Goal: Task Accomplishment & Management: Manage account settings

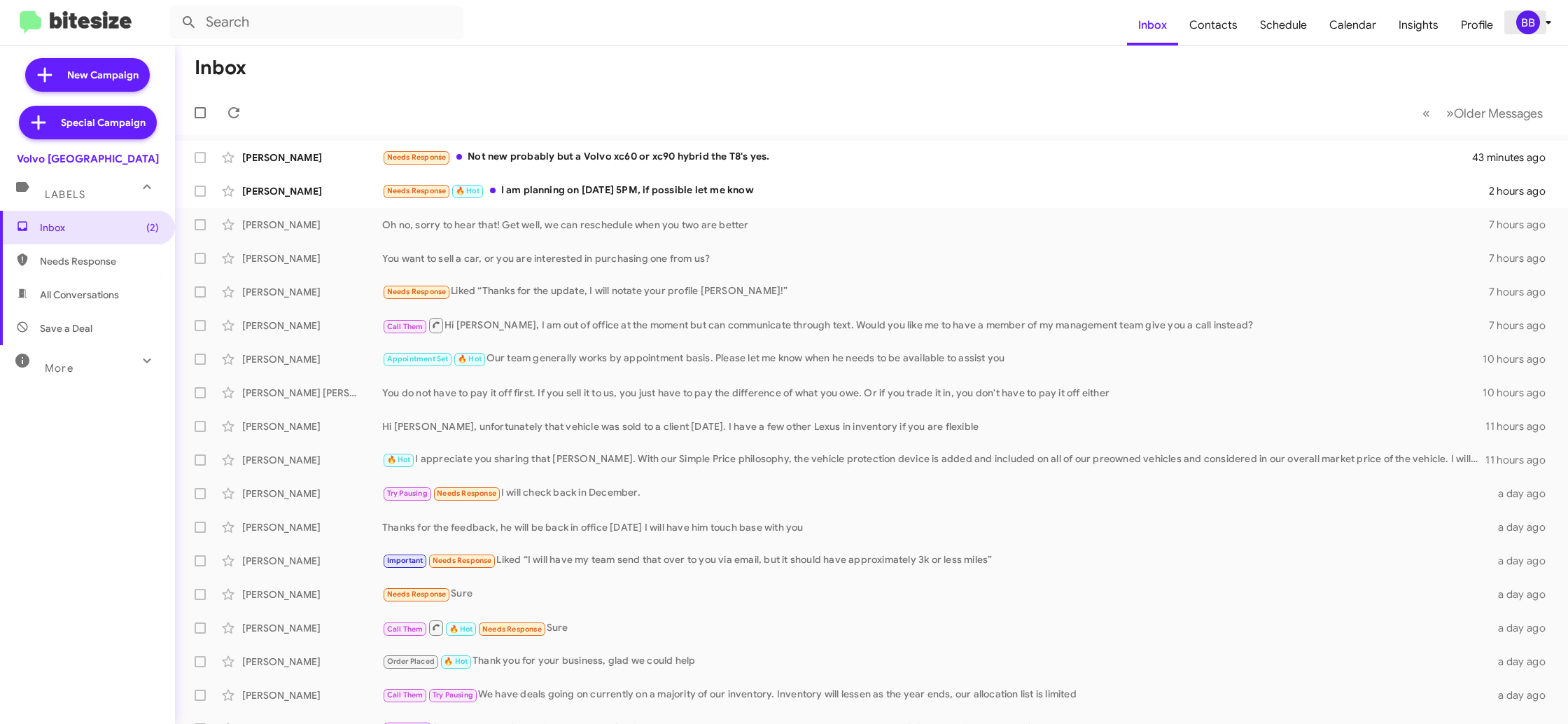
drag, startPoint x: 1528, startPoint y: 26, endPoint x: 1524, endPoint y: 33, distance: 8.1
click at [1527, 29] on div "BB" at bounding box center [1528, 22] width 24 height 24
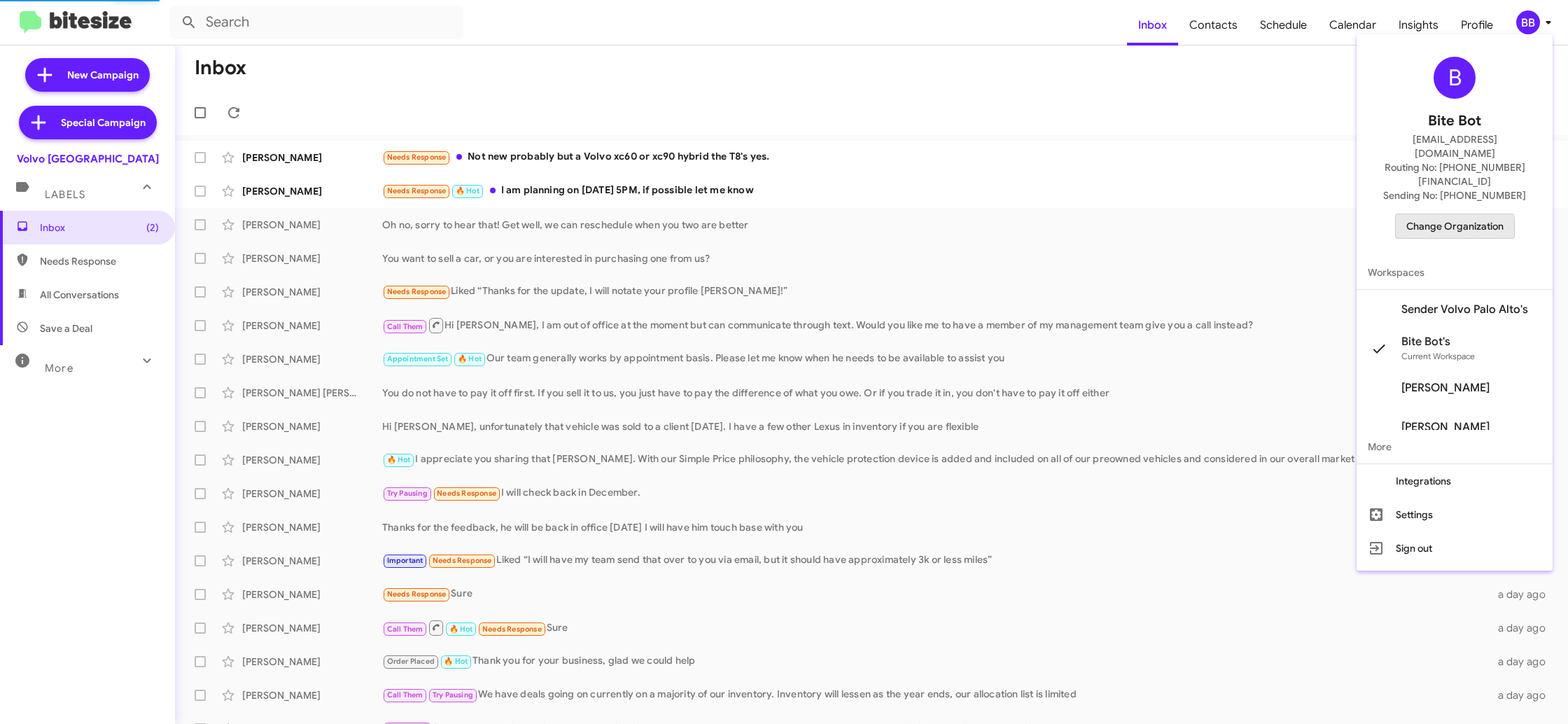
click at [1442, 214] on span "Change Organization" at bounding box center [1455, 226] width 97 height 24
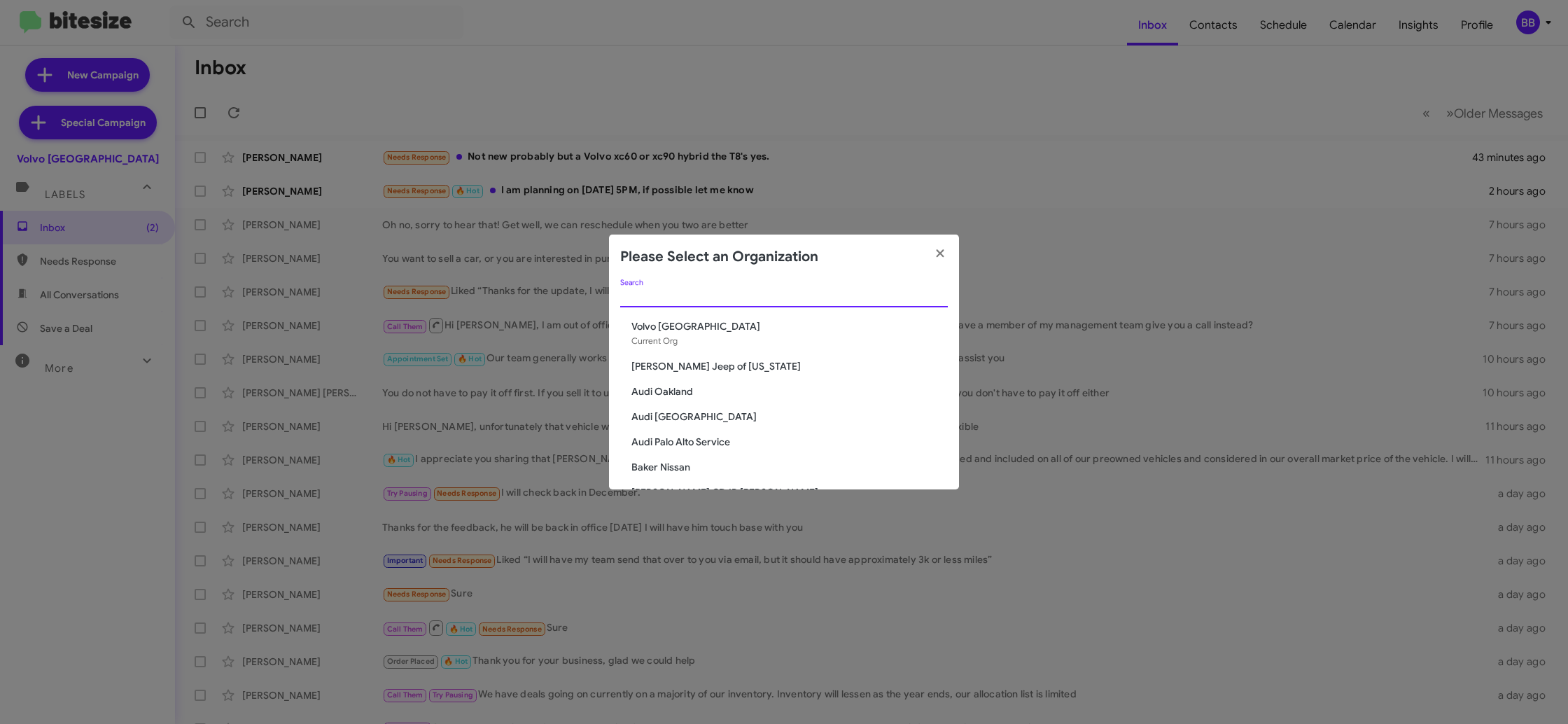
click at [662, 298] on input "Search" at bounding box center [784, 297] width 328 height 11
type input "a"
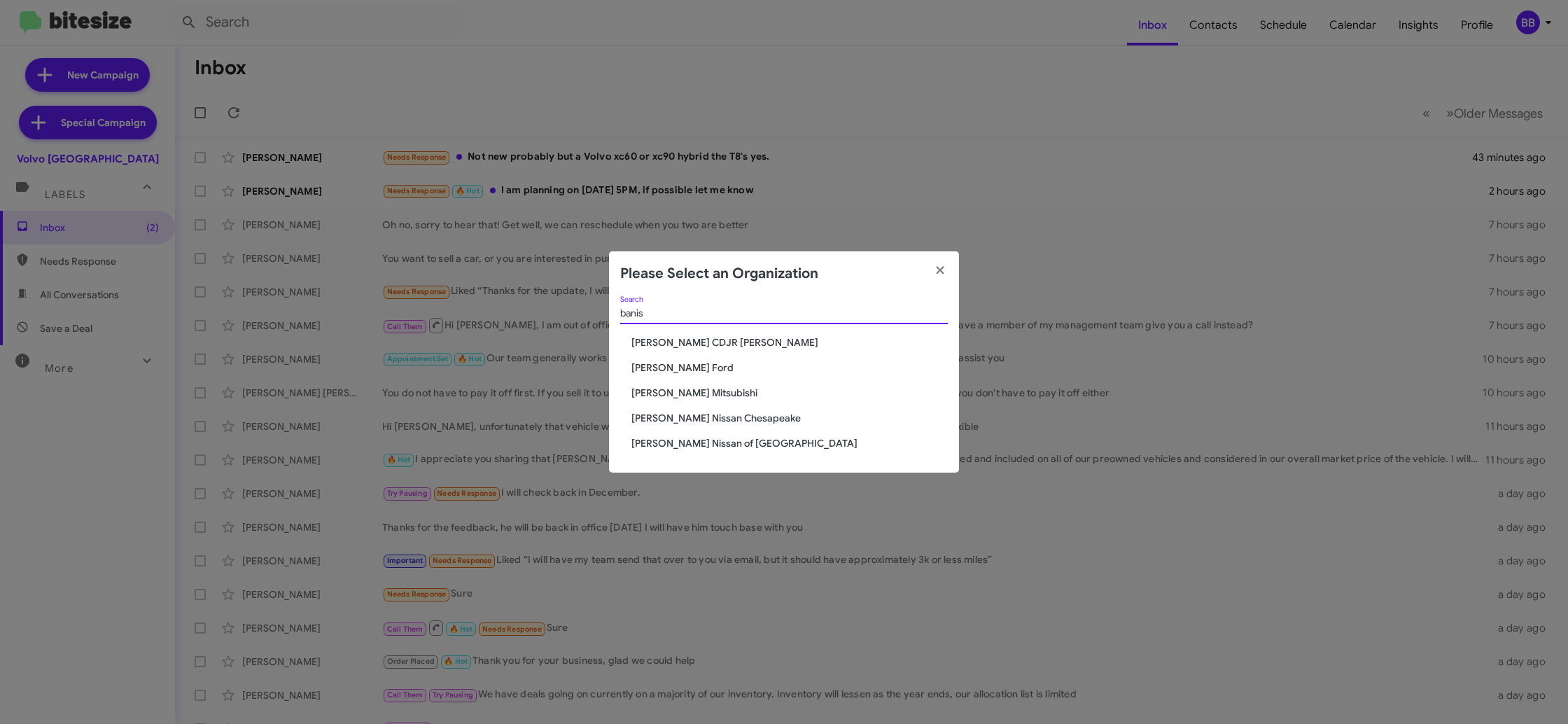
type input "banis"
click at [675, 340] on span "[PERSON_NAME] CDJR [PERSON_NAME]" at bounding box center [789, 343] width 316 height 14
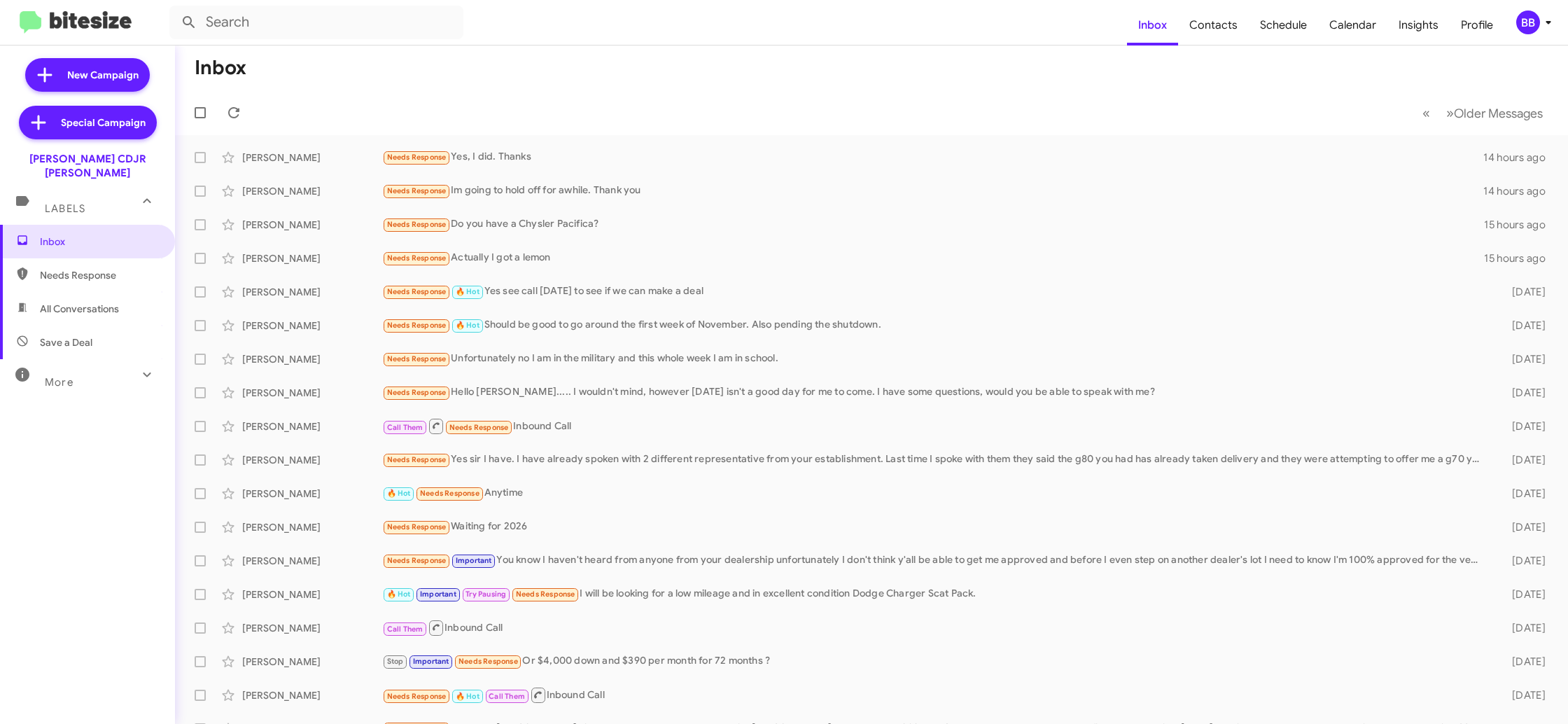
click at [1536, 19] on div "BB" at bounding box center [1528, 22] width 24 height 24
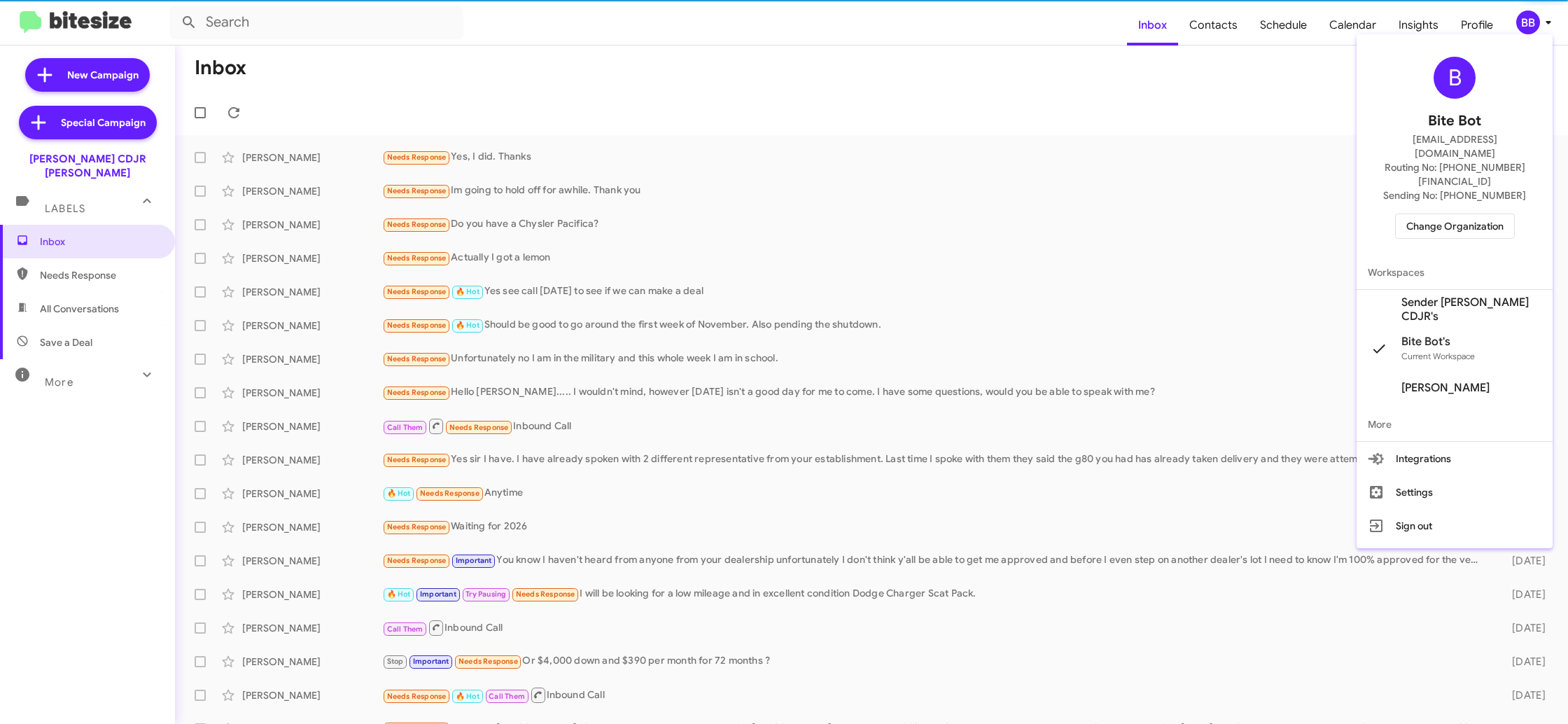
click at [1433, 295] on span "Sender Banister CDJR's" at bounding box center [1471, 309] width 140 height 28
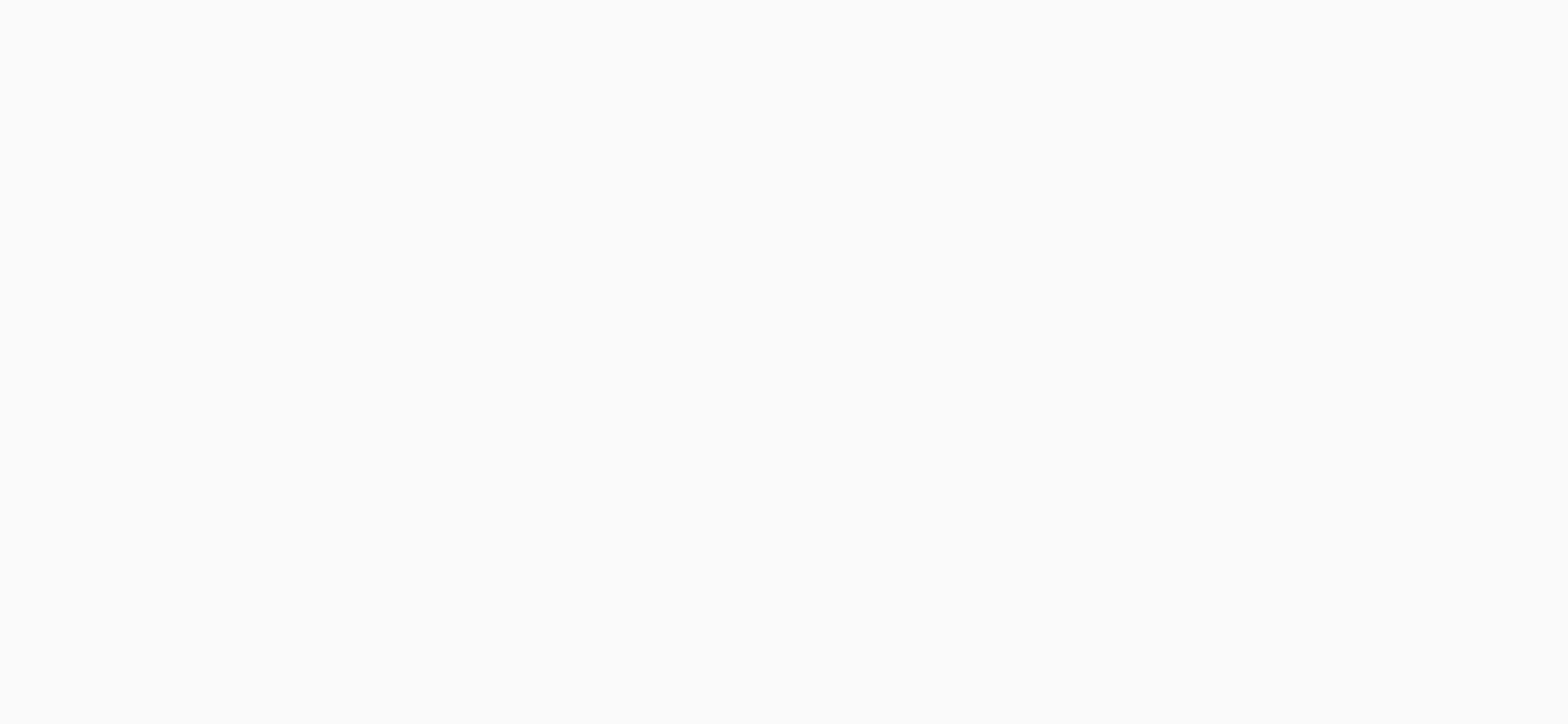
click at [1221, 34] on body at bounding box center [784, 362] width 1568 height 724
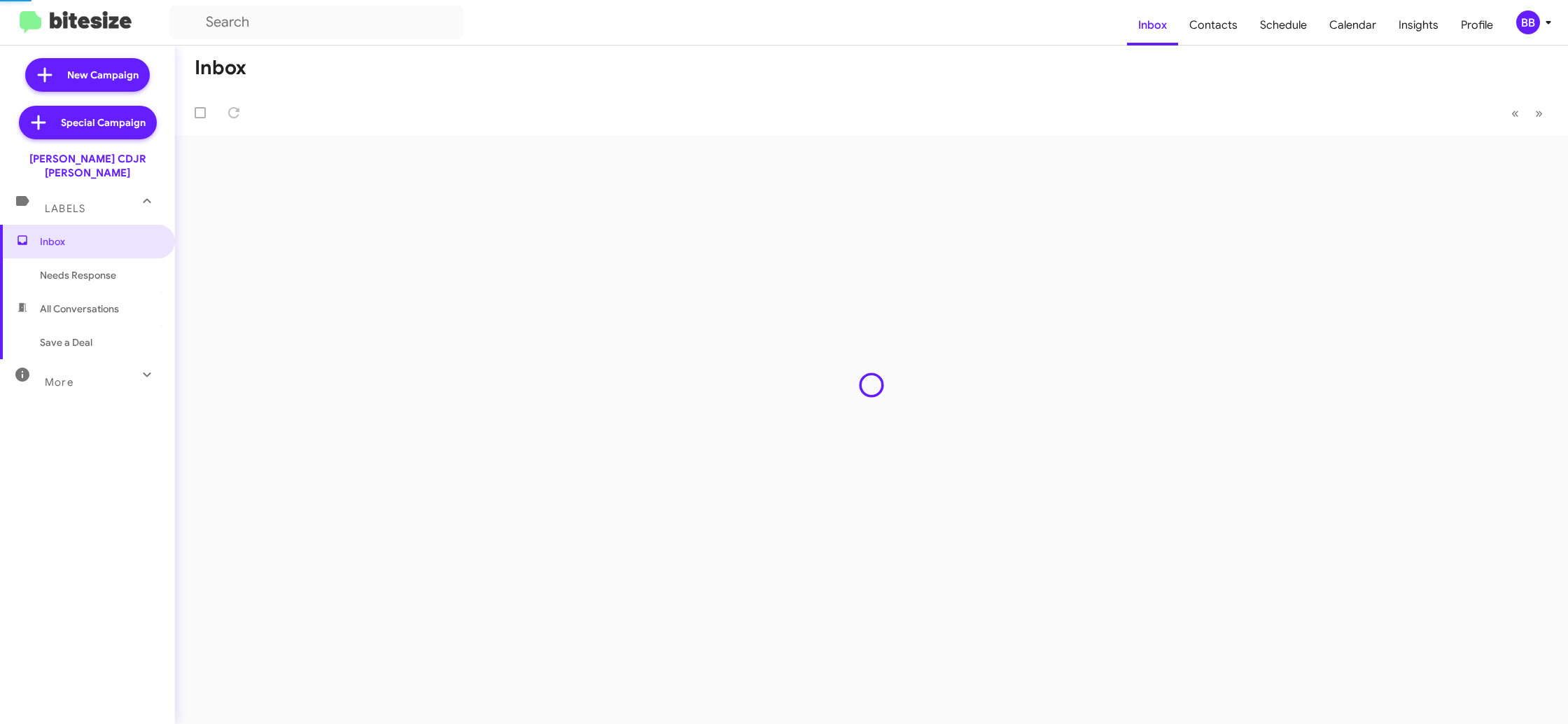
click at [1221, 34] on span "Contacts" at bounding box center [1212, 25] width 70 height 41
drag, startPoint x: 0, startPoint y: 0, endPoint x: 1202, endPoint y: 20, distance: 1202.2
click at [1202, 20] on span "Contacts" at bounding box center [1212, 25] width 70 height 41
type input "in:groups"
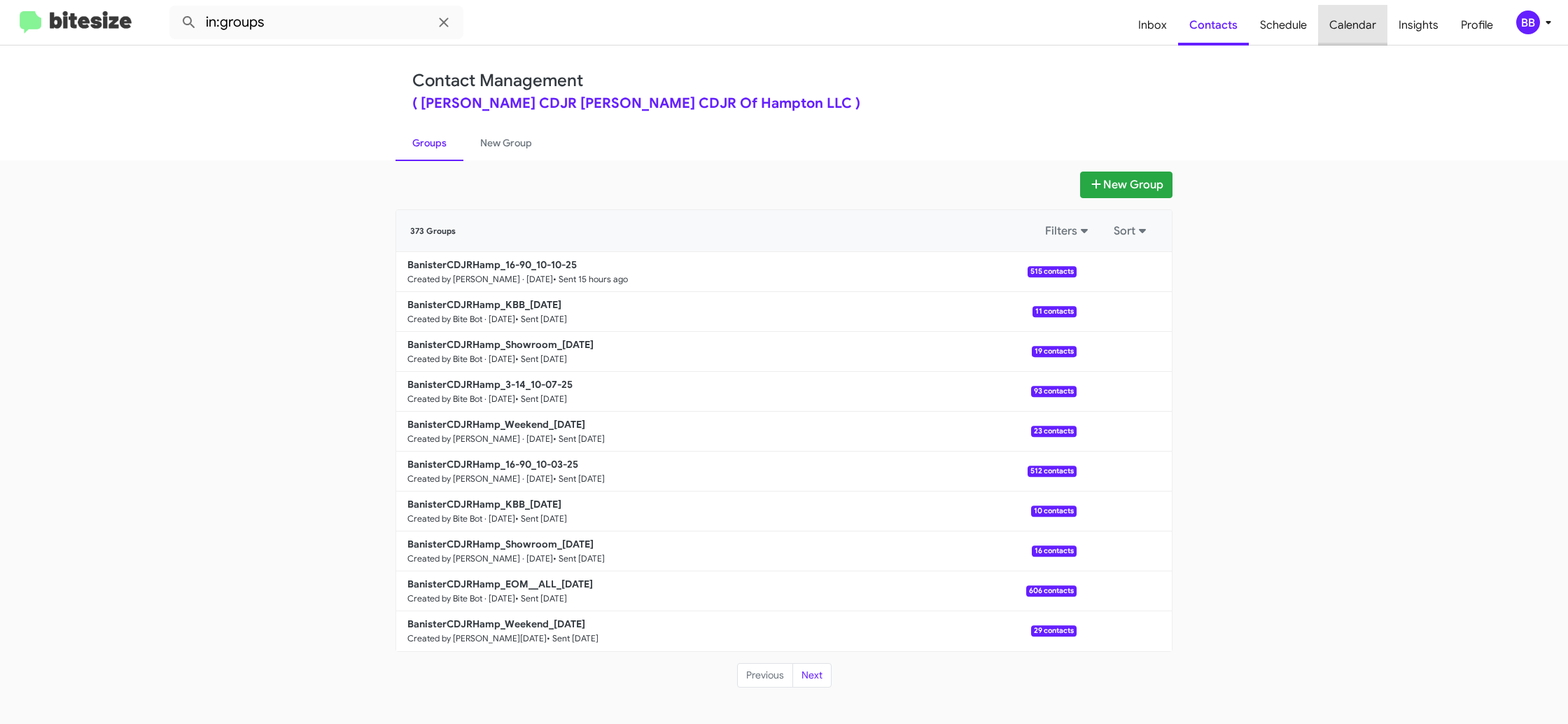
click at [1362, 35] on span "Calendar" at bounding box center [1353, 25] width 70 height 41
click at [1424, 33] on span "Insights" at bounding box center [1418, 25] width 63 height 41
drag, startPoint x: 1424, startPoint y: 33, endPoint x: 1555, endPoint y: 26, distance: 131.2
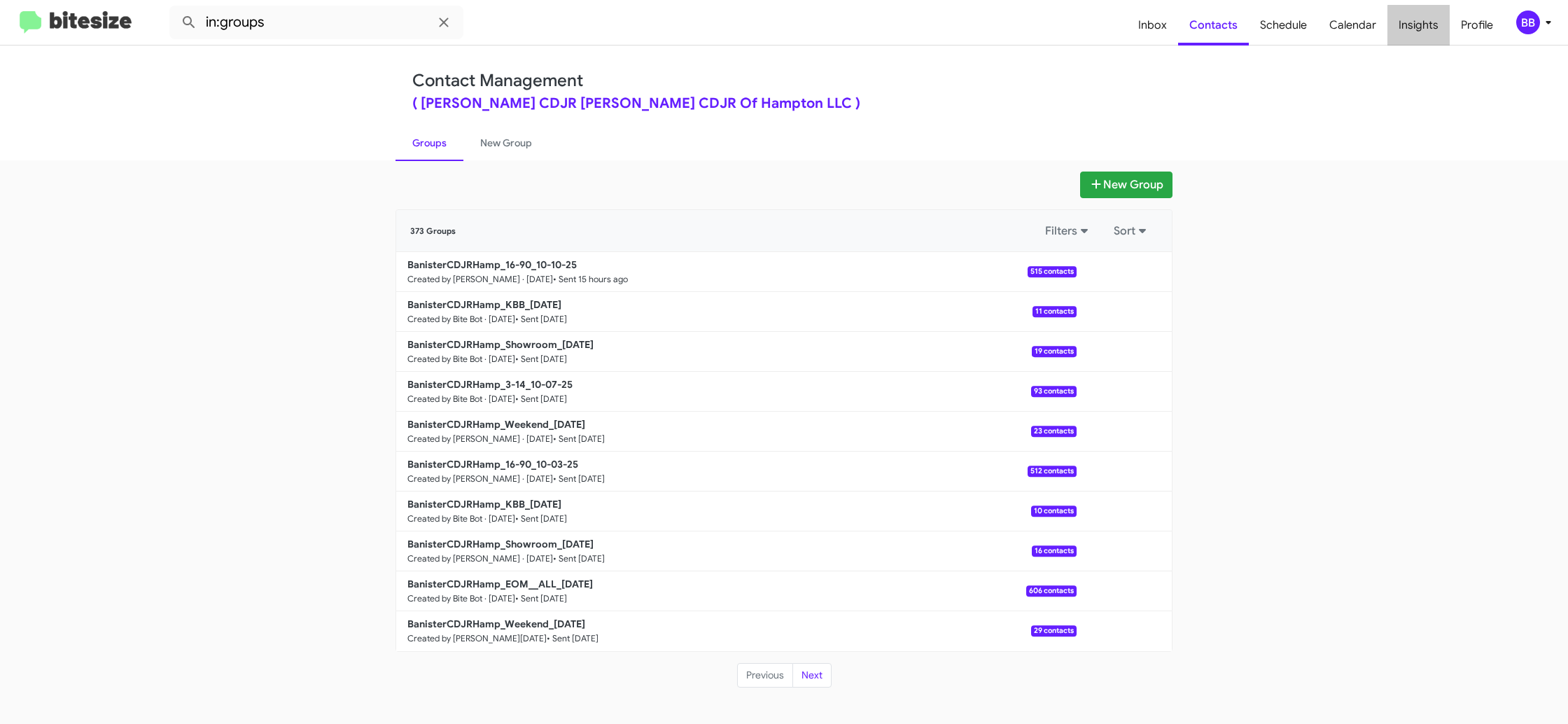
click at [1430, 32] on span "Insights" at bounding box center [1418, 25] width 63 height 41
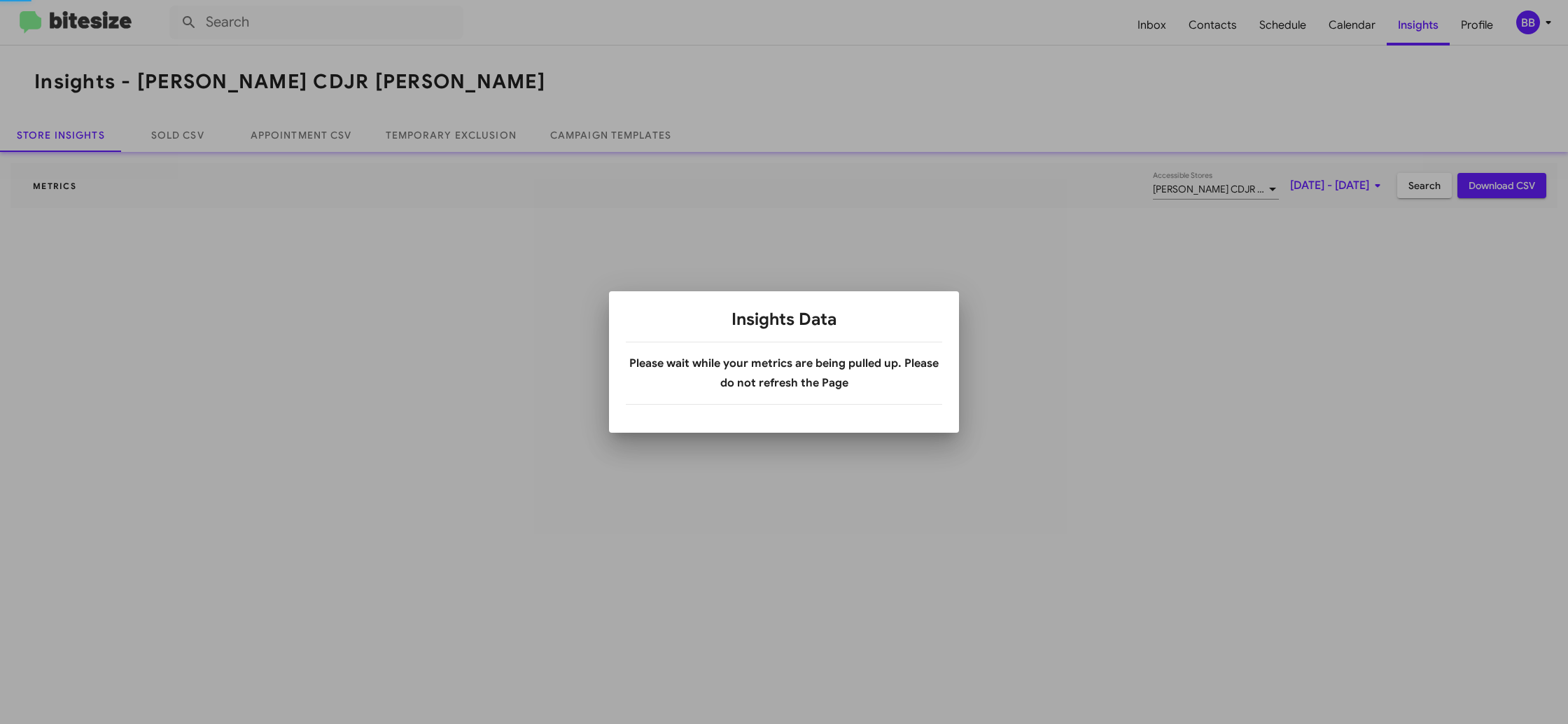
click at [1542, 15] on div at bounding box center [784, 362] width 1568 height 724
click at [1539, 25] on div at bounding box center [784, 362] width 1568 height 724
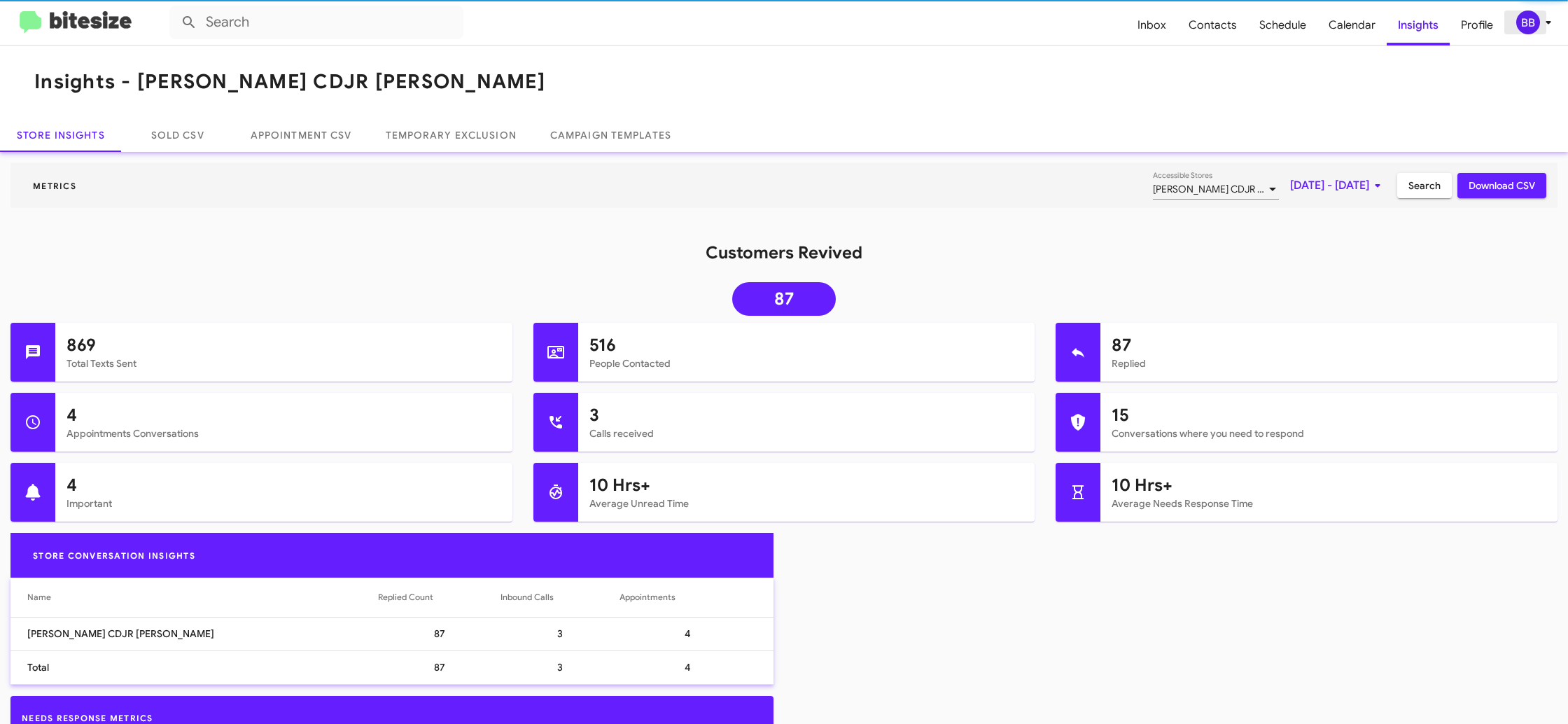
click at [1539, 24] on div "BB" at bounding box center [1528, 22] width 24 height 24
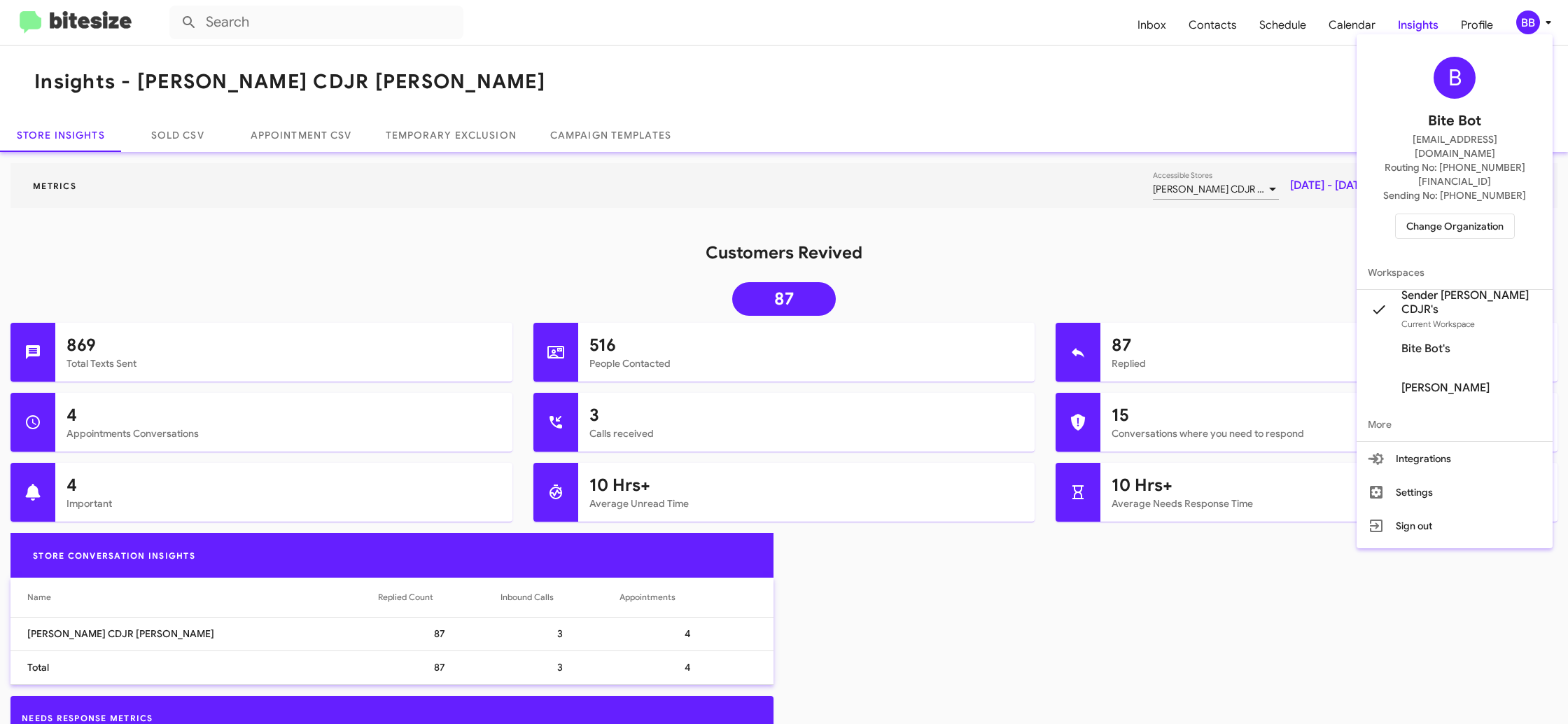
click at [1539, 24] on div at bounding box center [784, 362] width 1568 height 724
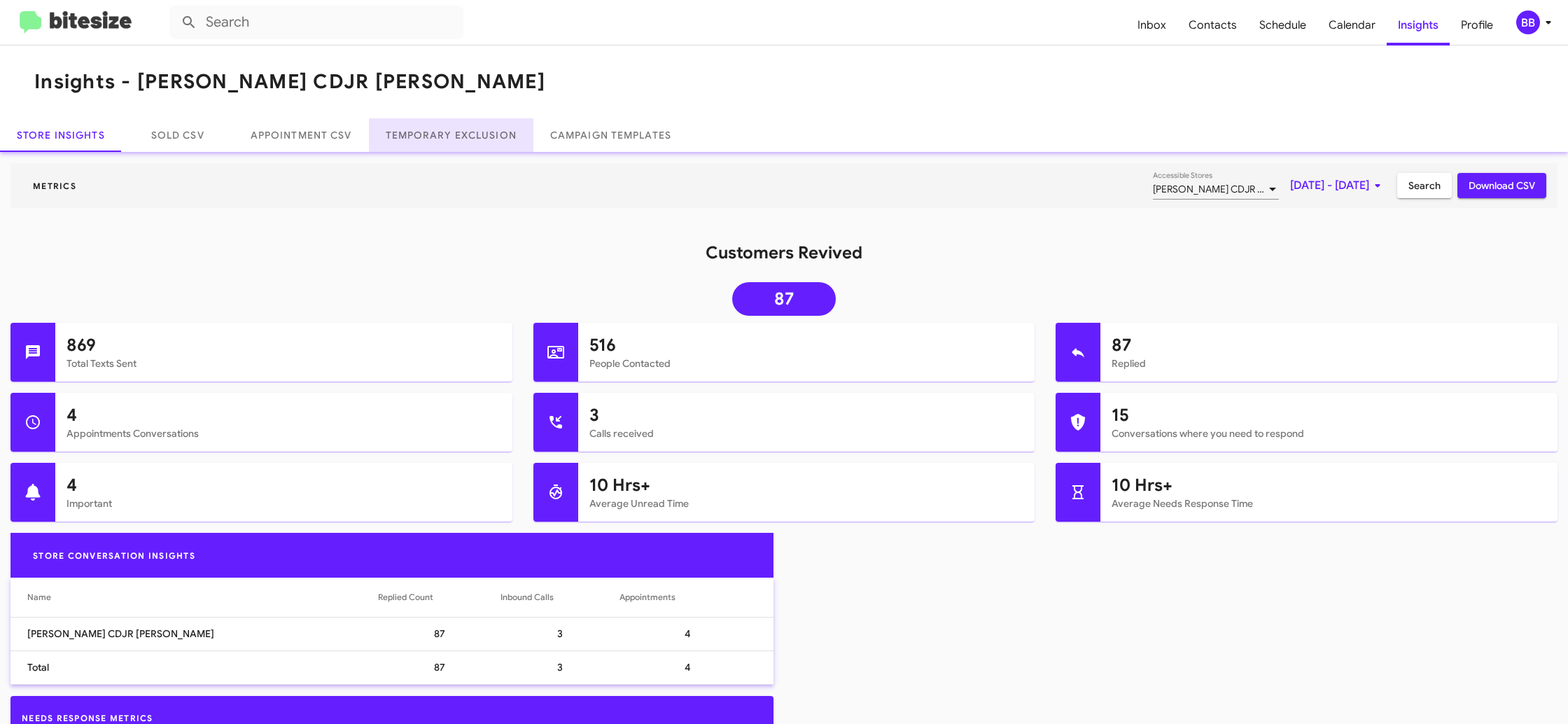
click at [466, 135] on link "Temporary Exclusion" at bounding box center [451, 135] width 165 height 33
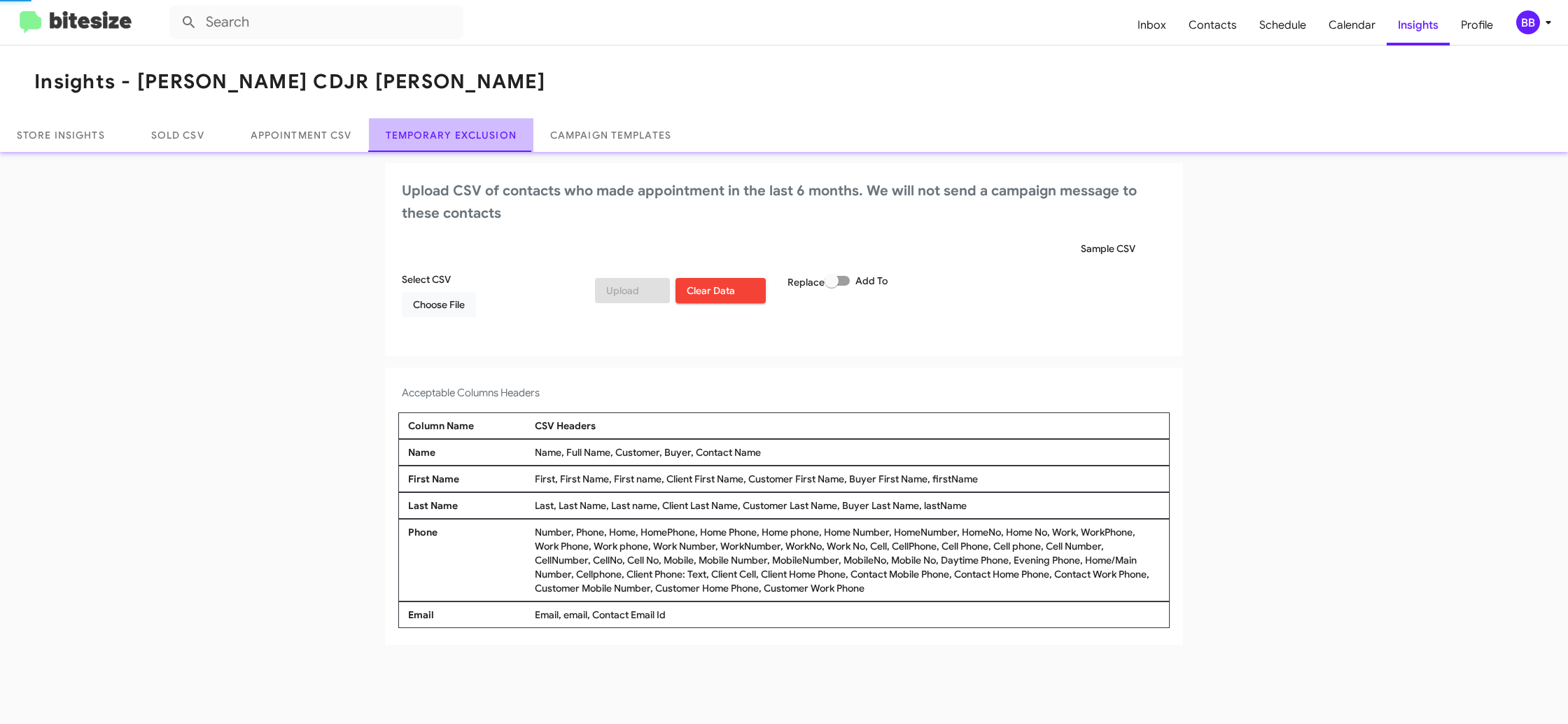
click at [466, 135] on link "Temporary Exclusion" at bounding box center [451, 135] width 165 height 33
click at [467, 135] on link "Temporary Exclusion" at bounding box center [451, 135] width 165 height 33
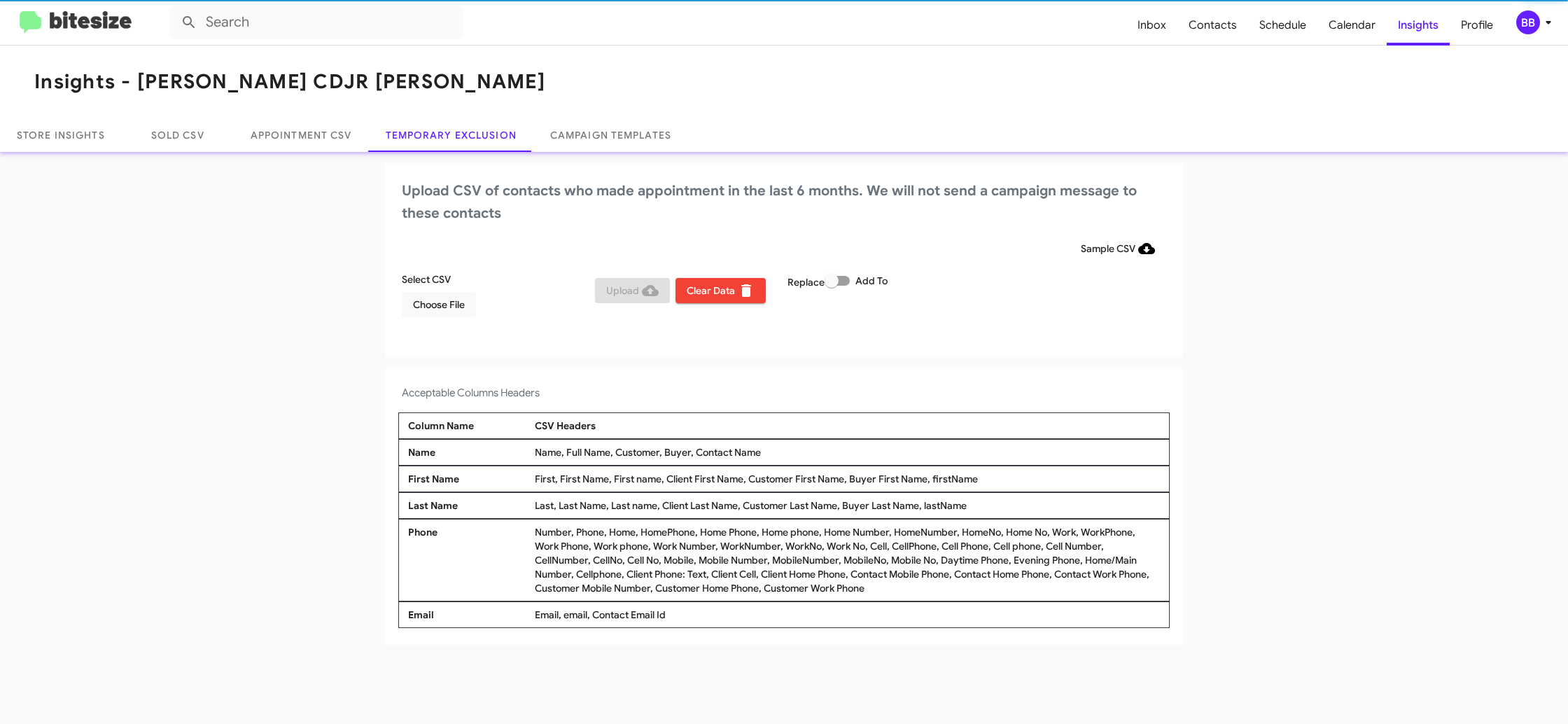
click at [848, 277] on span at bounding box center [837, 281] width 26 height 10
click at [831, 285] on input "Add To" at bounding box center [830, 285] width 1 height 1
checkbox input "true"
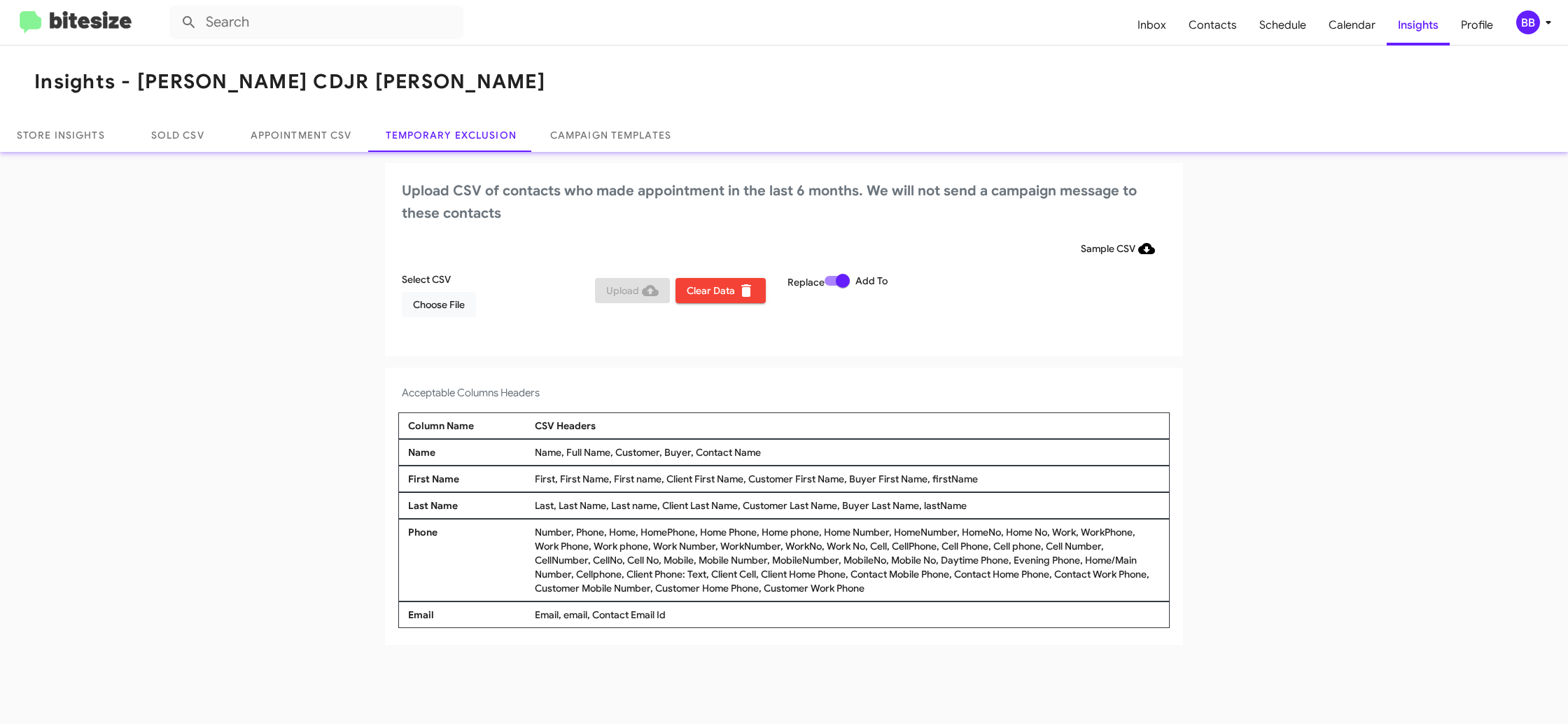
click at [923, 259] on div "Sample CSV" at bounding box center [784, 248] width 764 height 26
click at [436, 327] on div "Upload CSV of contacts who made appointment in the last 6 months. We will not s…" at bounding box center [784, 260] width 798 height 193
click at [442, 304] on span "Choose File" at bounding box center [438, 304] width 52 height 26
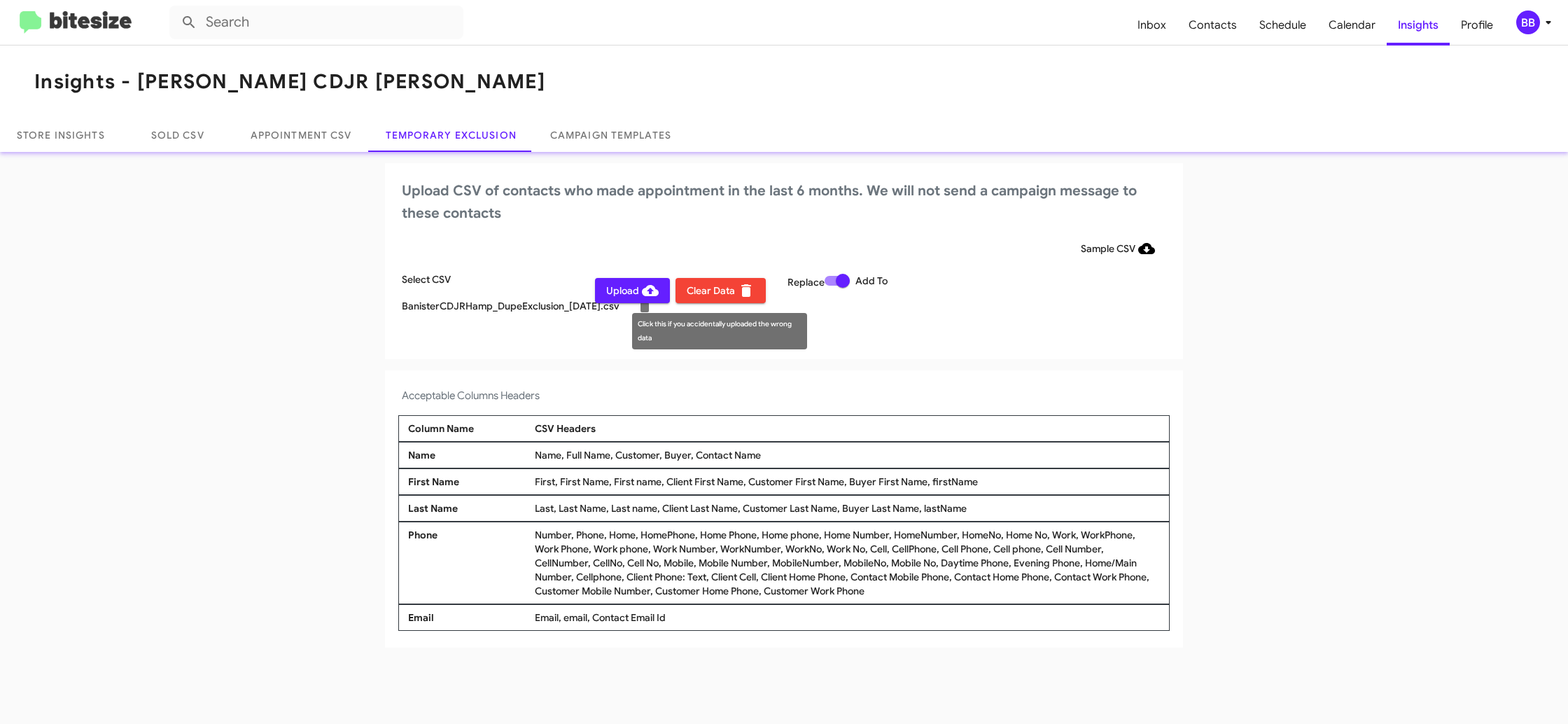
drag, startPoint x: 963, startPoint y: 381, endPoint x: 885, endPoint y: 405, distance: 81.6
click at [960, 383] on div "Acceptable Columns Headers Column Name CSV Headers Name Name, Full Name, Custom…" at bounding box center [784, 509] width 798 height 277
click at [1532, 26] on div "BB" at bounding box center [1528, 22] width 24 height 24
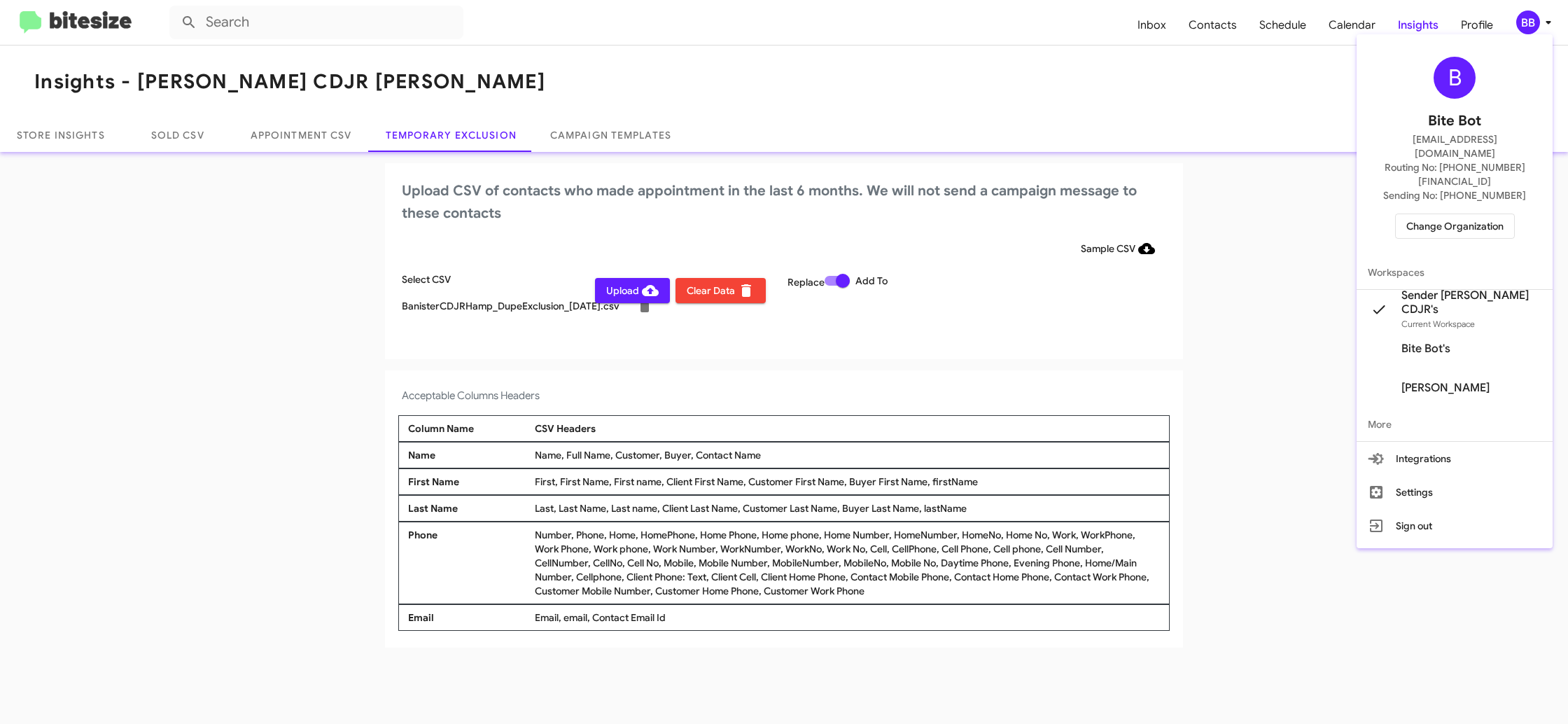
click at [1532, 26] on div at bounding box center [784, 362] width 1568 height 724
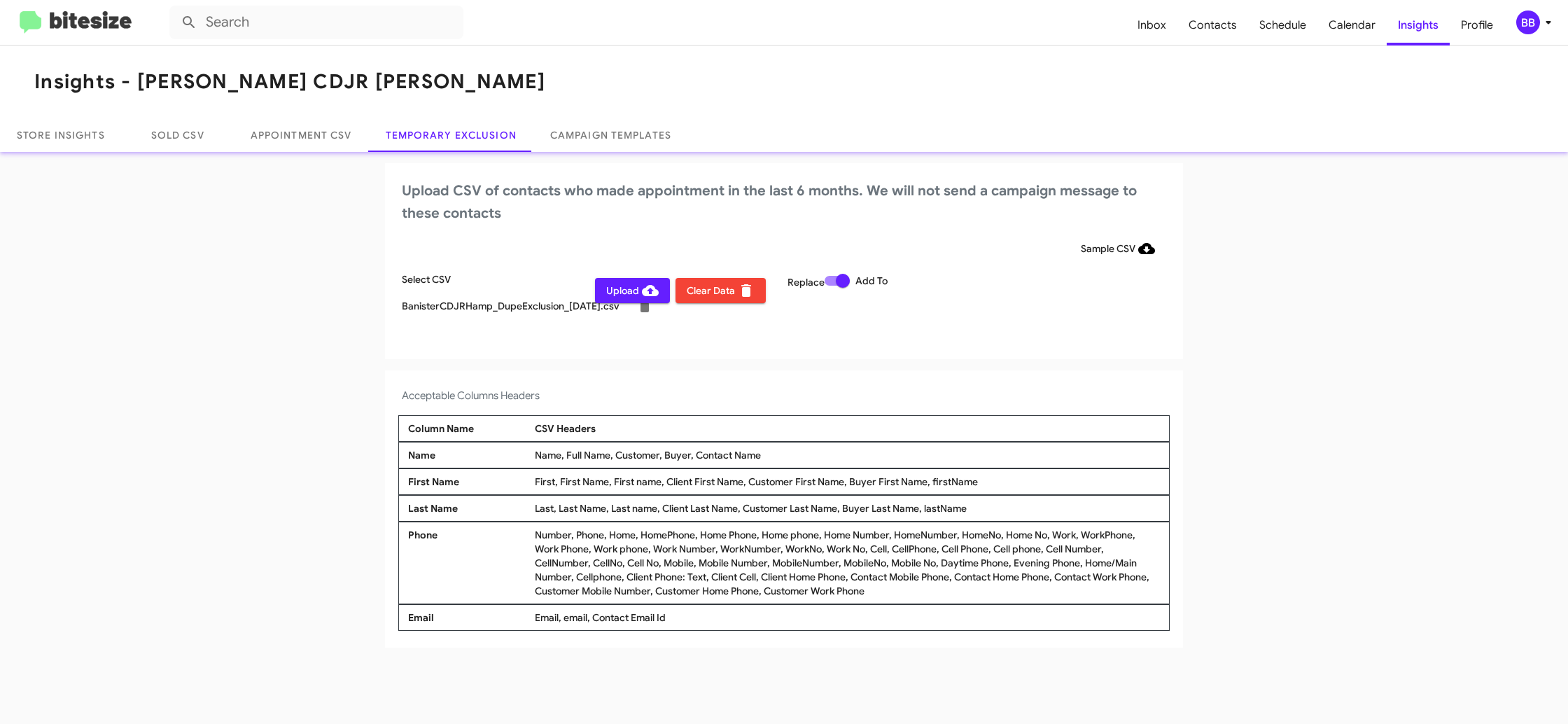
click at [621, 289] on span "Upload" at bounding box center [632, 290] width 53 height 26
click at [1539, 21] on icon at bounding box center [1548, 22] width 17 height 17
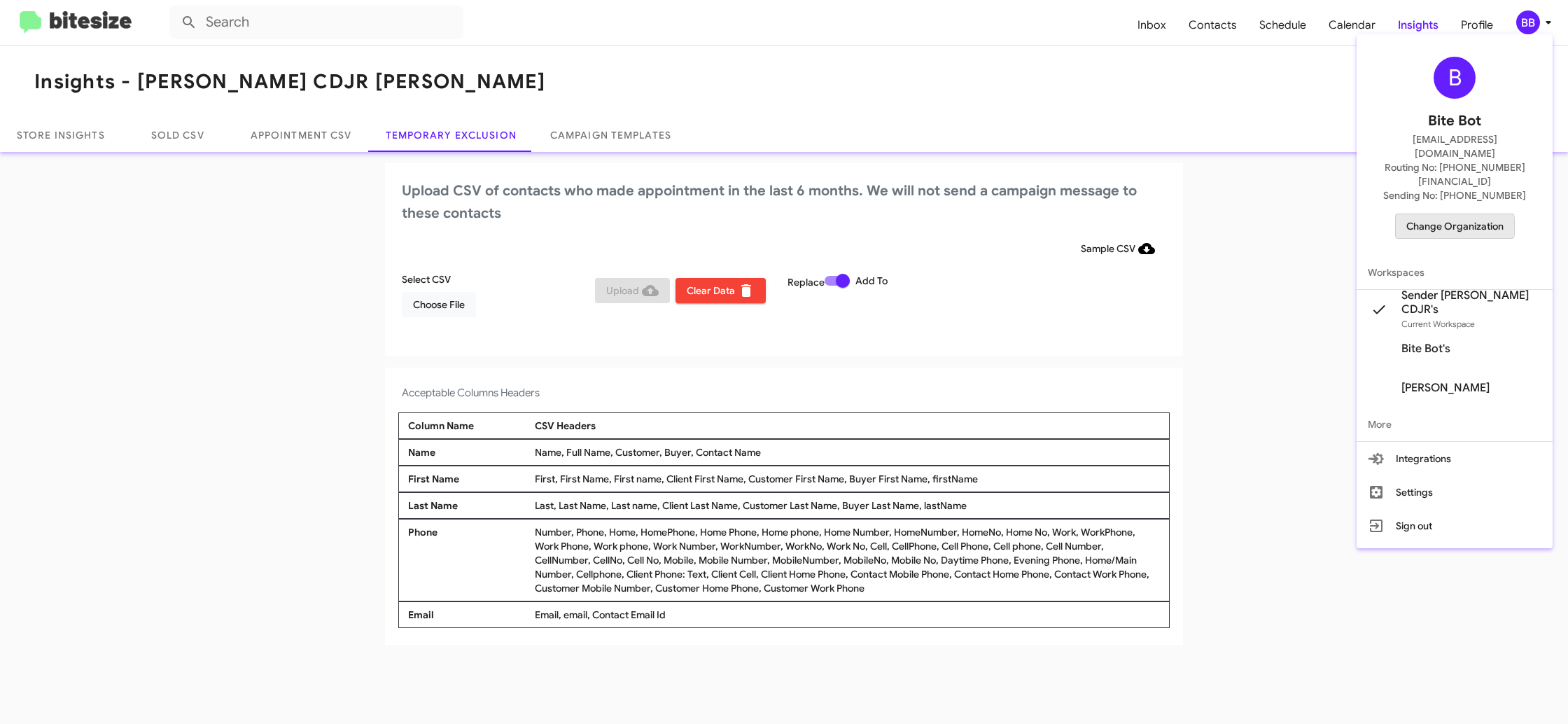
click at [1437, 214] on span "Change Organization" at bounding box center [1455, 226] width 97 height 24
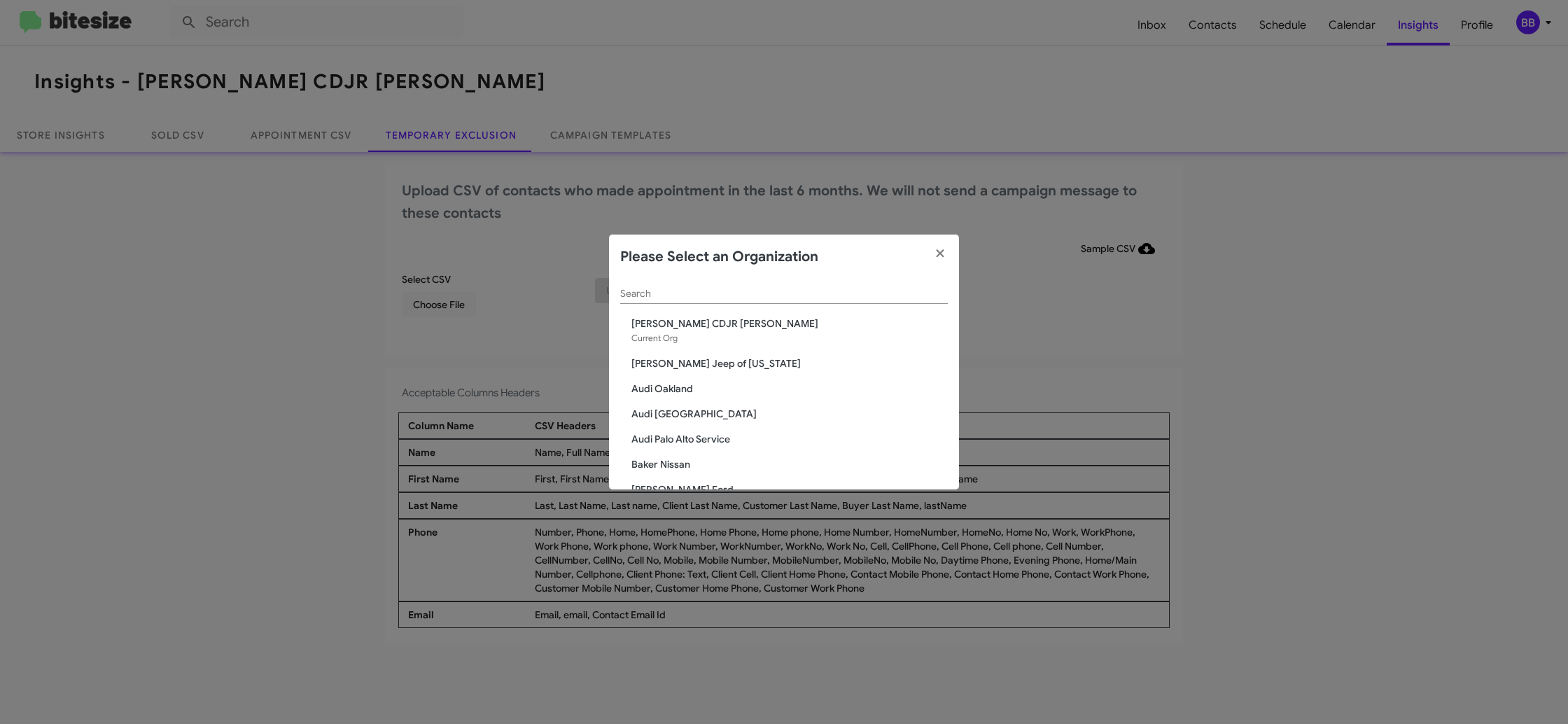
scroll to position [5, 0]
drag, startPoint x: 683, startPoint y: 303, endPoint x: 676, endPoint y: 299, distance: 8.1
click at [682, 302] on div "Search" at bounding box center [784, 294] width 328 height 40
click at [683, 292] on input "Search" at bounding box center [784, 291] width 328 height 11
type input "a"
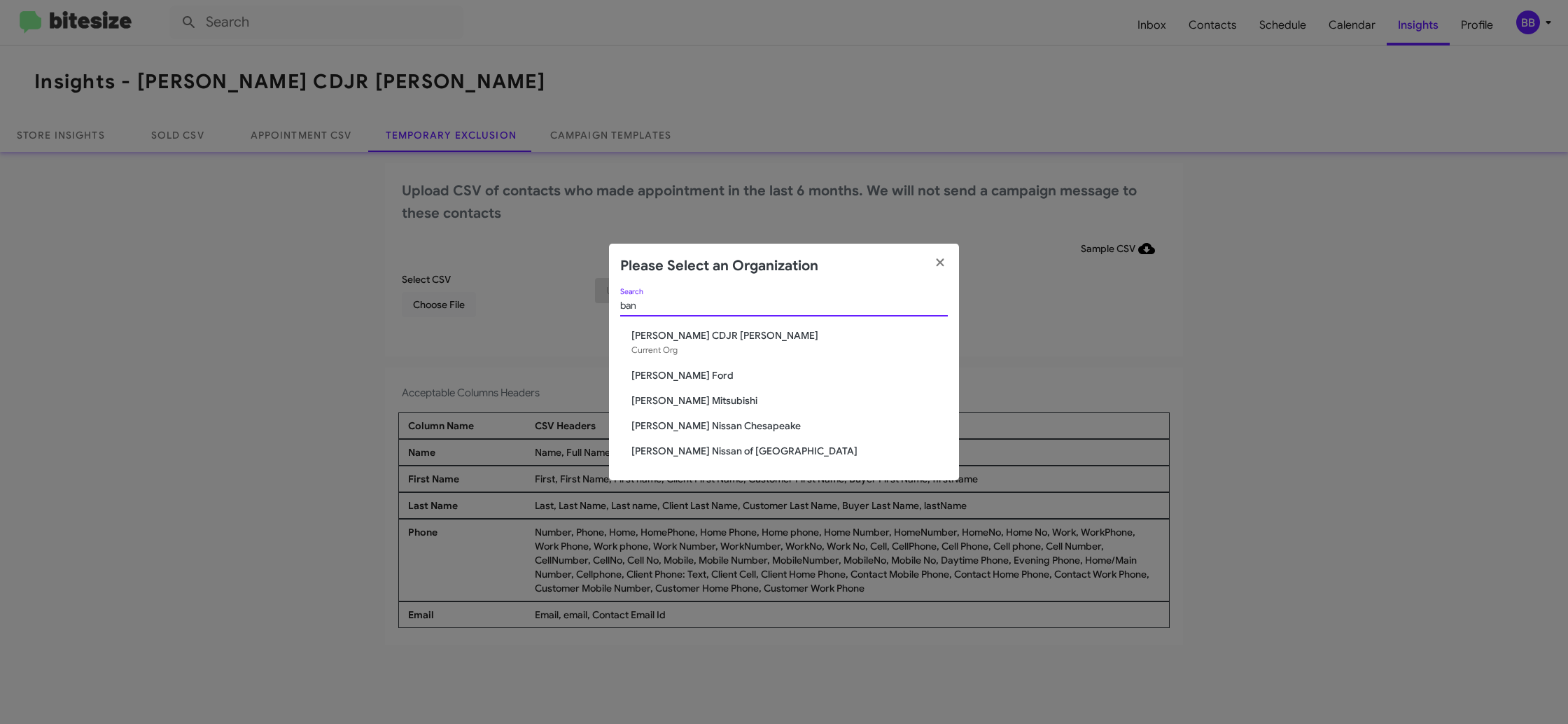
scroll to position [0, 0]
type input "banis"
click at [662, 374] on span "[PERSON_NAME] Ford" at bounding box center [789, 375] width 316 height 14
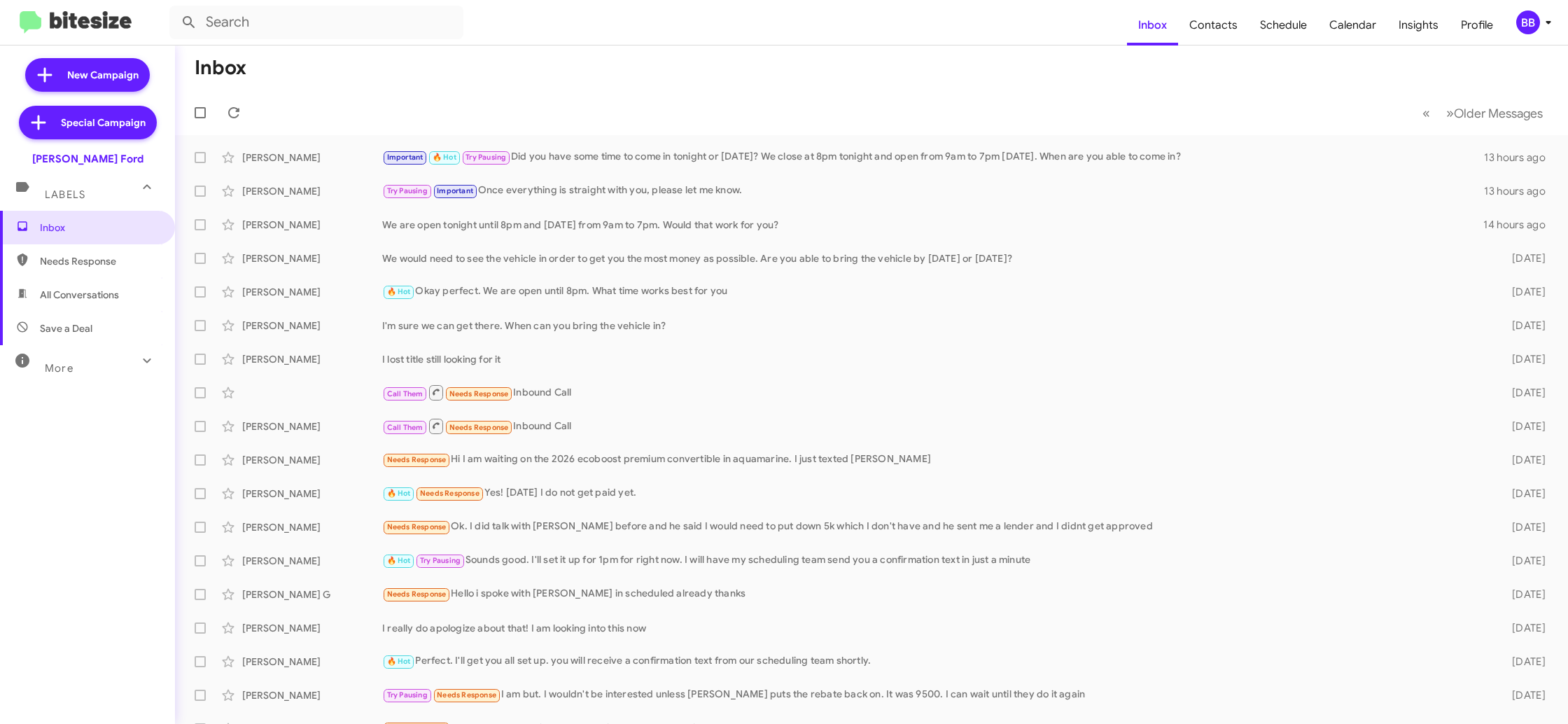
click at [1522, 24] on div "BB" at bounding box center [1528, 22] width 24 height 24
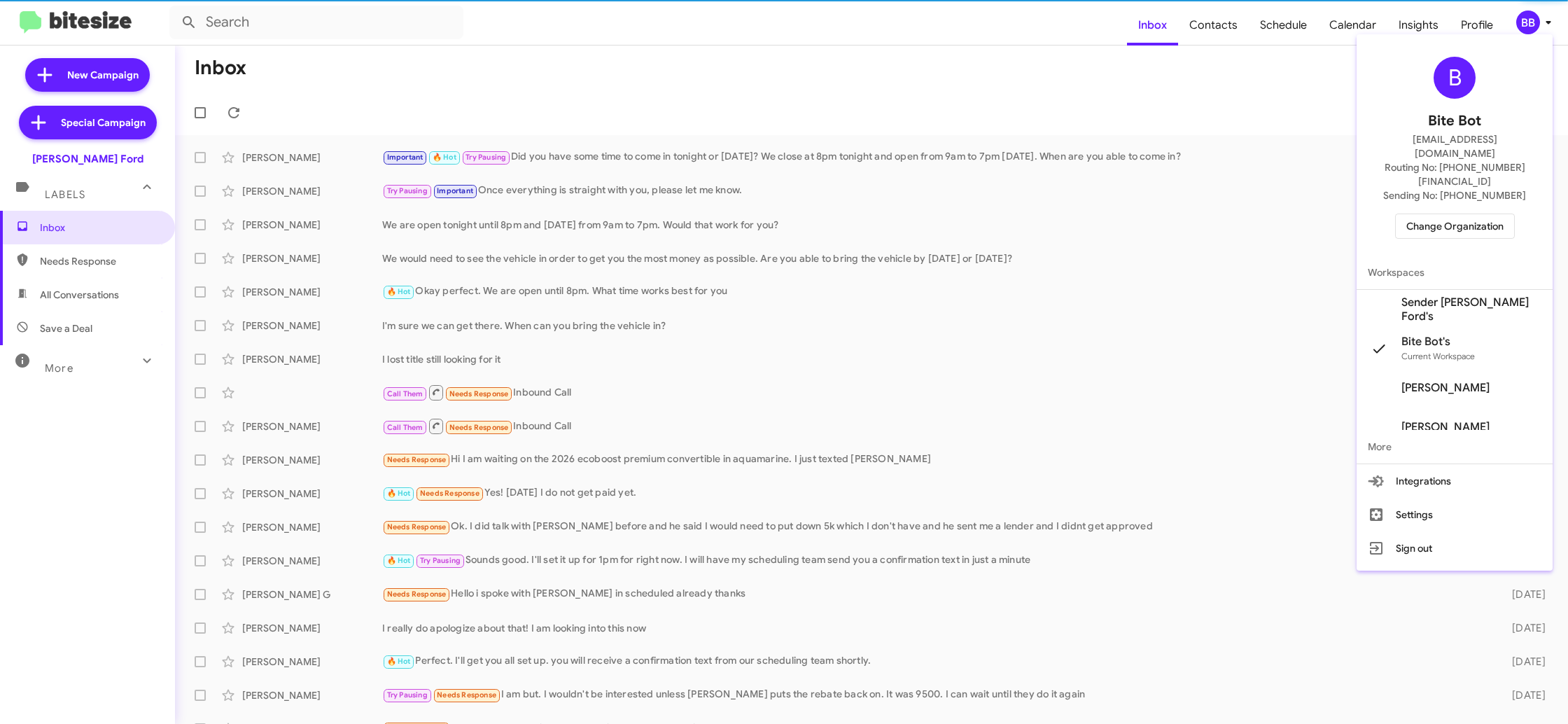
click at [1459, 298] on span "Sender [PERSON_NAME] Ford's" at bounding box center [1454, 309] width 196 height 39
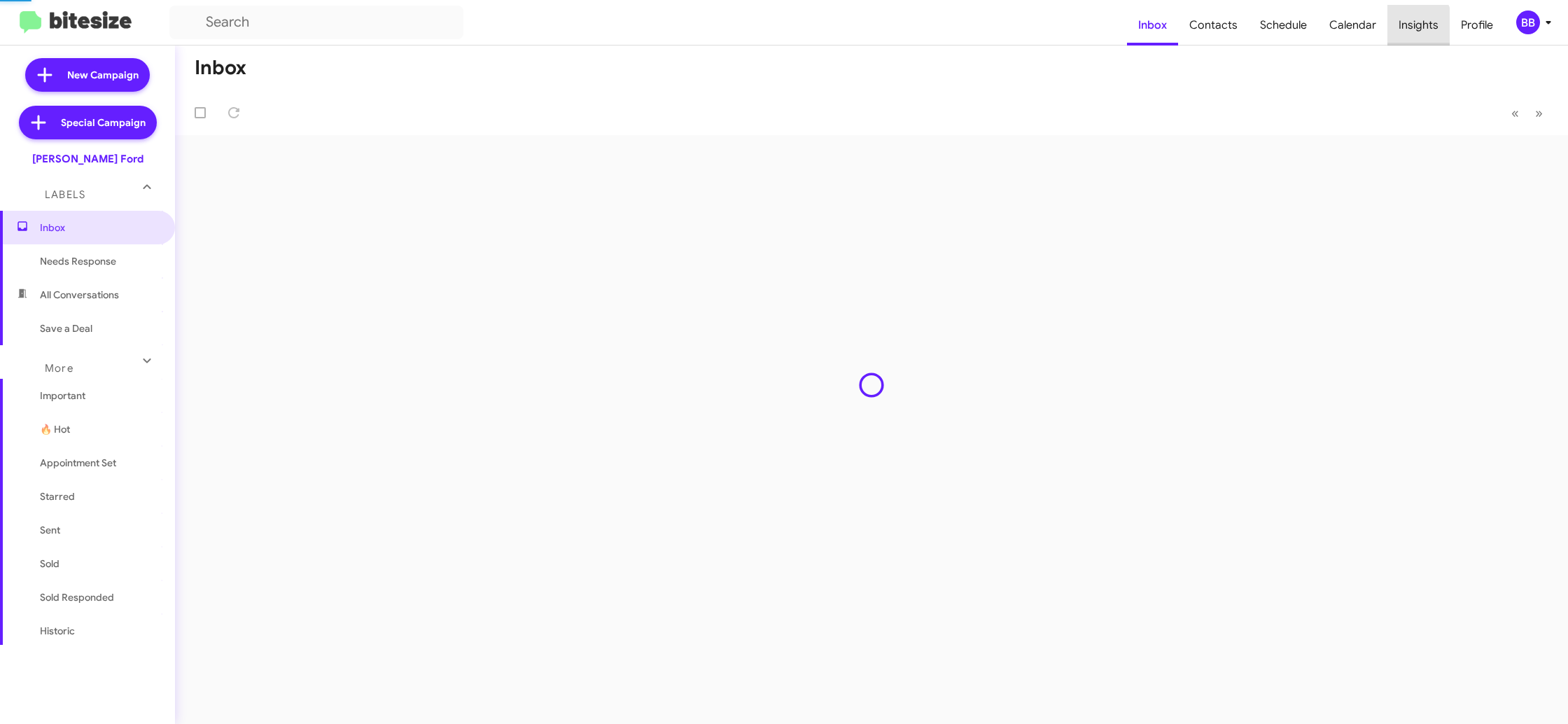
click at [1422, 34] on span "Insights" at bounding box center [1418, 25] width 63 height 41
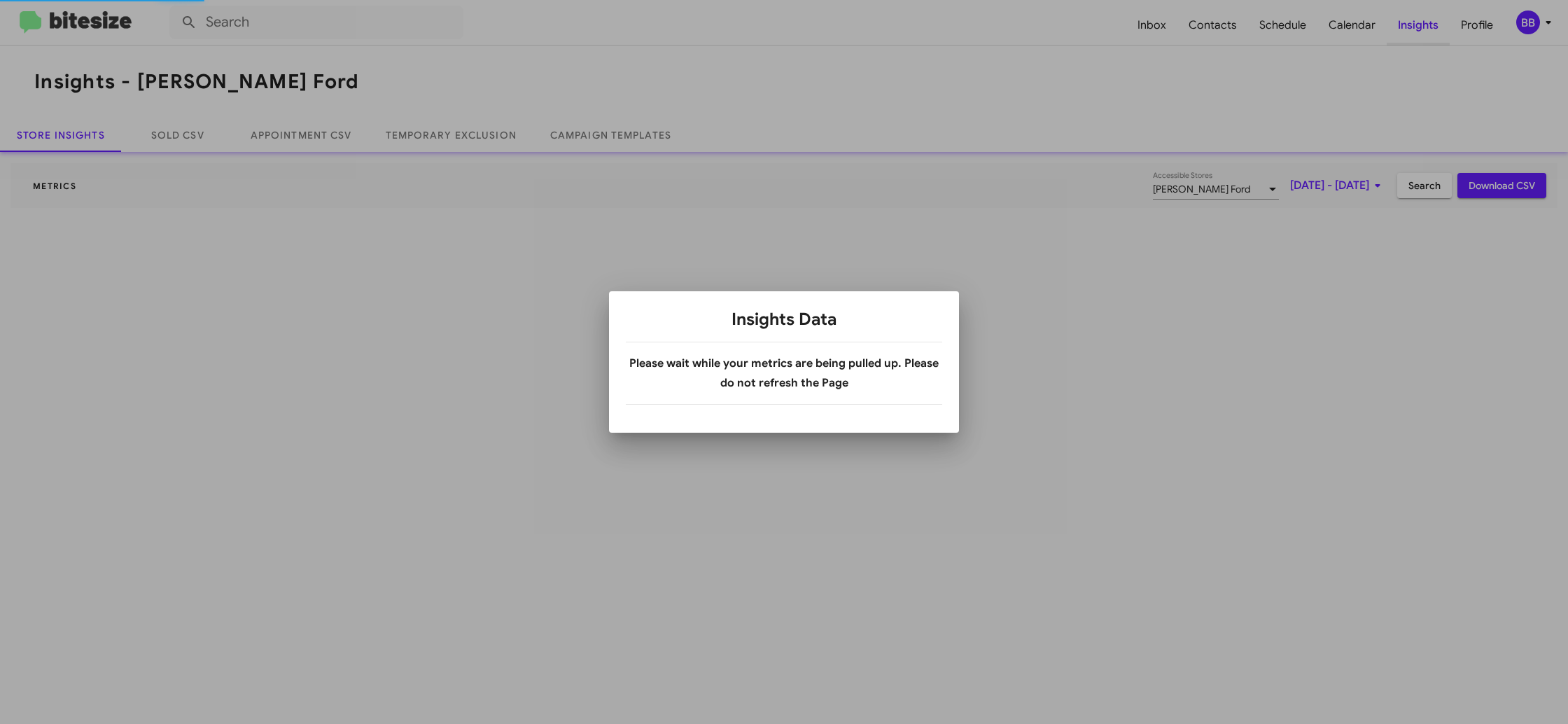
click at [1422, 34] on div at bounding box center [784, 362] width 1568 height 724
drag, startPoint x: 1422, startPoint y: 34, endPoint x: 1338, endPoint y: 44, distance: 84.6
click at [1420, 34] on div at bounding box center [784, 362] width 1568 height 724
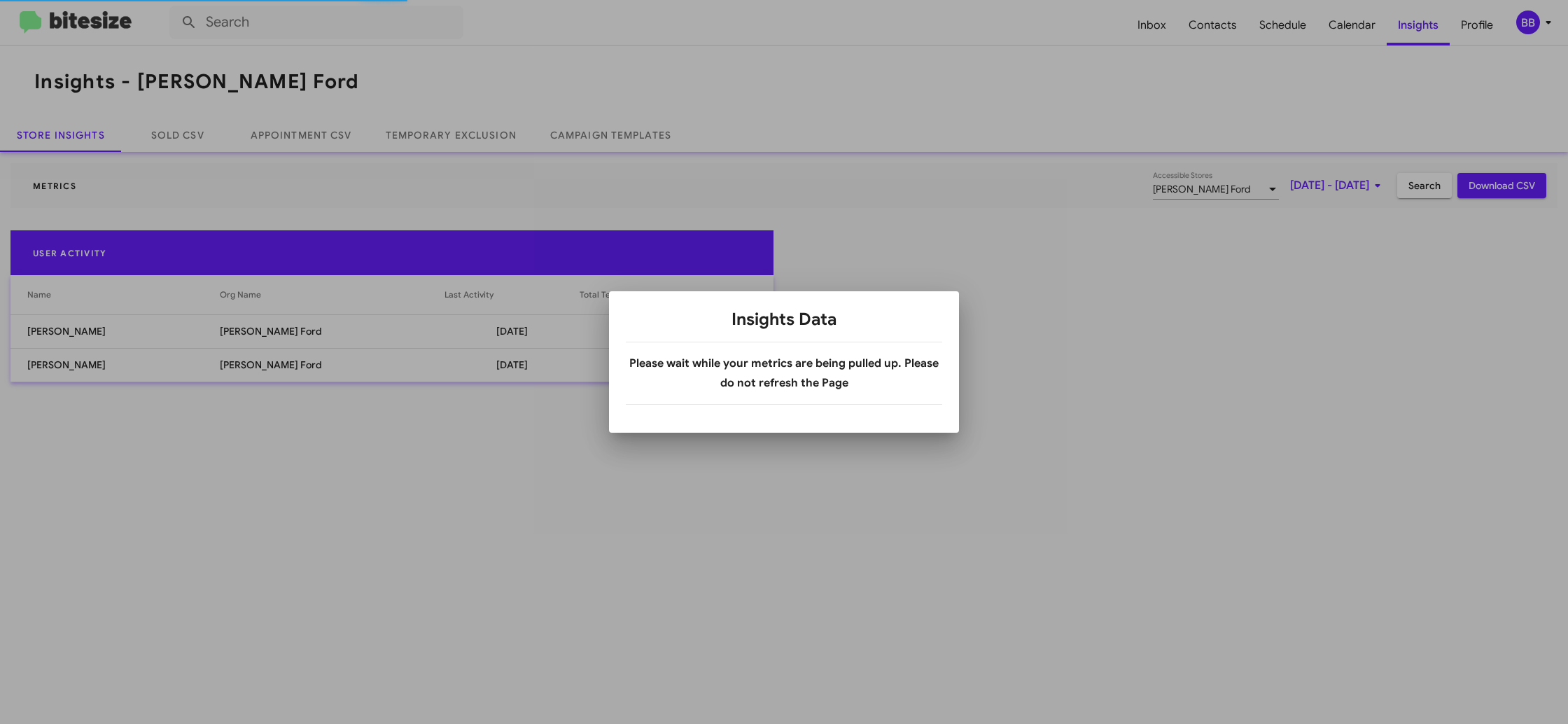
click at [484, 137] on div at bounding box center [784, 362] width 1568 height 724
click at [484, 137] on body "Inbox Contacts Schedule Calendar Insights Profile BB Insights - Banister Ford S…" at bounding box center [784, 362] width 1568 height 724
click at [484, 137] on link "Temporary Exclusion" at bounding box center [451, 135] width 165 height 33
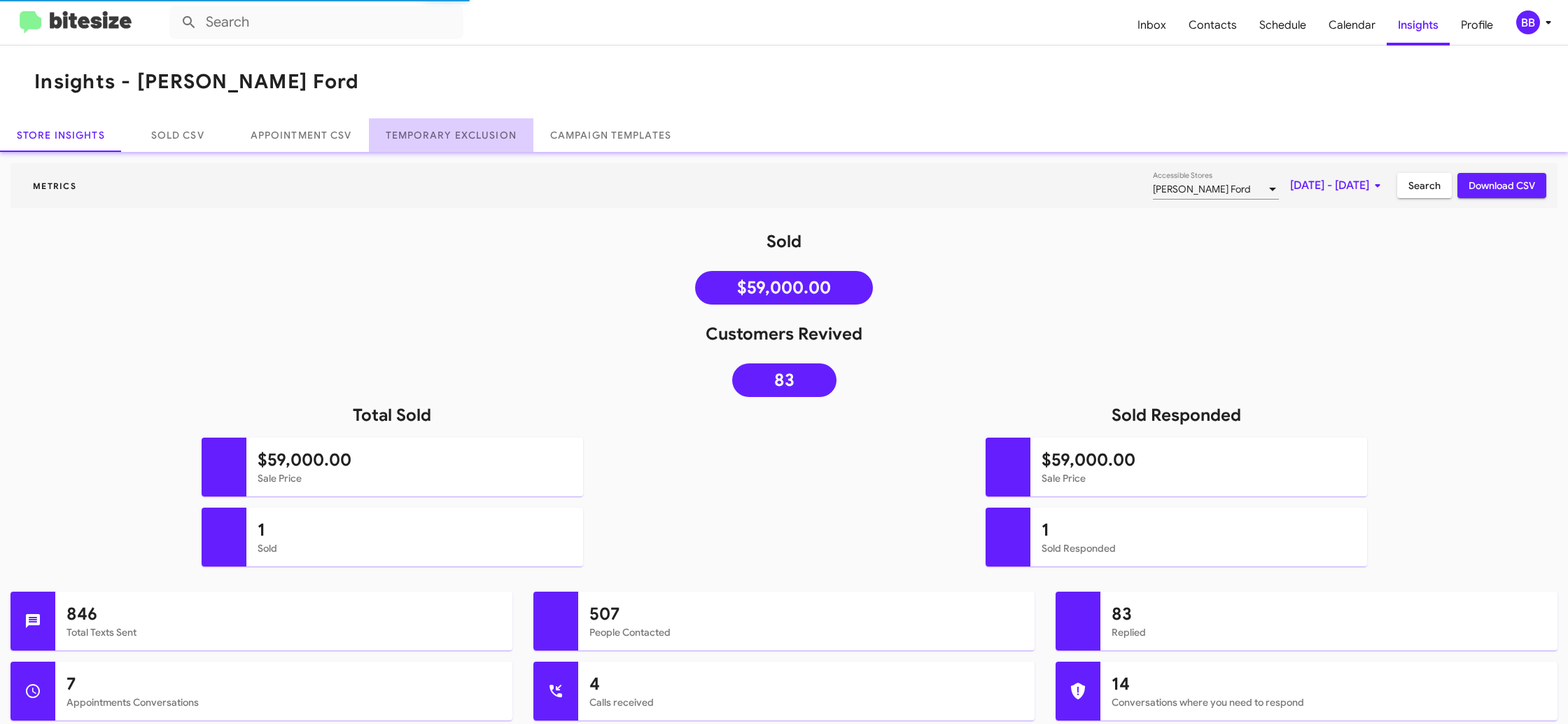
click at [484, 137] on link "Temporary Exclusion" at bounding box center [451, 135] width 165 height 33
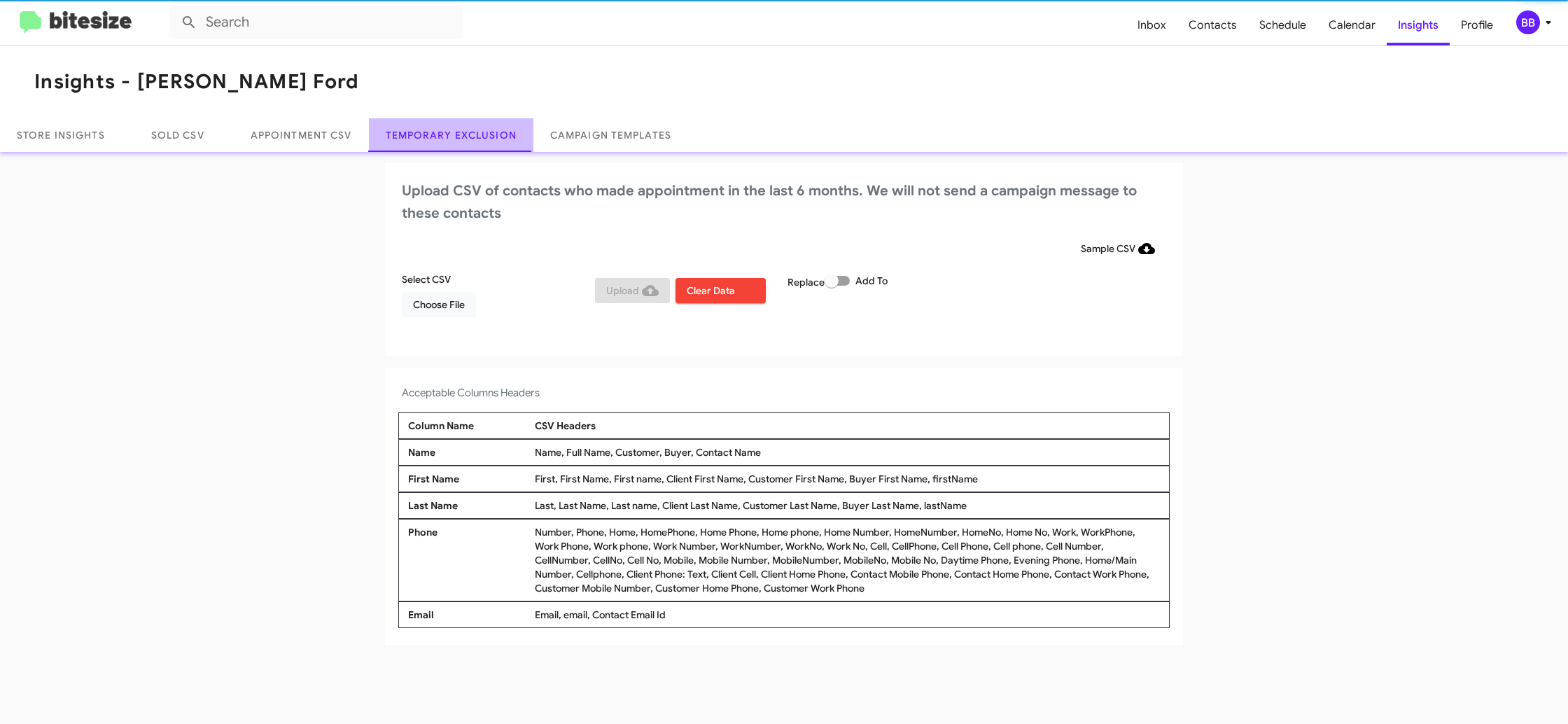
click at [484, 137] on link "Temporary Exclusion" at bounding box center [451, 135] width 165 height 33
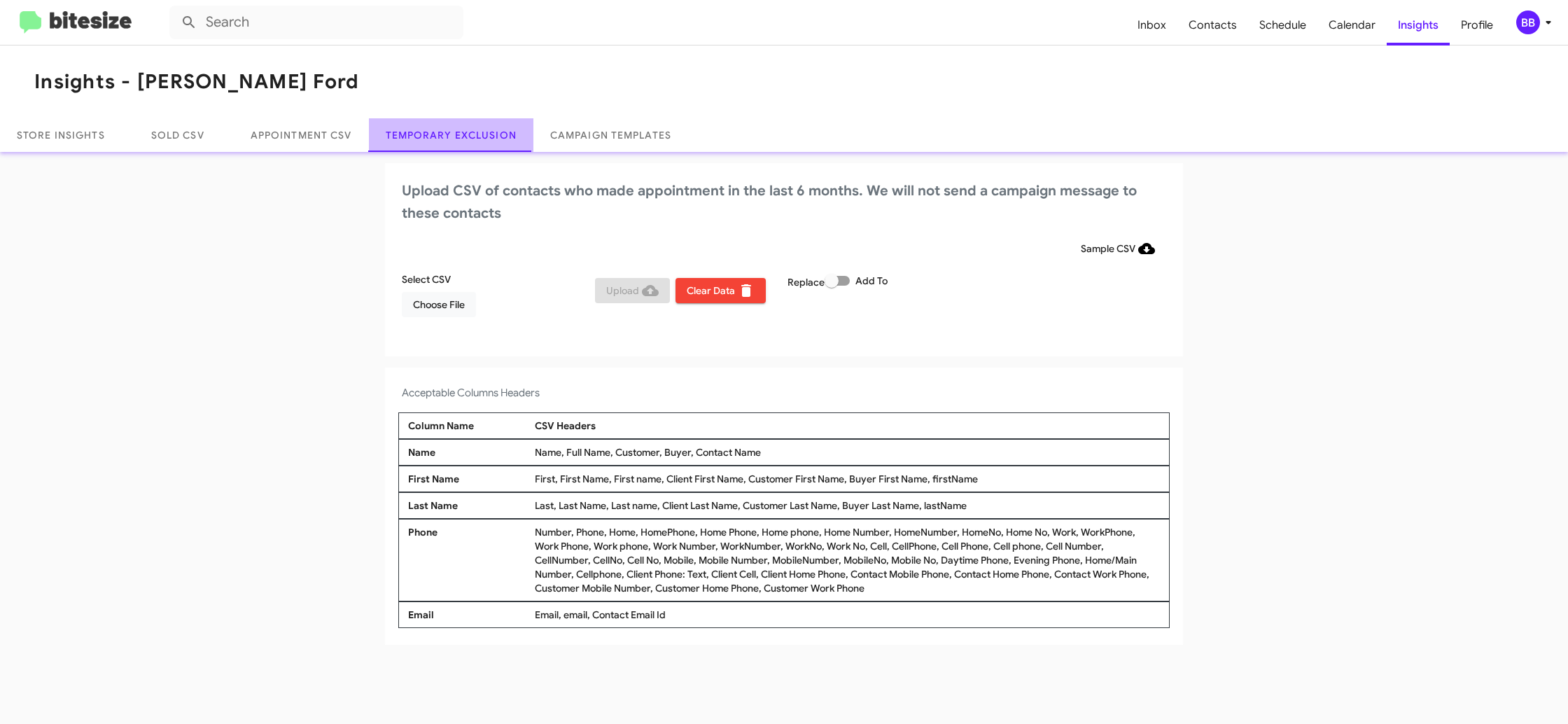
click at [484, 137] on link "Temporary Exclusion" at bounding box center [451, 135] width 165 height 33
drag, startPoint x: 838, startPoint y: 280, endPoint x: 914, endPoint y: 248, distance: 82.5
click at [838, 280] on span at bounding box center [831, 281] width 14 height 14
click at [831, 285] on input "Add To" at bounding box center [830, 285] width 1 height 1
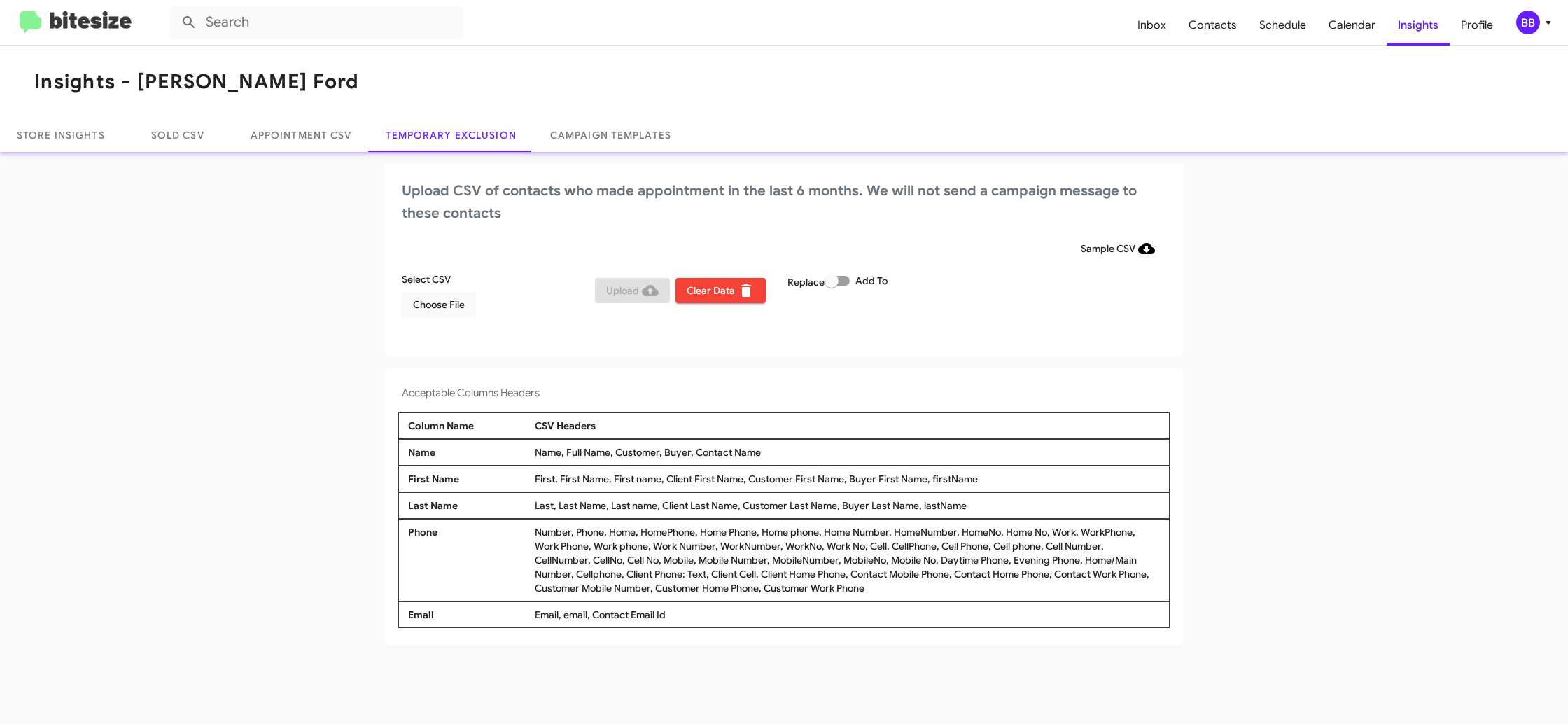
checkbox input "true"
click at [919, 248] on div "Sample CSV" at bounding box center [784, 248] width 764 height 26
click at [1521, 19] on div "BB" at bounding box center [1528, 22] width 24 height 24
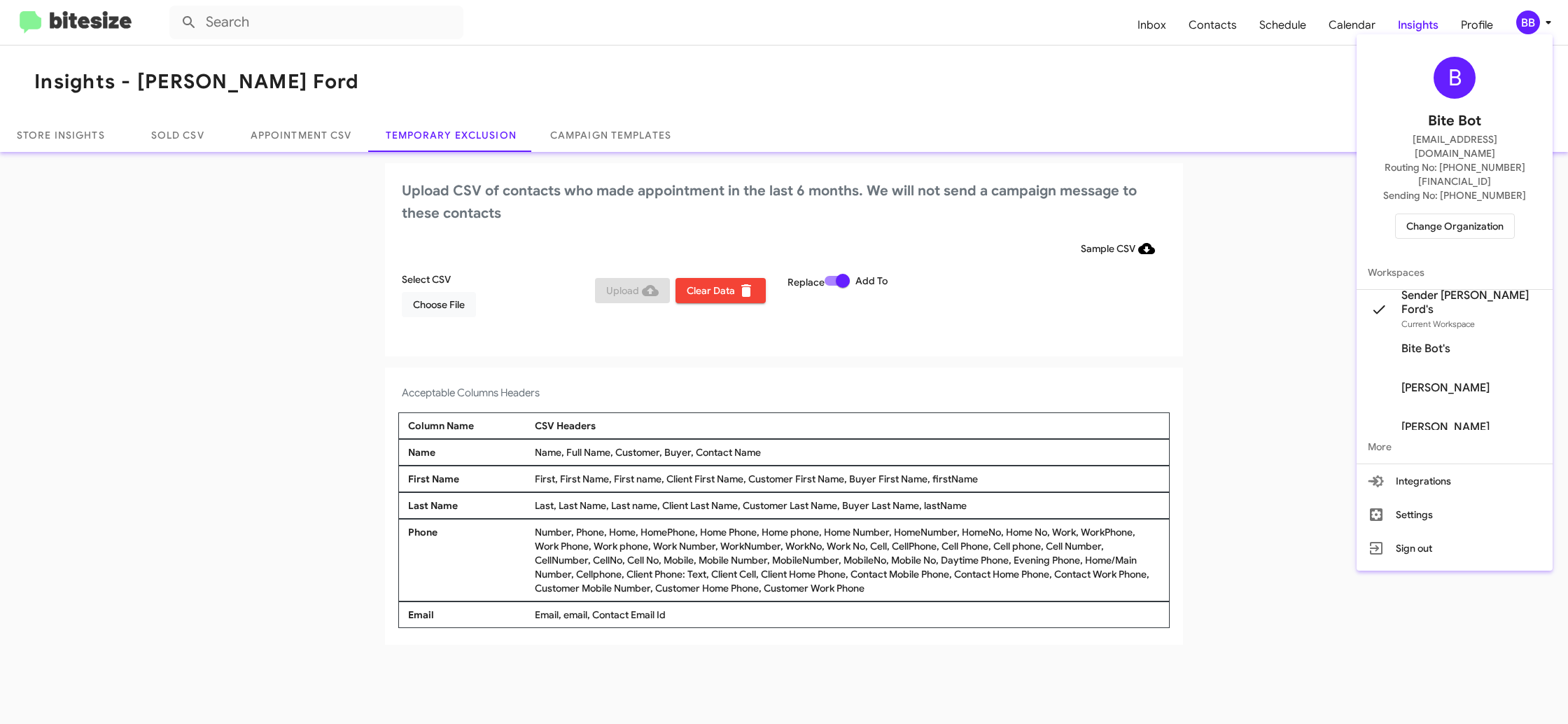
click at [1503, 214] on span "Change Organization" at bounding box center [1455, 226] width 97 height 24
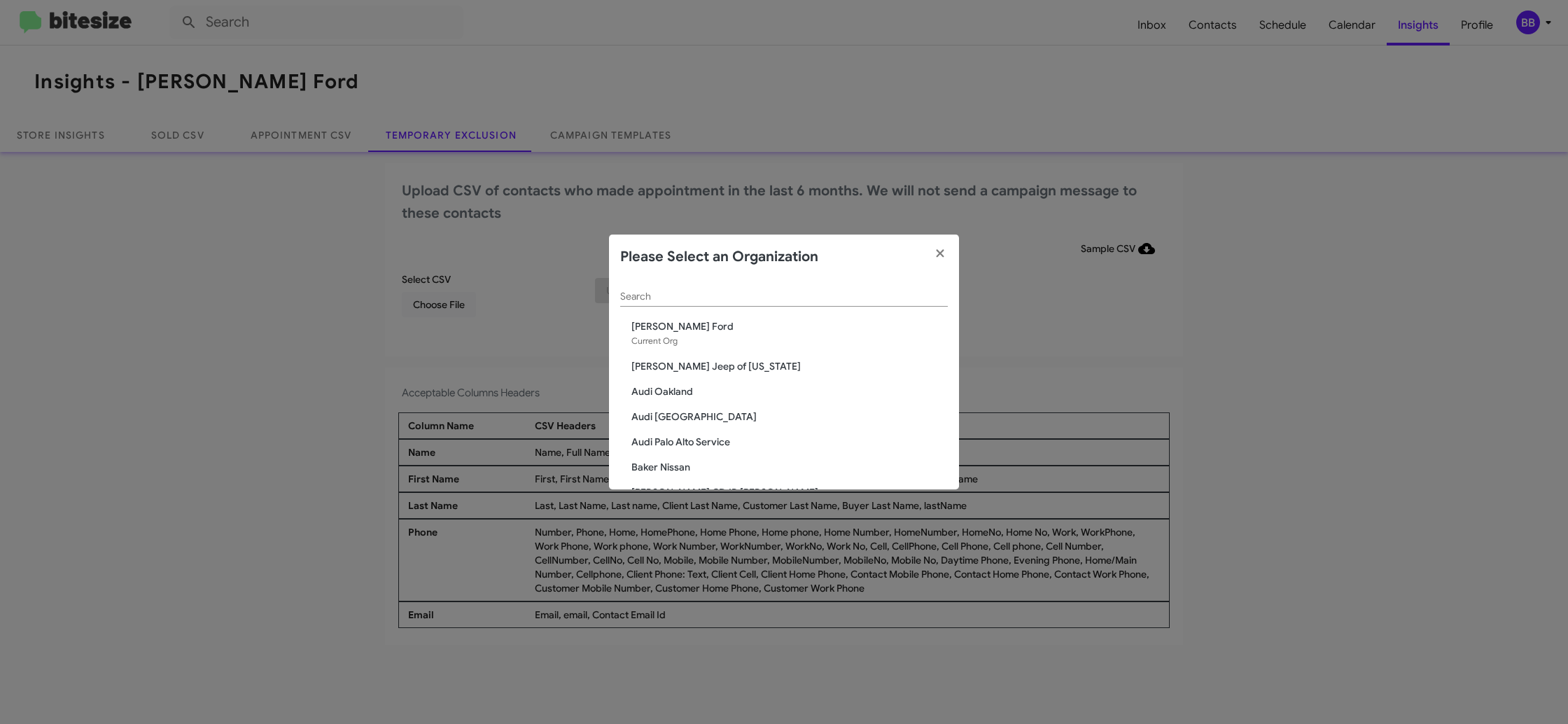
click at [721, 304] on div "Search" at bounding box center [784, 292] width 328 height 27
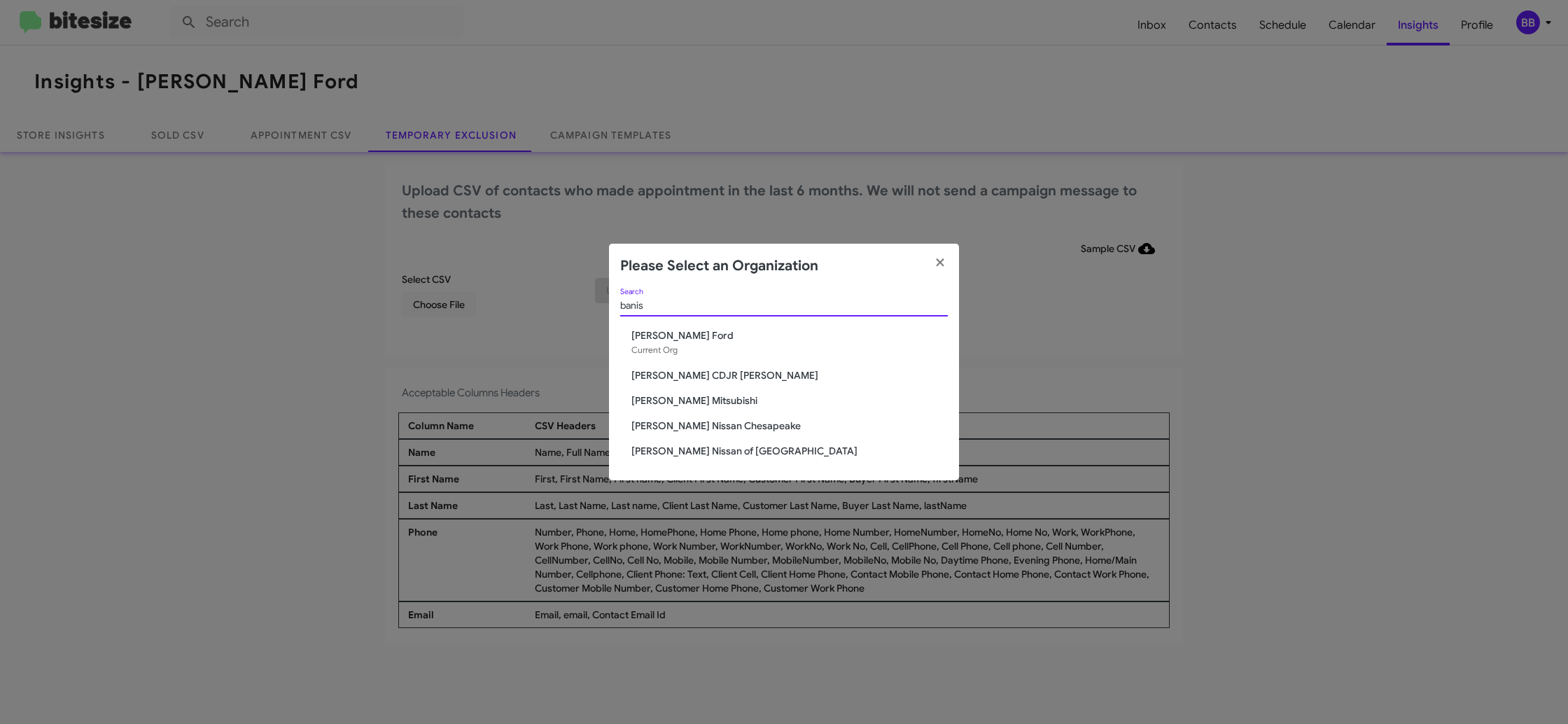
type input "banis"
click at [722, 375] on span "[PERSON_NAME] CDJR [PERSON_NAME]" at bounding box center [789, 375] width 316 height 14
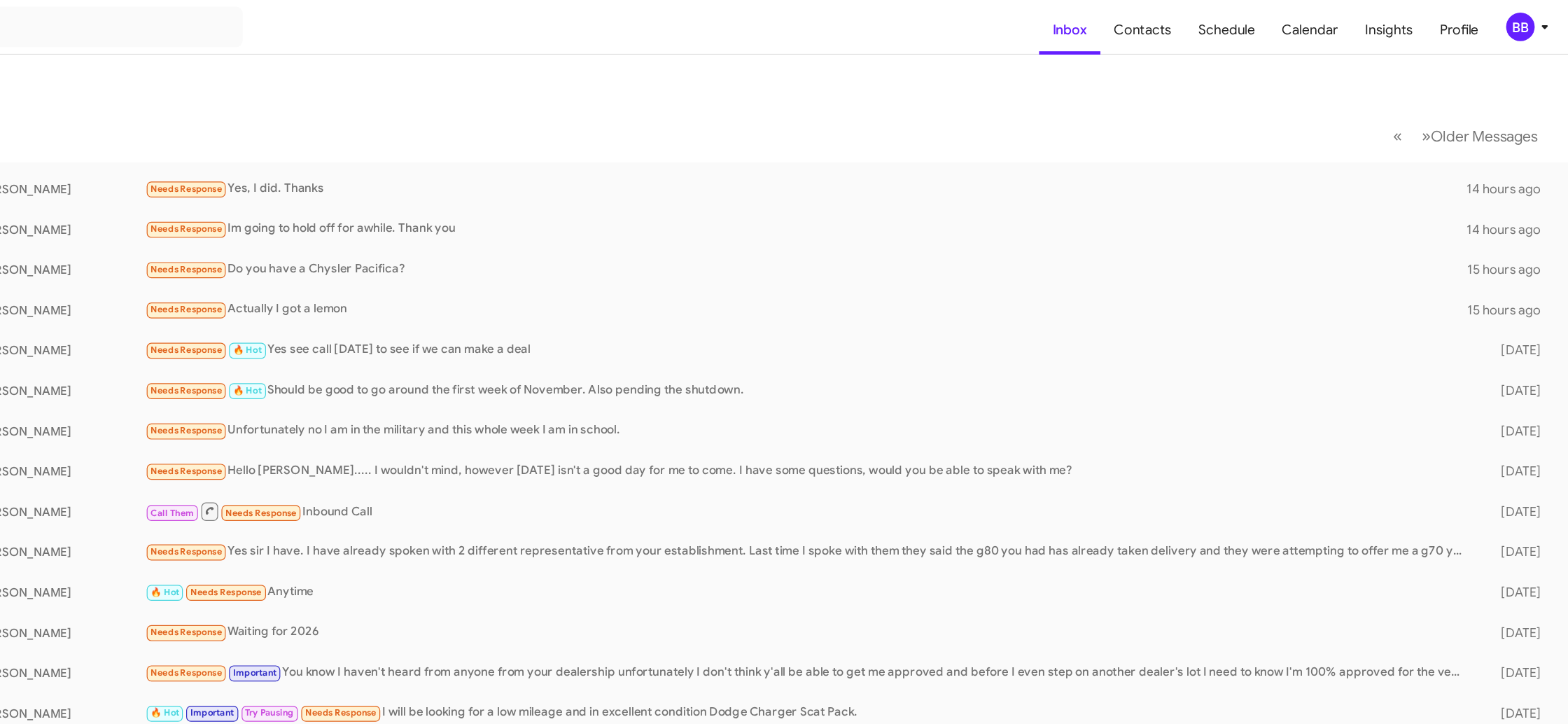
click at [1539, 26] on icon at bounding box center [1548, 22] width 17 height 17
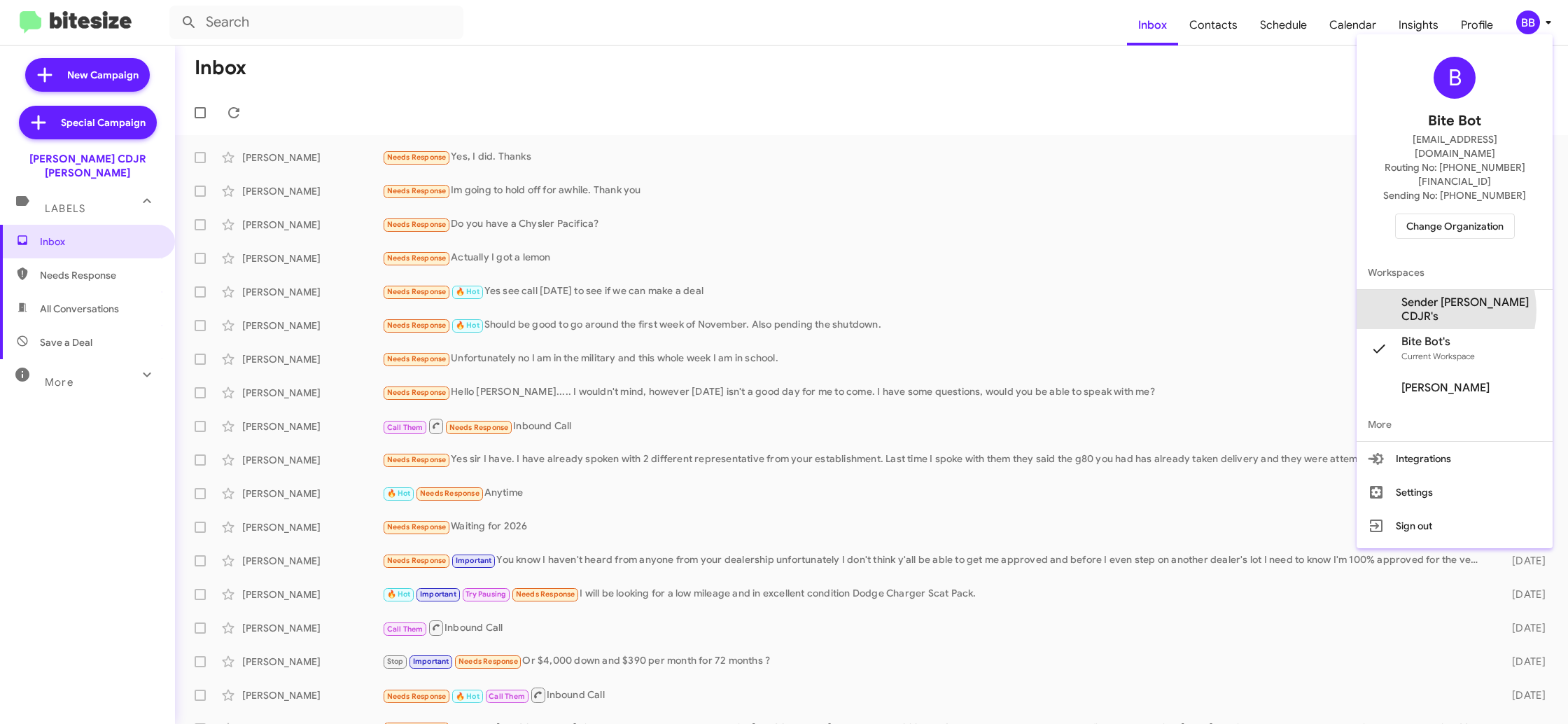
click at [1459, 295] on span "Sender [PERSON_NAME] CDJR's" at bounding box center [1471, 309] width 140 height 28
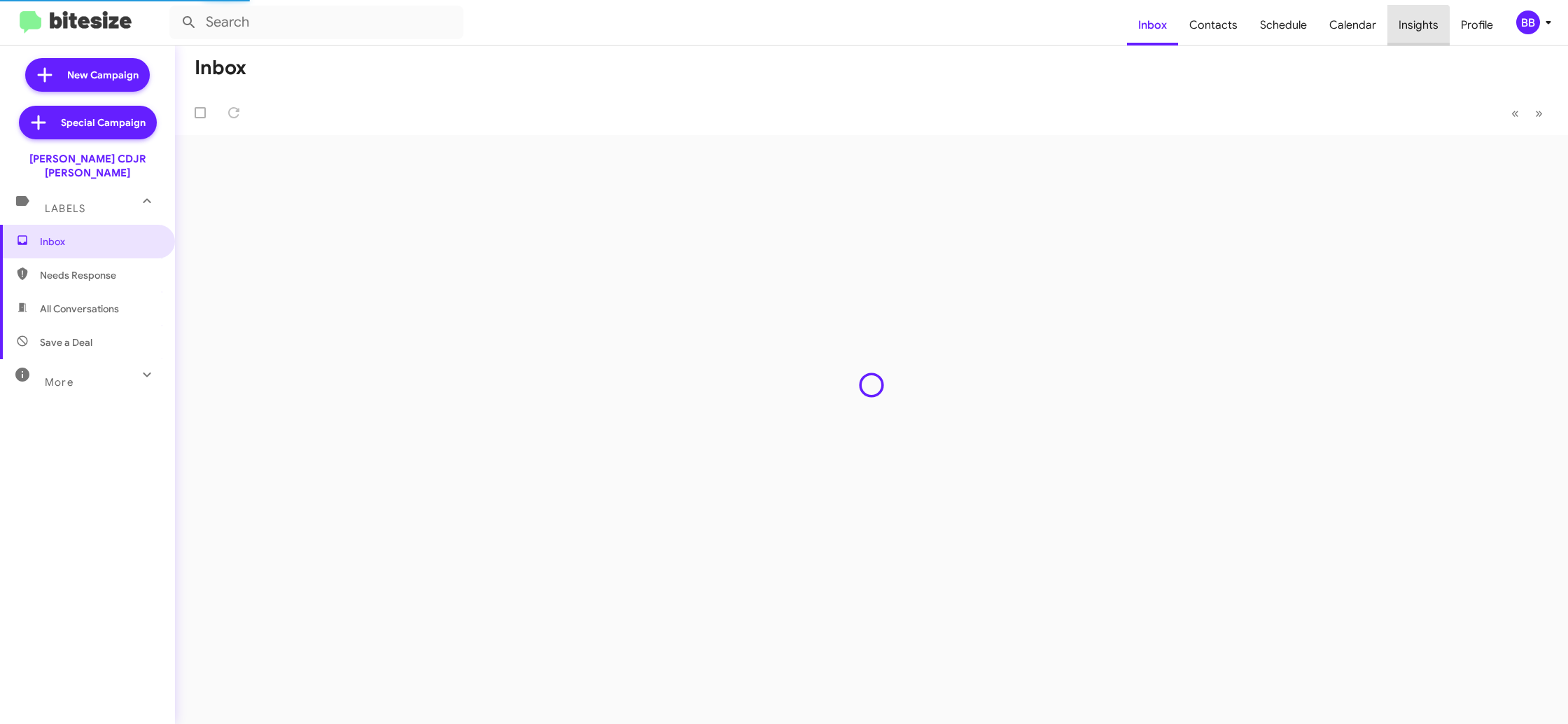
click at [1416, 33] on span "Insights" at bounding box center [1418, 25] width 63 height 41
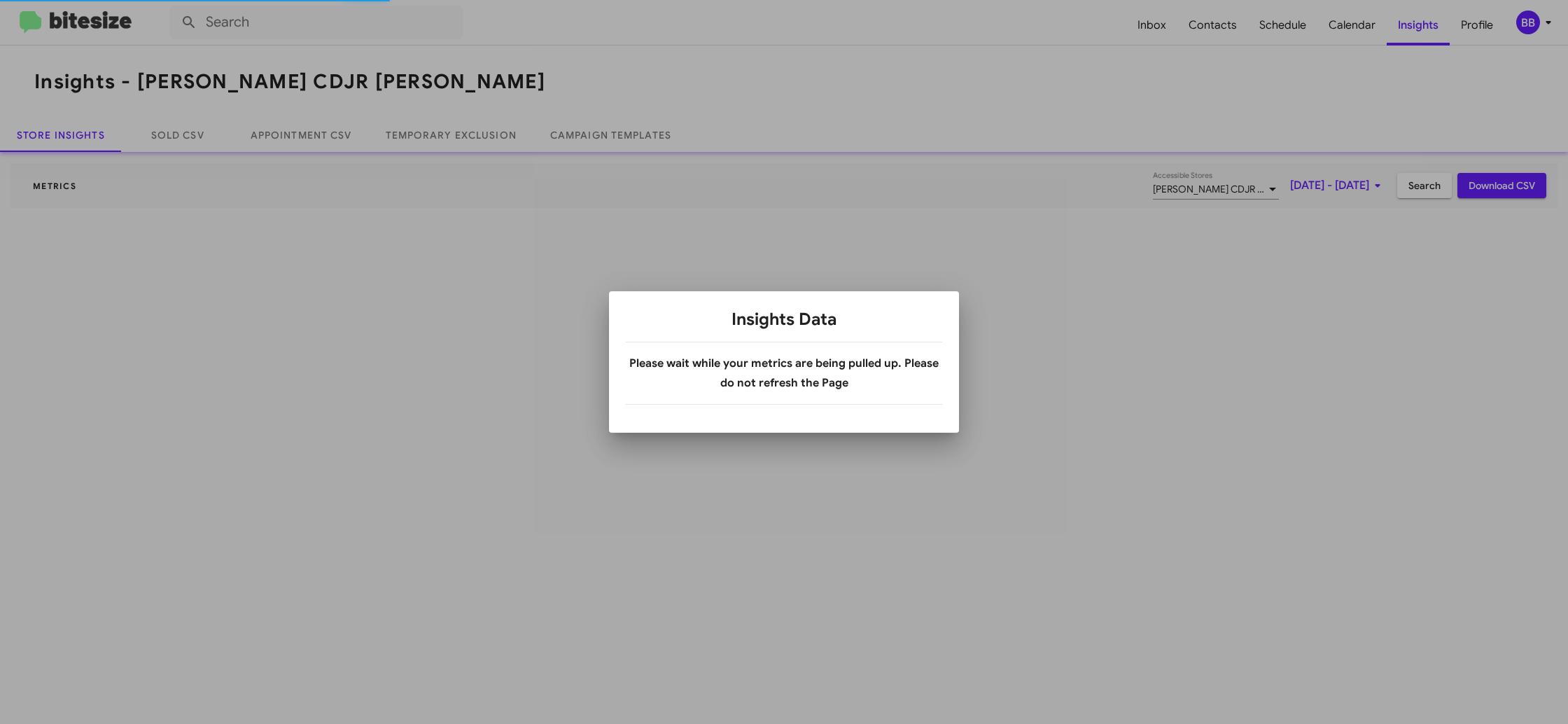
click at [1416, 33] on div at bounding box center [784, 362] width 1568 height 724
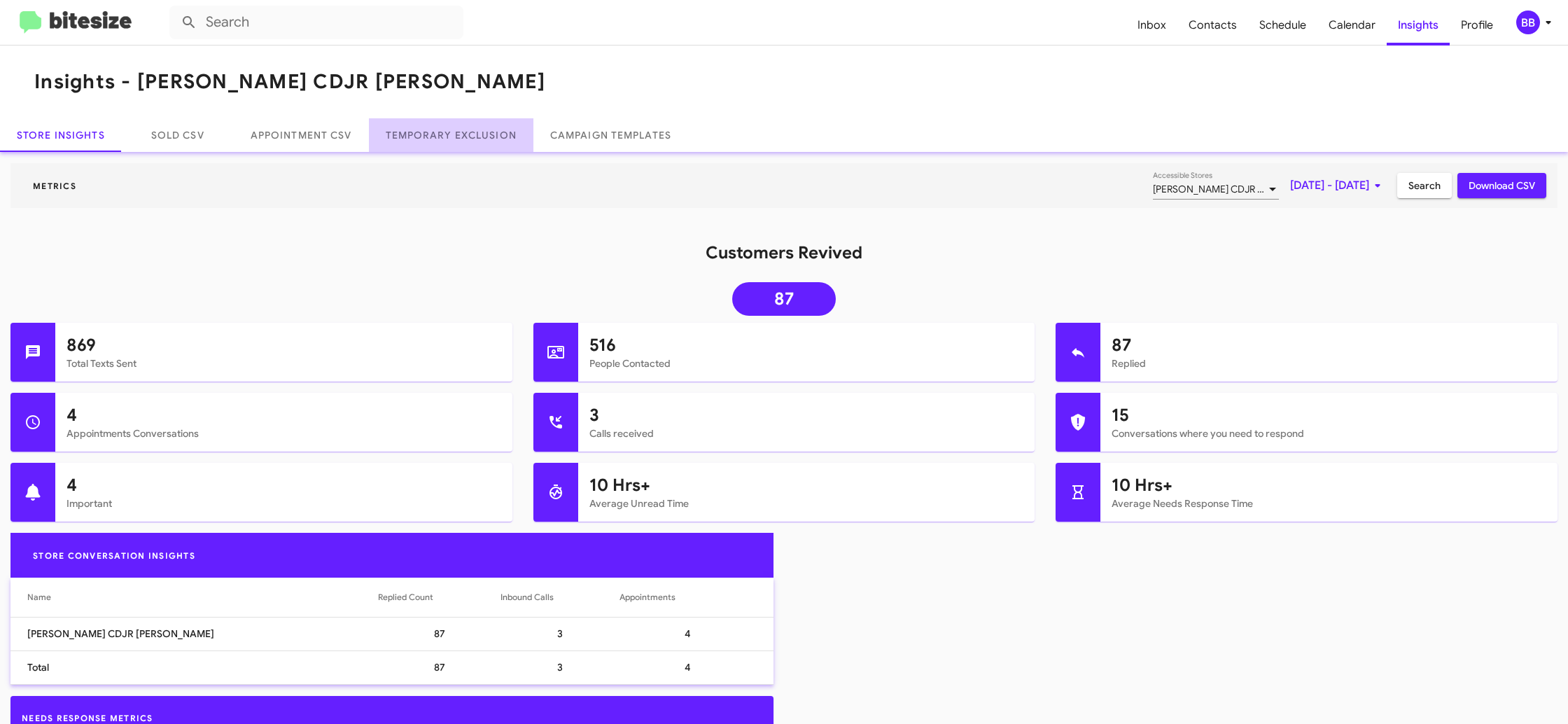
click at [469, 140] on link "Temporary Exclusion" at bounding box center [451, 135] width 165 height 33
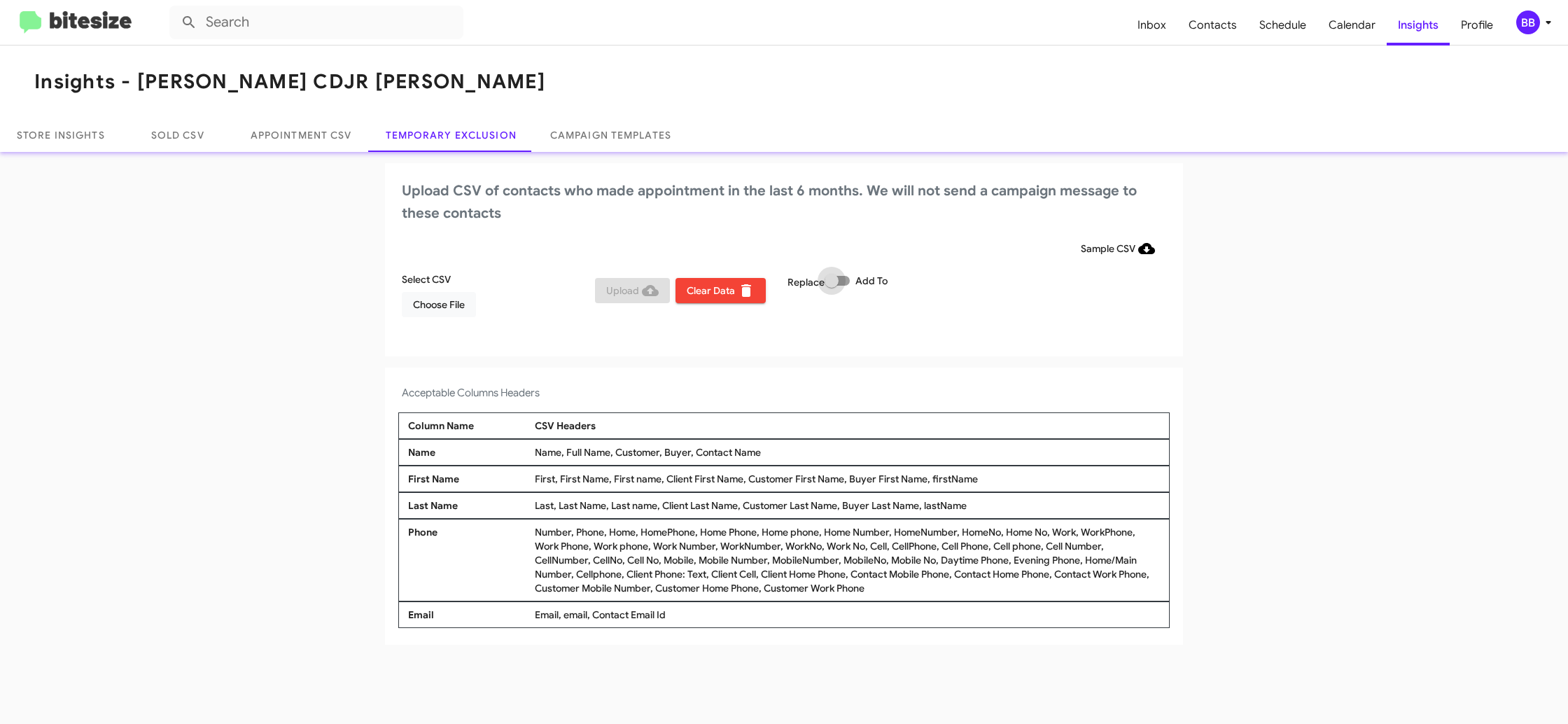
drag, startPoint x: 856, startPoint y: 282, endPoint x: 935, endPoint y: 295, distance: 80.1
click at [856, 282] on label "Add To" at bounding box center [855, 281] width 63 height 17
click at [831, 285] on input "Add To" at bounding box center [830, 285] width 1 height 1
checkbox input "true"
drag, startPoint x: 939, startPoint y: 295, endPoint x: 952, endPoint y: 301, distance: 14.3
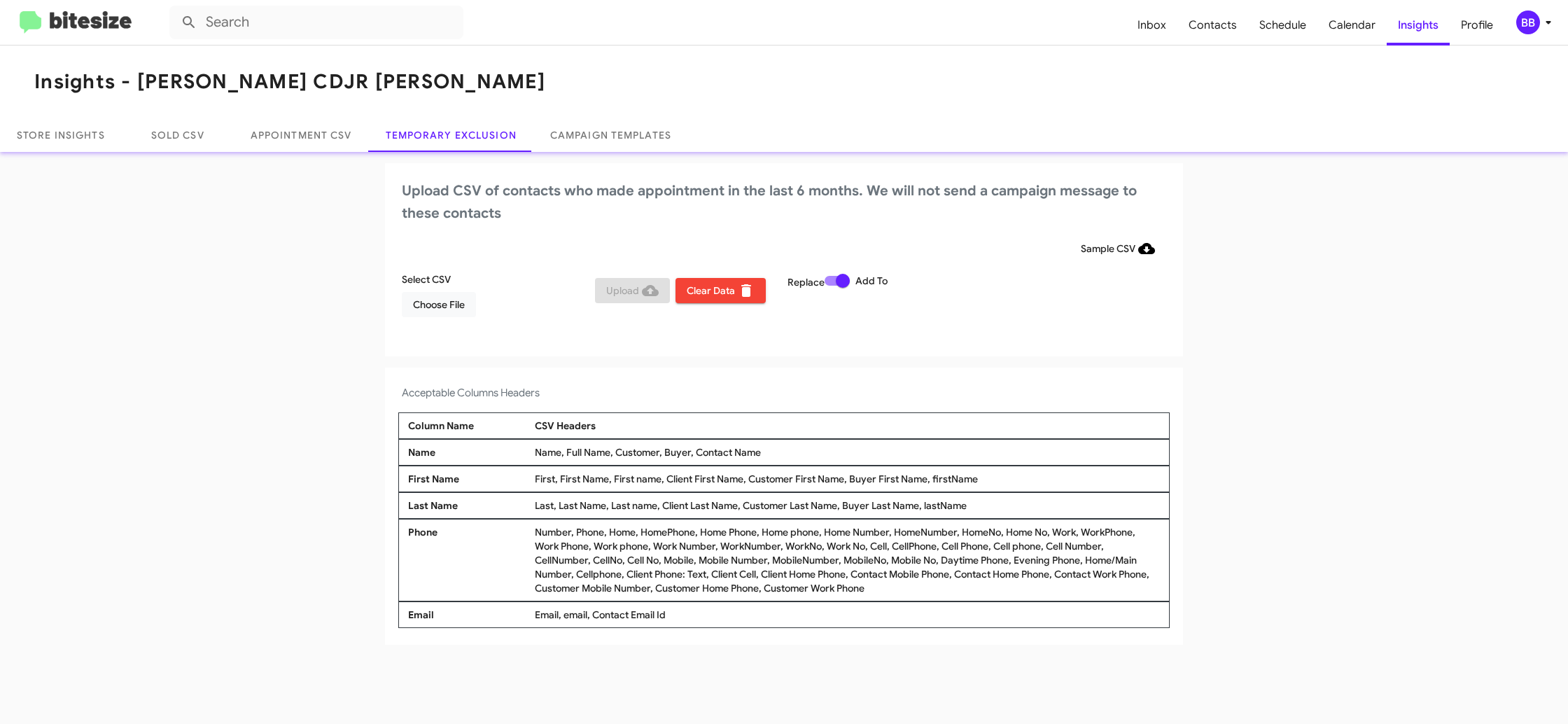
click at [939, 296] on div "Replace Add To" at bounding box center [881, 300] width 193 height 56
click at [1527, 33] on div "BB" at bounding box center [1528, 22] width 24 height 24
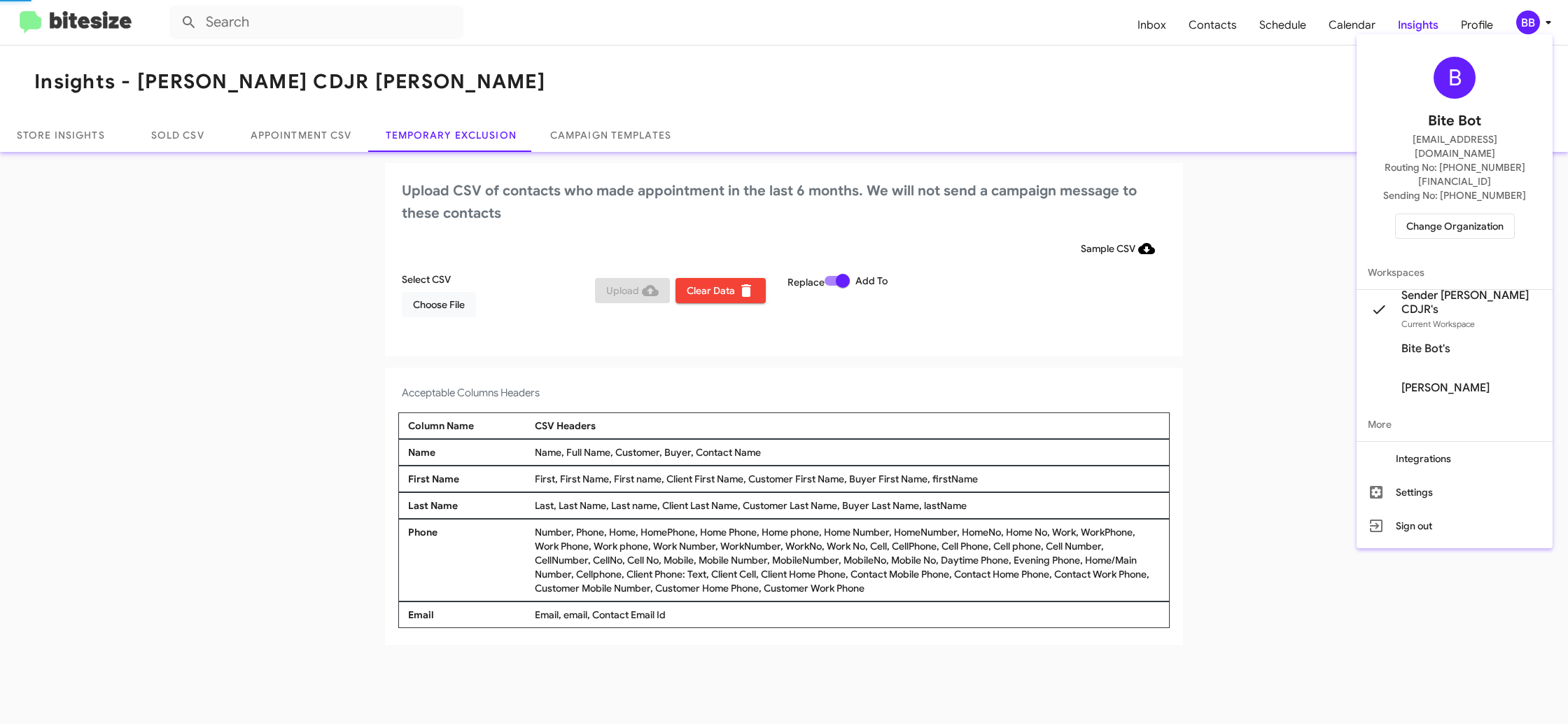
click at [1528, 33] on div at bounding box center [784, 362] width 1568 height 724
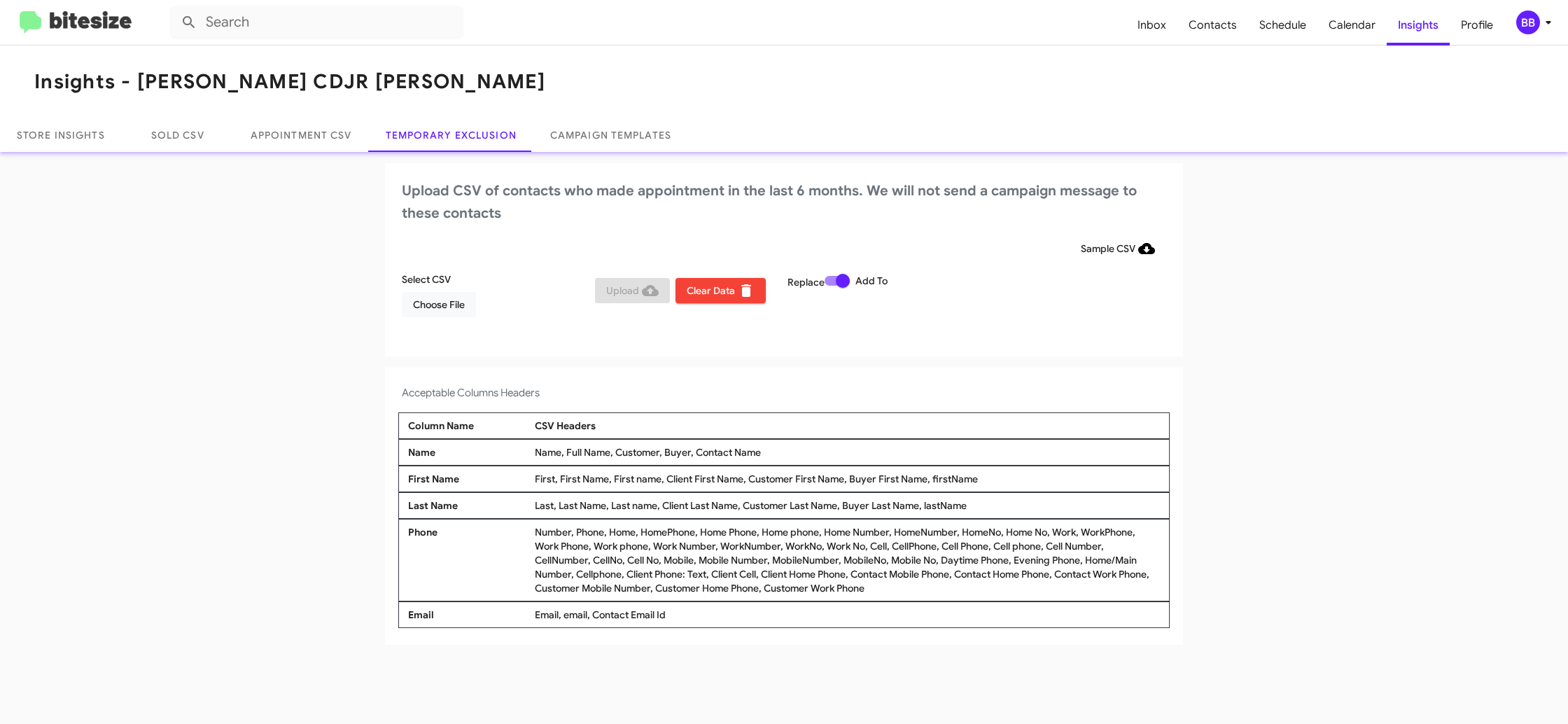
click at [1532, 22] on div "BB" at bounding box center [1528, 22] width 24 height 24
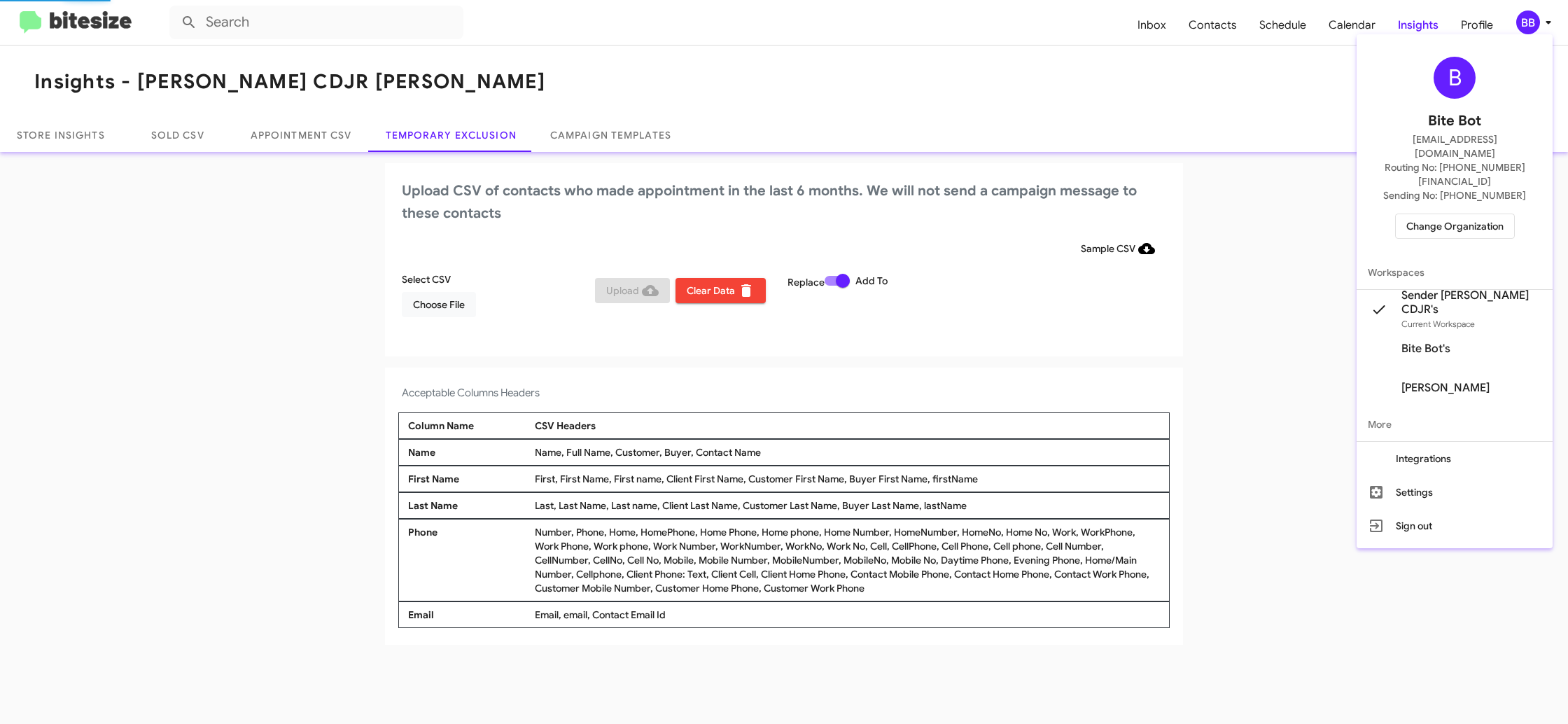
click at [1531, 20] on div at bounding box center [784, 362] width 1568 height 724
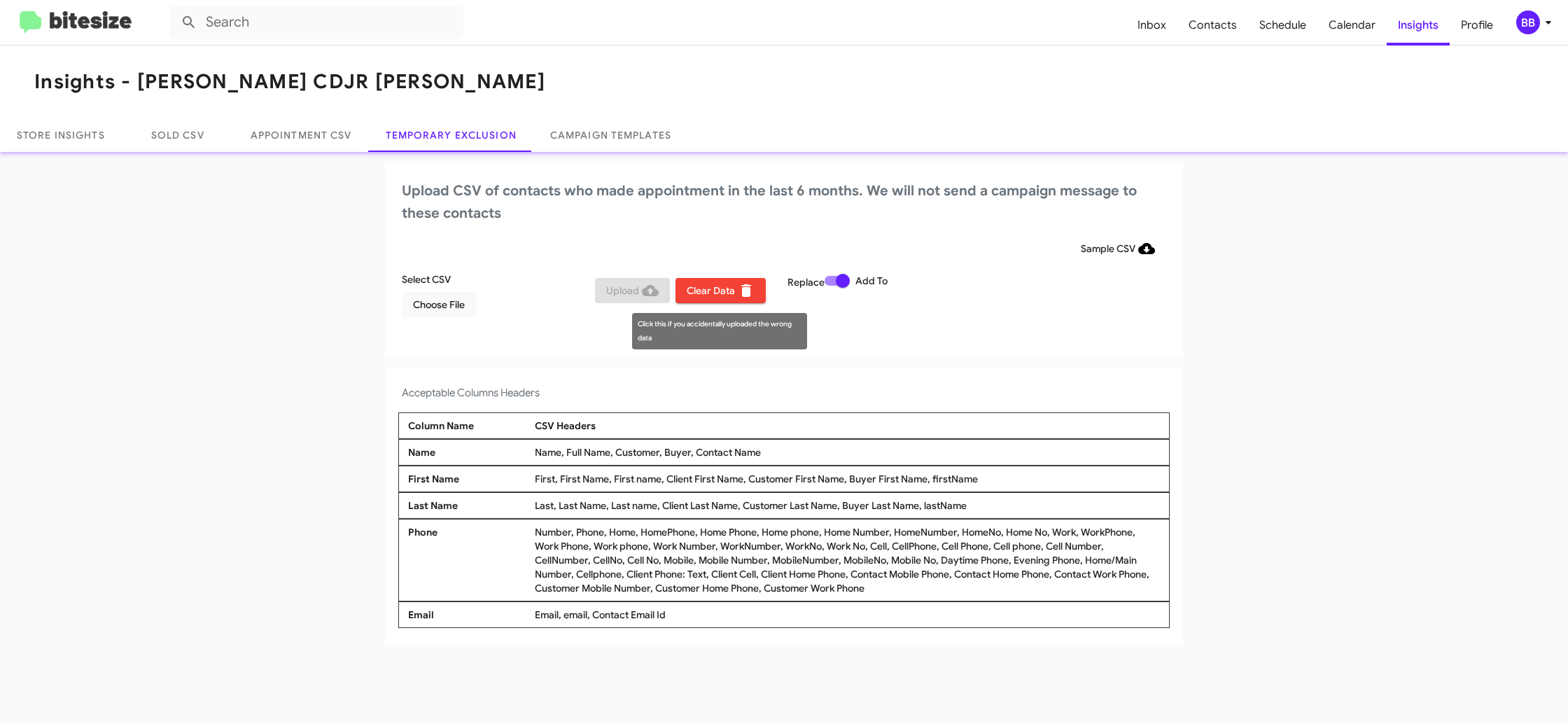
click at [738, 288] on icon at bounding box center [746, 291] width 17 height 17
click at [446, 307] on span "Choose File" at bounding box center [438, 304] width 52 height 26
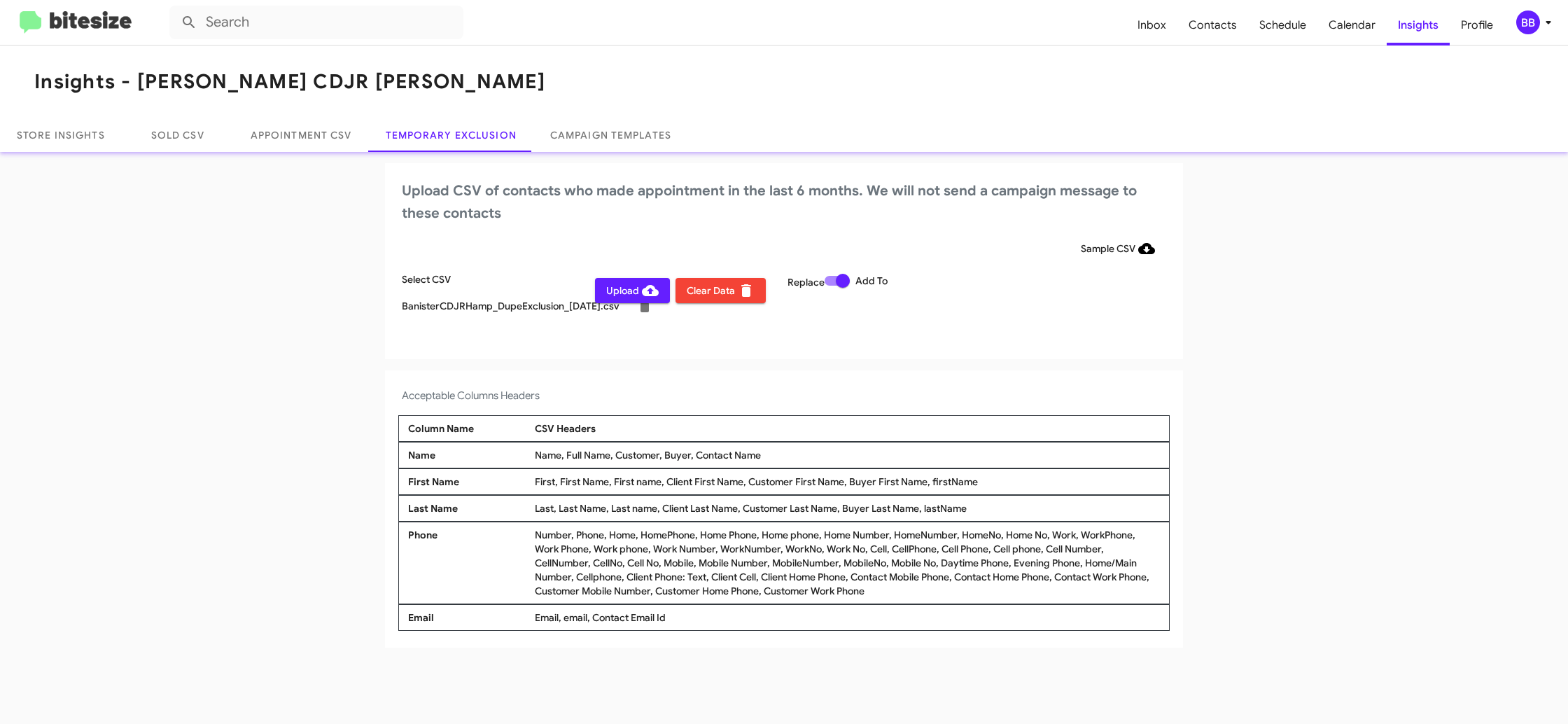
click at [865, 374] on div "Acceptable Columns Headers Column Name CSV Headers Name Name, Full Name, Custom…" at bounding box center [784, 509] width 798 height 277
click at [1536, 19] on div "BB" at bounding box center [1528, 22] width 24 height 24
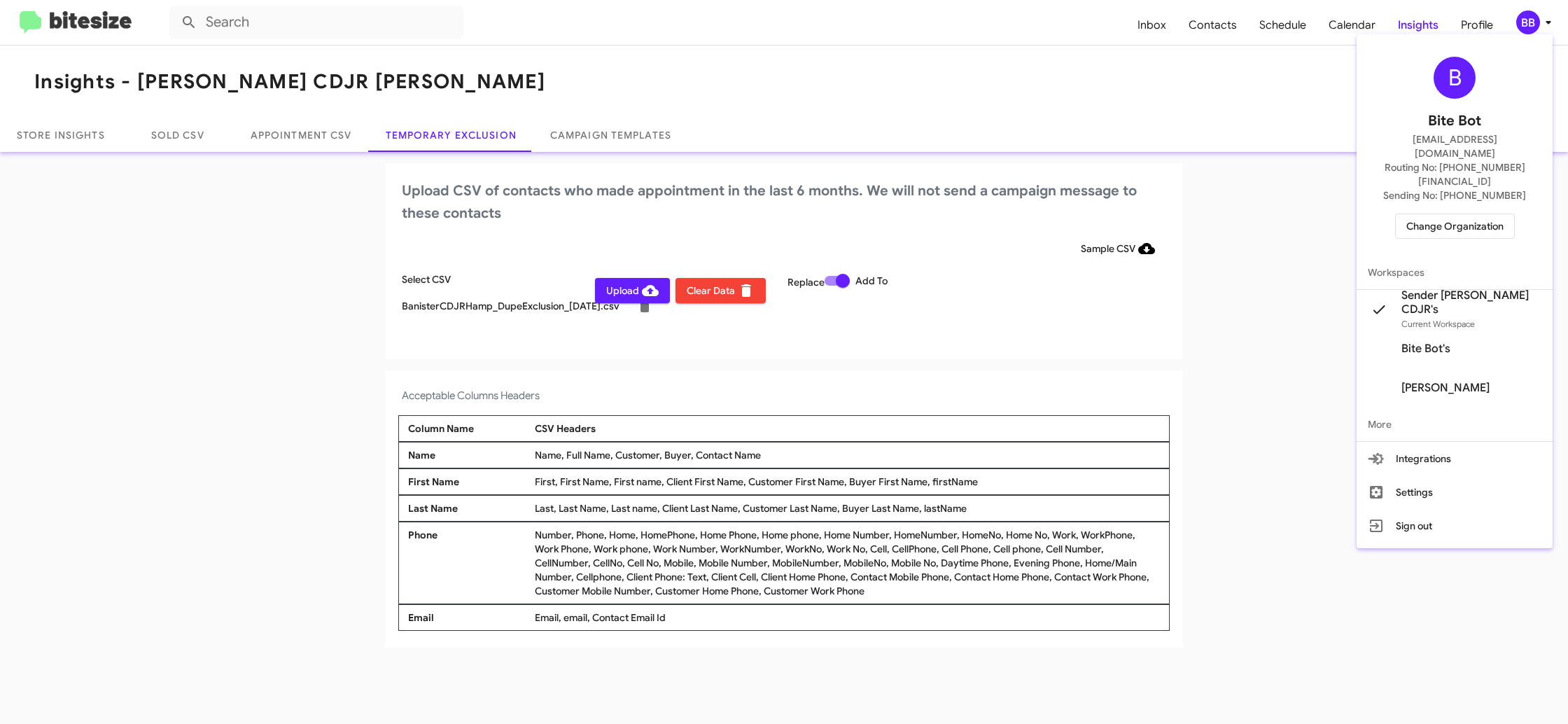
click at [1536, 19] on div at bounding box center [784, 362] width 1568 height 724
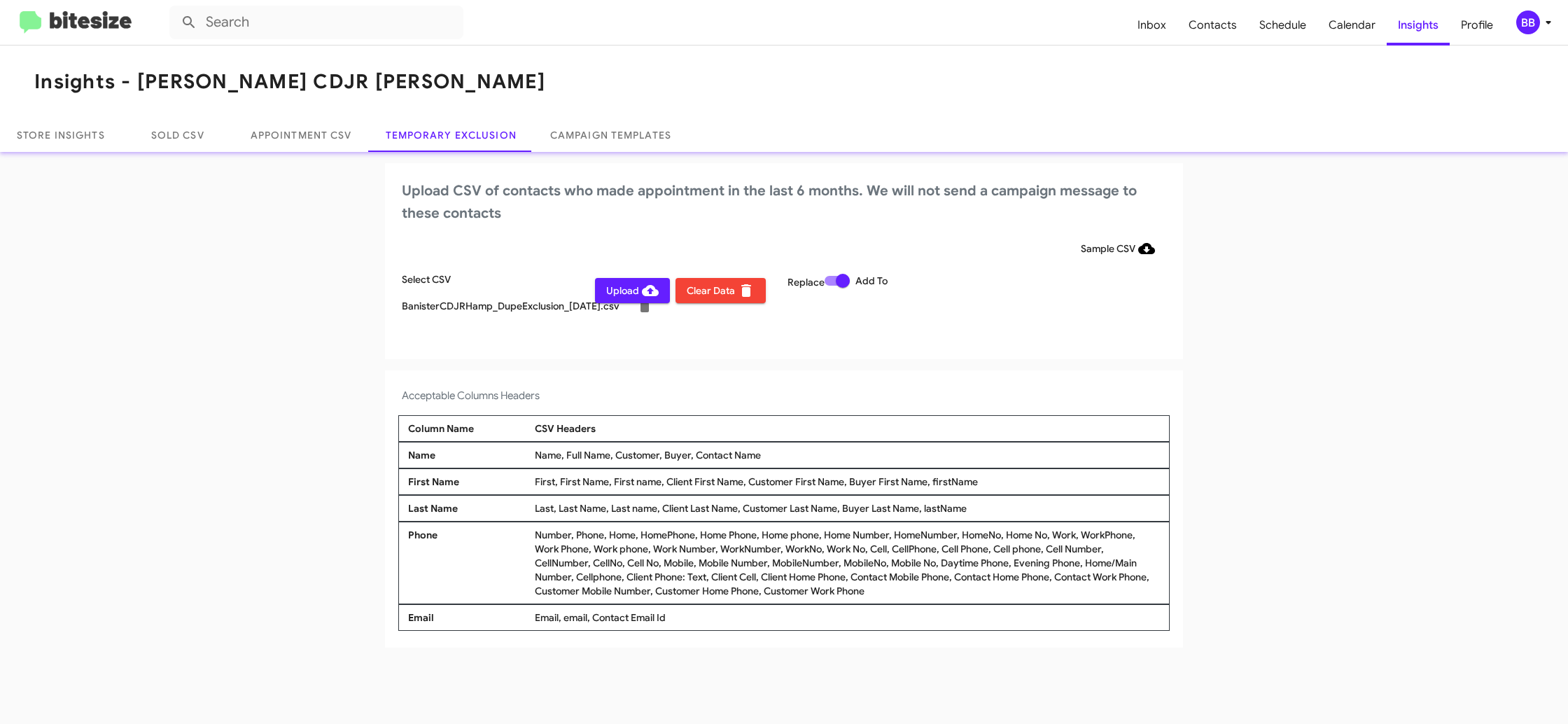
click at [642, 295] on icon at bounding box center [650, 291] width 17 height 17
click at [1525, 27] on div "BB" at bounding box center [1528, 22] width 24 height 24
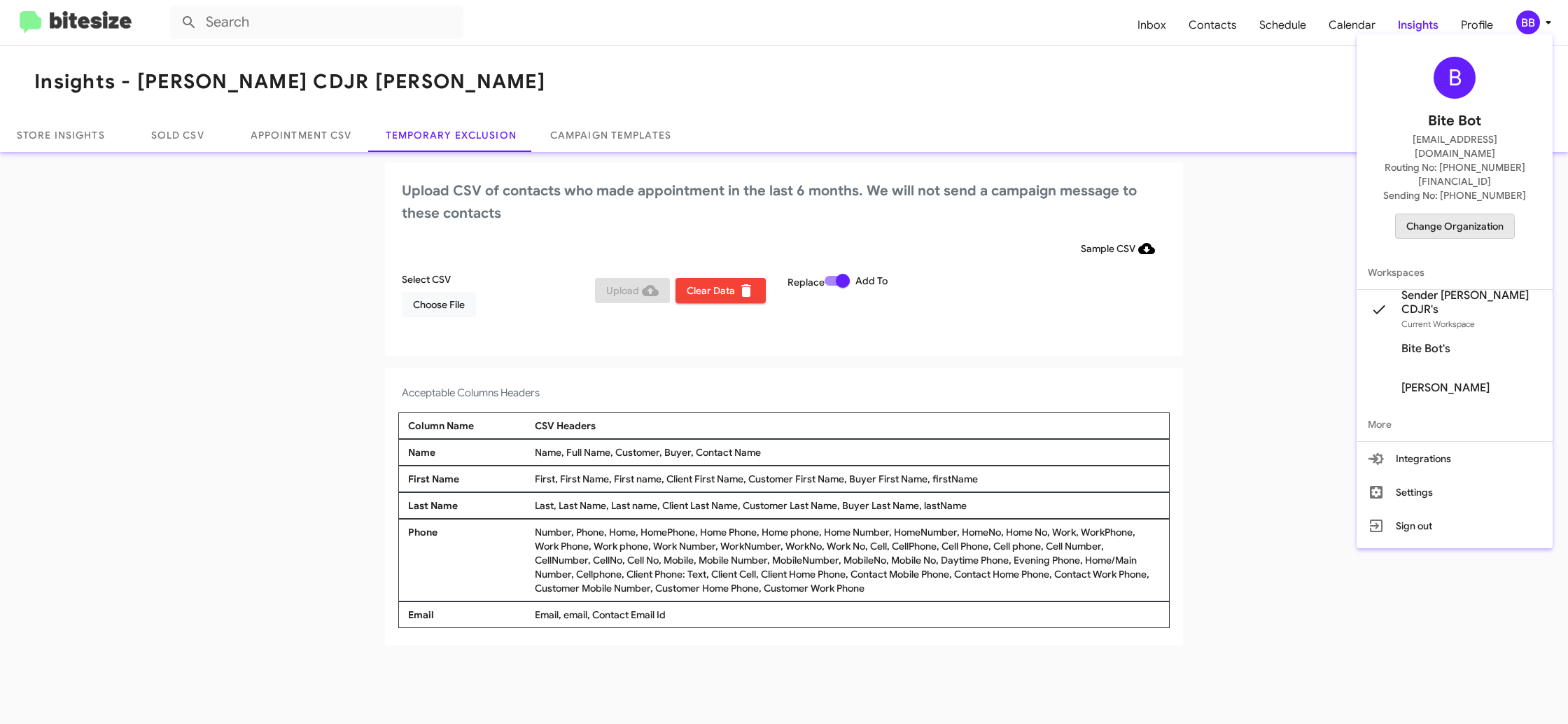
click at [1454, 214] on span "Change Organization" at bounding box center [1455, 226] width 97 height 24
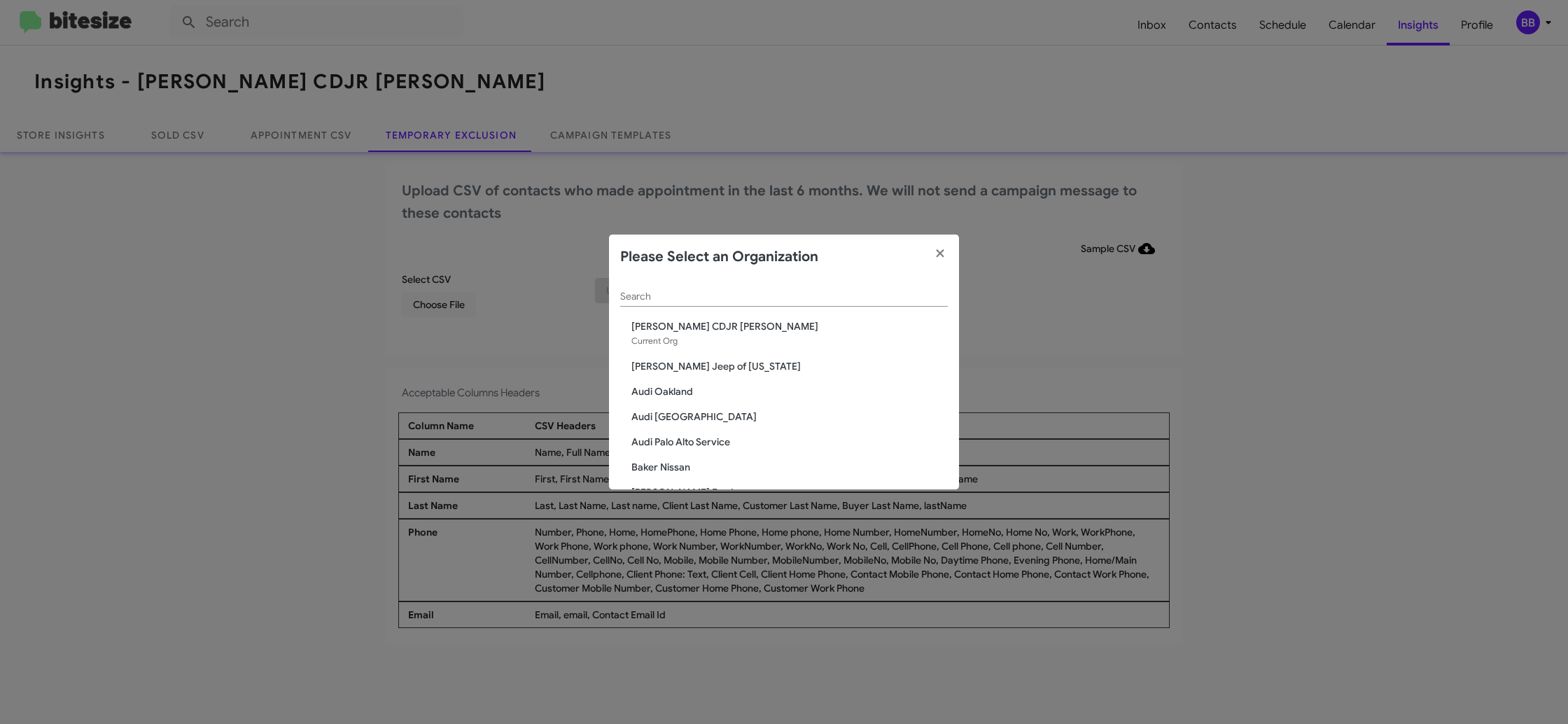
drag, startPoint x: 639, startPoint y: 303, endPoint x: 635, endPoint y: 296, distance: 8.1
click at [639, 302] on div "Search" at bounding box center [784, 292] width 328 height 27
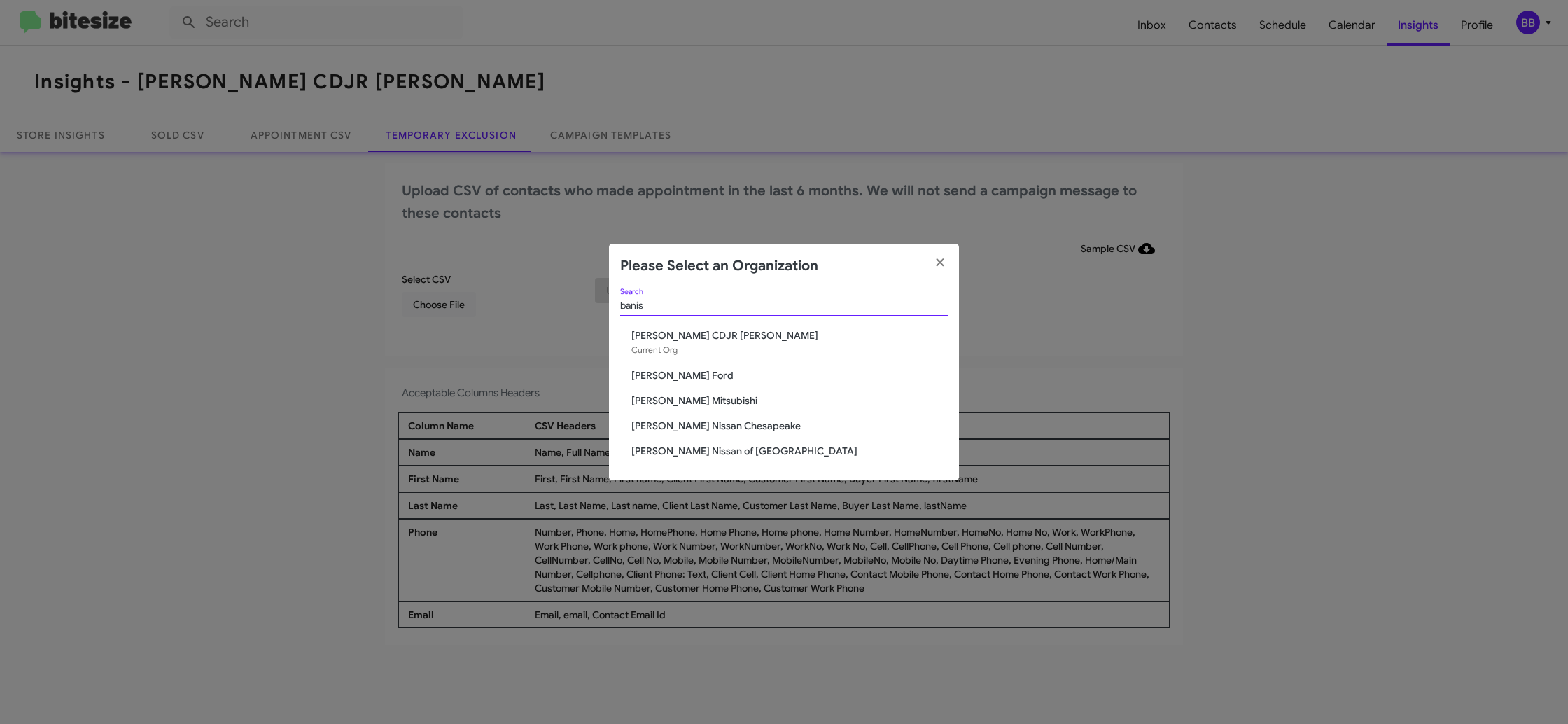
type input "banis"
click at [662, 373] on span "[PERSON_NAME] Ford" at bounding box center [789, 375] width 316 height 14
drag, startPoint x: 662, startPoint y: 373, endPoint x: 688, endPoint y: 389, distance: 30.5
click at [663, 374] on span "[PERSON_NAME] Ford" at bounding box center [789, 375] width 316 height 14
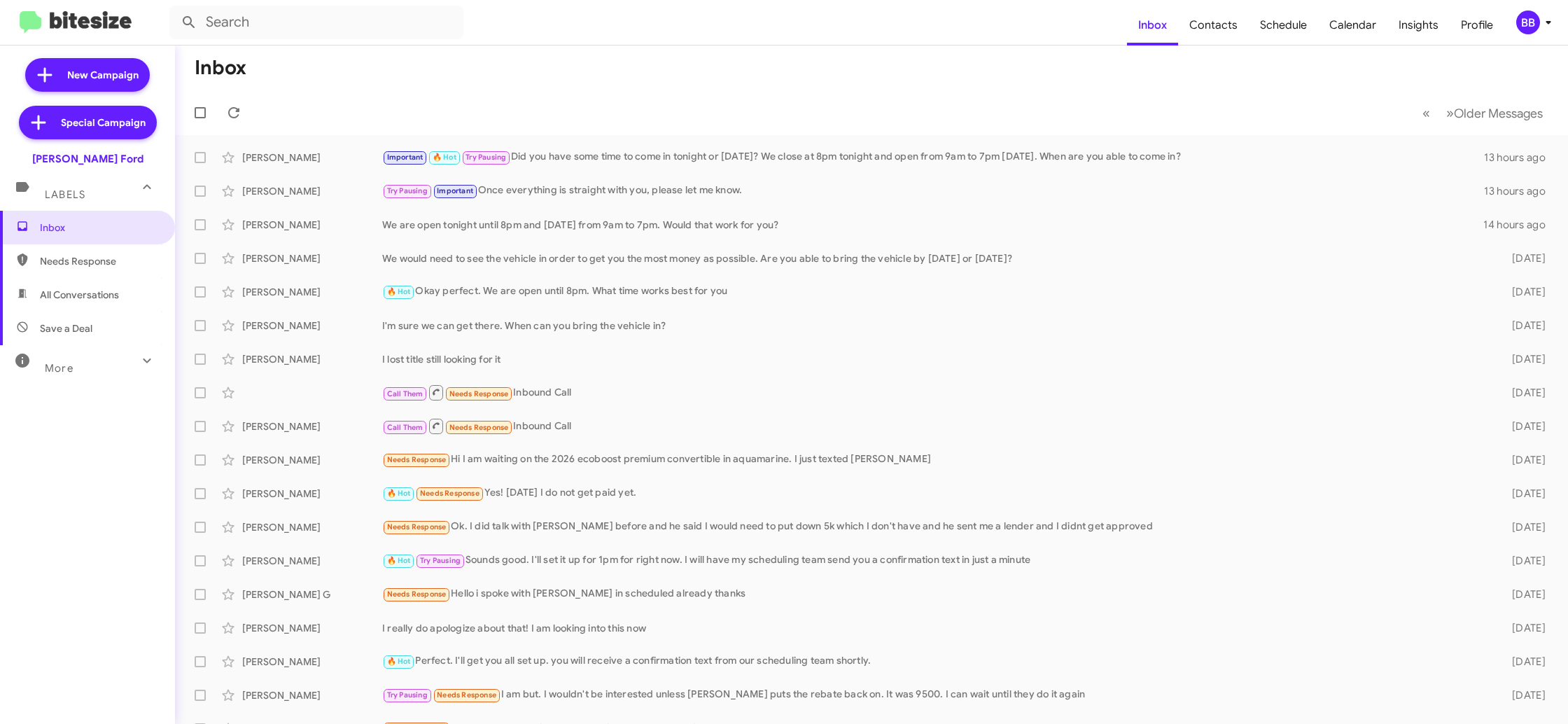
click at [1529, 27] on div "BB" at bounding box center [1528, 22] width 24 height 24
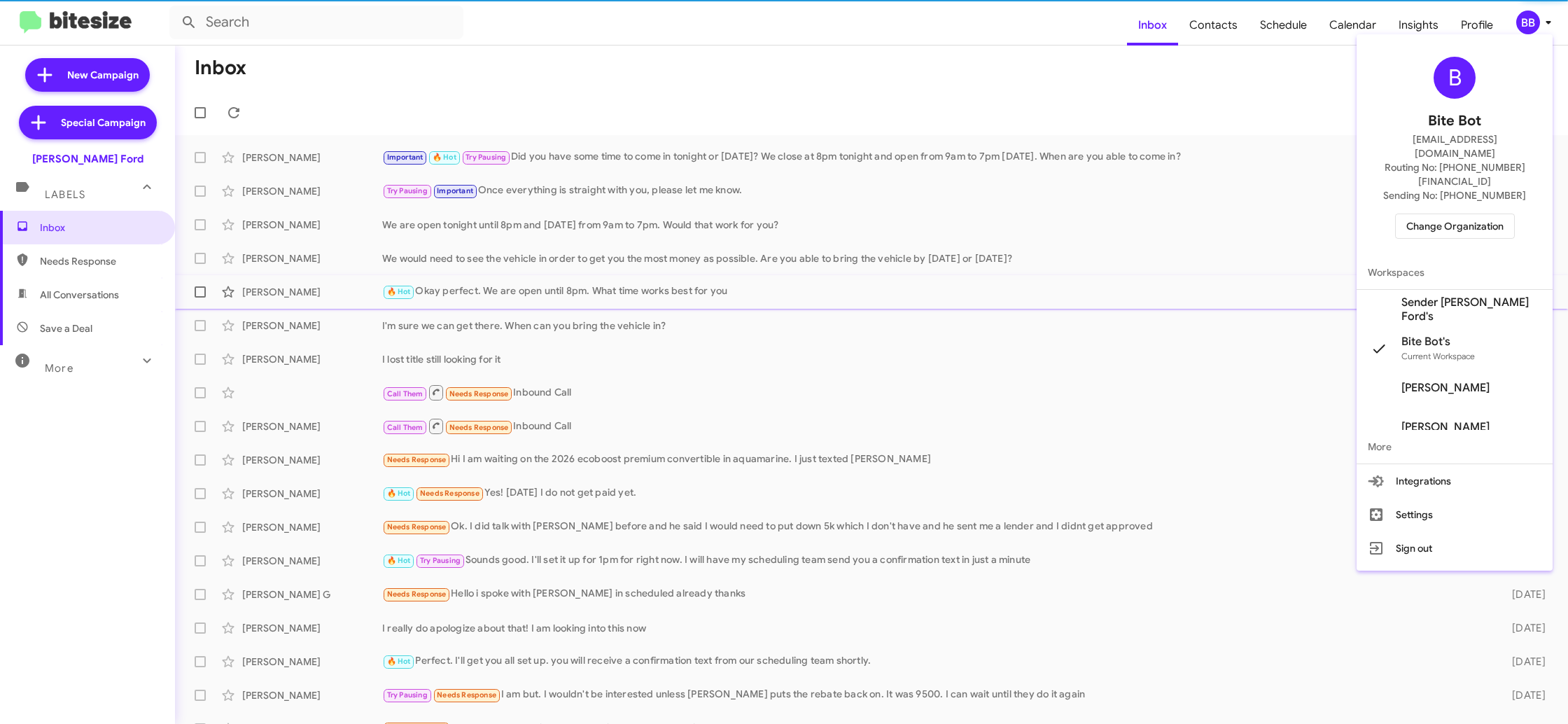
click at [1449, 295] on span "Sender Banister Ford's" at bounding box center [1471, 309] width 140 height 28
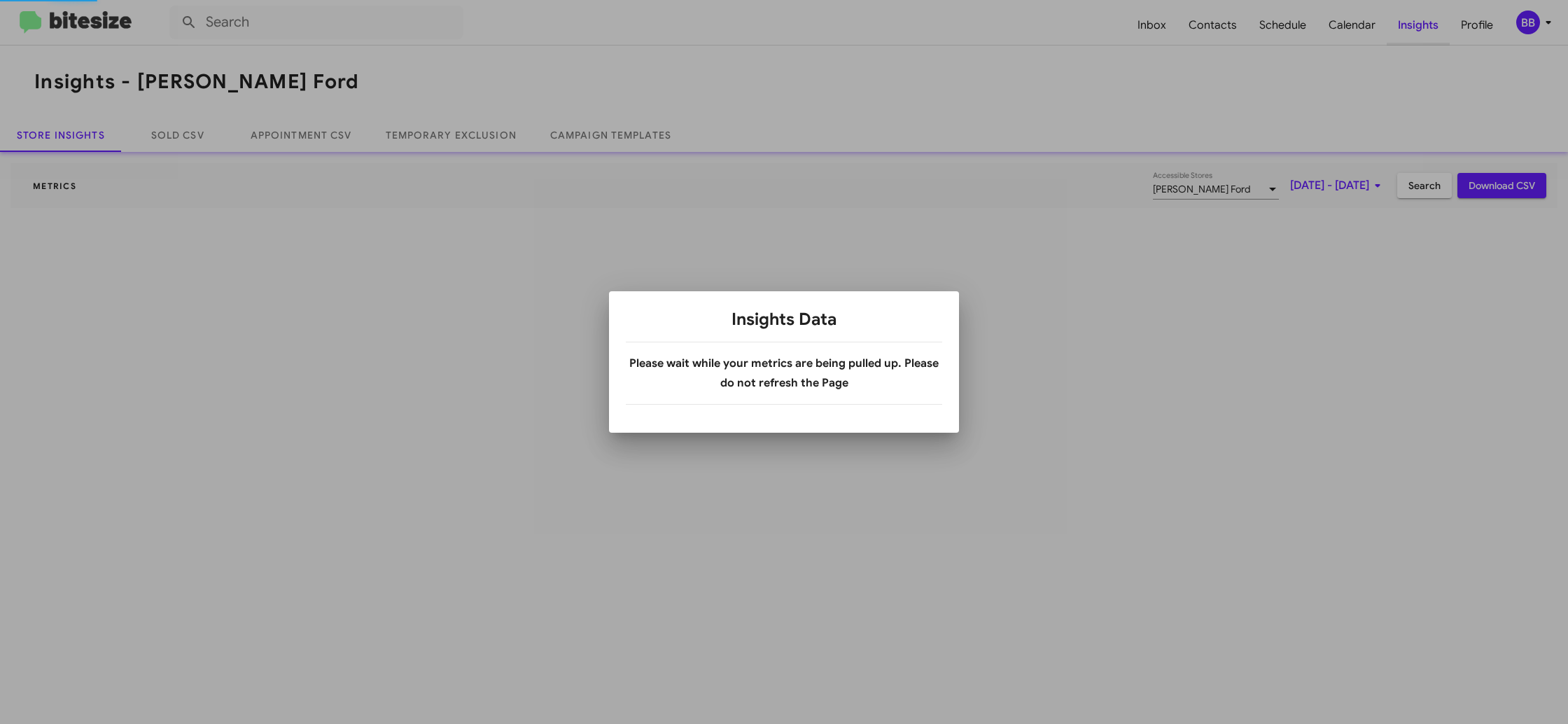
click at [1409, 32] on div at bounding box center [784, 362] width 1568 height 724
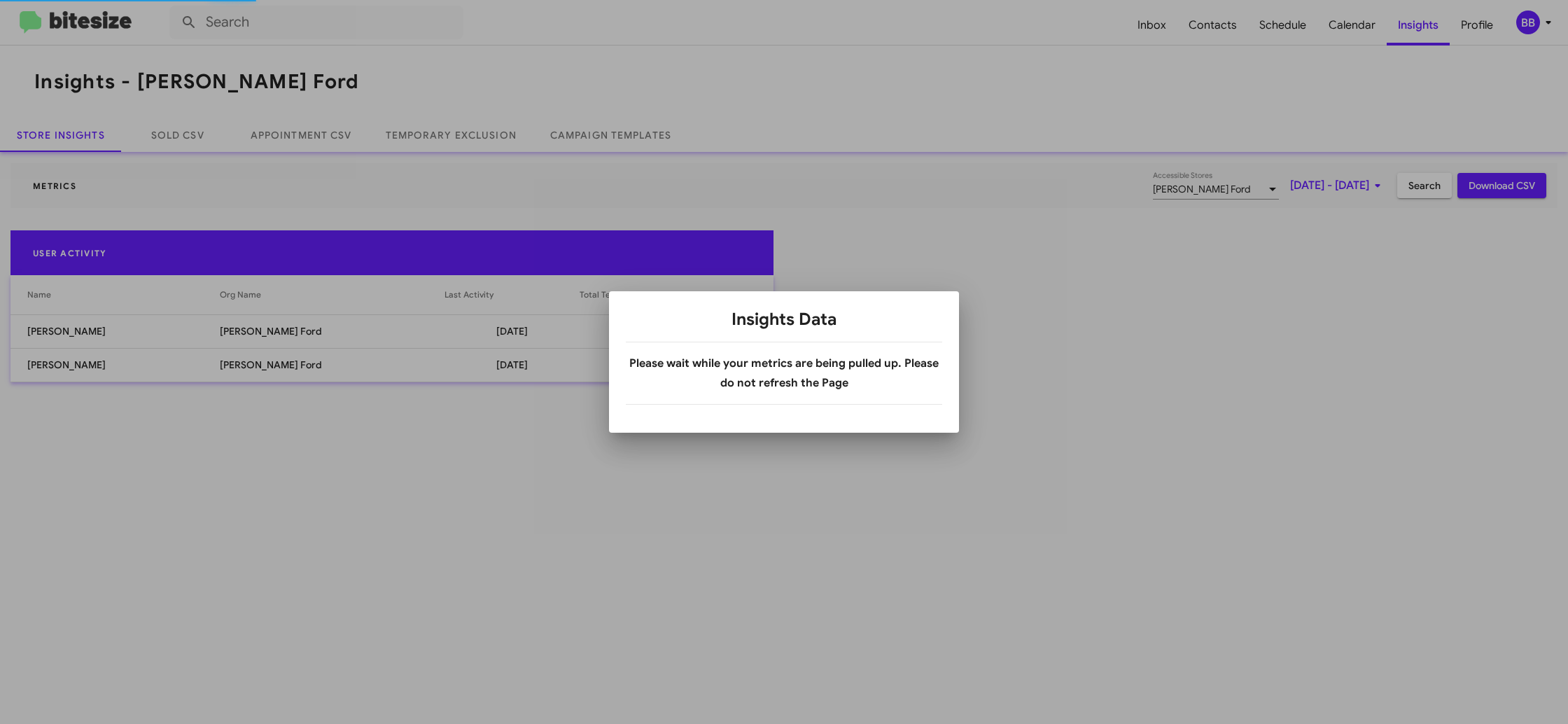
click at [1409, 32] on div at bounding box center [784, 362] width 1568 height 724
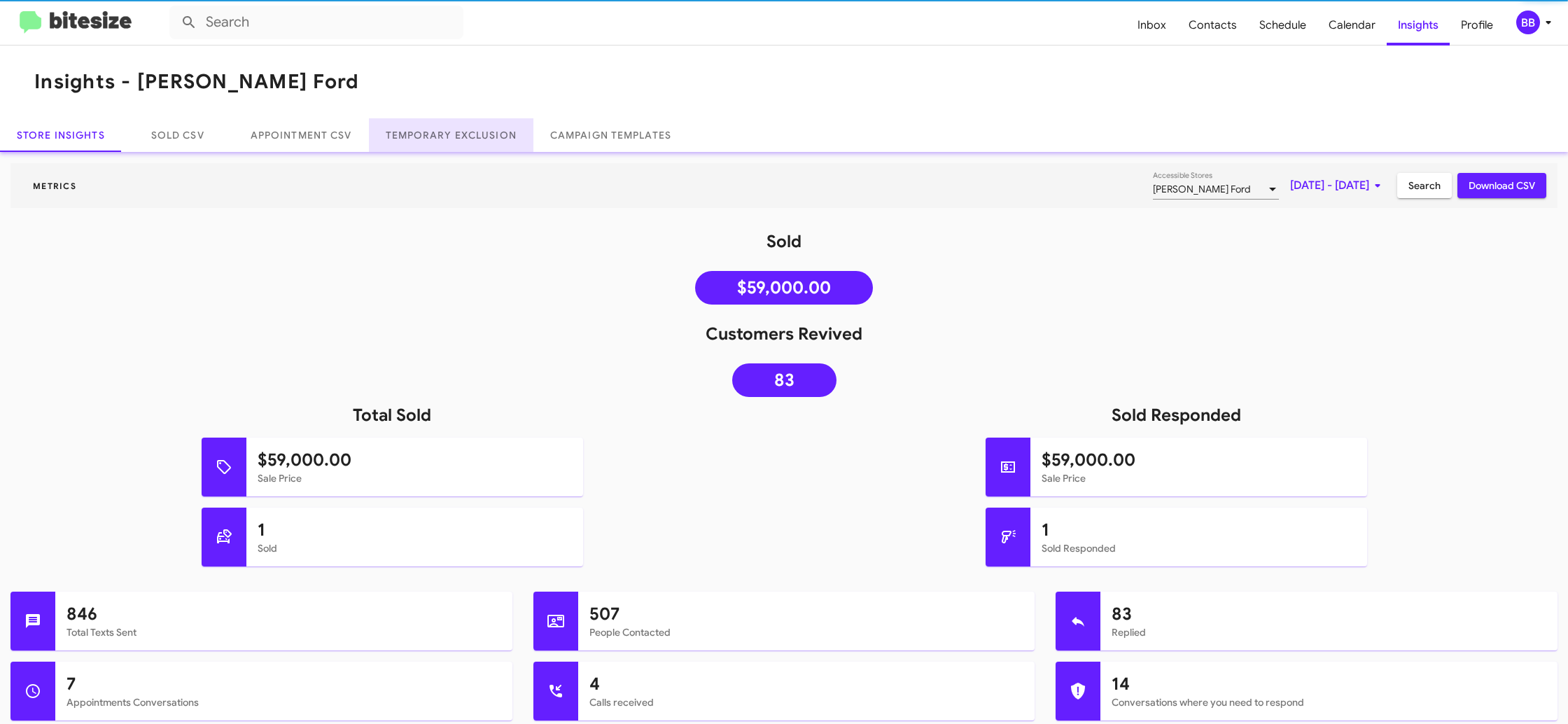
click at [380, 141] on link "Temporary Exclusion" at bounding box center [451, 135] width 165 height 33
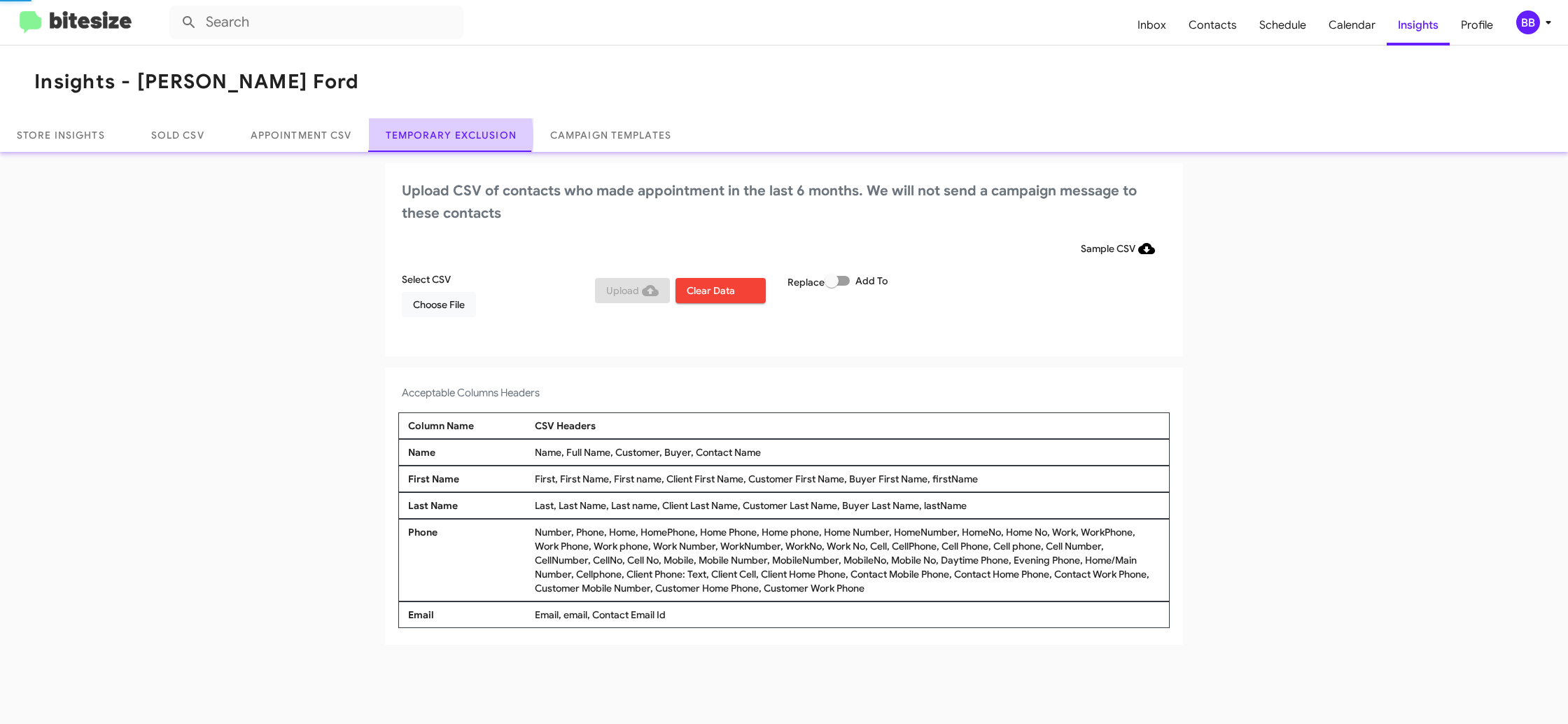
click at [443, 137] on link "Temporary Exclusion" at bounding box center [451, 135] width 165 height 33
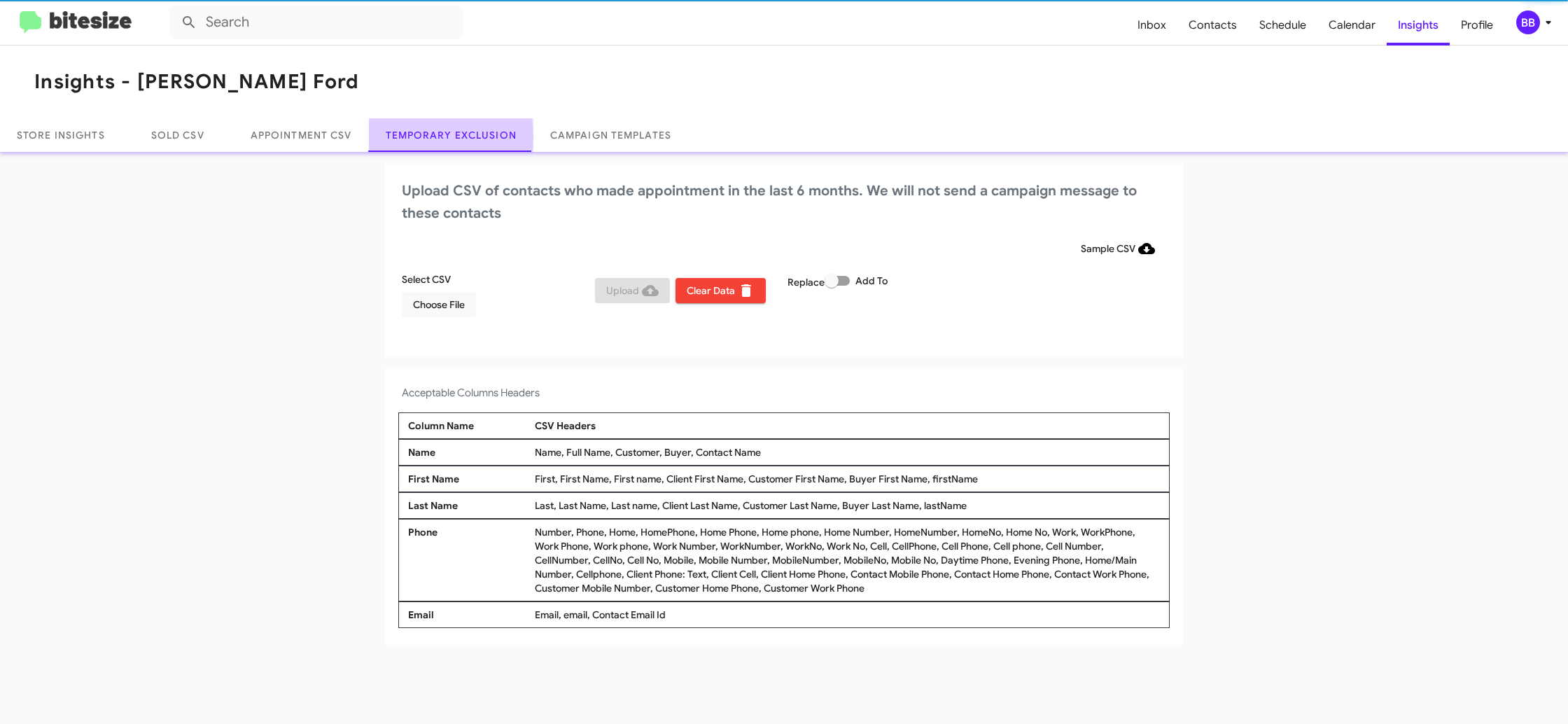
click at [443, 137] on link "Temporary Exclusion" at bounding box center [451, 135] width 165 height 33
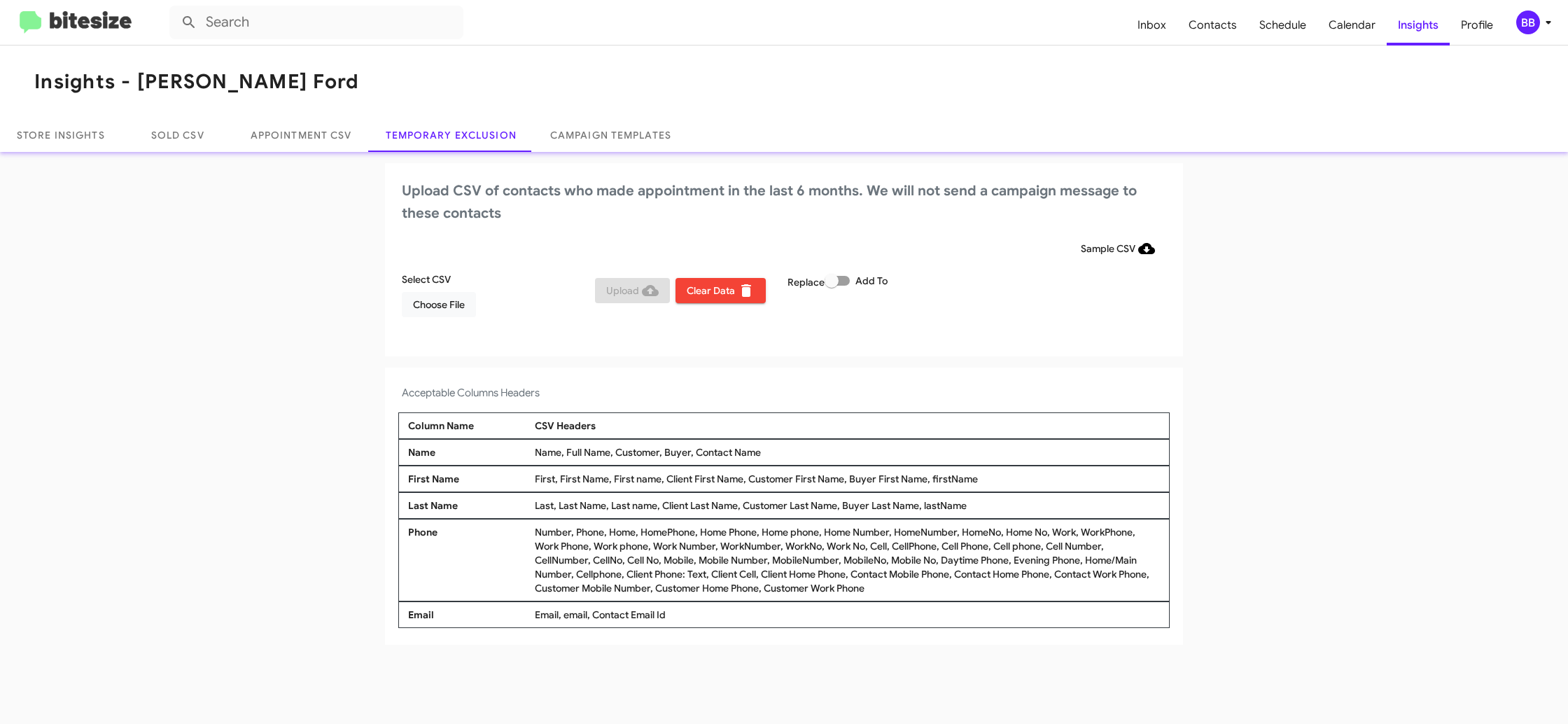
click at [845, 284] on span at bounding box center [837, 281] width 26 height 10
click at [831, 285] on input "Add To" at bounding box center [830, 285] width 1 height 1
checkbox input "true"
drag, startPoint x: 397, startPoint y: 322, endPoint x: 432, endPoint y: 306, distance: 38.5
click at [397, 321] on div "Upload CSV of contacts who made appointment in the last 6 months. We will not s…" at bounding box center [784, 260] width 798 height 193
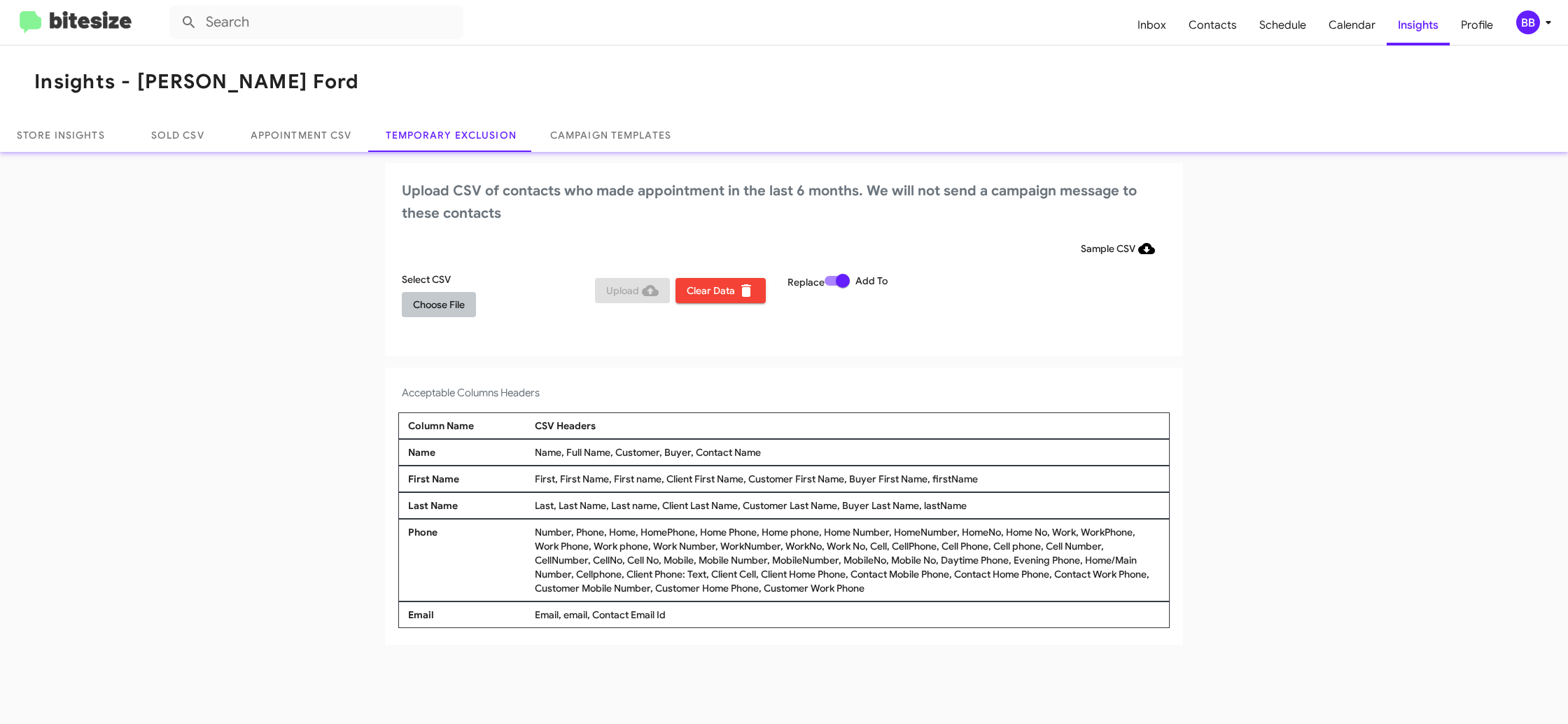
click at [431, 306] on span "Choose File" at bounding box center [438, 304] width 52 height 26
click at [1525, 29] on div "BB" at bounding box center [1528, 22] width 24 height 24
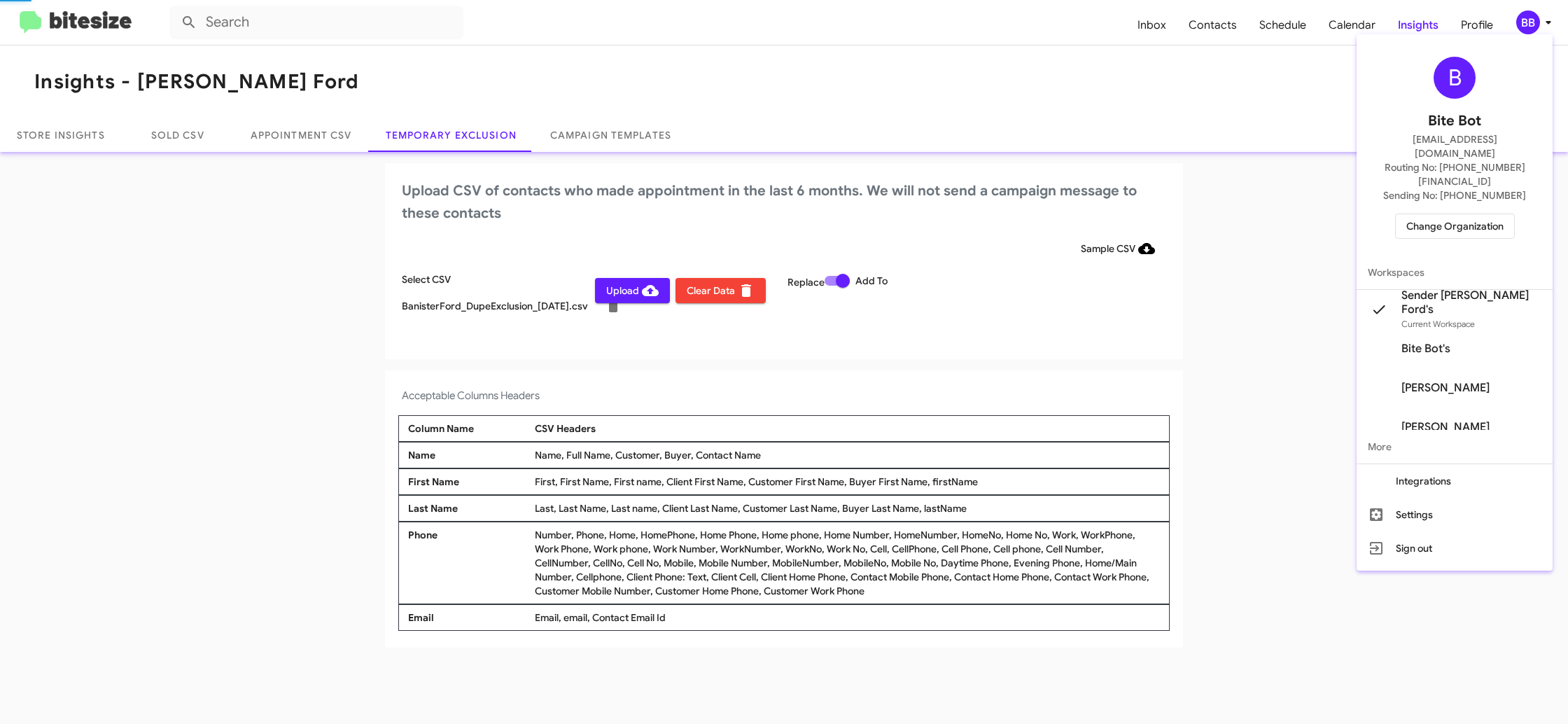
click at [1526, 24] on div at bounding box center [784, 362] width 1568 height 724
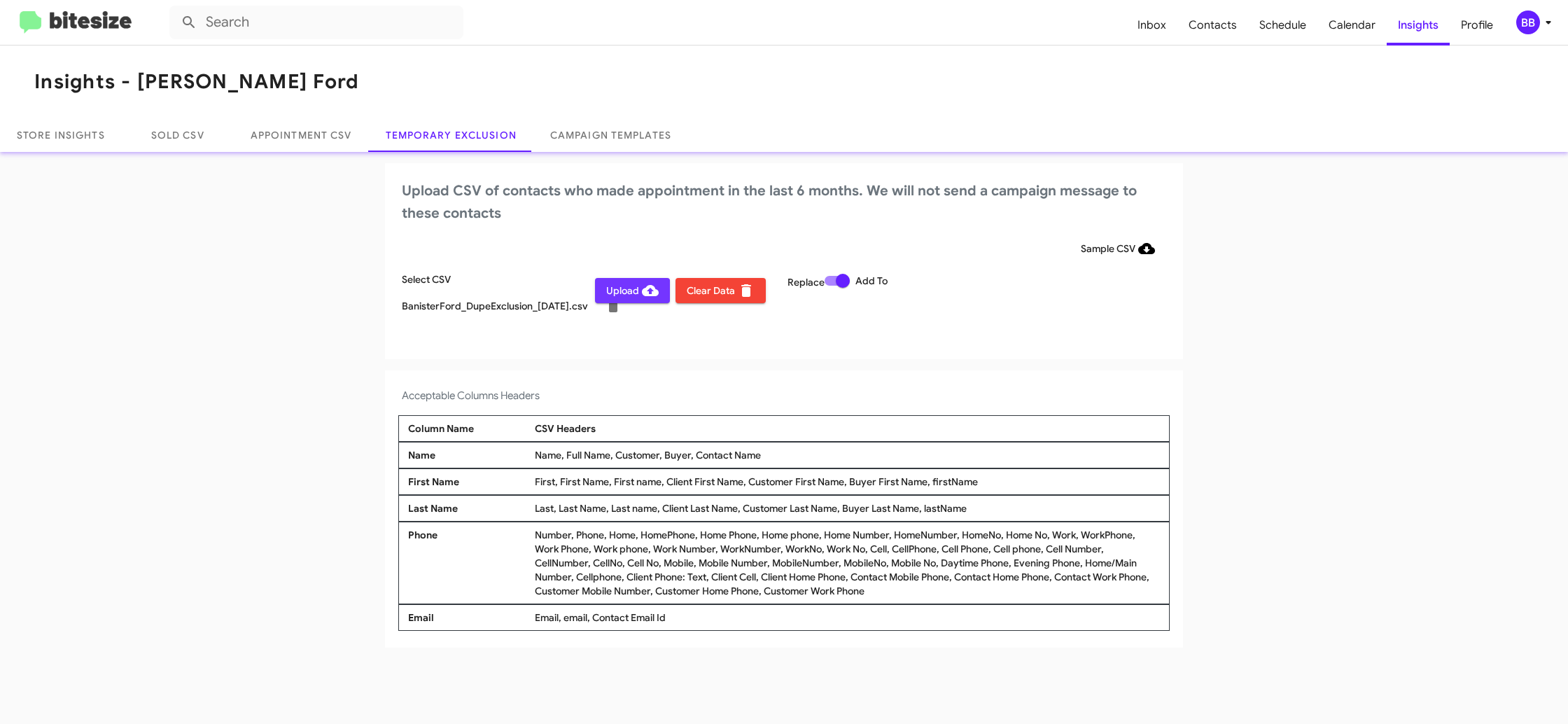
click at [622, 297] on span "Upload" at bounding box center [632, 290] width 53 height 26
click at [1525, 29] on div "BB" at bounding box center [1528, 22] width 24 height 24
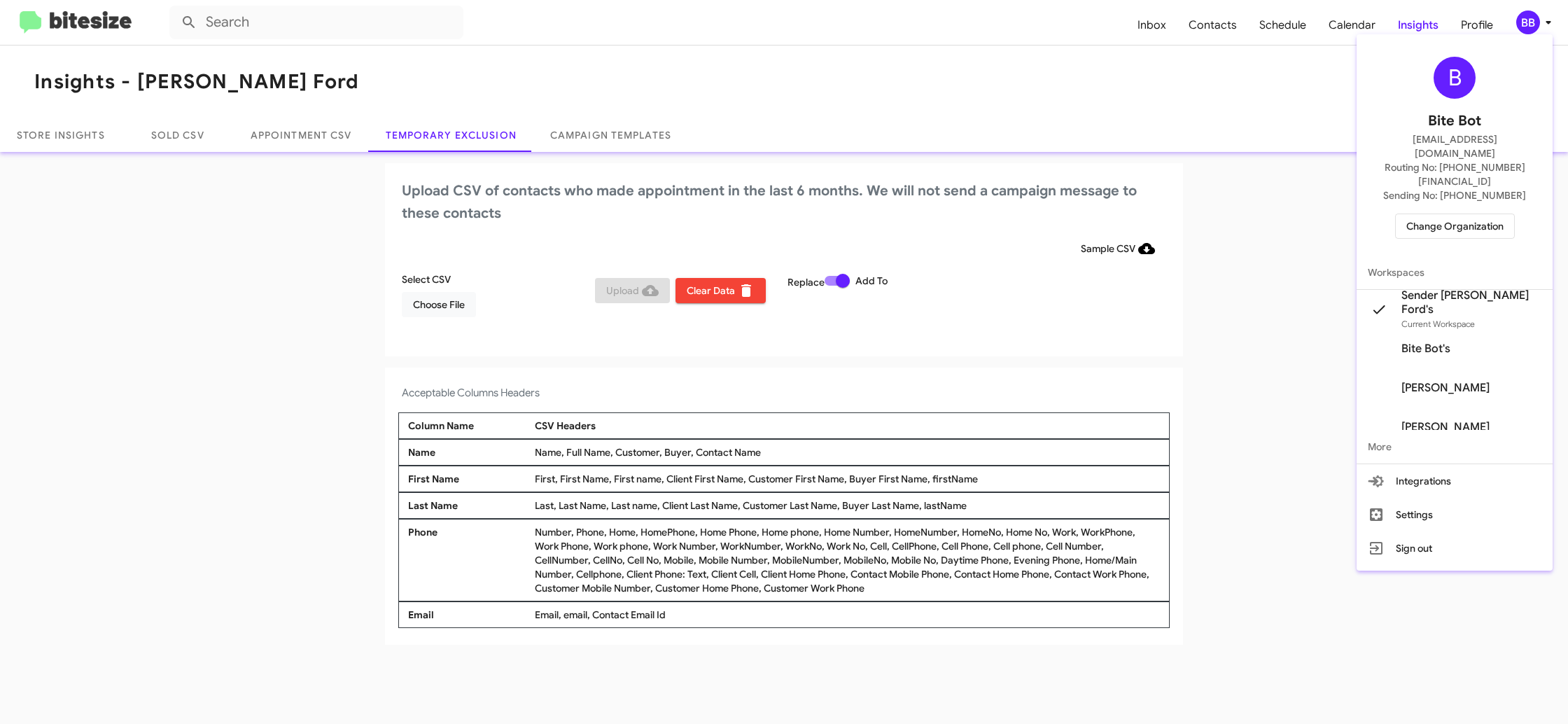
click at [1457, 214] on span "Change Organization" at bounding box center [1455, 226] width 97 height 24
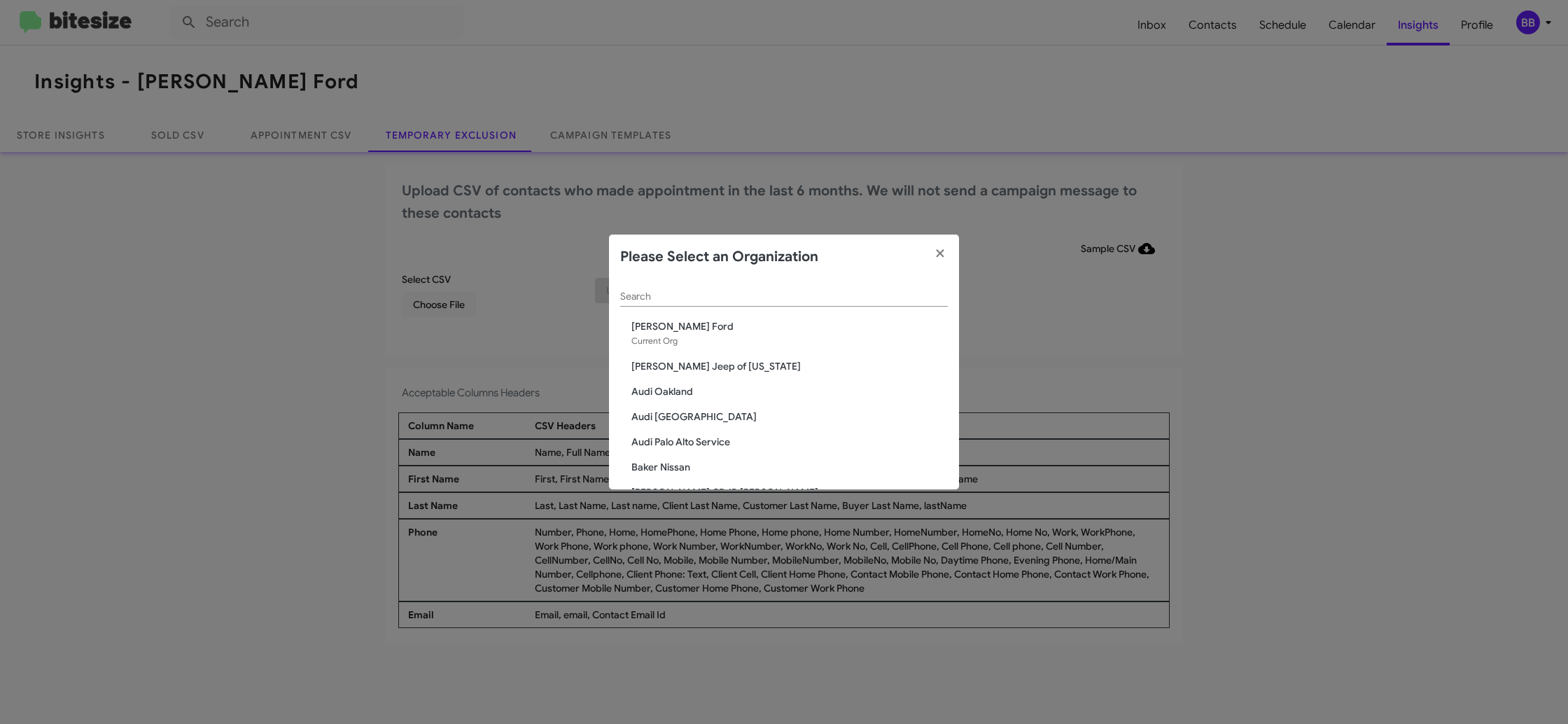
click at [656, 294] on input "Search" at bounding box center [784, 297] width 328 height 11
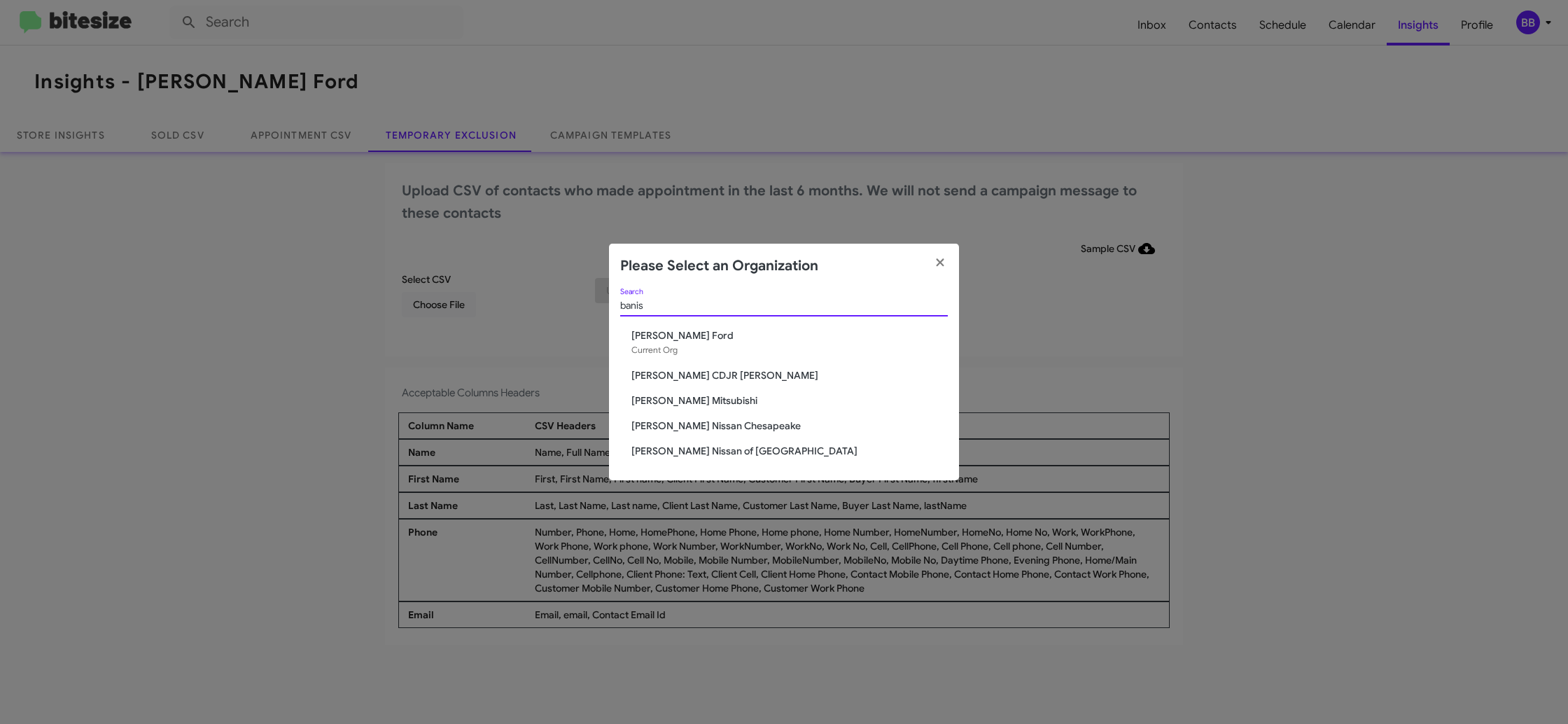
type input "banis"
click at [704, 398] on span "[PERSON_NAME] Mitsubishi" at bounding box center [789, 401] width 316 height 14
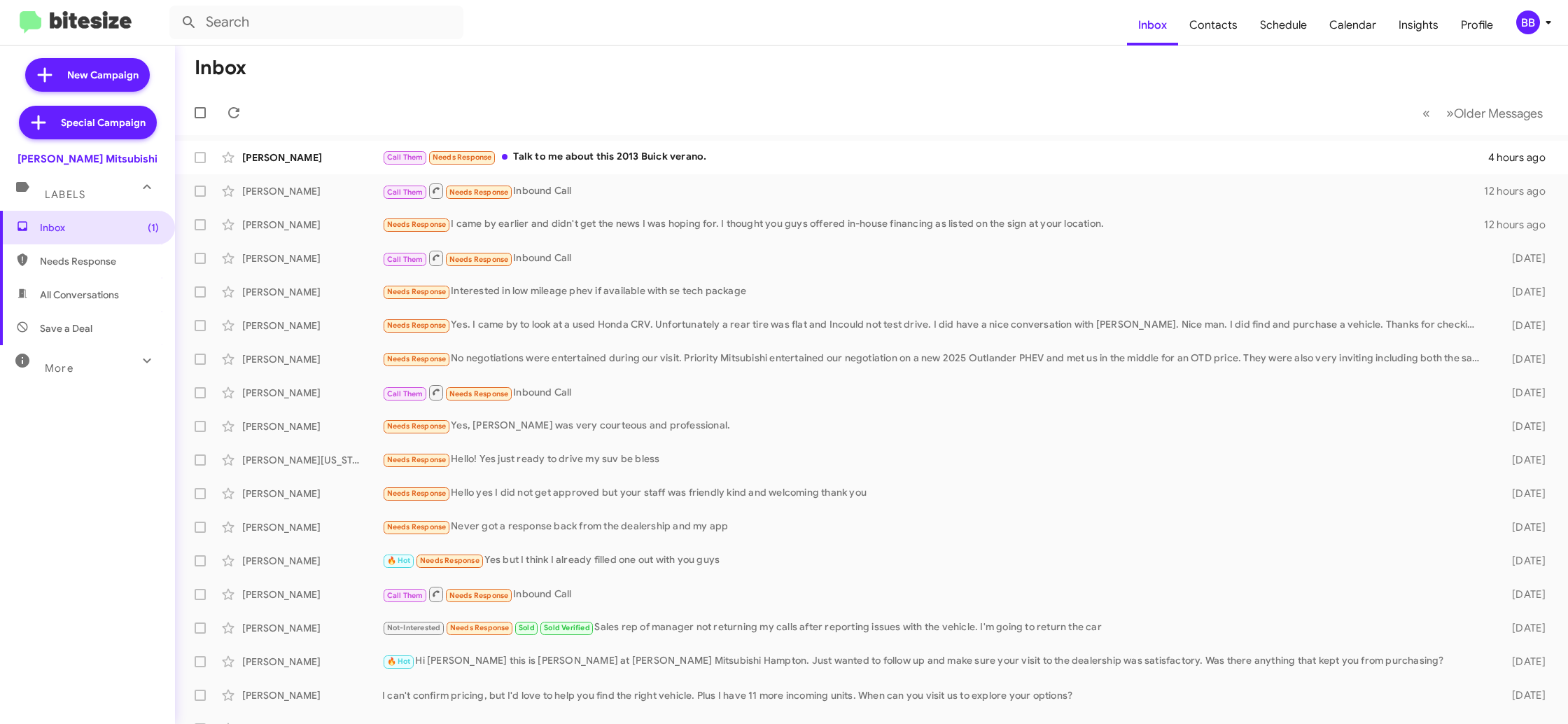
click at [1532, 26] on div "BB" at bounding box center [1528, 22] width 24 height 24
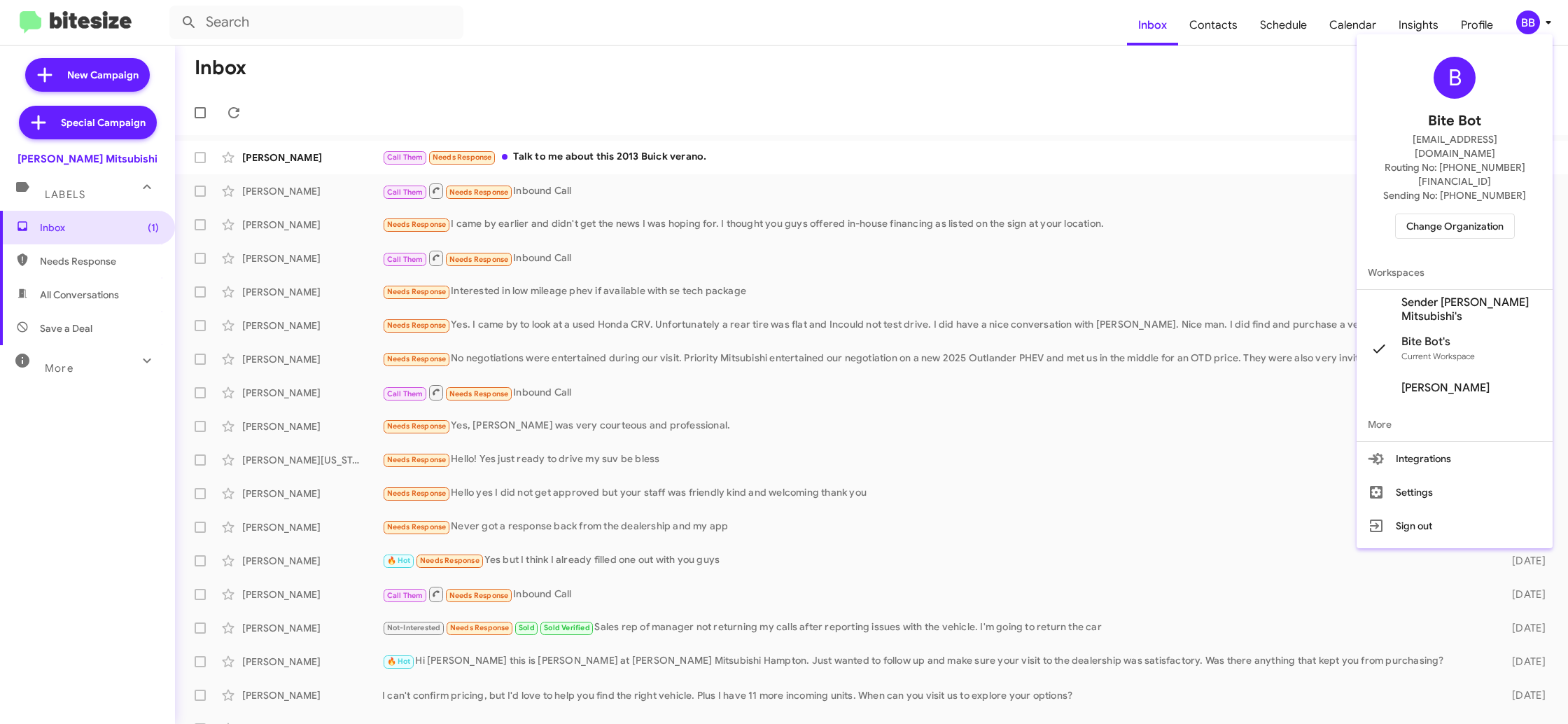
drag, startPoint x: 1444, startPoint y: 275, endPoint x: 1430, endPoint y: 156, distance: 119.8
click at [1444, 295] on span "Sender [PERSON_NAME] Mitsubishi's" at bounding box center [1471, 309] width 140 height 28
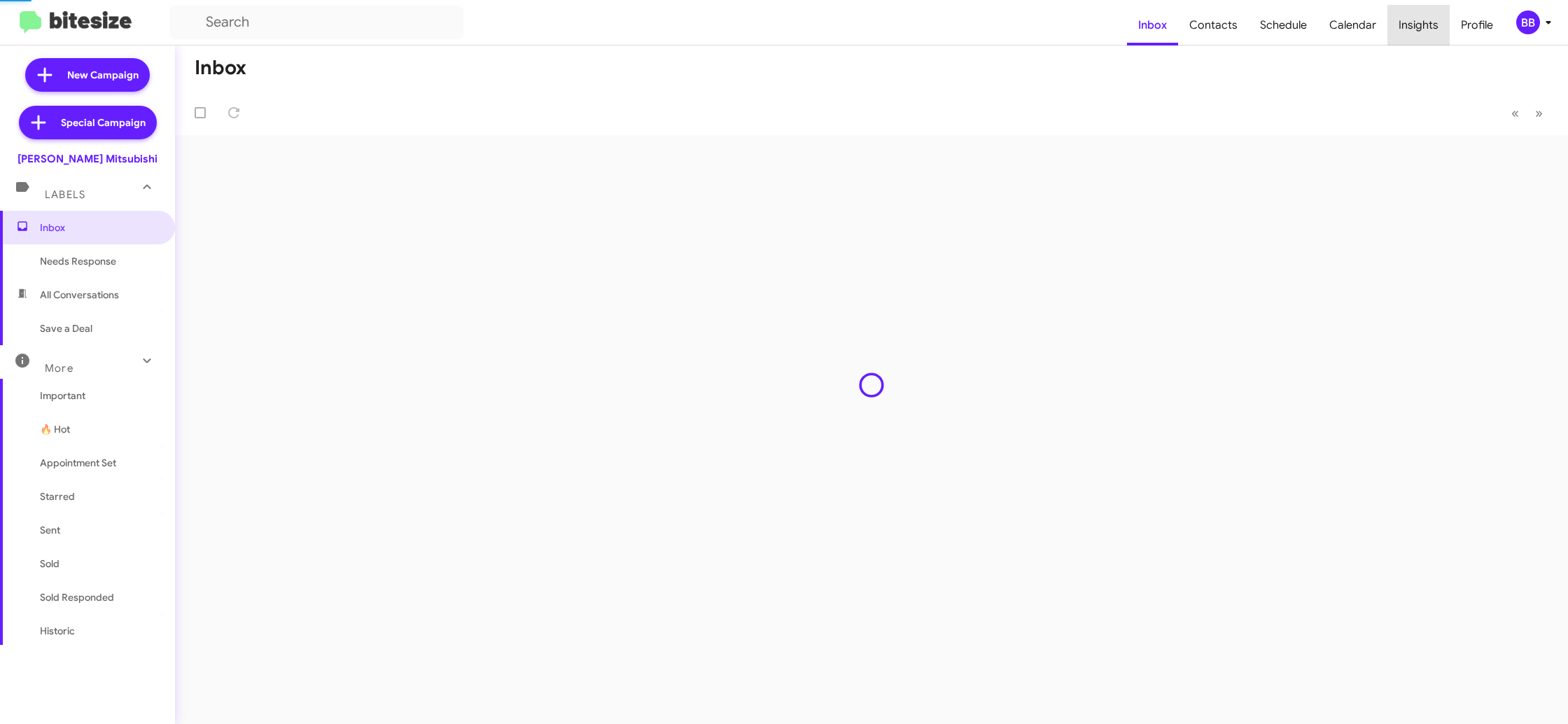
click at [1426, 27] on span "Insights" at bounding box center [1418, 25] width 63 height 41
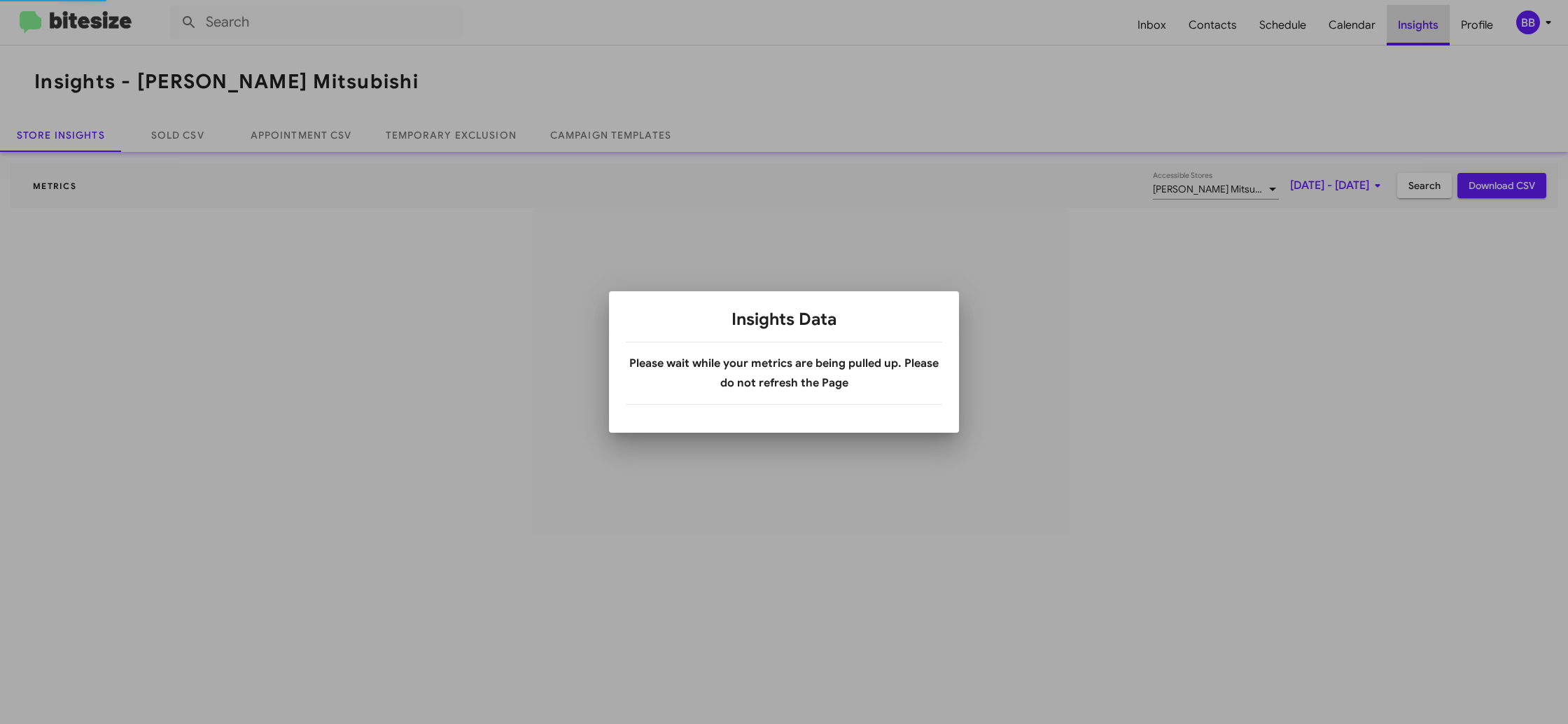
click at [1426, 27] on div at bounding box center [784, 362] width 1568 height 724
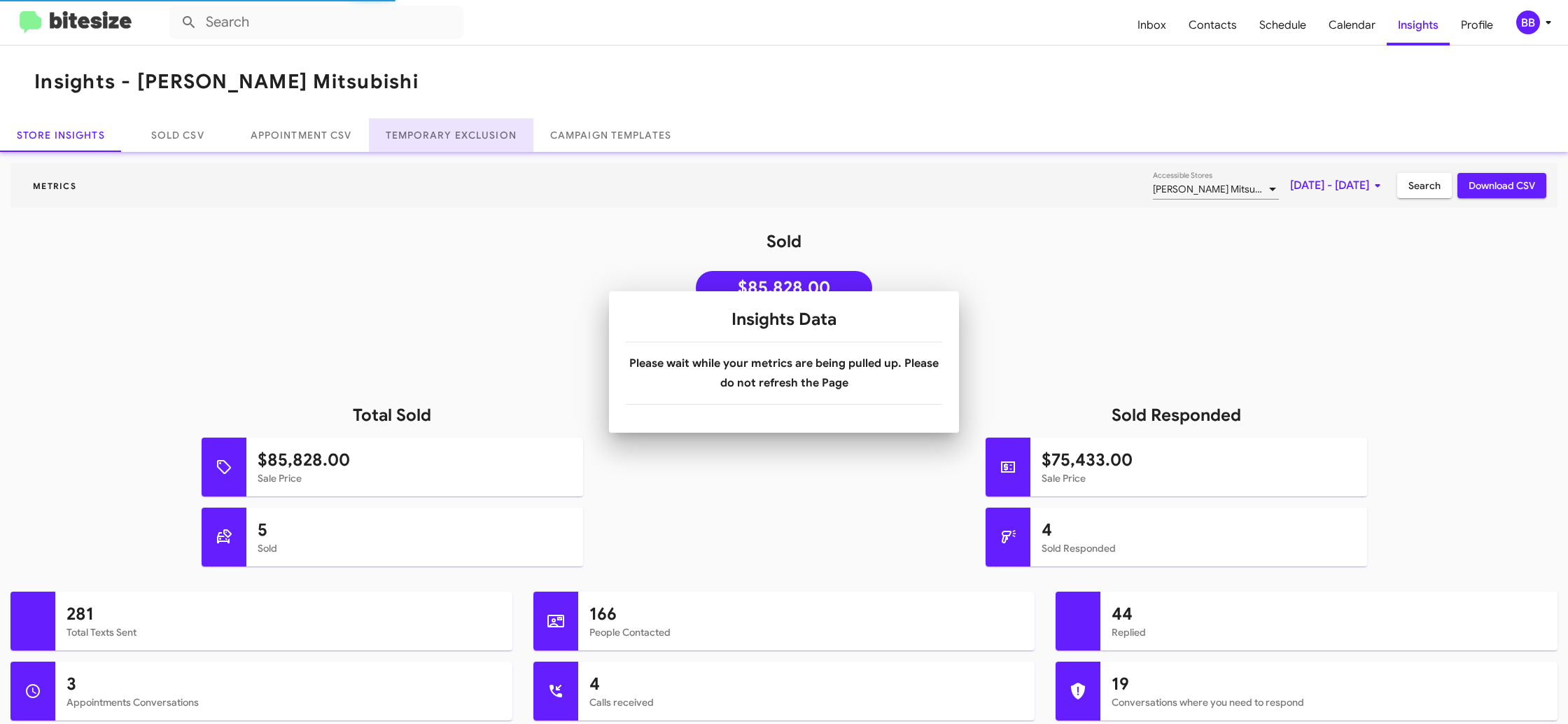
click at [520, 133] on link "Temporary Exclusion" at bounding box center [451, 135] width 165 height 33
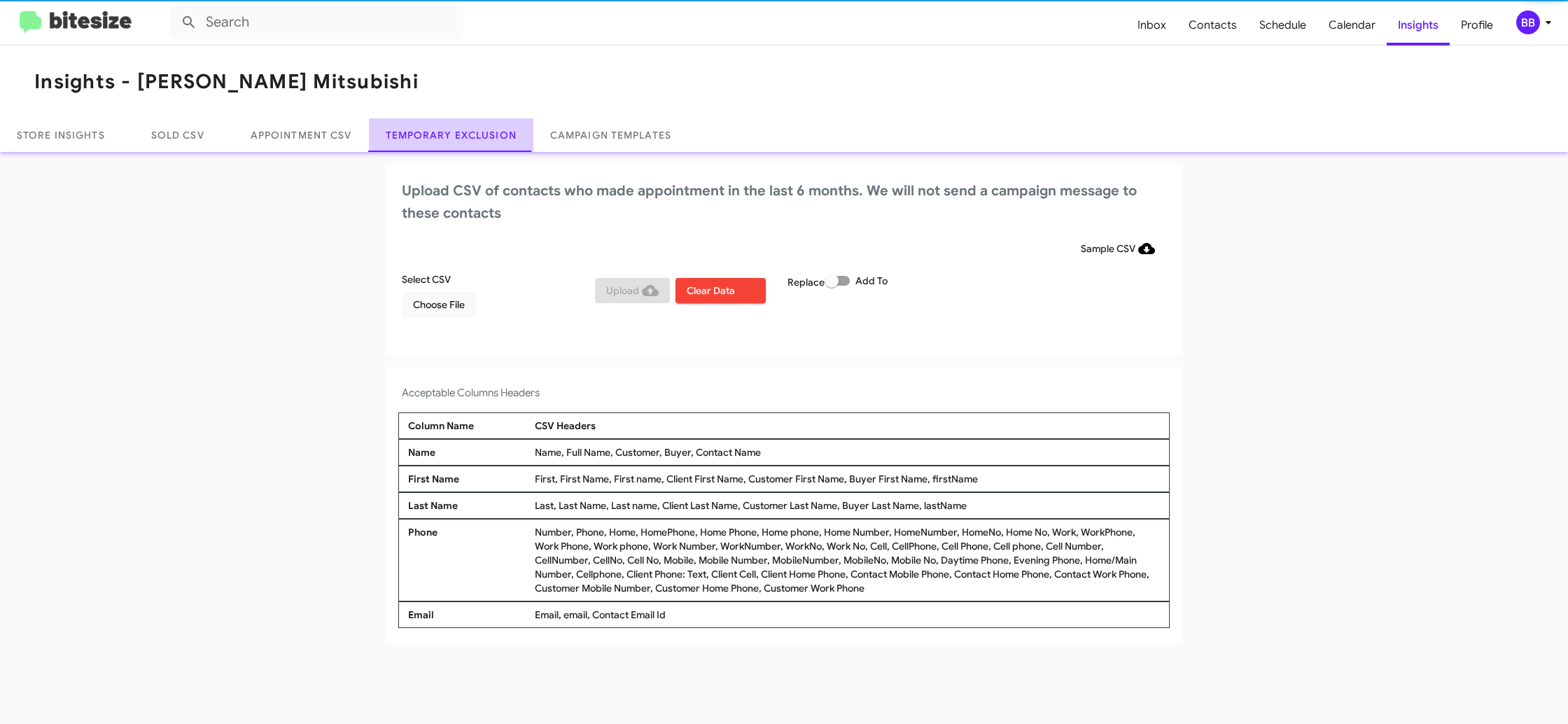
click at [520, 133] on link "Temporary Exclusion" at bounding box center [451, 135] width 165 height 33
click at [523, 135] on link "Temporary Exclusion" at bounding box center [451, 135] width 165 height 33
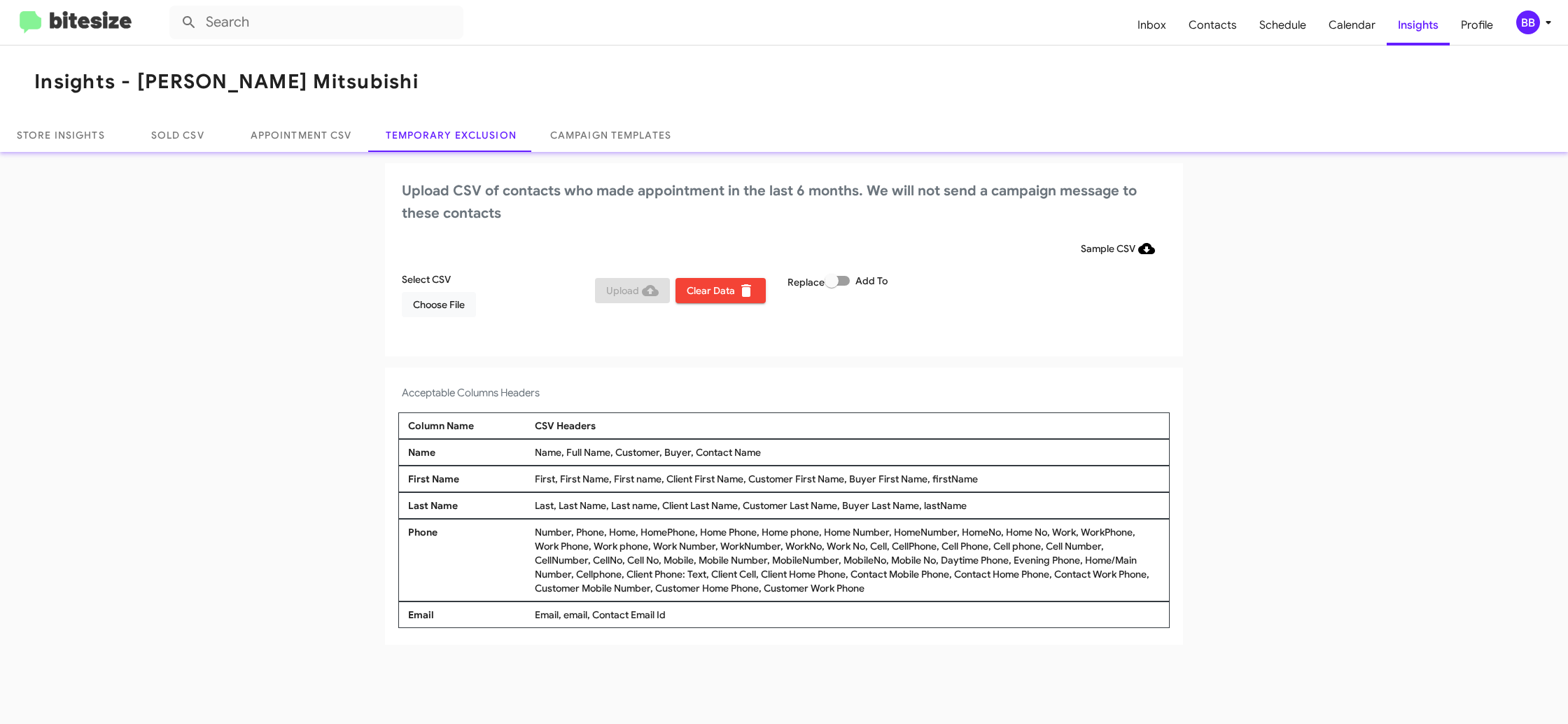
click at [860, 286] on span "Add To" at bounding box center [871, 281] width 32 height 17
click at [831, 286] on input "Add To" at bounding box center [830, 285] width 1 height 1
checkbox input "true"
click at [909, 311] on div "Replace Add To" at bounding box center [881, 300] width 193 height 56
click at [428, 295] on span "Choose File" at bounding box center [438, 304] width 52 height 26
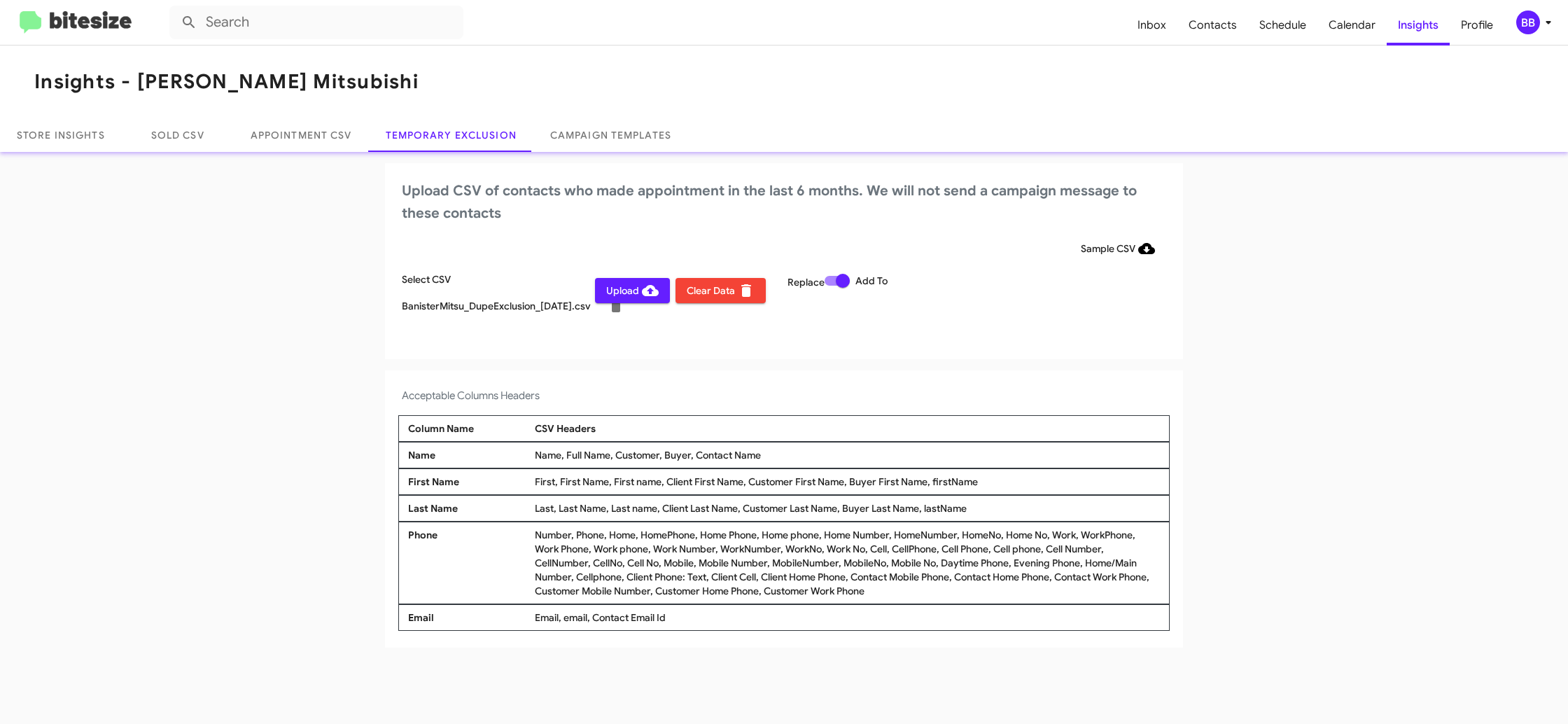
click at [1536, 20] on div "BB" at bounding box center [1528, 22] width 24 height 24
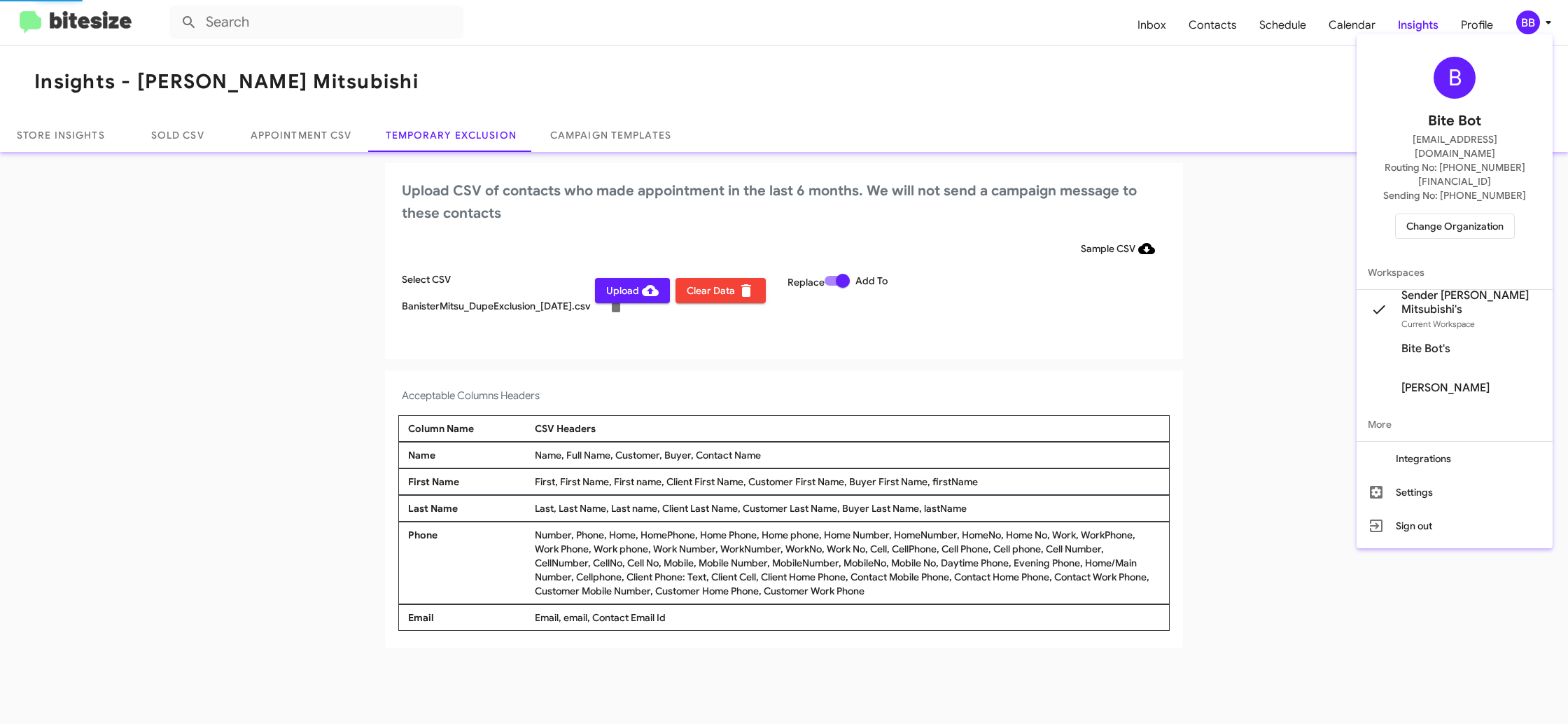
click at [1536, 20] on div at bounding box center [784, 362] width 1568 height 724
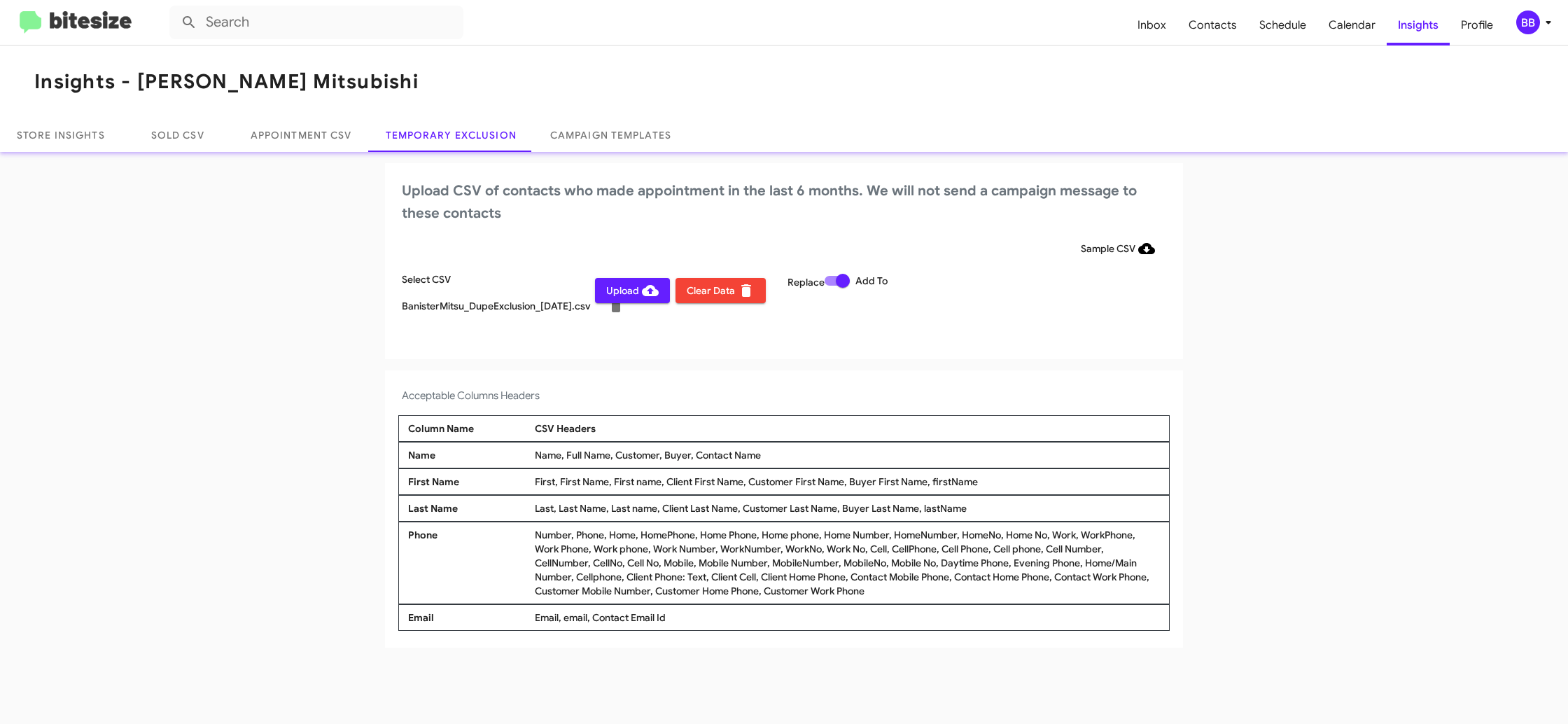
click at [617, 288] on span "Upload" at bounding box center [632, 290] width 53 height 26
click at [1538, 23] on div "BB" at bounding box center [1528, 22] width 24 height 24
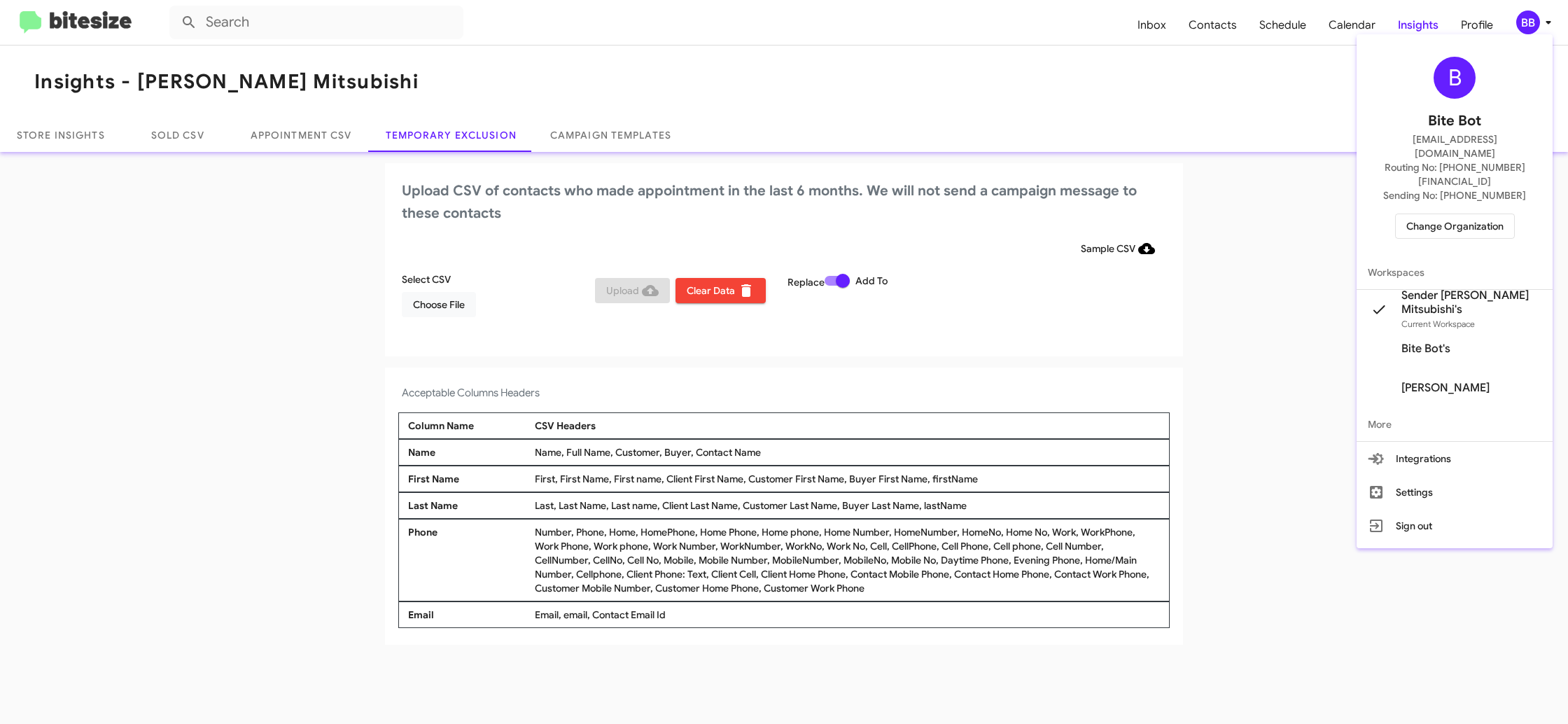
click at [1458, 214] on span "Change Organization" at bounding box center [1455, 226] width 97 height 24
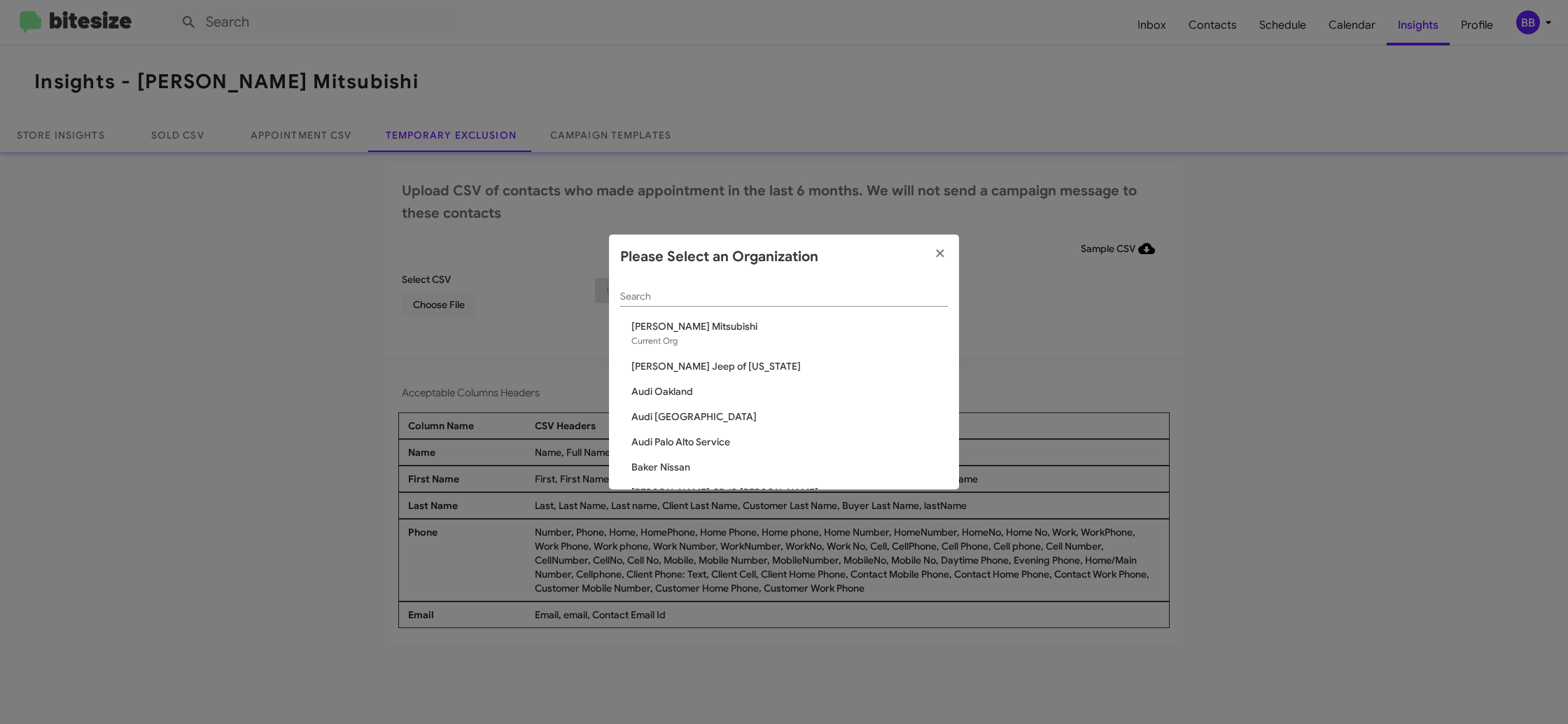
drag, startPoint x: 628, startPoint y: 288, endPoint x: 642, endPoint y: 293, distance: 14.9
click at [635, 292] on div "Search" at bounding box center [784, 292] width 328 height 27
drag, startPoint x: 649, startPoint y: 296, endPoint x: 641, endPoint y: 292, distance: 8.9
click at [645, 292] on input "Search" at bounding box center [784, 297] width 328 height 11
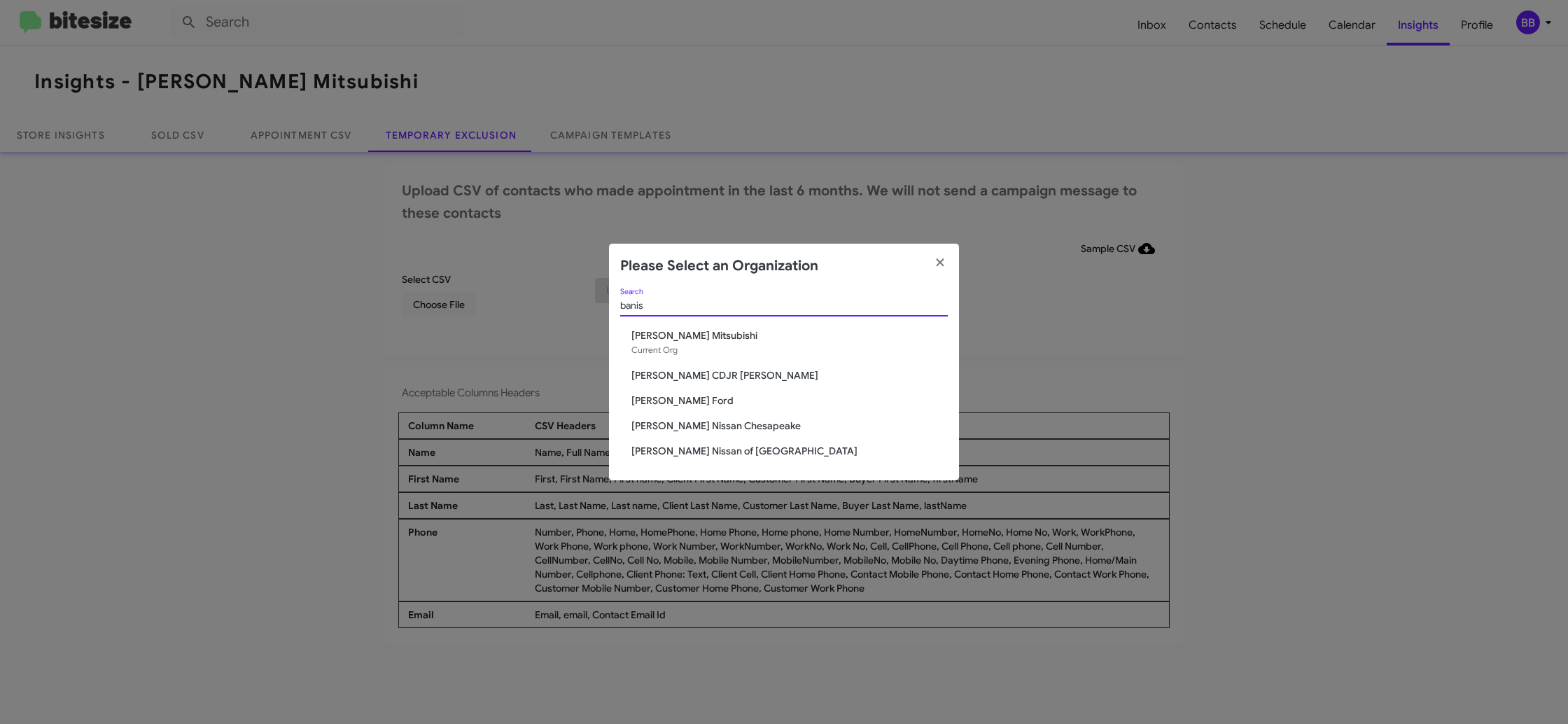
type input "banis"
click at [738, 428] on span "[PERSON_NAME] Nissan Chesapeake" at bounding box center [789, 425] width 316 height 14
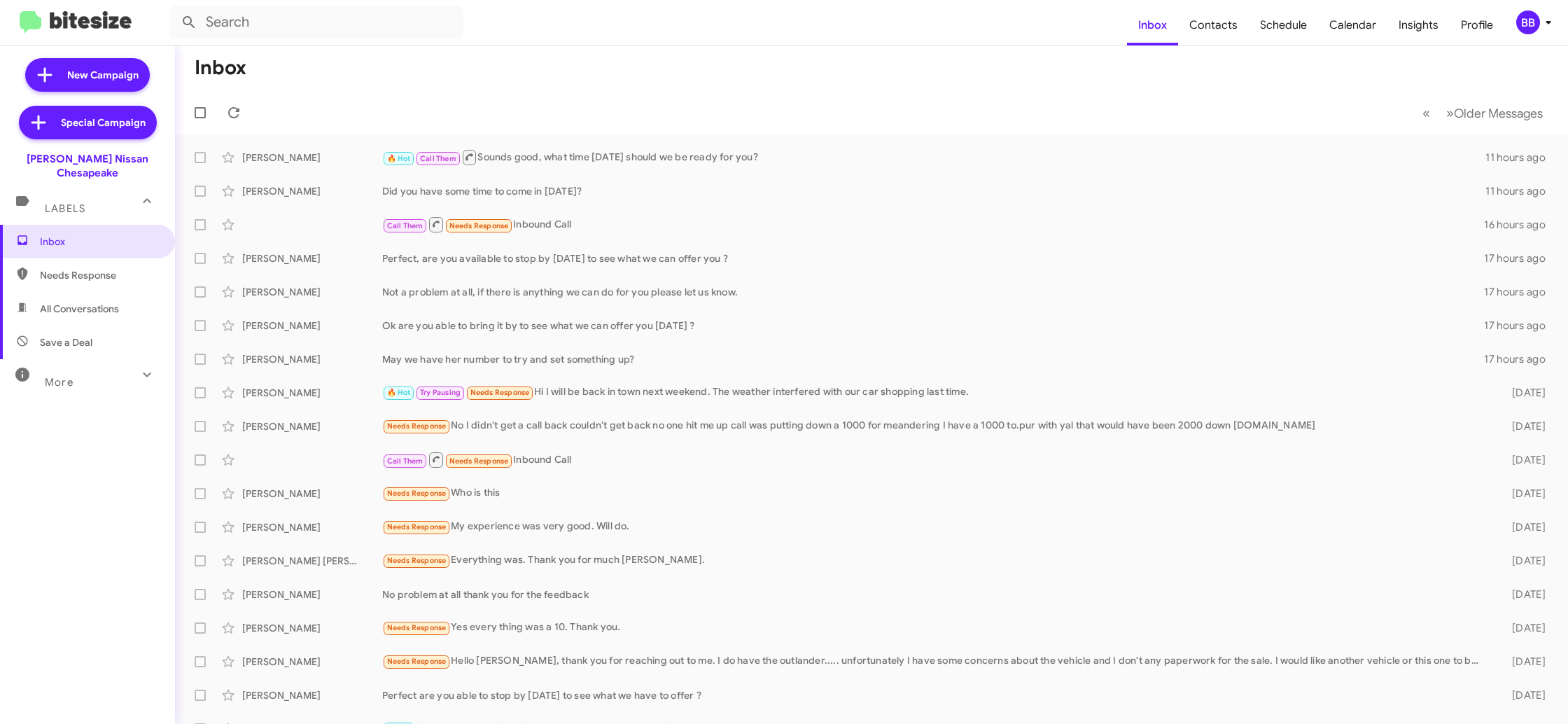
click at [1532, 29] on div "BB" at bounding box center [1528, 22] width 24 height 24
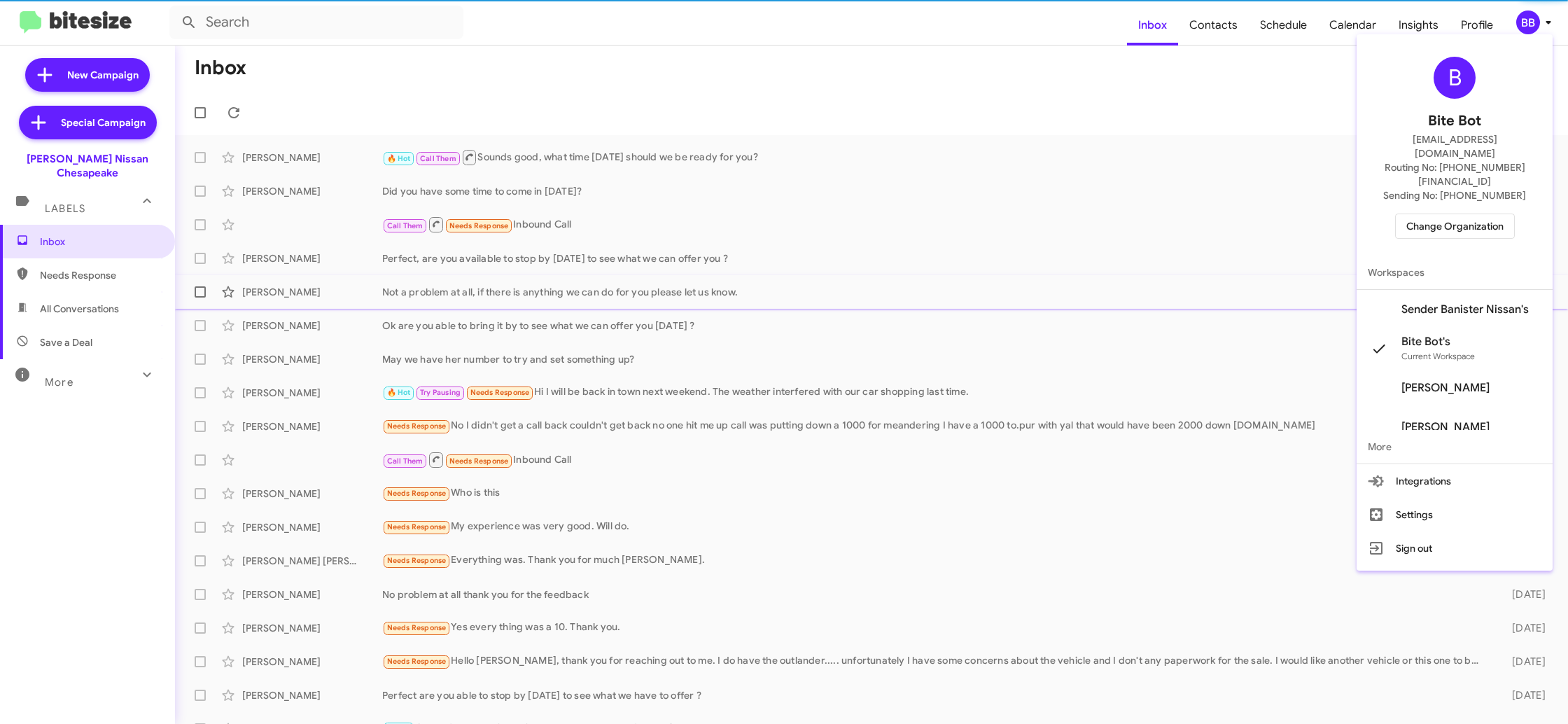
click at [1444, 302] on span "Sender Banister Nissan's" at bounding box center [1464, 309] width 128 height 14
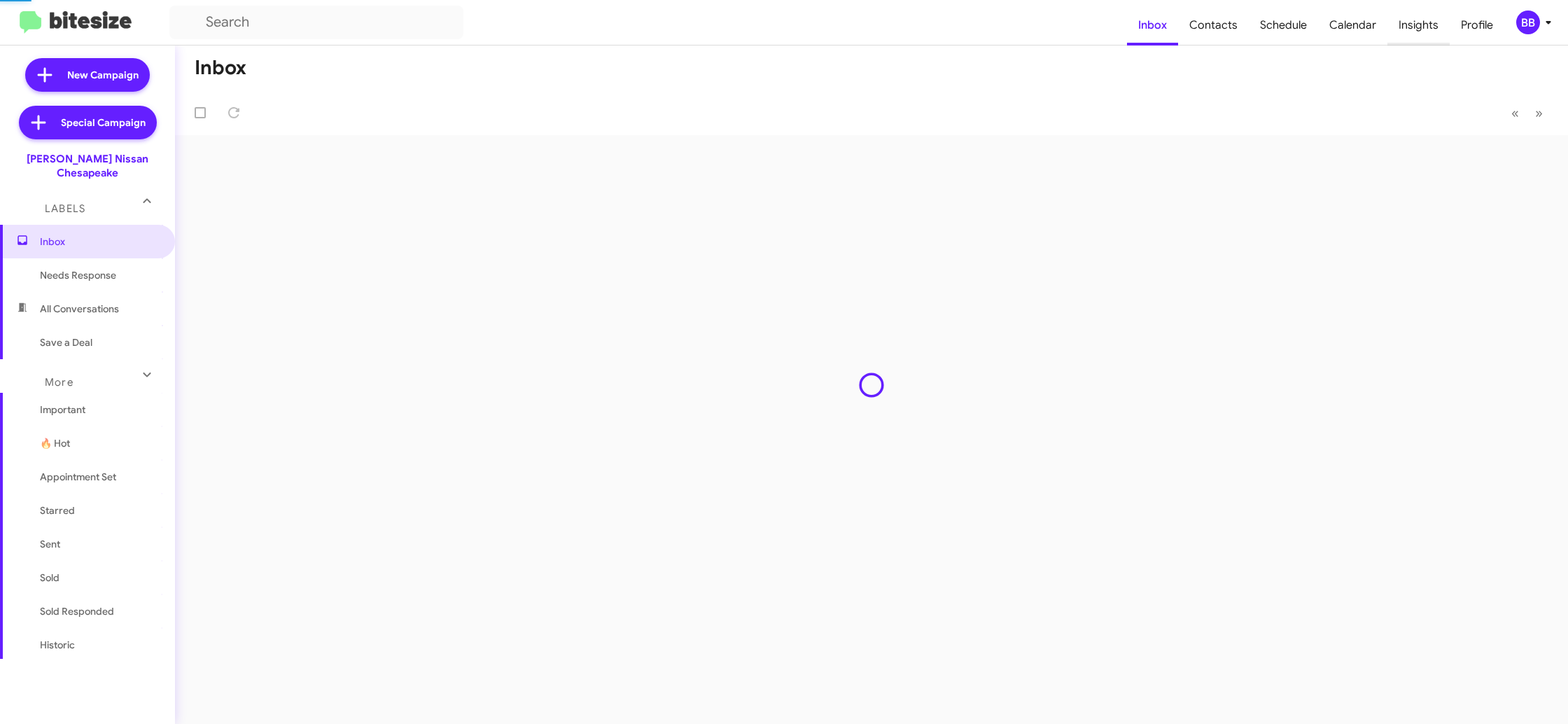
click at [1417, 39] on span "Insights" at bounding box center [1418, 25] width 63 height 41
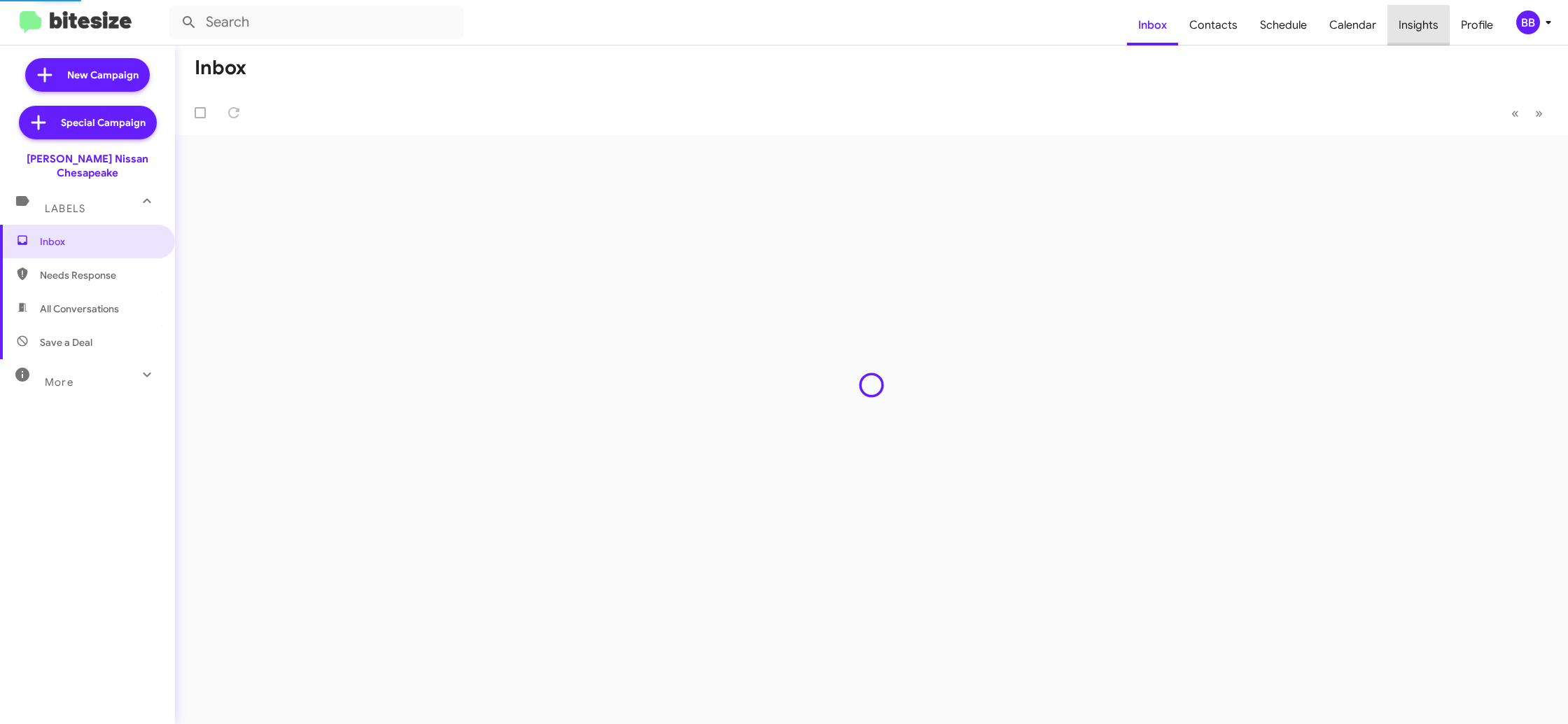
click at [1417, 39] on body "Inbox Contacts Schedule Calendar Insights Profile BB New Campaign Special Campa…" at bounding box center [784, 362] width 1568 height 724
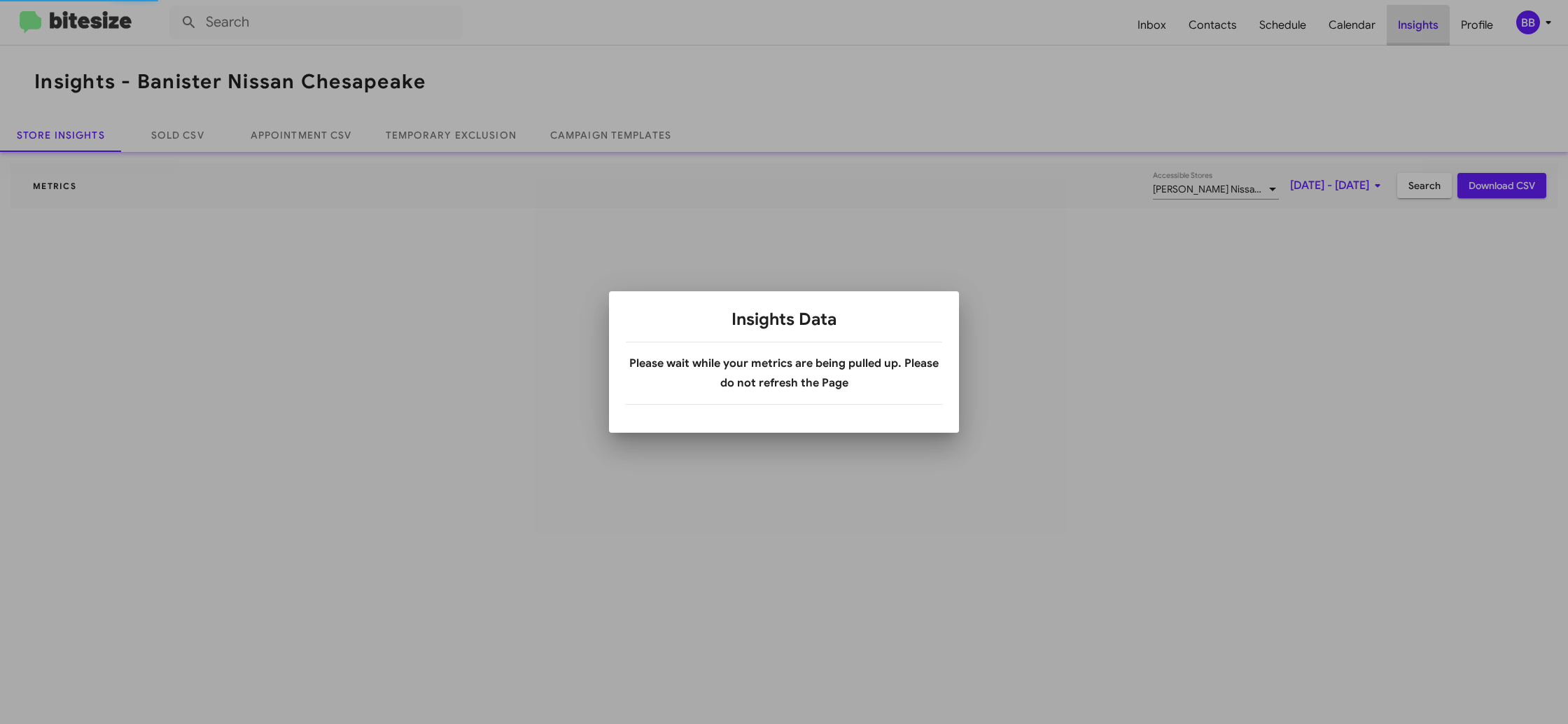
click at [1417, 39] on div at bounding box center [784, 362] width 1568 height 724
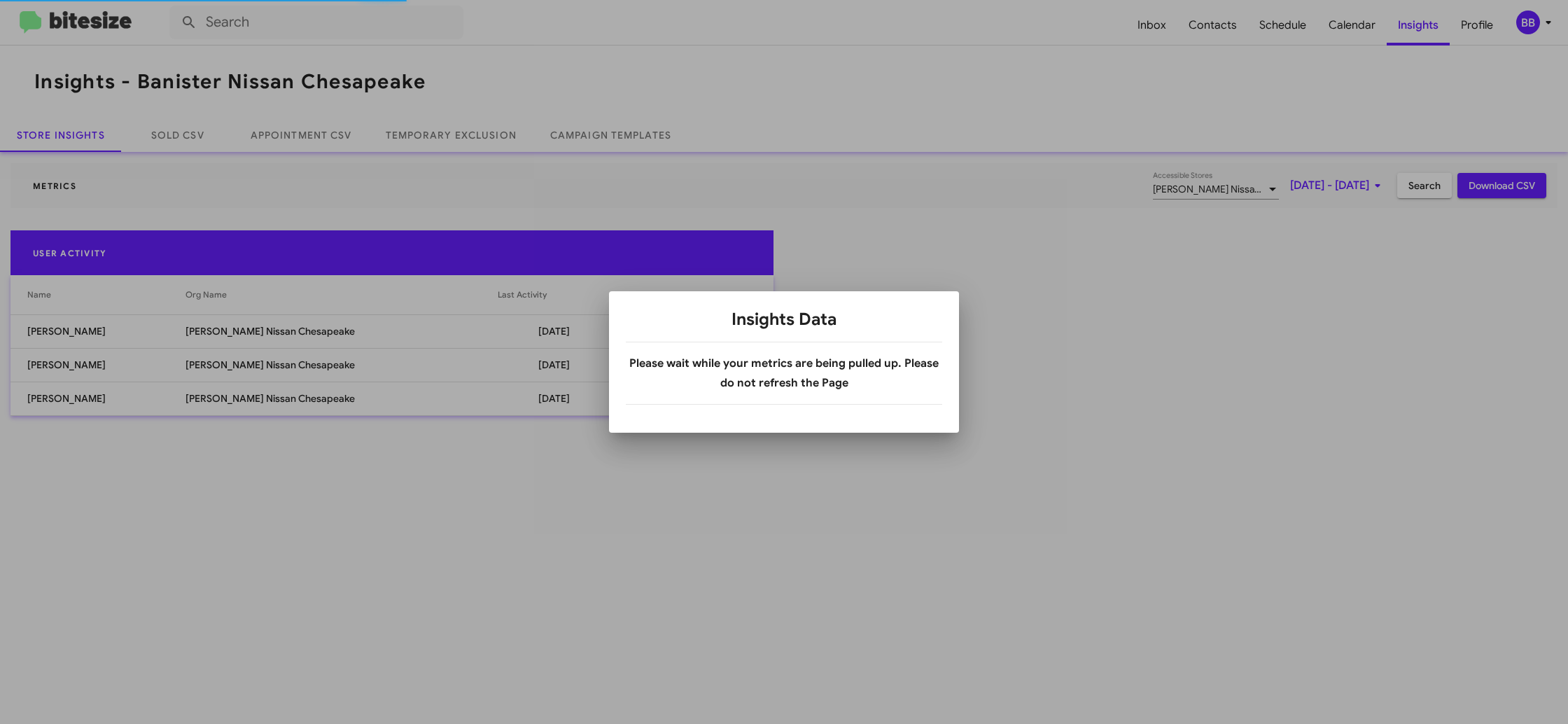
drag, startPoint x: 469, startPoint y: 118, endPoint x: 471, endPoint y: 131, distance: 13.2
click at [469, 121] on div at bounding box center [784, 362] width 1568 height 724
click at [470, 135] on div at bounding box center [784, 362] width 1568 height 724
click at [470, 135] on link "Temporary Exclusion" at bounding box center [451, 135] width 165 height 33
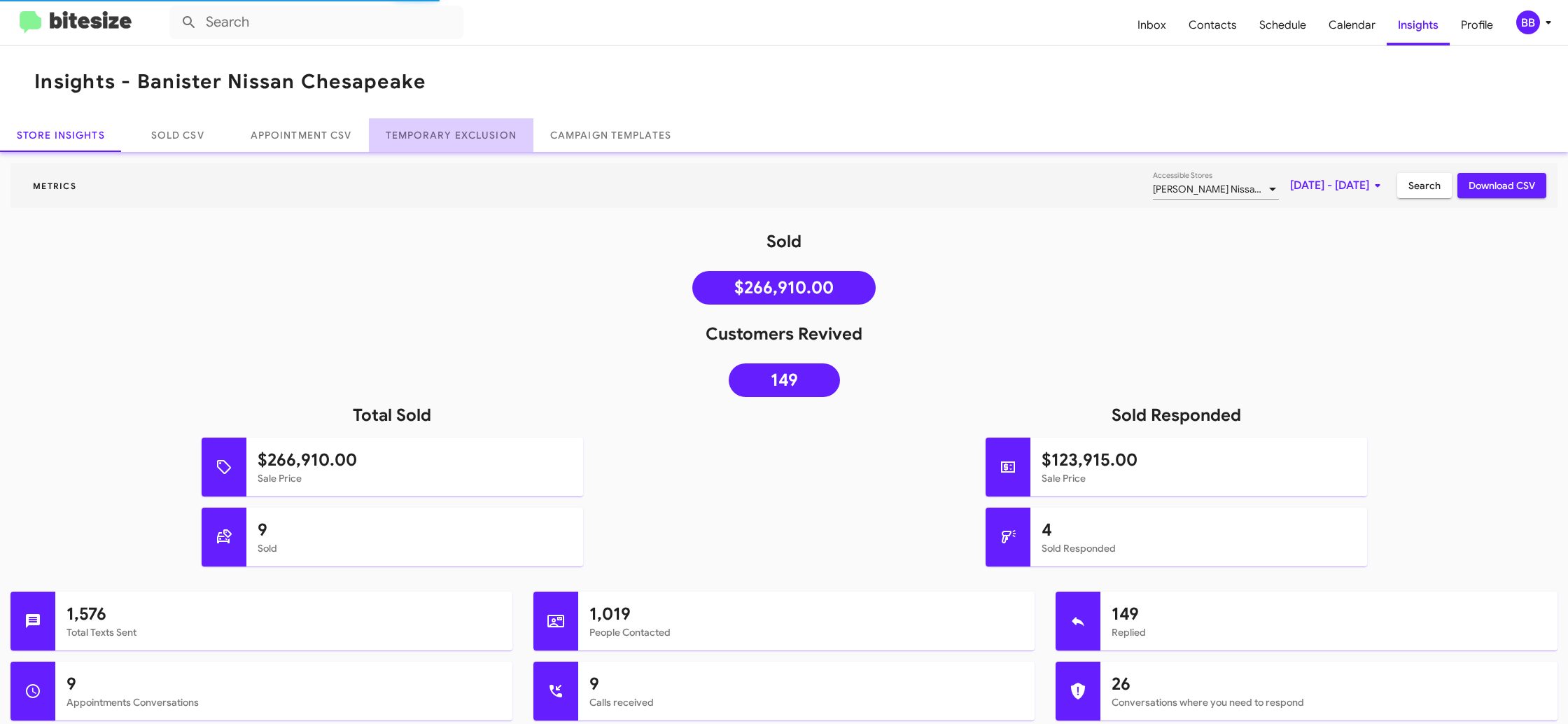
click at [470, 135] on link "Temporary Exclusion" at bounding box center [451, 135] width 165 height 33
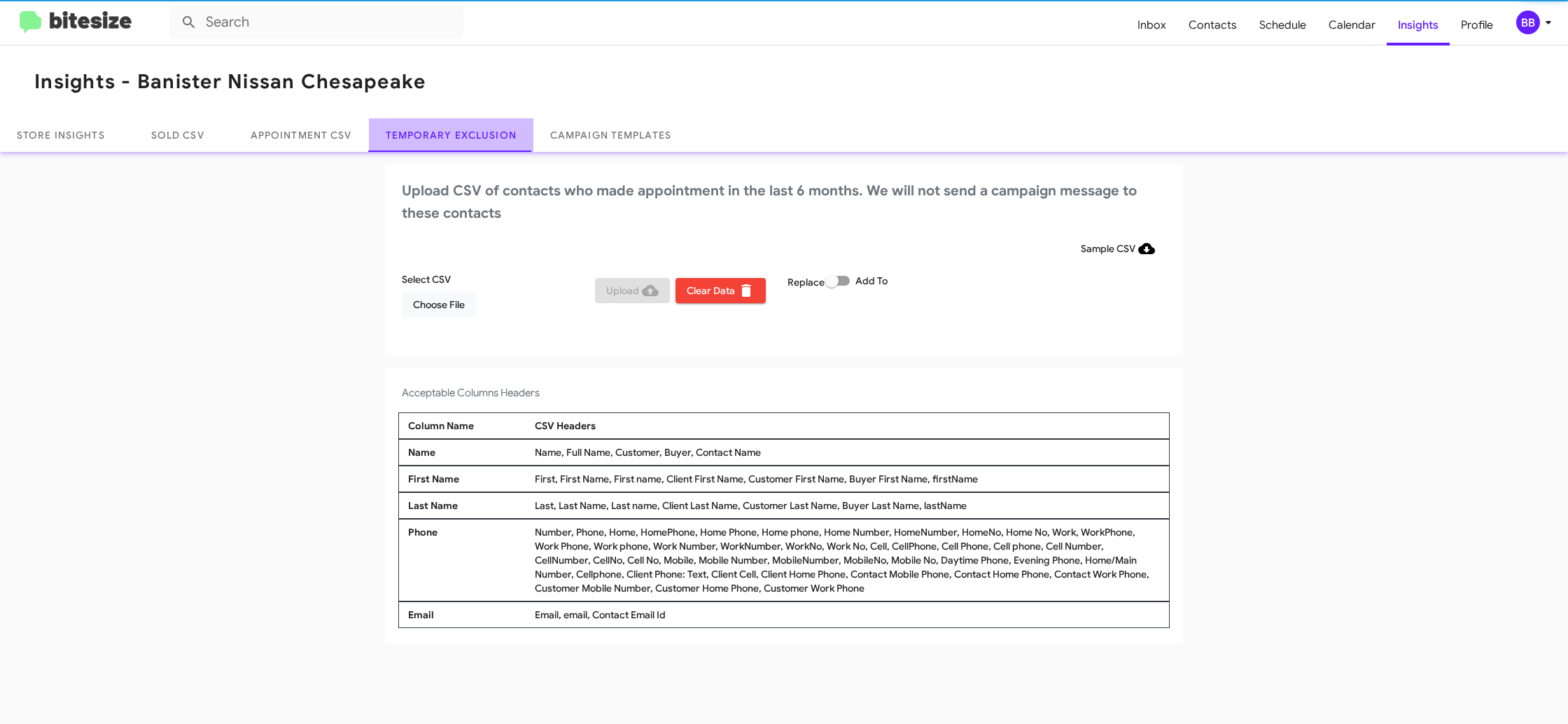
click at [470, 135] on link "Temporary Exclusion" at bounding box center [451, 135] width 165 height 33
drag, startPoint x: 470, startPoint y: 135, endPoint x: 614, endPoint y: 193, distance: 155.2
click at [475, 135] on link "Temporary Exclusion" at bounding box center [451, 135] width 165 height 33
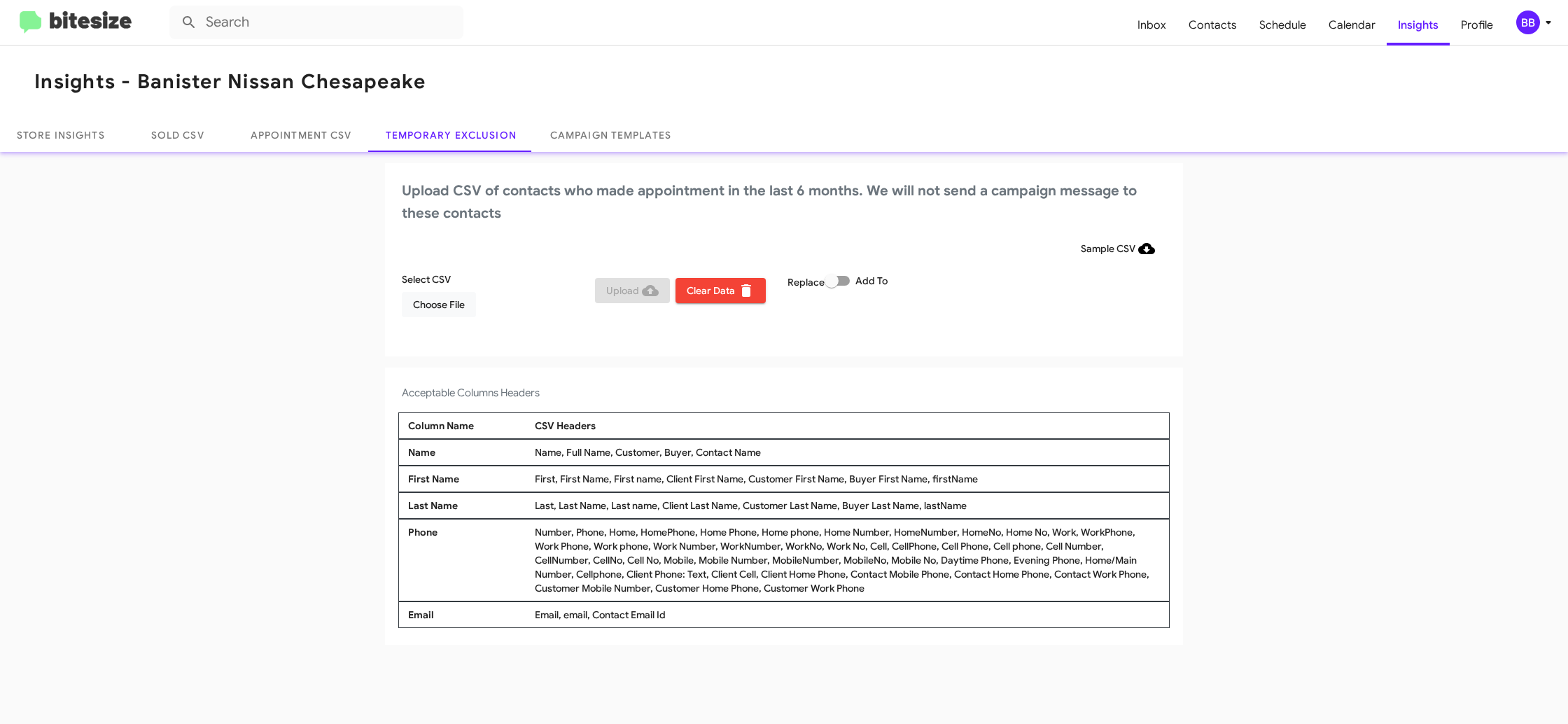
drag, startPoint x: 774, startPoint y: 240, endPoint x: 847, endPoint y: 272, distance: 79.7
click at [781, 242] on div "Sample CSV" at bounding box center [784, 248] width 764 height 26
click at [847, 278] on span at bounding box center [837, 281] width 26 height 10
click at [831, 285] on input "Add To" at bounding box center [830, 285] width 1 height 1
checkbox input "true"
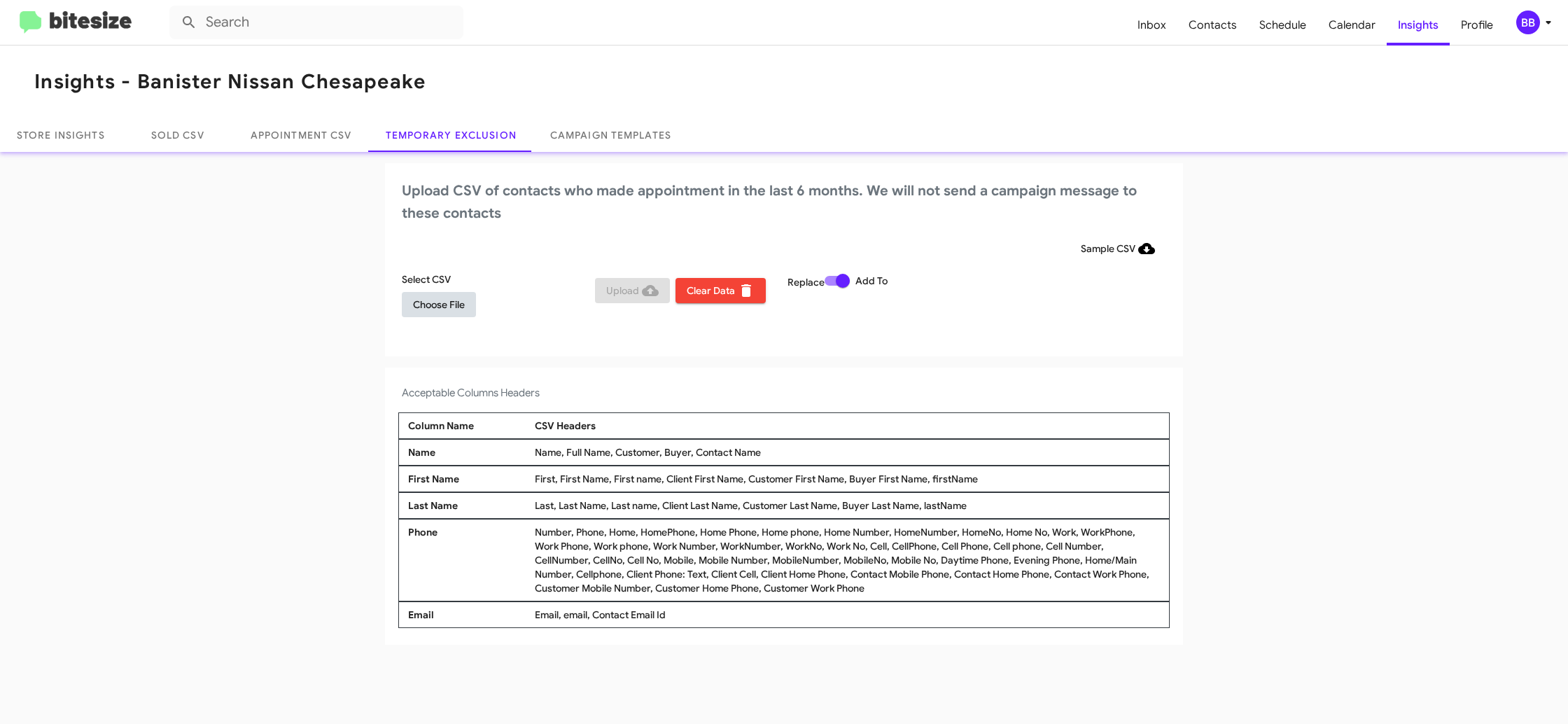
click at [445, 295] on span "Choose File" at bounding box center [438, 304] width 52 height 26
drag, startPoint x: 744, startPoint y: 367, endPoint x: 737, endPoint y: 368, distance: 7.1
click at [744, 369] on app-temporary-exclusion-csv "Upload CSV of contacts who made appointment in the last 6 months. We will not s…" at bounding box center [784, 405] width 1568 height 484
click at [1539, 17] on icon at bounding box center [1548, 22] width 17 height 17
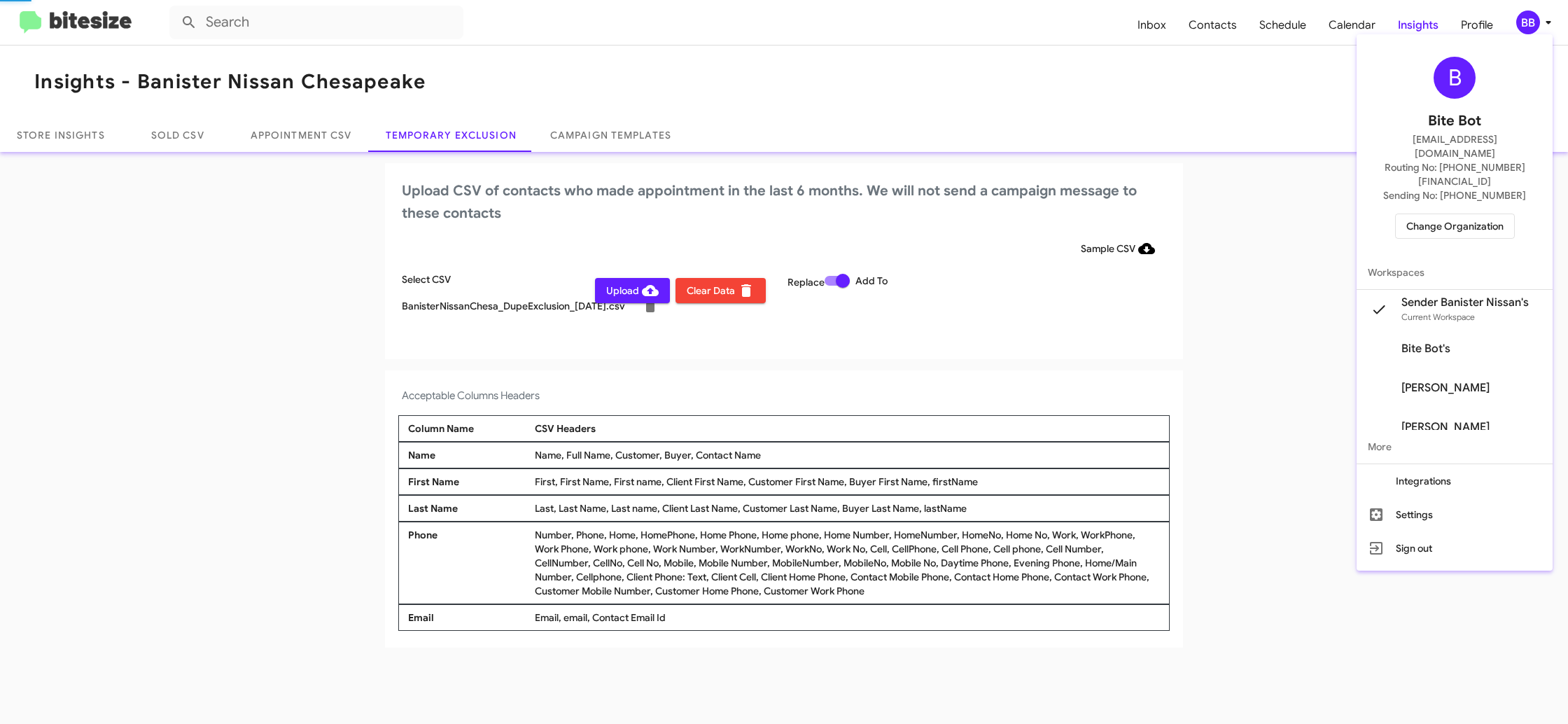
click at [1539, 18] on div at bounding box center [784, 362] width 1568 height 724
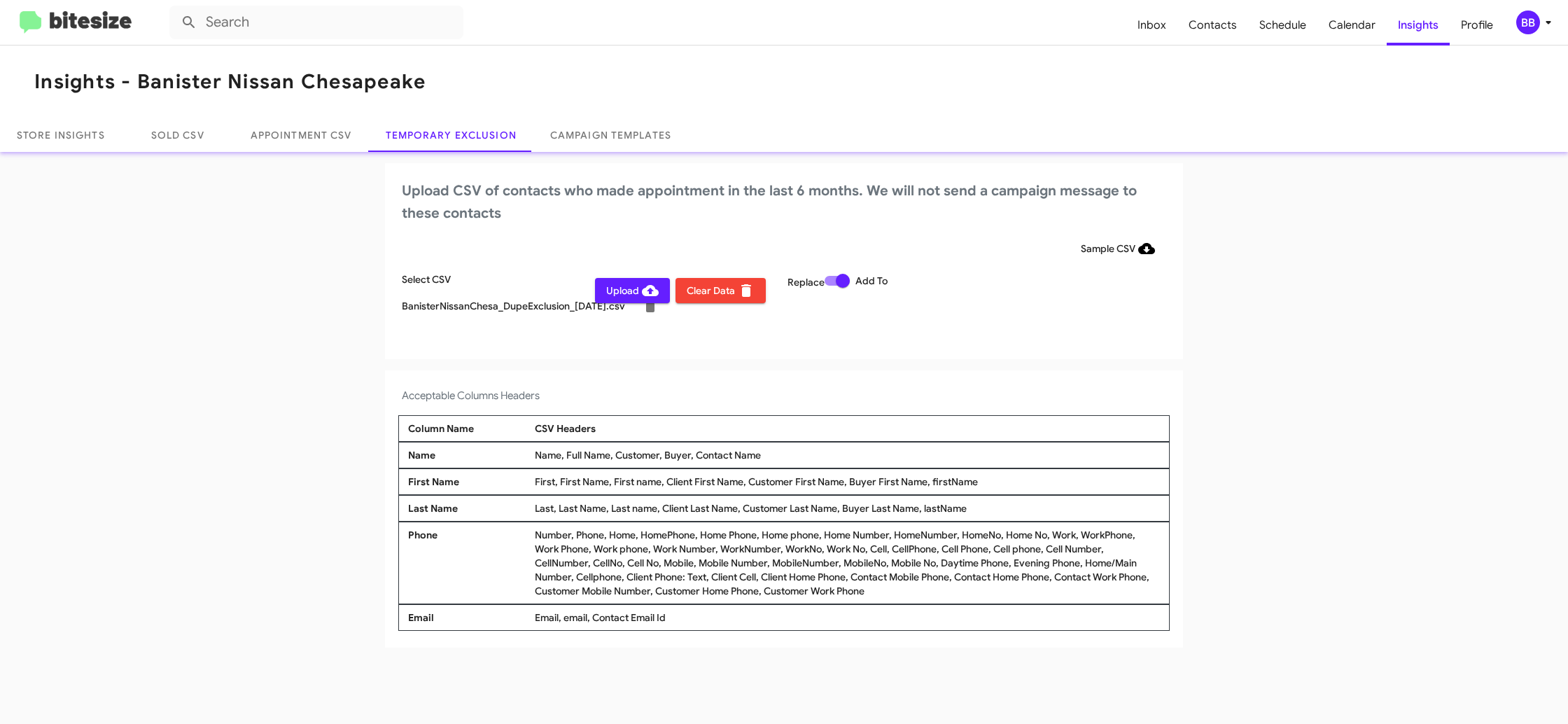
click at [639, 292] on span "Upload" at bounding box center [632, 290] width 53 height 26
click at [1527, 29] on div "BB" at bounding box center [1528, 22] width 24 height 24
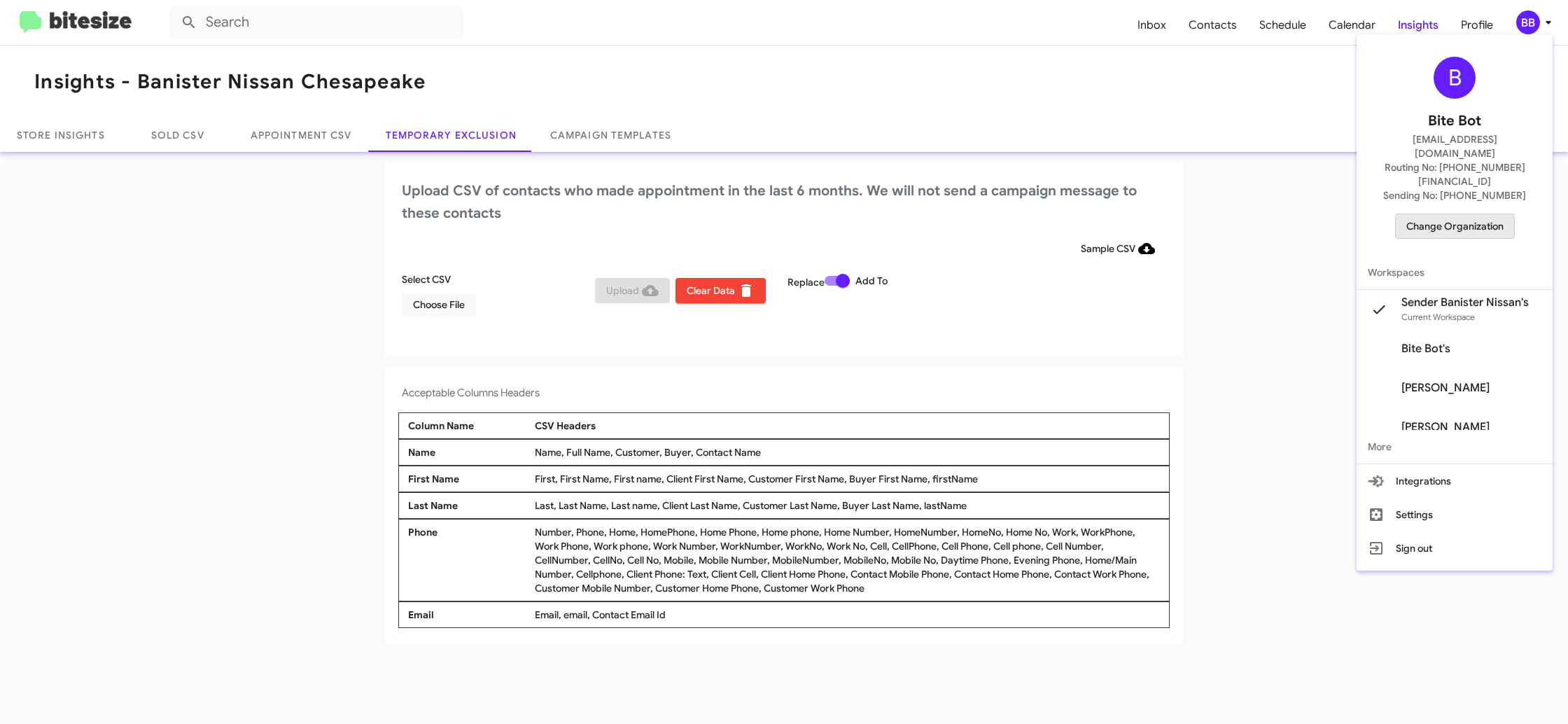
click at [1453, 214] on span "Change Organization" at bounding box center [1455, 226] width 97 height 24
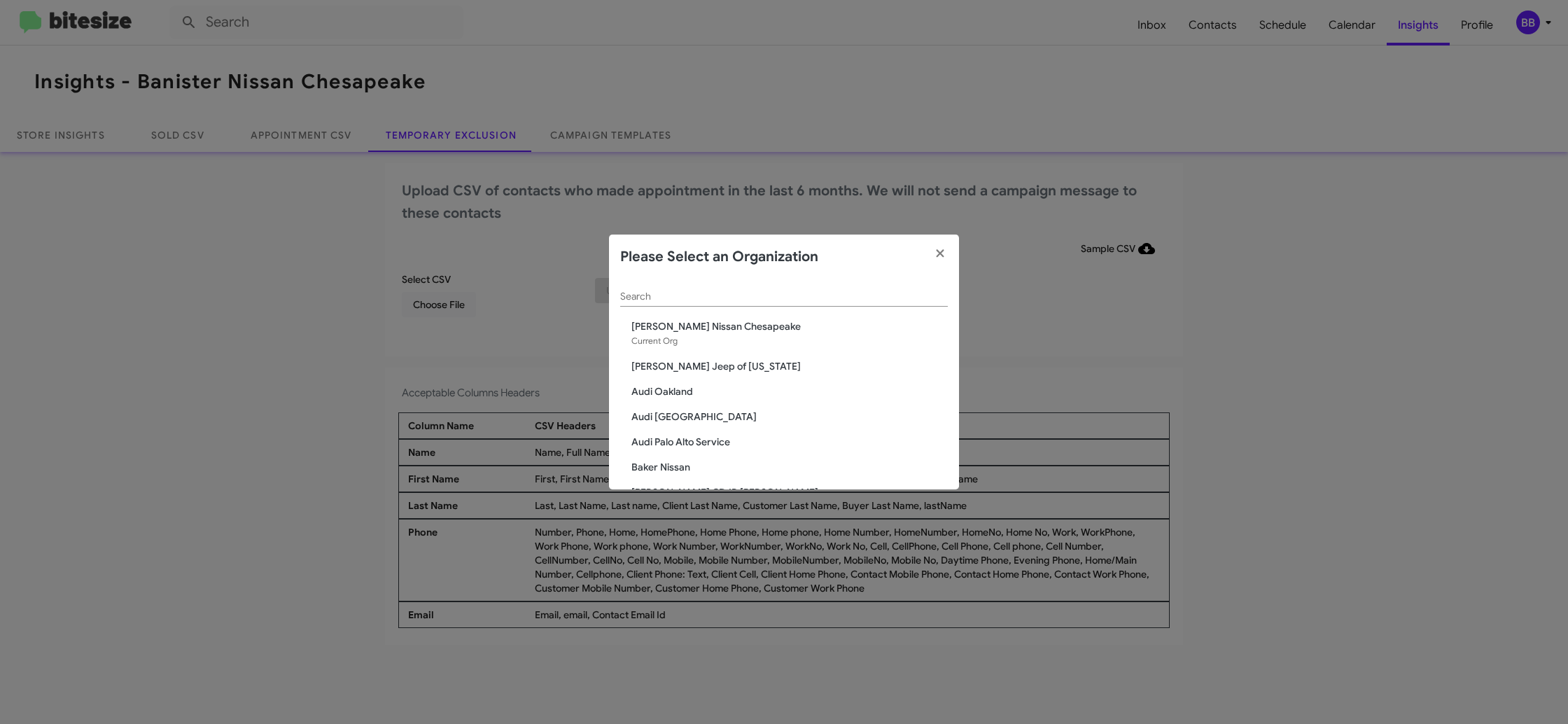
click at [690, 292] on input "Search" at bounding box center [784, 297] width 328 height 11
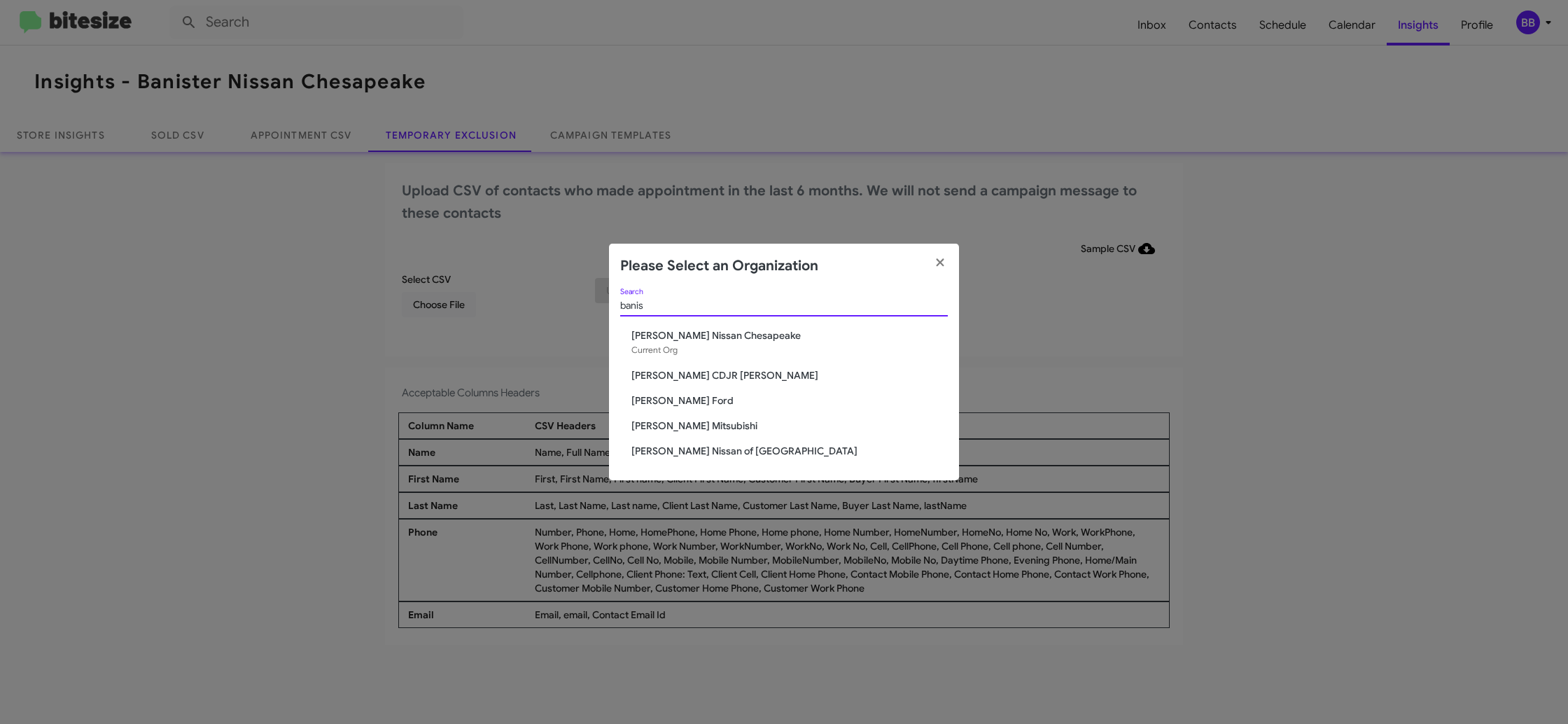
type input "banis"
click at [700, 454] on span "[PERSON_NAME] Nissan of [GEOGRAPHIC_DATA]" at bounding box center [789, 451] width 316 height 14
click at [701, 454] on span "[PERSON_NAME] Nissan of [GEOGRAPHIC_DATA]" at bounding box center [789, 451] width 316 height 14
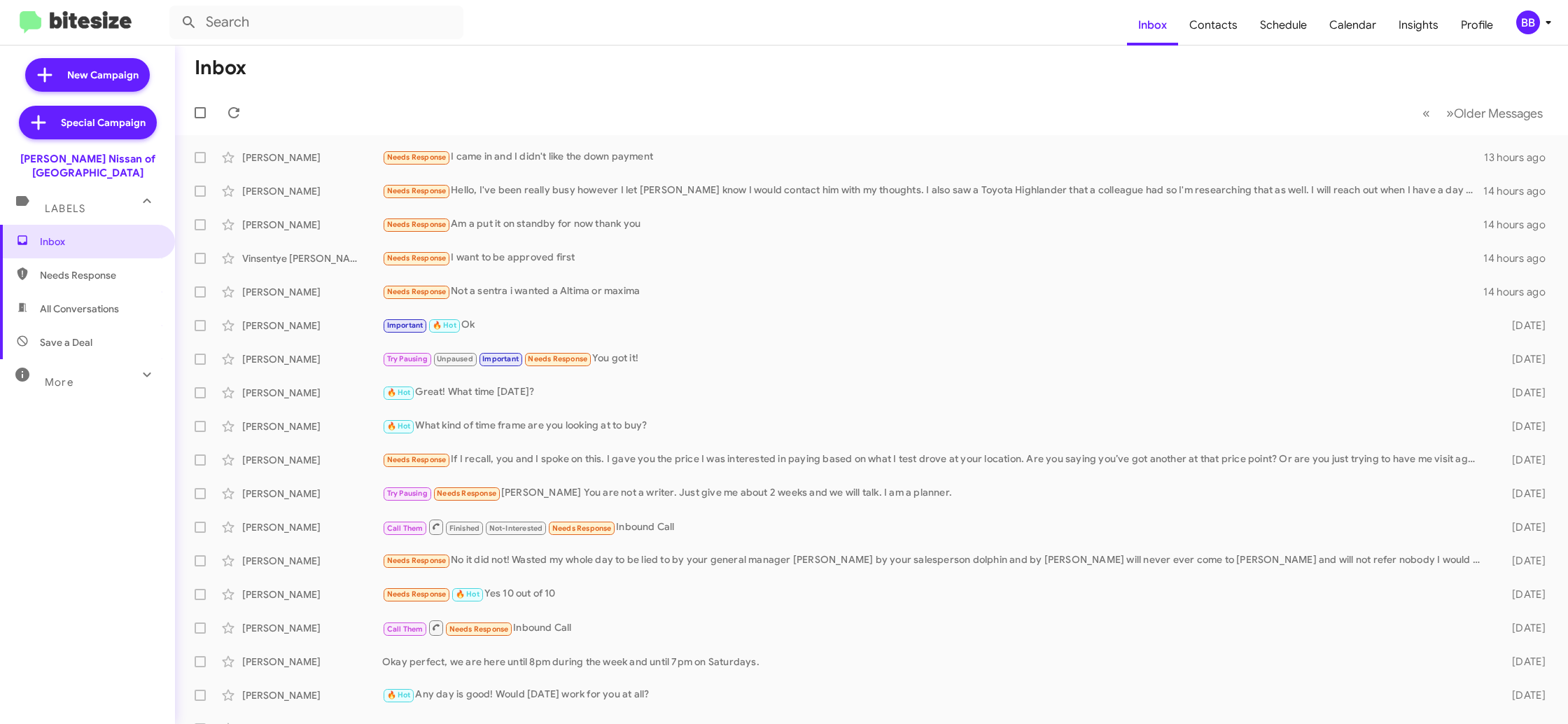
click at [1532, 19] on div "BB" at bounding box center [1528, 22] width 24 height 24
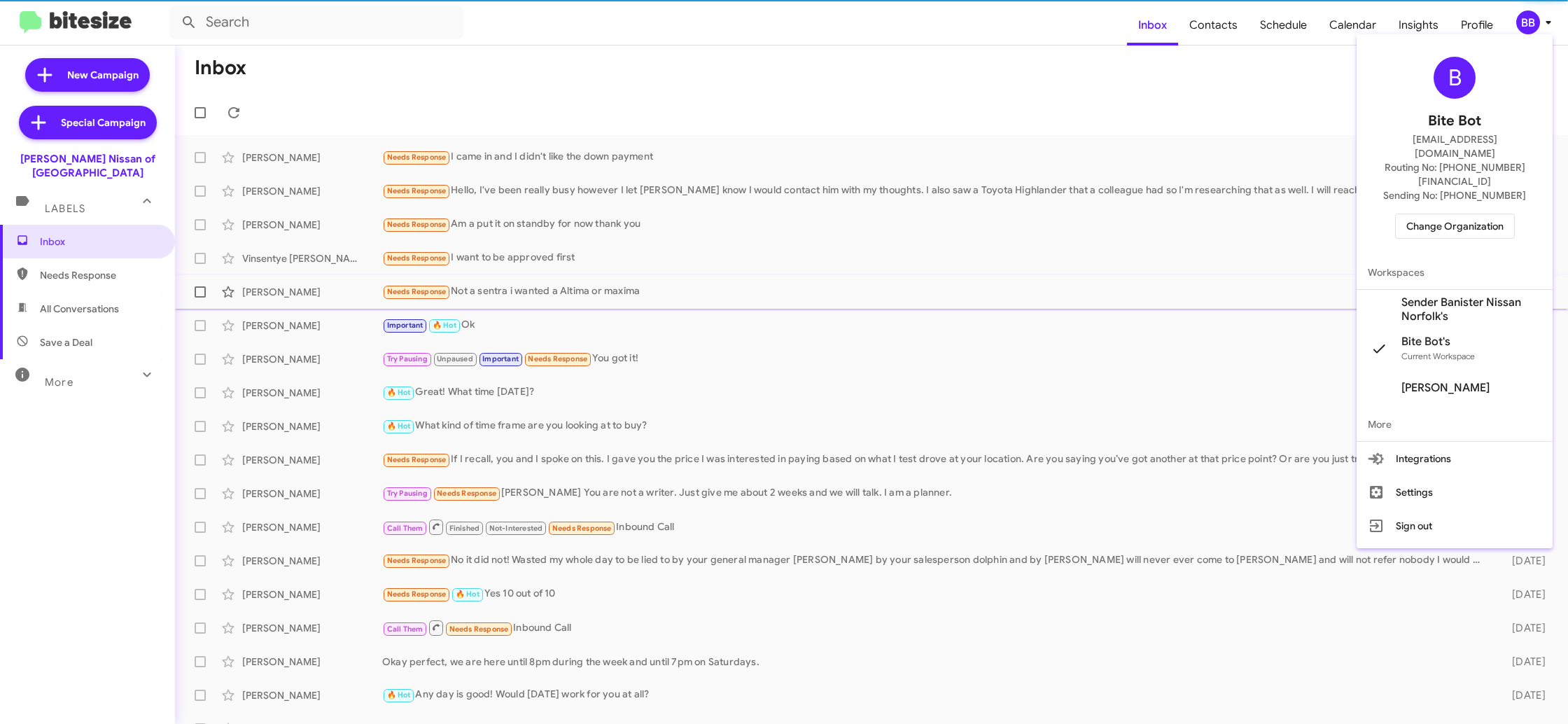
click at [1447, 295] on span "Sender Banister Nissan Norfolk's" at bounding box center [1471, 309] width 140 height 28
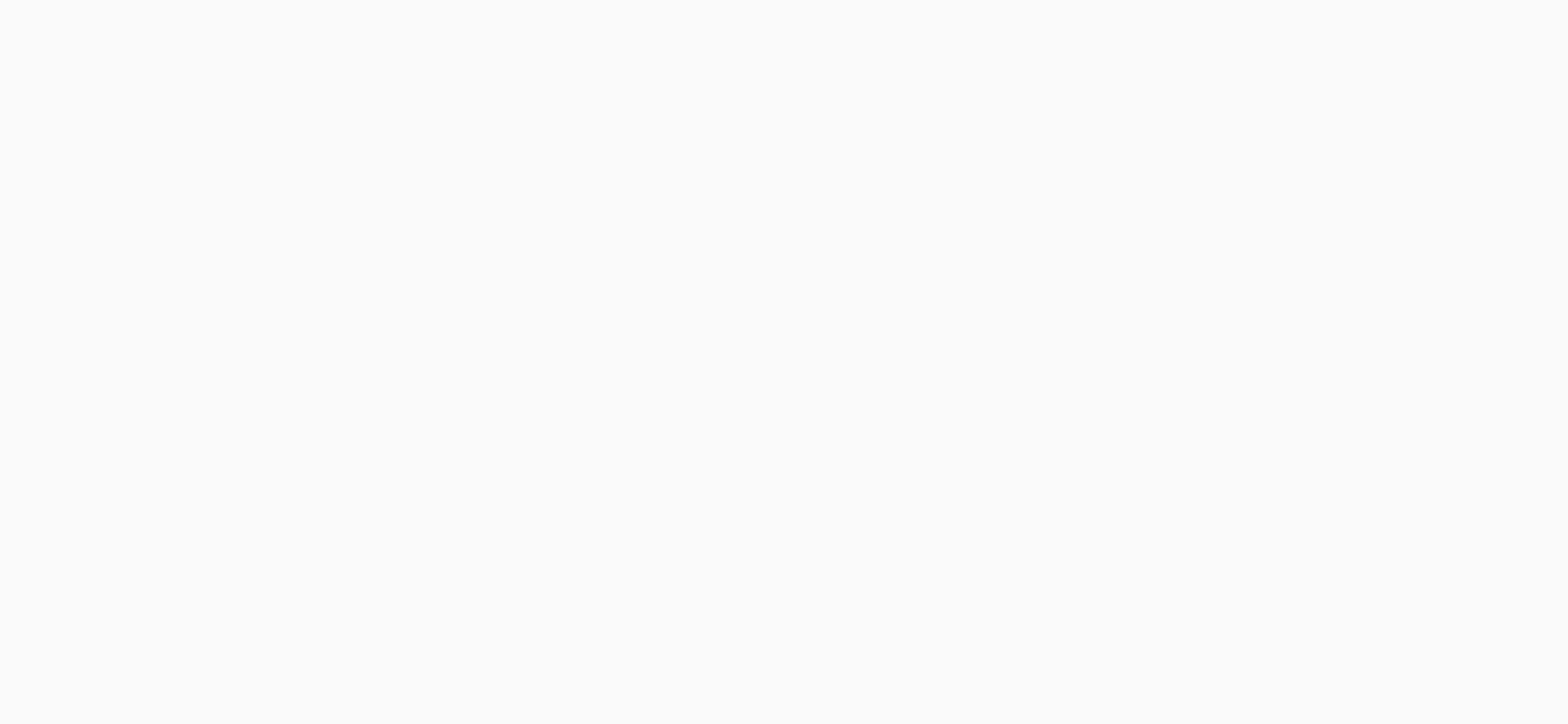
click at [1420, 37] on body at bounding box center [784, 362] width 1568 height 724
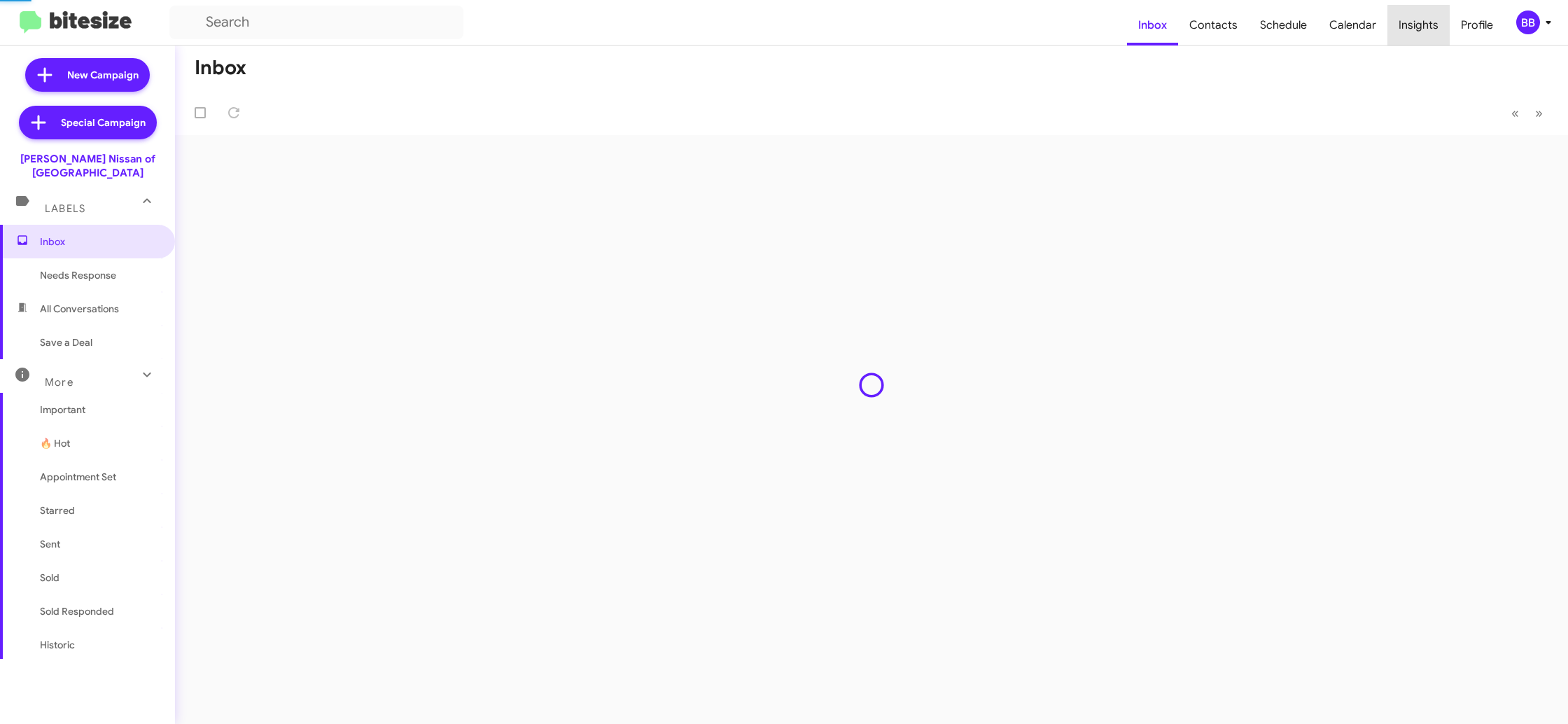
click at [1420, 37] on span "Insights" at bounding box center [1418, 25] width 63 height 41
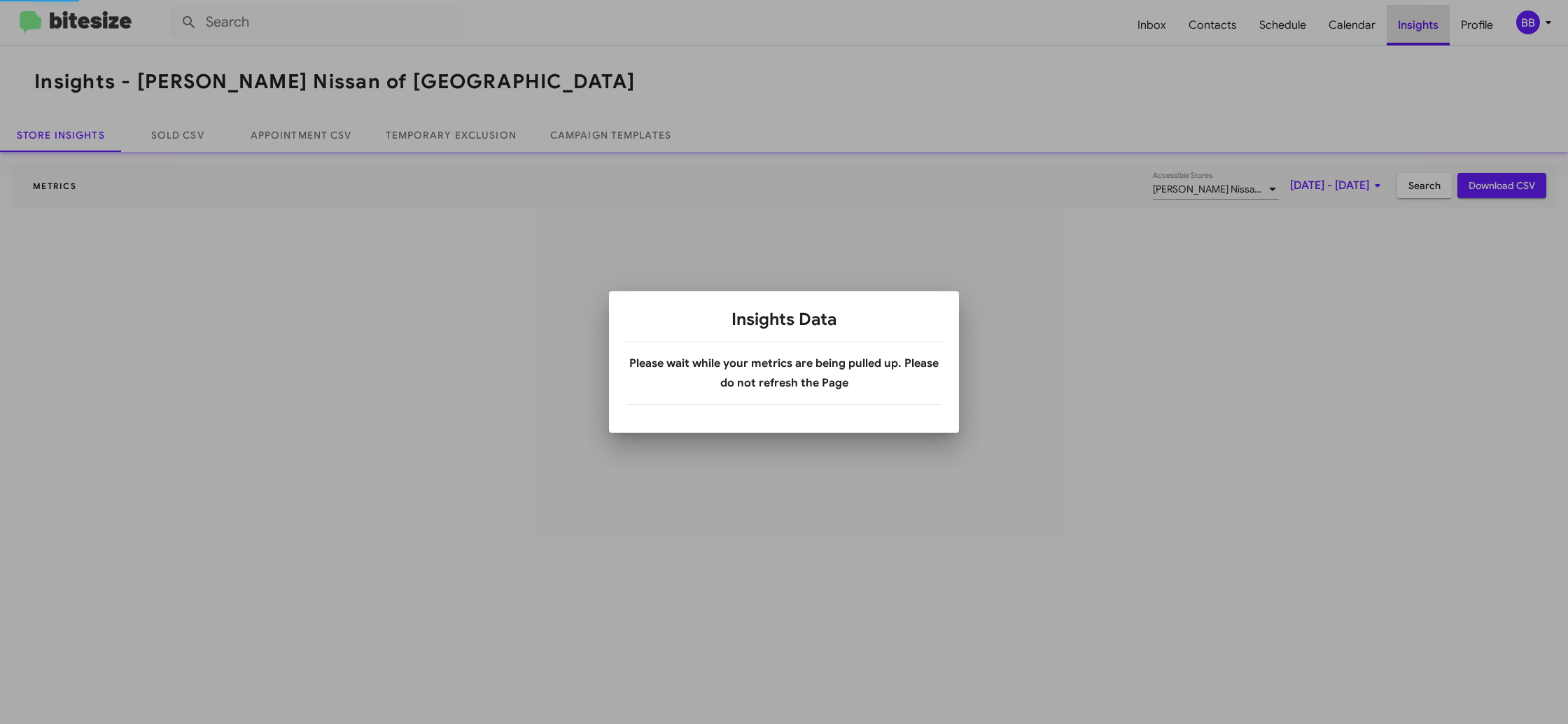
click at [1420, 37] on div at bounding box center [784, 362] width 1568 height 724
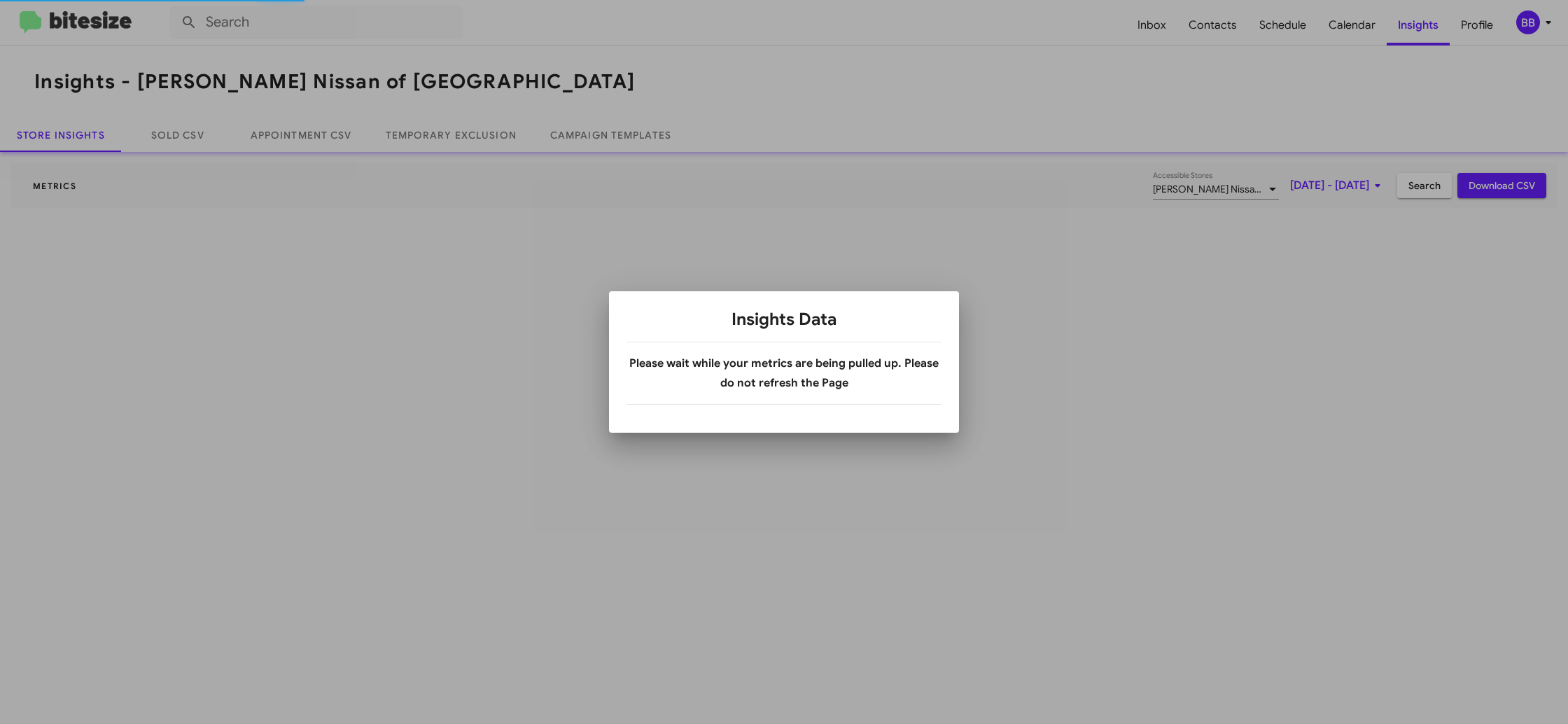
drag, startPoint x: 0, startPoint y: 0, endPoint x: 1421, endPoint y: 35, distance: 1421.4
click at [1421, 35] on div at bounding box center [784, 362] width 1568 height 724
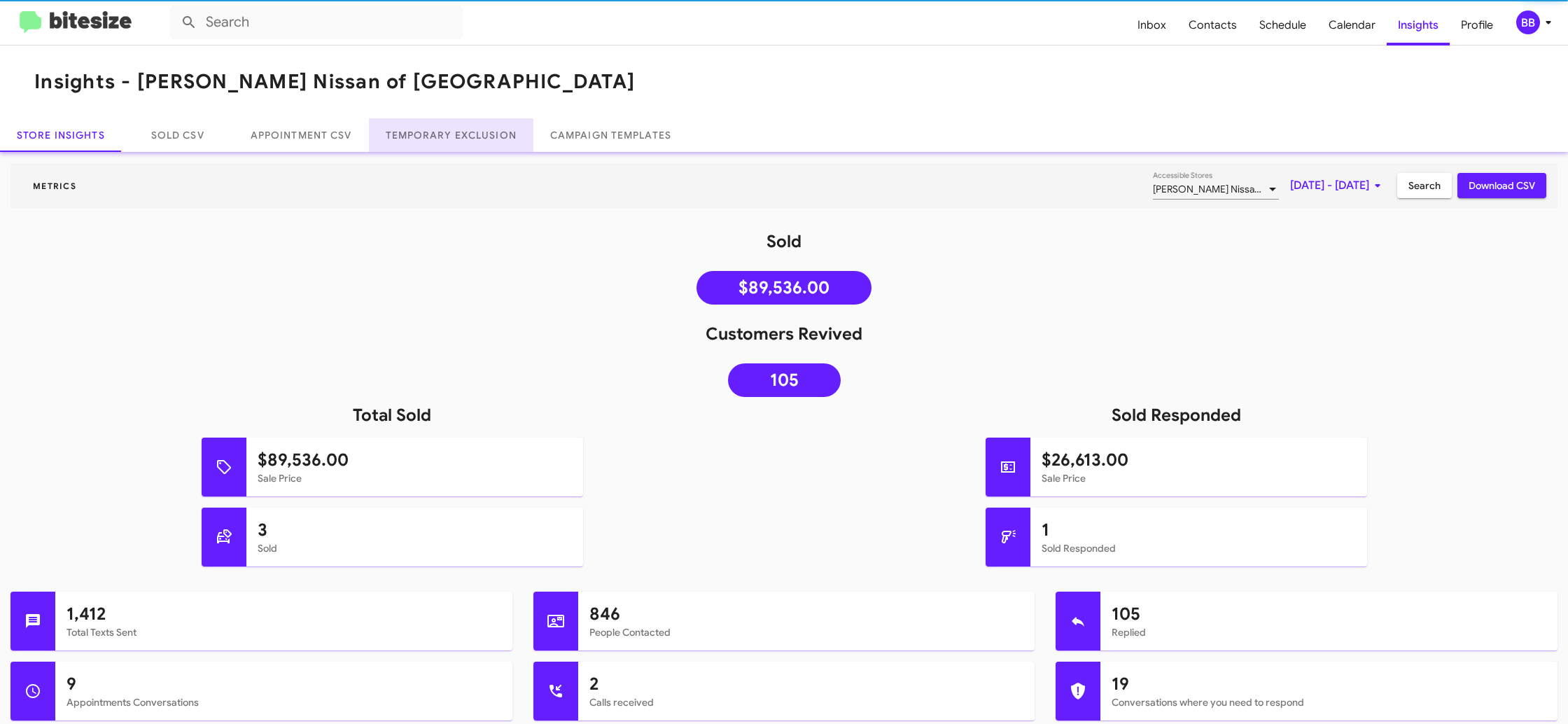
click at [439, 127] on link "Temporary Exclusion" at bounding box center [451, 135] width 165 height 33
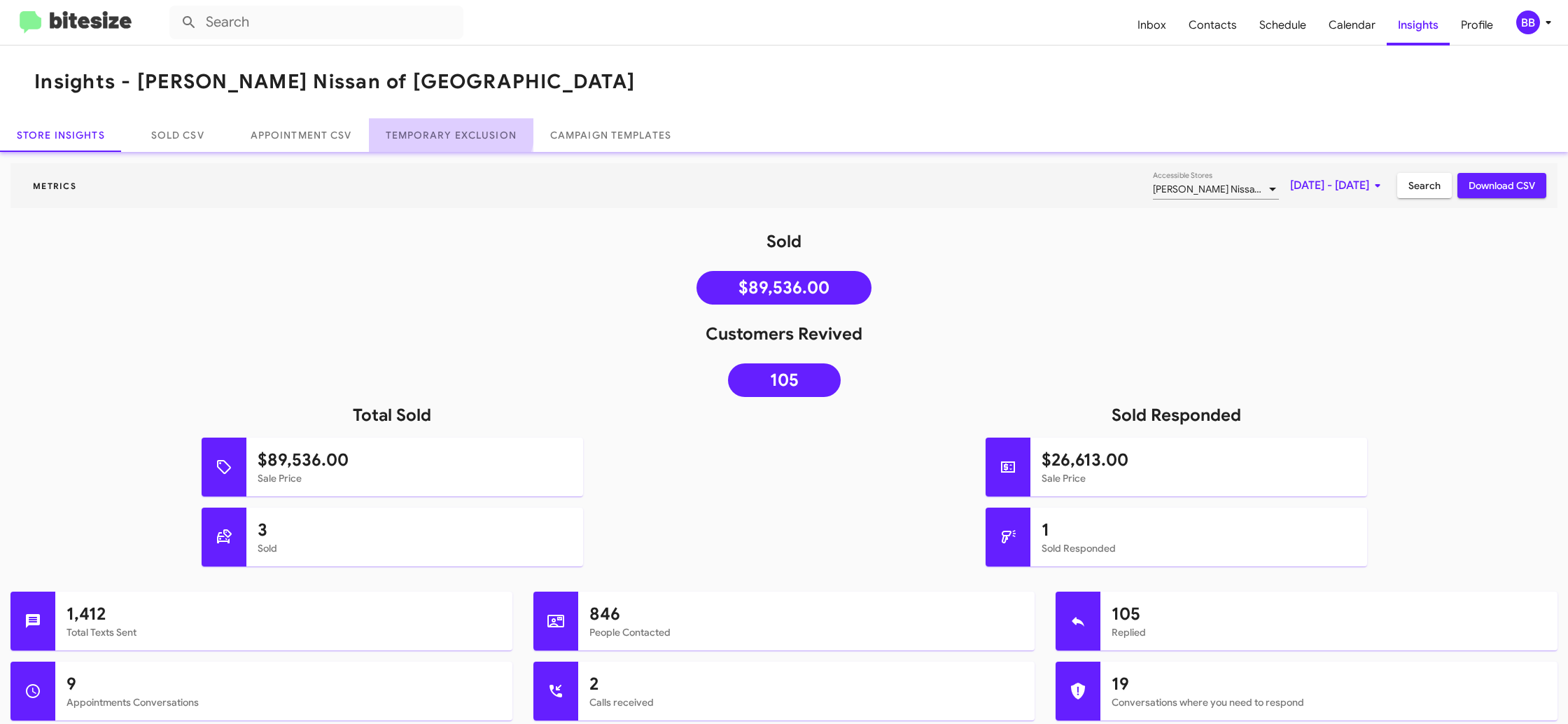
click at [439, 127] on link "Temporary Exclusion" at bounding box center [451, 135] width 165 height 33
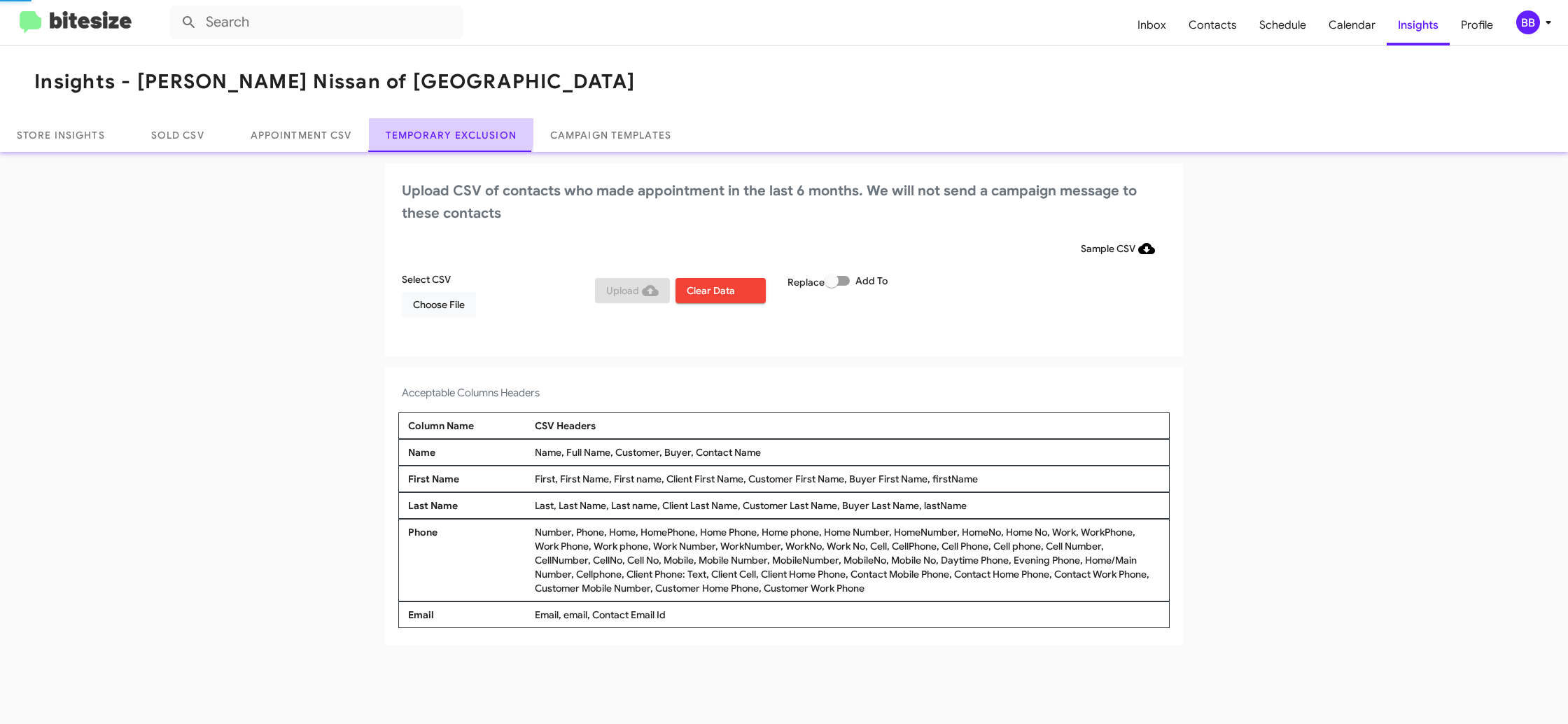
click at [439, 127] on link "Temporary Exclusion" at bounding box center [451, 135] width 165 height 33
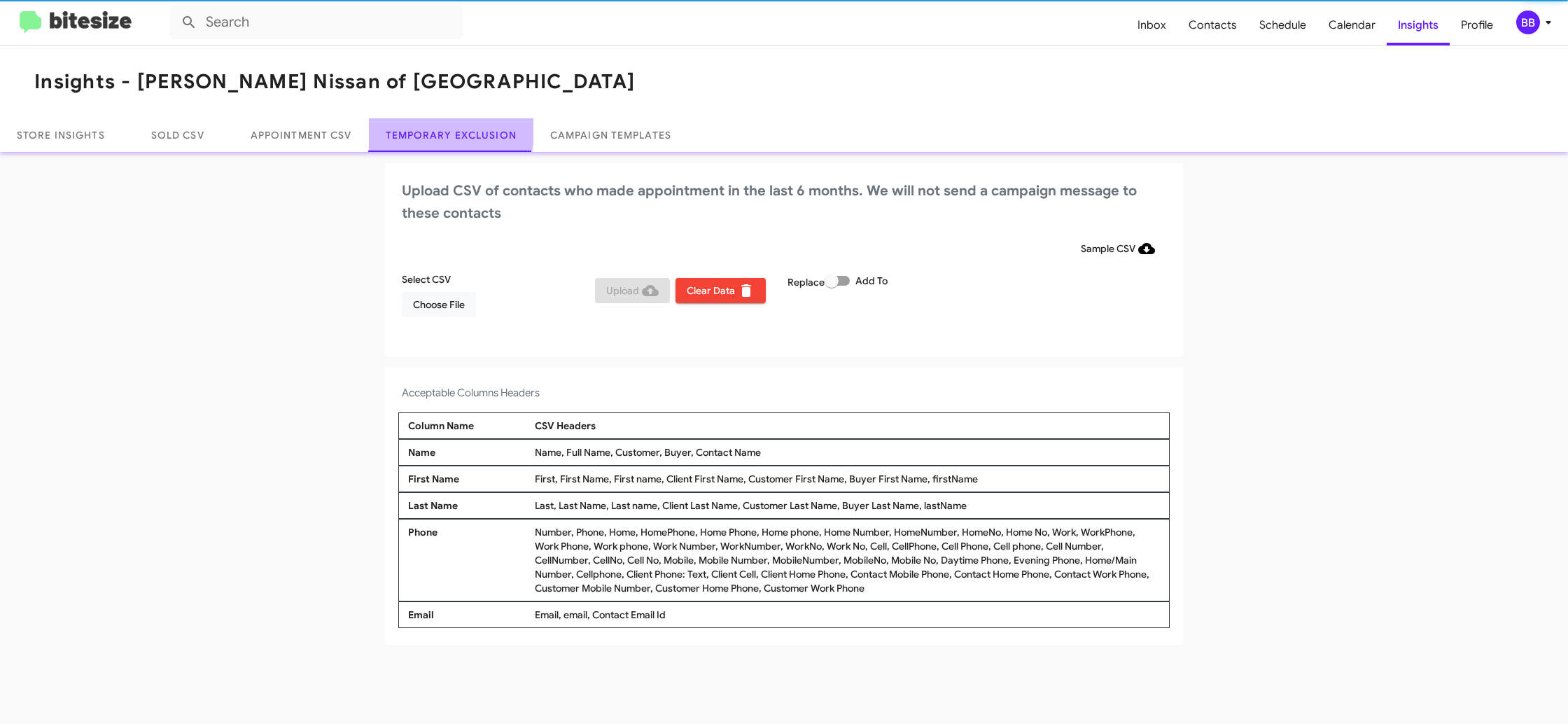
click at [439, 127] on link "Temporary Exclusion" at bounding box center [451, 135] width 165 height 33
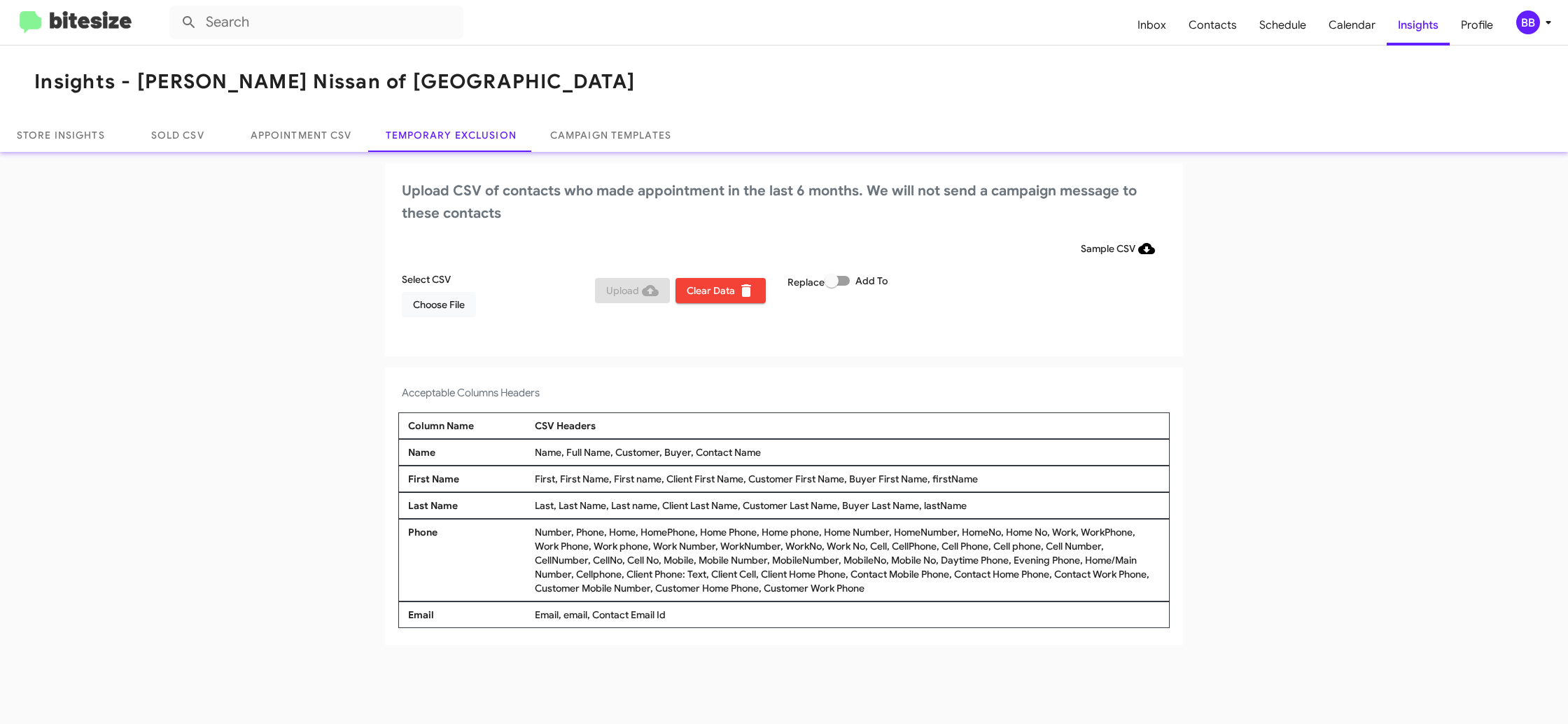
drag, startPoint x: 841, startPoint y: 277, endPoint x: 915, endPoint y: 264, distance: 75.1
click at [844, 278] on span at bounding box center [837, 281] width 26 height 10
click at [831, 285] on input "Add To" at bounding box center [830, 285] width 1 height 1
checkbox input "true"
click at [917, 264] on form "Sample CSV Select CSV Choose File Upload Clear Data Replace Add To" at bounding box center [784, 282] width 764 height 92
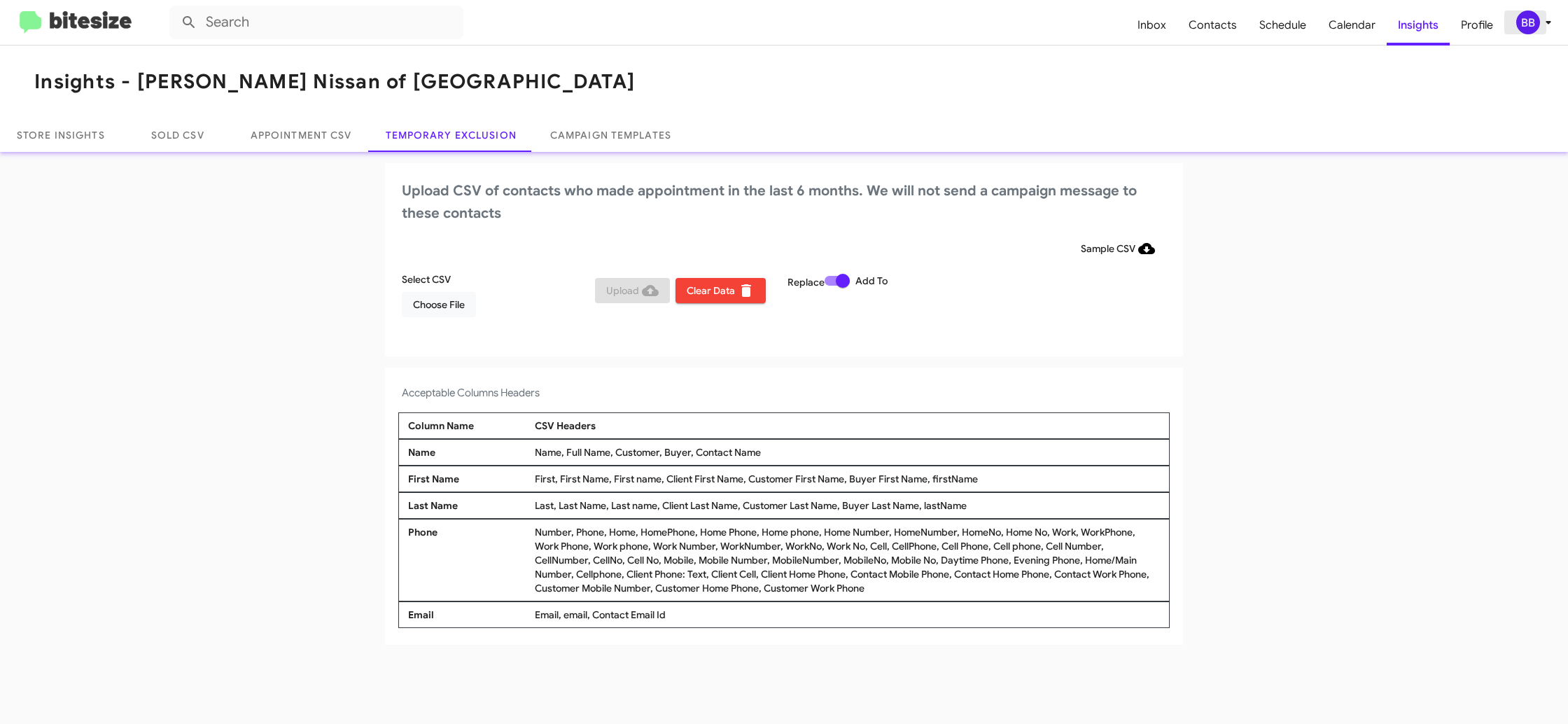
click at [1544, 19] on icon at bounding box center [1548, 22] width 17 height 17
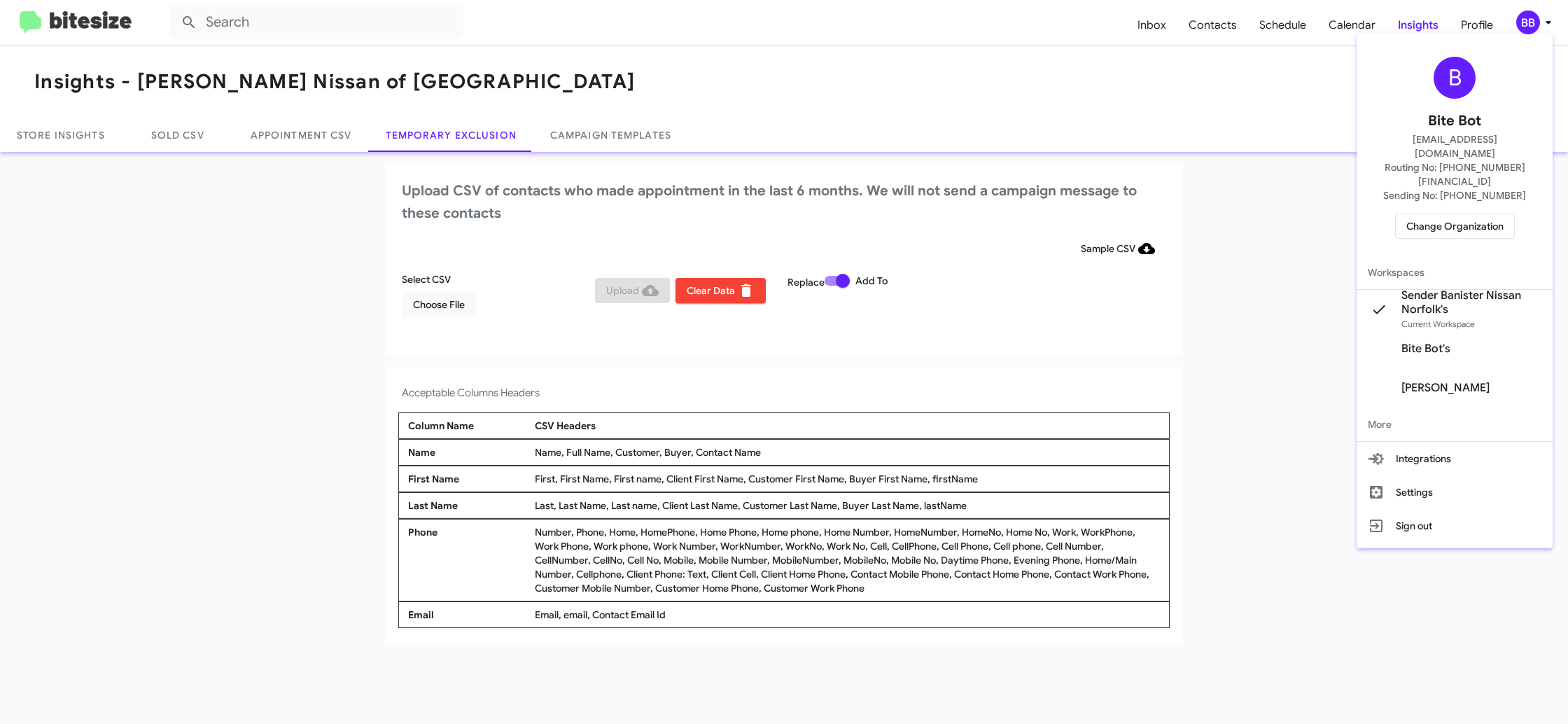
click at [1544, 19] on div at bounding box center [784, 362] width 1568 height 724
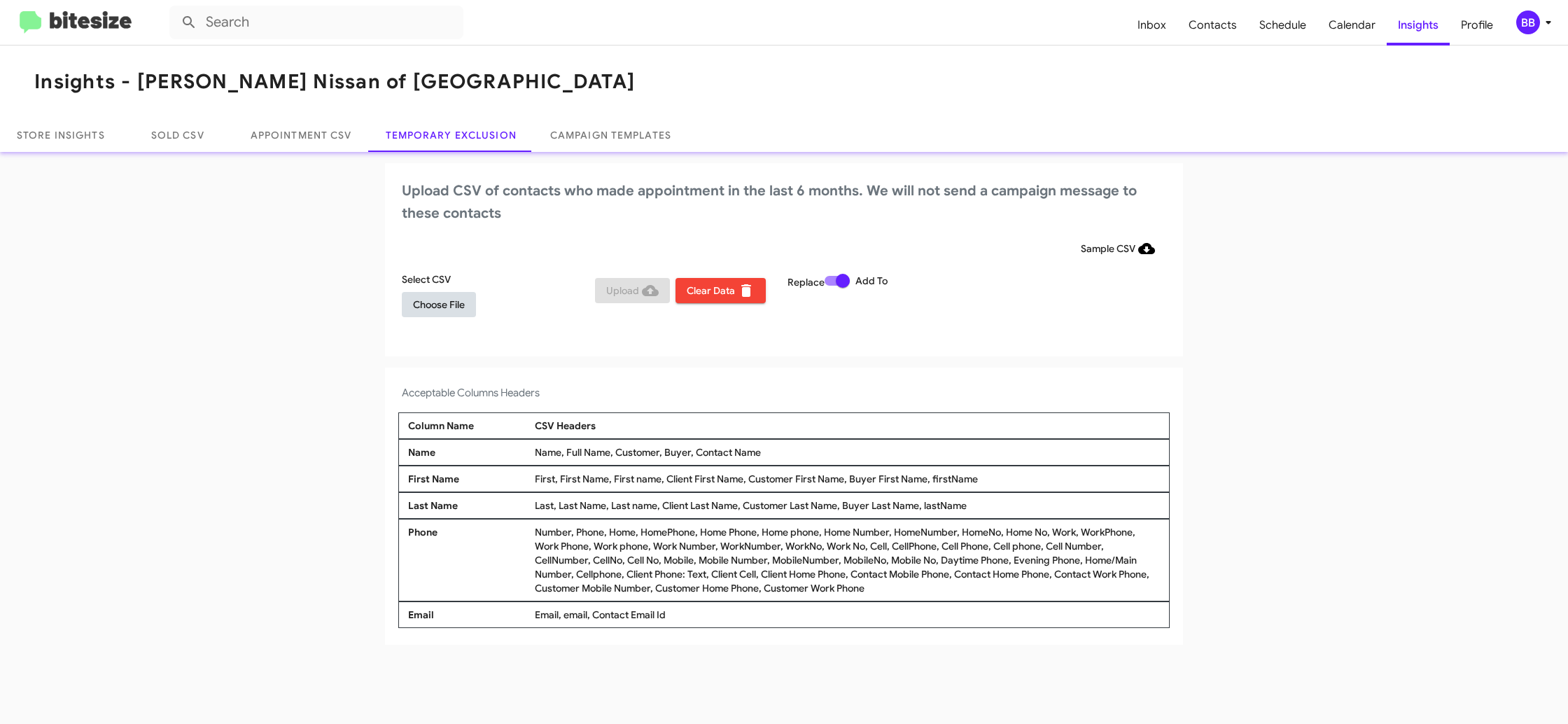
click at [445, 303] on span "Choose File" at bounding box center [438, 304] width 52 height 26
click at [912, 399] on h4 "Acceptable Columns Headers" at bounding box center [784, 396] width 764 height 17
click at [1518, 20] on div "BB" at bounding box center [1528, 22] width 24 height 24
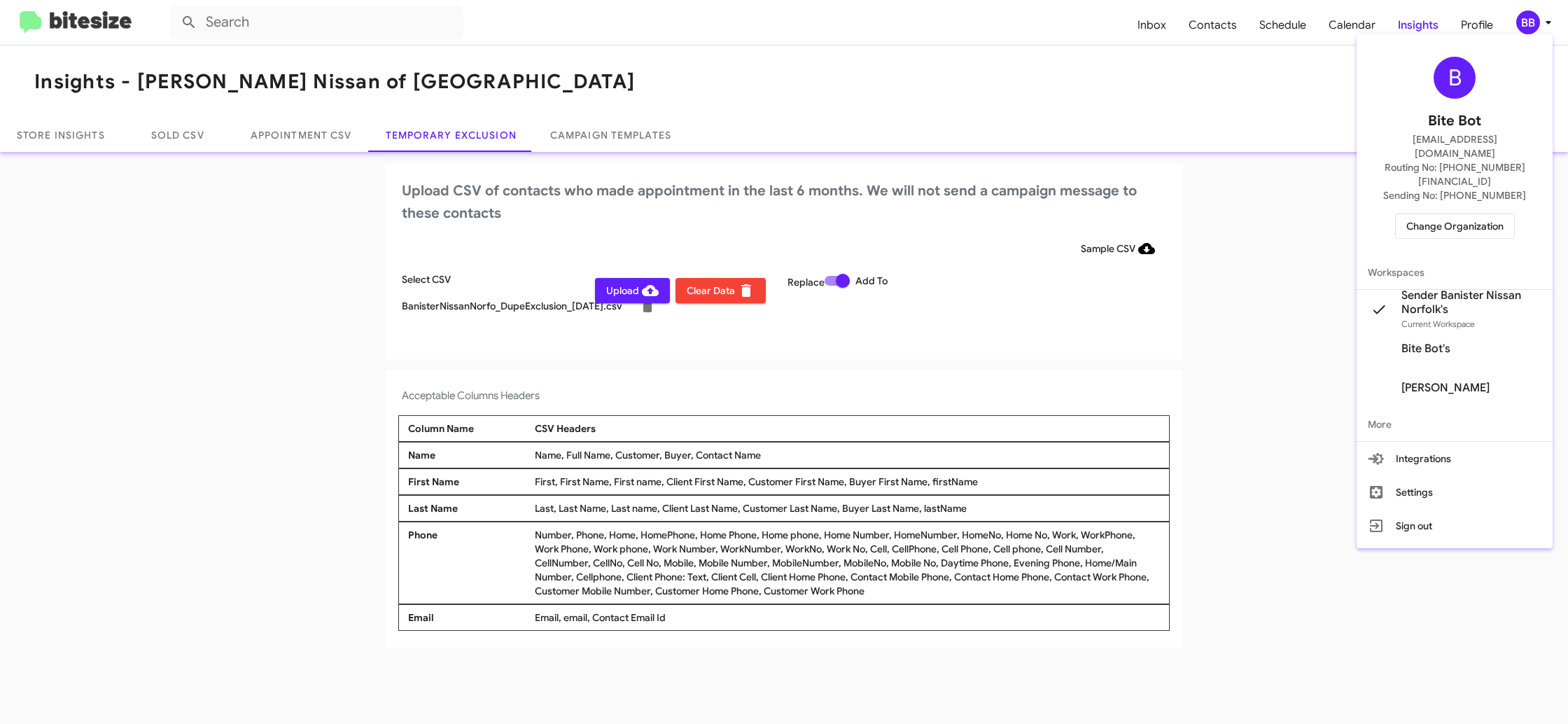
click at [1518, 21] on div at bounding box center [784, 362] width 1568 height 724
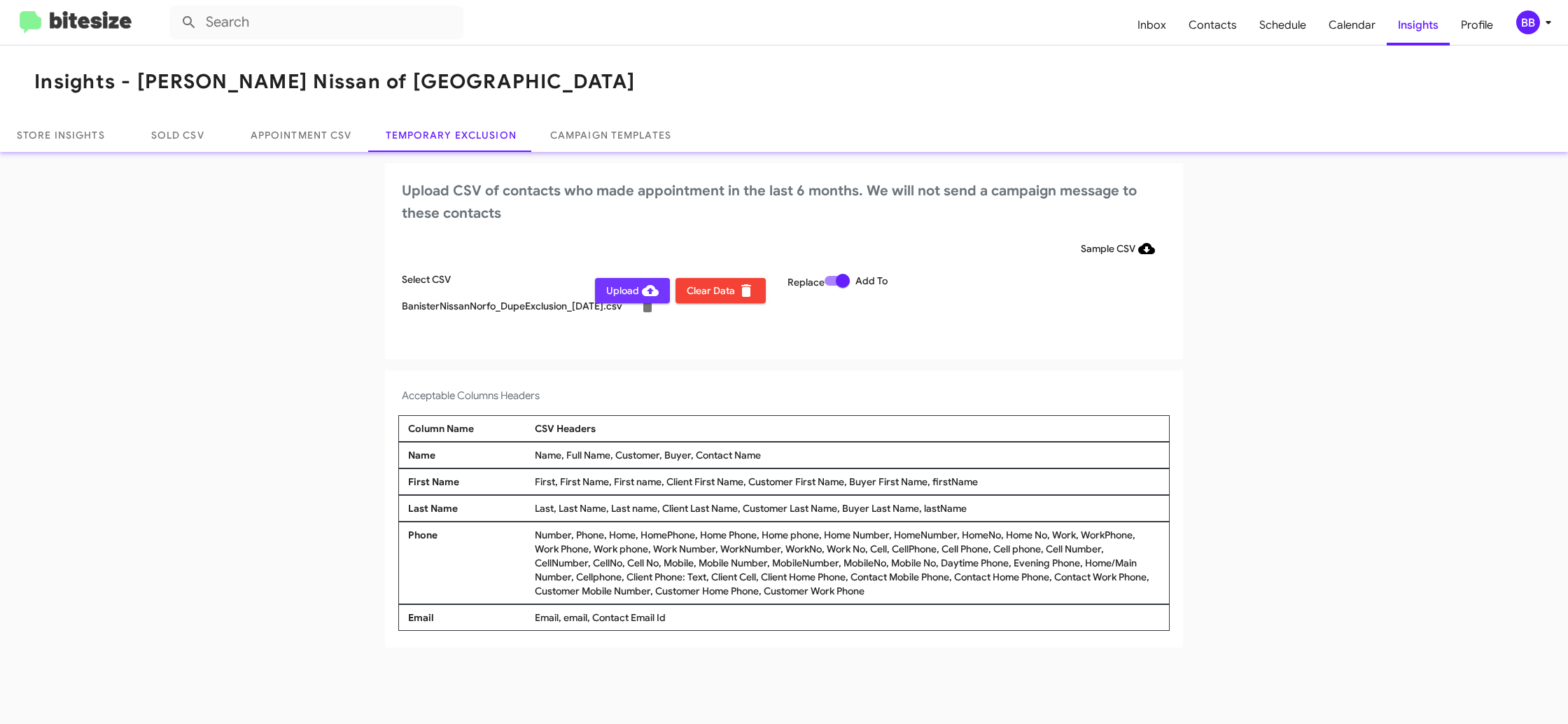
click at [632, 292] on span "Upload" at bounding box center [632, 290] width 53 height 26
click at [1536, 16] on div "BB" at bounding box center [1528, 22] width 24 height 24
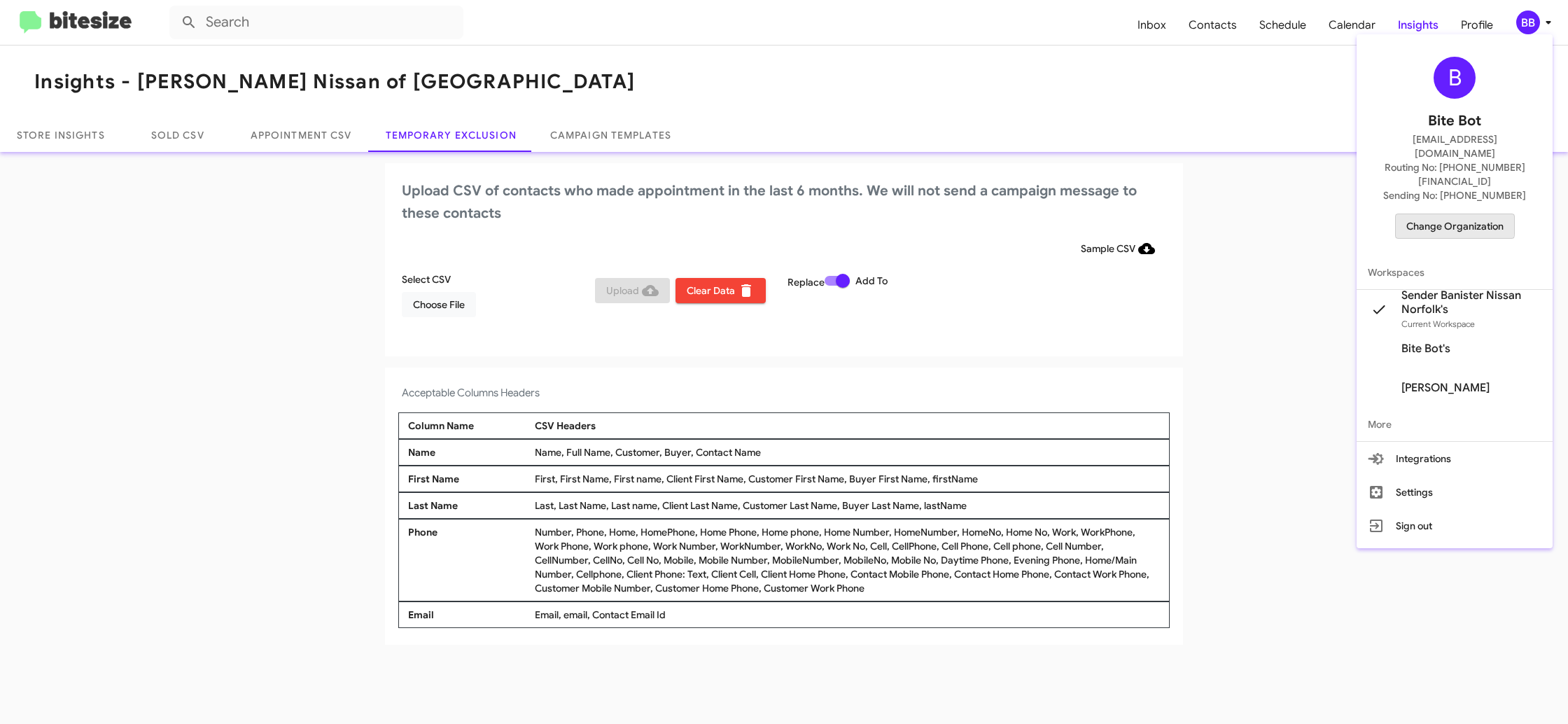
click at [1423, 214] on span "Change Organization" at bounding box center [1455, 226] width 97 height 24
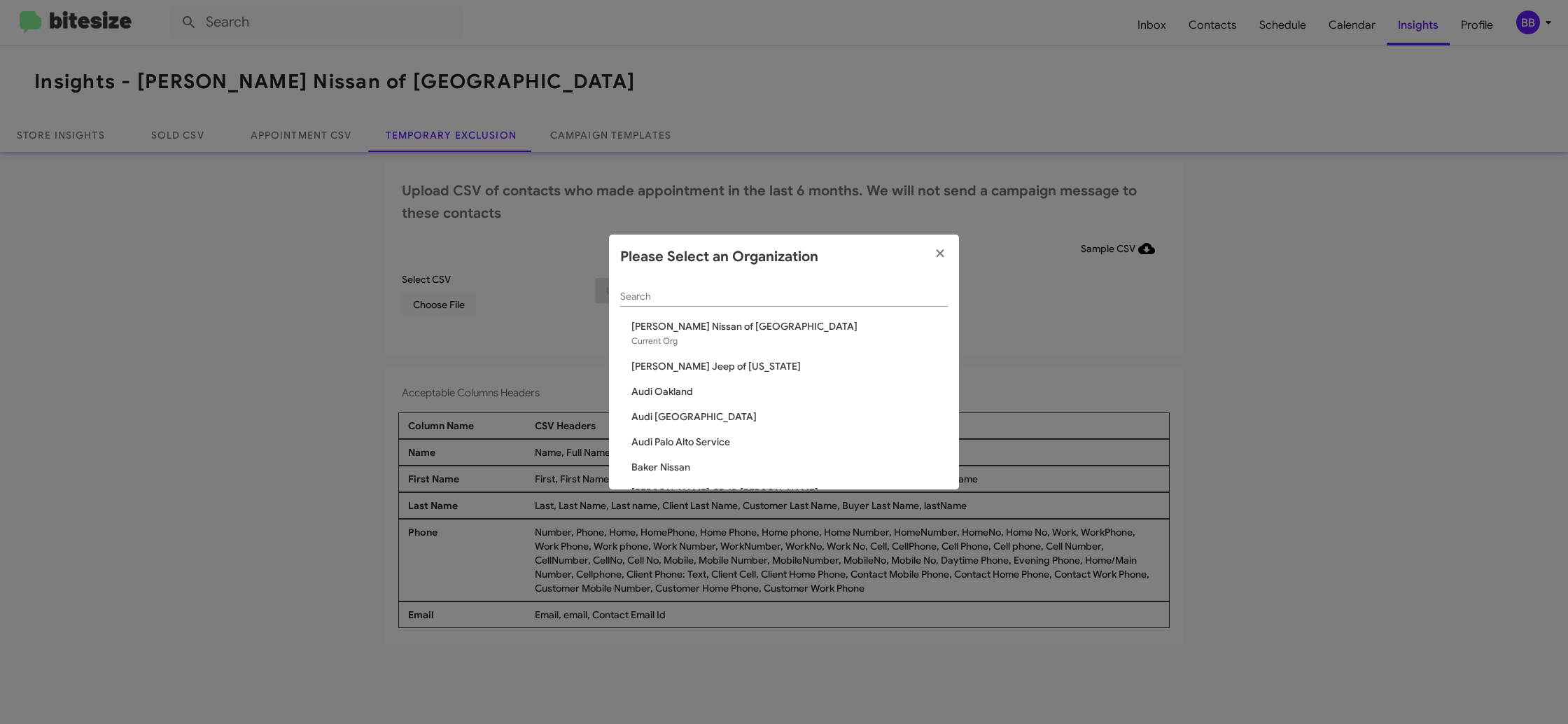
click at [626, 300] on input "Search" at bounding box center [784, 297] width 328 height 11
type input "bal"
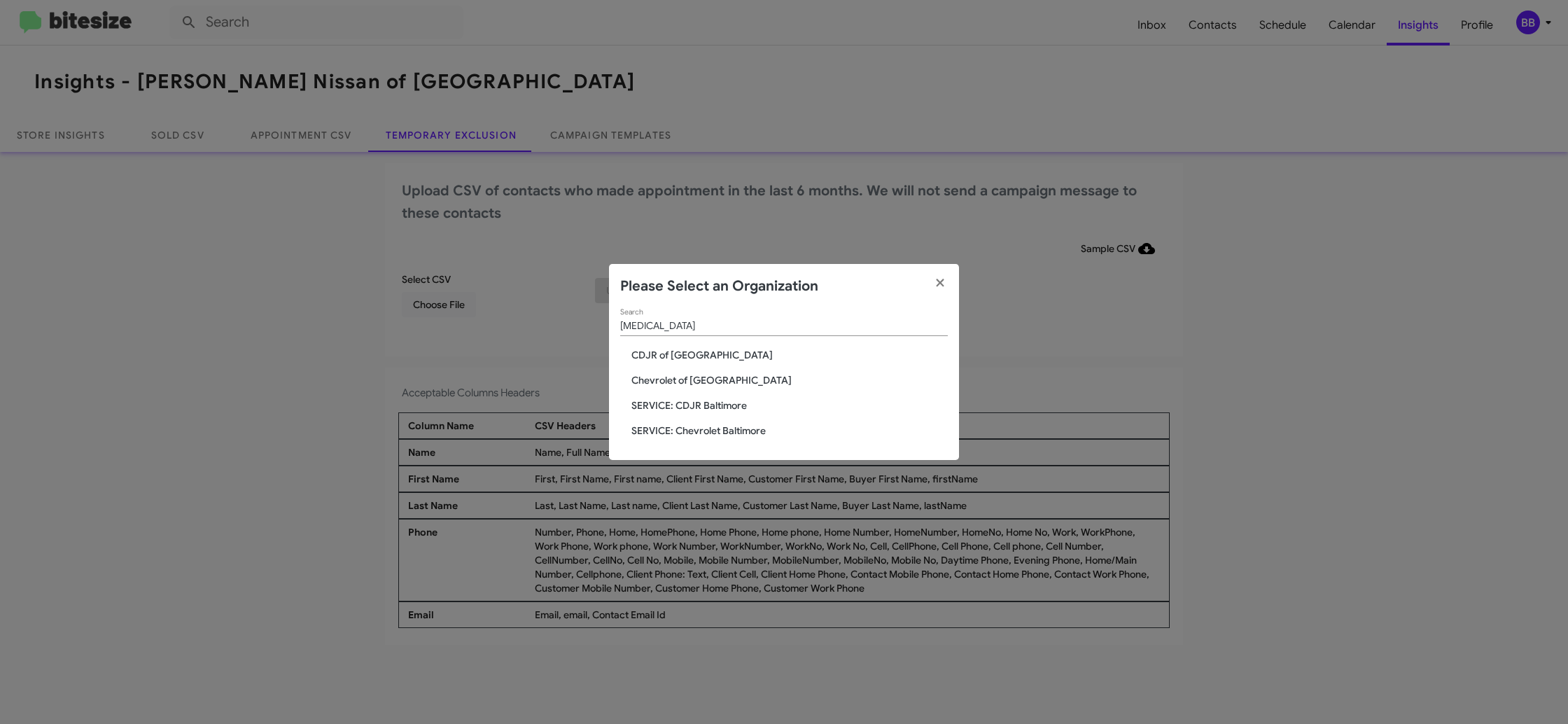
click at [661, 360] on span "CDJR of [GEOGRAPHIC_DATA]" at bounding box center [789, 355] width 316 height 14
click at [662, 360] on span "CDJR of [GEOGRAPHIC_DATA]" at bounding box center [789, 355] width 316 height 14
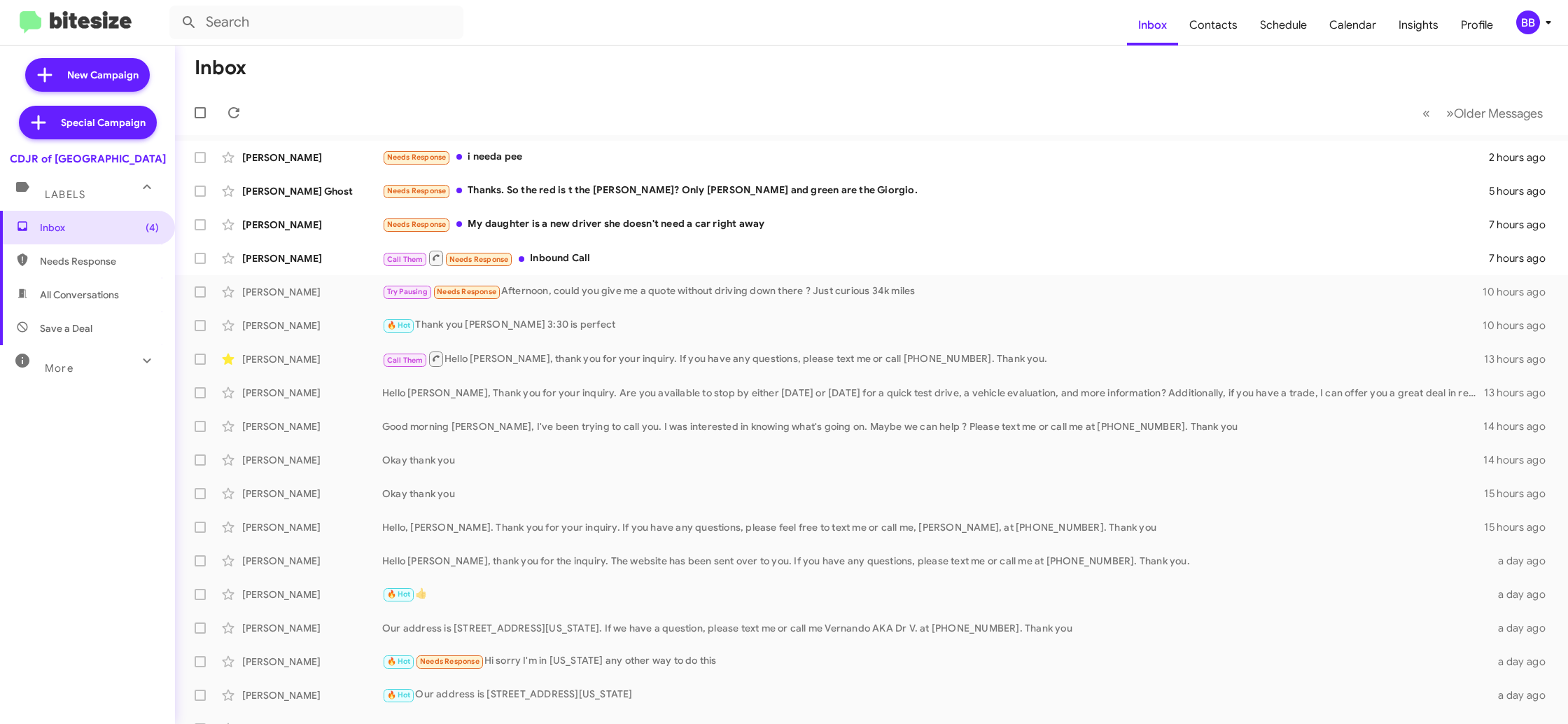
click at [1522, 24] on div "BB" at bounding box center [1528, 22] width 24 height 24
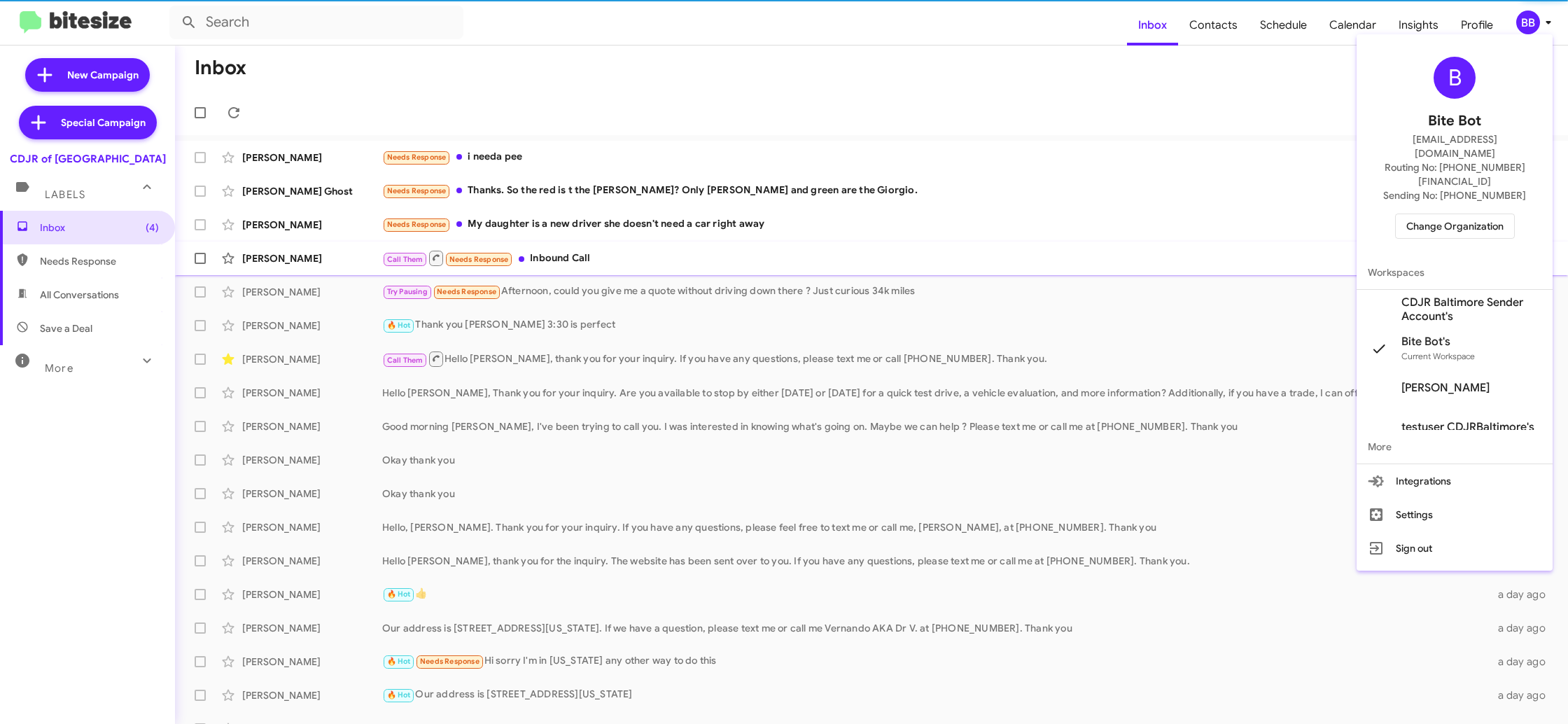
click at [1460, 295] on span "CDJR Baltimore Sender Account's" at bounding box center [1471, 309] width 140 height 28
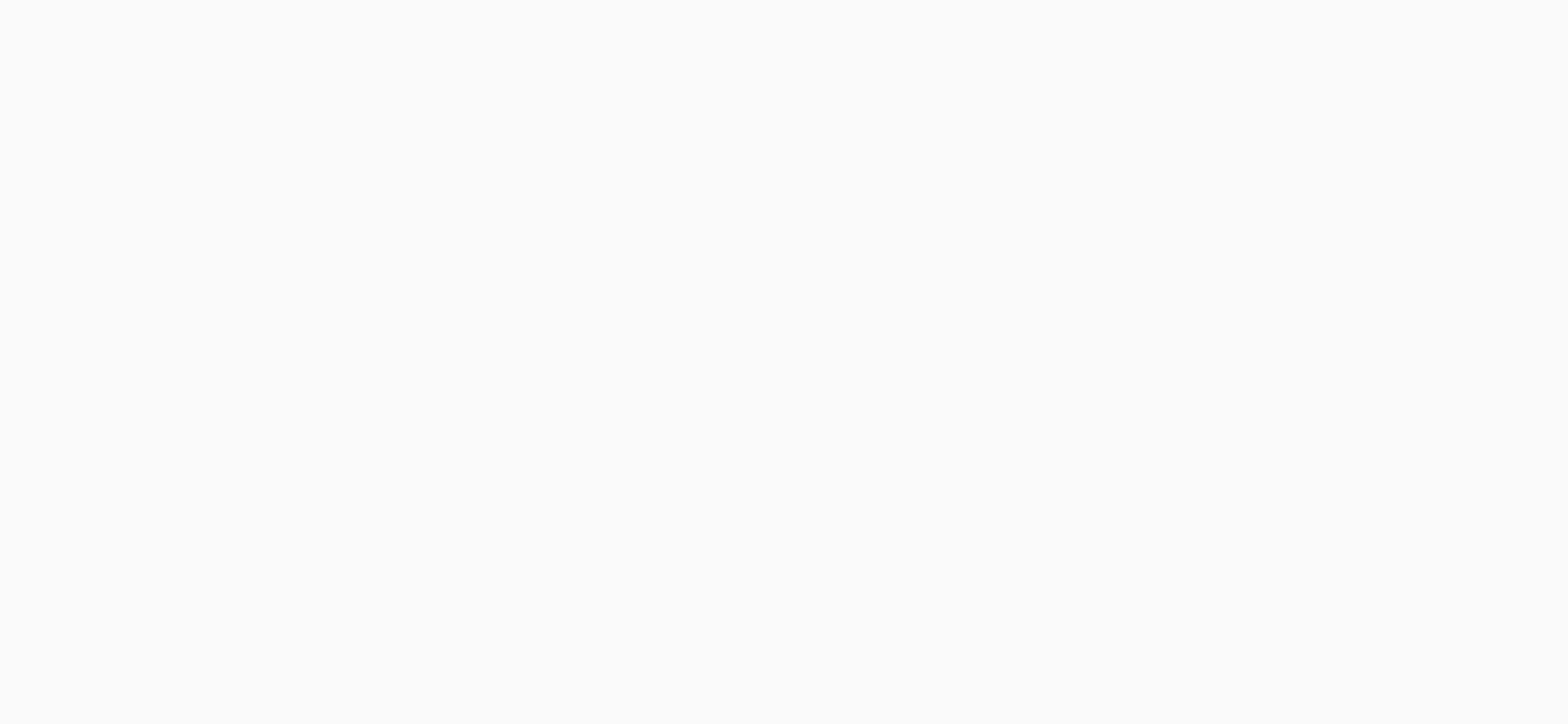
click at [1419, 35] on body at bounding box center [784, 362] width 1568 height 724
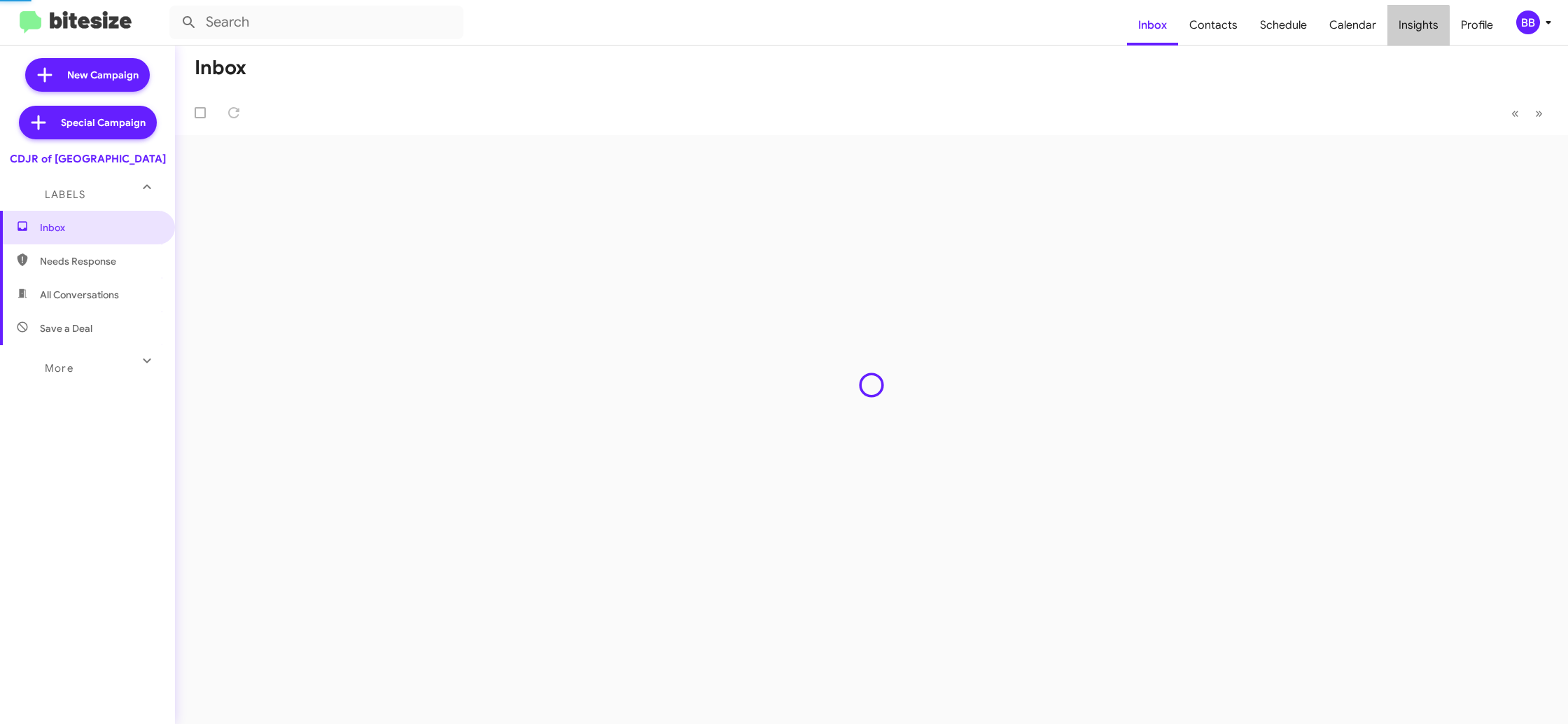
click at [1419, 35] on span "Insights" at bounding box center [1418, 25] width 63 height 41
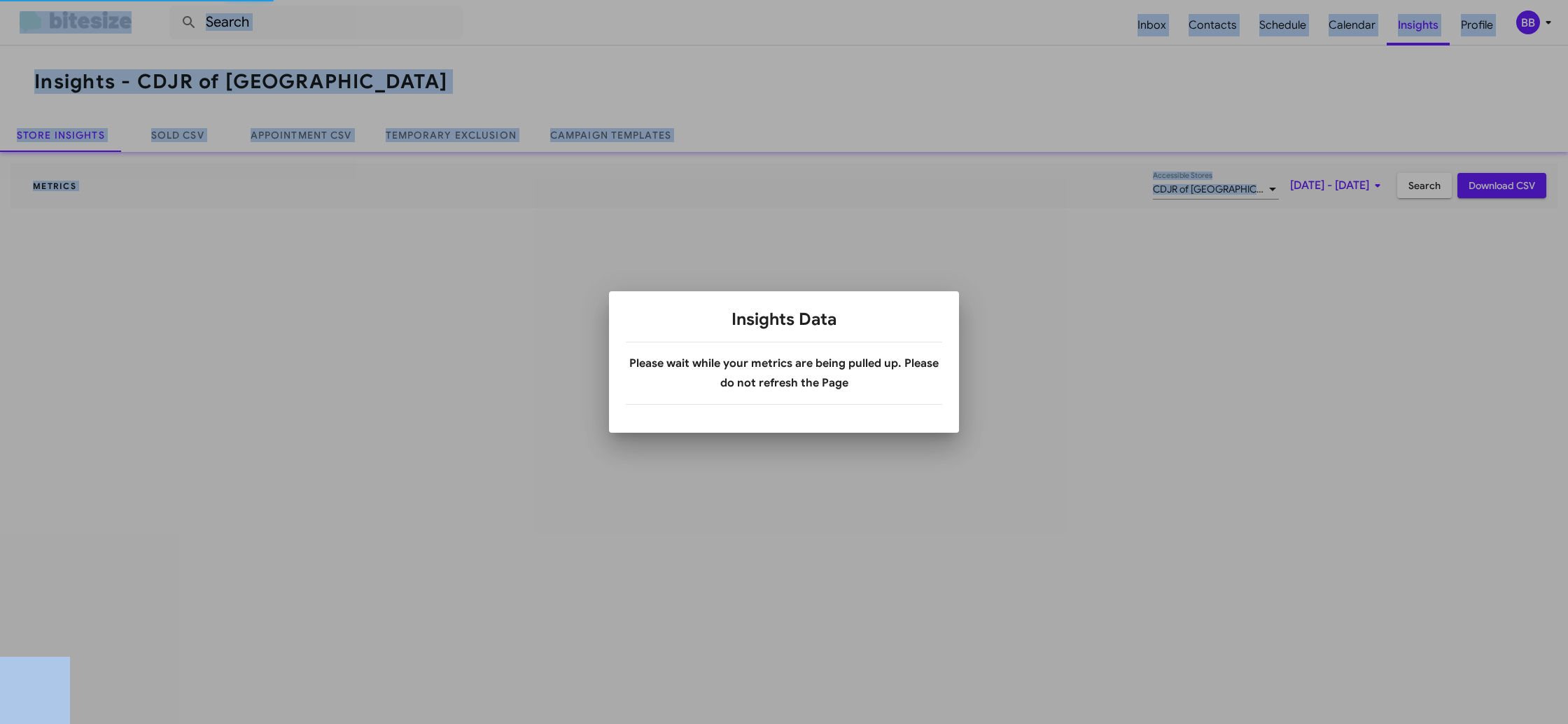
click at [455, 152] on div at bounding box center [784, 362] width 1568 height 724
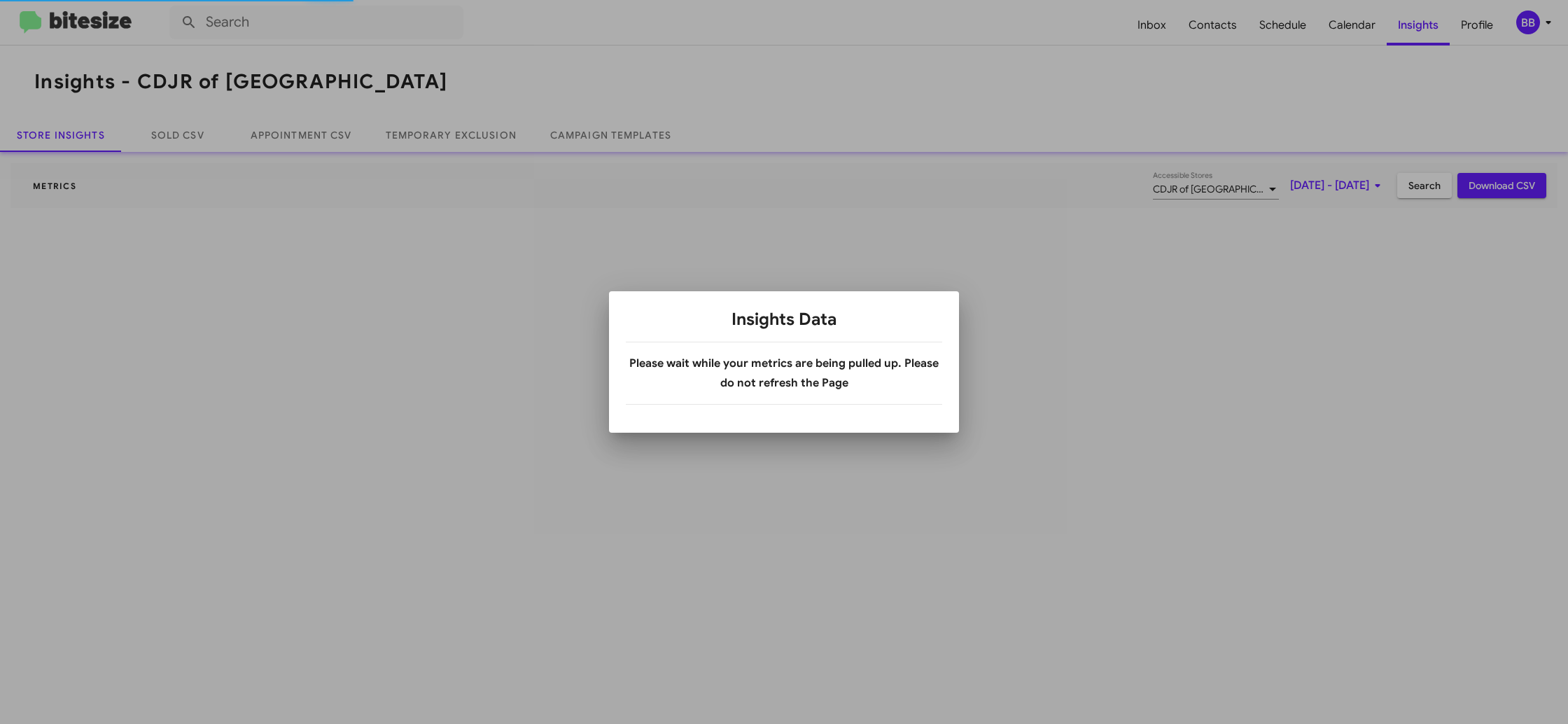
click at [455, 145] on div at bounding box center [784, 362] width 1568 height 724
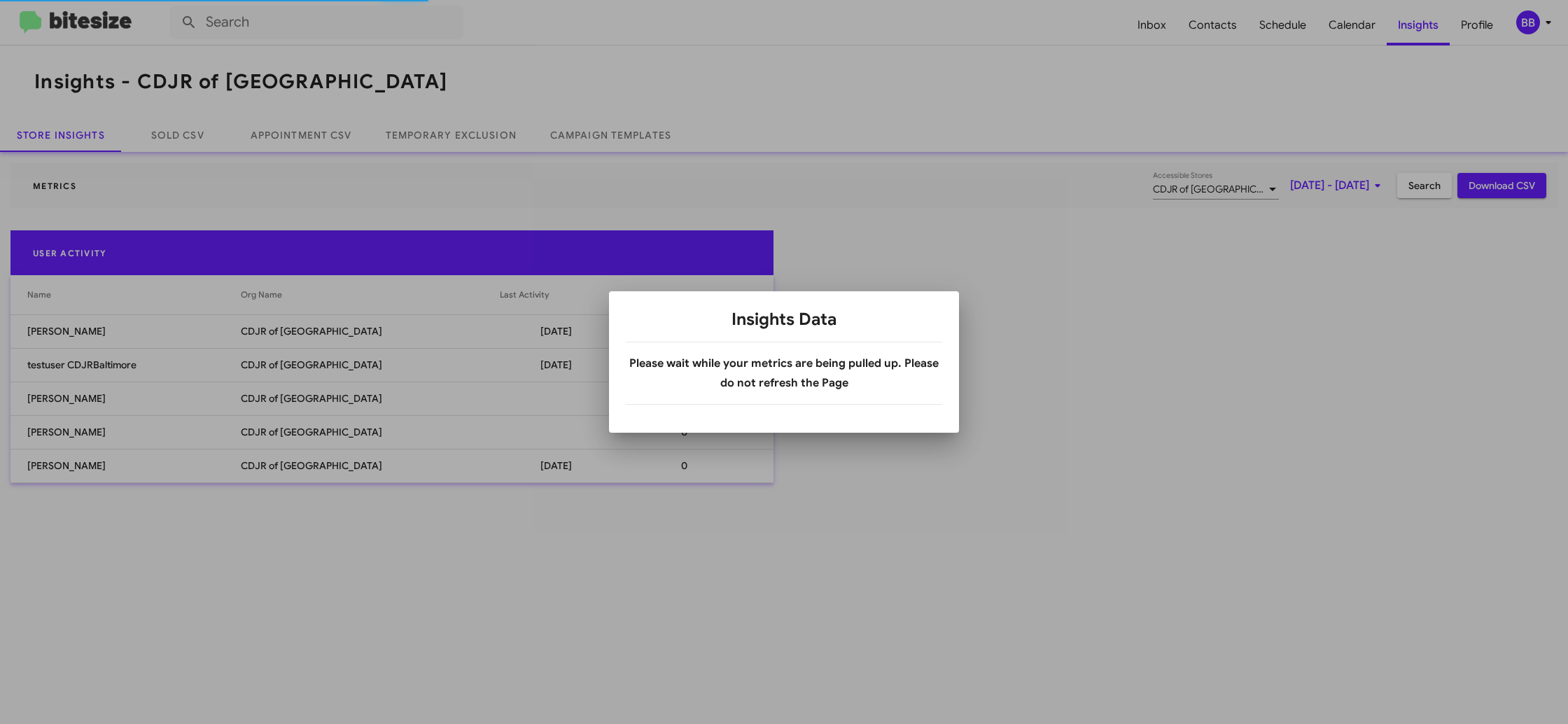
click at [455, 145] on div at bounding box center [784, 362] width 1568 height 724
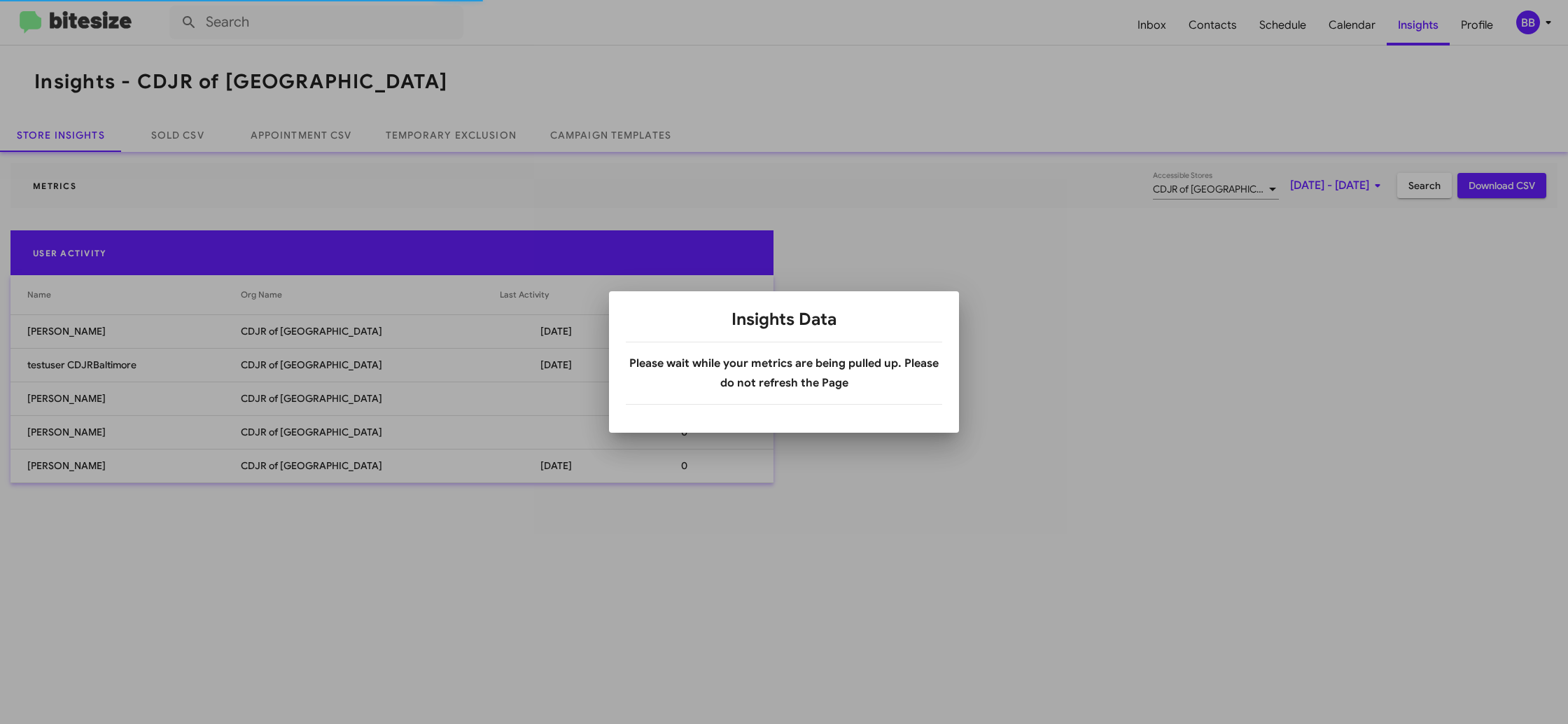
click at [455, 145] on body "Inbox Contacts Schedule Calendar Insights Profile BB Insights - CDJR of Baltimo…" at bounding box center [784, 362] width 1568 height 724
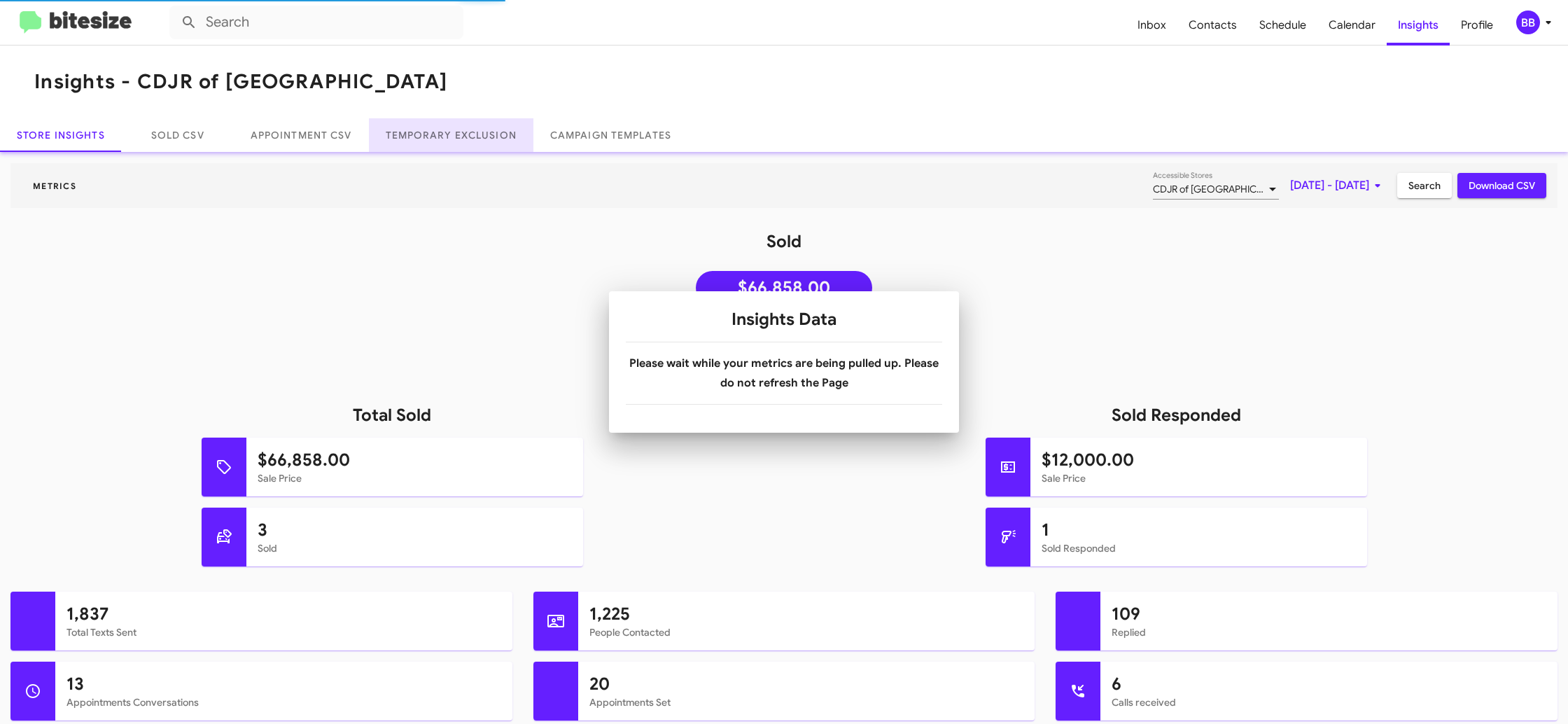
click at [455, 145] on link "Temporary Exclusion" at bounding box center [451, 135] width 165 height 33
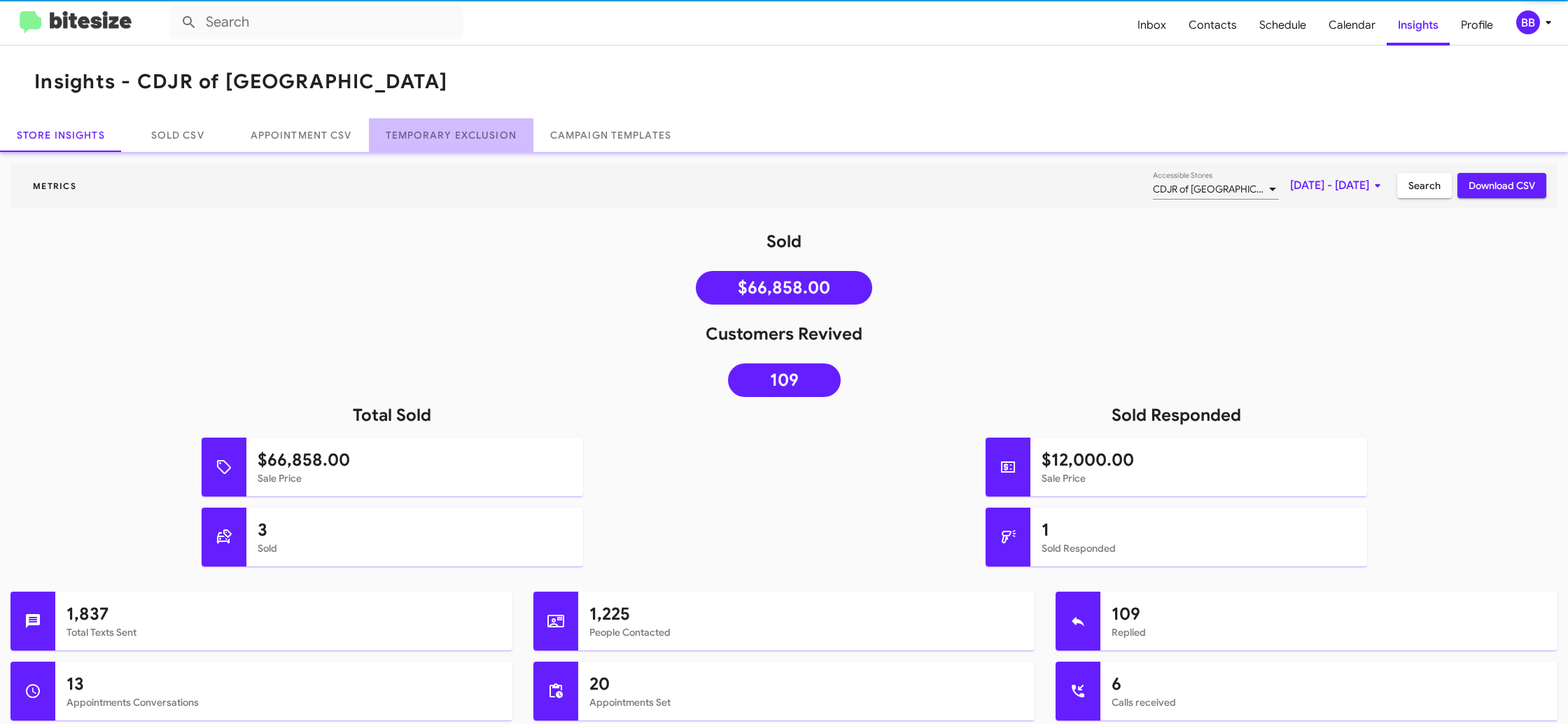
click at [455, 145] on link "Temporary Exclusion" at bounding box center [451, 135] width 165 height 33
click at [455, 144] on link "Temporary Exclusion" at bounding box center [451, 135] width 165 height 33
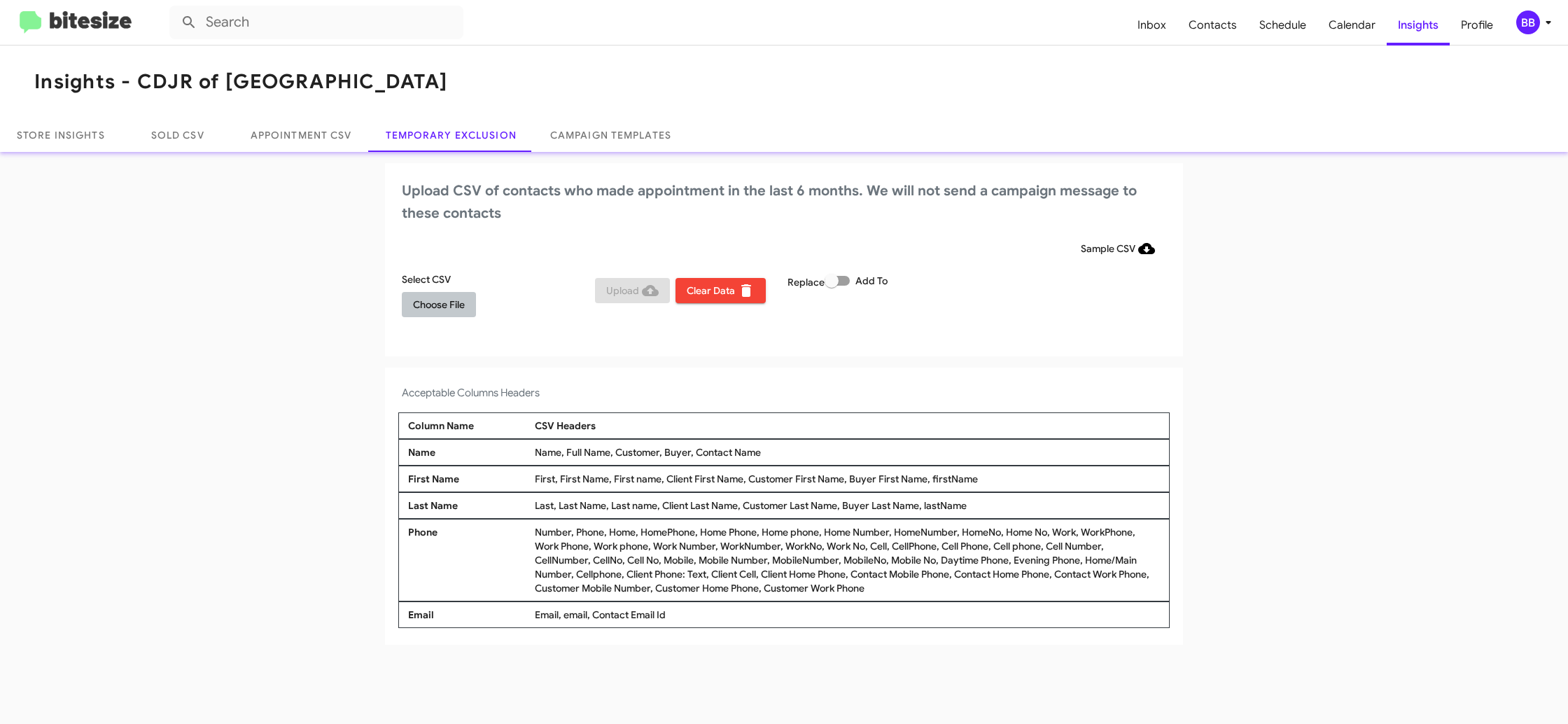
click at [421, 306] on span "Choose File" at bounding box center [438, 304] width 52 height 26
click at [878, 431] on div "CSV Headers" at bounding box center [847, 429] width 632 height 14
click at [1546, 26] on icon at bounding box center [1548, 22] width 17 height 17
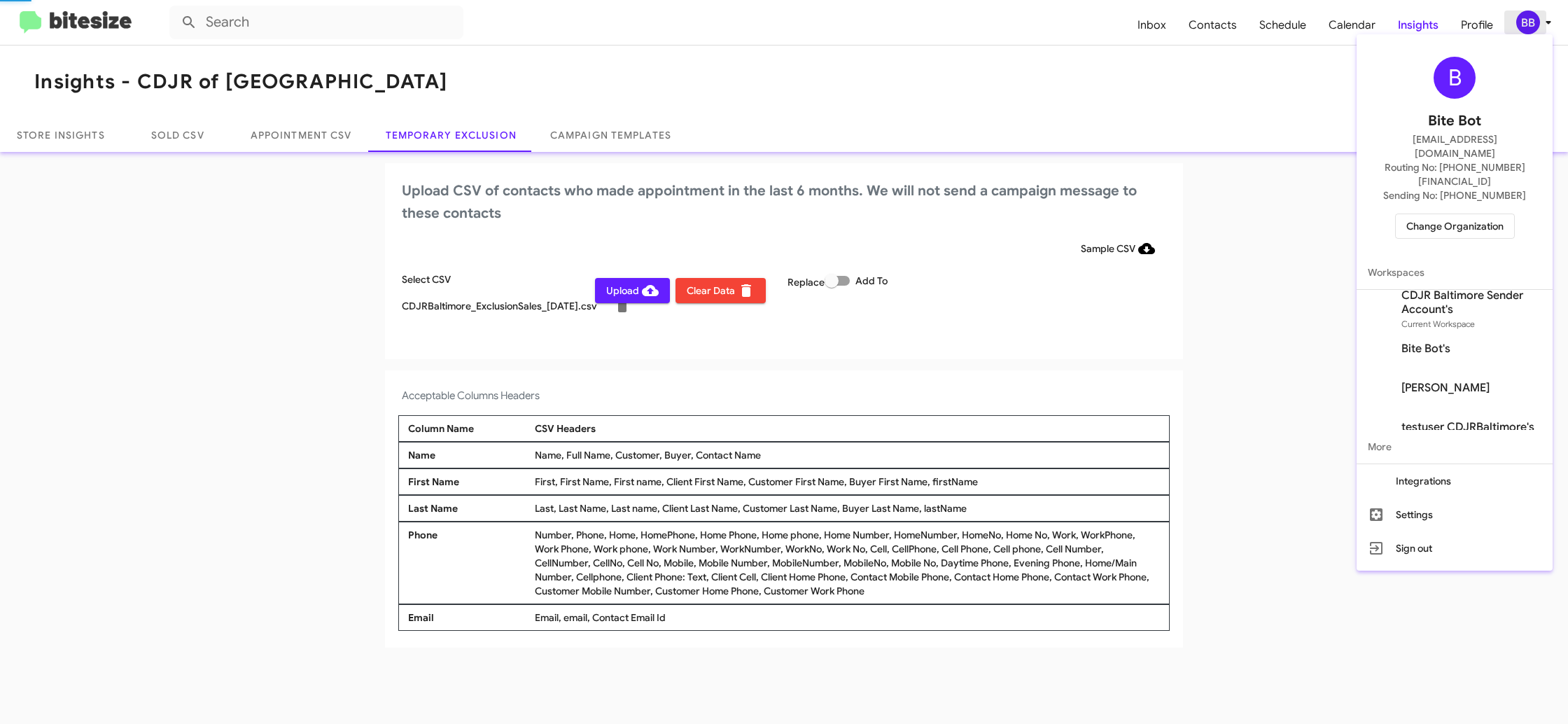
click at [1546, 26] on div at bounding box center [784, 362] width 1568 height 724
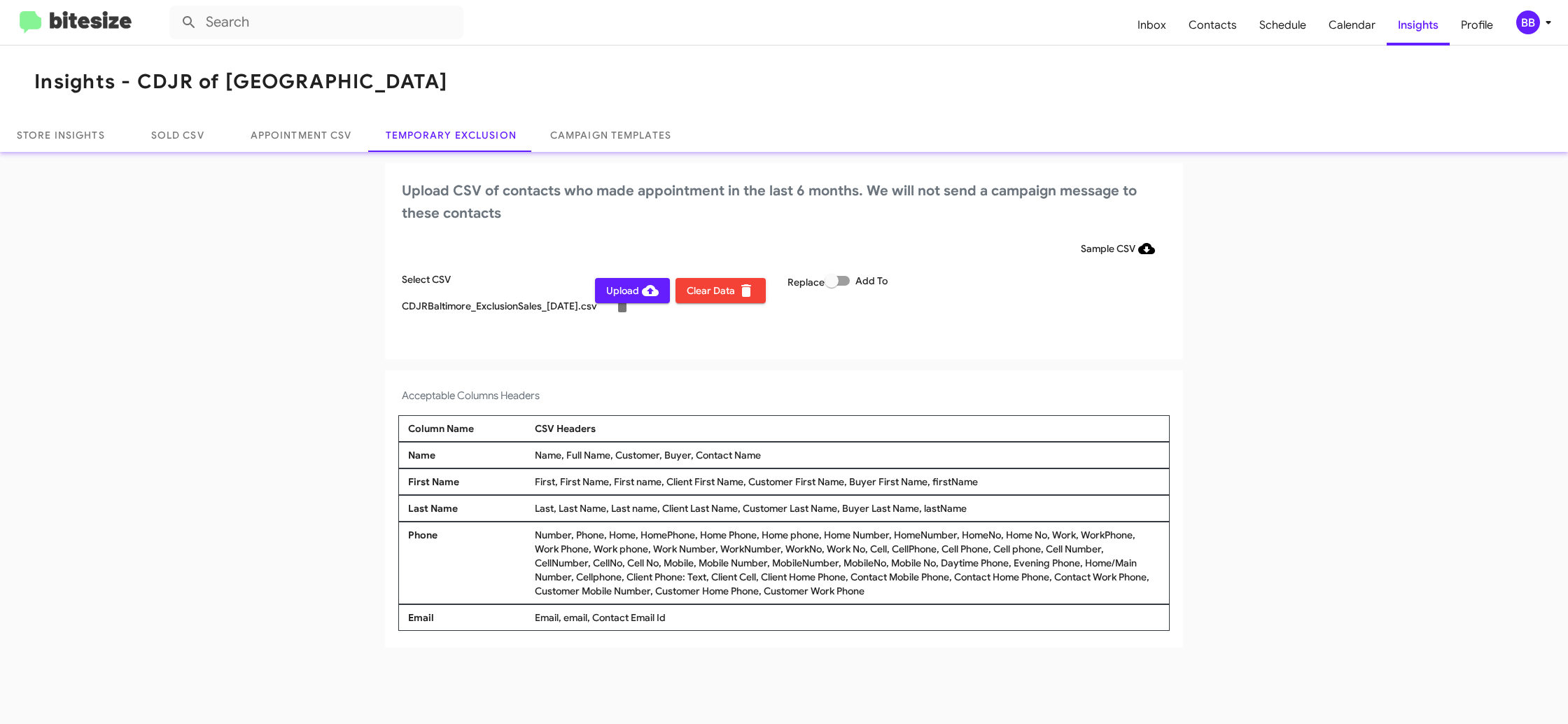
click at [1547, 22] on icon at bounding box center [1548, 22] width 5 height 4
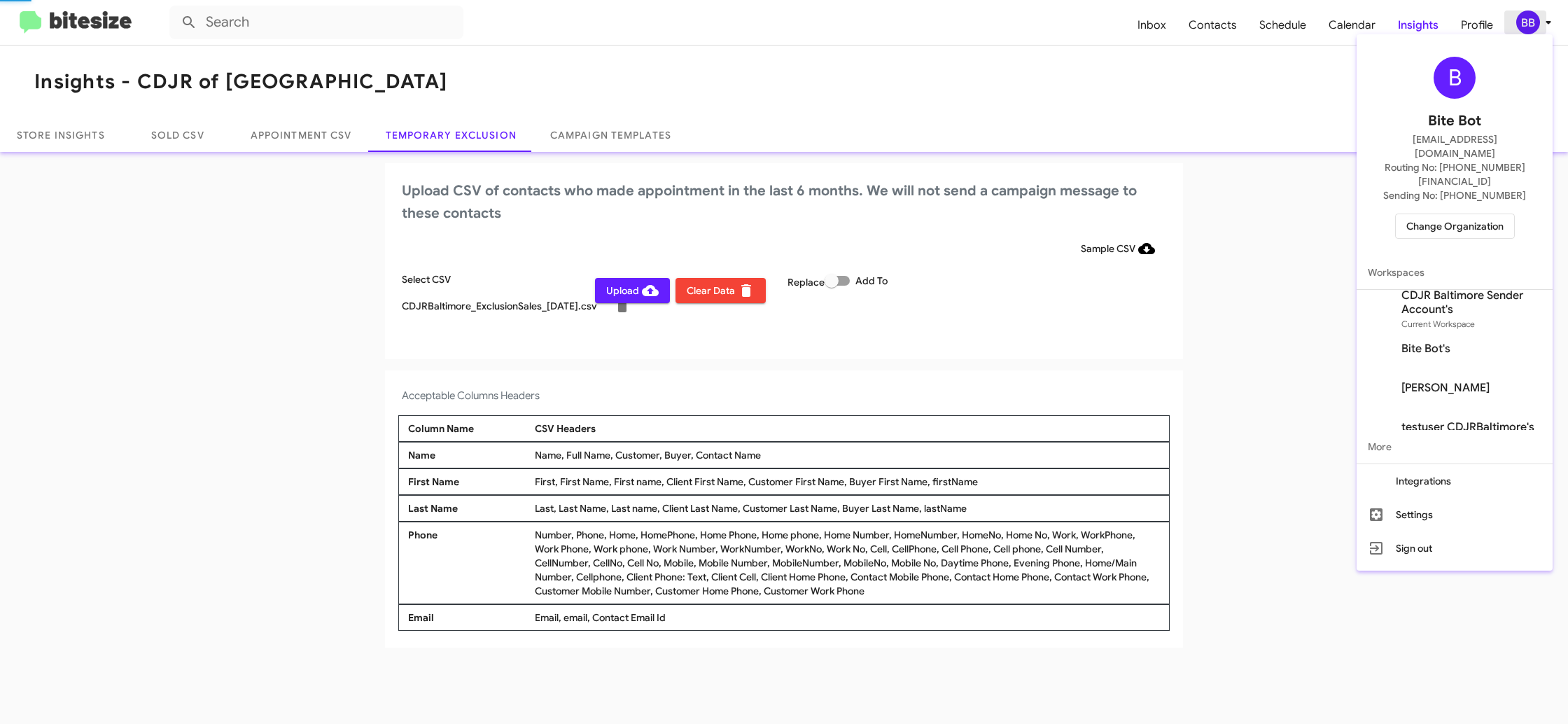
click at [1546, 22] on div at bounding box center [784, 362] width 1568 height 724
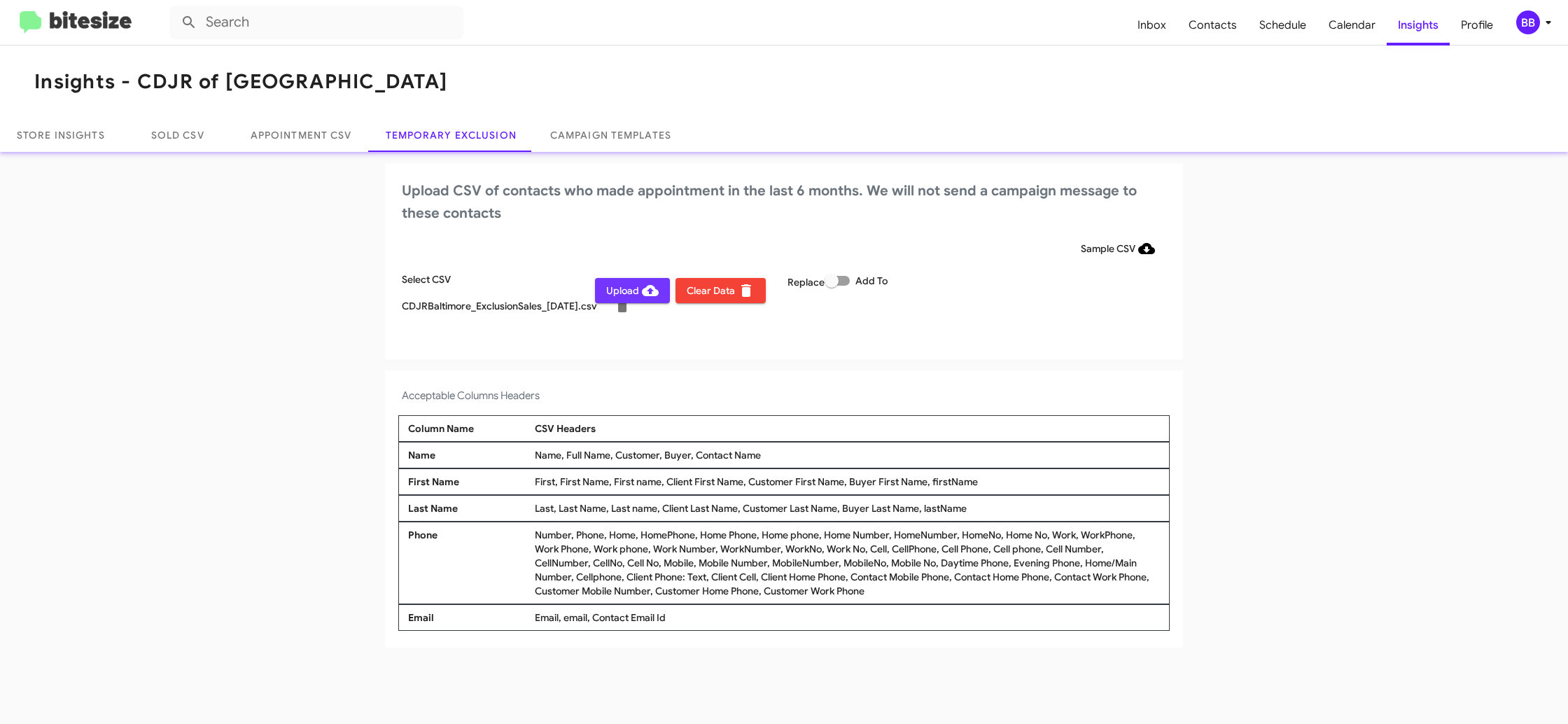
click at [618, 298] on span "Upload" at bounding box center [632, 290] width 53 height 26
click at [1539, 28] on icon at bounding box center [1548, 22] width 17 height 17
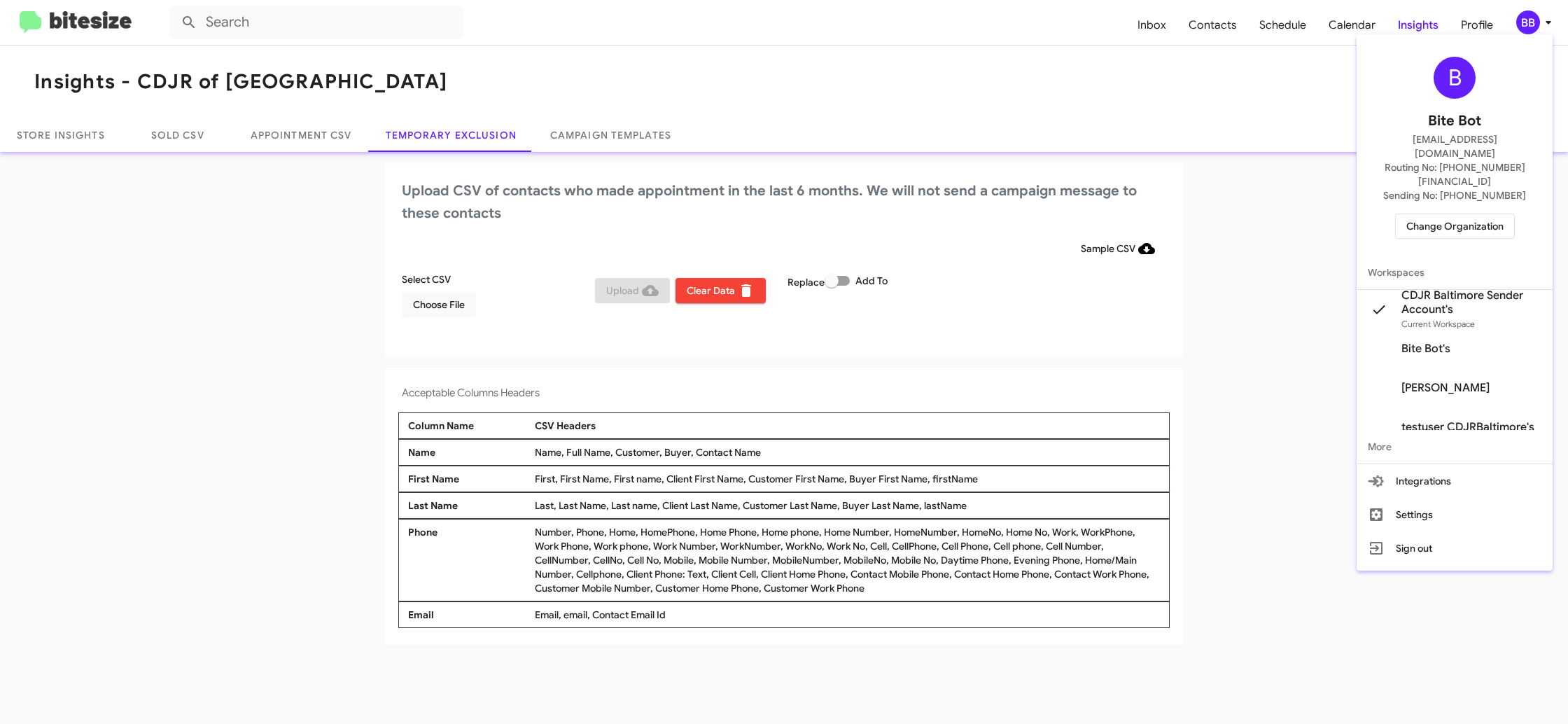
click at [1431, 214] on span "Change Organization" at bounding box center [1455, 226] width 97 height 24
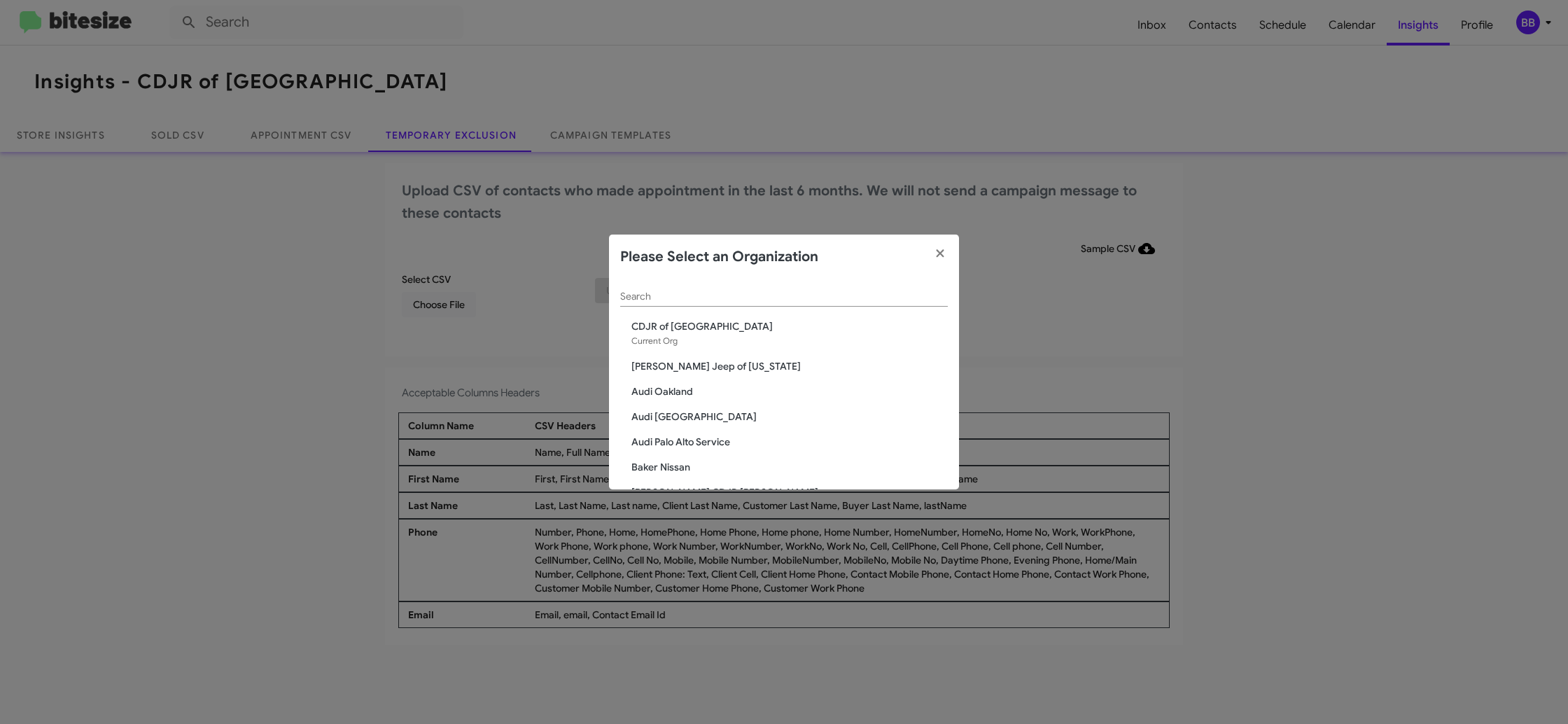
click at [665, 297] on input "Search" at bounding box center [784, 297] width 328 height 11
type input "bal"
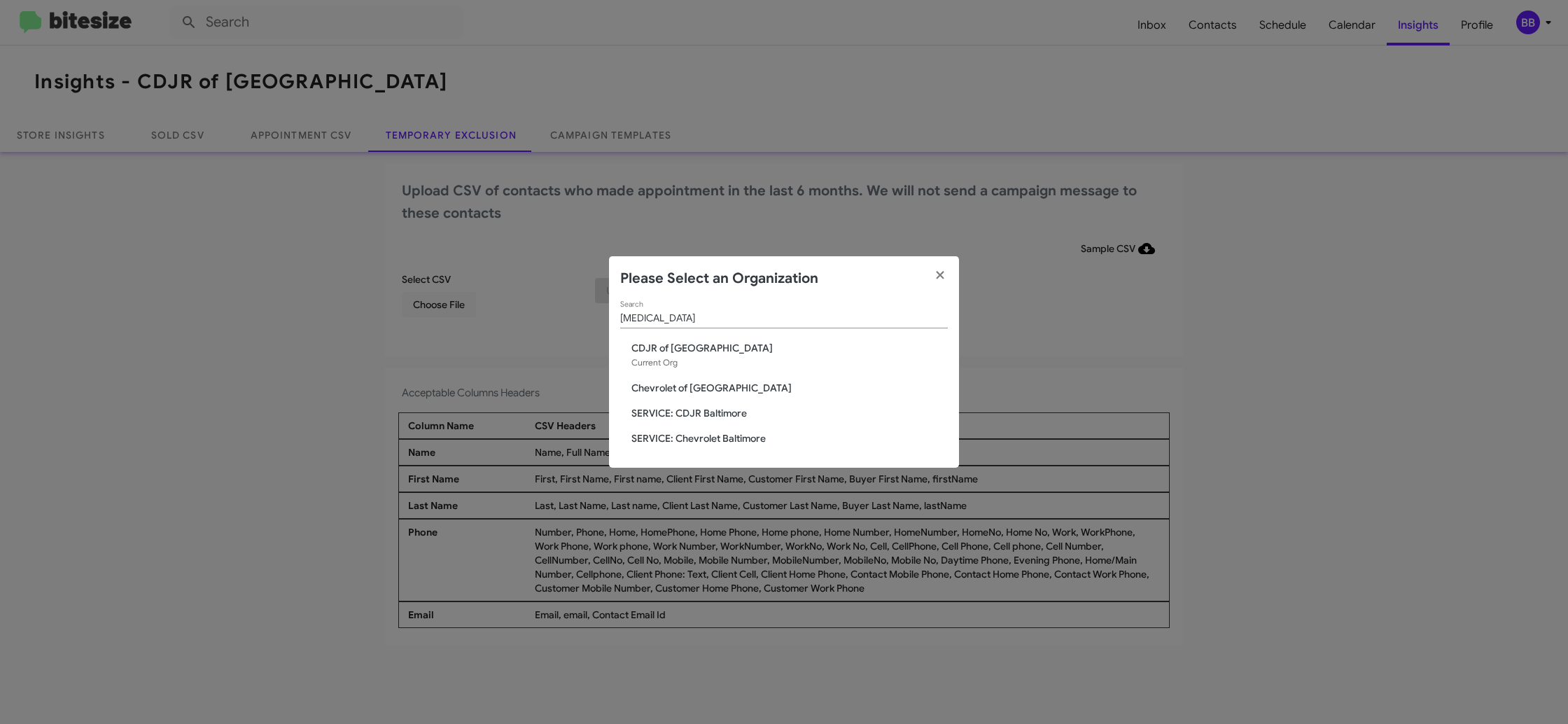
click at [702, 388] on span "Chevrolet of Baltimore" at bounding box center [789, 388] width 316 height 14
drag, startPoint x: 702, startPoint y: 388, endPoint x: 705, endPoint y: 381, distance: 7.6
click at [702, 388] on span "Chevrolet of Baltimore" at bounding box center [789, 388] width 316 height 14
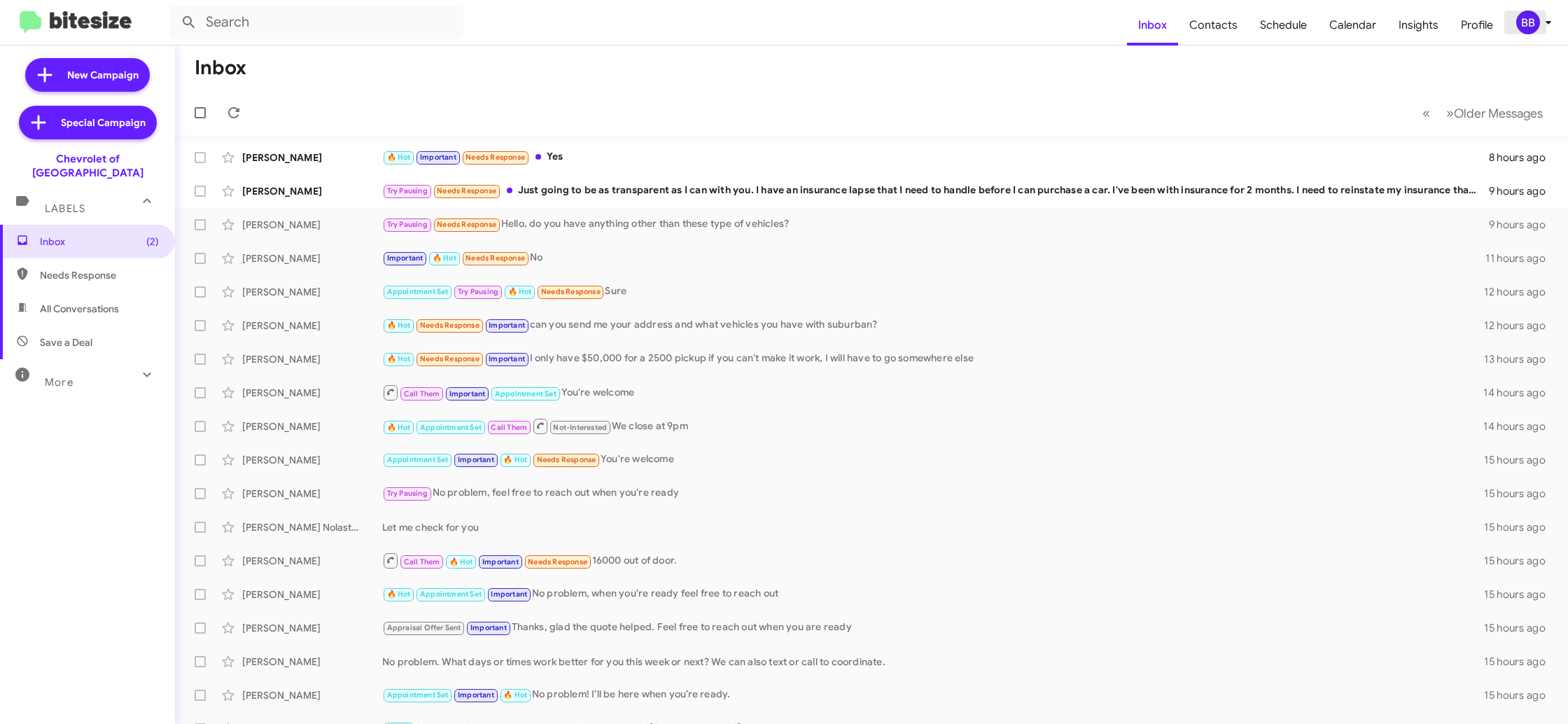
click at [1517, 31] on span "BB" at bounding box center [1536, 22] width 42 height 24
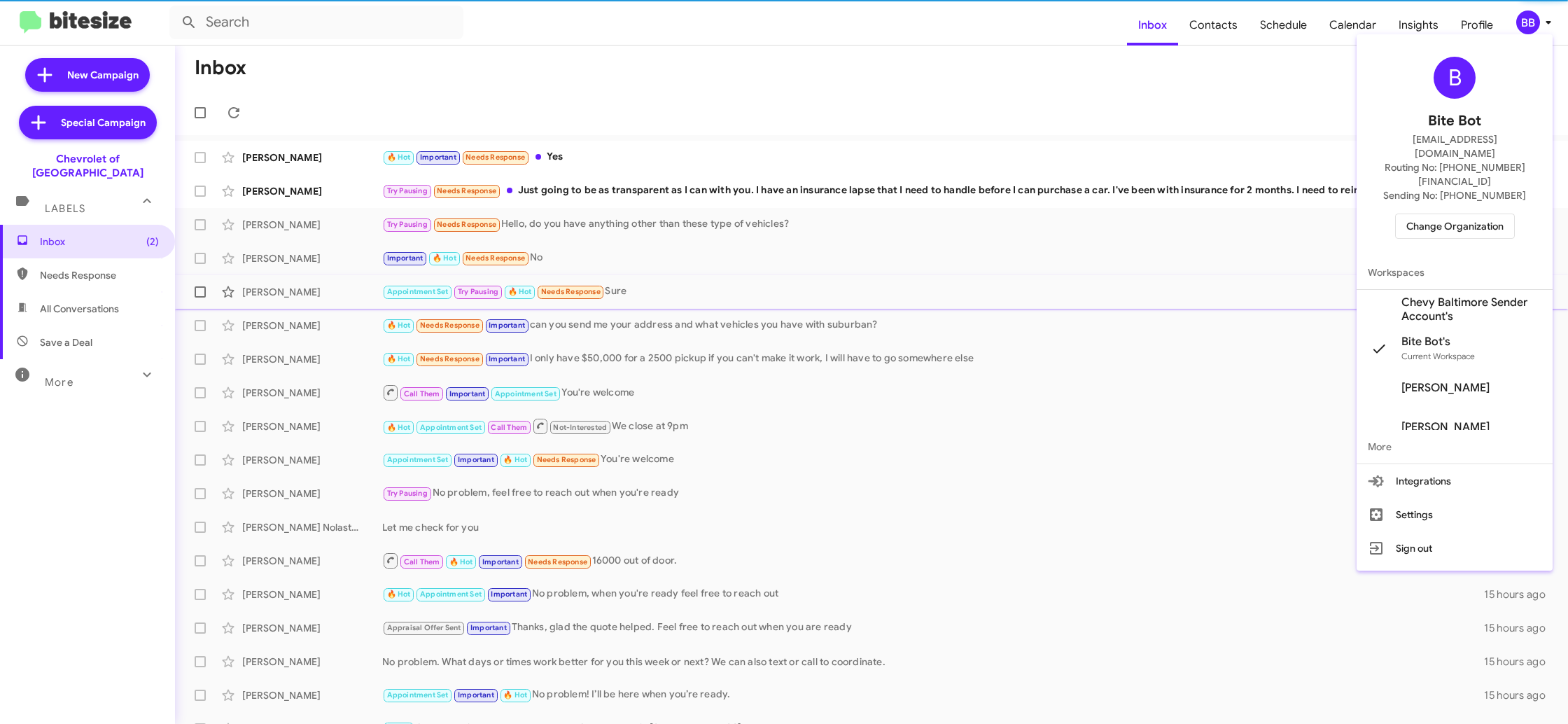
click at [1450, 295] on span "Chevy Baltimore Sender Account's" at bounding box center [1471, 309] width 140 height 28
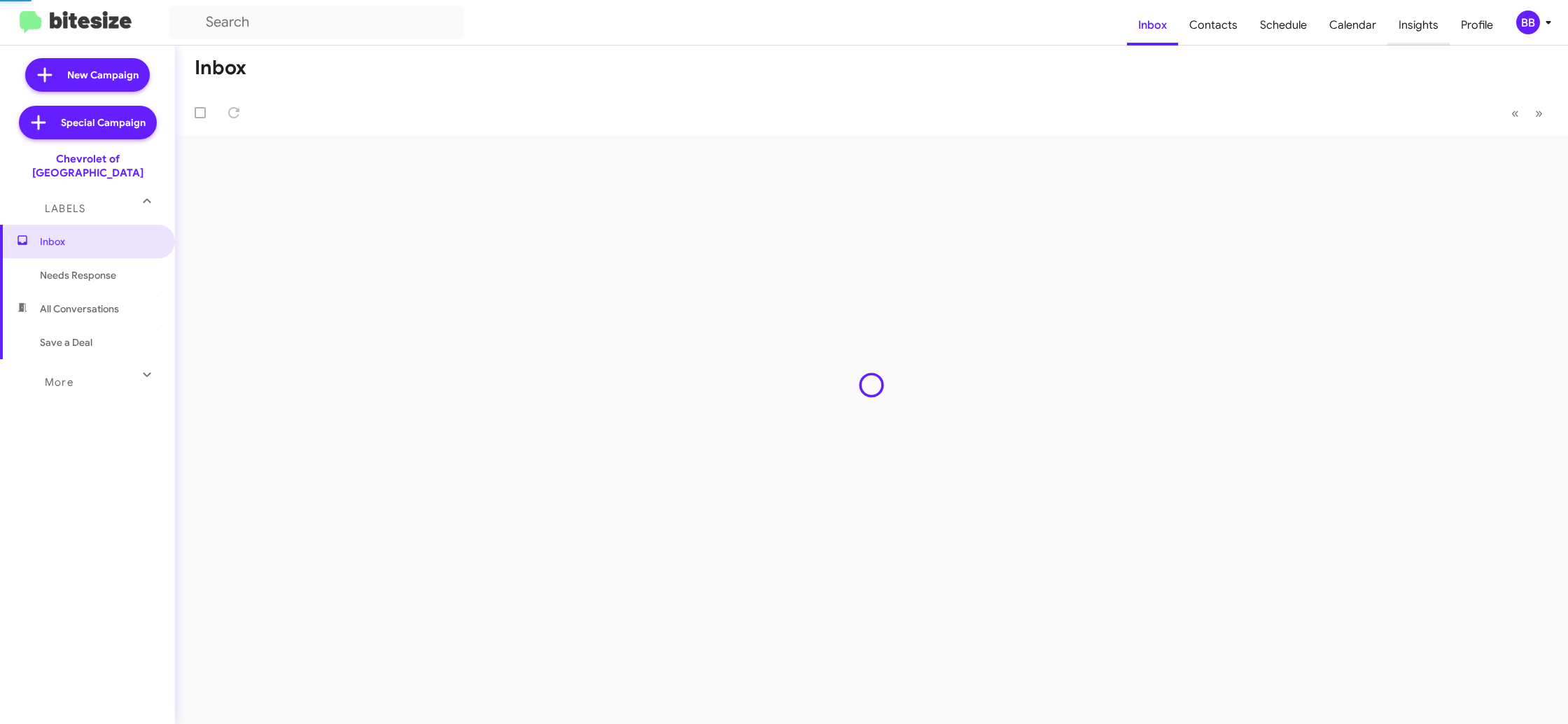
drag, startPoint x: 0, startPoint y: 0, endPoint x: 1426, endPoint y: 33, distance: 1426.4
click at [1426, 33] on span "Insights" at bounding box center [1418, 25] width 63 height 41
click at [1426, 33] on body "Inbox Contacts Schedule Calendar Insights Profile BB New Campaign Special Campa…" at bounding box center [784, 362] width 1568 height 724
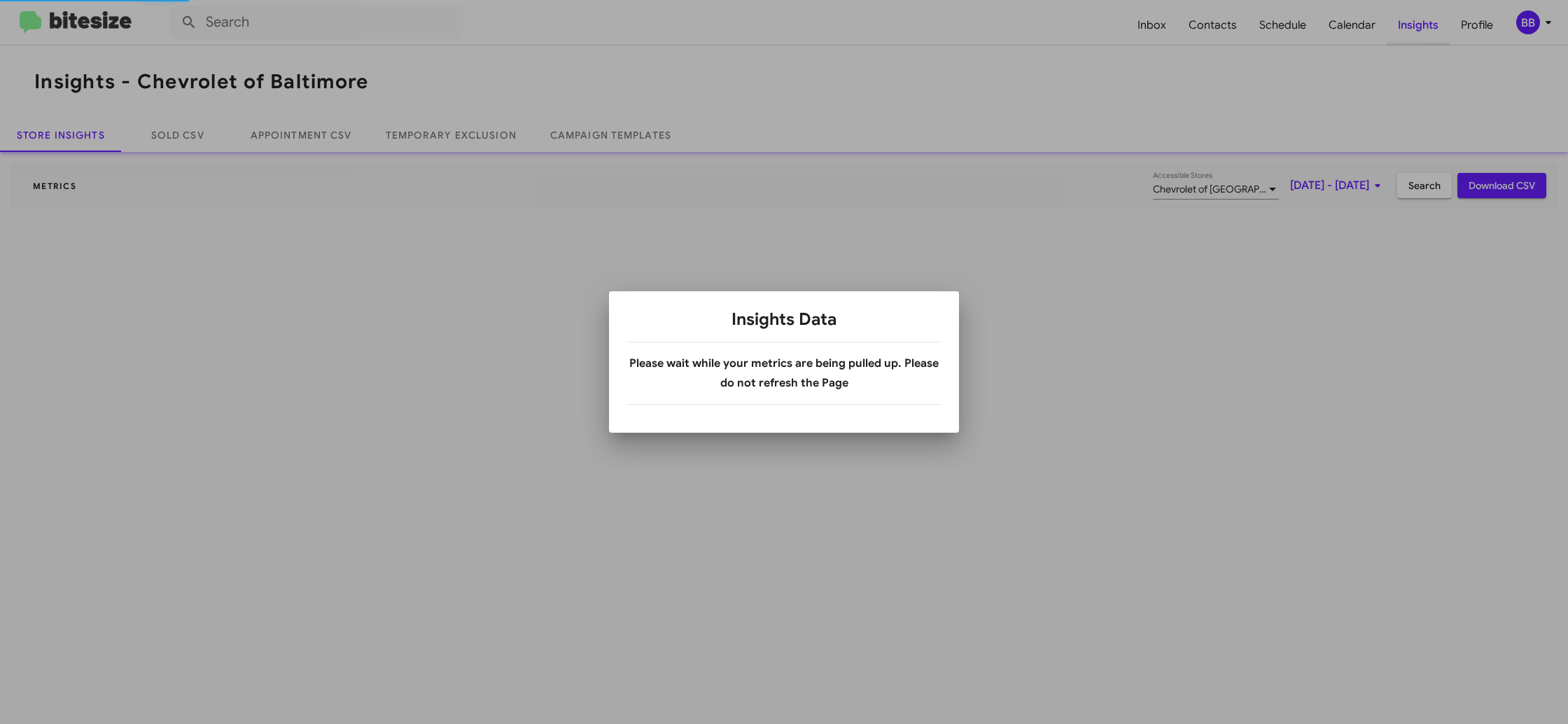
click at [1426, 33] on div at bounding box center [784, 362] width 1568 height 724
drag, startPoint x: 1426, startPoint y: 33, endPoint x: 1297, endPoint y: 44, distance: 129.5
click at [1426, 33] on div at bounding box center [784, 362] width 1568 height 724
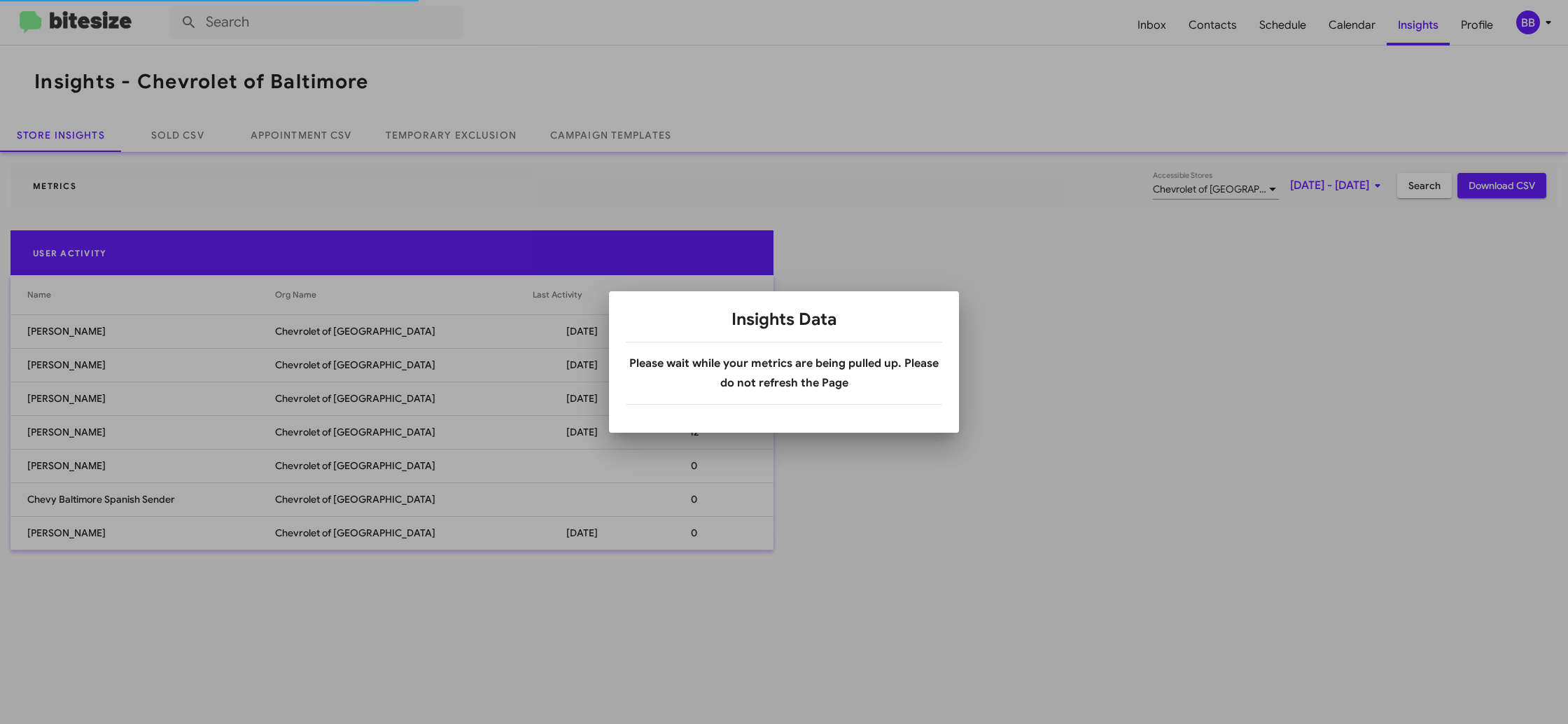
click at [454, 142] on div at bounding box center [784, 362] width 1568 height 724
click at [455, 138] on div at bounding box center [784, 362] width 1568 height 724
click at [455, 138] on body "Inbox Contacts Schedule Calendar Insights Profile BB Insights - Chevrolet of Ba…" at bounding box center [784, 362] width 1568 height 724
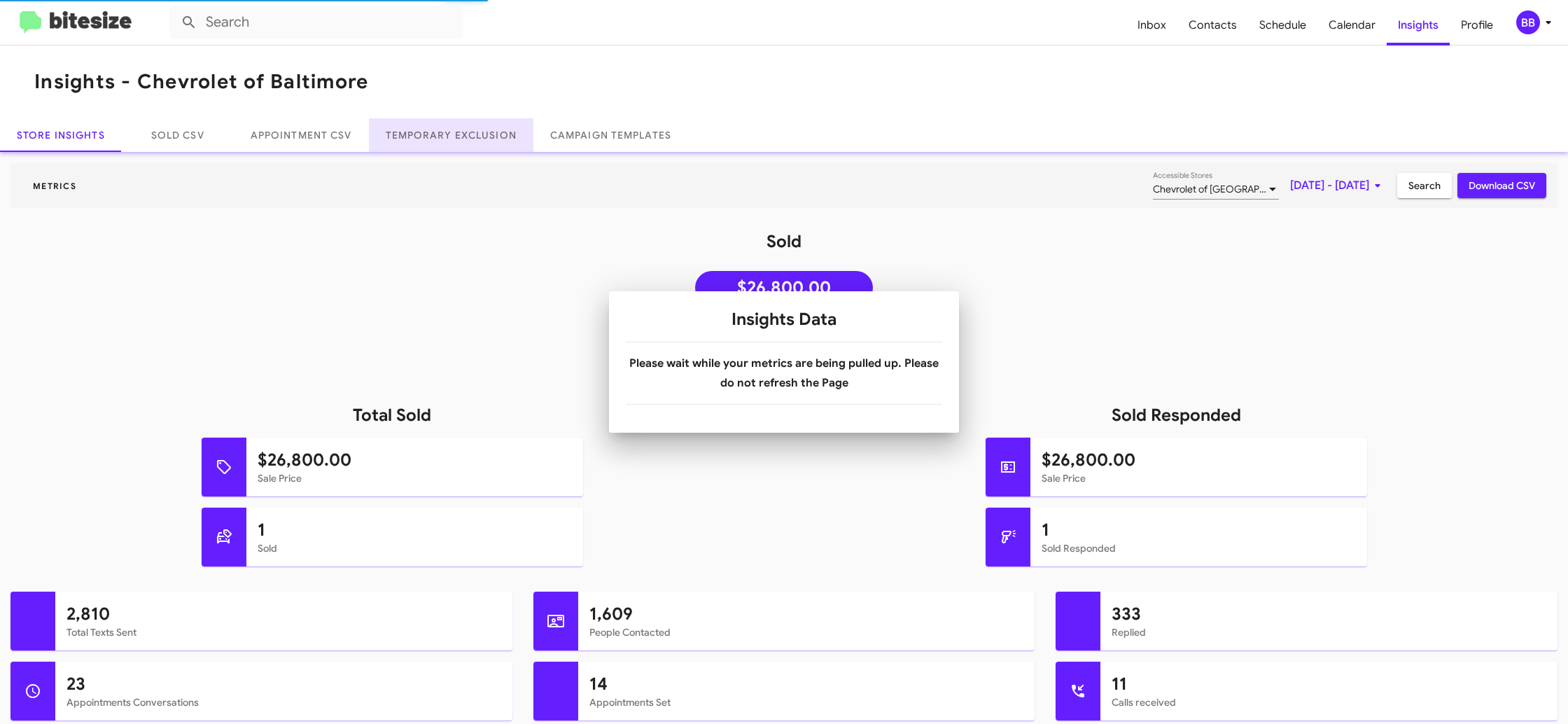
click at [455, 138] on link "Temporary Exclusion" at bounding box center [451, 135] width 165 height 33
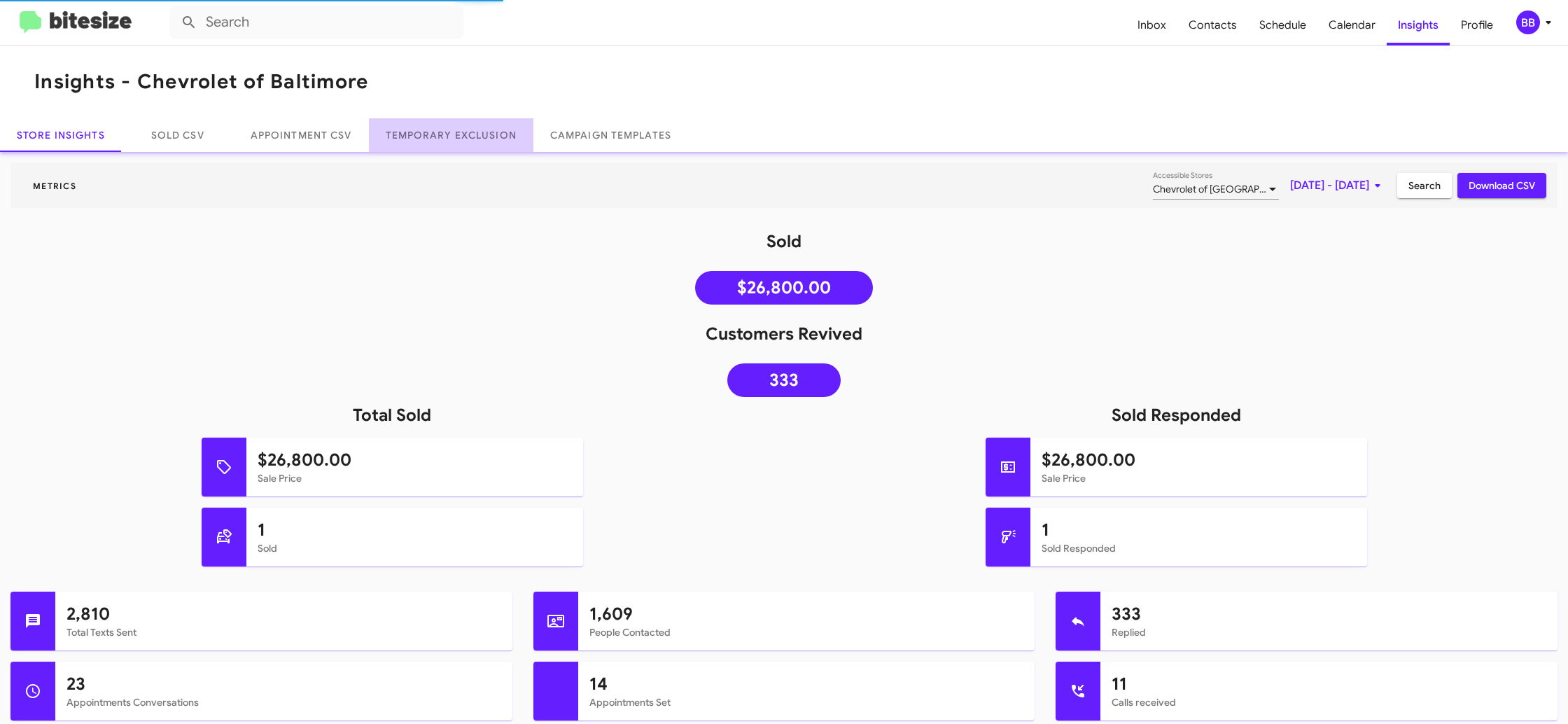
click at [455, 138] on link "Temporary Exclusion" at bounding box center [451, 135] width 165 height 33
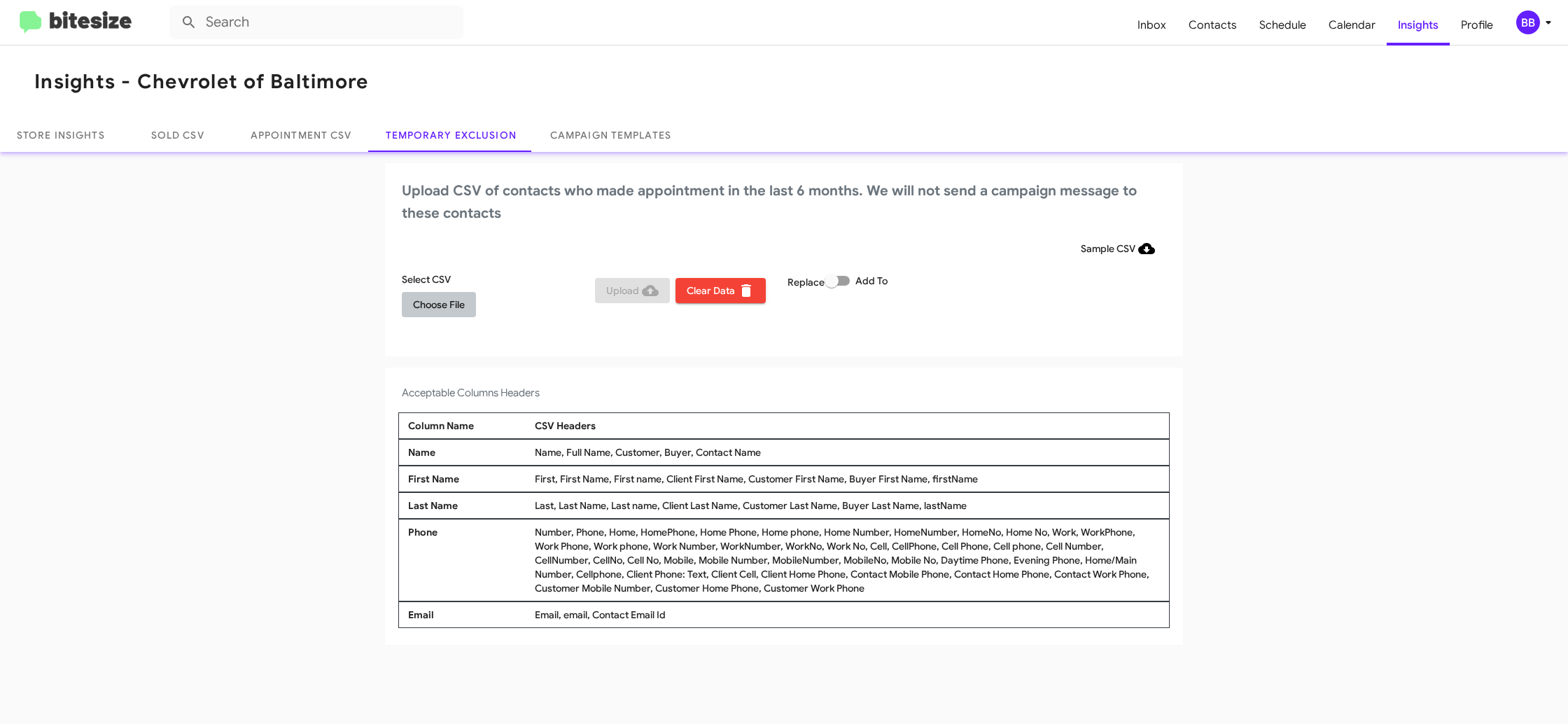
click at [448, 299] on span "Choose File" at bounding box center [438, 304] width 52 height 26
drag, startPoint x: 1138, startPoint y: 333, endPoint x: 1307, endPoint y: 133, distance: 261.8
click at [1139, 333] on div "Upload CSV of contacts who made appointment in the last 6 months. We will not s…" at bounding box center [784, 261] width 798 height 196
click at [1525, 33] on div "BB" at bounding box center [1528, 22] width 24 height 24
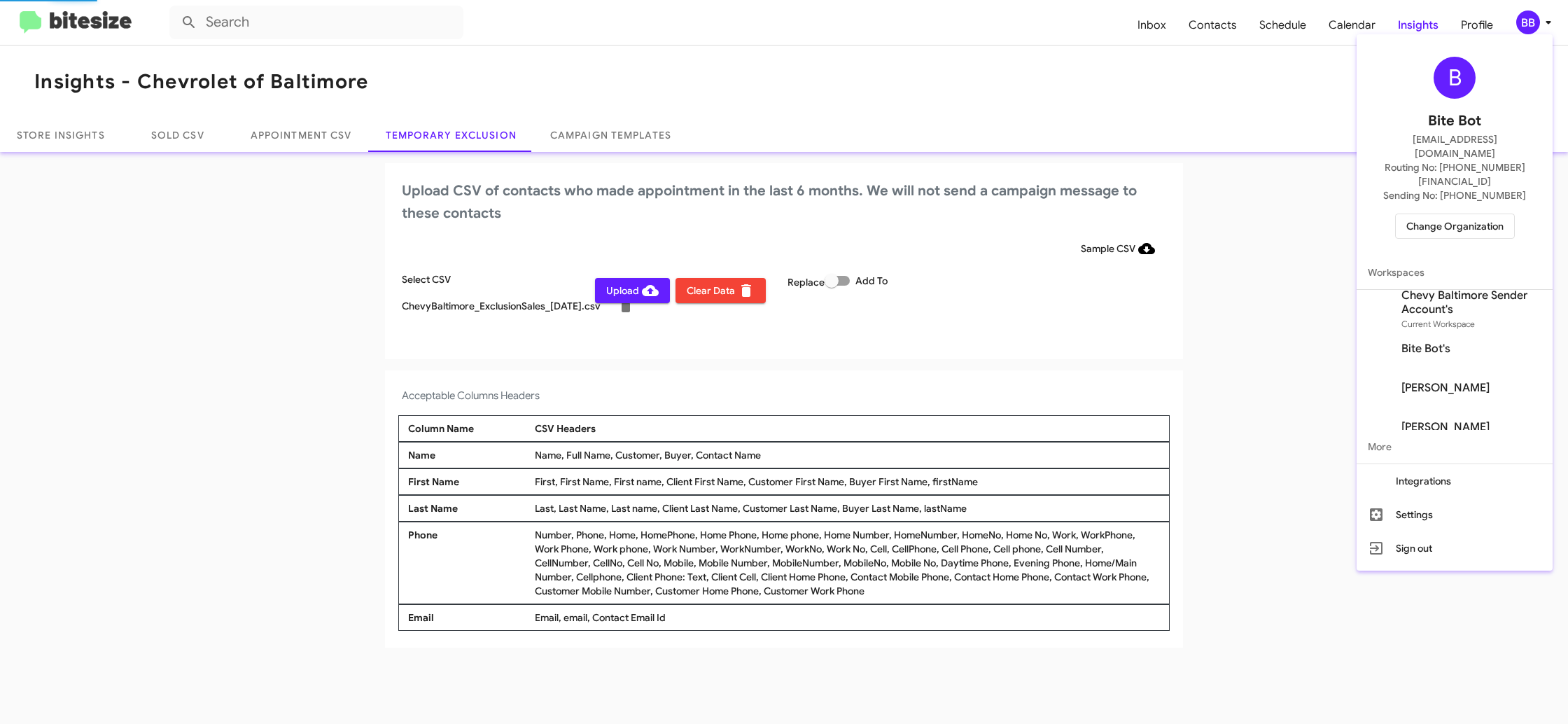
click at [1525, 30] on div at bounding box center [784, 362] width 1568 height 724
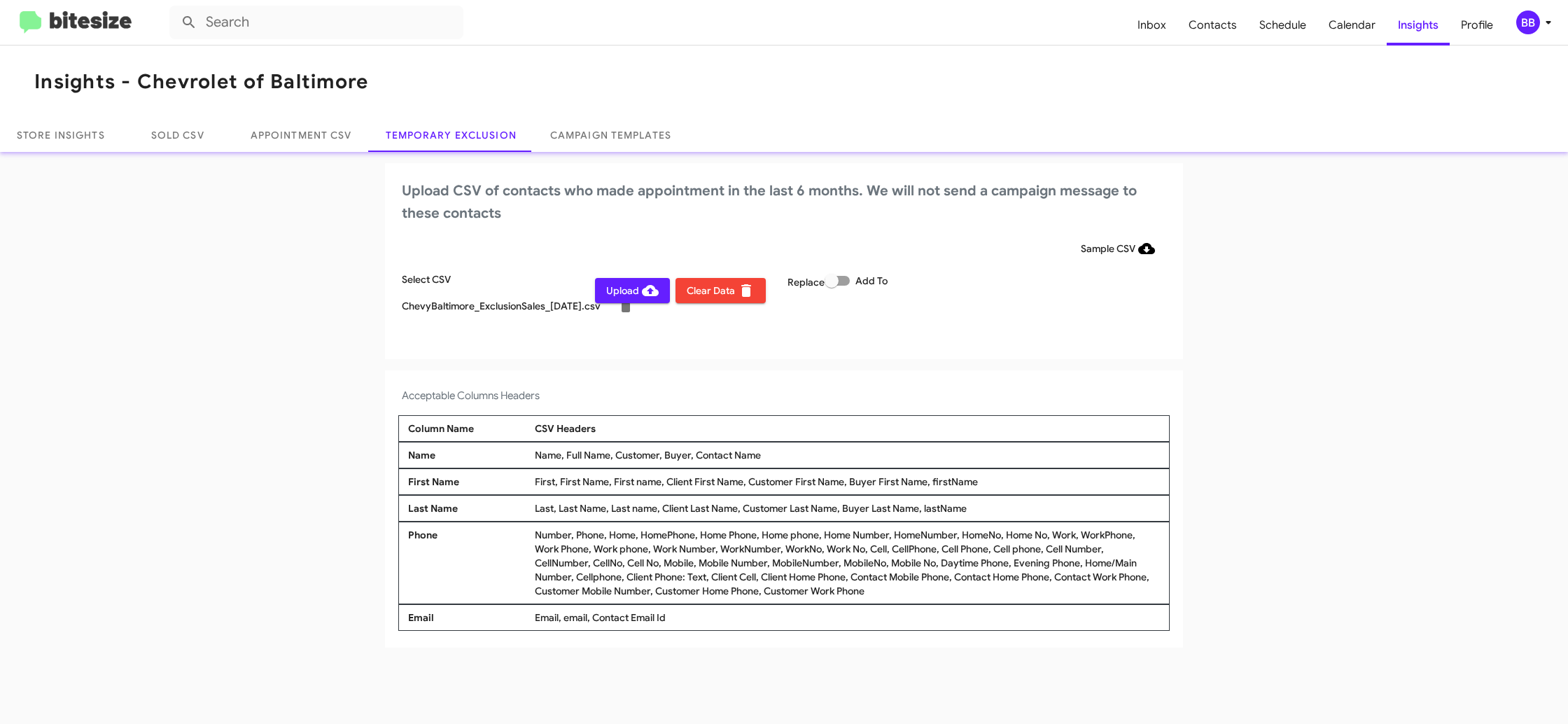
click at [615, 289] on span "Upload" at bounding box center [632, 290] width 53 height 26
click at [1512, 22] on button "BB" at bounding box center [1528, 22] width 48 height 24
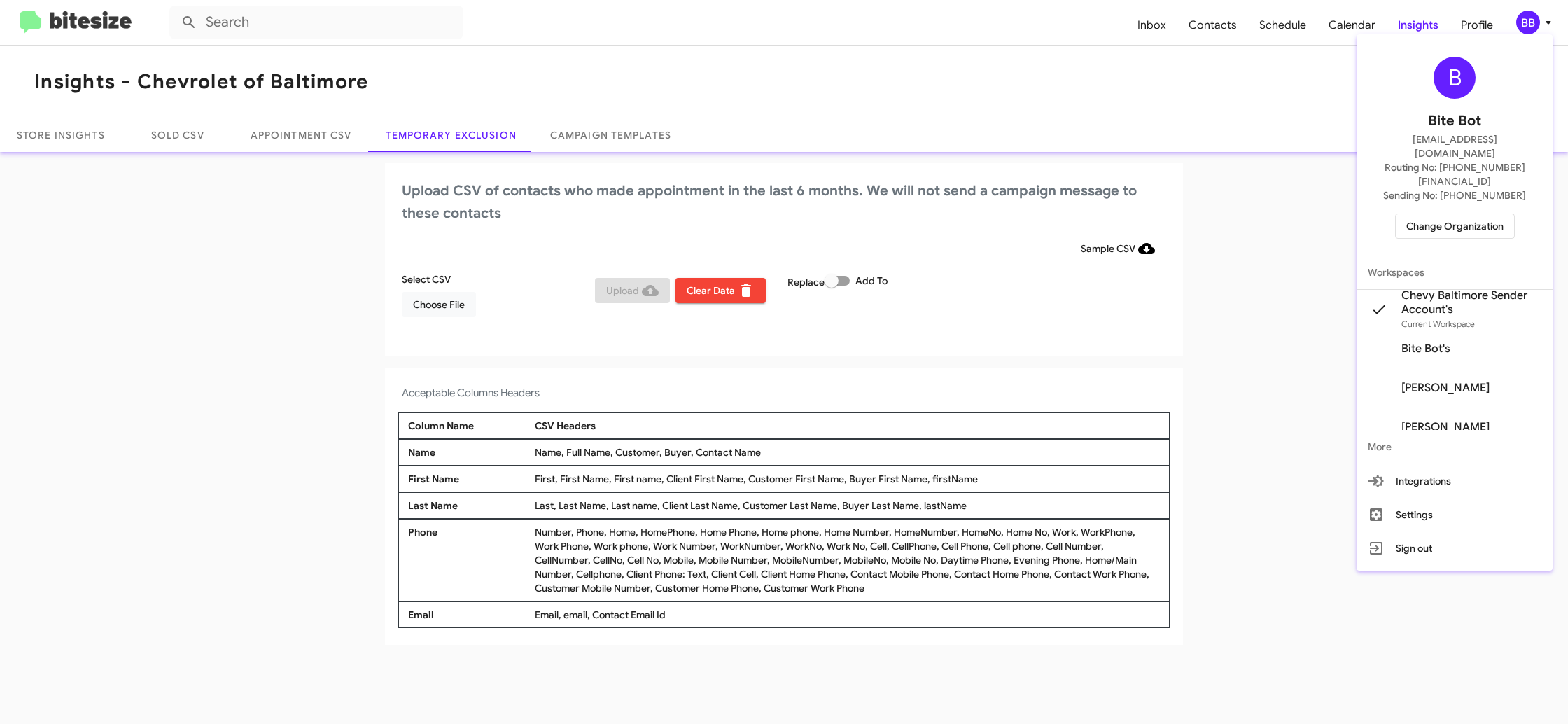
click at [1451, 214] on span "Change Organization" at bounding box center [1455, 226] width 97 height 24
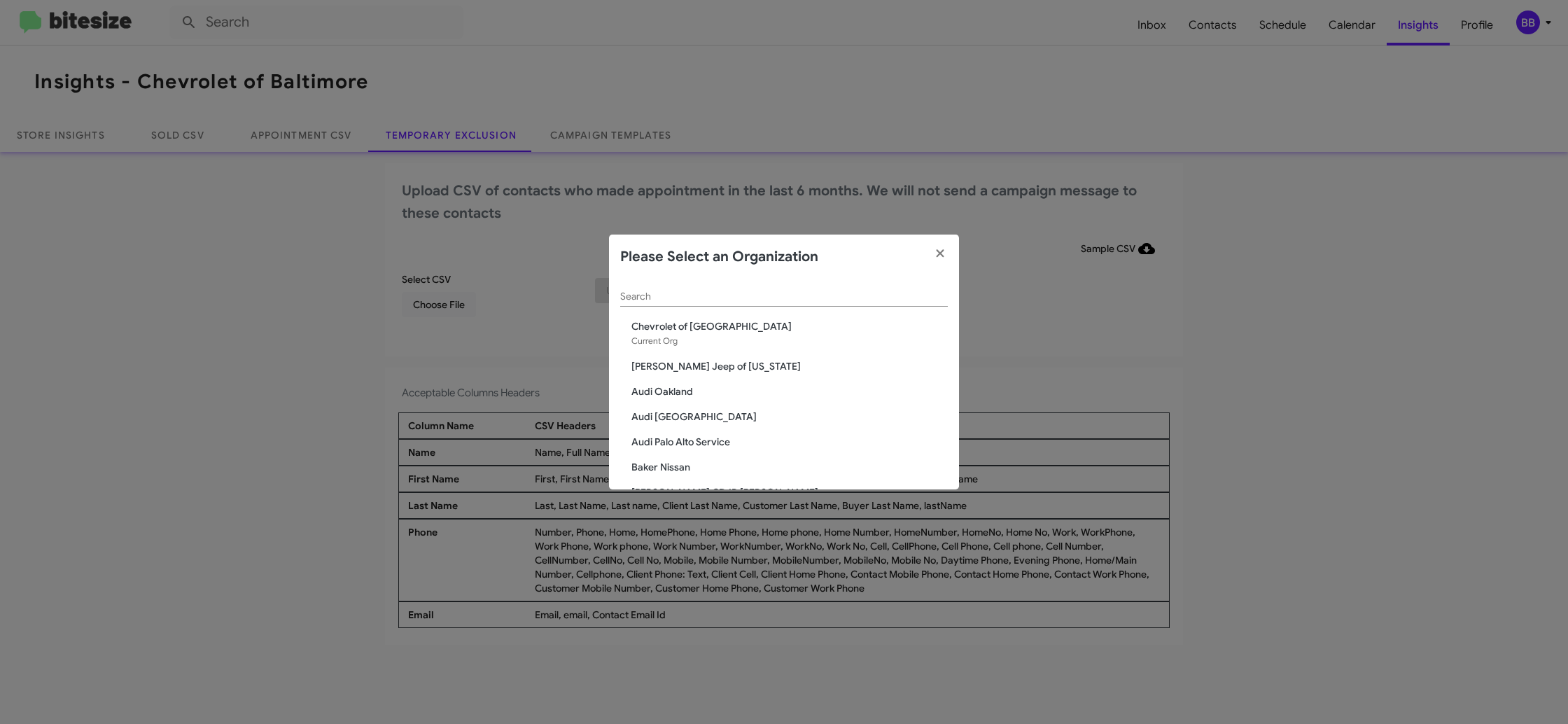
drag, startPoint x: 662, startPoint y: 273, endPoint x: 661, endPoint y: 285, distance: 12.0
click at [662, 277] on div "Please Select an Organization" at bounding box center [784, 257] width 350 height 45
click at [657, 300] on input "Search" at bounding box center [784, 297] width 328 height 11
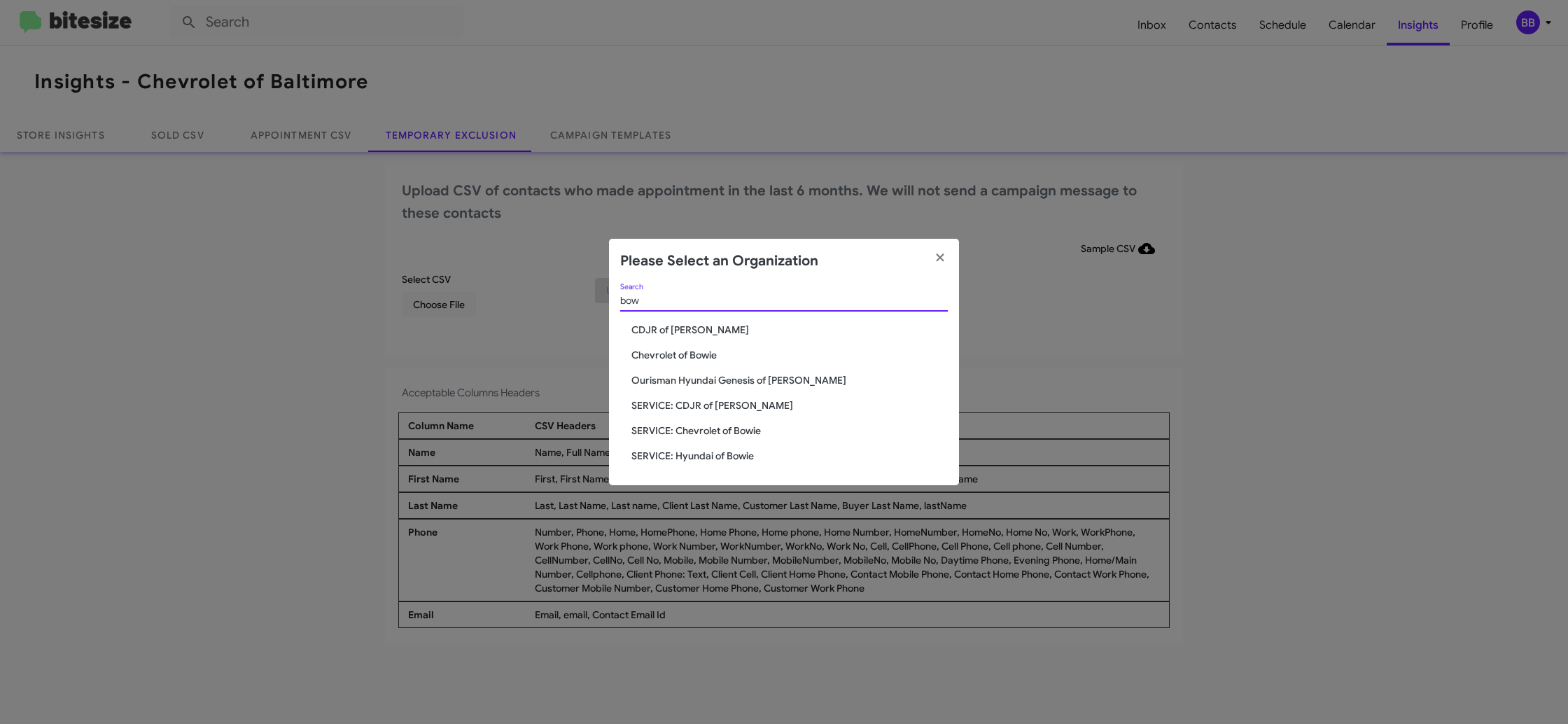
type input "bow"
click at [698, 351] on span "Chevrolet of Bowie" at bounding box center [789, 355] width 316 height 14
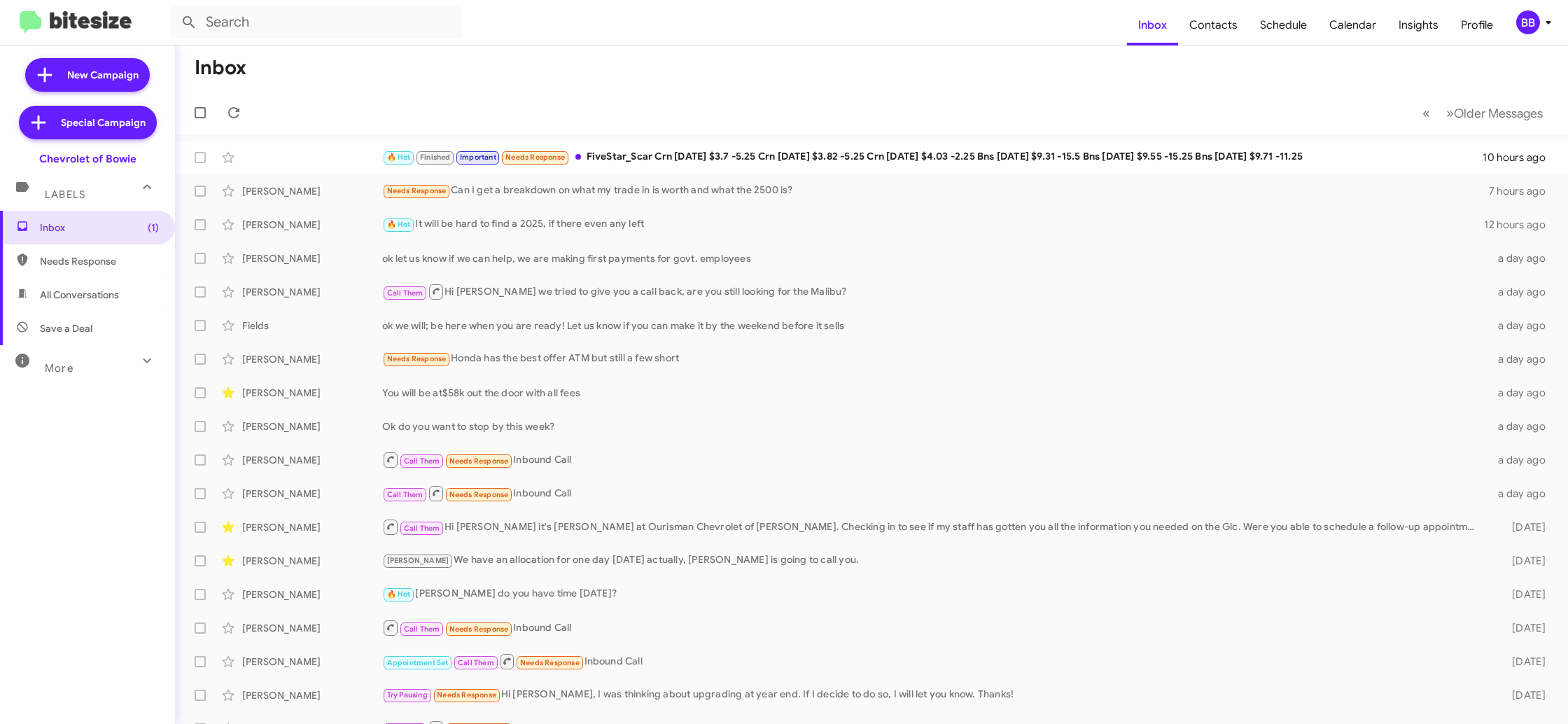
click at [1531, 22] on div "BB" at bounding box center [1528, 22] width 24 height 24
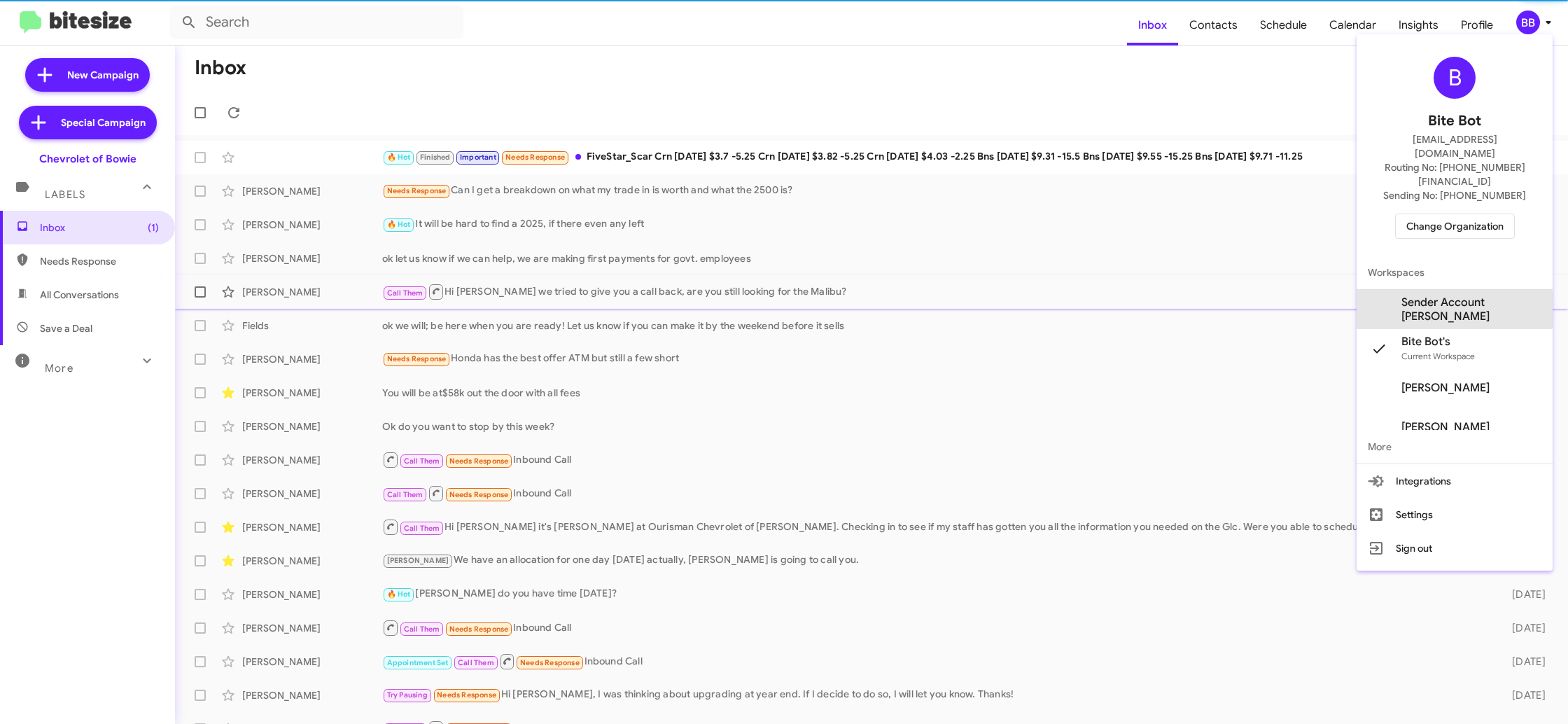
click at [1437, 295] on span "Sender Account [PERSON_NAME]" at bounding box center [1471, 309] width 140 height 28
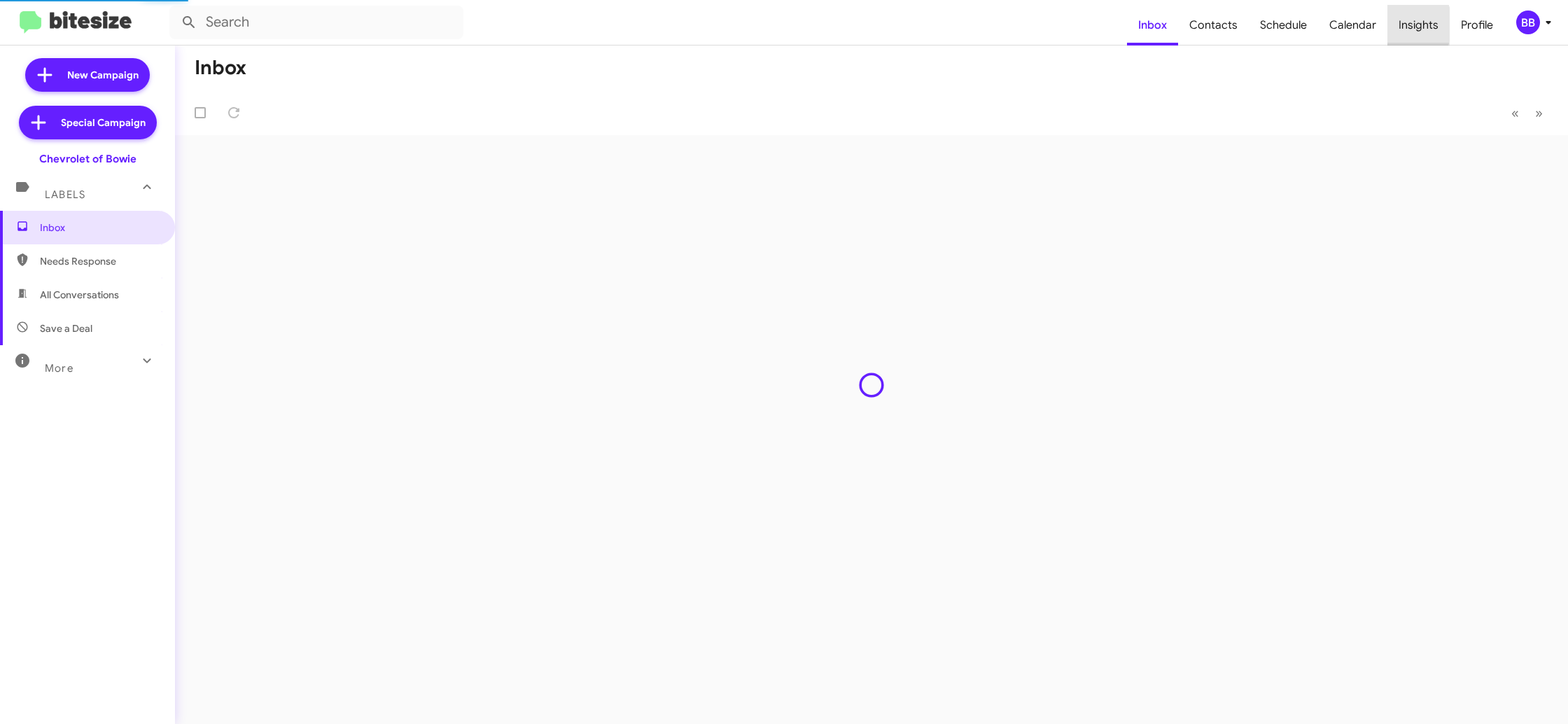
click at [1399, 25] on span "Insights" at bounding box center [1418, 25] width 63 height 41
click at [1399, 25] on body "Inbox Contacts Schedule Calendar Insights Profile BB New Campaign Special Campa…" at bounding box center [784, 362] width 1568 height 724
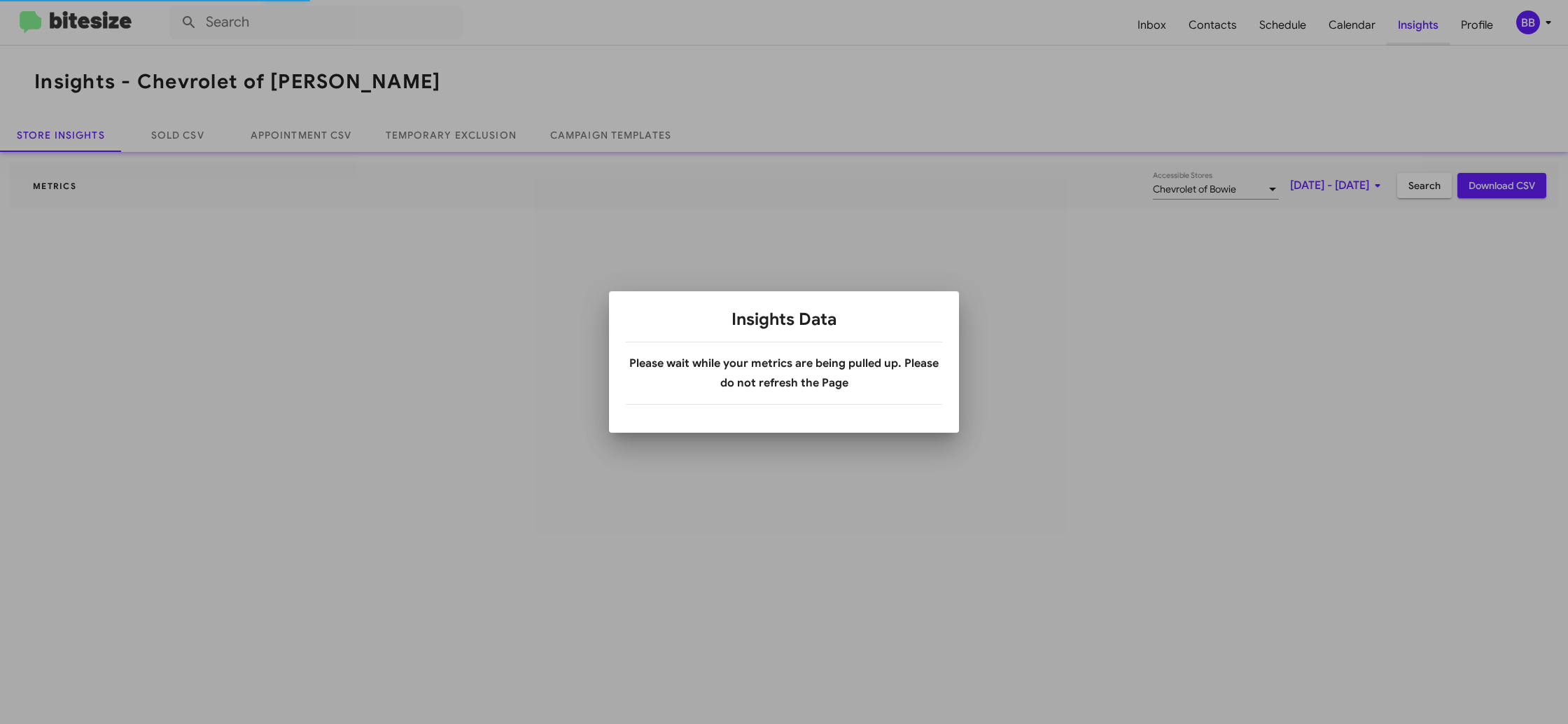
click at [1399, 25] on div at bounding box center [784, 362] width 1568 height 724
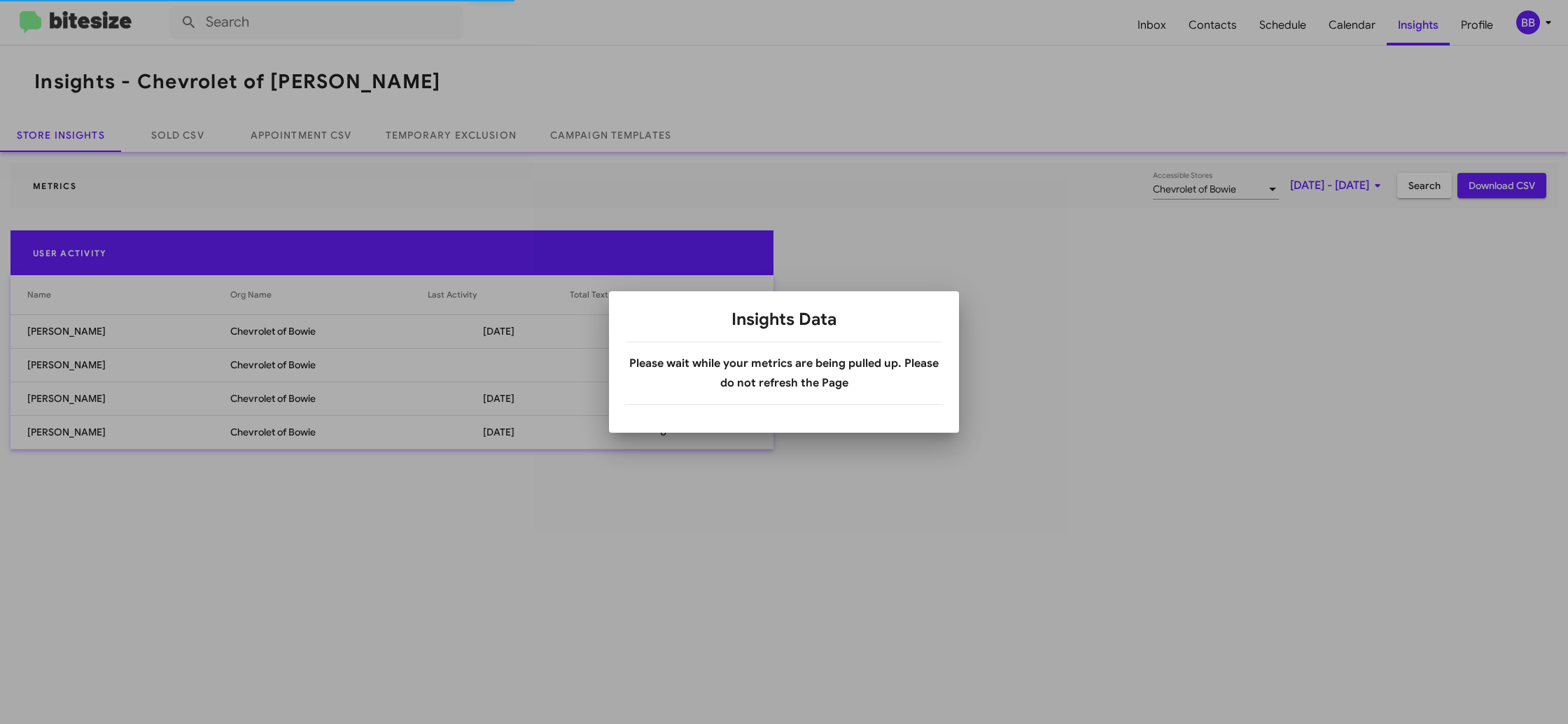
drag, startPoint x: 425, startPoint y: 152, endPoint x: 433, endPoint y: 142, distance: 12.8
click at [425, 152] on div at bounding box center [784, 362] width 1568 height 724
click at [435, 139] on div at bounding box center [784, 362] width 1568 height 724
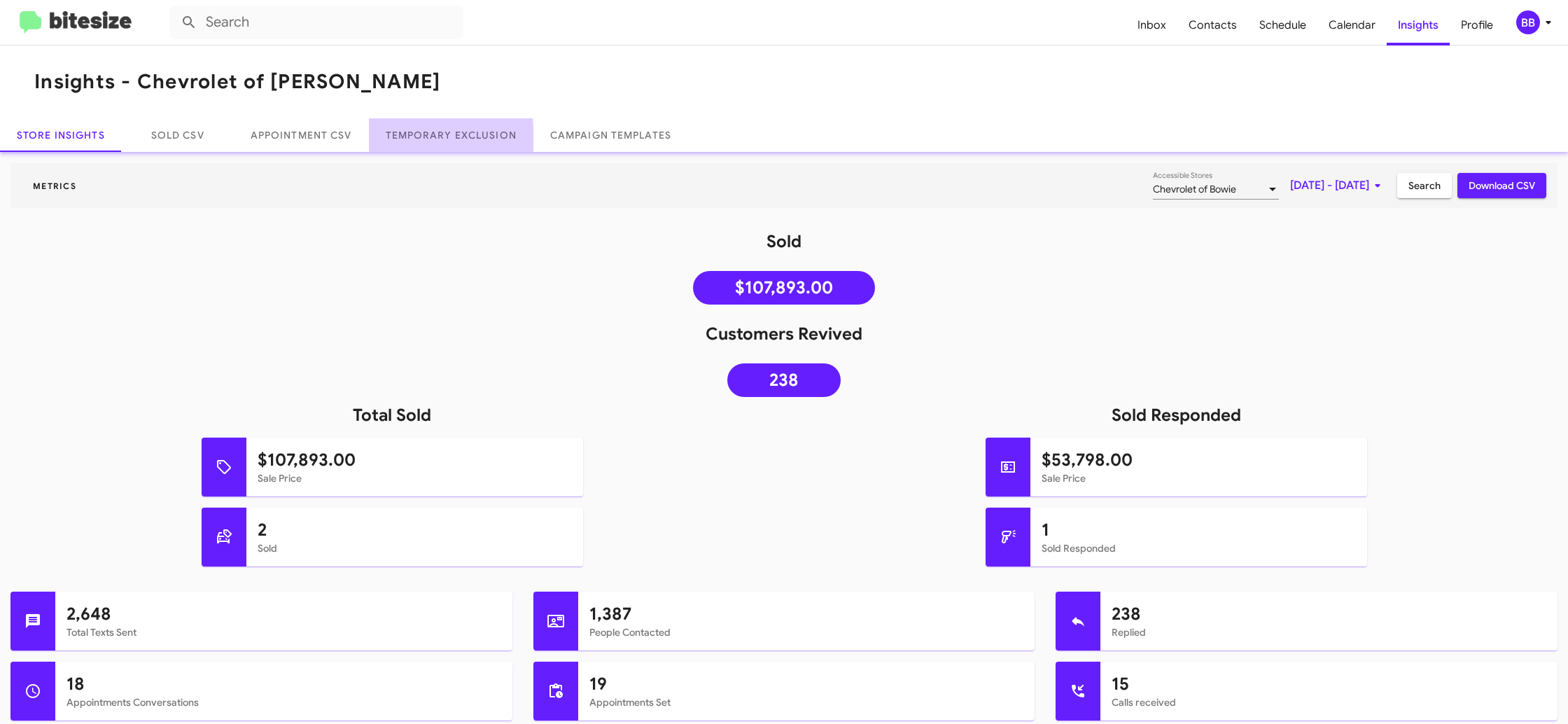
click at [435, 139] on link "Temporary Exclusion" at bounding box center [451, 135] width 165 height 33
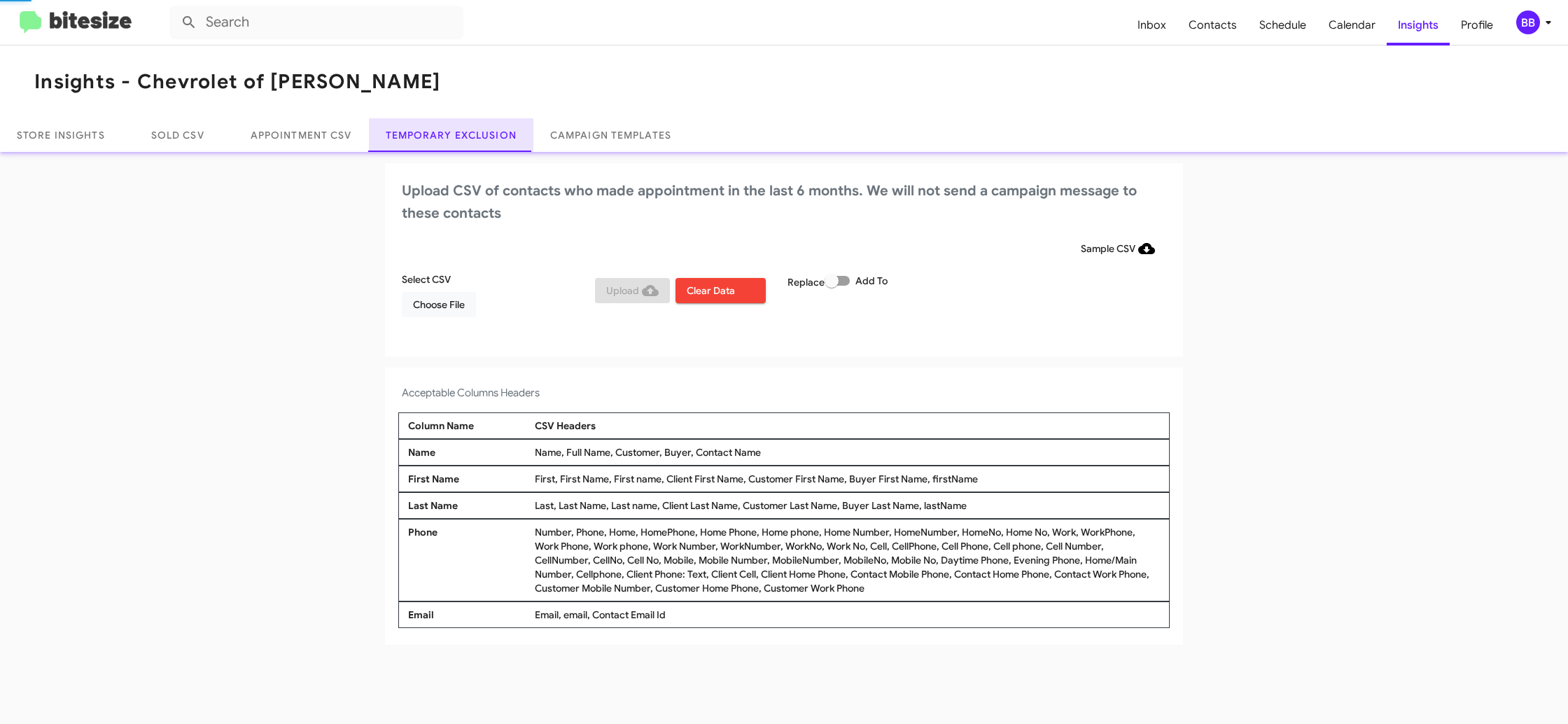
click at [435, 139] on link "Temporary Exclusion" at bounding box center [451, 135] width 165 height 33
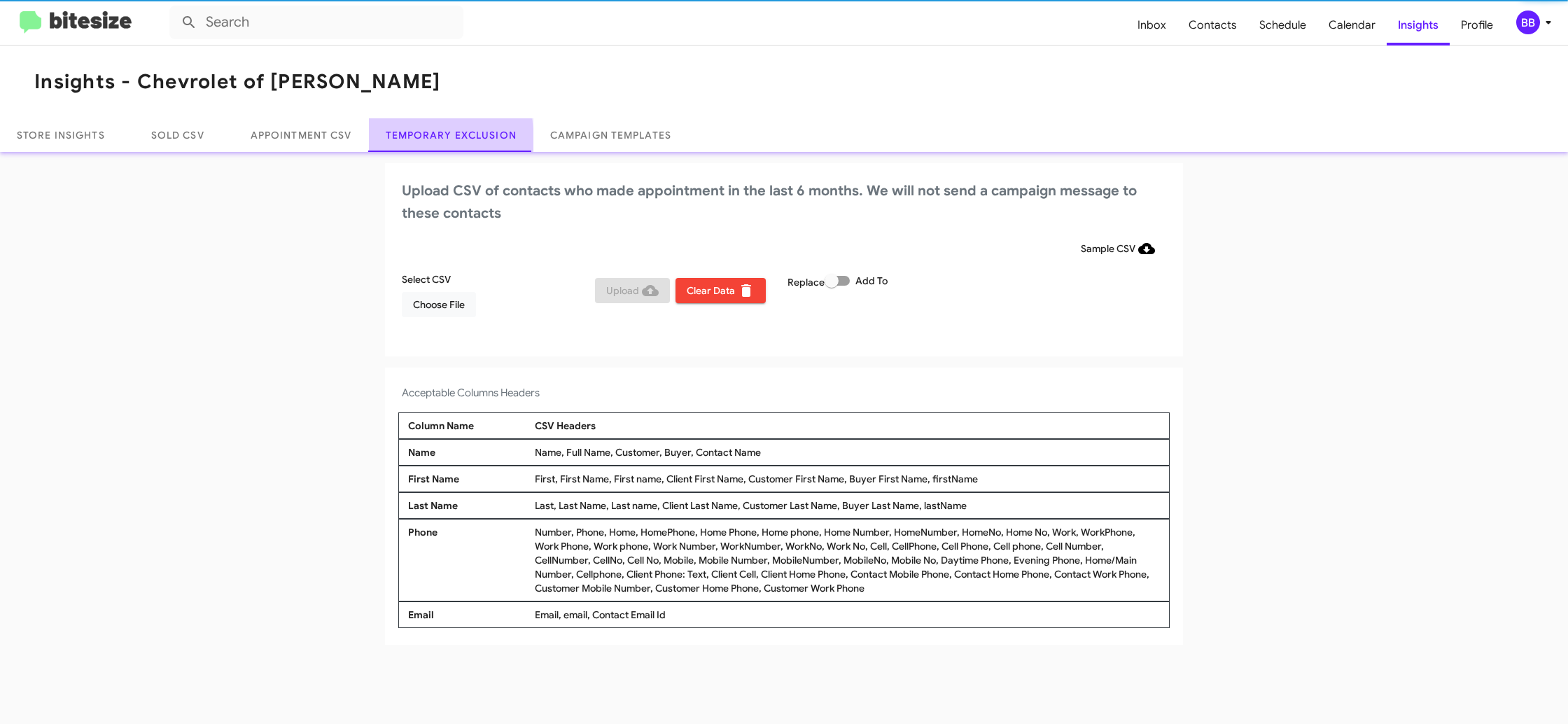
click at [435, 139] on link "Temporary Exclusion" at bounding box center [451, 135] width 165 height 33
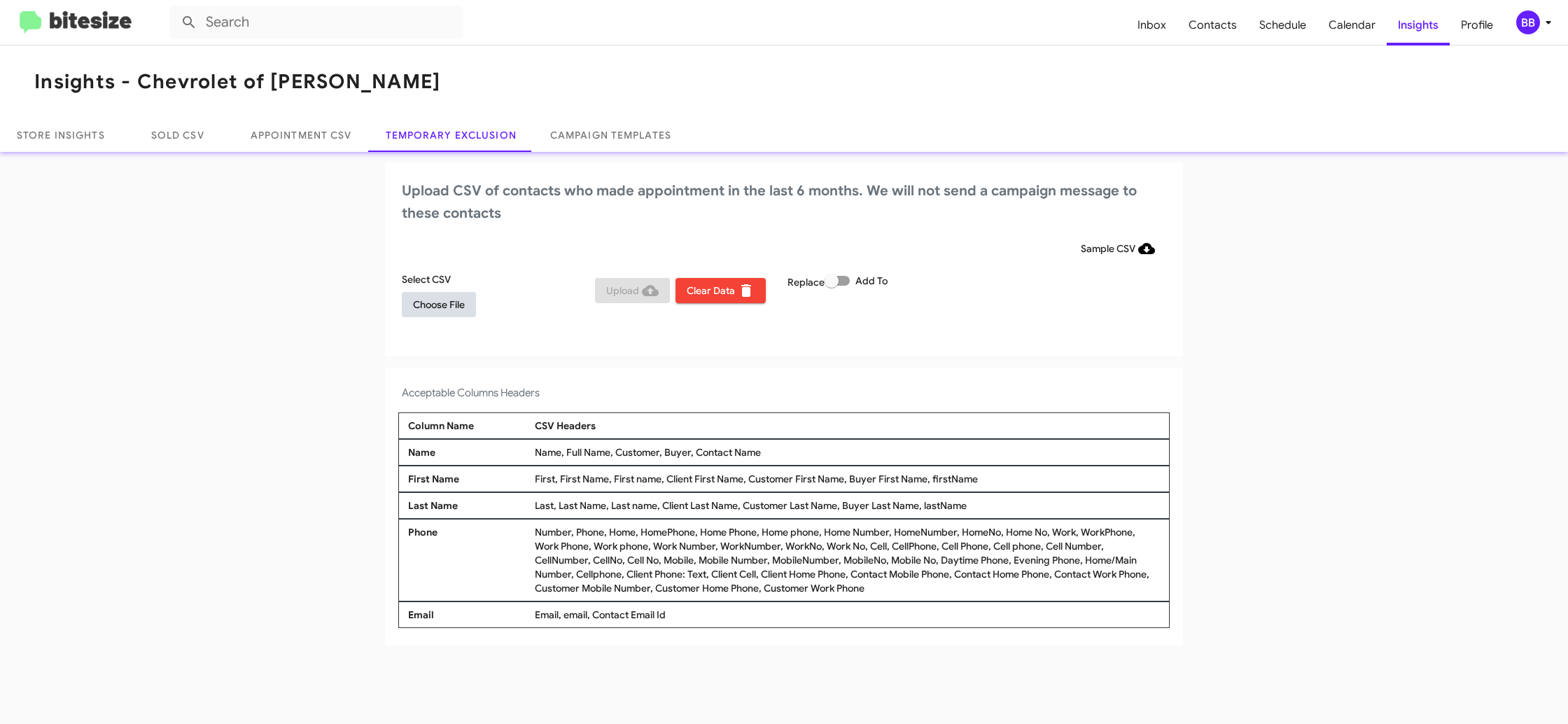
click at [444, 301] on span "Choose File" at bounding box center [438, 304] width 52 height 26
click at [1532, 15] on div "BB" at bounding box center [1528, 22] width 24 height 24
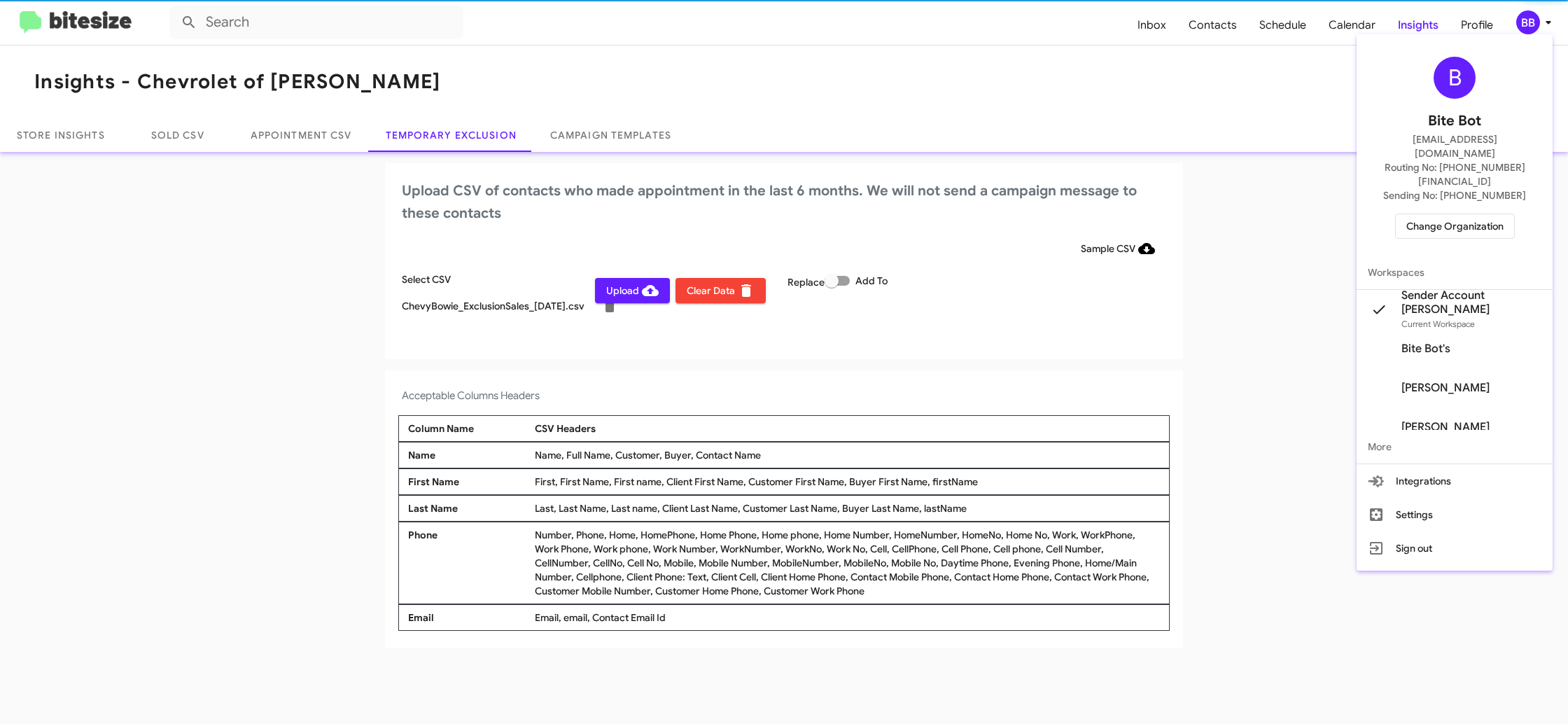
click at [1532, 17] on div at bounding box center [784, 362] width 1568 height 724
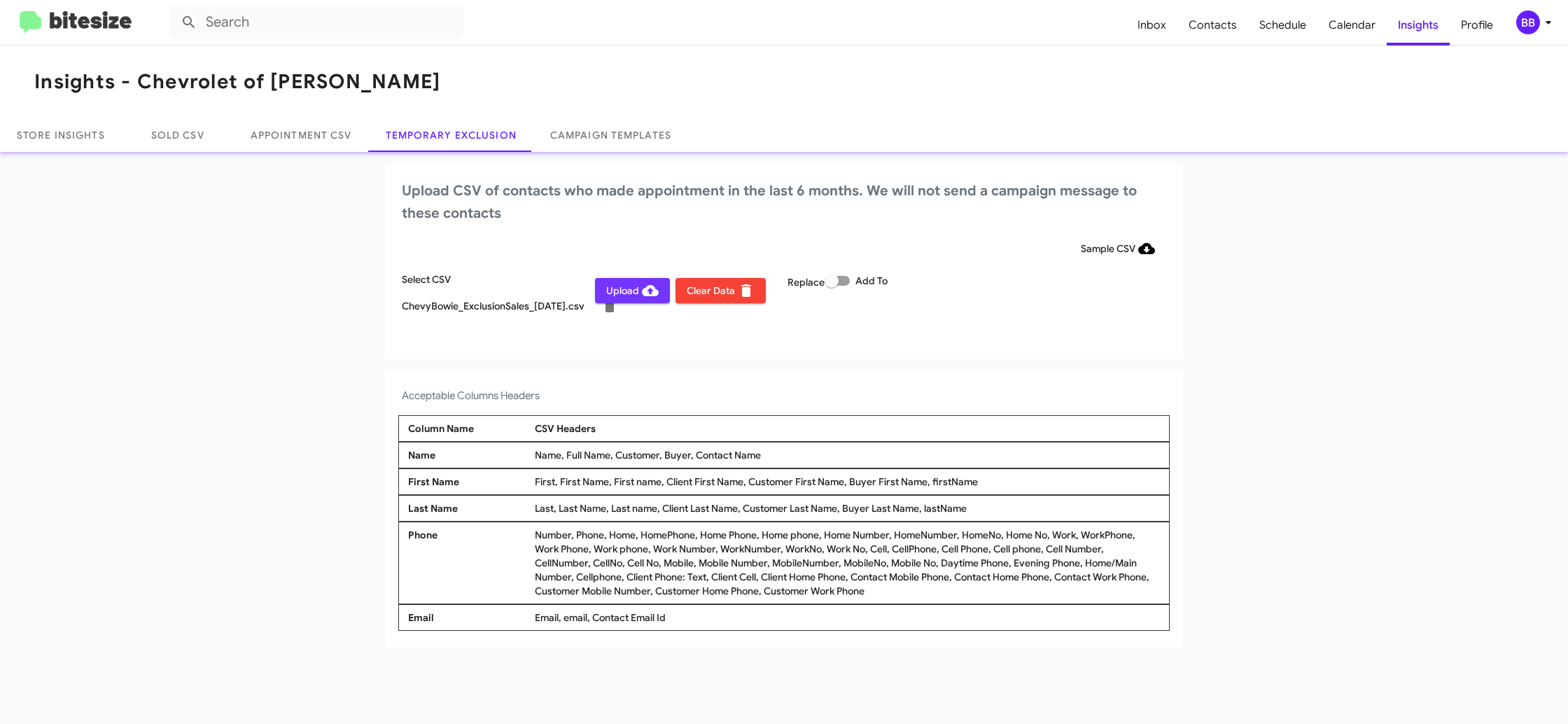
drag, startPoint x: 634, startPoint y: 291, endPoint x: 715, endPoint y: 178, distance: 139.0
click at [634, 291] on span "Upload" at bounding box center [632, 290] width 53 height 26
click at [1518, 24] on div "BB" at bounding box center [1528, 22] width 24 height 24
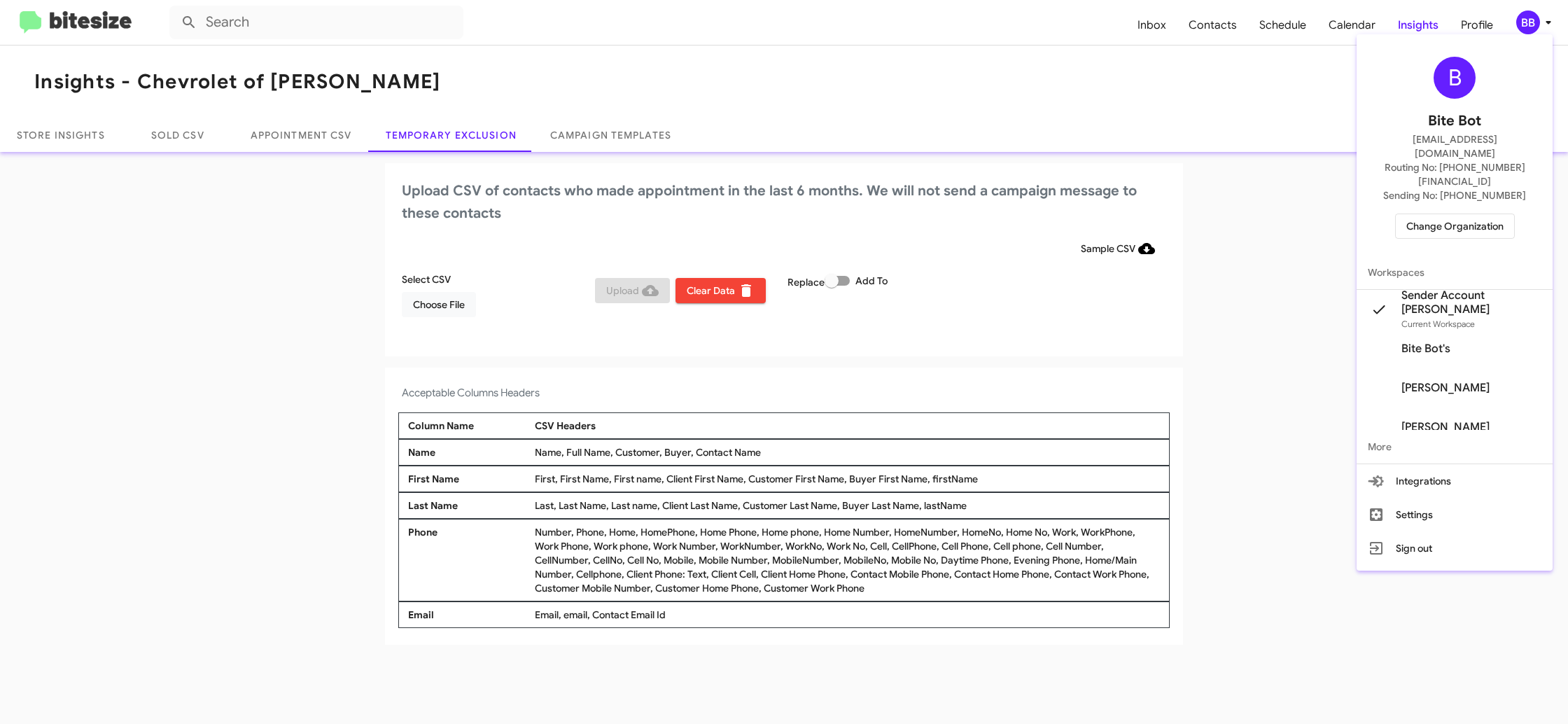
click at [1421, 214] on span "Change Organization" at bounding box center [1455, 226] width 97 height 24
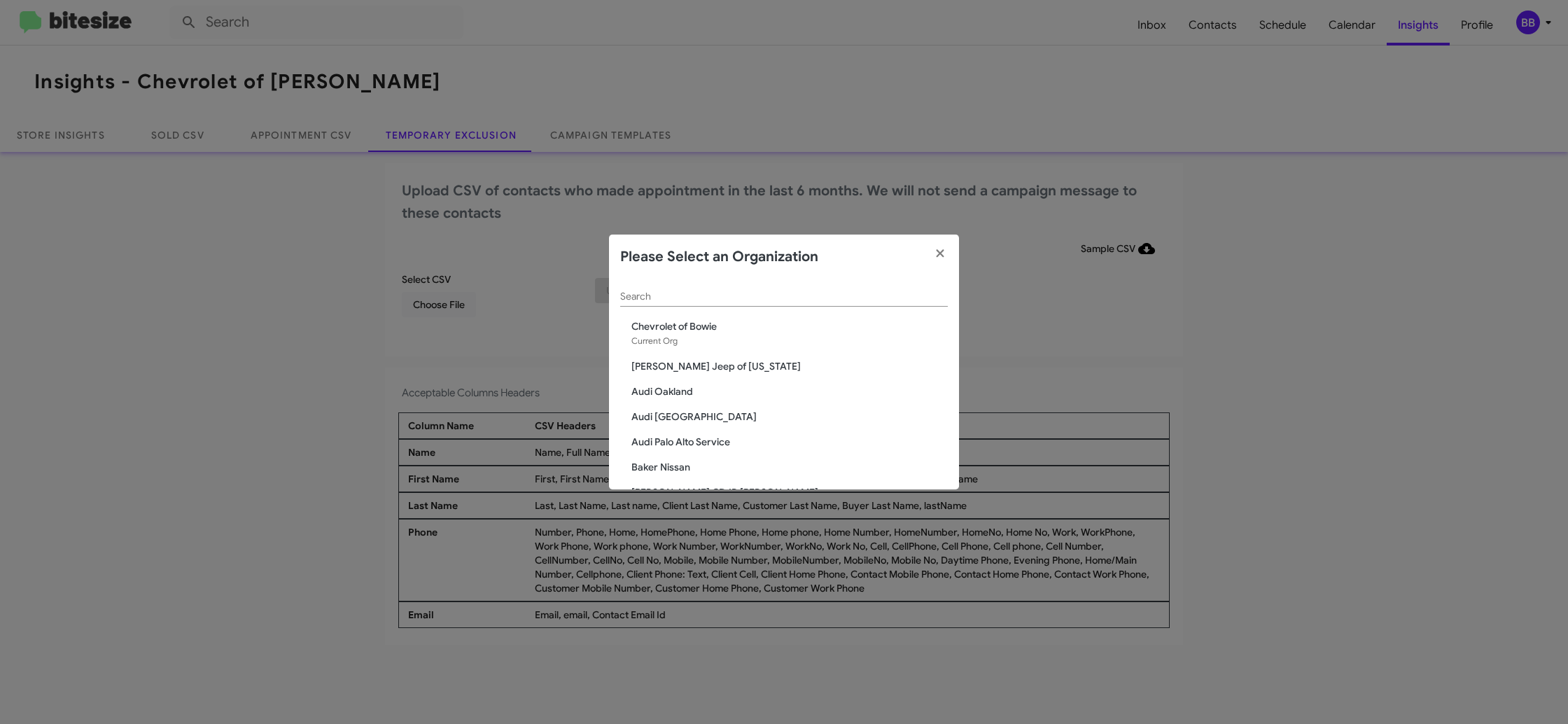
scroll to position [2, 0]
click at [652, 299] on input "Search" at bounding box center [784, 295] width 328 height 11
type input "chev"
click at [704, 394] on span "Chevy of [GEOGRAPHIC_DATA]" at bounding box center [789, 389] width 316 height 14
click at [704, 394] on span "Chevy of [GEOGRAPHIC_DATA]" at bounding box center [789, 389] width 316 height 14
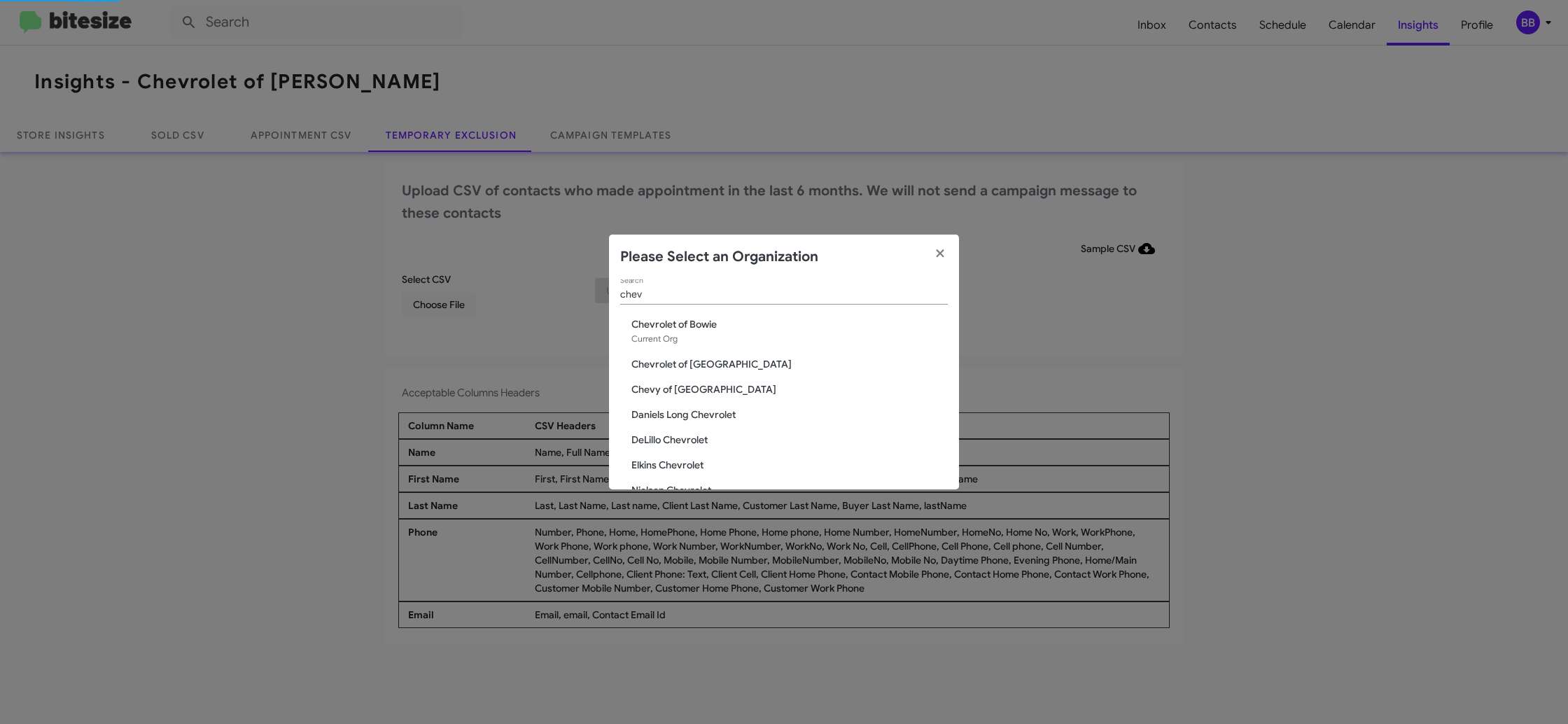
click at [704, 394] on span "Chevy of [GEOGRAPHIC_DATA]" at bounding box center [789, 389] width 316 height 14
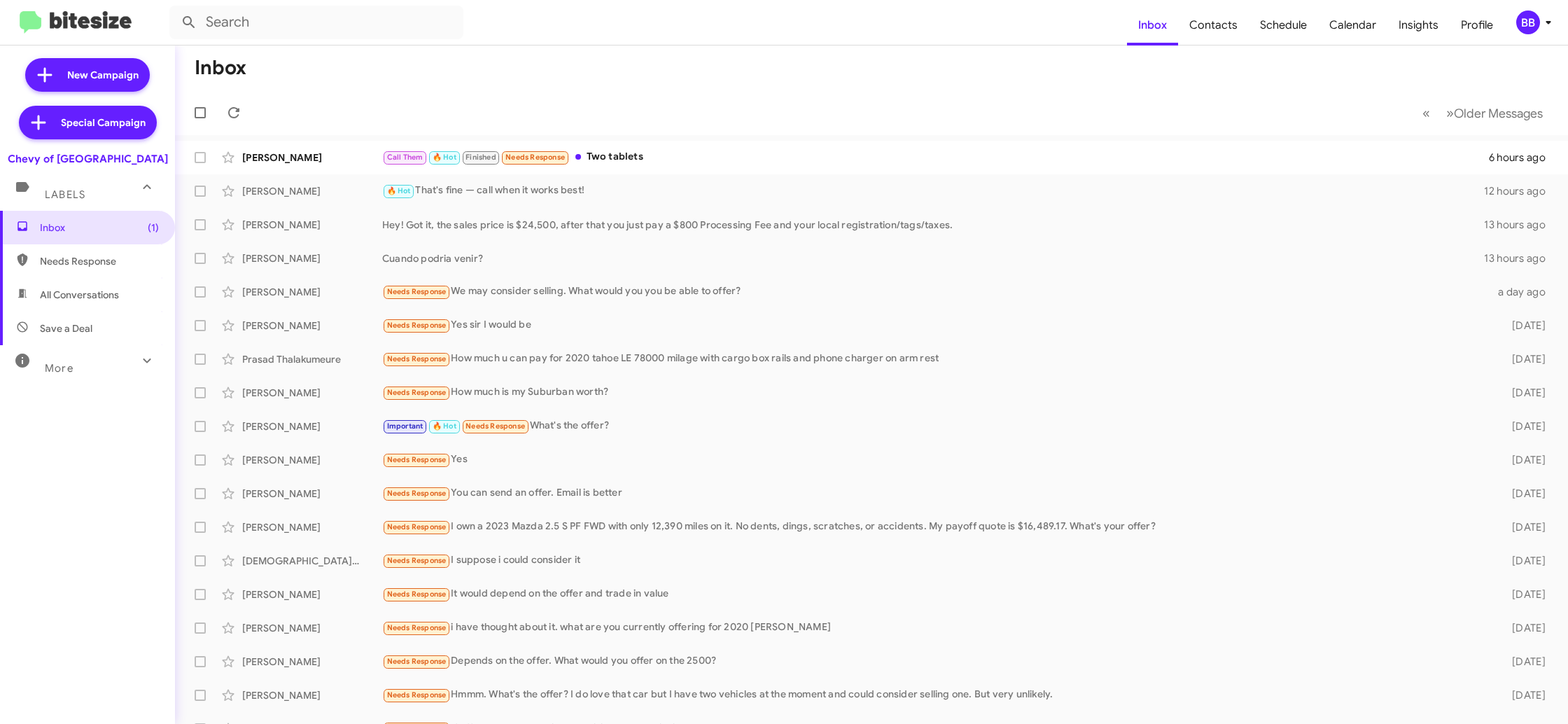
click at [1383, 48] on mat-toolbar-row "Inbox" at bounding box center [871, 68] width 1392 height 45
click at [1415, 45] on span "Insights" at bounding box center [1418, 25] width 63 height 41
drag, startPoint x: 1415, startPoint y: 45, endPoint x: 1431, endPoint y: 41, distance: 16.5
click at [1421, 41] on span "Insights" at bounding box center [1418, 25] width 63 height 41
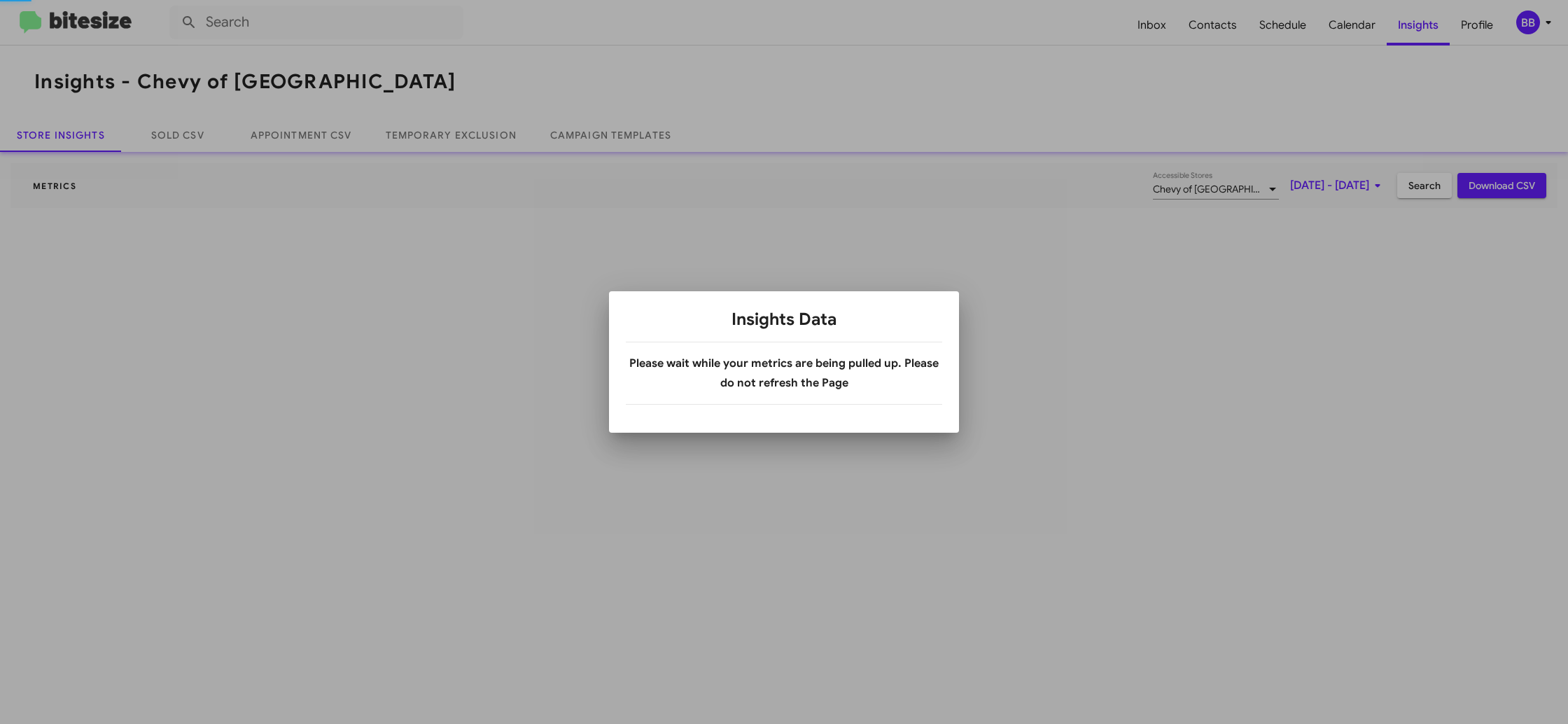
click at [1558, 29] on div at bounding box center [784, 362] width 1568 height 724
click at [1545, 29] on div at bounding box center [784, 362] width 1568 height 724
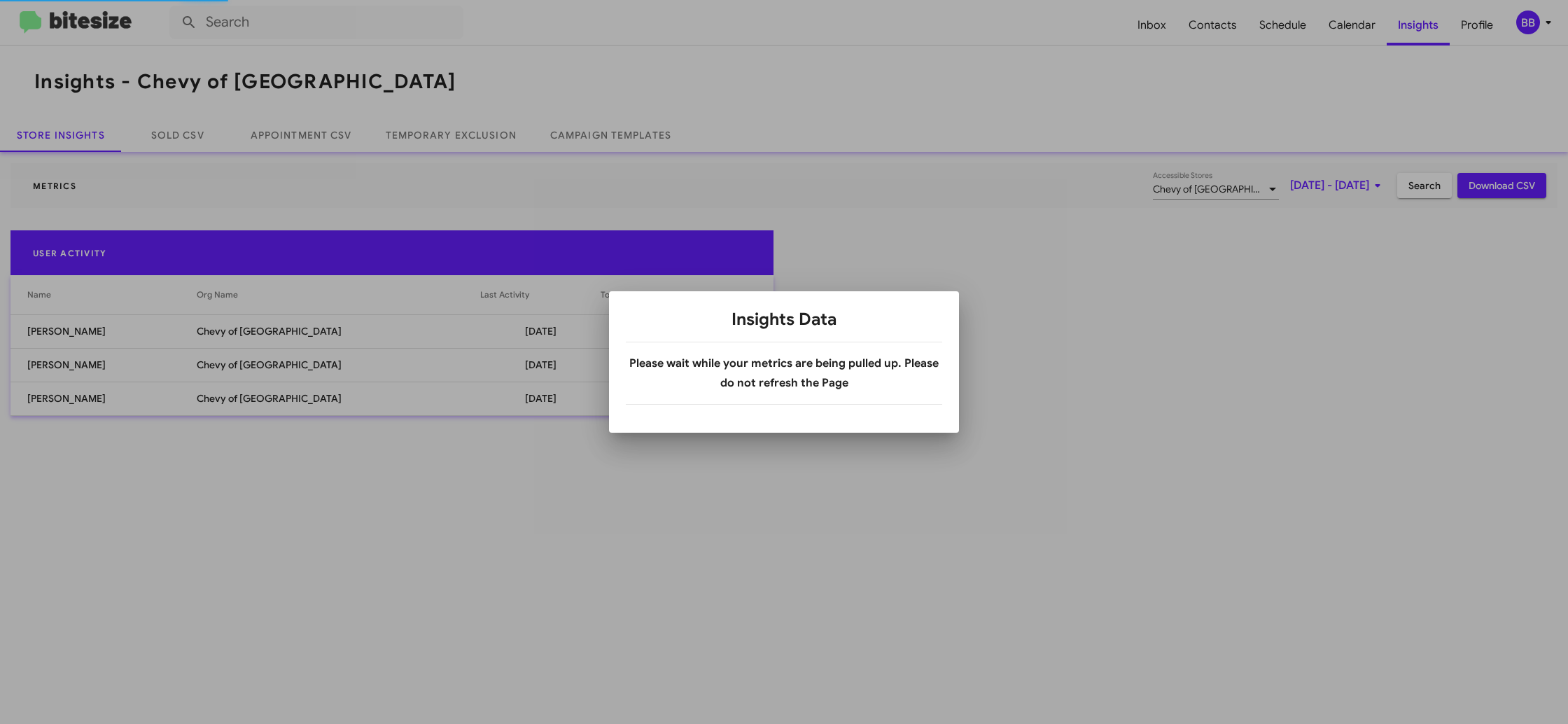
click at [1545, 29] on div at bounding box center [784, 362] width 1568 height 724
click at [1539, 33] on div at bounding box center [784, 362] width 1568 height 724
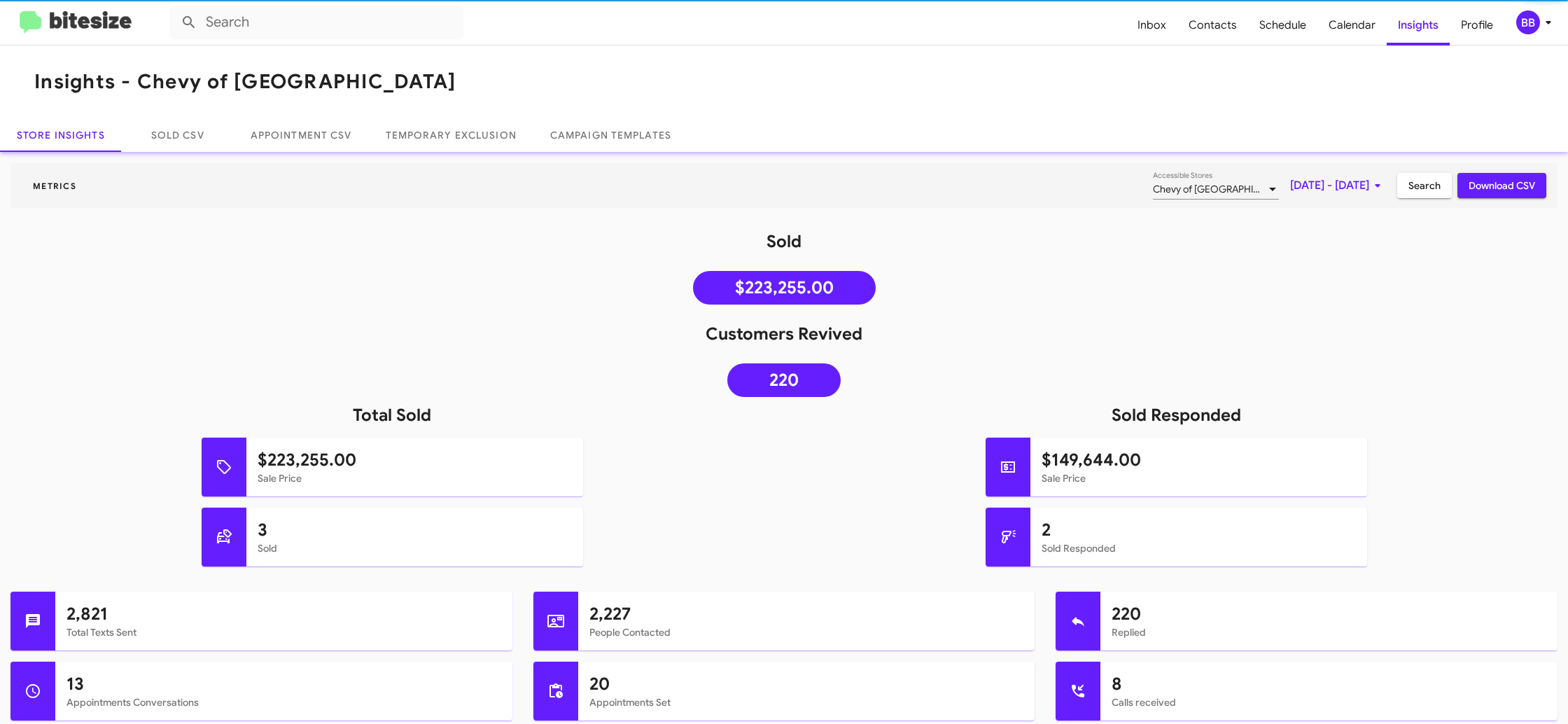
click at [1538, 32] on span "BB" at bounding box center [1536, 22] width 42 height 24
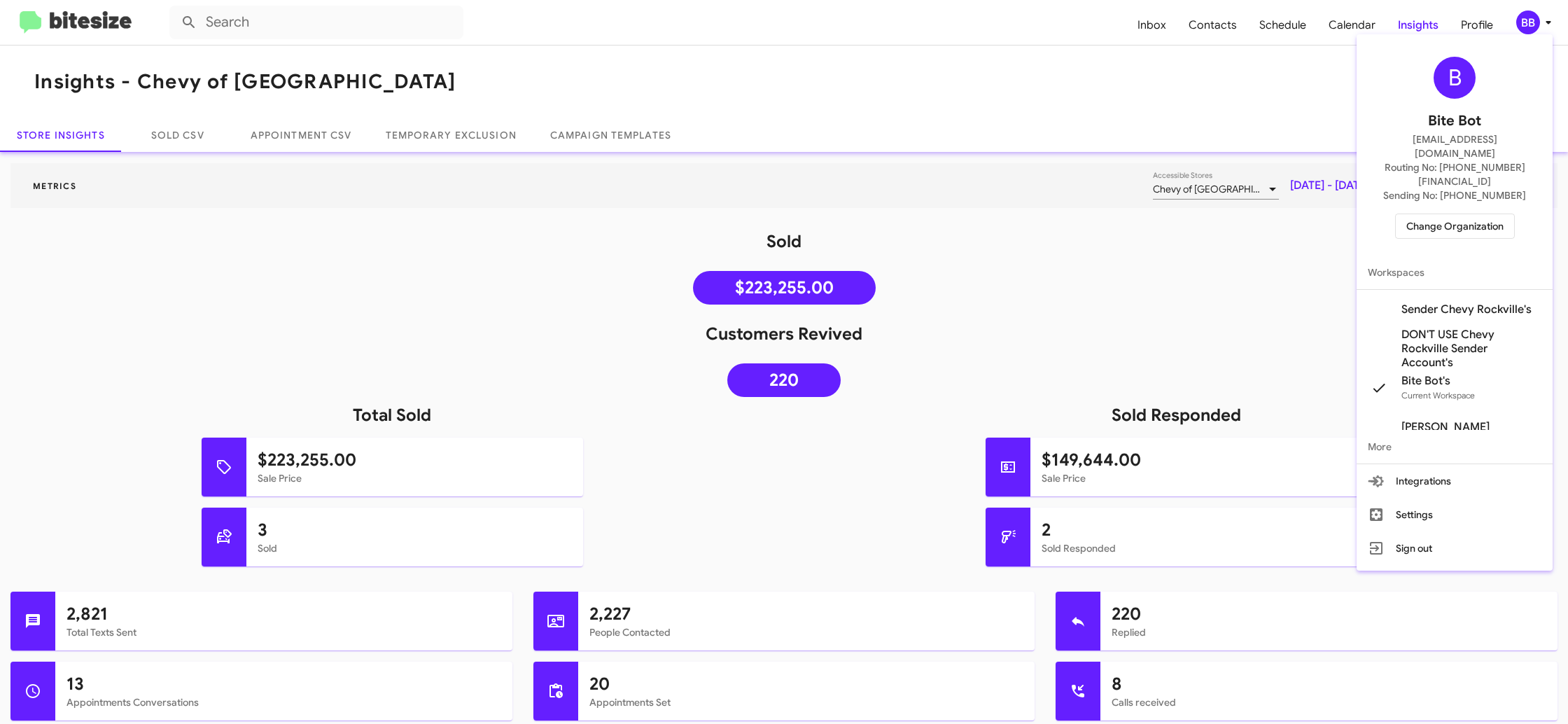
click at [1448, 290] on span "Sender Chevy Rockville's" at bounding box center [1454, 309] width 196 height 39
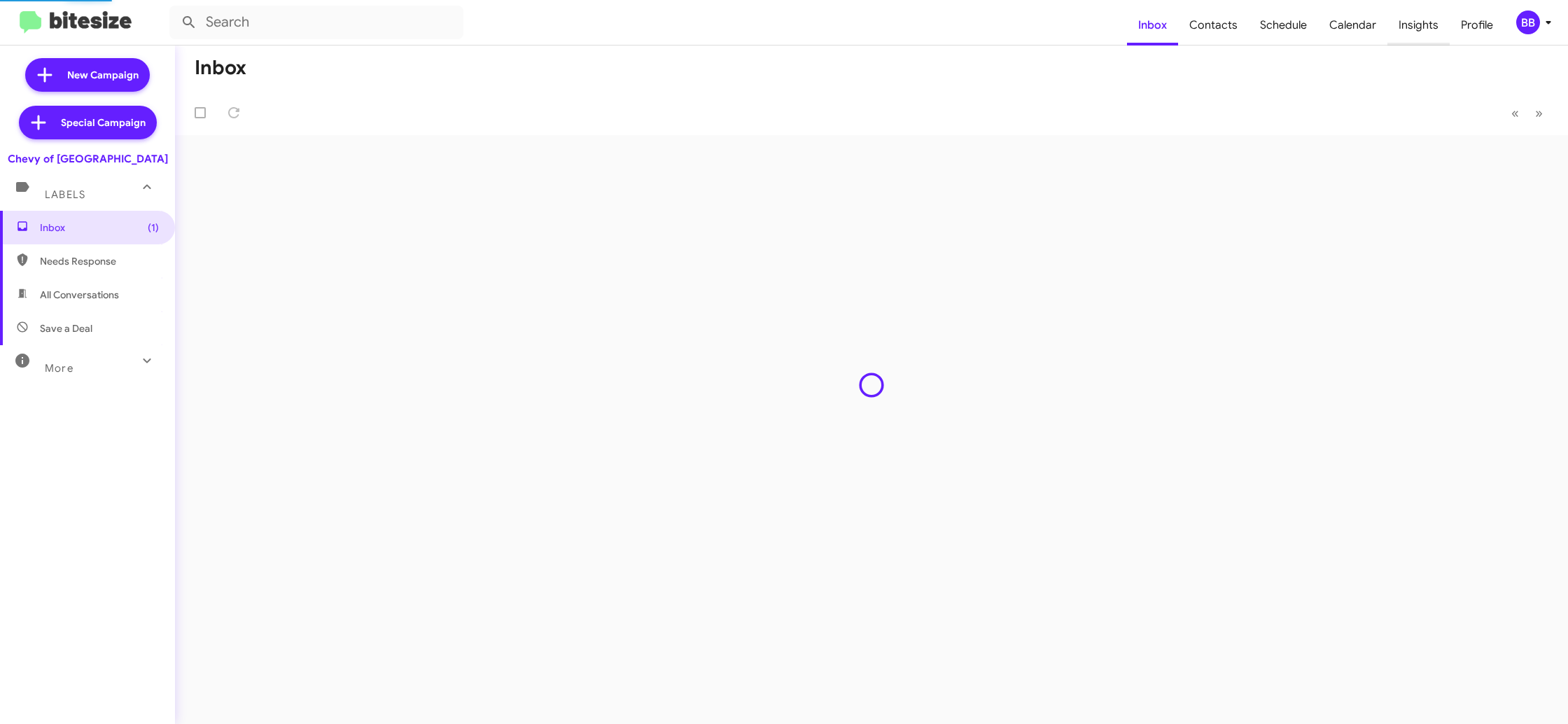
click at [1399, 30] on span "Insights" at bounding box center [1418, 25] width 63 height 41
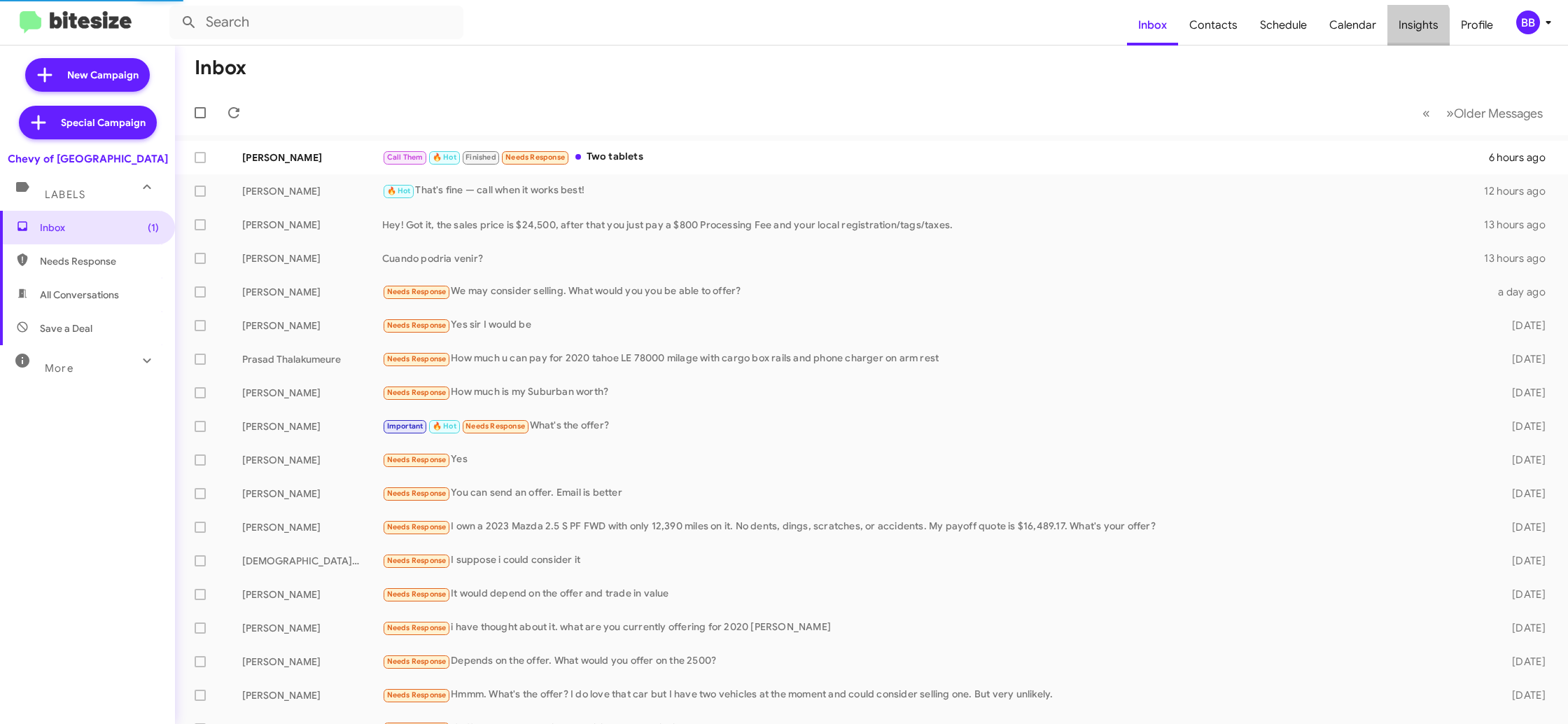
click at [1399, 30] on span "Insights" at bounding box center [1418, 25] width 63 height 41
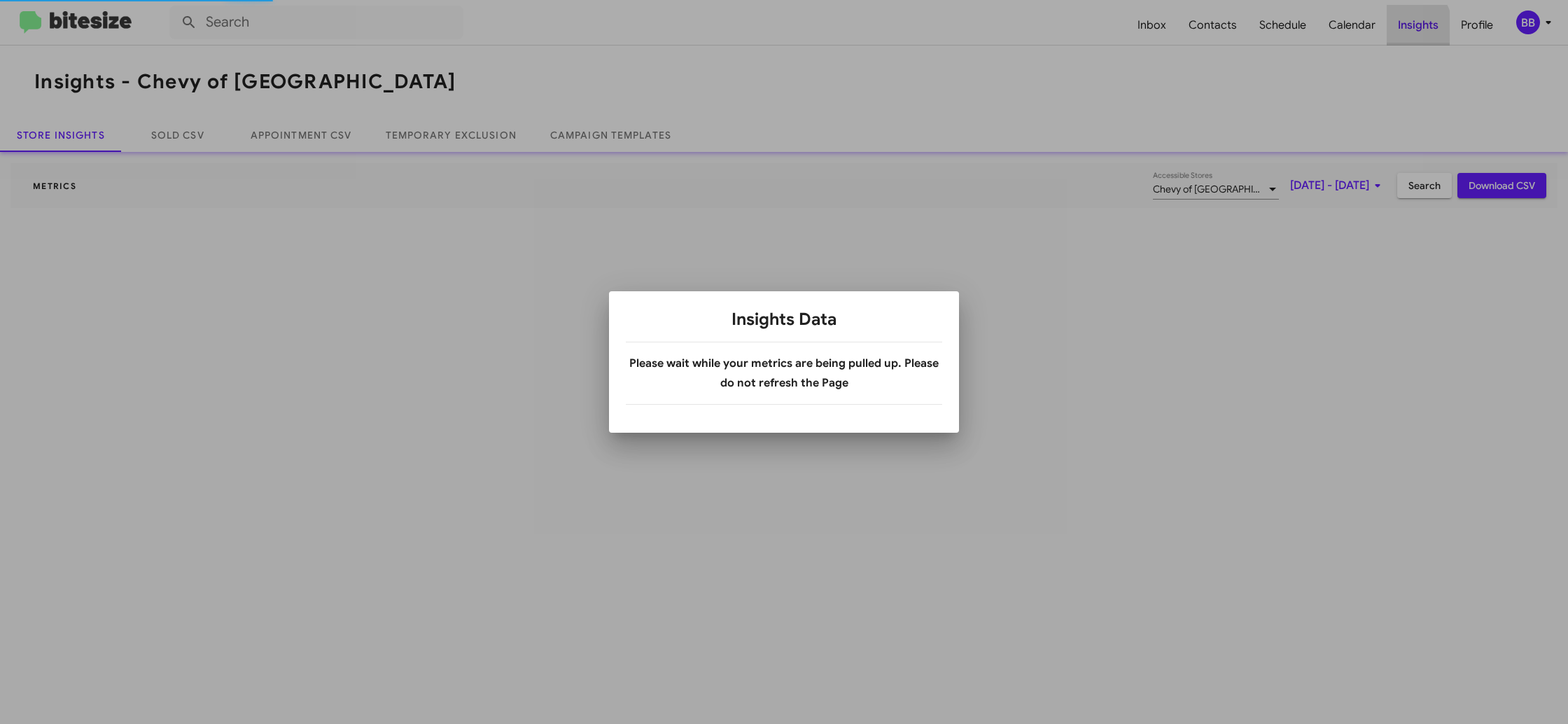
click at [1399, 30] on div at bounding box center [784, 362] width 1568 height 724
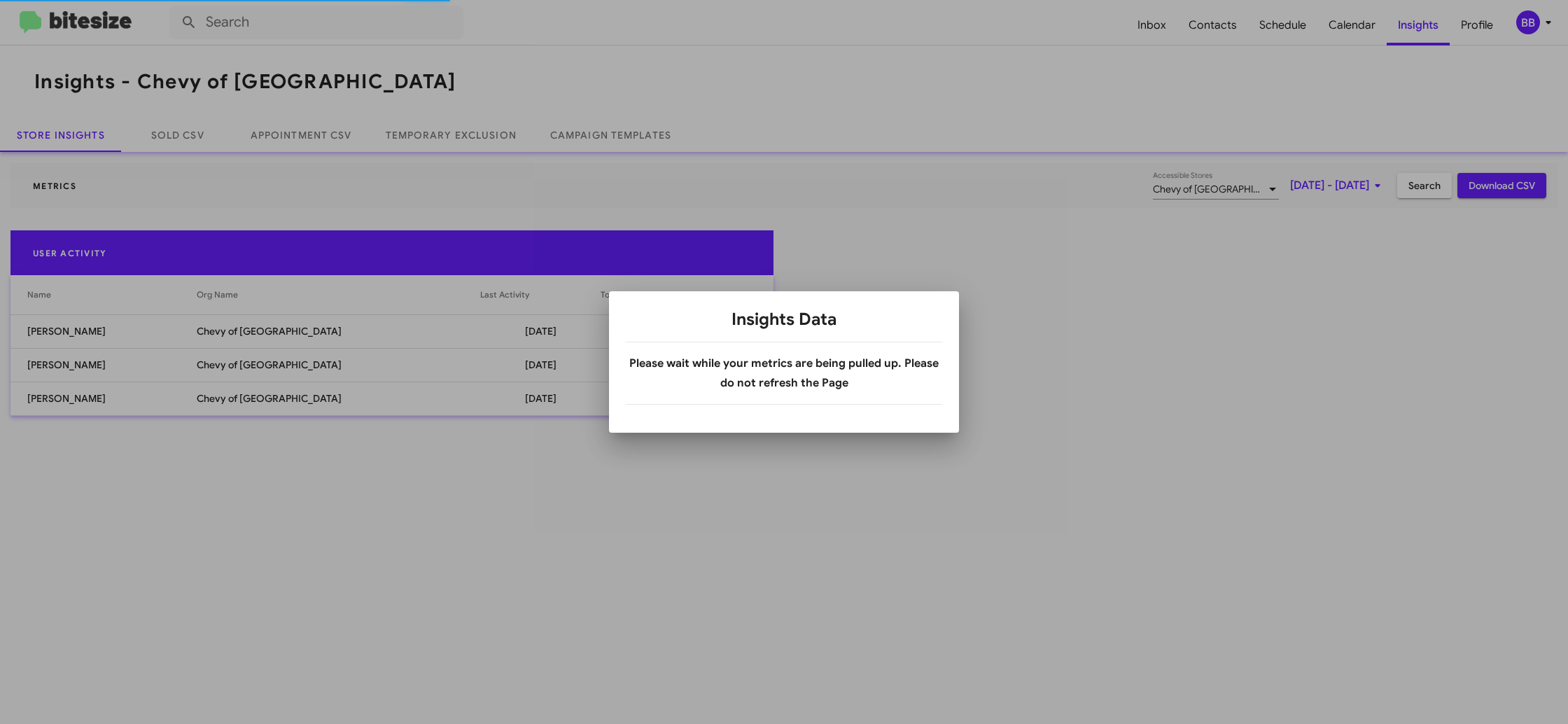
click at [462, 135] on div at bounding box center [784, 362] width 1568 height 724
click at [462, 135] on div at bounding box center [784, 362] width 1568 height 724
click at [462, 134] on div at bounding box center [784, 362] width 1568 height 724
click at [462, 134] on link "Temporary Exclusion" at bounding box center [451, 135] width 165 height 33
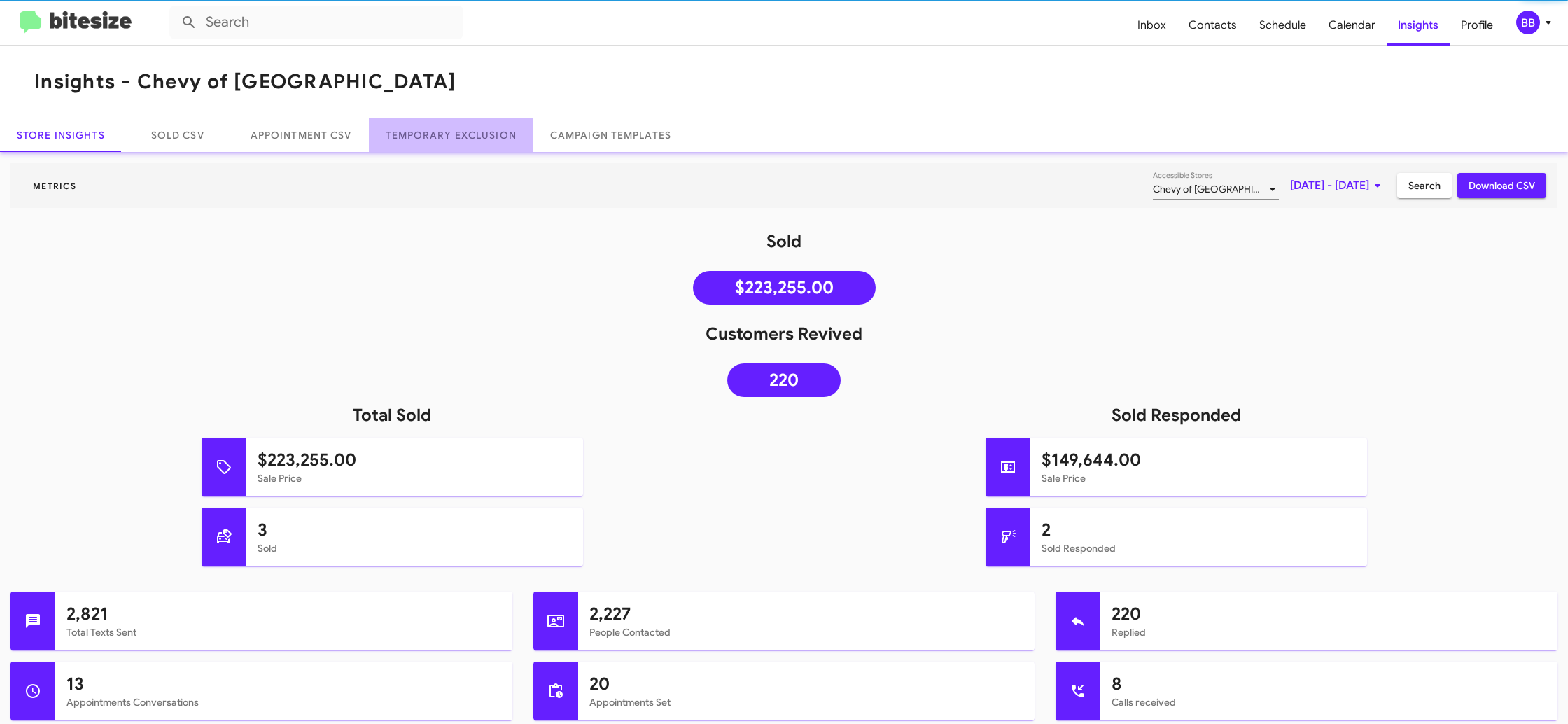
click at [462, 134] on link "Temporary Exclusion" at bounding box center [451, 135] width 165 height 33
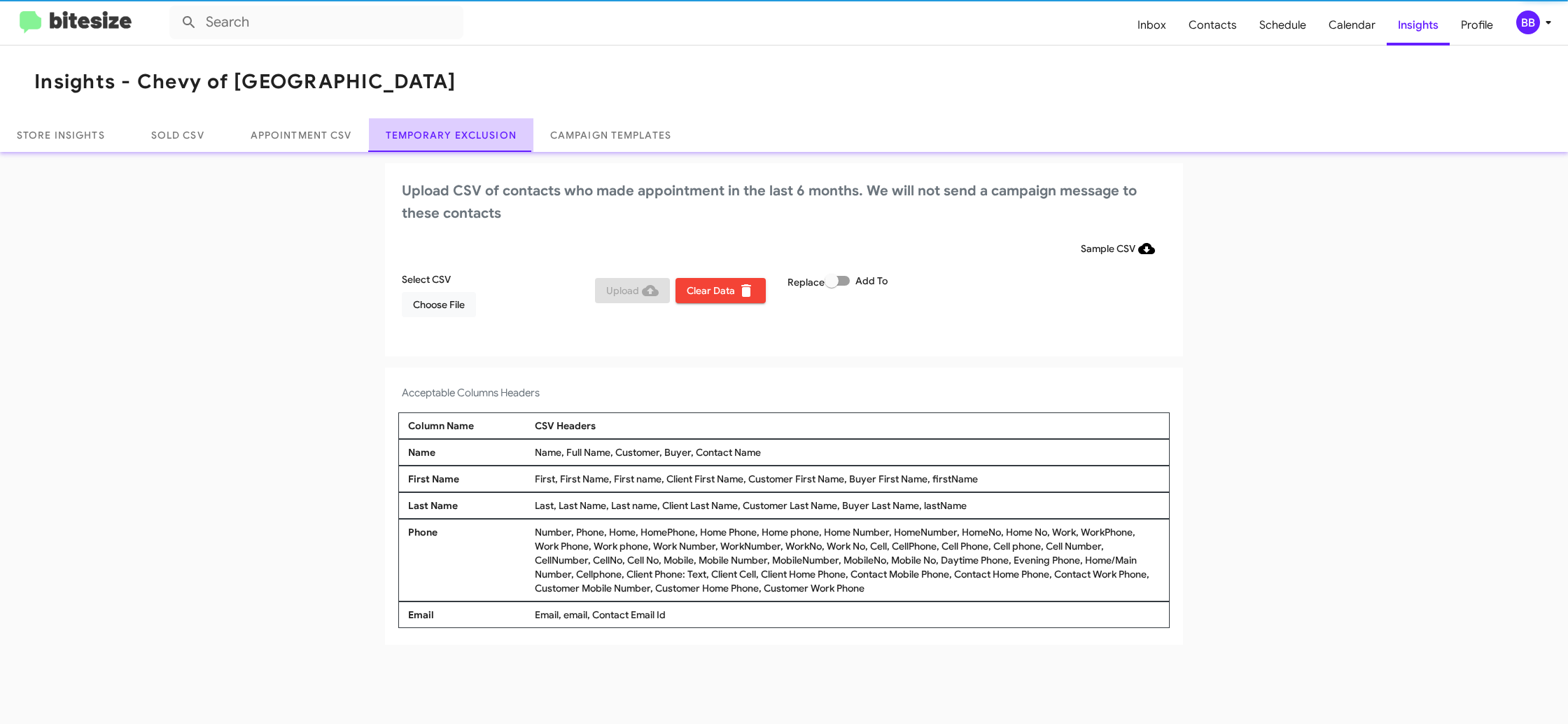
click at [462, 134] on link "Temporary Exclusion" at bounding box center [451, 135] width 165 height 33
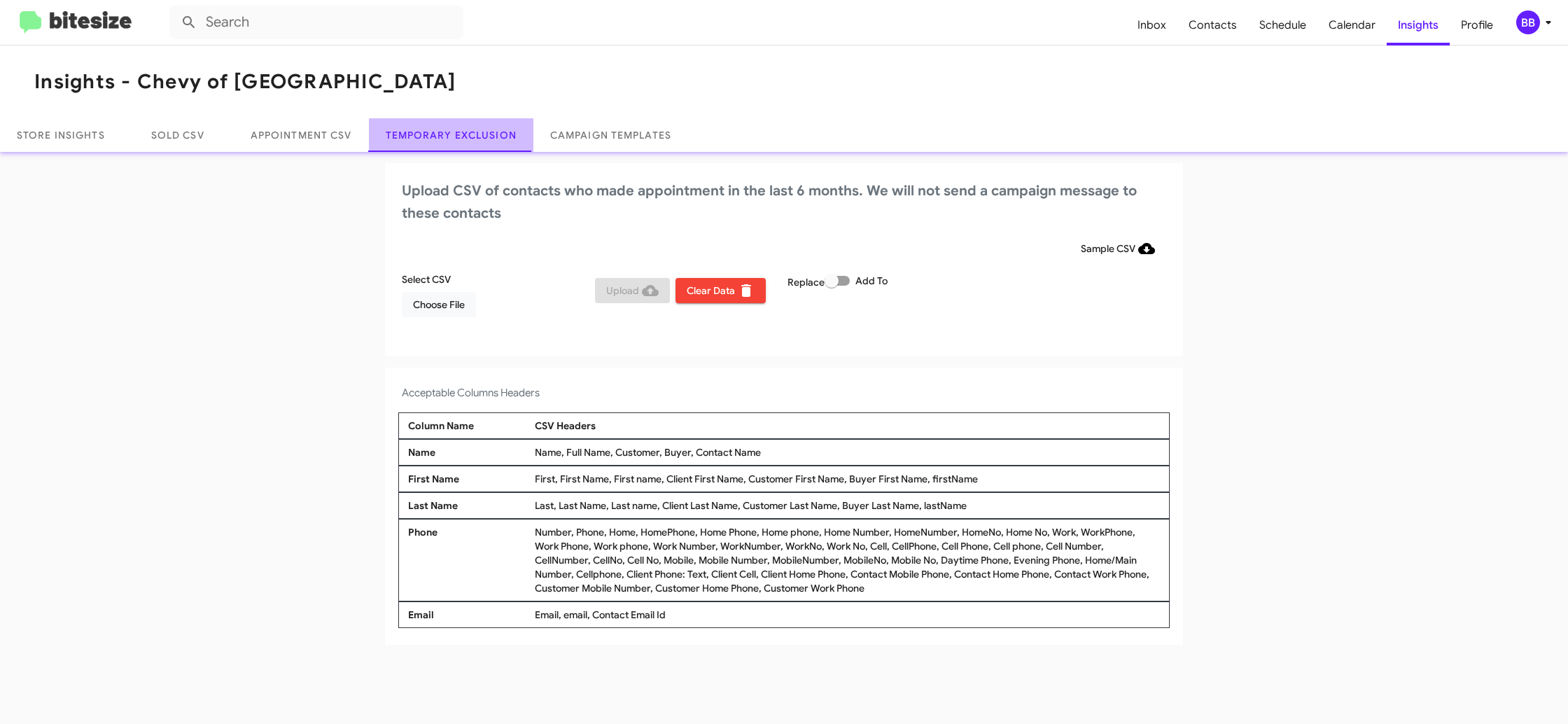
click at [462, 134] on link "Temporary Exclusion" at bounding box center [451, 135] width 165 height 33
drag, startPoint x: 644, startPoint y: 67, endPoint x: 535, endPoint y: 159, distance: 142.6
click at [644, 67] on mat-toolbar "Insights - Chevy of Rockville" at bounding box center [784, 82] width 1568 height 73
click at [438, 299] on span "Choose File" at bounding box center [438, 304] width 52 height 26
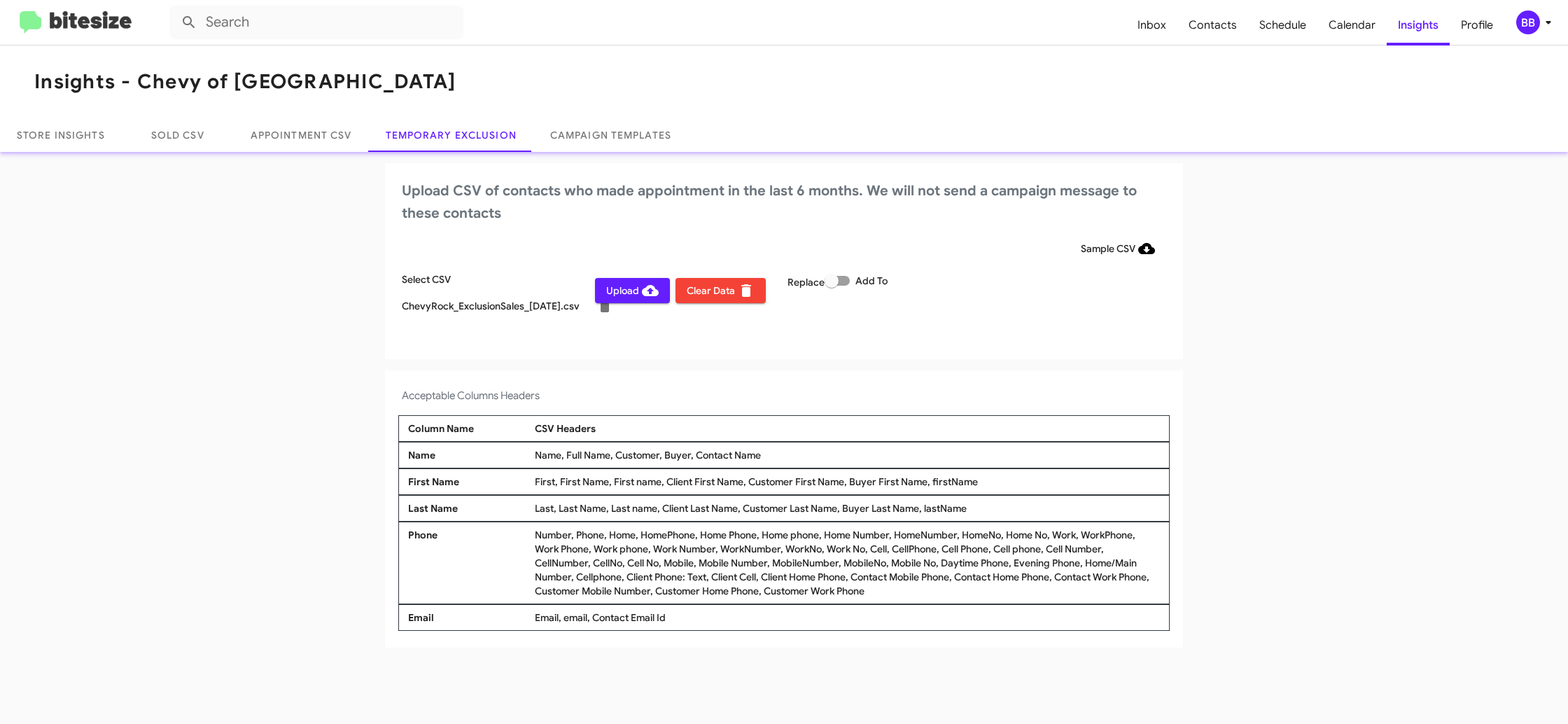
click at [1178, 343] on div "Upload CSV of contacts who made appointment in the last 6 months. We will not s…" at bounding box center [784, 261] width 798 height 196
click at [1542, 12] on span "BB" at bounding box center [1536, 22] width 42 height 24
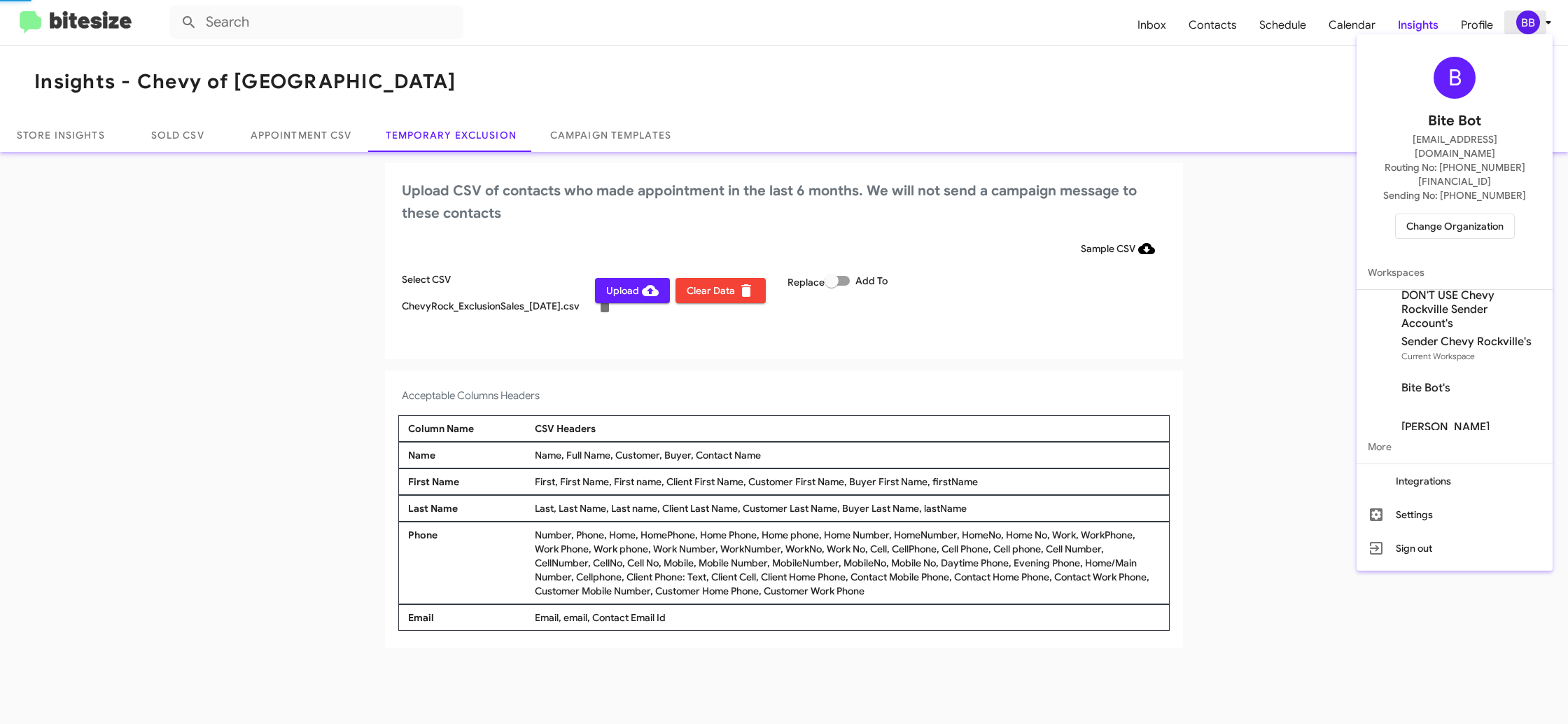
click at [1542, 13] on div at bounding box center [784, 362] width 1568 height 724
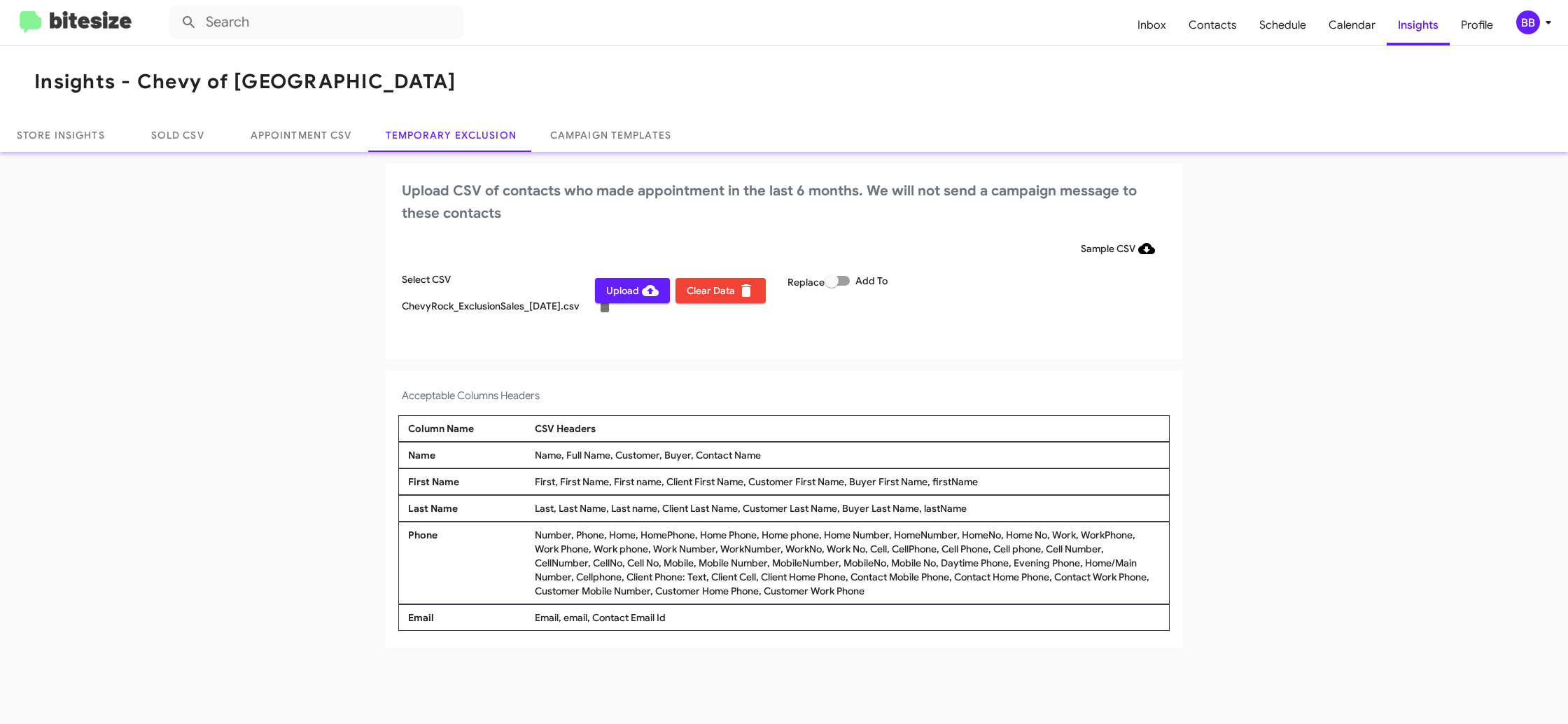
click at [637, 295] on span "Upload" at bounding box center [632, 290] width 53 height 26
click at [1529, 21] on div "BB" at bounding box center [1528, 22] width 24 height 24
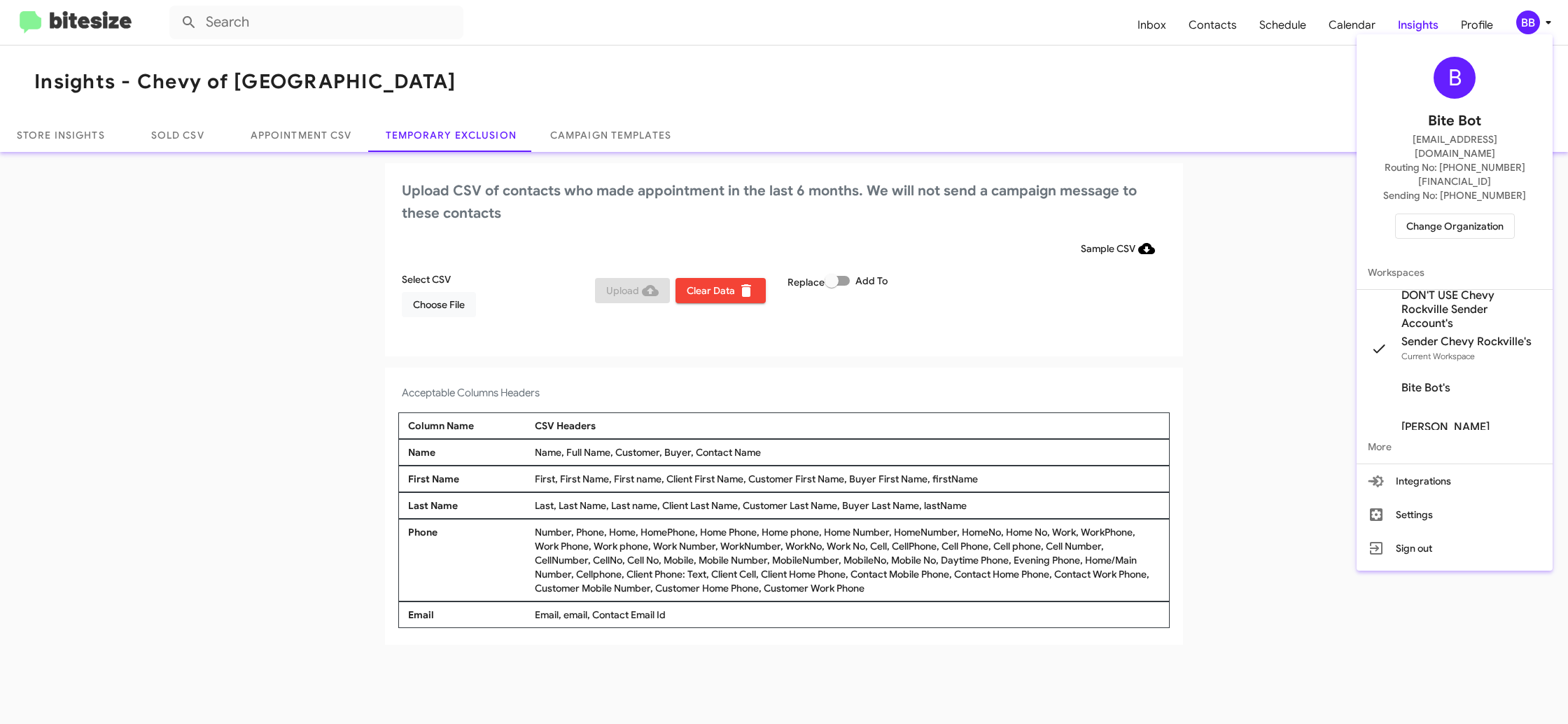
click at [1427, 214] on span "Change Organization" at bounding box center [1455, 226] width 97 height 24
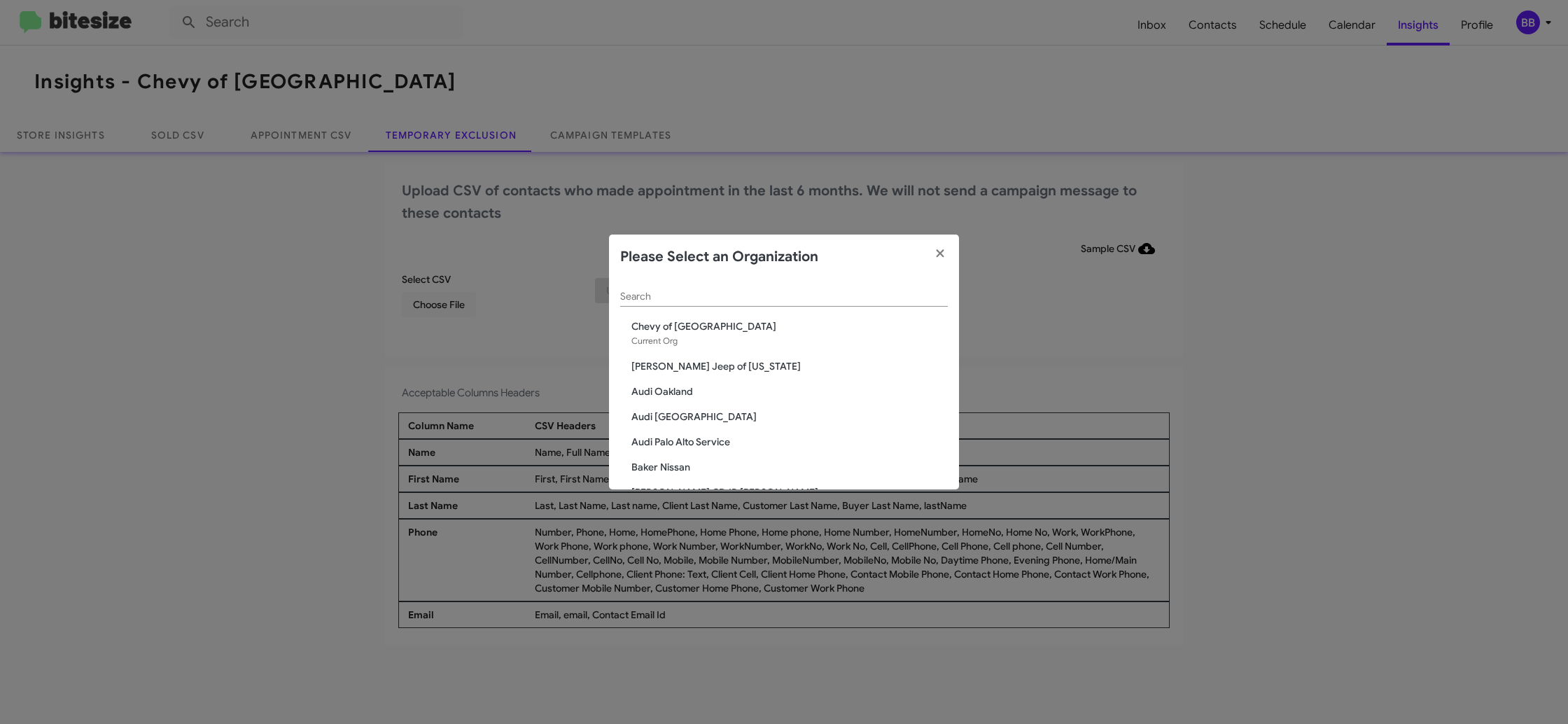
click at [647, 295] on input "Search" at bounding box center [784, 297] width 328 height 11
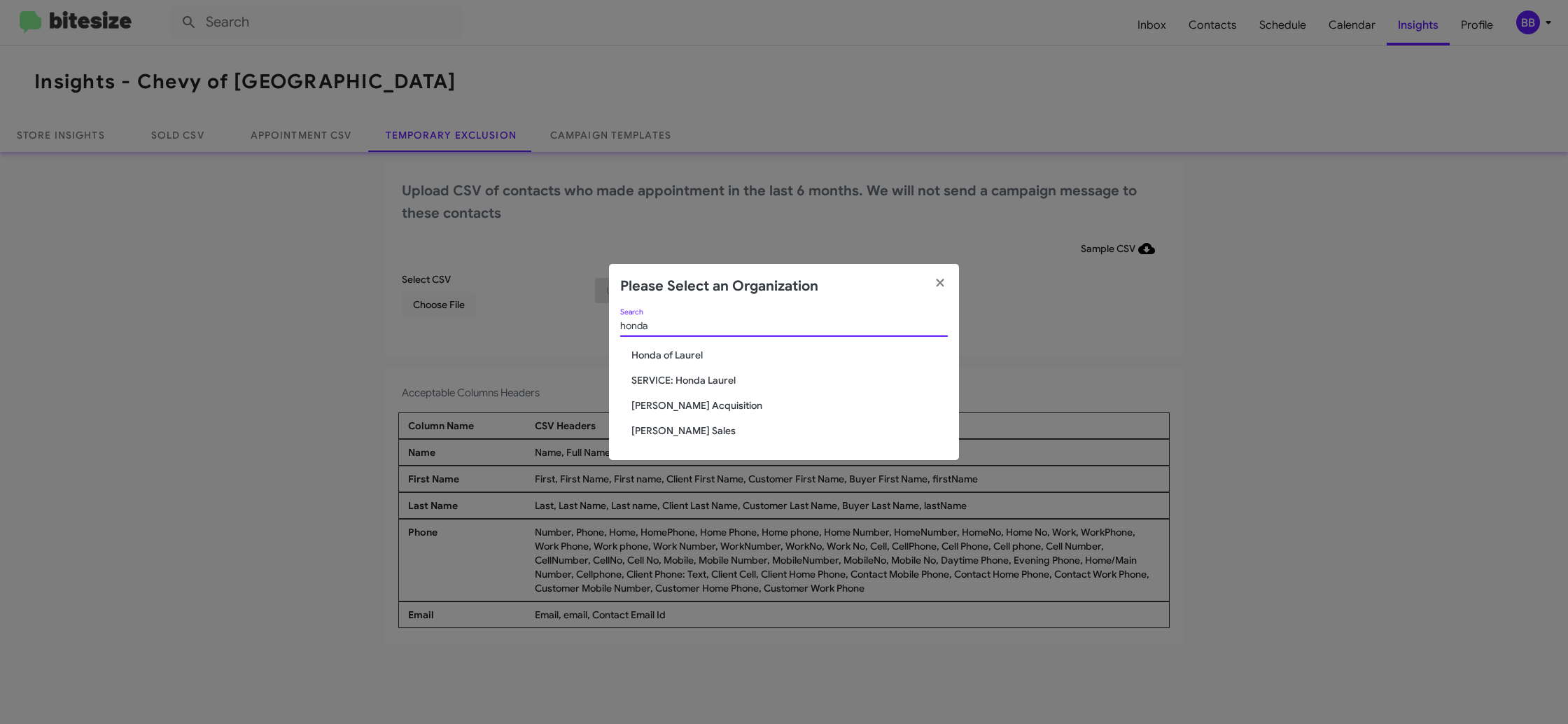
type input "honda"
click at [643, 350] on span "Honda of Laurel" at bounding box center [789, 355] width 316 height 14
drag, startPoint x: 643, startPoint y: 350, endPoint x: 681, endPoint y: 299, distance: 63.6
click at [647, 343] on div "honda Search Honda of Laurel SERVICE: Honda Laurel Tony Honda Acquisition Tony …" at bounding box center [784, 384] width 350 height 152
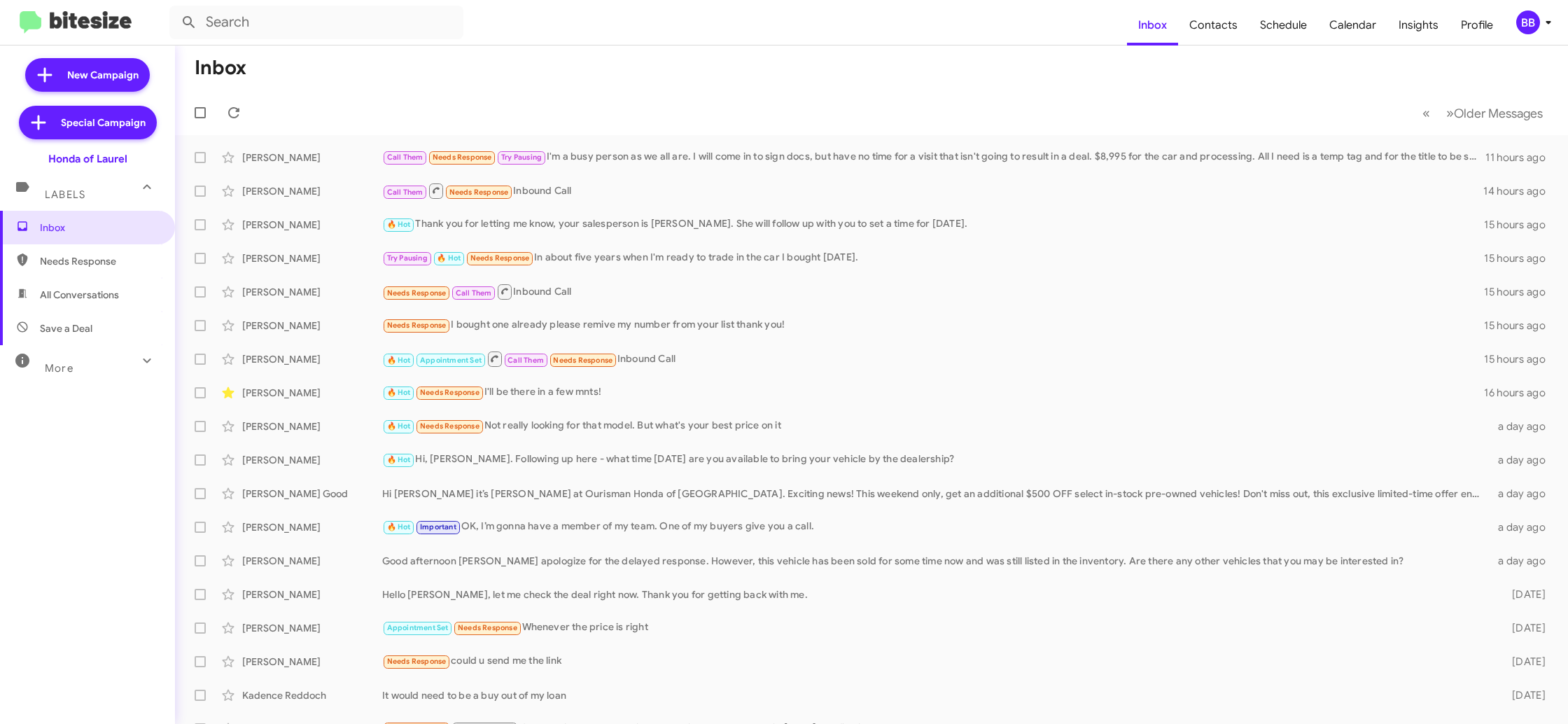
click at [1539, 26] on icon at bounding box center [1548, 22] width 17 height 17
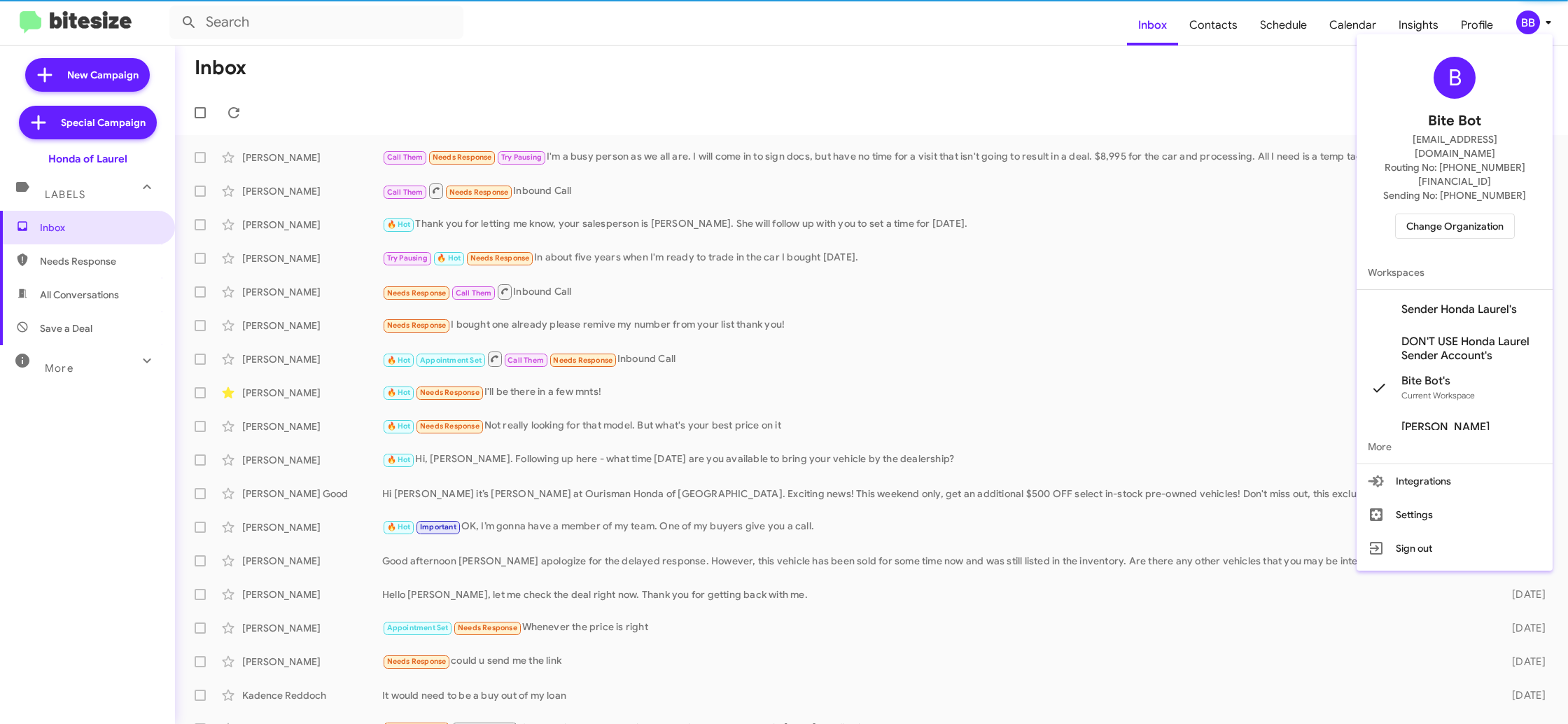
click at [1459, 302] on span "Sender Honda Laurel's" at bounding box center [1458, 309] width 115 height 14
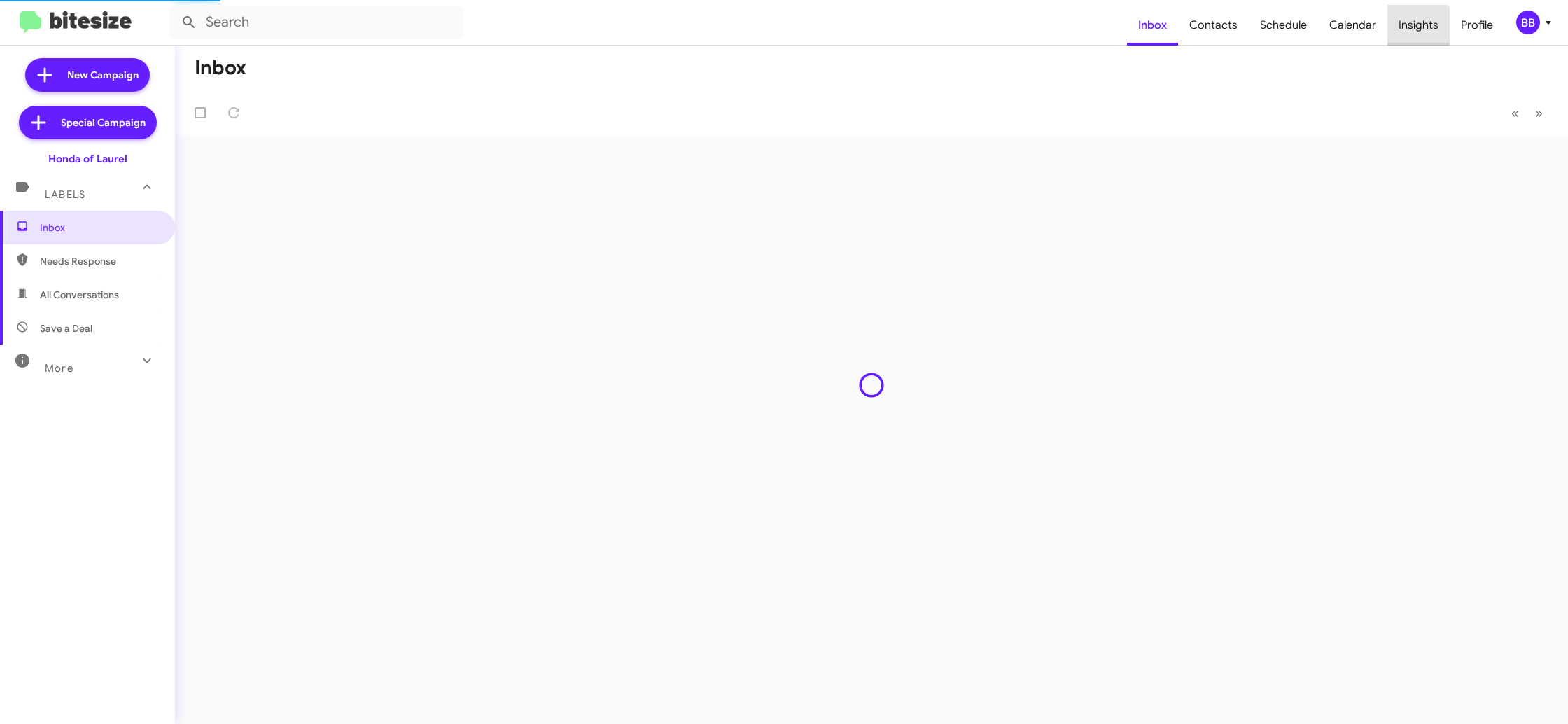
click at [1409, 34] on span "Insights" at bounding box center [1418, 25] width 63 height 41
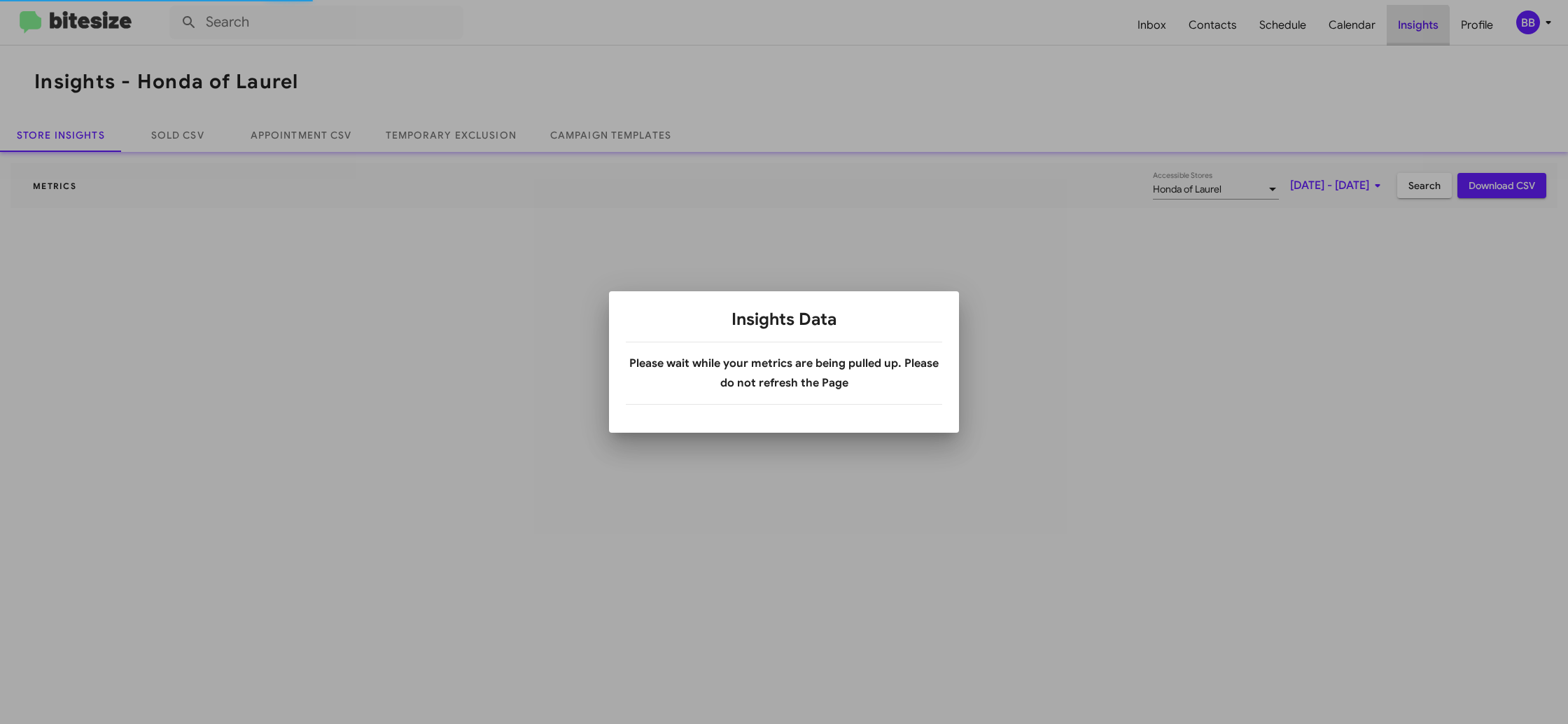
click at [1409, 34] on body "Inbox Contacts Schedule Calendar Insights Profile BB Insights - Honda of Laurel…" at bounding box center [784, 362] width 1568 height 724
click at [1409, 34] on div at bounding box center [784, 362] width 1568 height 724
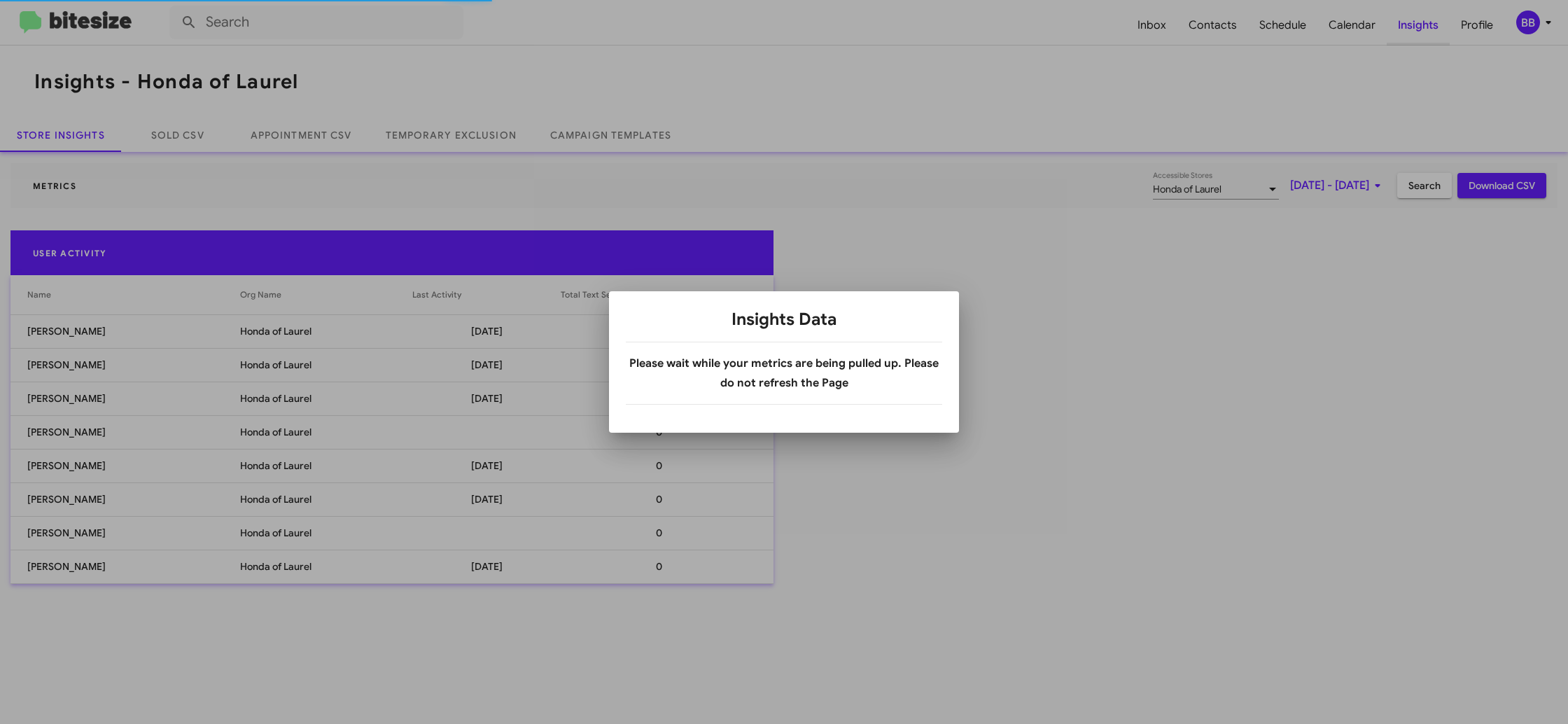
click at [1409, 34] on div at bounding box center [784, 362] width 1568 height 724
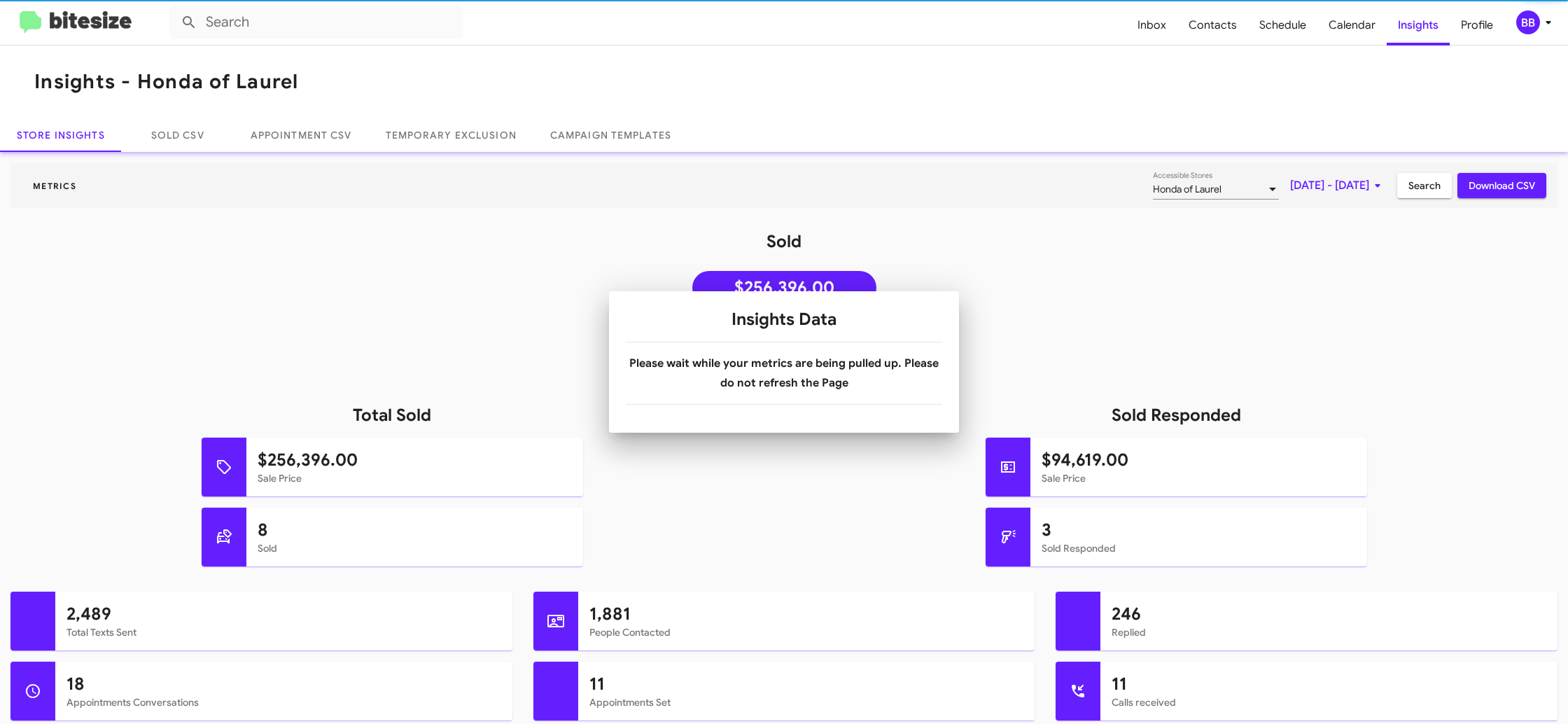
scroll to position [1, 0]
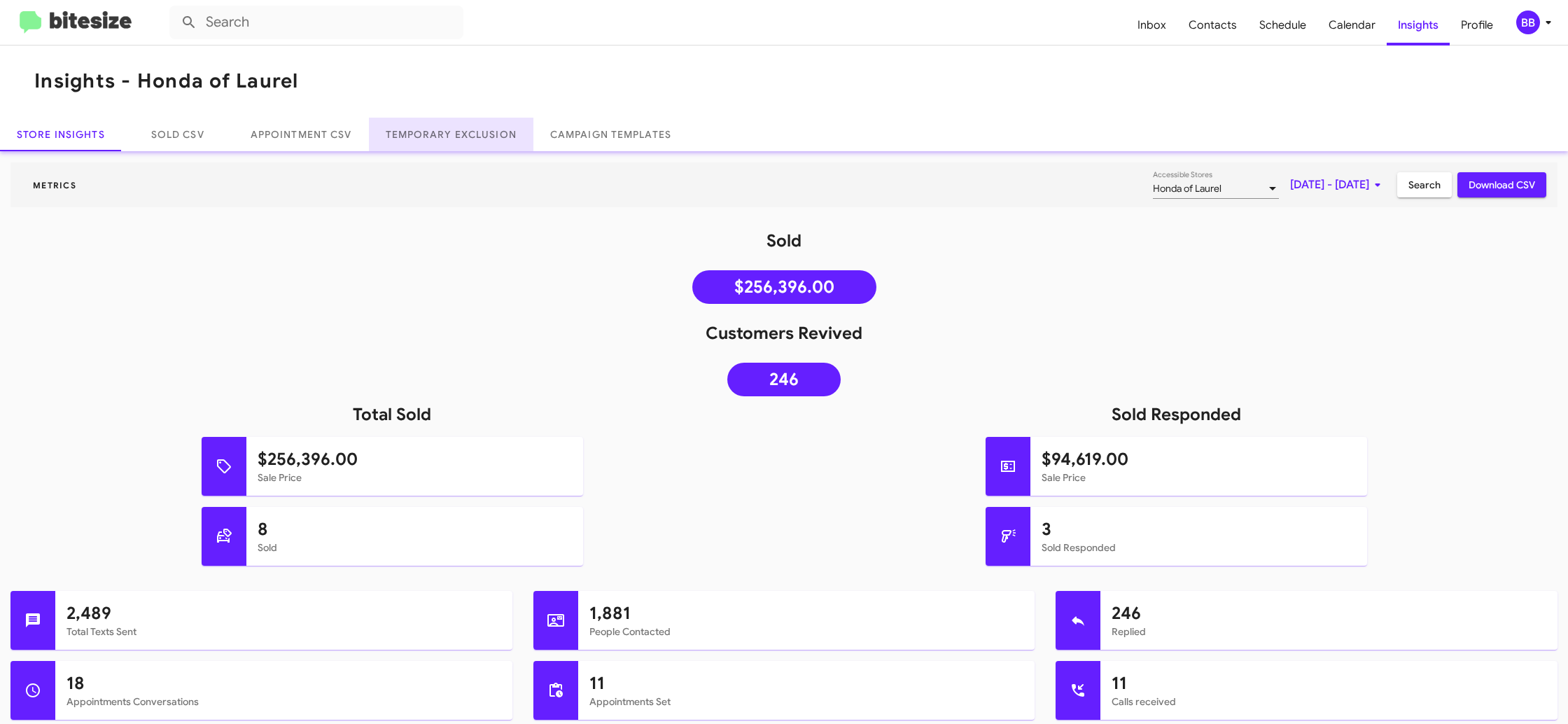
click at [452, 138] on link "Temporary Exclusion" at bounding box center [451, 134] width 165 height 33
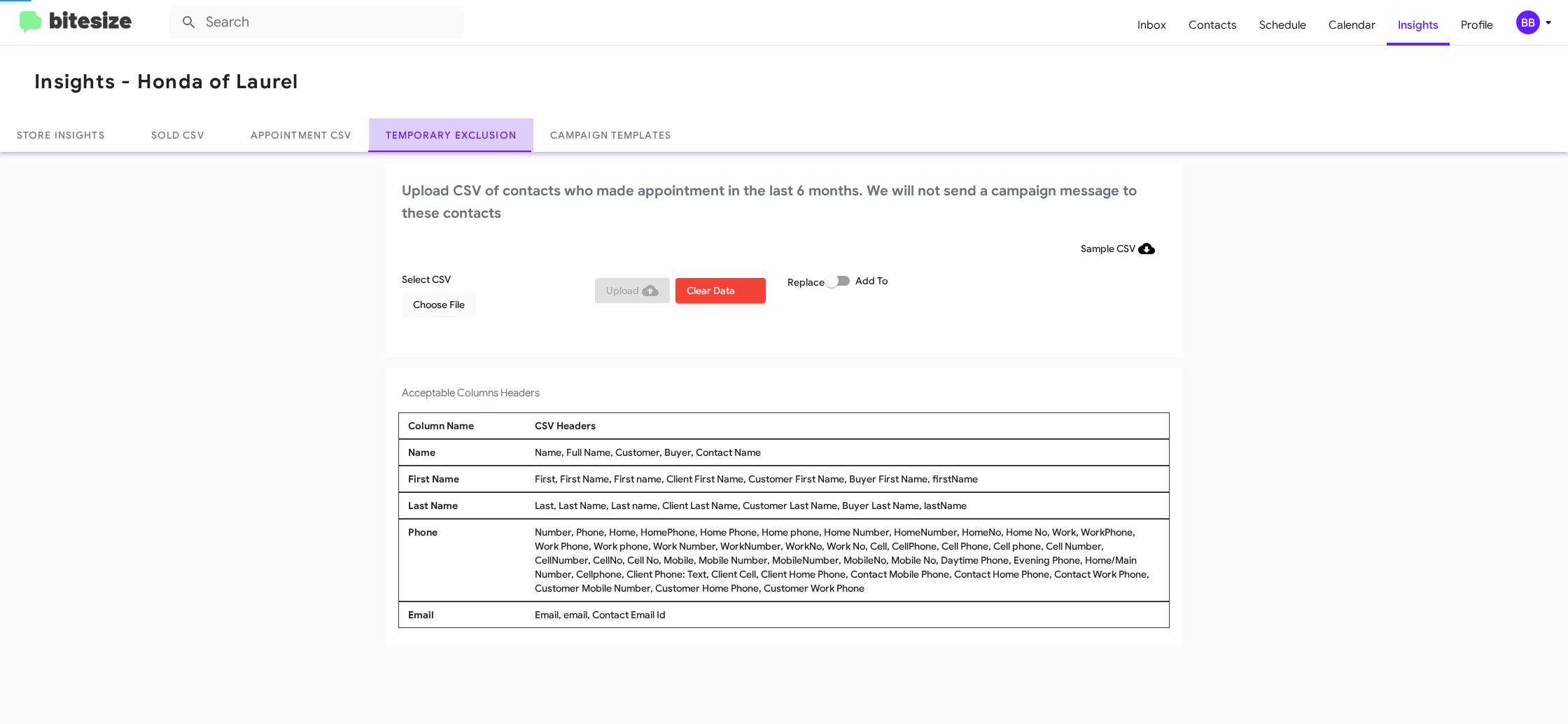
click at [452, 138] on link "Temporary Exclusion" at bounding box center [451, 135] width 165 height 33
drag, startPoint x: 452, startPoint y: 138, endPoint x: 485, endPoint y: 159, distance: 39.1
click at [455, 139] on link "Temporary Exclusion" at bounding box center [451, 135] width 165 height 33
click at [451, 306] on span "Choose File" at bounding box center [438, 304] width 52 height 26
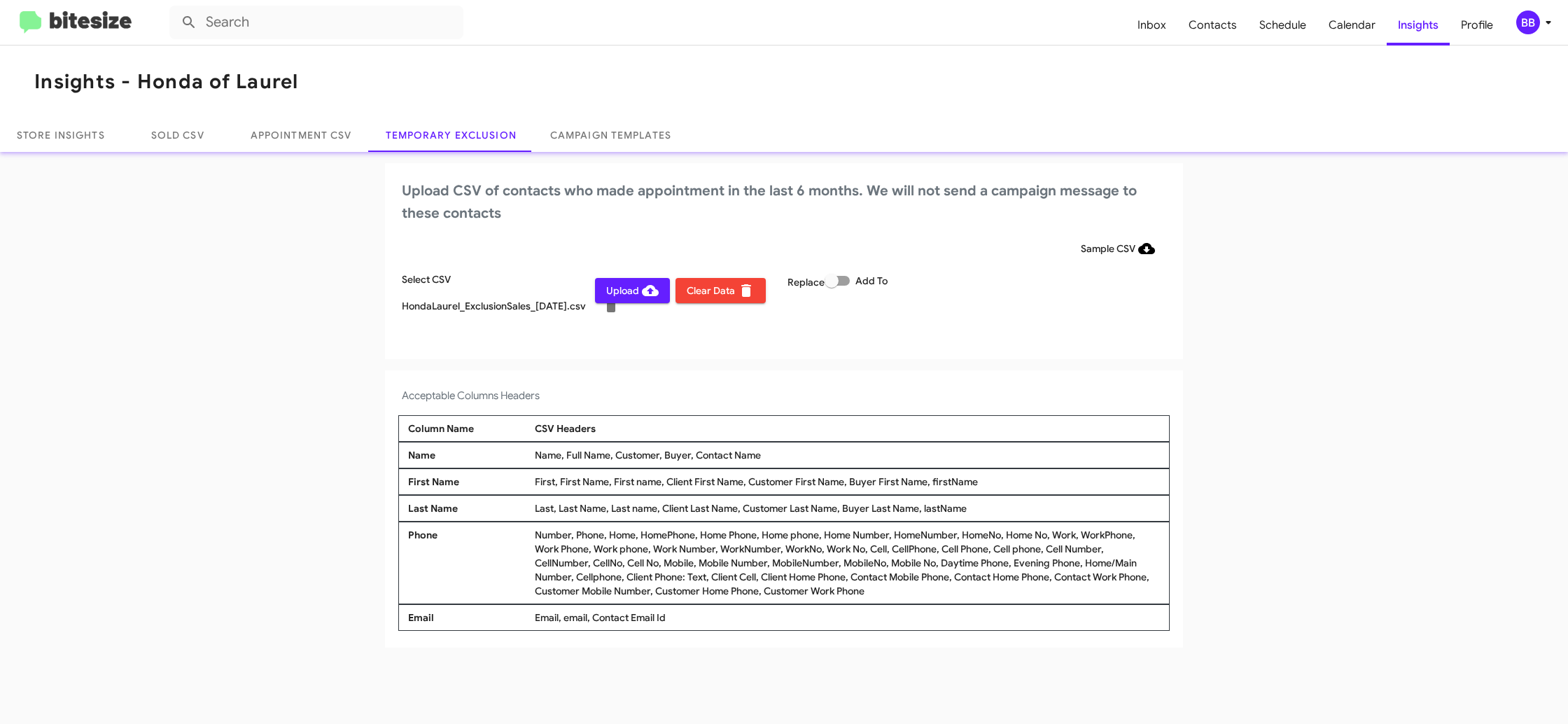
click at [1547, 19] on icon at bounding box center [1548, 22] width 17 height 17
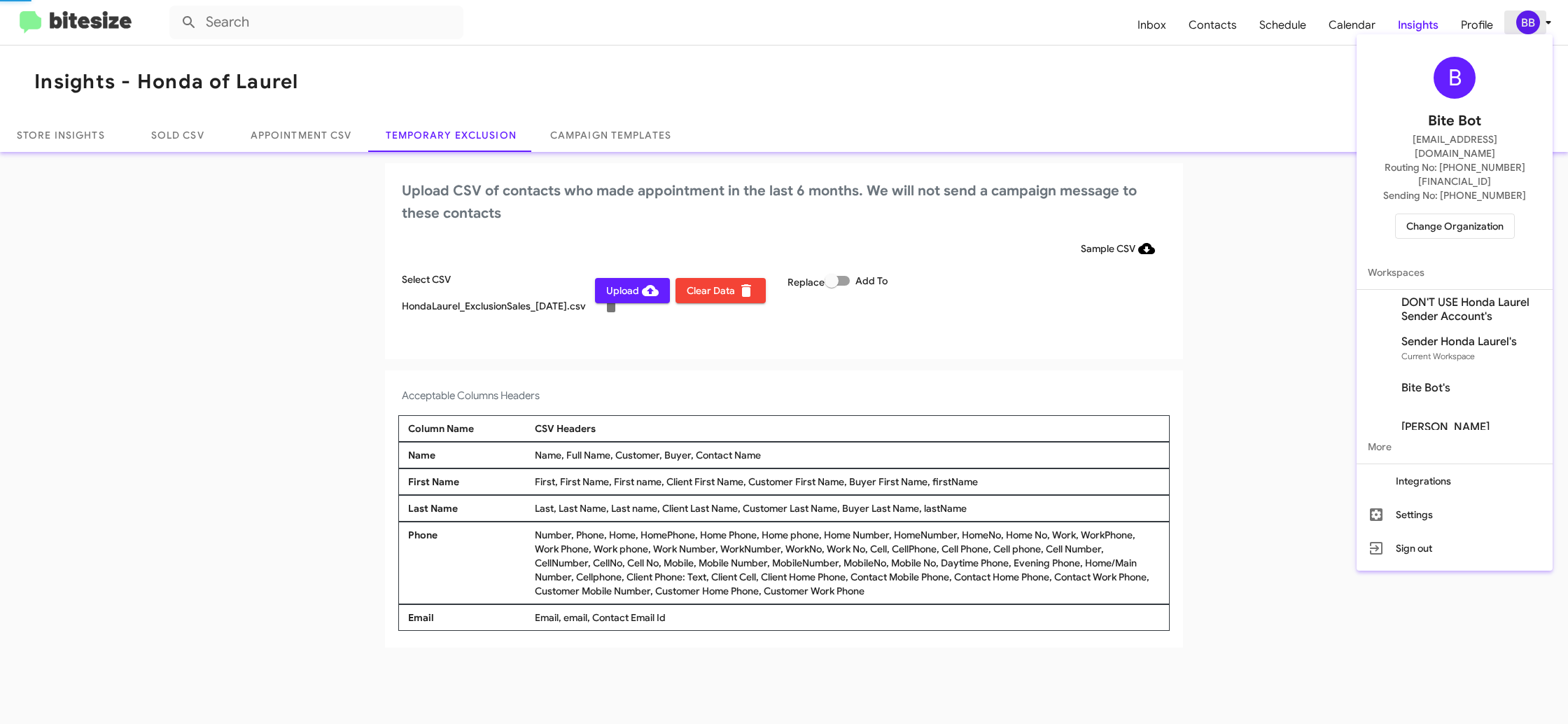
click at [1547, 19] on div at bounding box center [784, 362] width 1568 height 724
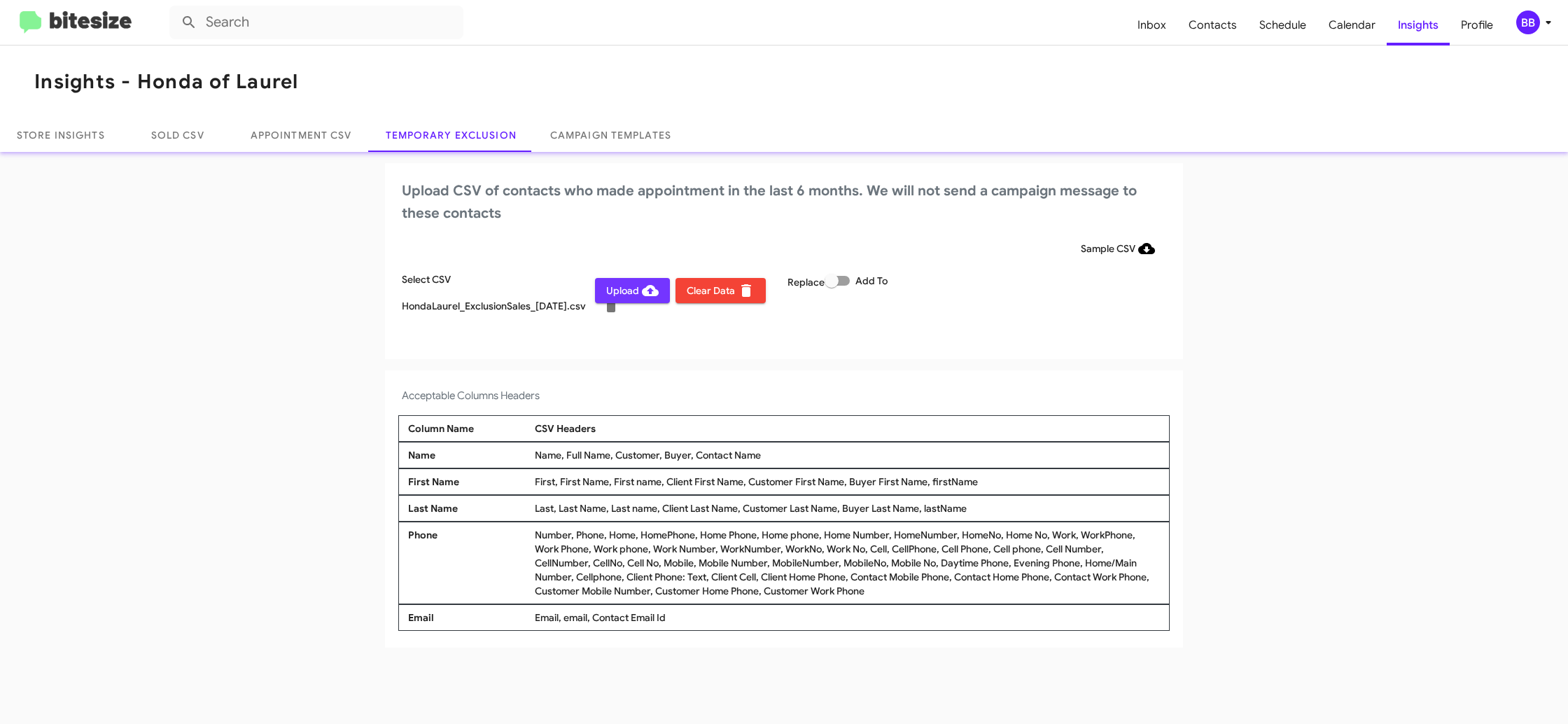
drag, startPoint x: 623, startPoint y: 295, endPoint x: 625, endPoint y: 288, distance: 7.3
click at [622, 295] on span "Upload" at bounding box center [632, 290] width 53 height 26
click at [1532, 26] on div "BB" at bounding box center [1528, 22] width 24 height 24
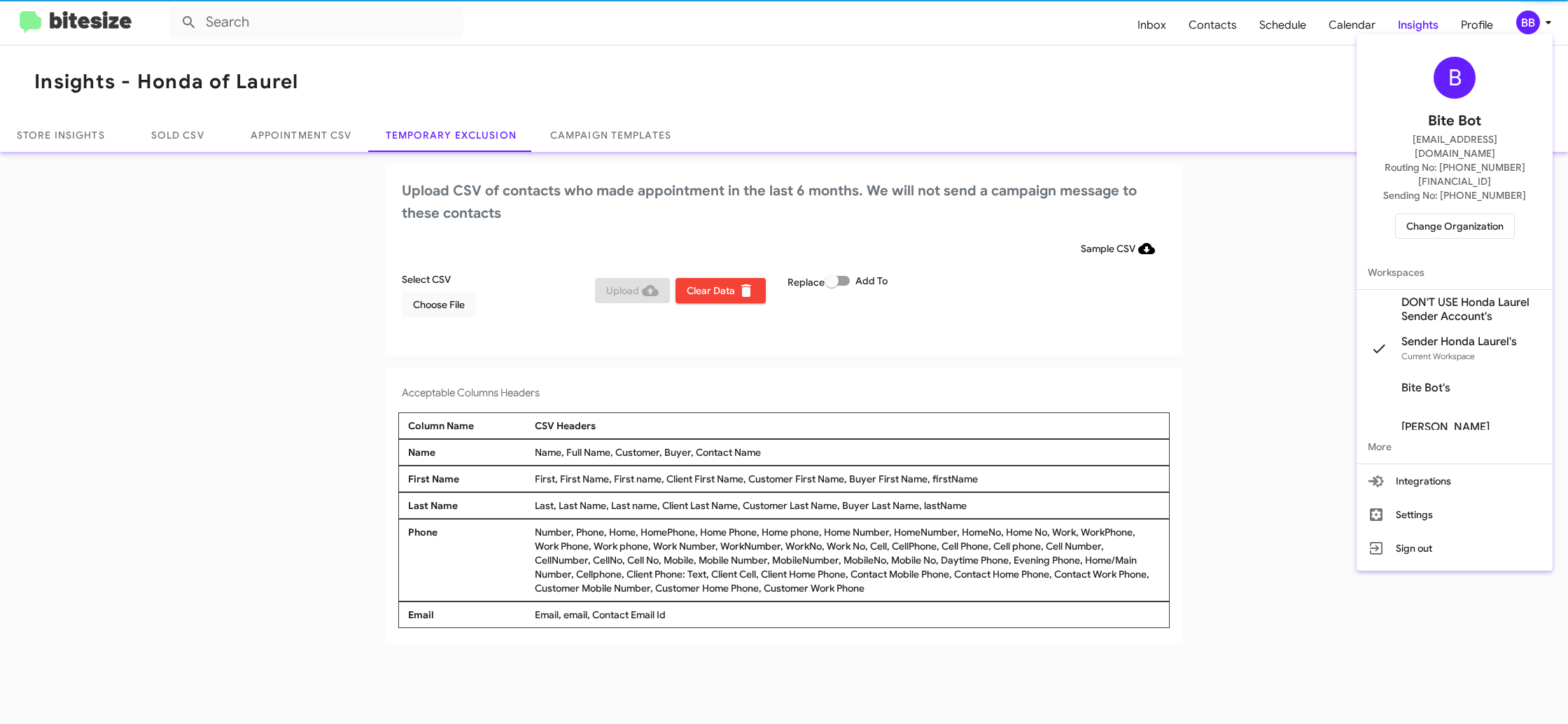
click at [1432, 214] on span "Change Organization" at bounding box center [1455, 226] width 97 height 24
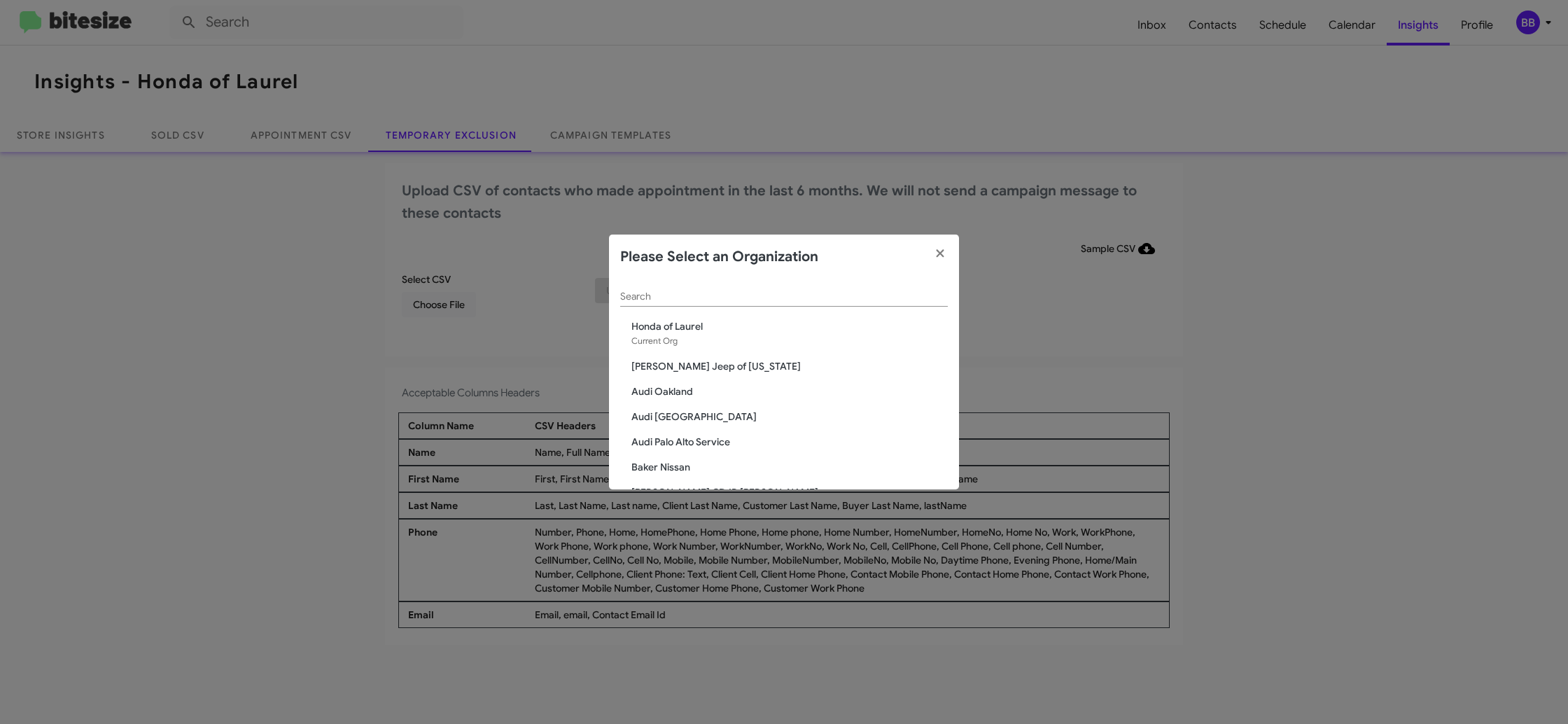
click at [653, 285] on div "Search" at bounding box center [784, 292] width 328 height 27
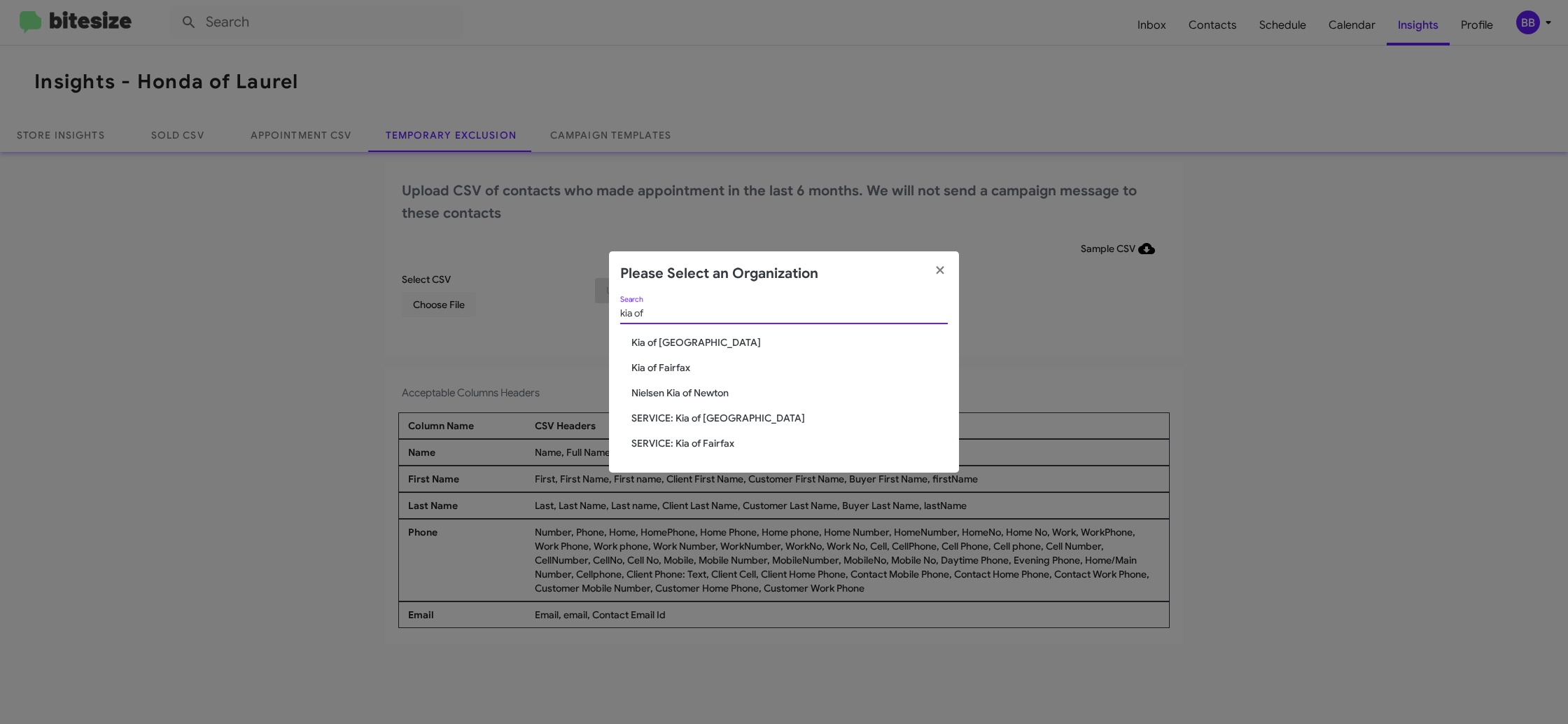
type input "kia of"
click at [680, 339] on span "Kia of [GEOGRAPHIC_DATA]" at bounding box center [789, 343] width 316 height 14
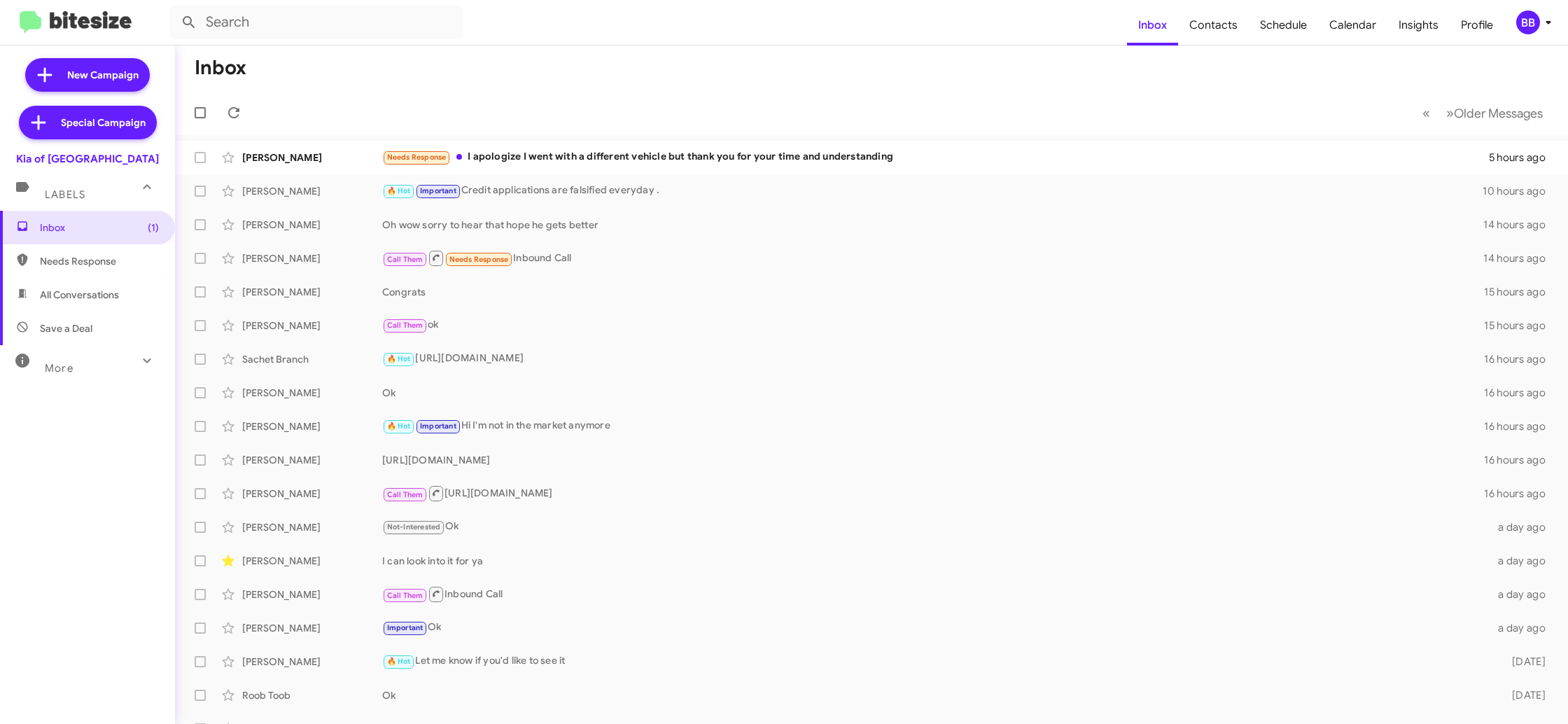
click at [1545, 22] on icon at bounding box center [1548, 22] width 17 height 17
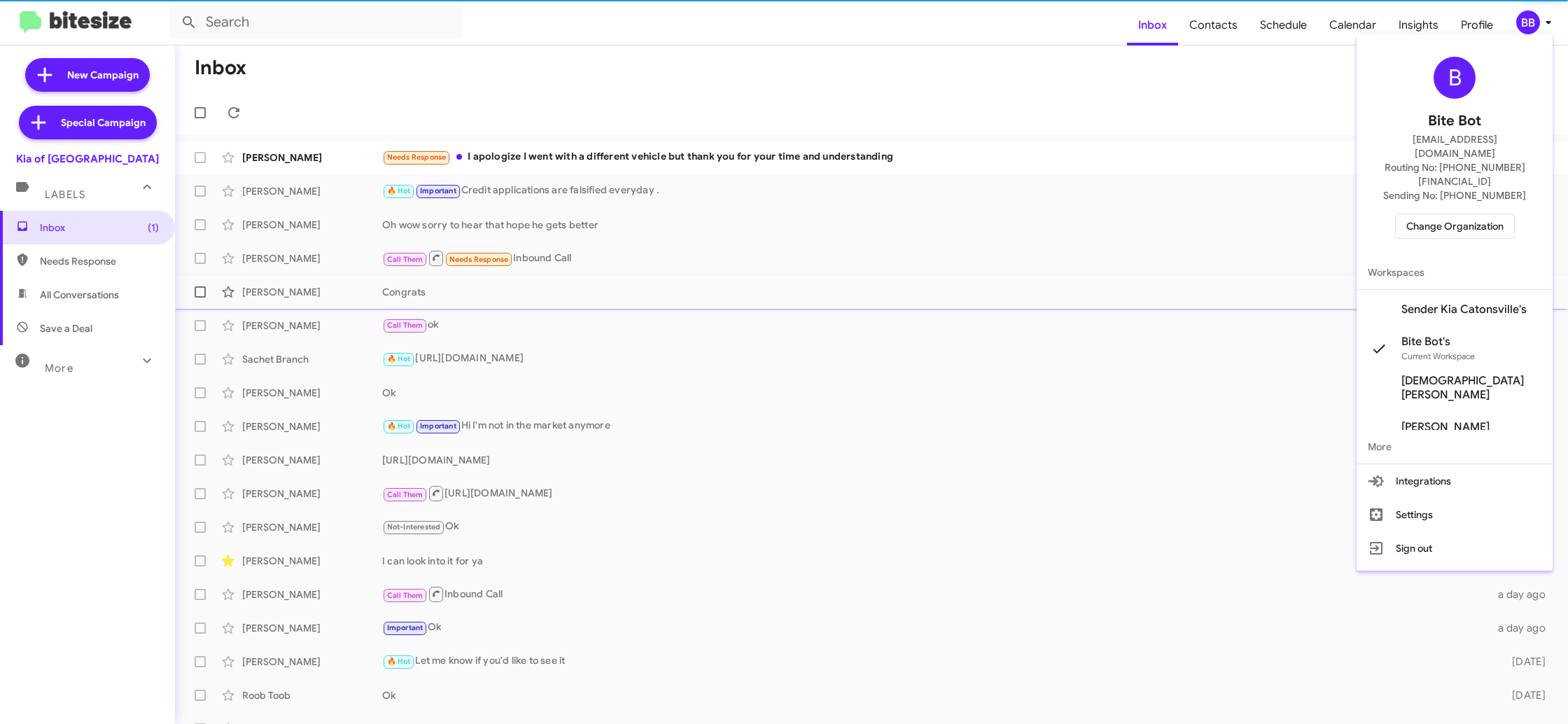
click at [1459, 302] on span "Sender Kia Catonsville's" at bounding box center [1464, 309] width 125 height 14
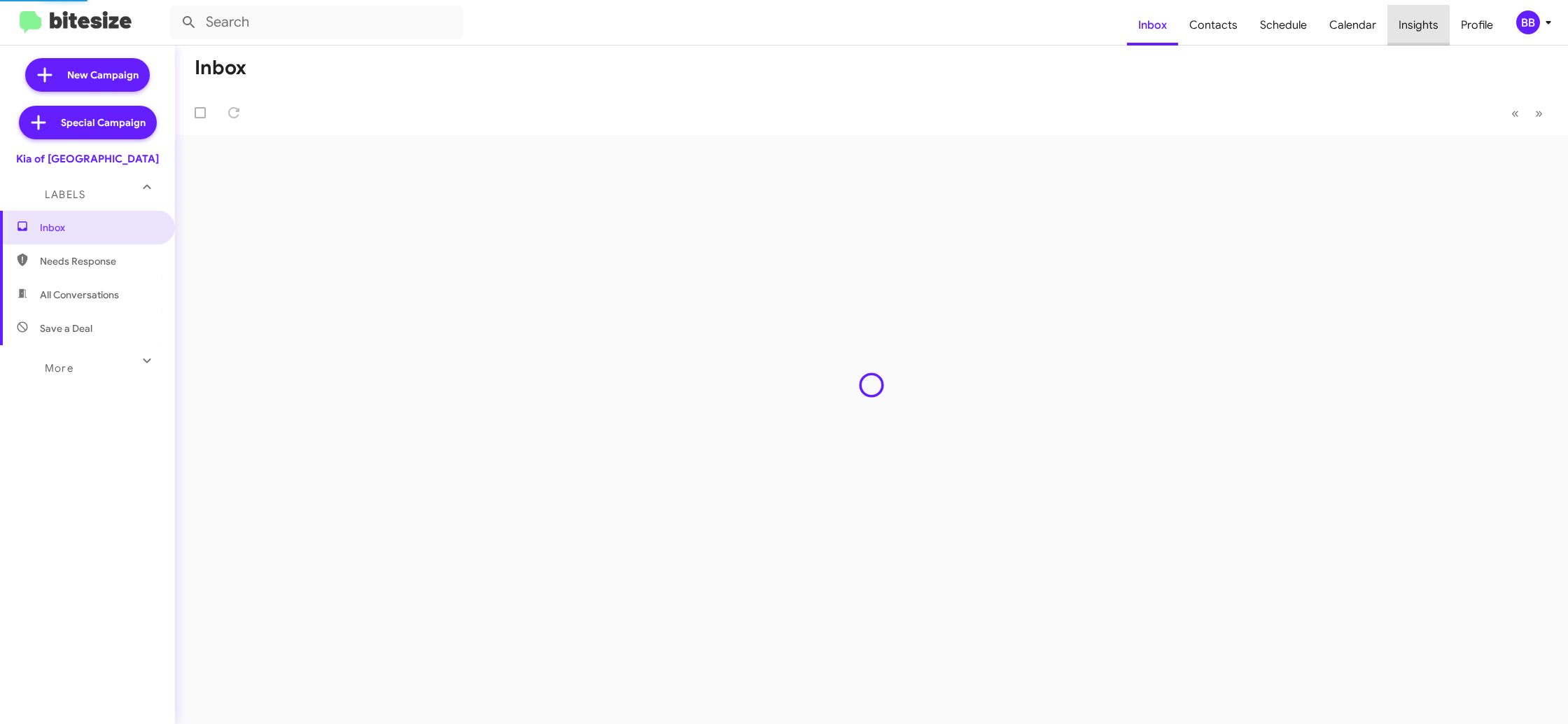
click at [1409, 33] on span "Insights" at bounding box center [1418, 25] width 63 height 41
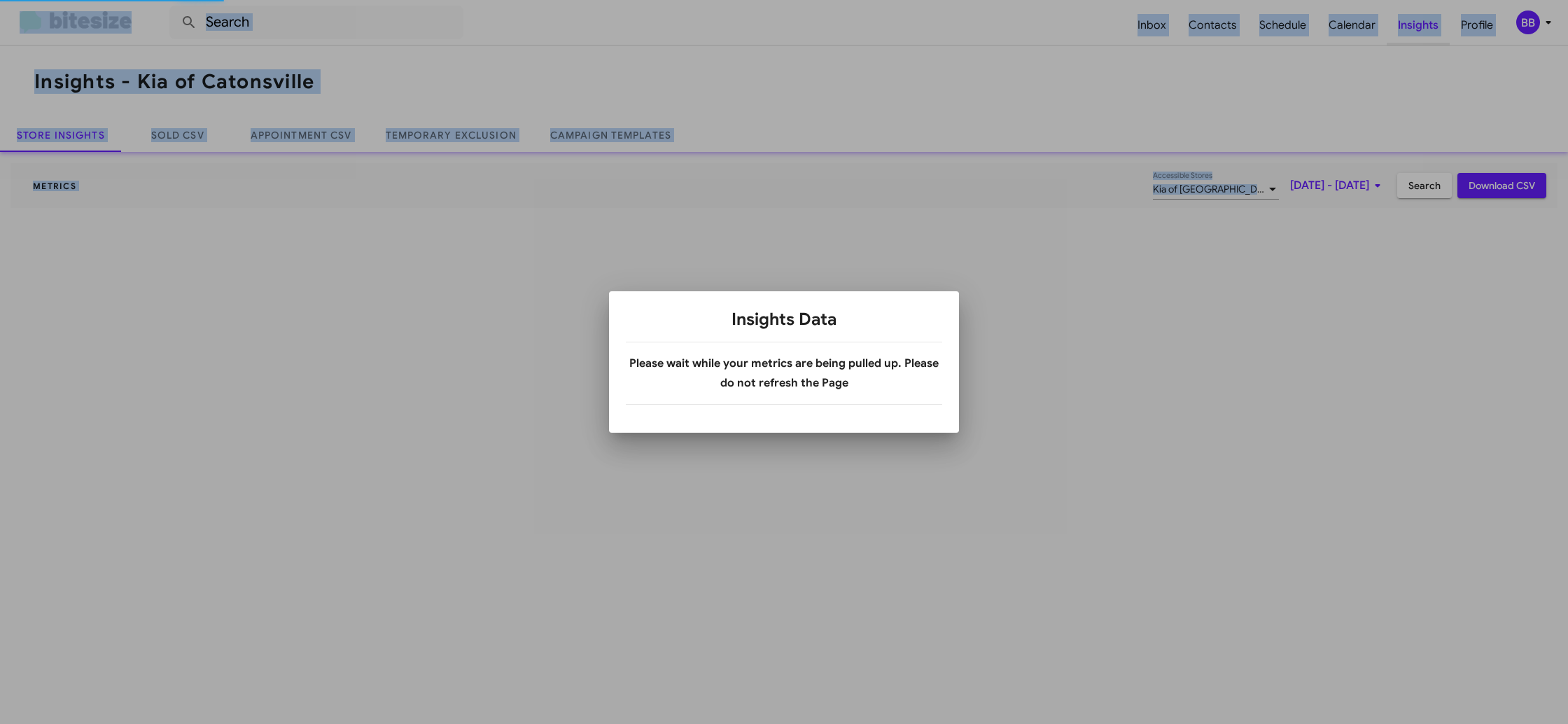
click at [1409, 33] on div at bounding box center [784, 362] width 1568 height 724
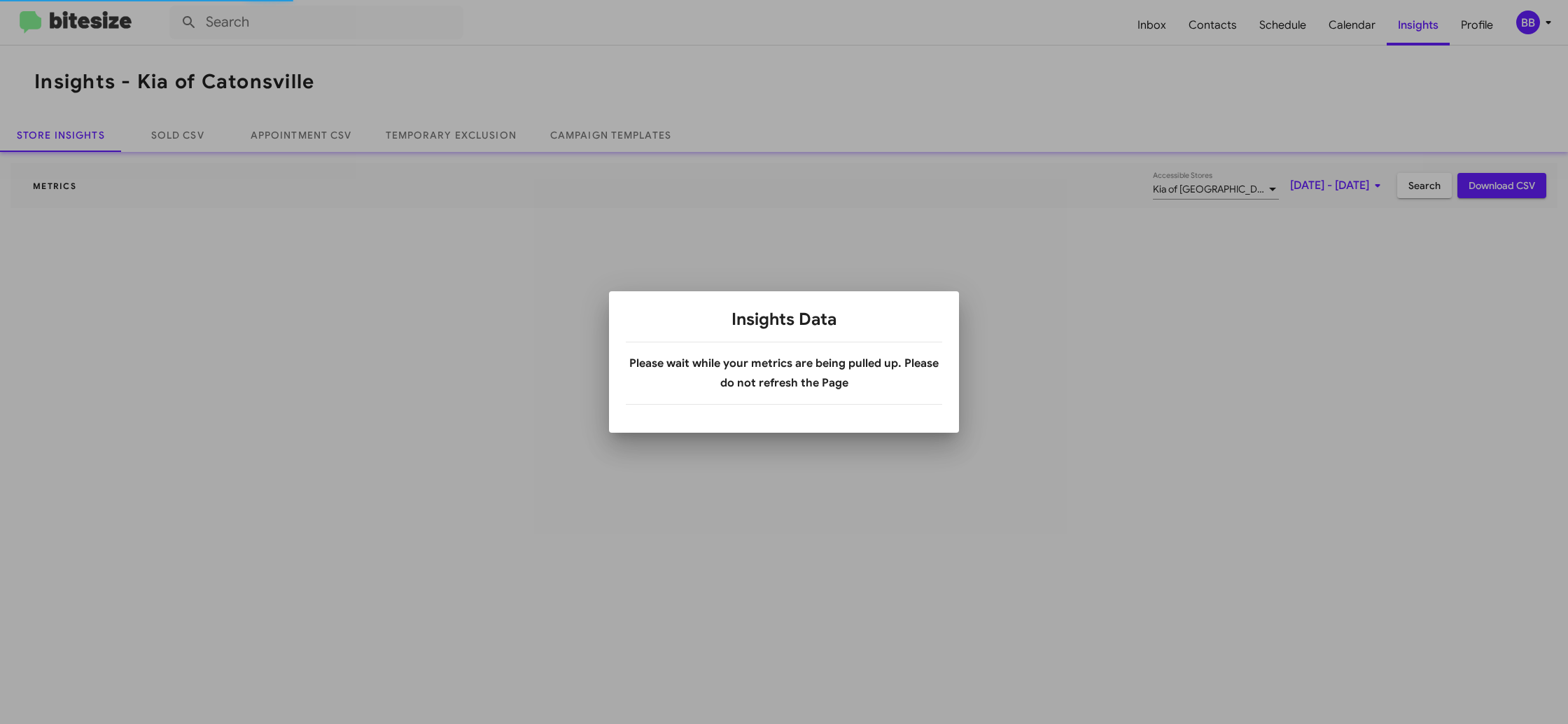
drag, startPoint x: 1409, startPoint y: 33, endPoint x: 1226, endPoint y: 137, distance: 210.5
click at [1409, 32] on div at bounding box center [784, 362] width 1568 height 724
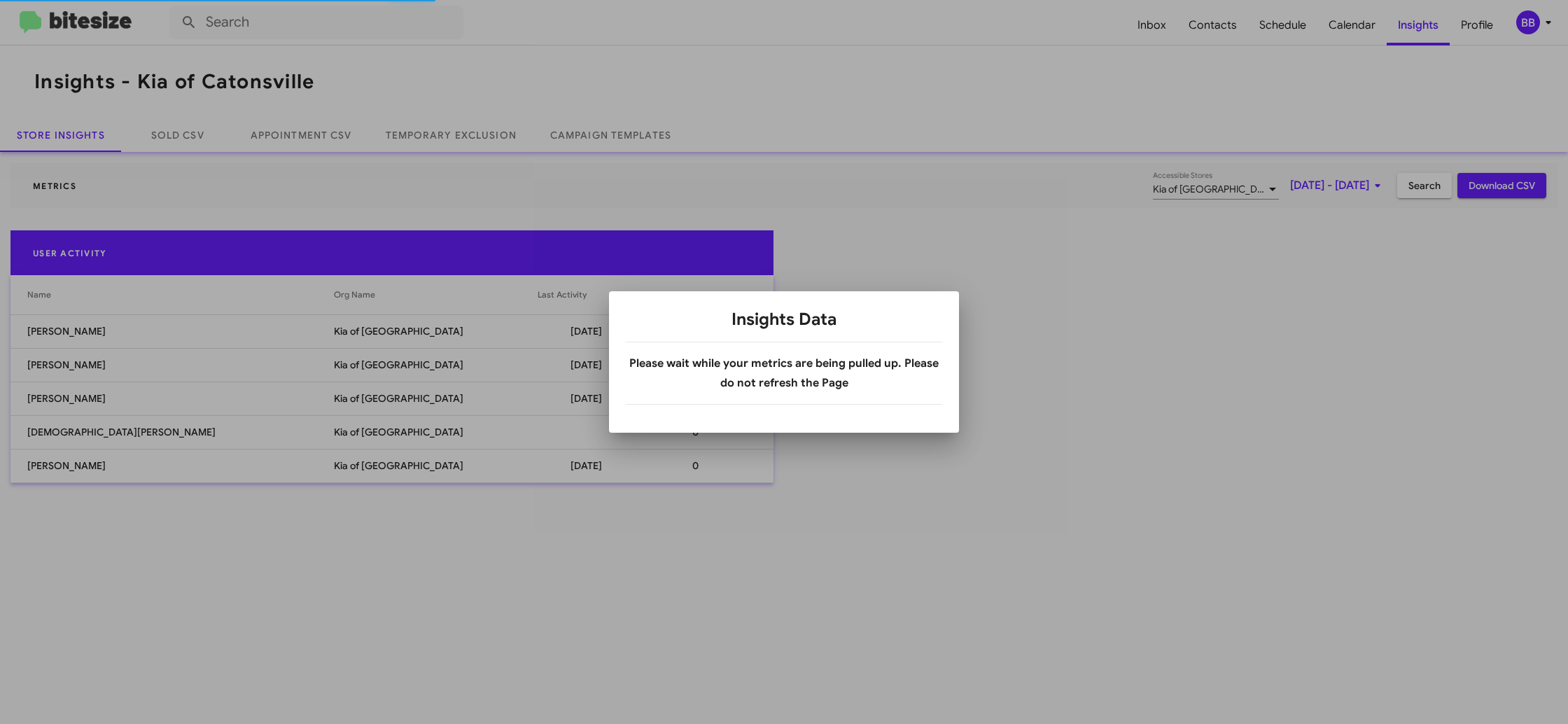
click at [487, 138] on body "Inbox Contacts Schedule Calendar Insights Profile BB Insights - Kia of Catonsvi…" at bounding box center [784, 362] width 1568 height 724
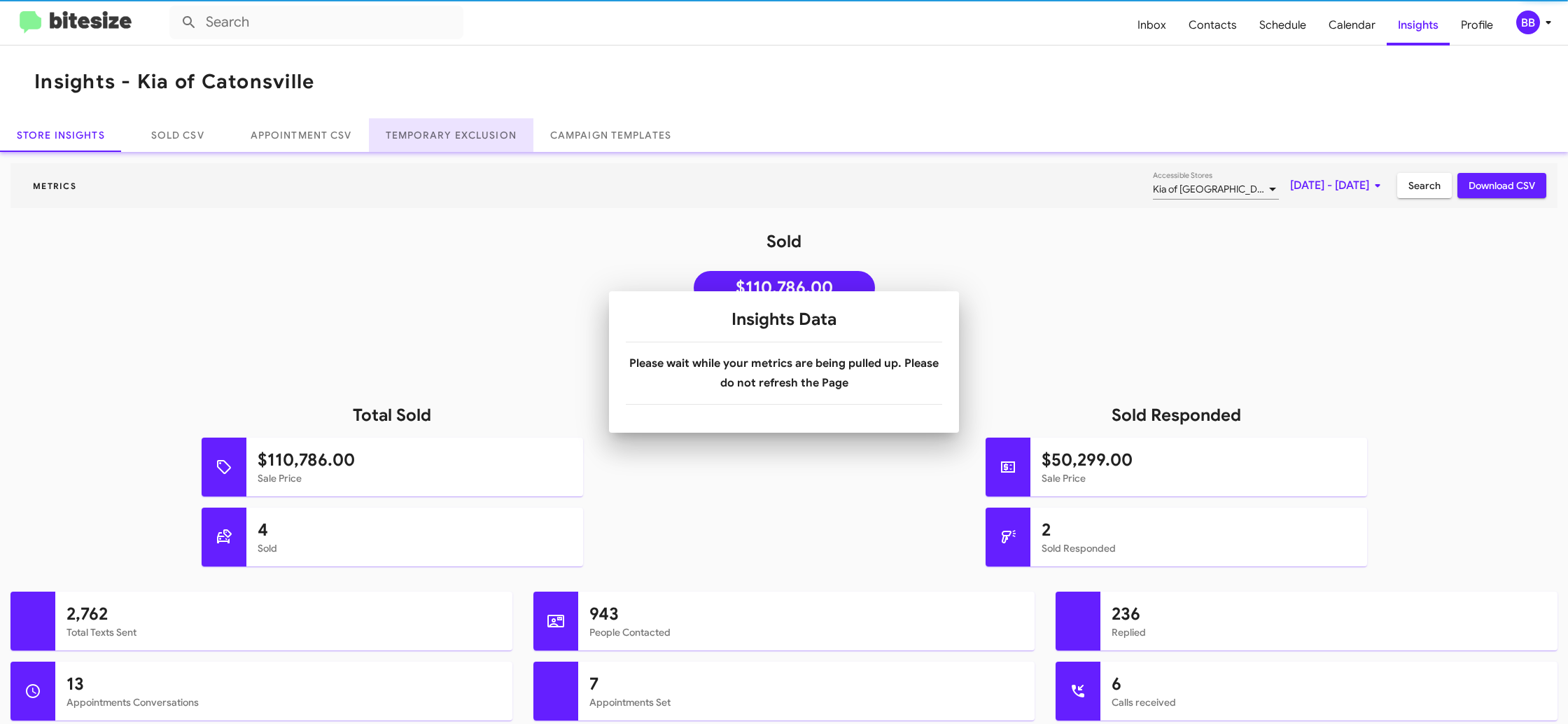
click at [487, 138] on link "Temporary Exclusion" at bounding box center [451, 135] width 165 height 33
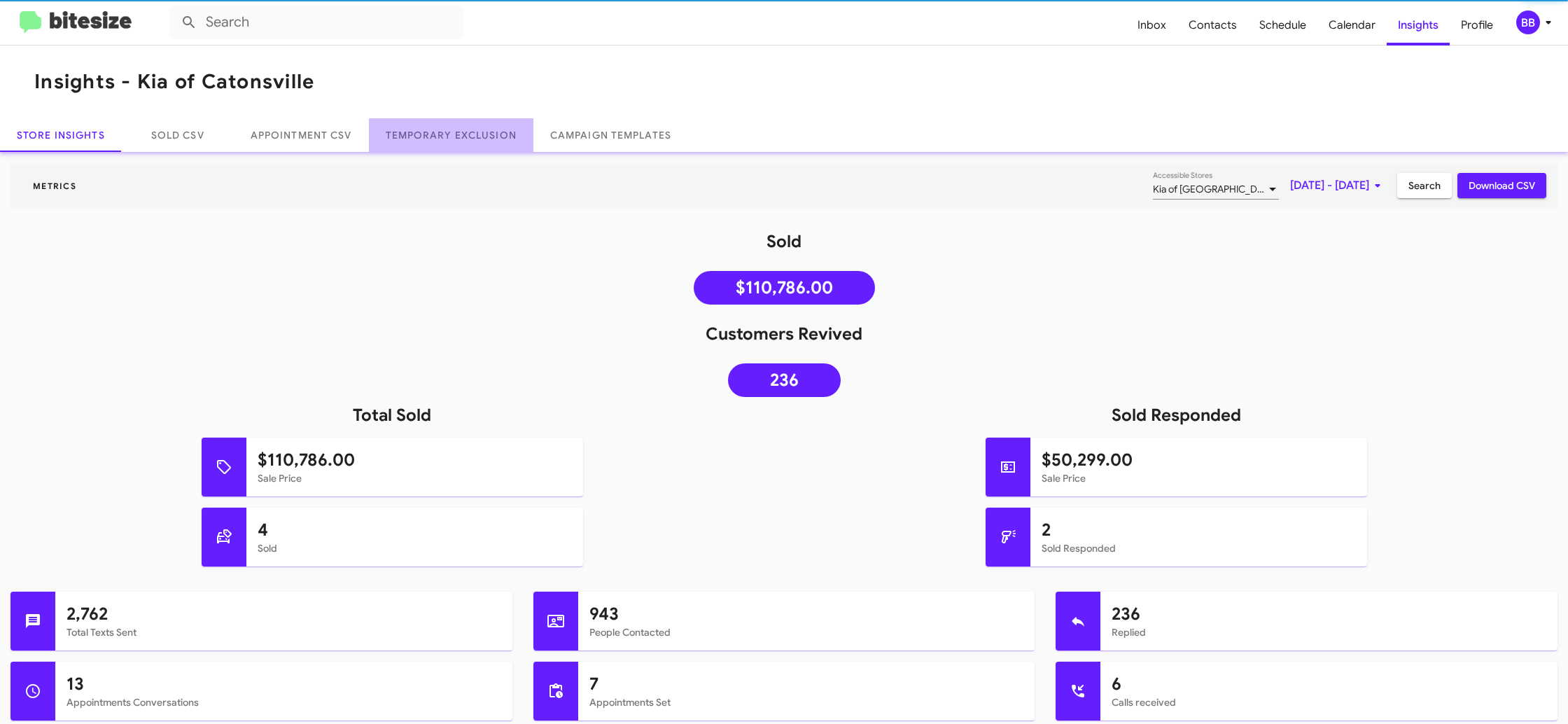
click at [487, 138] on link "Temporary Exclusion" at bounding box center [451, 135] width 165 height 33
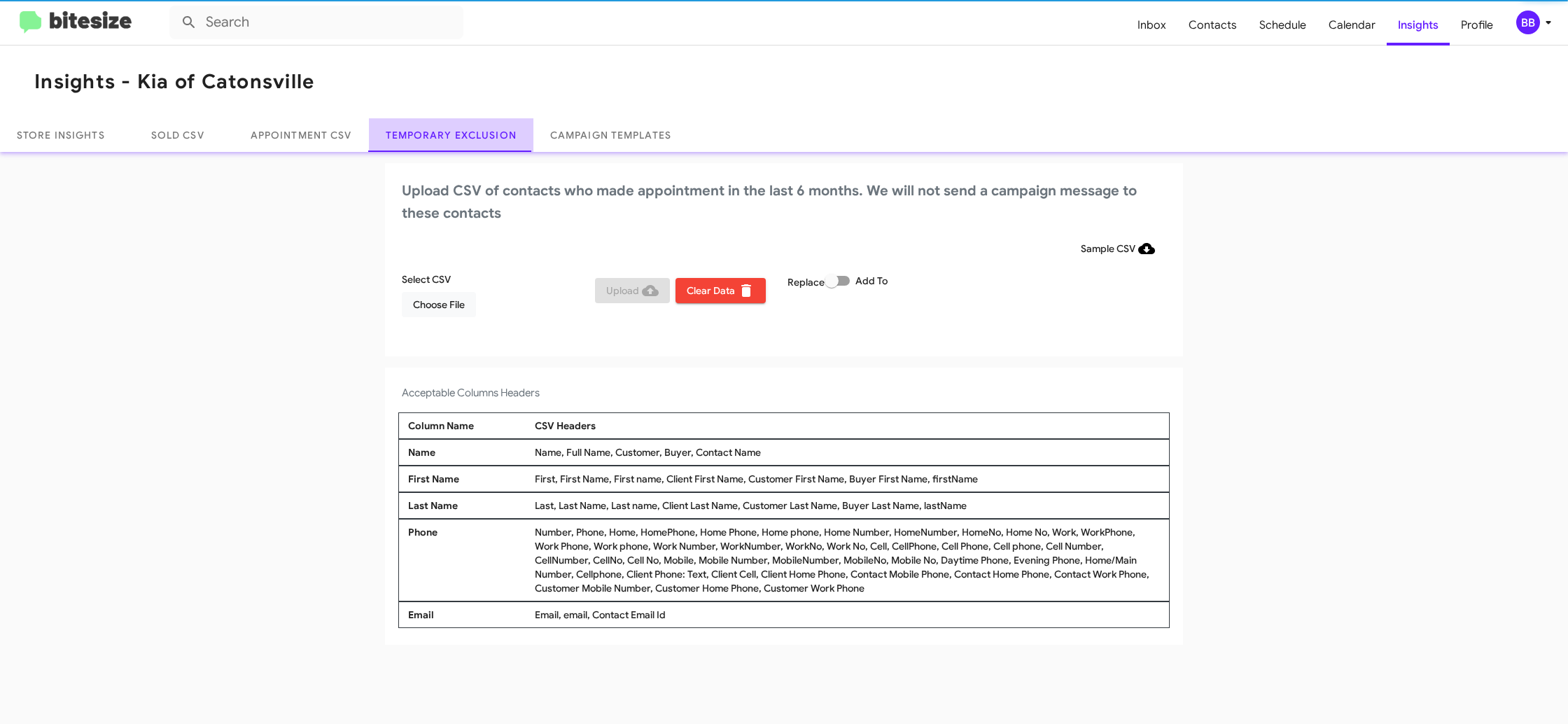
click at [487, 138] on link "Temporary Exclusion" at bounding box center [451, 135] width 165 height 33
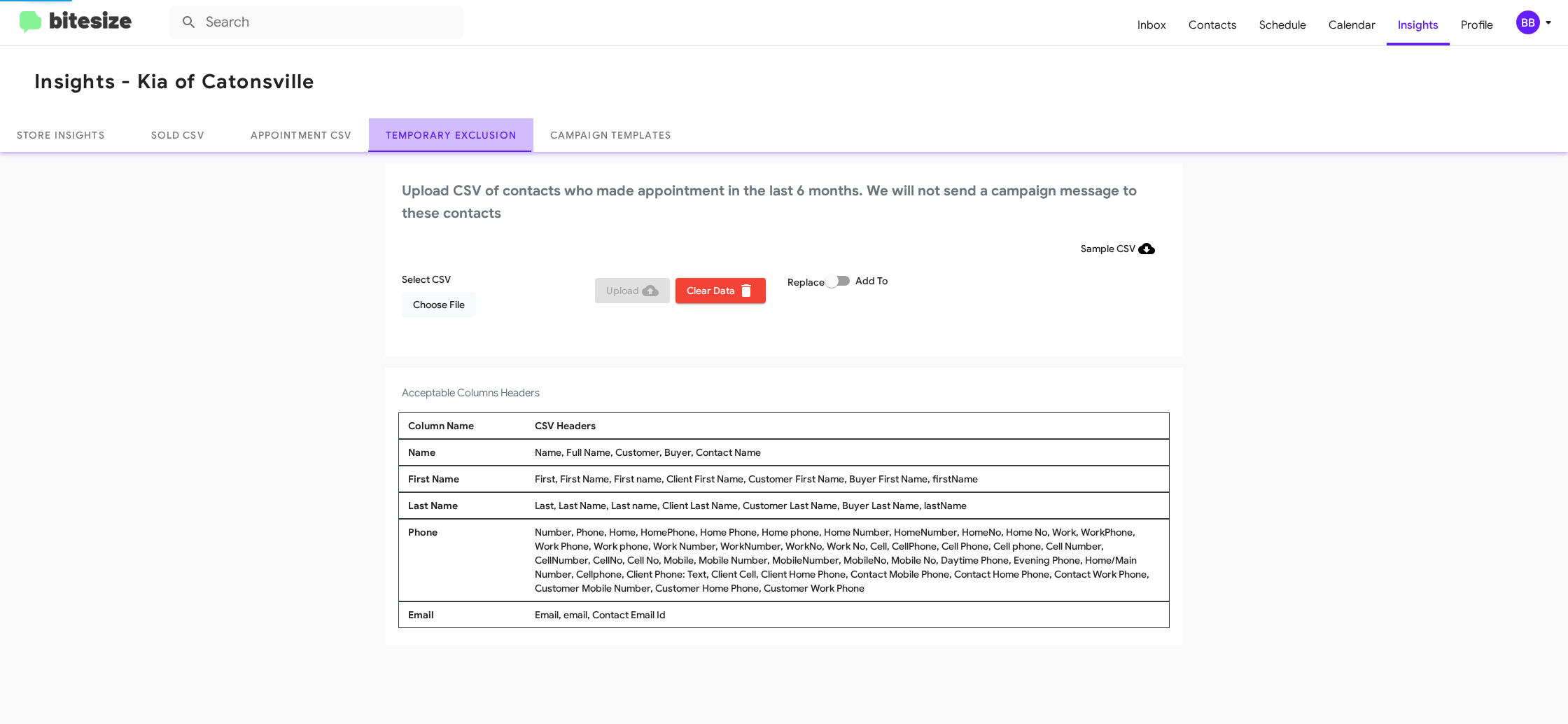
click at [487, 138] on link "Temporary Exclusion" at bounding box center [451, 135] width 165 height 33
click at [428, 304] on span "Choose File" at bounding box center [438, 304] width 52 height 26
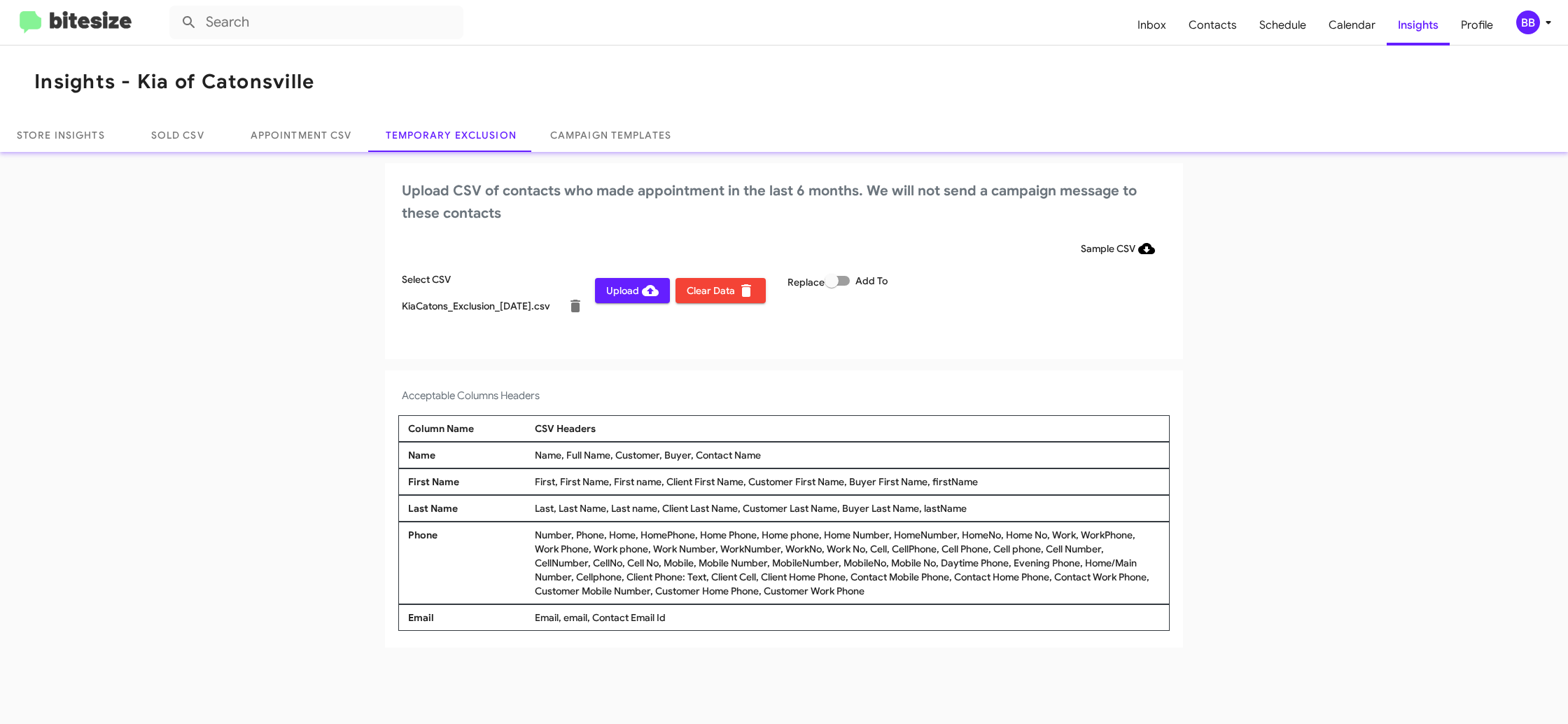
click at [996, 389] on h4 "Acceptable Columns Headers" at bounding box center [784, 396] width 764 height 17
click at [1541, 15] on icon at bounding box center [1548, 22] width 17 height 17
click at [1529, 15] on div "BB" at bounding box center [1528, 22] width 24 height 24
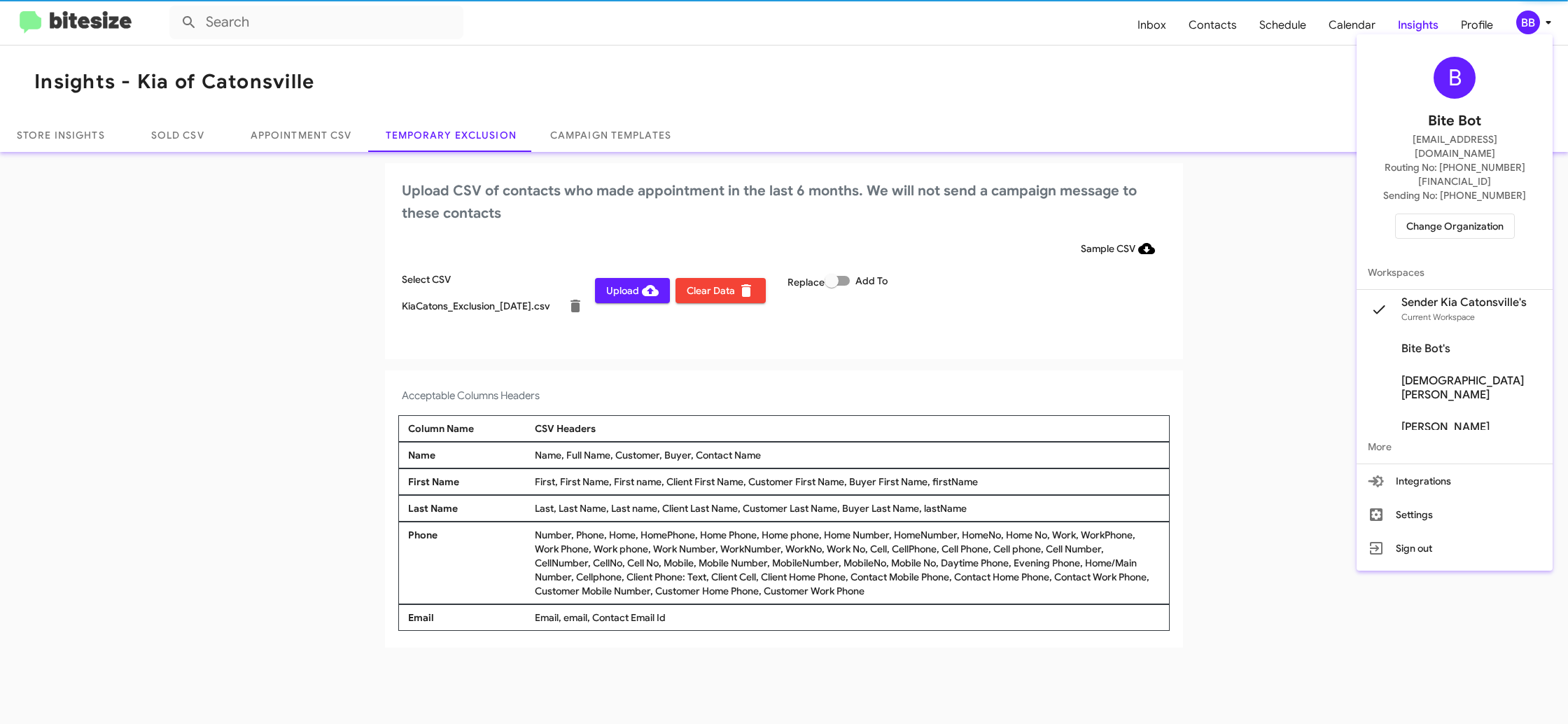
click at [1529, 15] on div at bounding box center [784, 362] width 1568 height 724
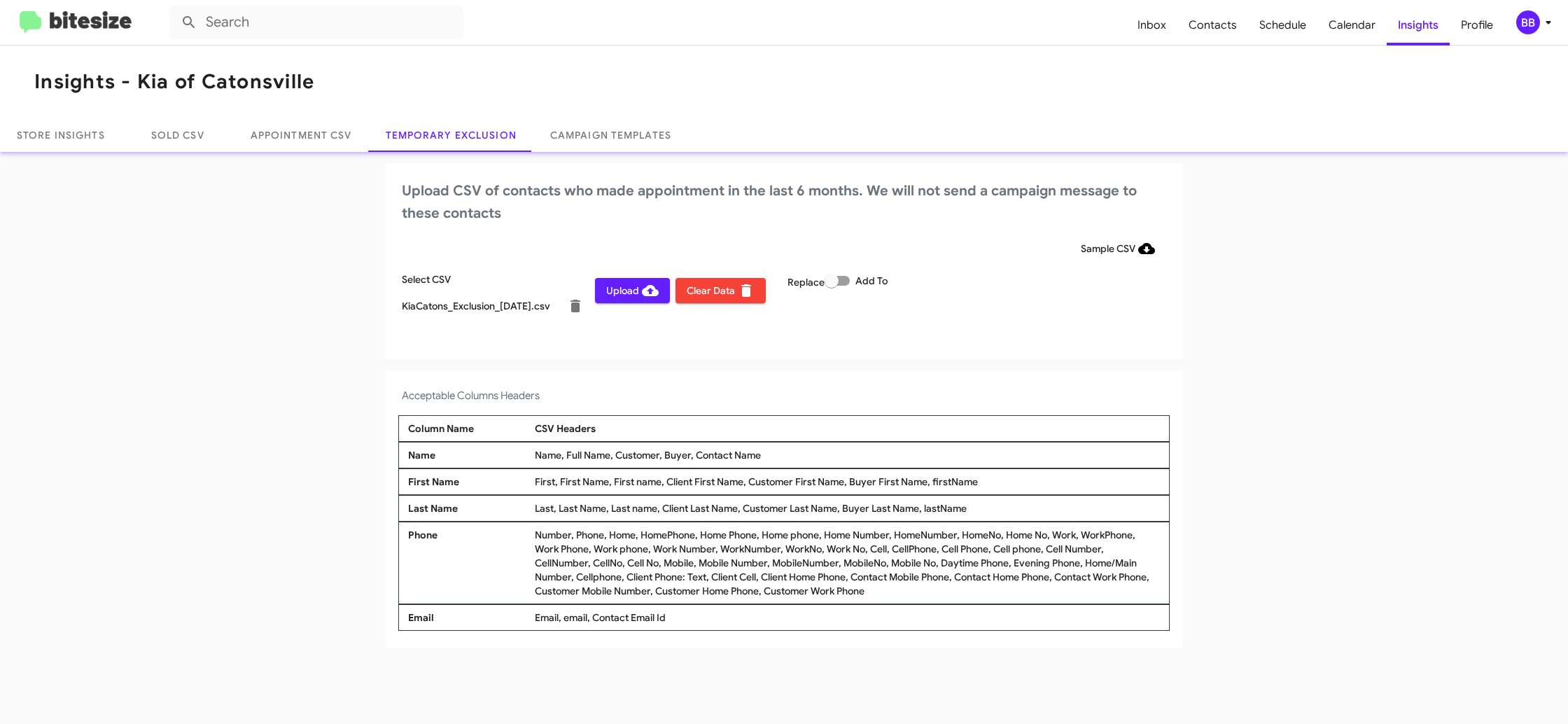
click at [636, 285] on span "Upload" at bounding box center [632, 290] width 53 height 26
click at [1548, 32] on span "BB" at bounding box center [1536, 22] width 42 height 24
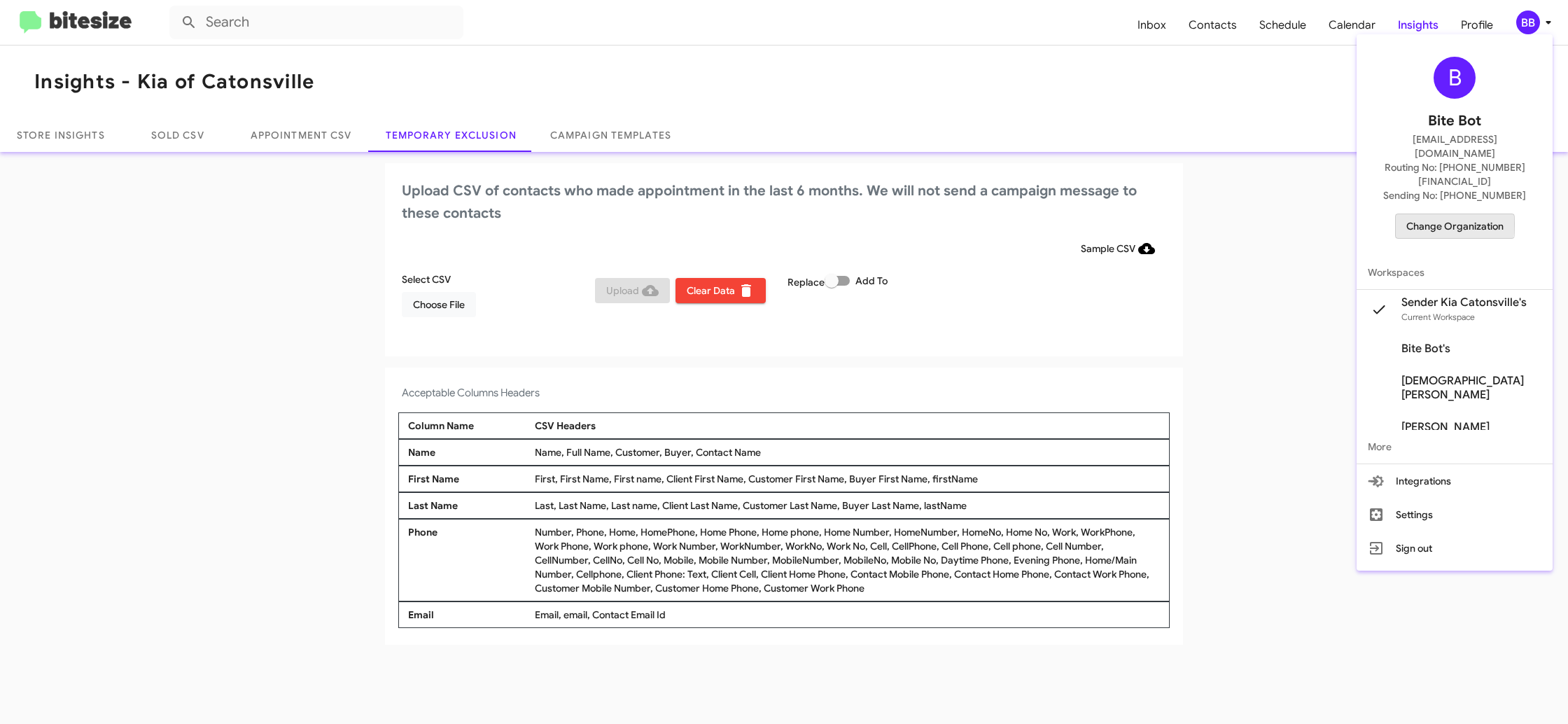
click at [1437, 214] on span "Change Organization" at bounding box center [1455, 226] width 97 height 24
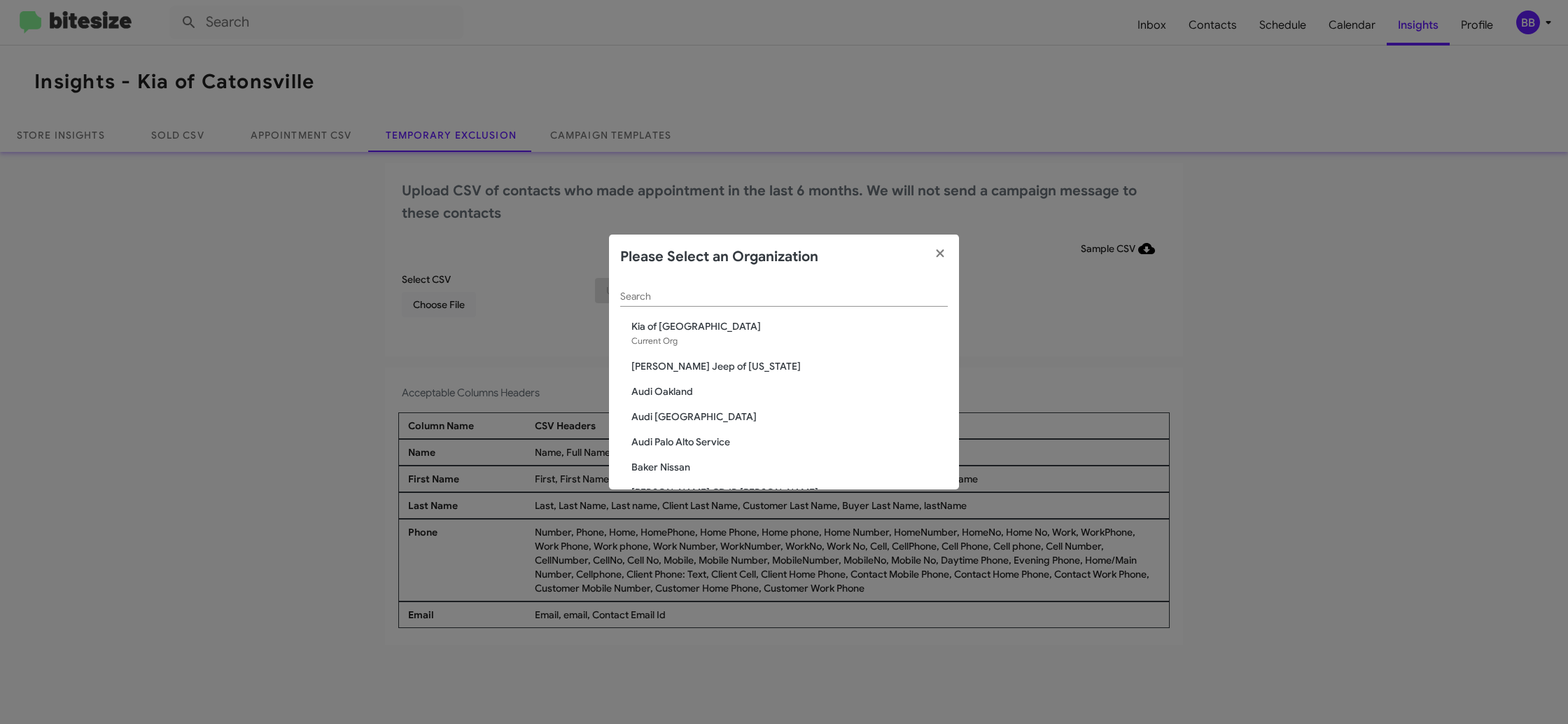
drag, startPoint x: 684, startPoint y: 280, endPoint x: 682, endPoint y: 289, distance: 9.2
click at [683, 285] on div "Search" at bounding box center [784, 292] width 328 height 27
click at [679, 292] on input "Search" at bounding box center [784, 297] width 328 height 11
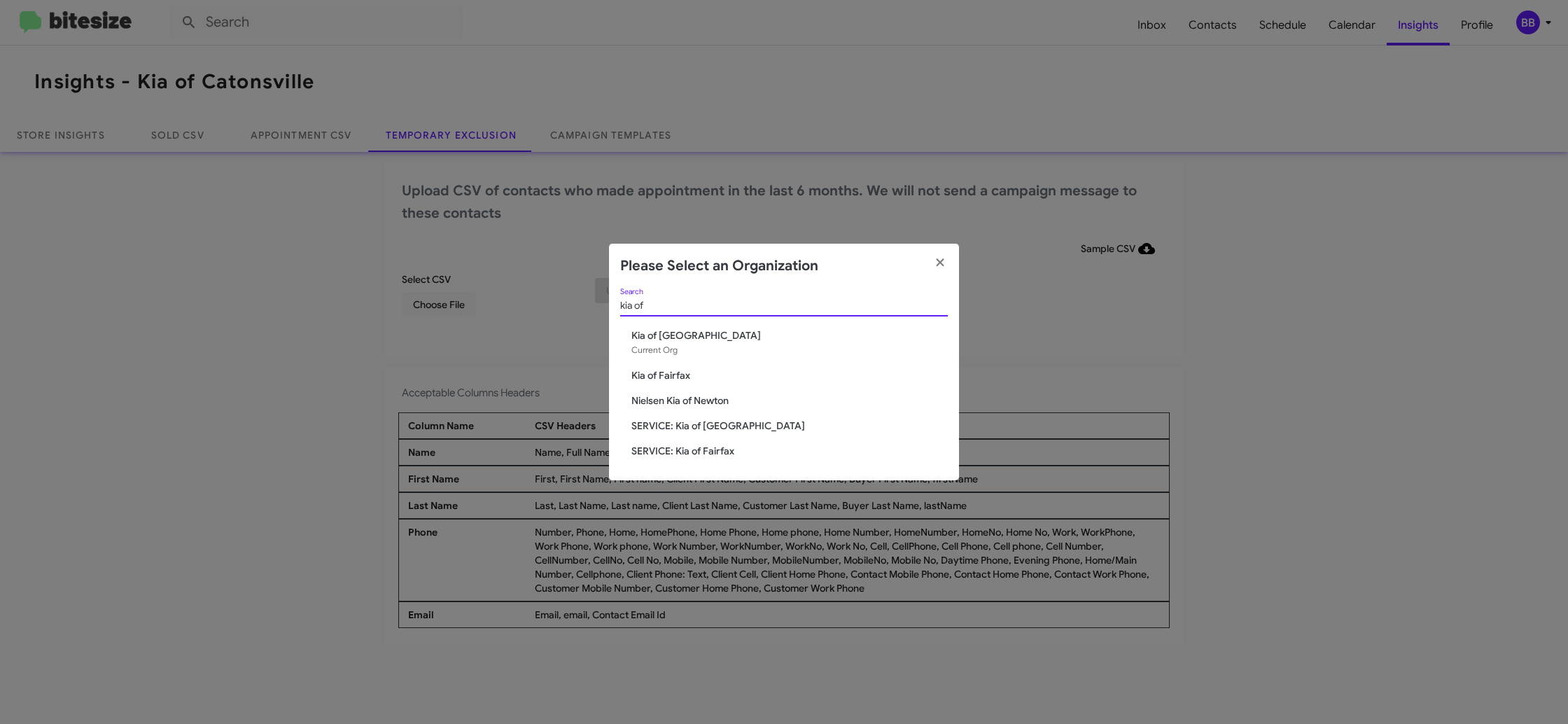
type input "kia of"
click at [666, 370] on span "Kia of Fairfax" at bounding box center [789, 375] width 316 height 14
click at [667, 370] on span "Kia of Fairfax" at bounding box center [789, 375] width 316 height 14
drag, startPoint x: 667, startPoint y: 370, endPoint x: 735, endPoint y: 60, distance: 317.4
click at [669, 357] on div "kia of Search Kia of Catonsville Current Org Kia of Fairfax Nielsen Kia of Newt…" at bounding box center [784, 384] width 350 height 192
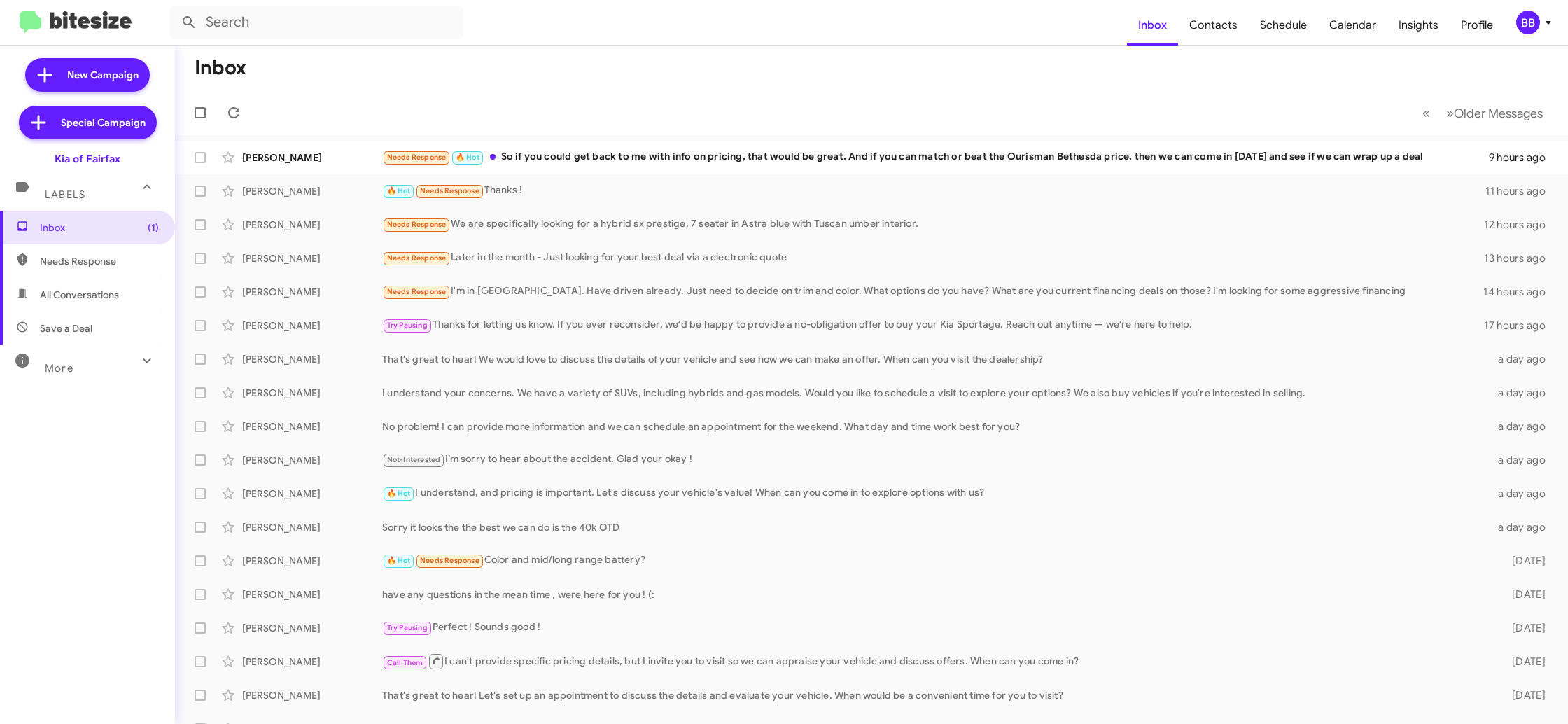
drag, startPoint x: 1533, startPoint y: 20, endPoint x: 1527, endPoint y: 29, distance: 10.8
click at [1532, 20] on div "BB" at bounding box center [1528, 22] width 24 height 24
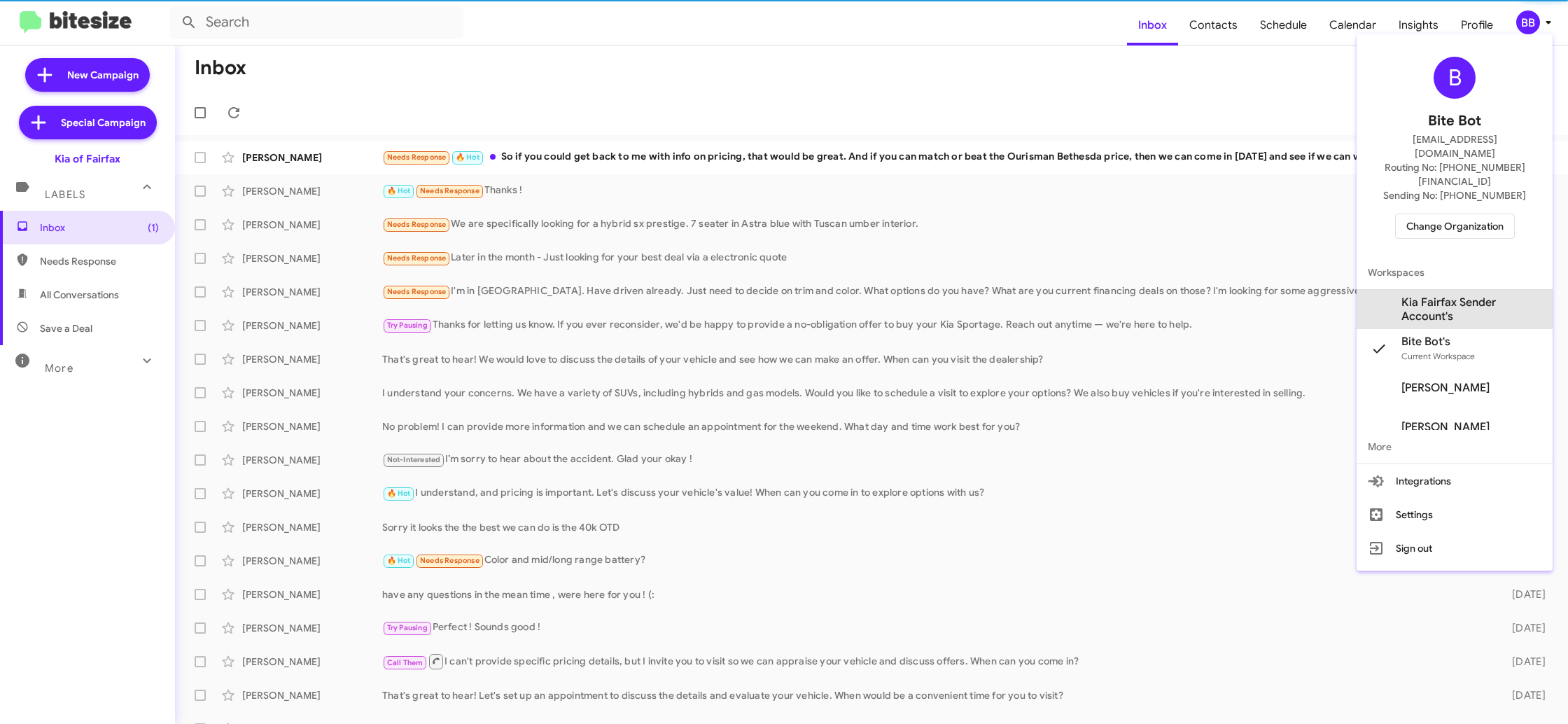
drag, startPoint x: 1443, startPoint y: 277, endPoint x: 1355, endPoint y: 105, distance: 193.2
click at [1443, 295] on span "Kia Fairfax Sender Account's" at bounding box center [1471, 309] width 140 height 28
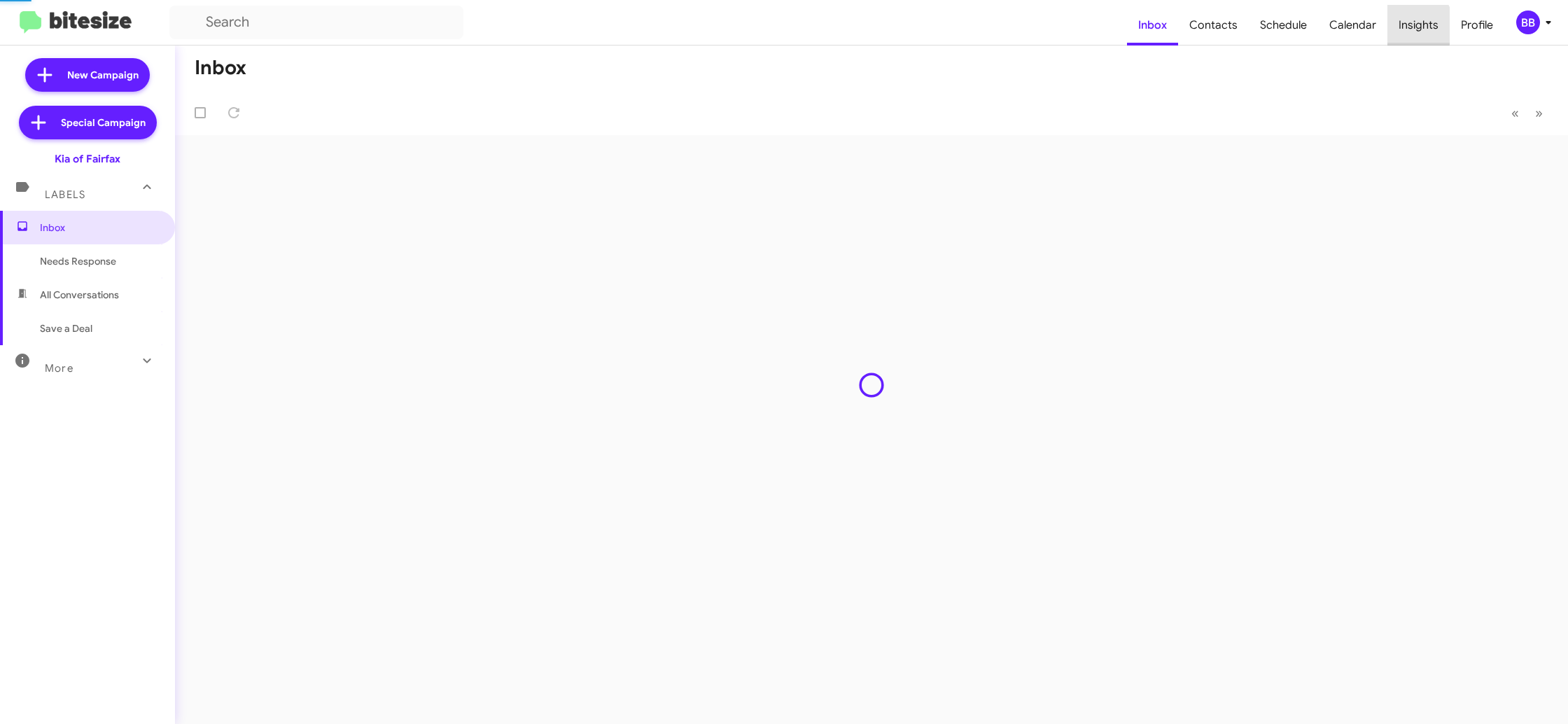
click at [1412, 26] on span "Insights" at bounding box center [1418, 25] width 63 height 41
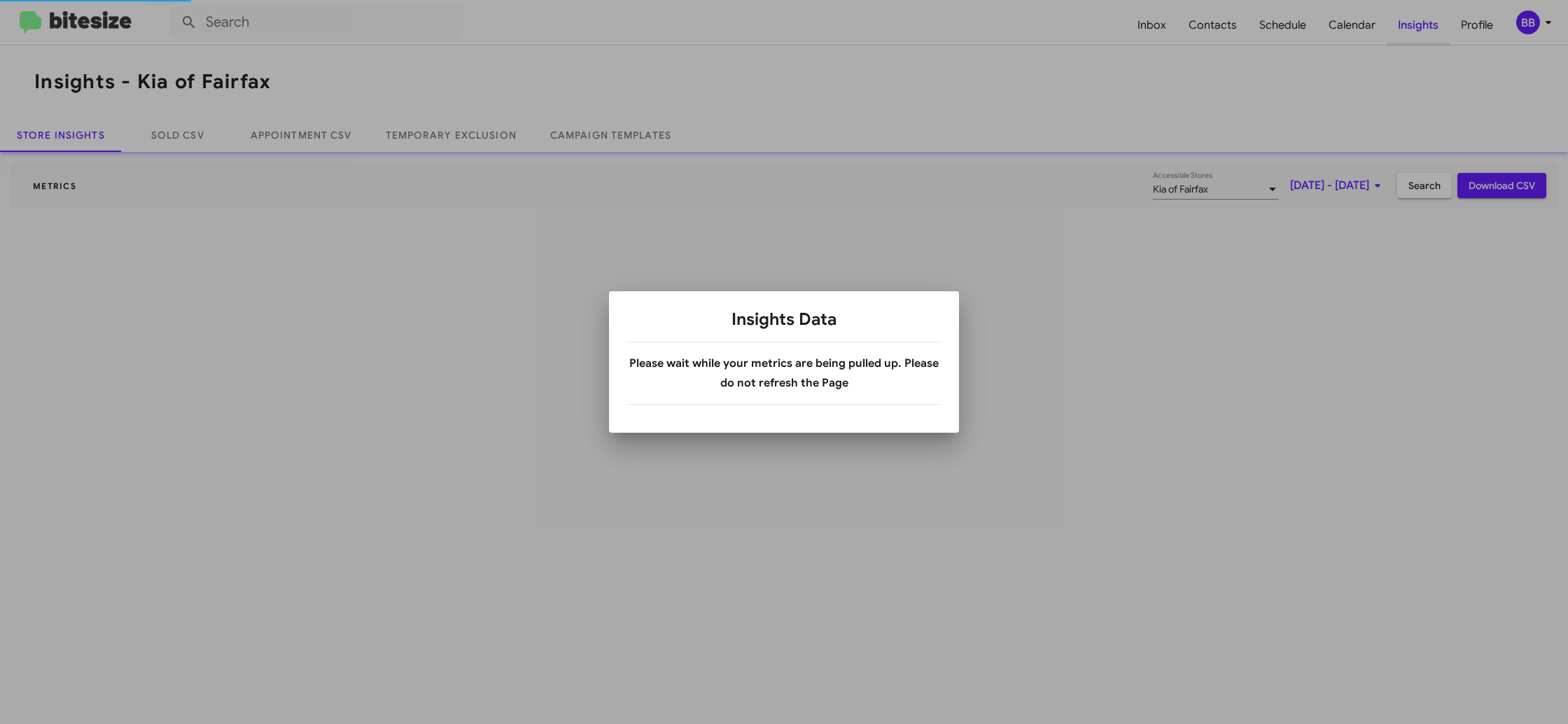
click at [1412, 26] on div at bounding box center [784, 362] width 1568 height 724
click at [1412, 26] on div at bounding box center [784, 362] width 1568 height 724
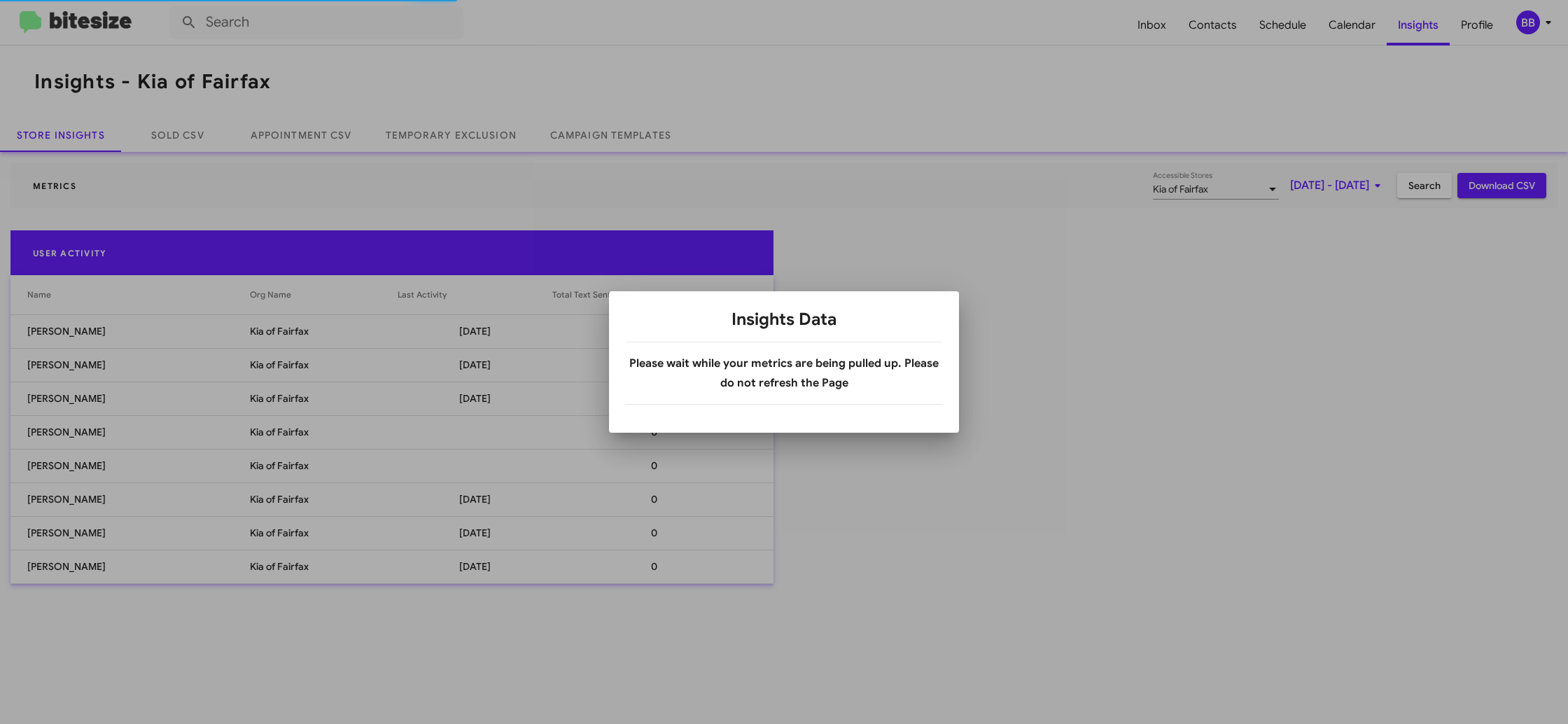
click at [523, 127] on div at bounding box center [784, 362] width 1568 height 724
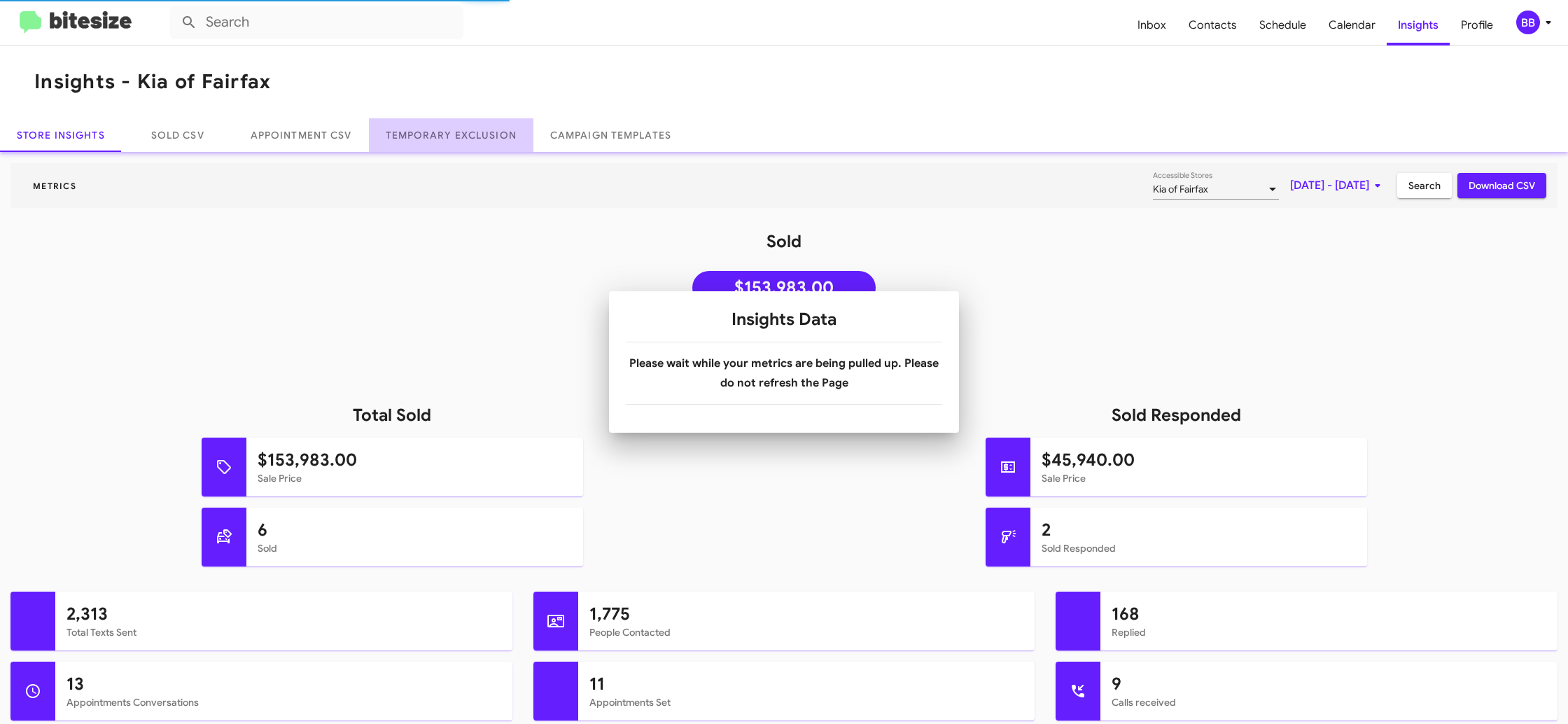
click at [482, 135] on link "Temporary Exclusion" at bounding box center [451, 135] width 165 height 33
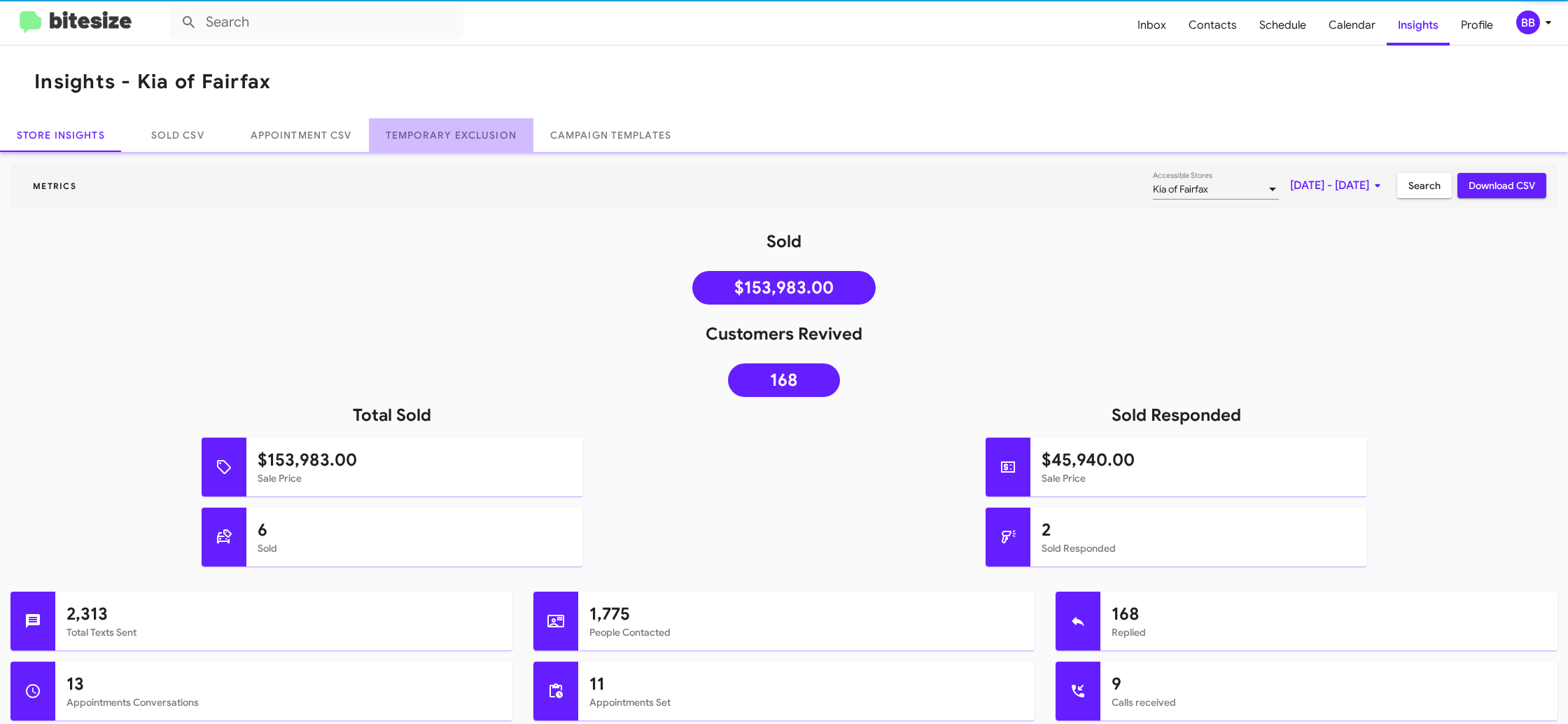
click at [482, 135] on link "Temporary Exclusion" at bounding box center [451, 135] width 165 height 33
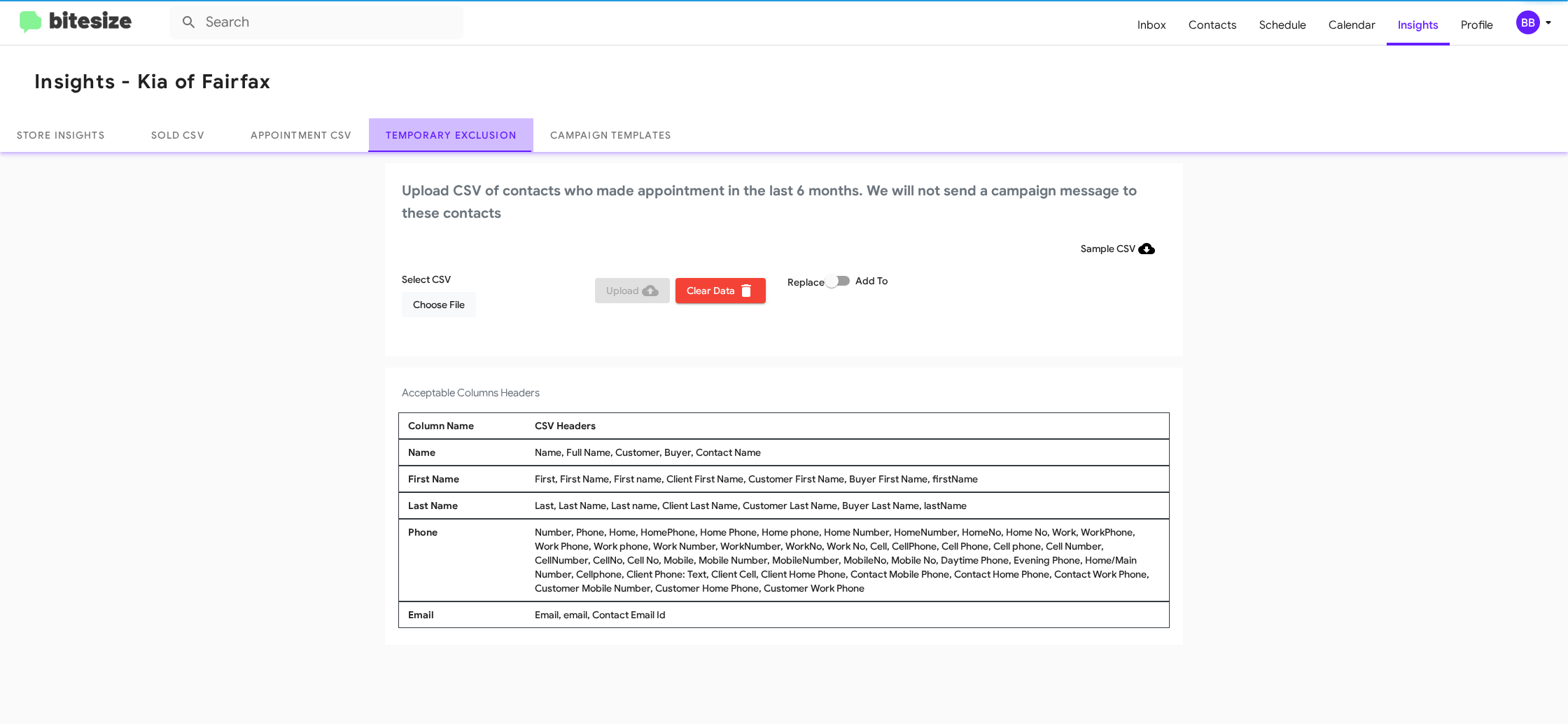
drag, startPoint x: 482, startPoint y: 135, endPoint x: 449, endPoint y: 10, distance: 129.3
click at [479, 131] on link "Temporary Exclusion" at bounding box center [451, 135] width 165 height 33
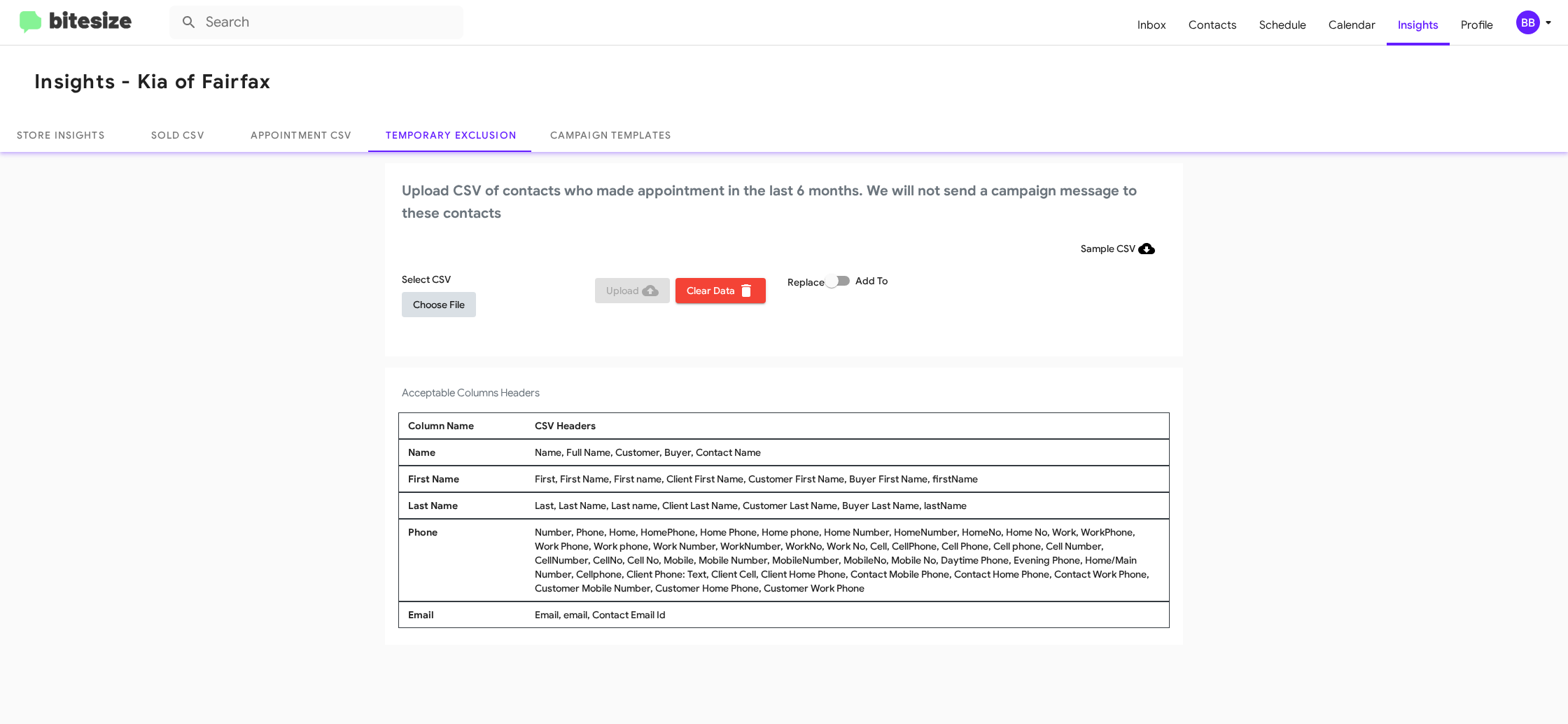
click at [452, 299] on span "Choose File" at bounding box center [438, 304] width 52 height 26
drag, startPoint x: 1435, startPoint y: 165, endPoint x: 1502, endPoint y: 194, distance: 73.0
click at [1436, 166] on app-temporary-exclusion-csv "Upload CSV of contacts who made appointment in the last 6 months. We will not s…" at bounding box center [784, 405] width 1568 height 484
click at [1537, 23] on div "BB" at bounding box center [1528, 22] width 24 height 24
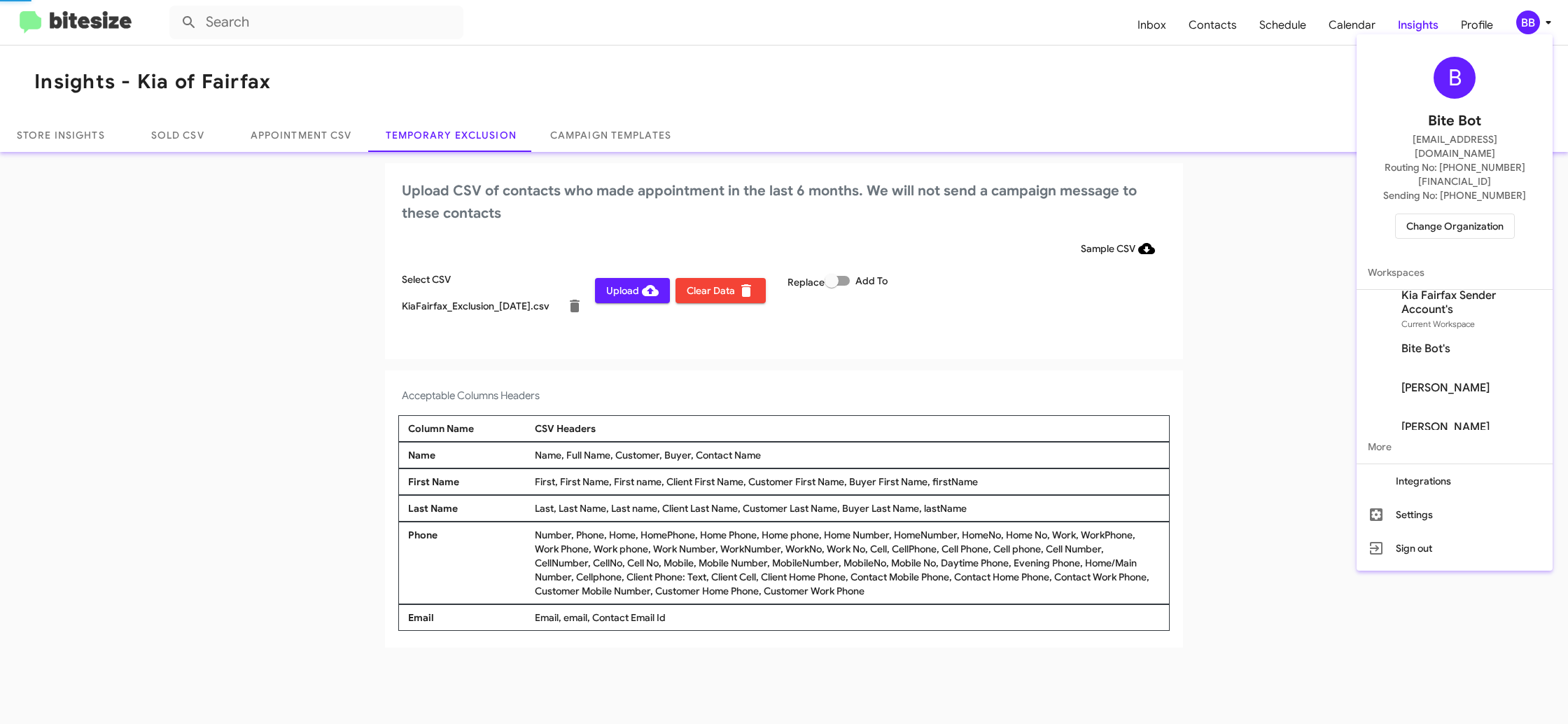
click at [1537, 23] on div at bounding box center [784, 362] width 1568 height 724
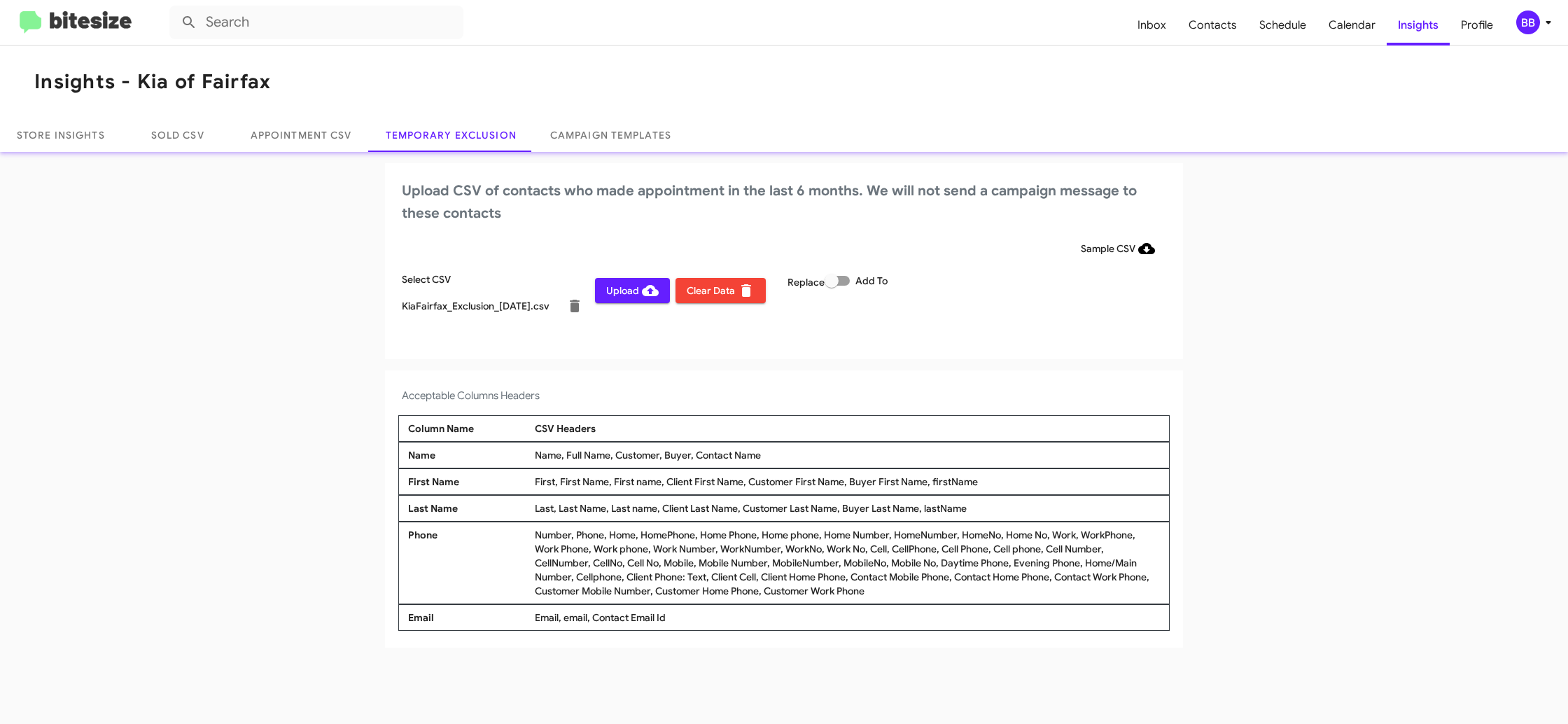
click at [622, 294] on span "Upload" at bounding box center [632, 290] width 53 height 26
click at [1522, 32] on div "BB" at bounding box center [1528, 22] width 24 height 24
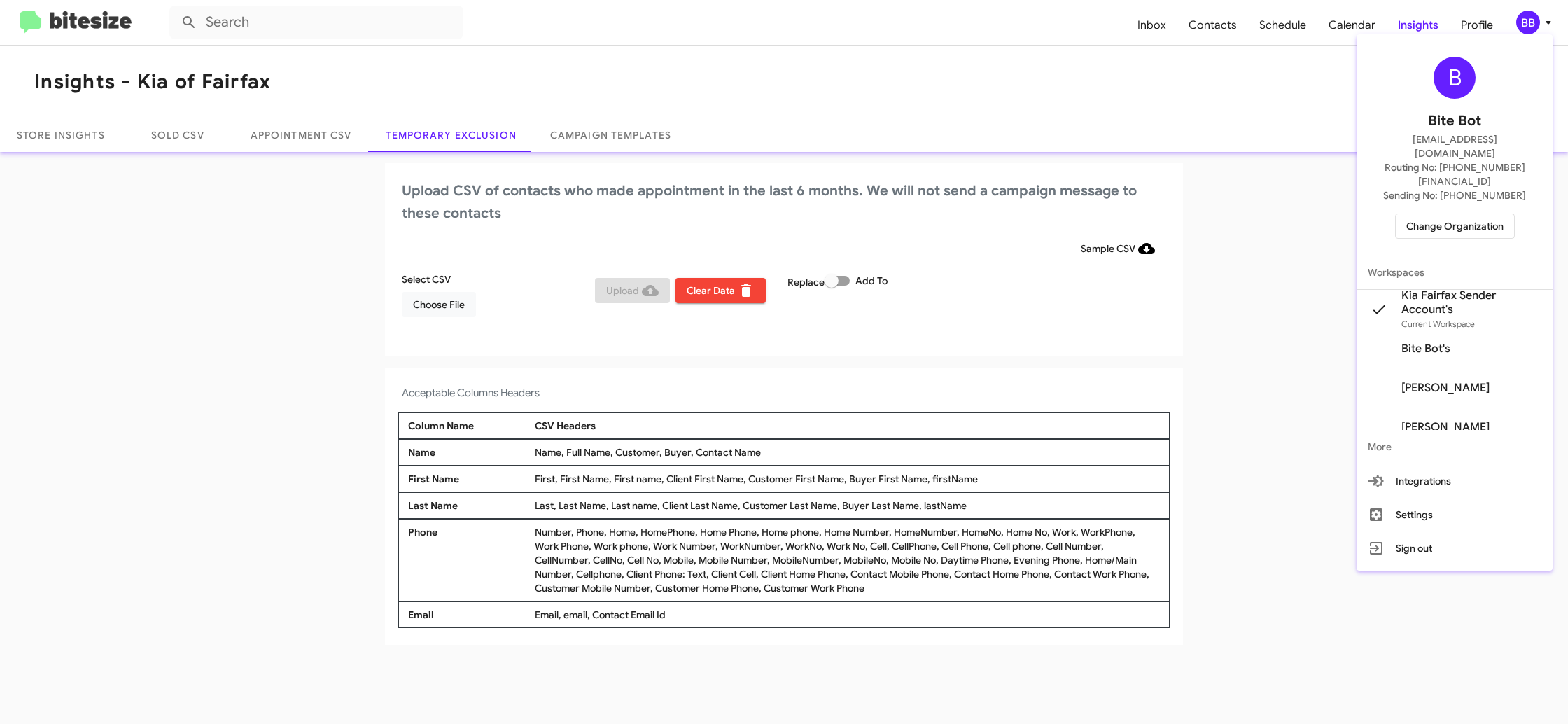
click at [1448, 214] on span "Change Organization" at bounding box center [1455, 226] width 97 height 24
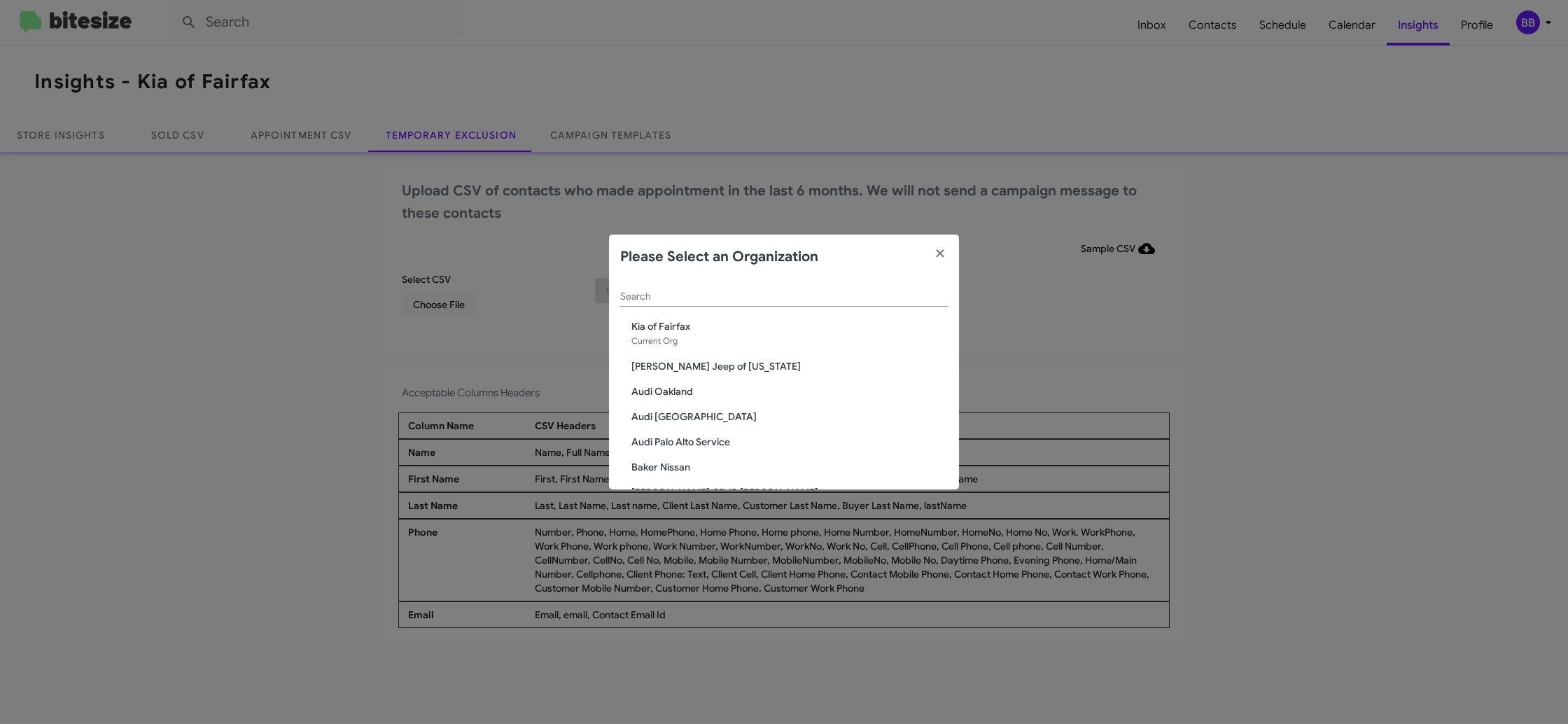
click at [743, 301] on input "Search" at bounding box center [784, 297] width 328 height 11
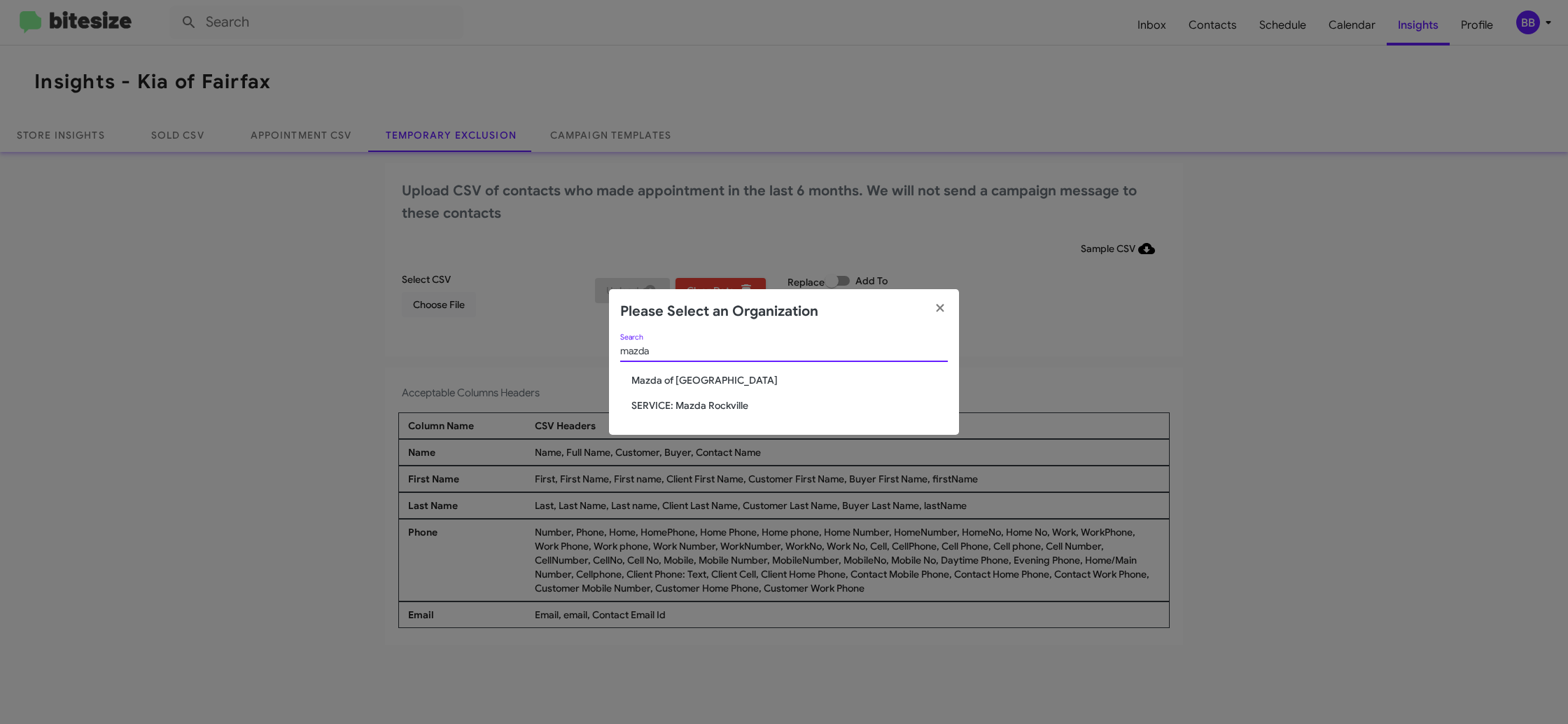
type input "mazda"
click at [687, 377] on span "Mazda of Rockville" at bounding box center [789, 380] width 316 height 14
drag, startPoint x: 687, startPoint y: 377, endPoint x: 704, endPoint y: 336, distance: 44.4
click at [690, 366] on div "mazda Search Mazda of Rockville SERVICE: Mazda Rockville" at bounding box center [784, 384] width 350 height 101
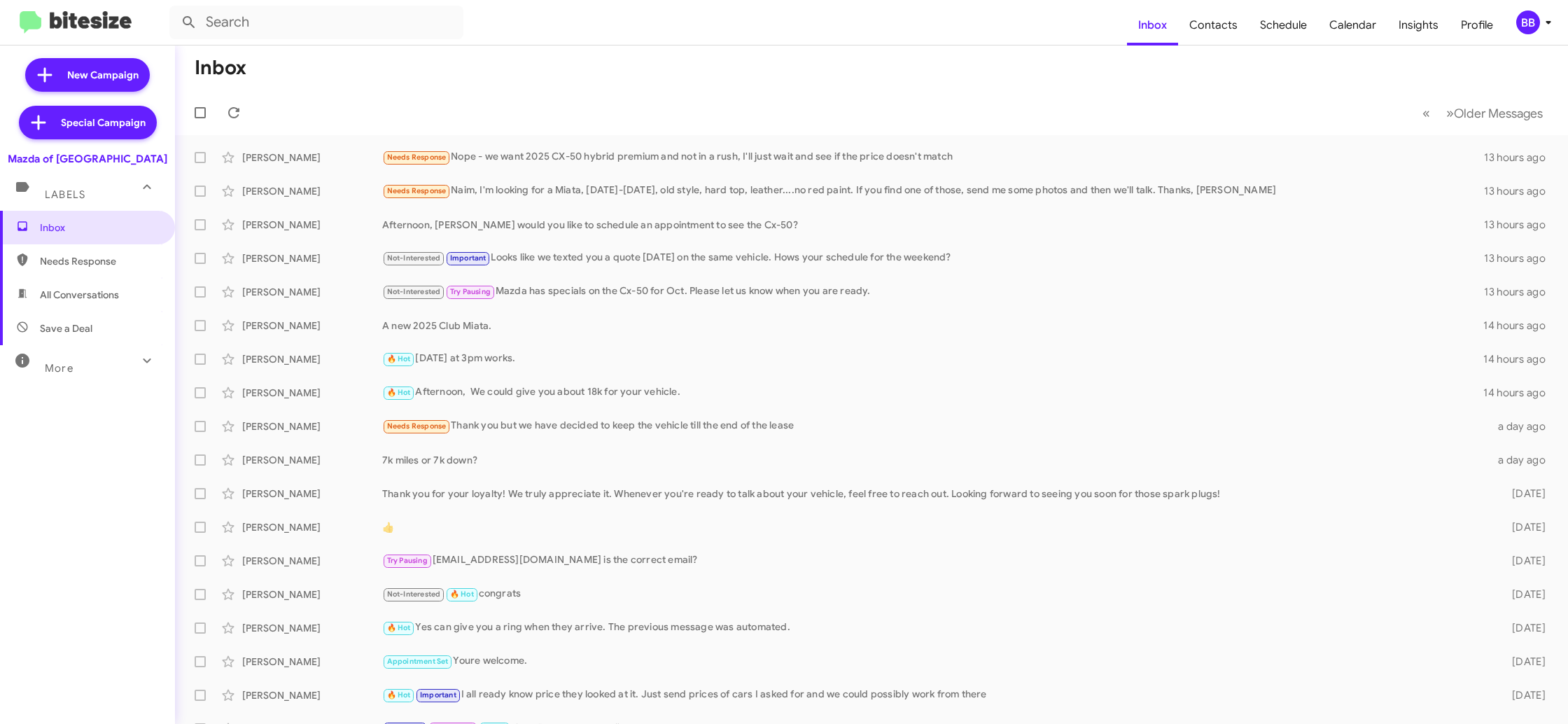
drag, startPoint x: 1546, startPoint y: 29, endPoint x: 1536, endPoint y: 27, distance: 10.2
click at [1545, 29] on icon at bounding box center [1548, 22] width 17 height 17
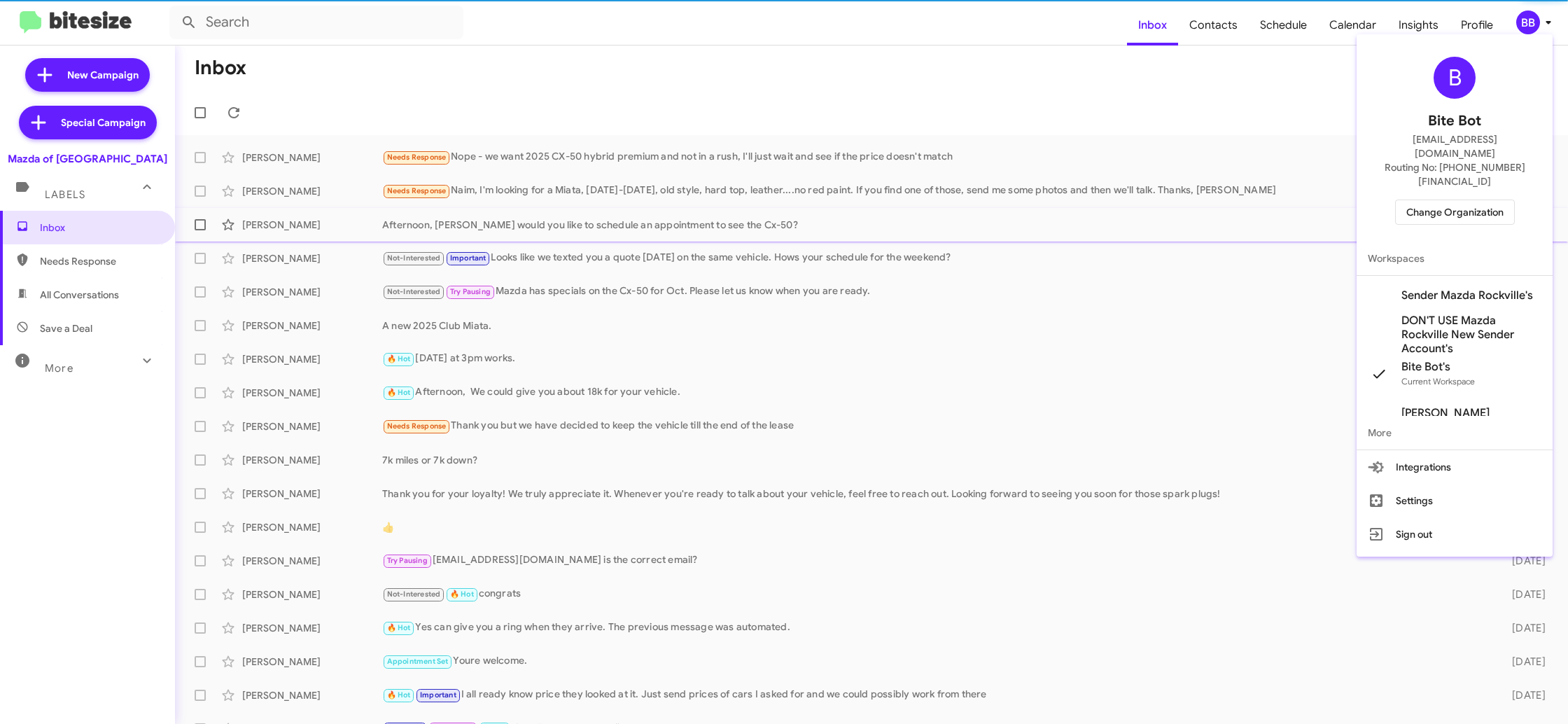
drag, startPoint x: 1457, startPoint y: 271, endPoint x: 1423, endPoint y: 213, distance: 67.2
click at [1457, 289] on span "Sender Mazda Rockville's" at bounding box center [1467, 295] width 131 height 14
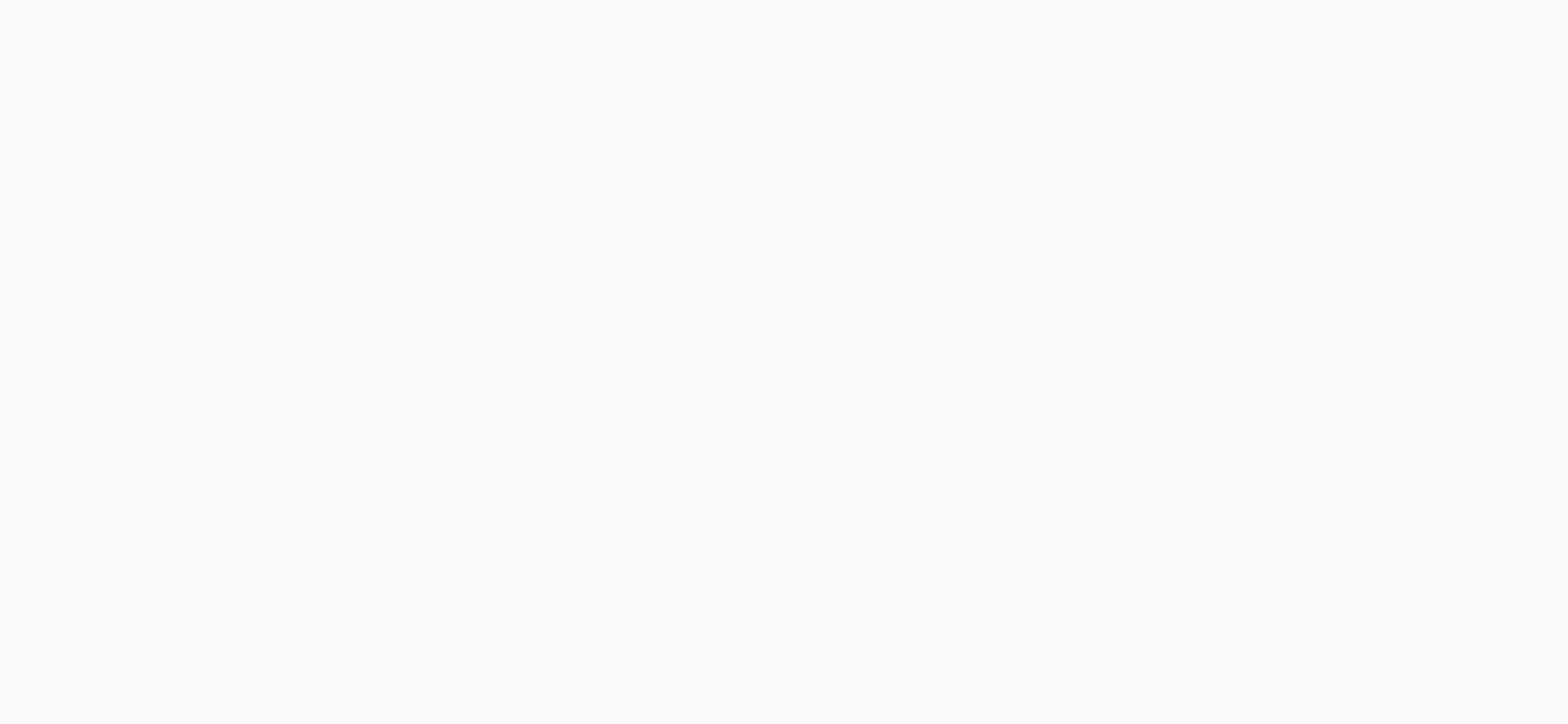
click at [1410, 29] on body at bounding box center [784, 362] width 1568 height 724
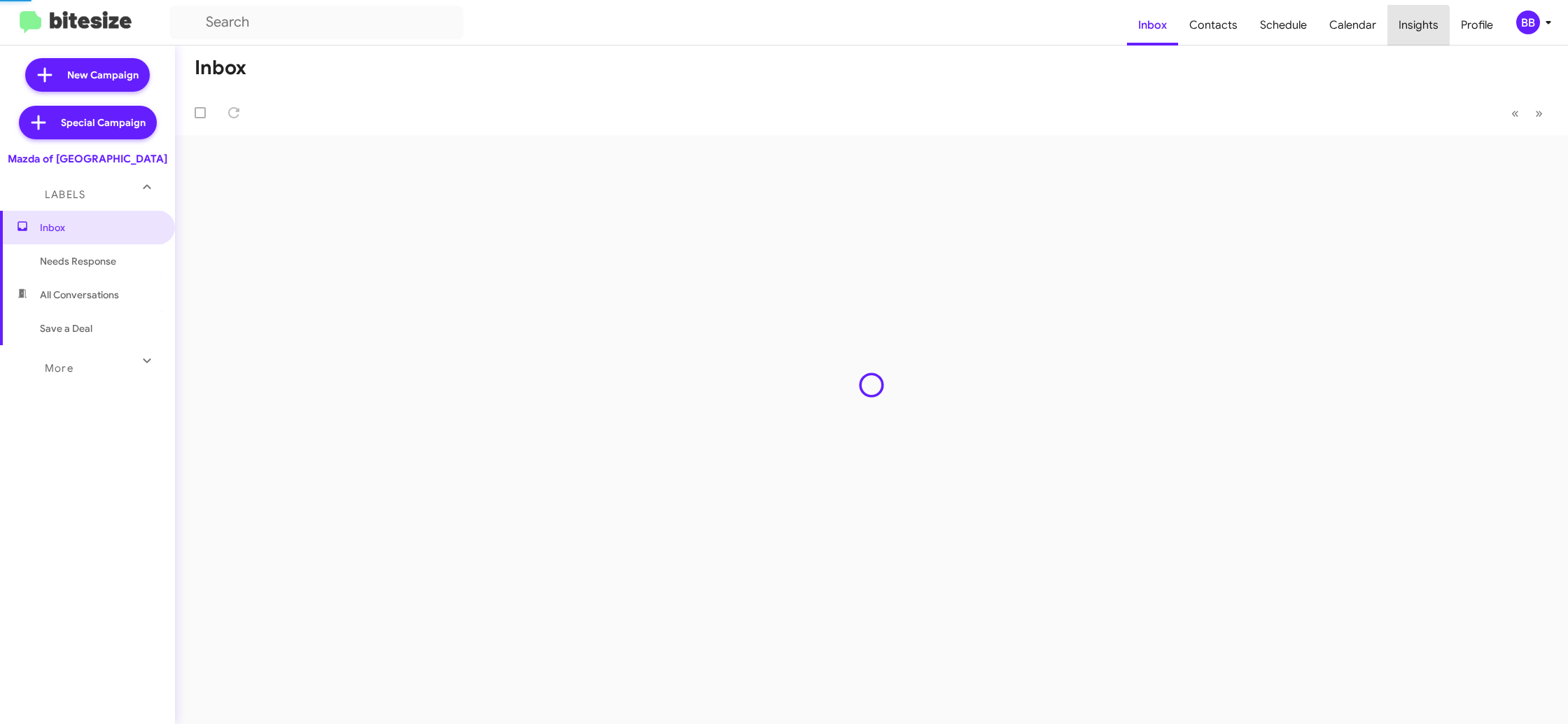
click at [1410, 29] on span "Insights" at bounding box center [1418, 25] width 63 height 41
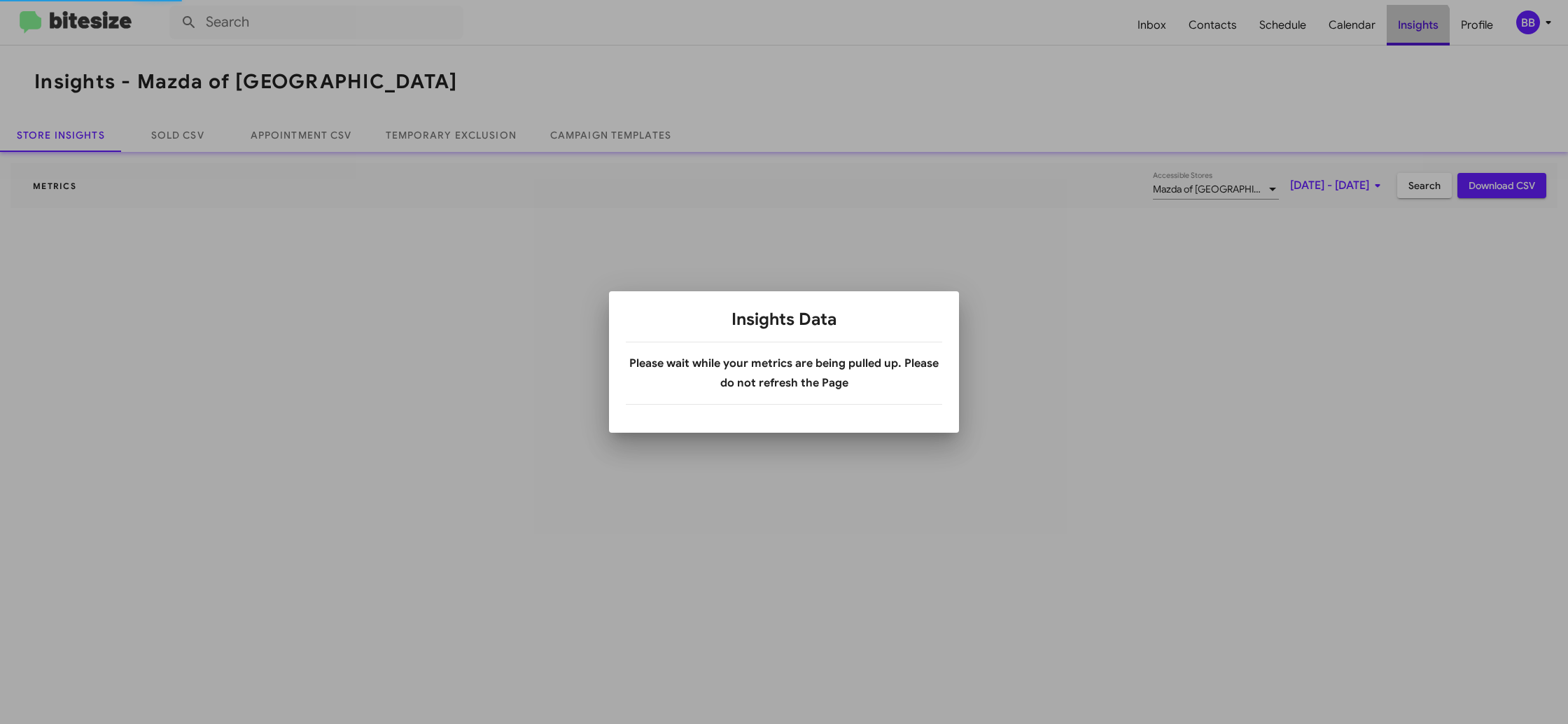
click at [1410, 29] on body "Inbox Contacts Schedule Calendar Insights Profile BB Insights - Mazda of Rockvi…" at bounding box center [784, 362] width 1568 height 724
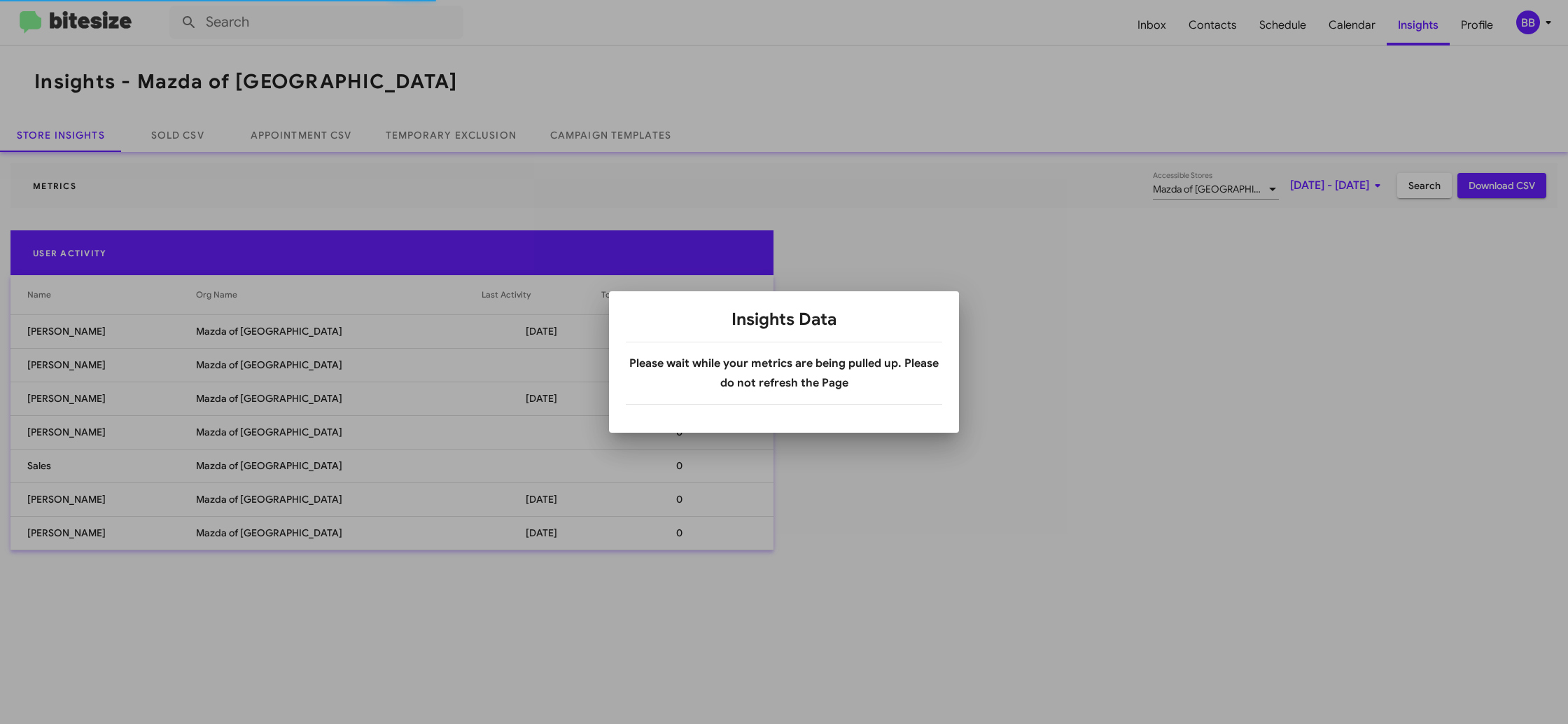
click at [455, 135] on div at bounding box center [784, 362] width 1568 height 724
click at [455, 135] on body "Inbox Contacts Schedule Calendar Insights Profile BB Insights - Mazda of Rockvi…" at bounding box center [784, 362] width 1568 height 724
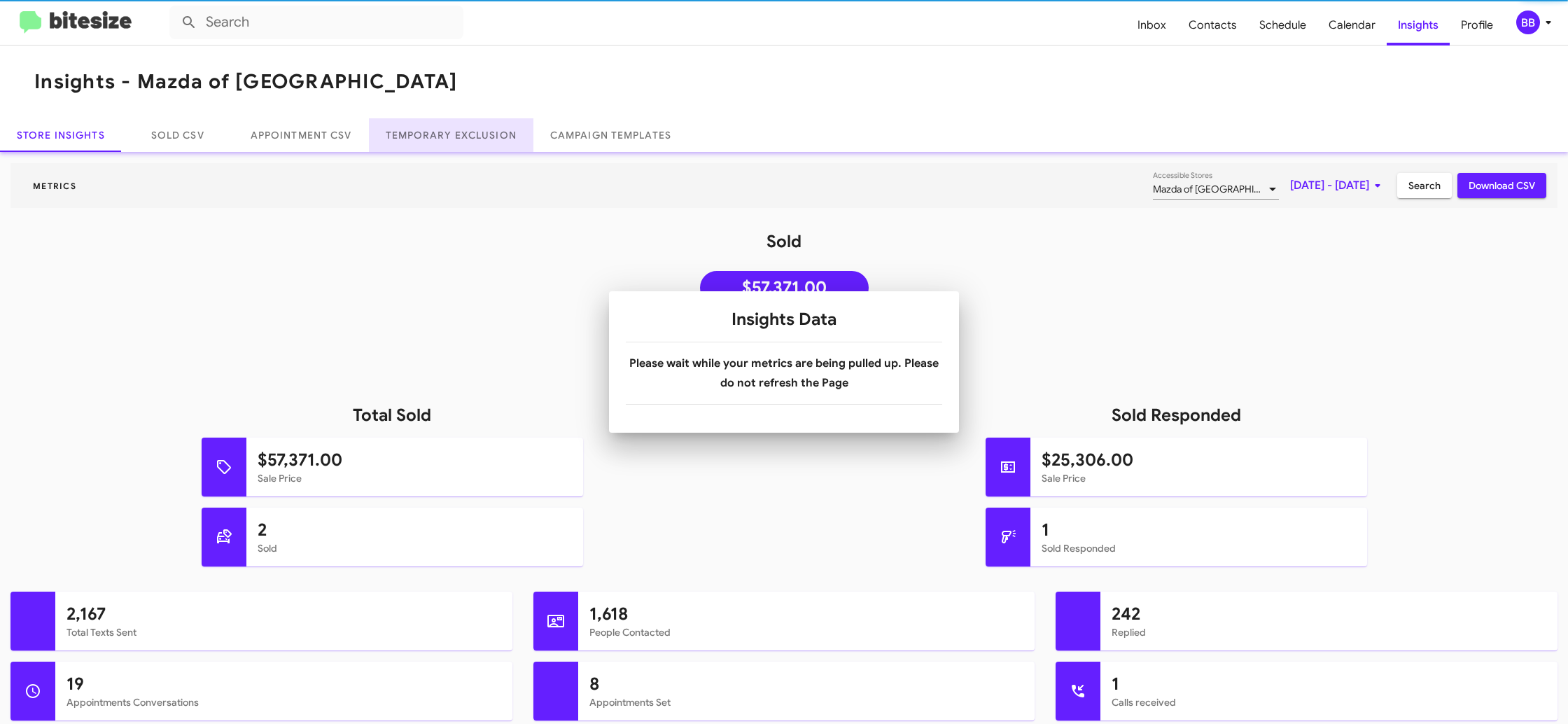
click at [455, 135] on link "Temporary Exclusion" at bounding box center [451, 135] width 165 height 33
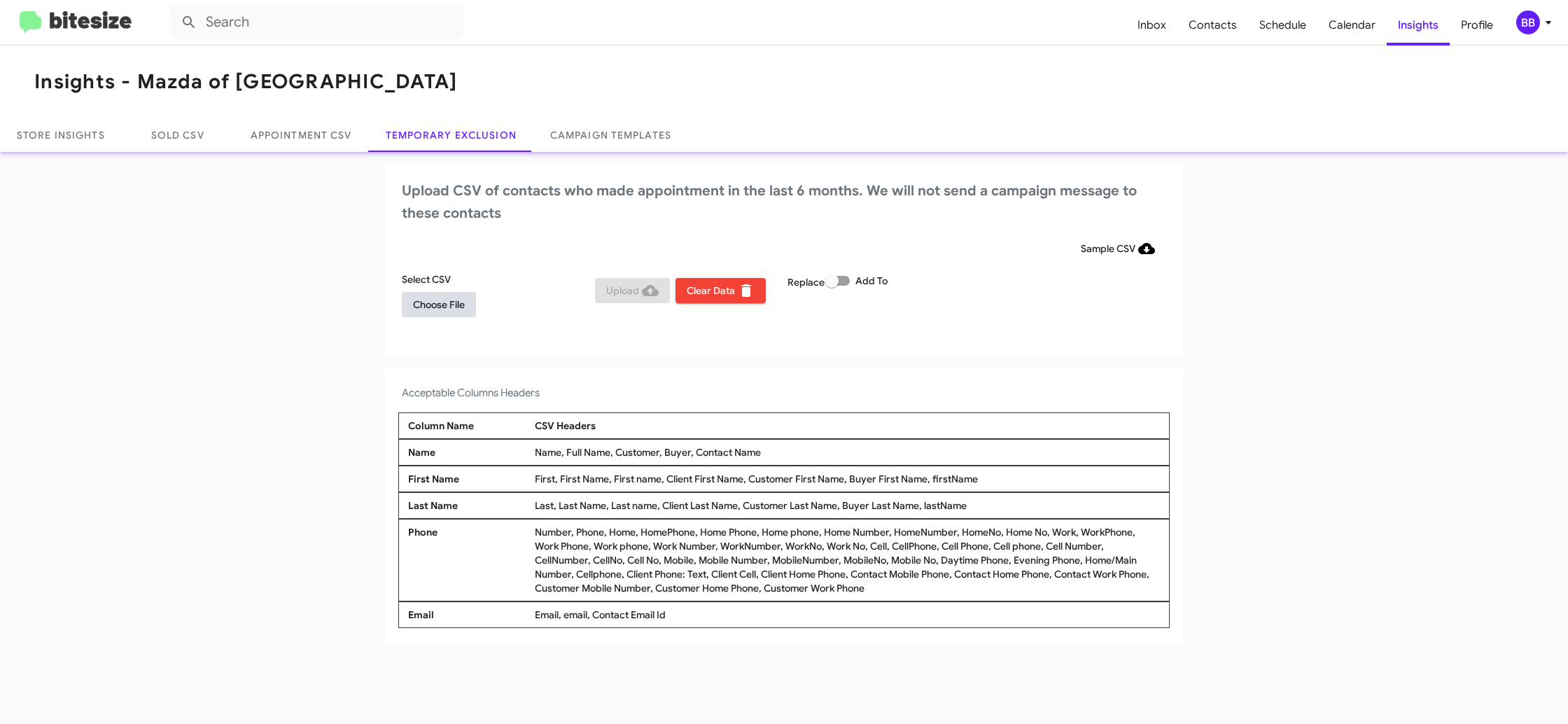
click at [432, 302] on span "Choose File" at bounding box center [438, 304] width 52 height 26
drag, startPoint x: 1322, startPoint y: 331, endPoint x: 1327, endPoint y: 316, distance: 15.8
click at [1322, 329] on app-temporary-exclusion-csv "Upload CSV of contacts who made appointment in the last 6 months. We will not s…" at bounding box center [784, 405] width 1568 height 484
click at [1537, 24] on div "BB" at bounding box center [1528, 22] width 24 height 24
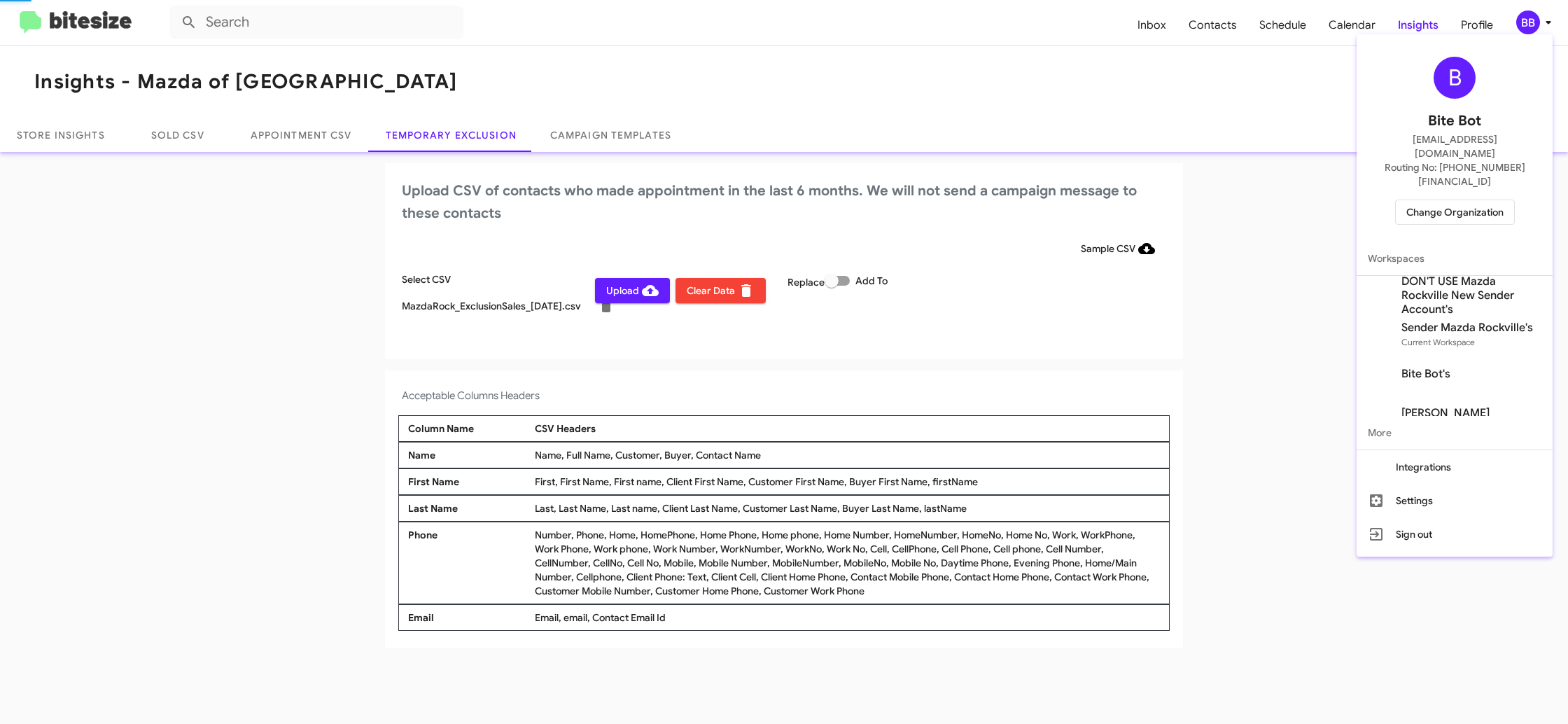
click at [1539, 26] on div at bounding box center [784, 362] width 1568 height 724
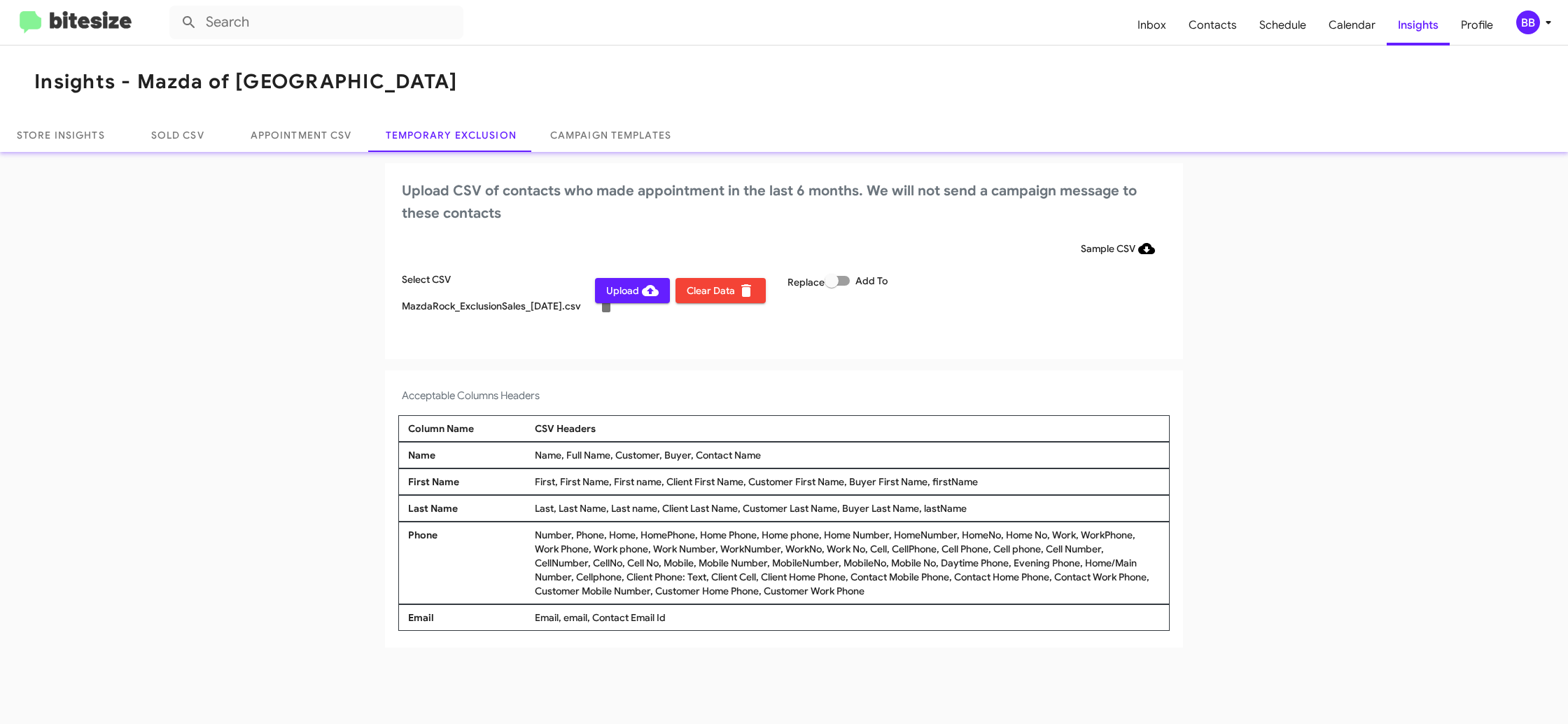
click at [610, 290] on span "Upload" at bounding box center [632, 290] width 53 height 26
click at [1529, 26] on div "BB" at bounding box center [1528, 22] width 24 height 24
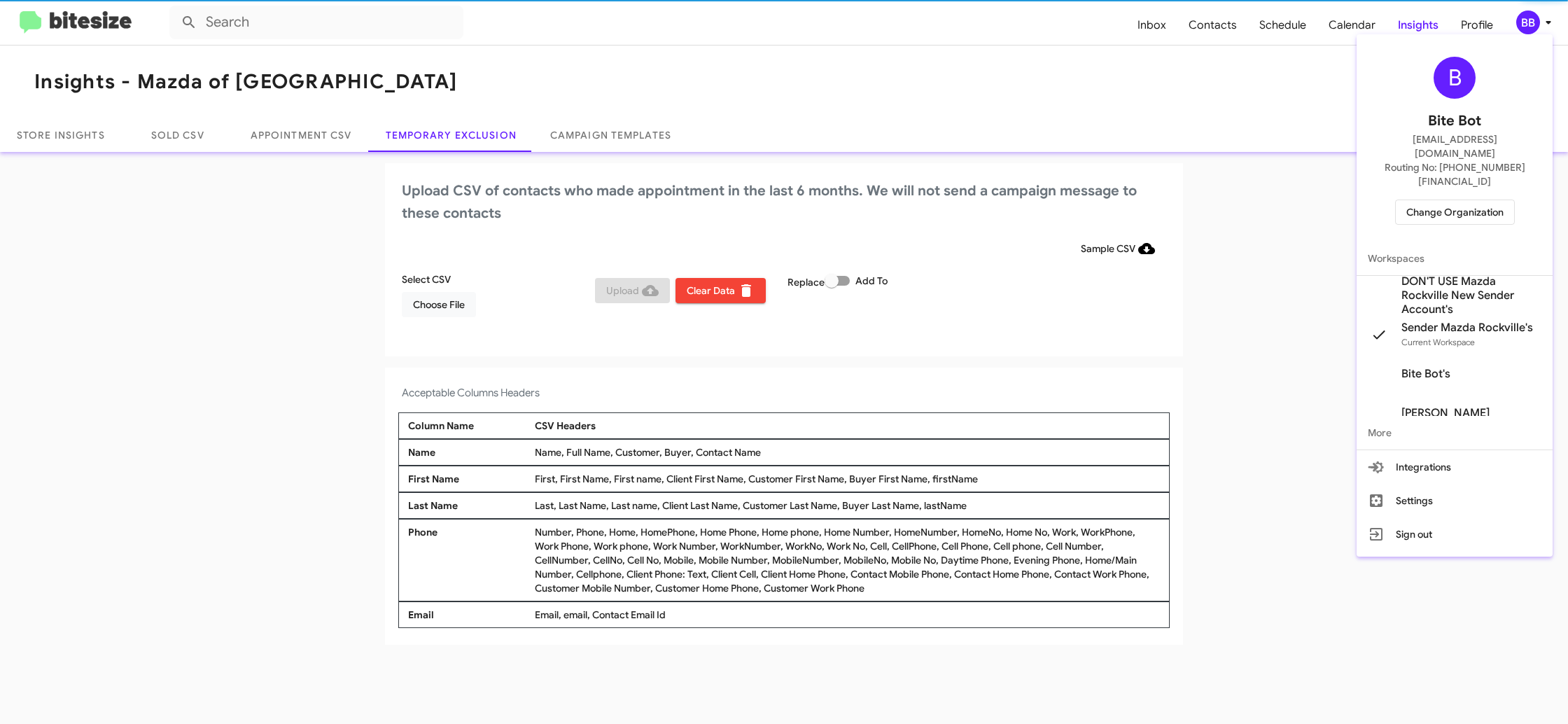
click at [1439, 200] on span "Change Organization" at bounding box center [1455, 212] width 97 height 24
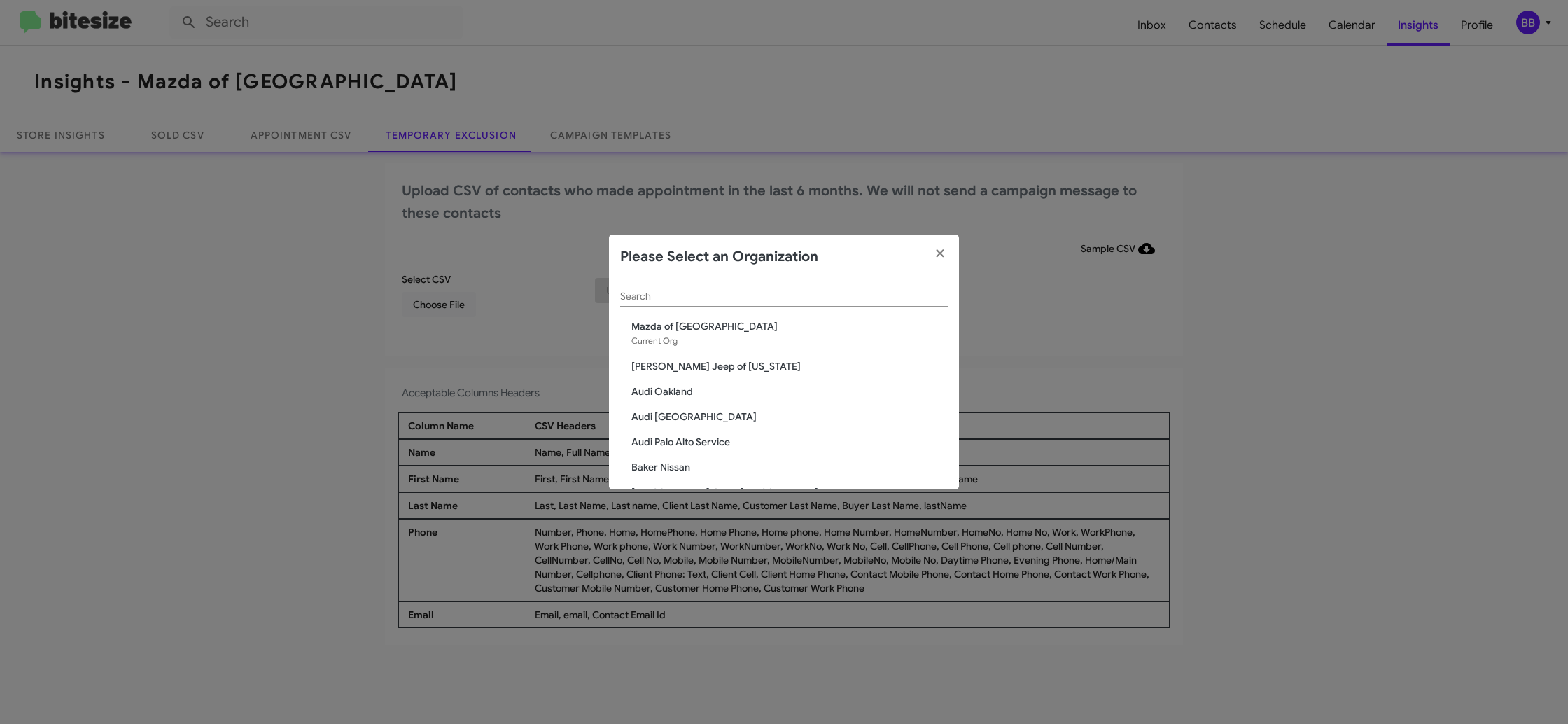
click at [649, 296] on div "Search" at bounding box center [784, 292] width 328 height 27
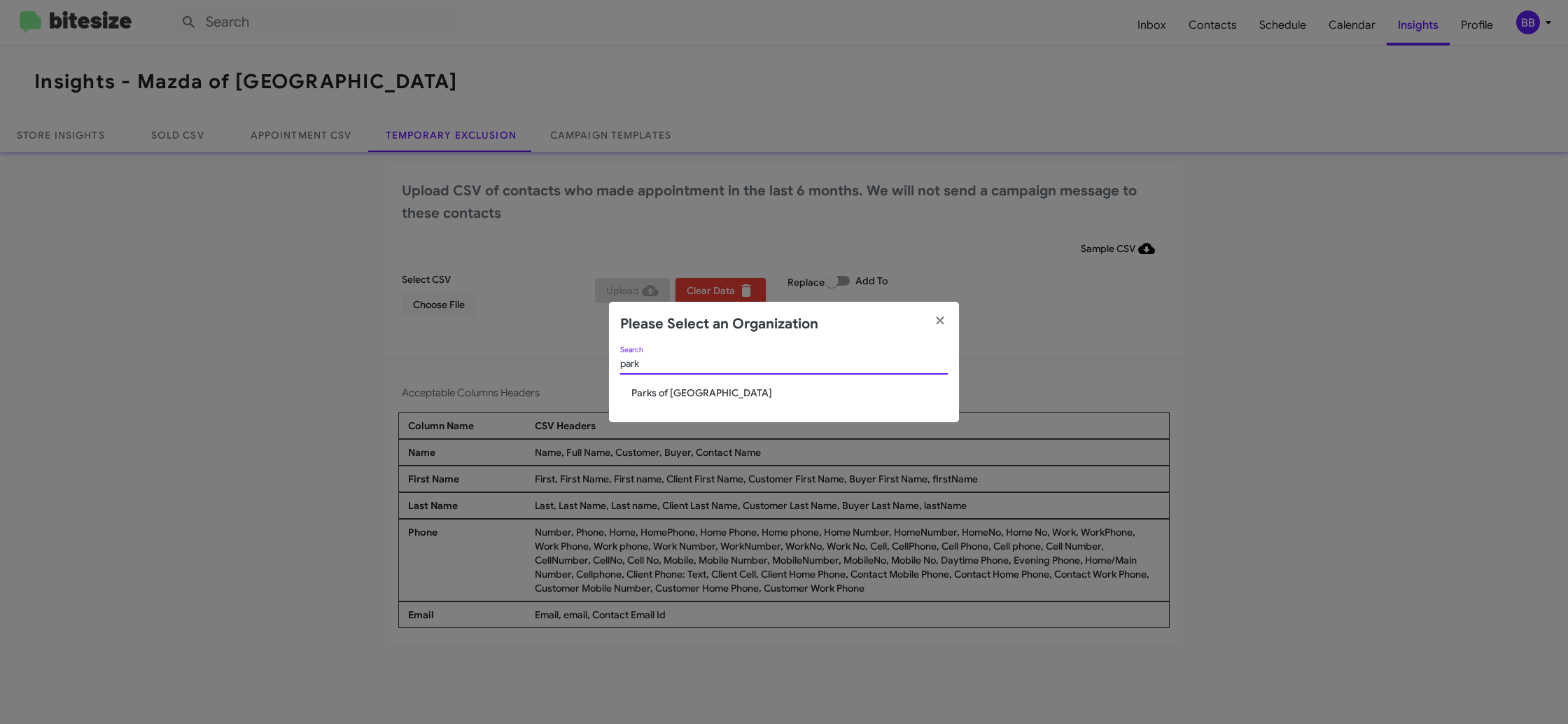
type input "park"
click at [662, 394] on span "Parks of [GEOGRAPHIC_DATA]" at bounding box center [789, 393] width 316 height 14
drag, startPoint x: 662, startPoint y: 394, endPoint x: 678, endPoint y: 337, distance: 59.2
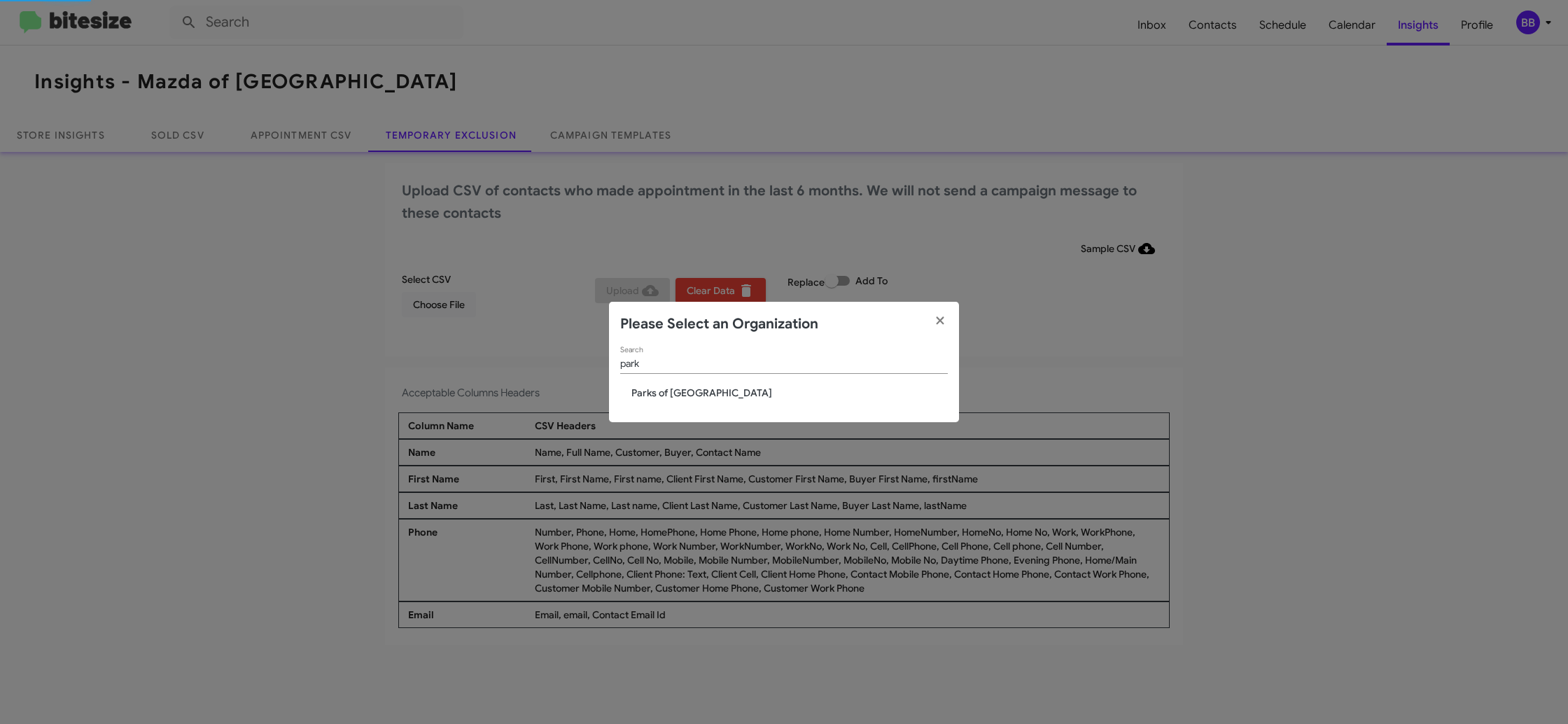
click at [660, 394] on span "Parks of [GEOGRAPHIC_DATA]" at bounding box center [789, 393] width 316 height 14
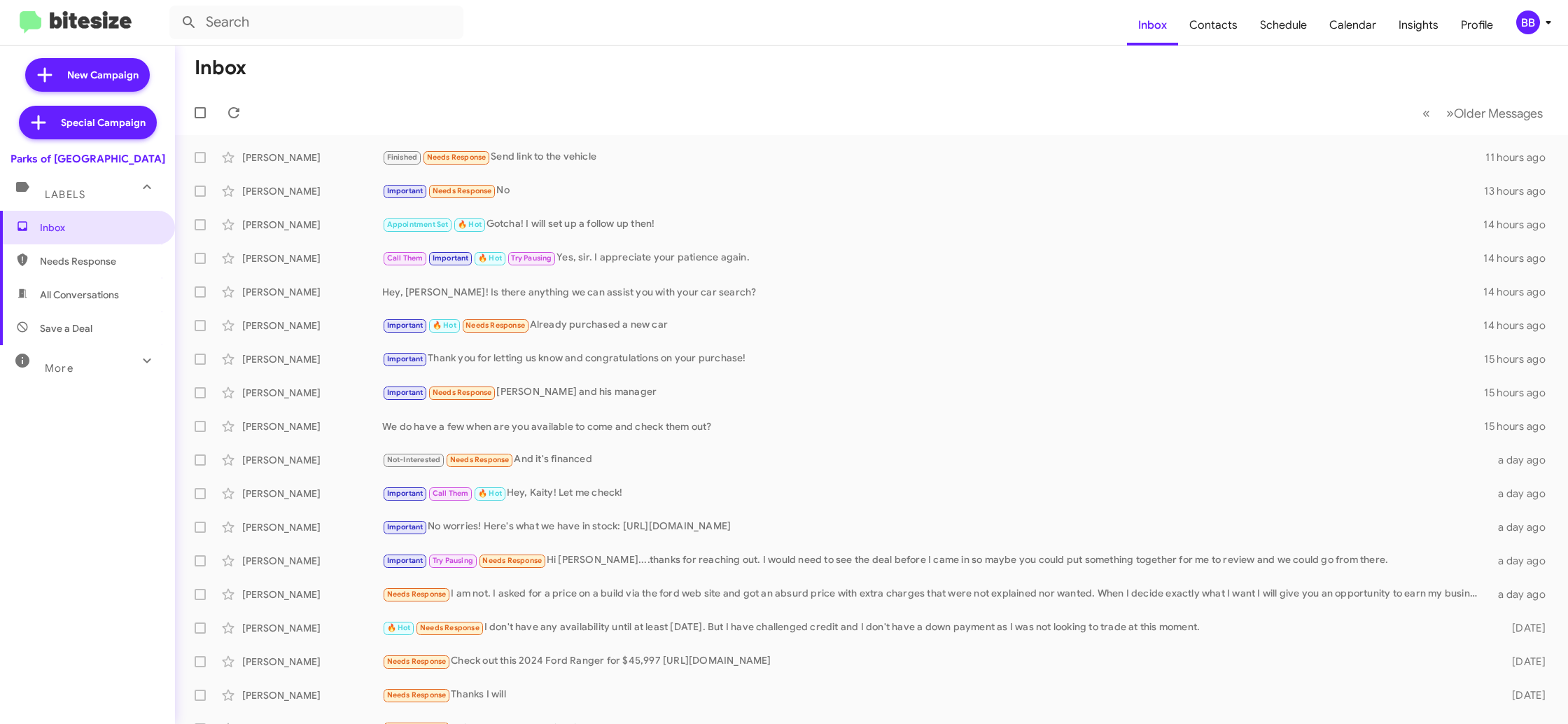
click at [1547, 22] on icon at bounding box center [1548, 22] width 17 height 17
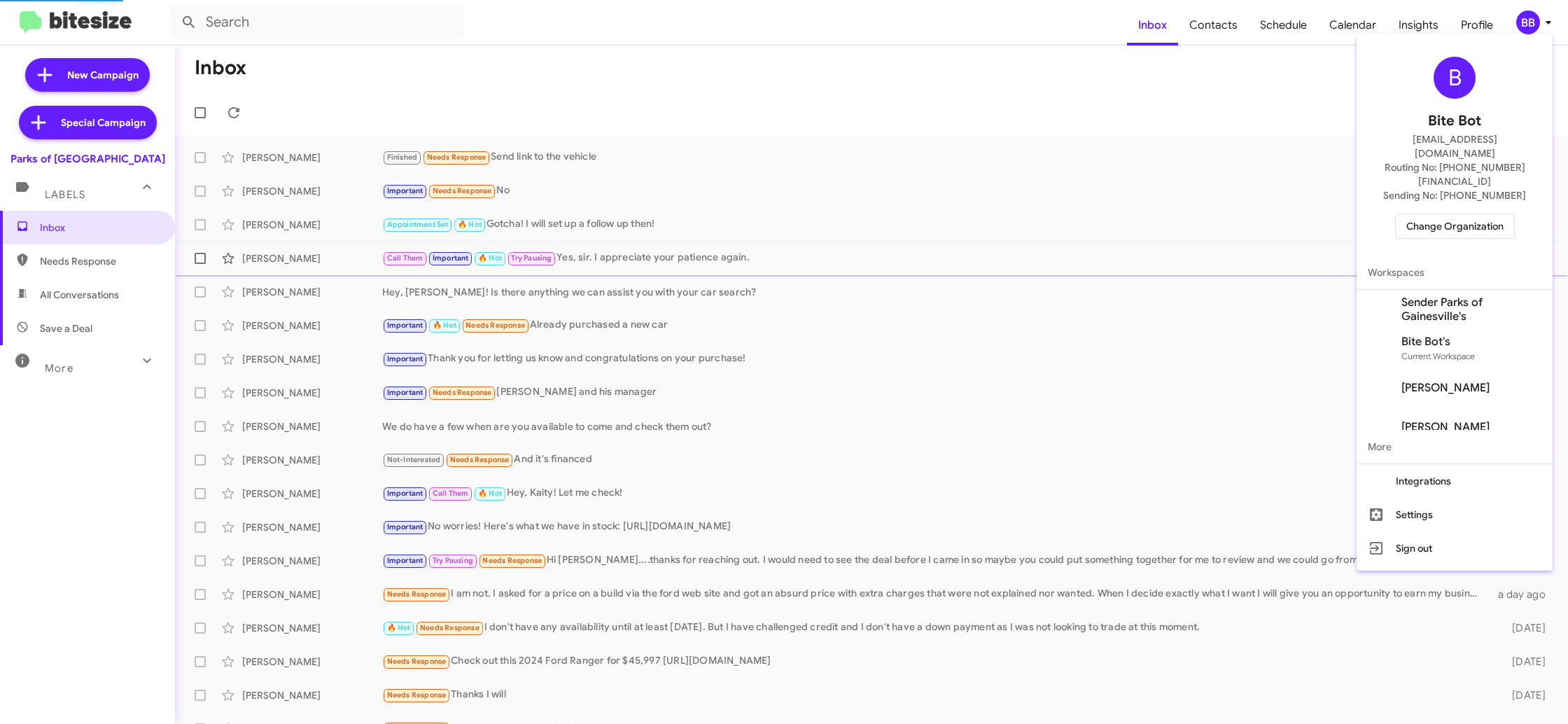
drag, startPoint x: 1484, startPoint y: 289, endPoint x: 1463, endPoint y: 260, distance: 35.8
click at [1483, 295] on span "Sender Parks of Gainesville's" at bounding box center [1471, 309] width 140 height 28
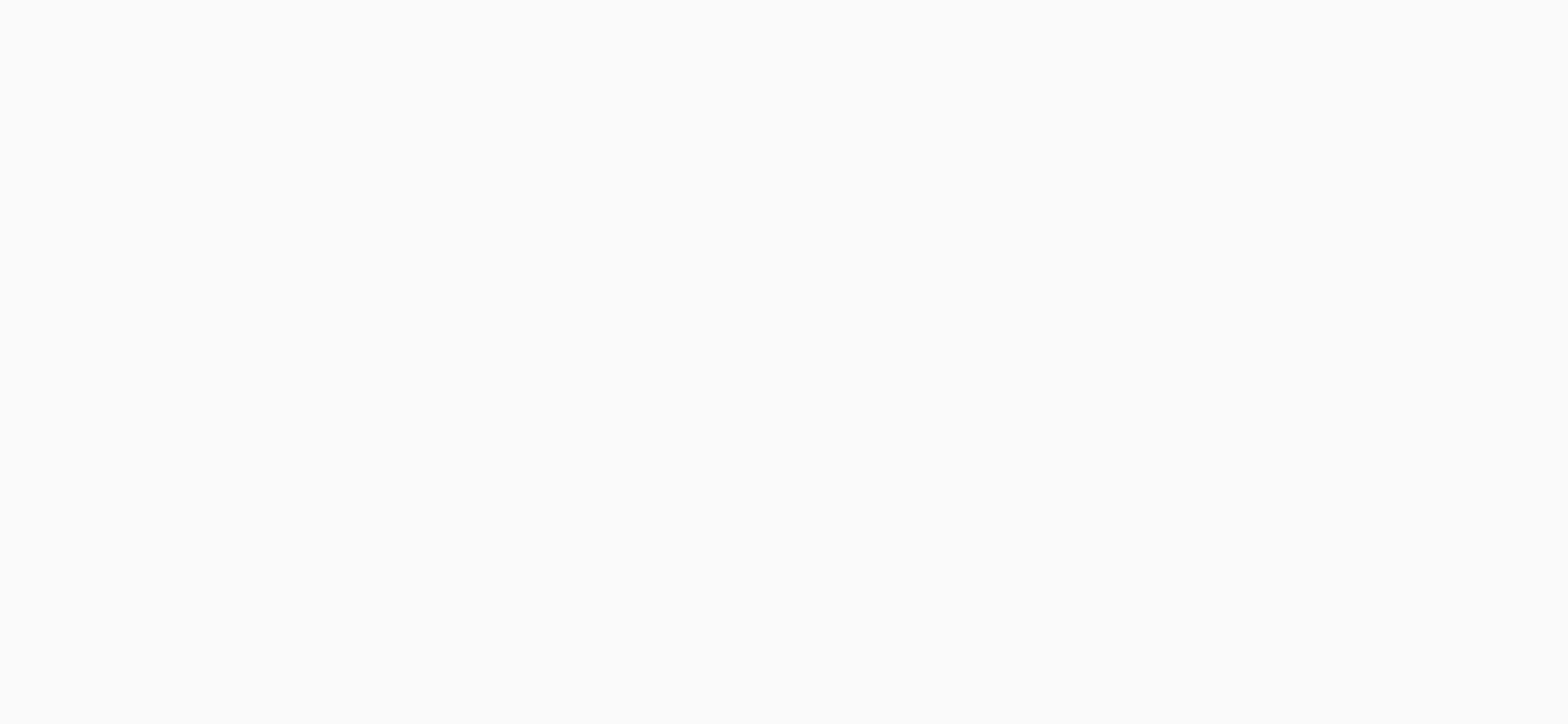
drag, startPoint x: 0, startPoint y: 0, endPoint x: 1431, endPoint y: 29, distance: 1431.3
click at [1431, 29] on body at bounding box center [784, 362] width 1568 height 724
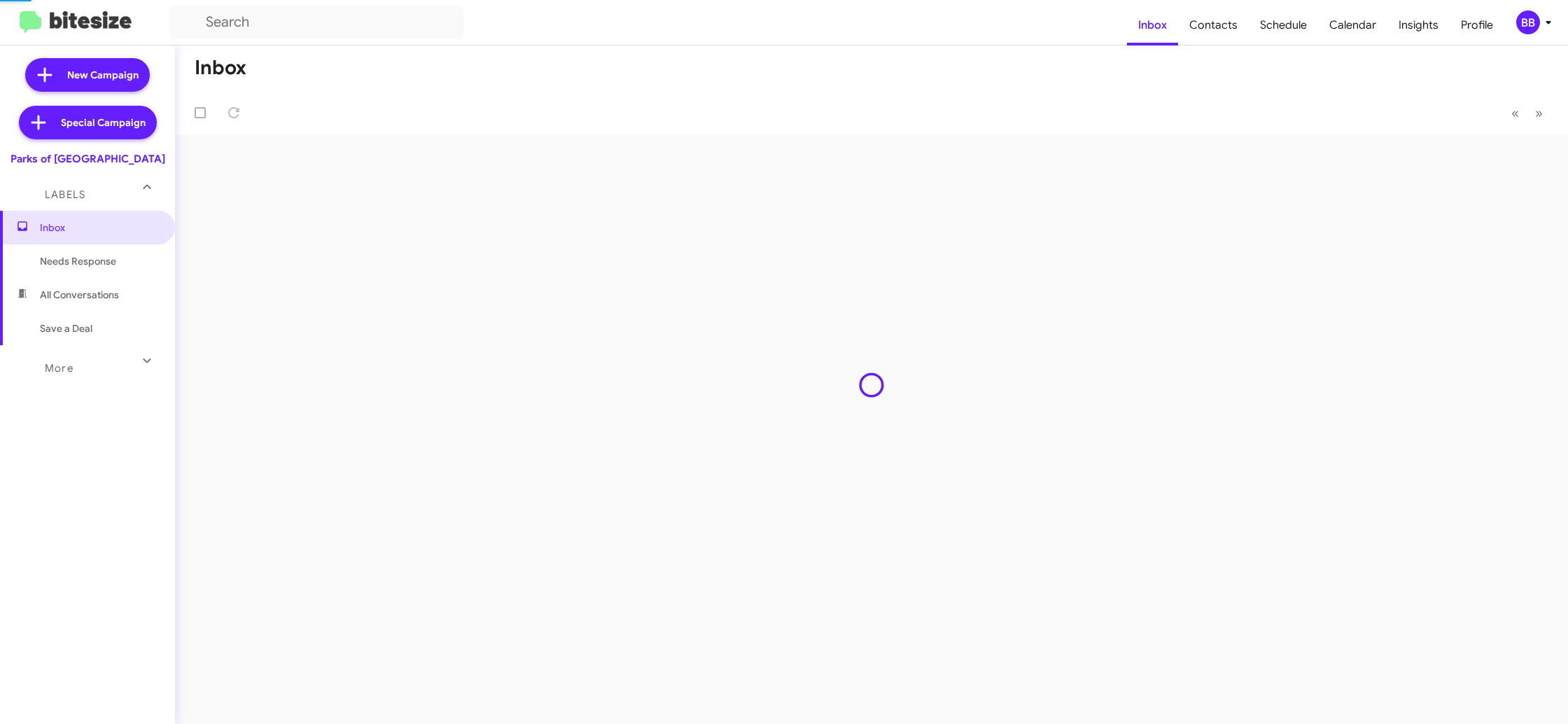
click at [1431, 29] on span "Insights" at bounding box center [1418, 25] width 63 height 41
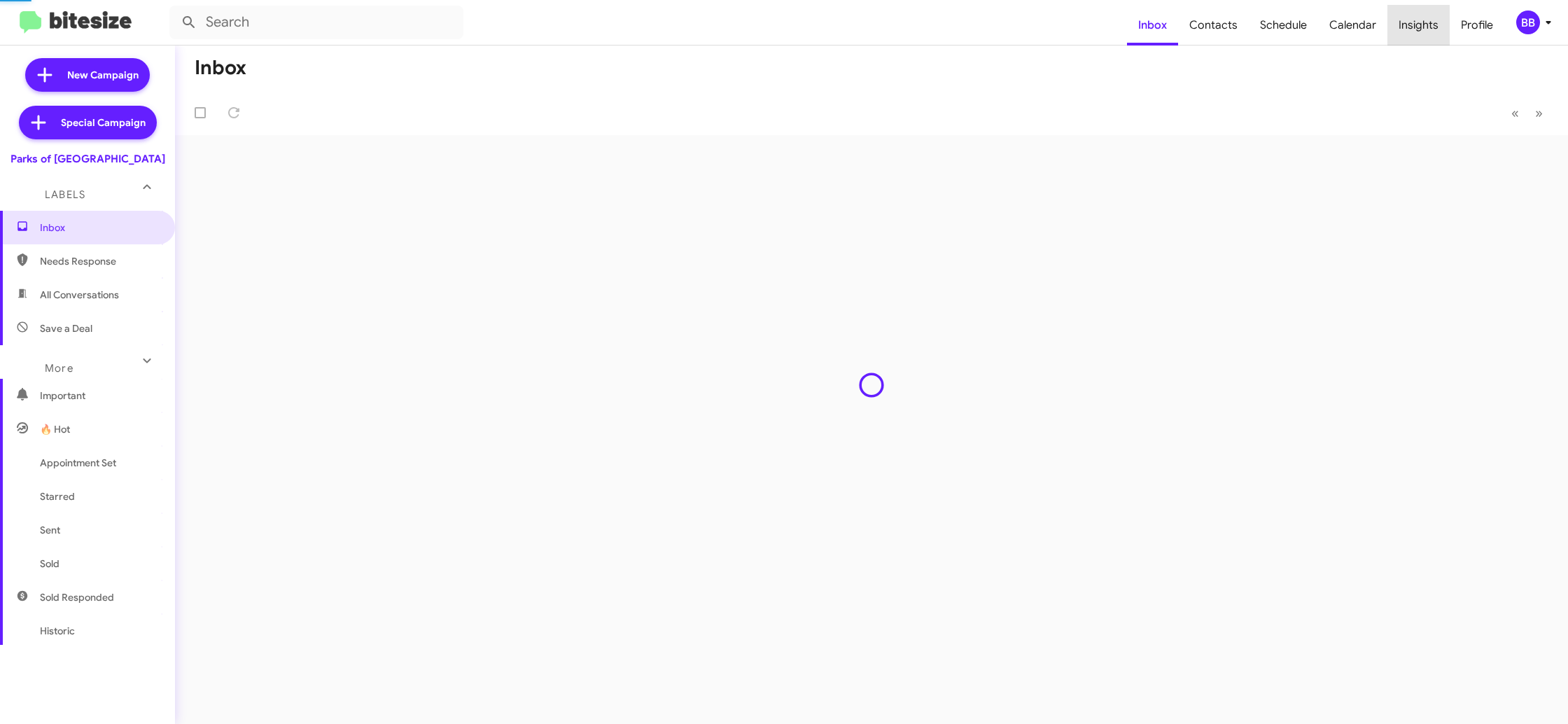
click at [1431, 29] on span "Insights" at bounding box center [1418, 25] width 63 height 41
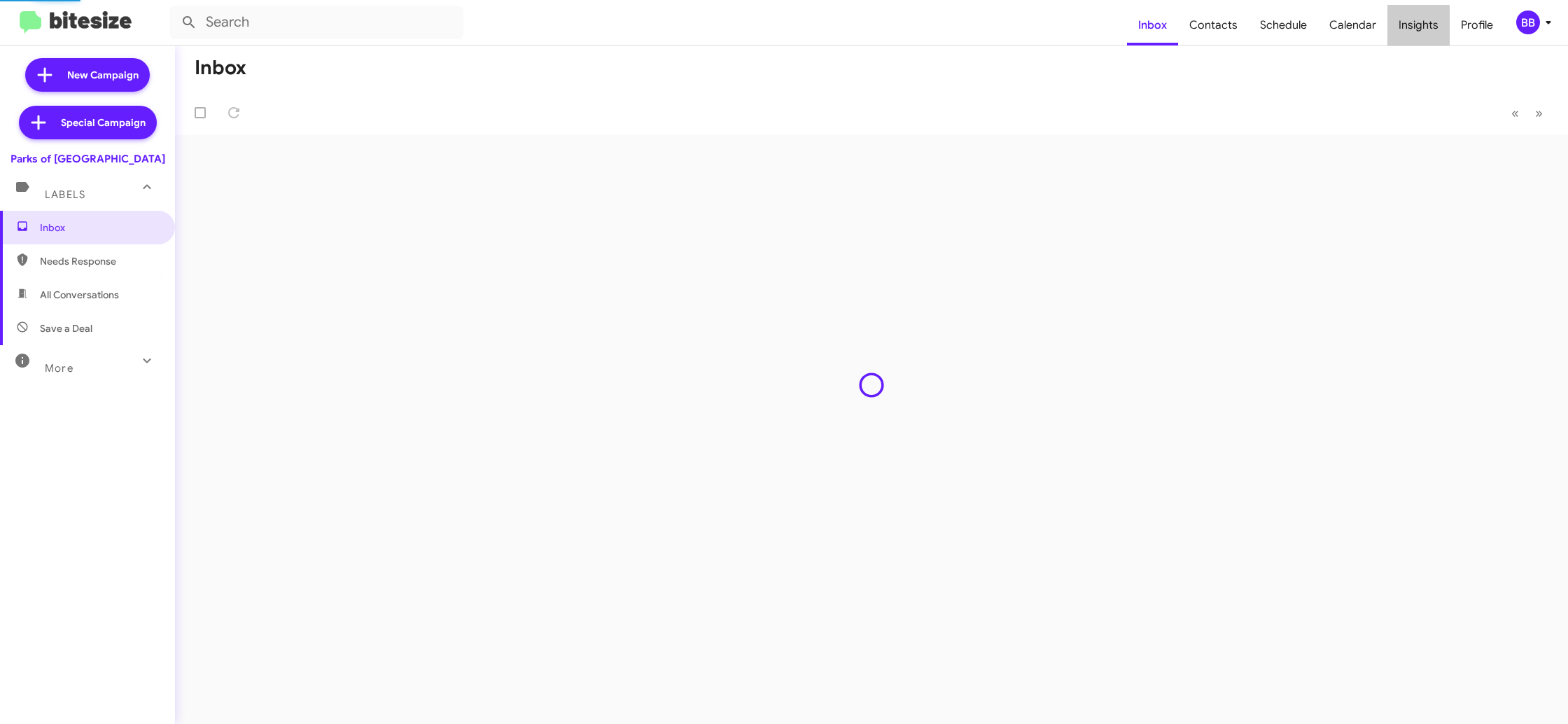
click at [1431, 29] on span "Insights" at bounding box center [1418, 25] width 63 height 41
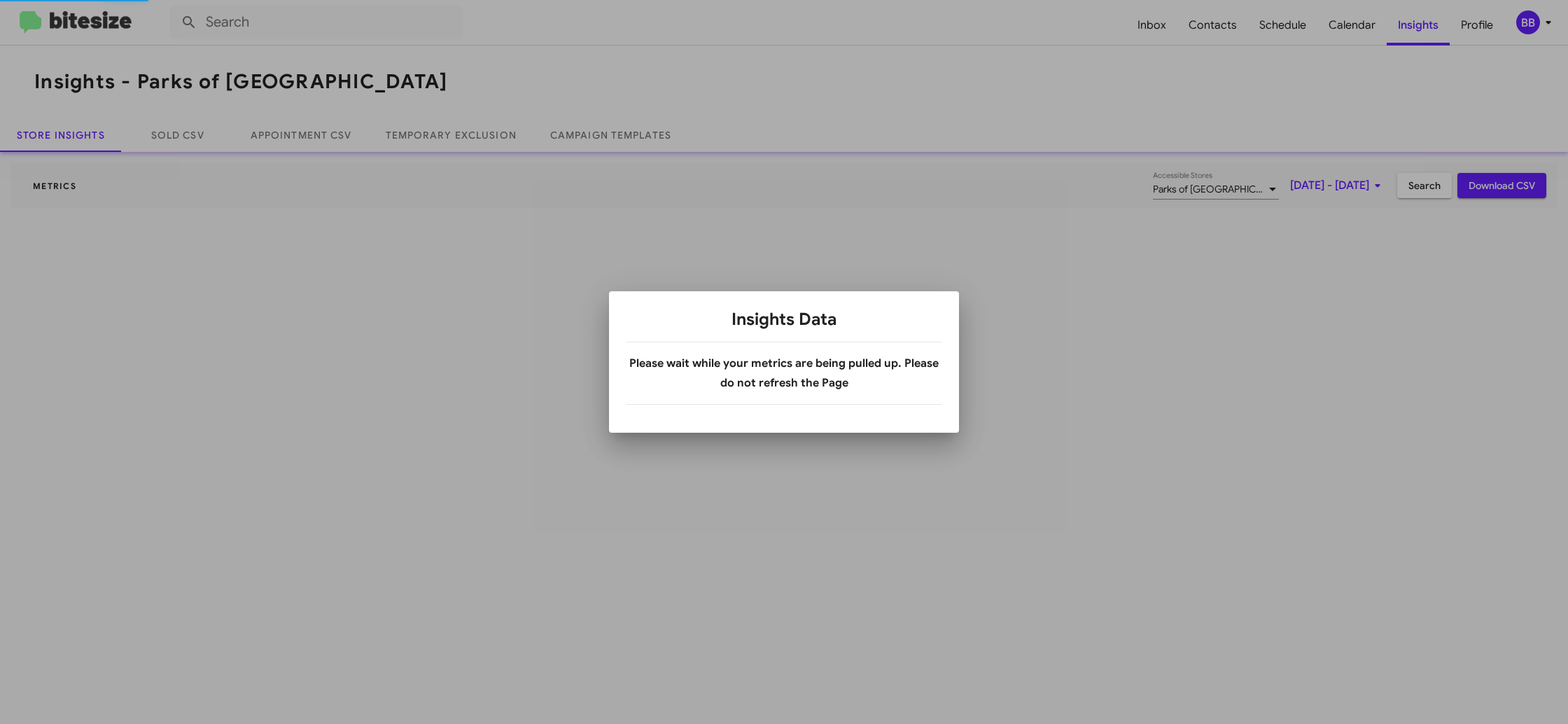
click at [1431, 29] on div at bounding box center [784, 362] width 1568 height 724
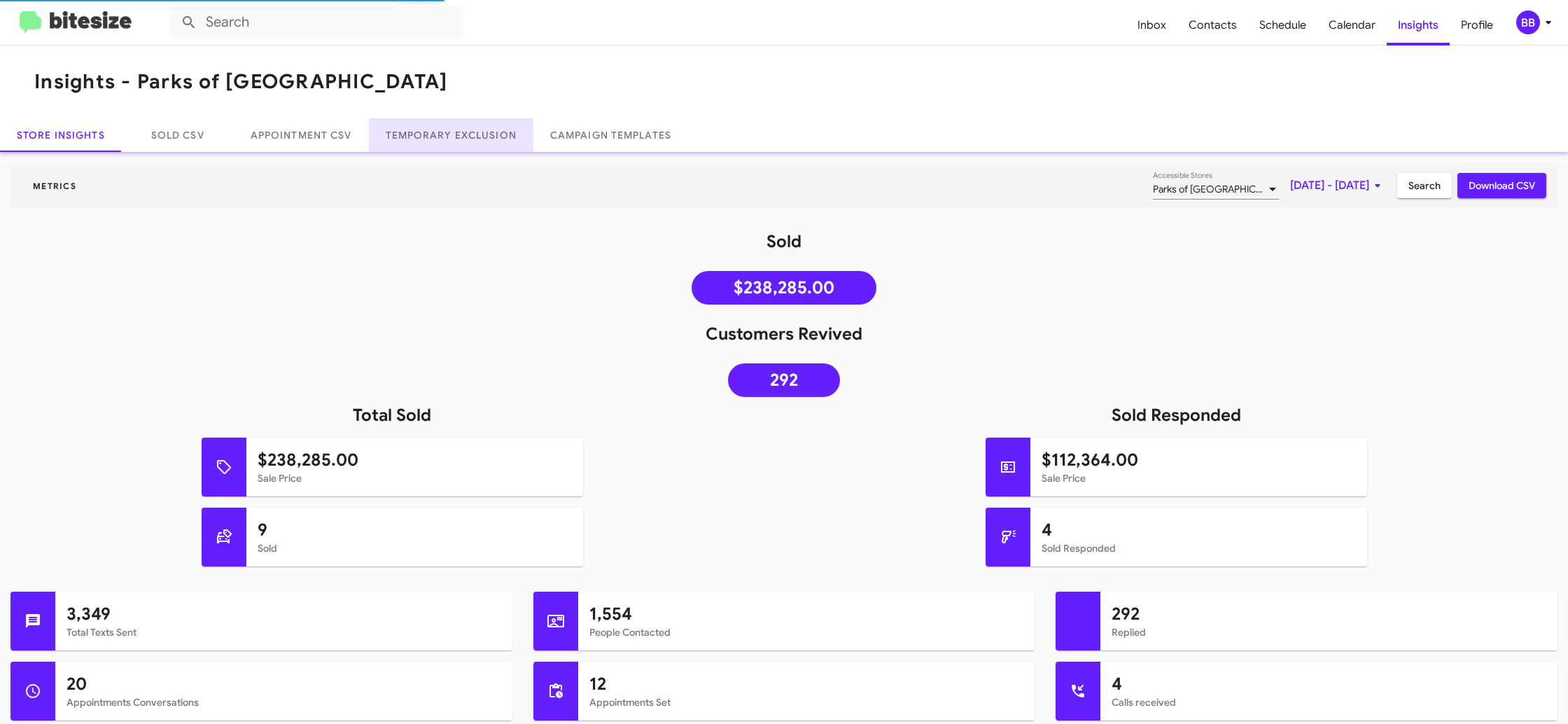
click at [474, 133] on link "Temporary Exclusion" at bounding box center [451, 135] width 165 height 33
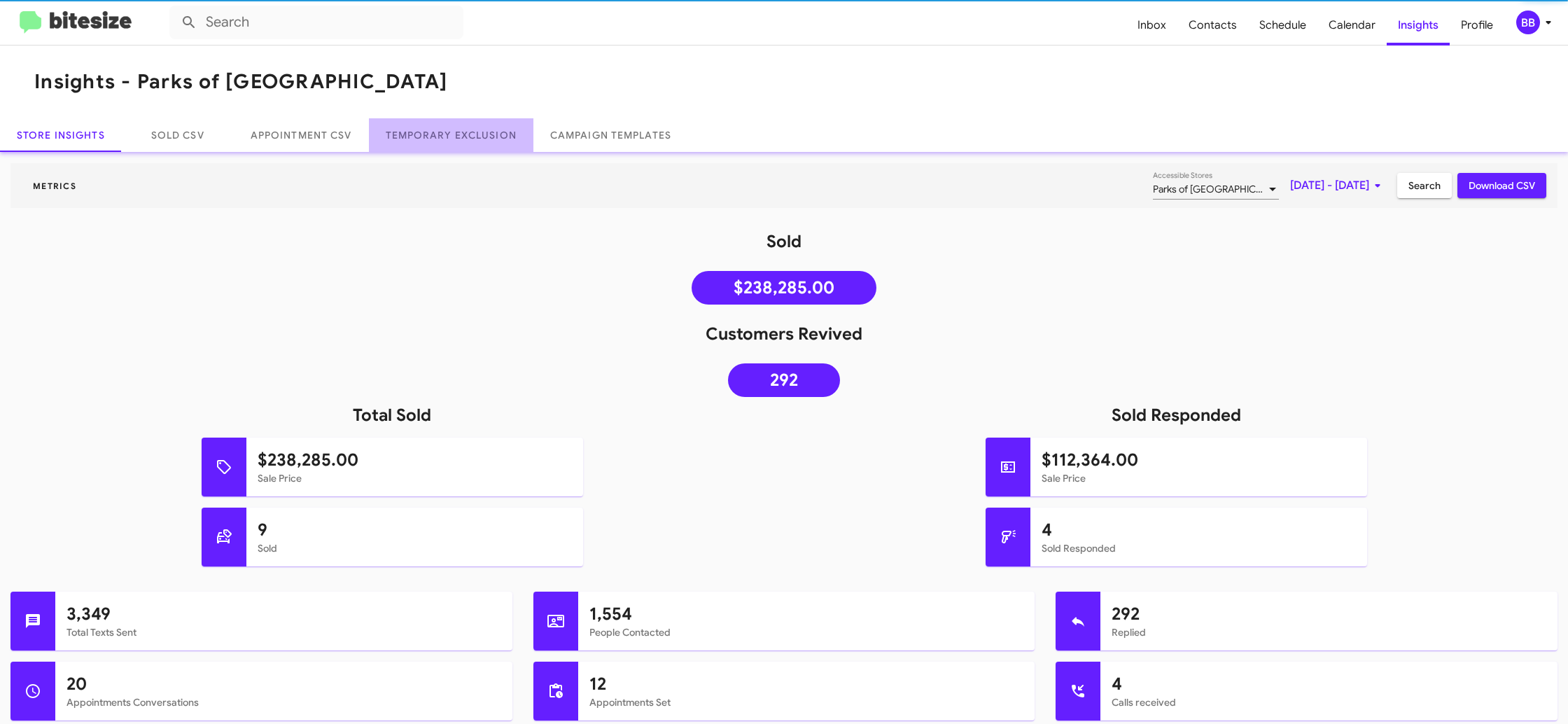
click at [474, 133] on link "Temporary Exclusion" at bounding box center [451, 135] width 165 height 33
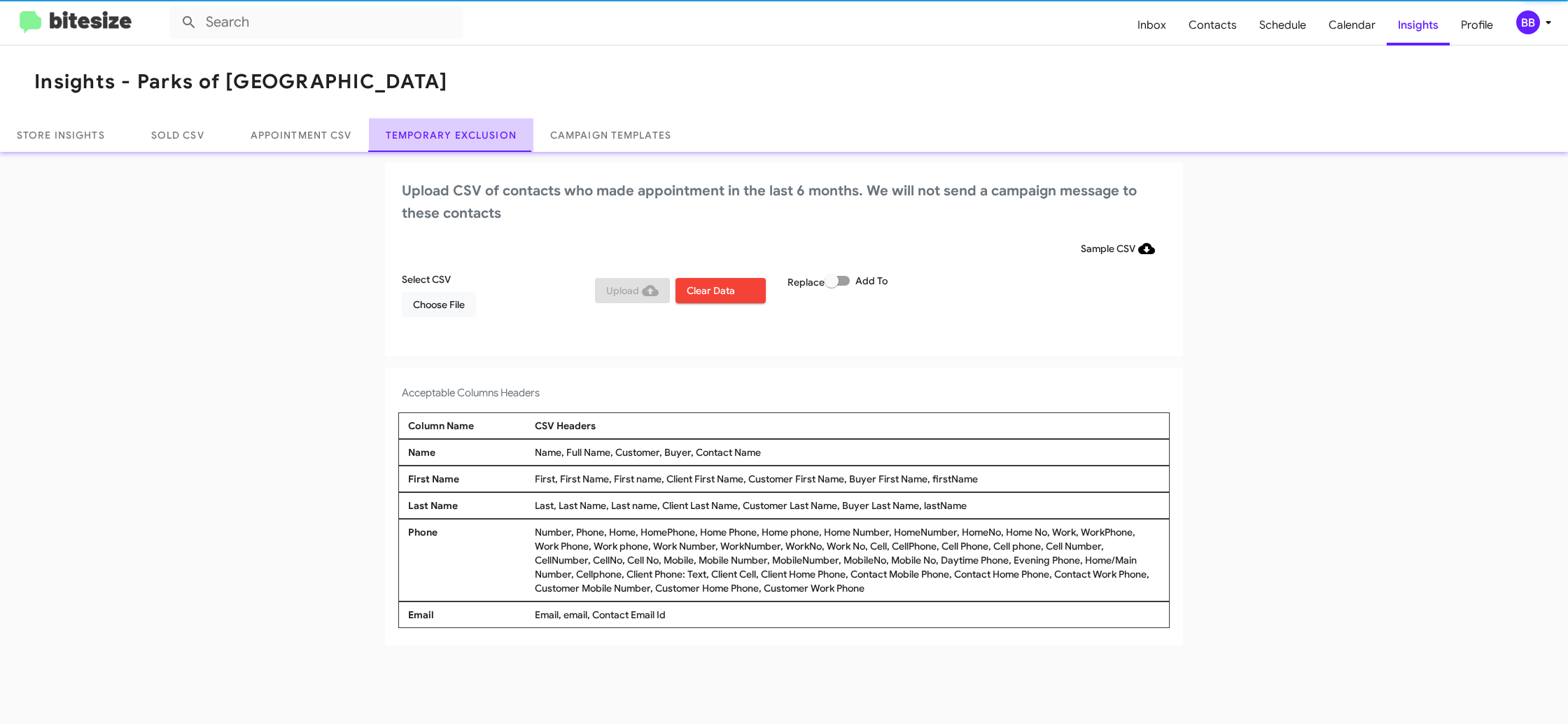
click at [474, 133] on link "Temporary Exclusion" at bounding box center [451, 135] width 165 height 33
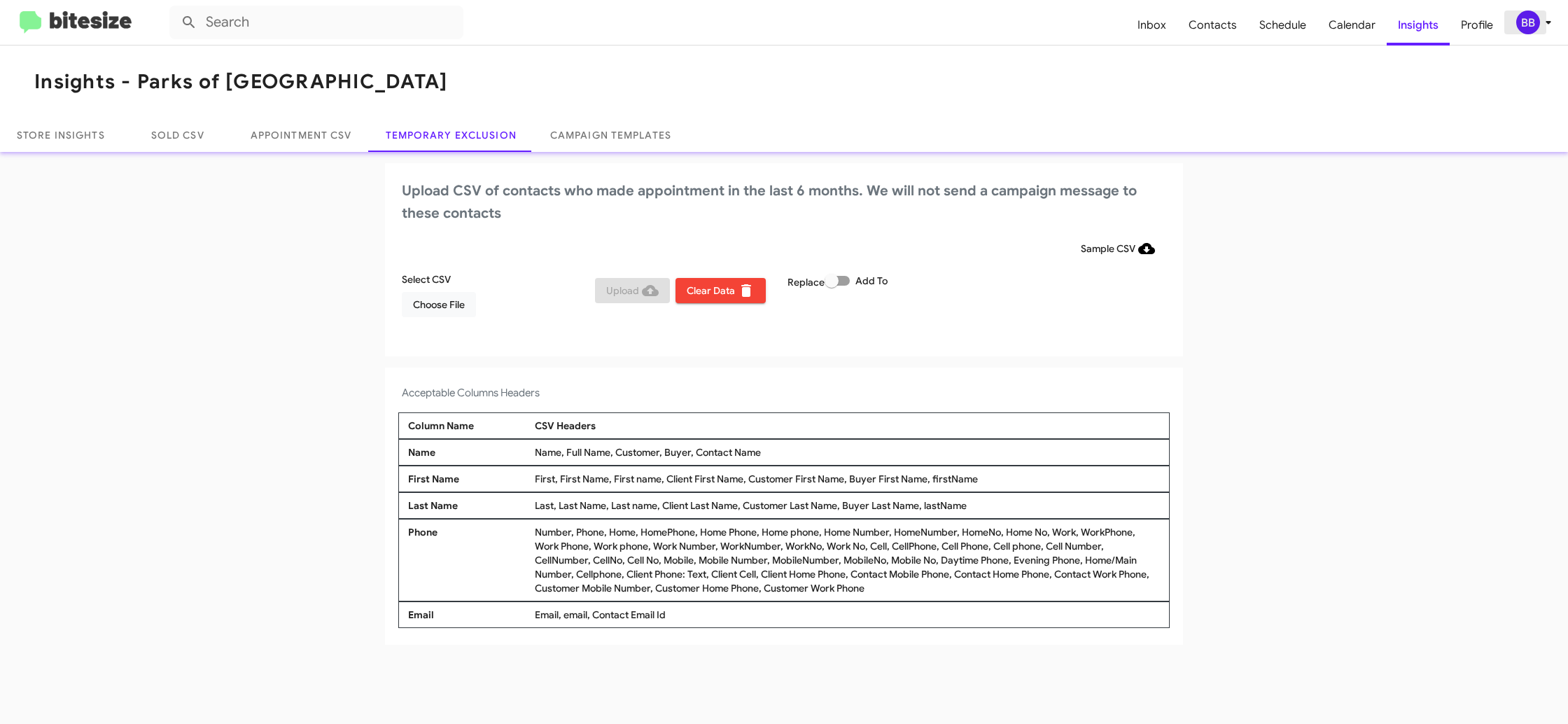
click at [1536, 32] on span "BB" at bounding box center [1536, 22] width 42 height 24
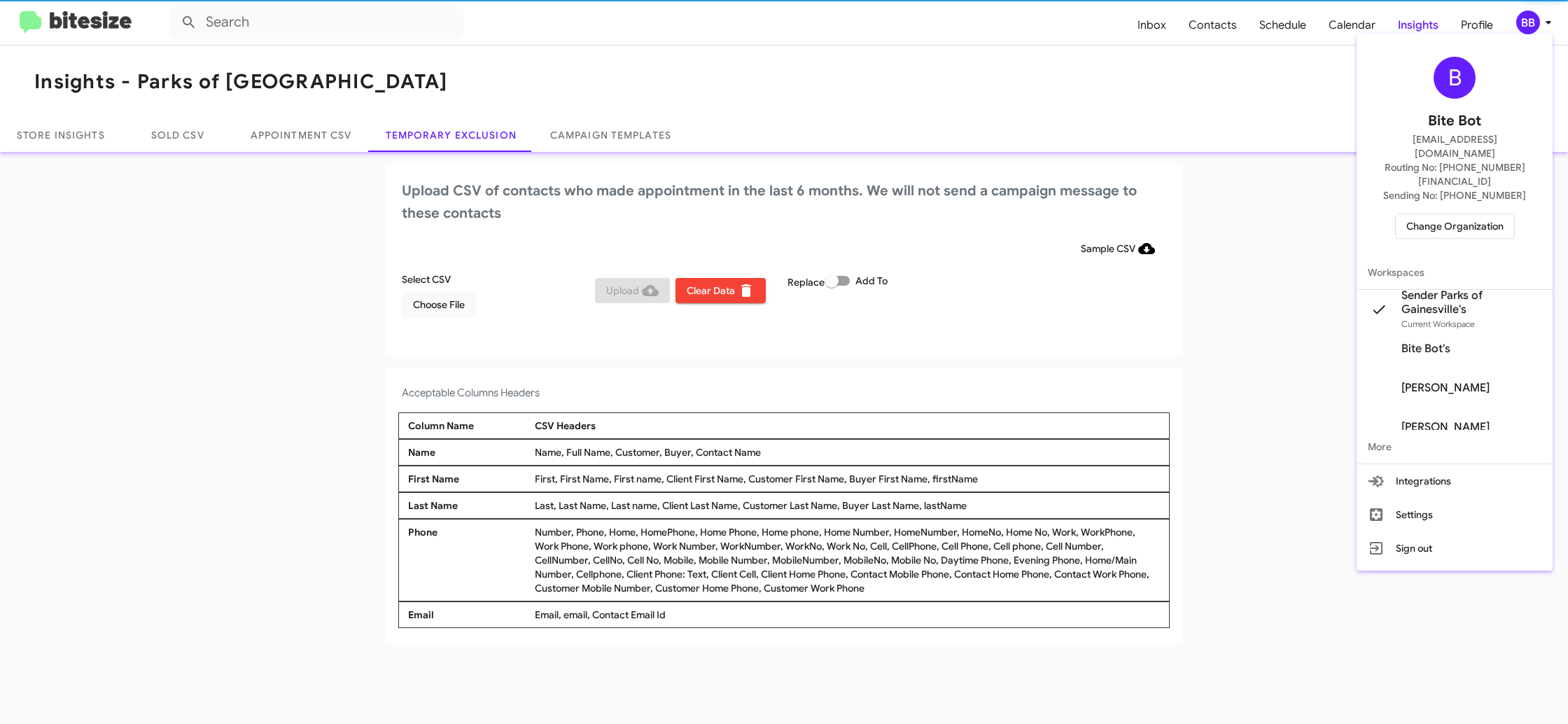
click at [1536, 32] on div at bounding box center [784, 362] width 1568 height 724
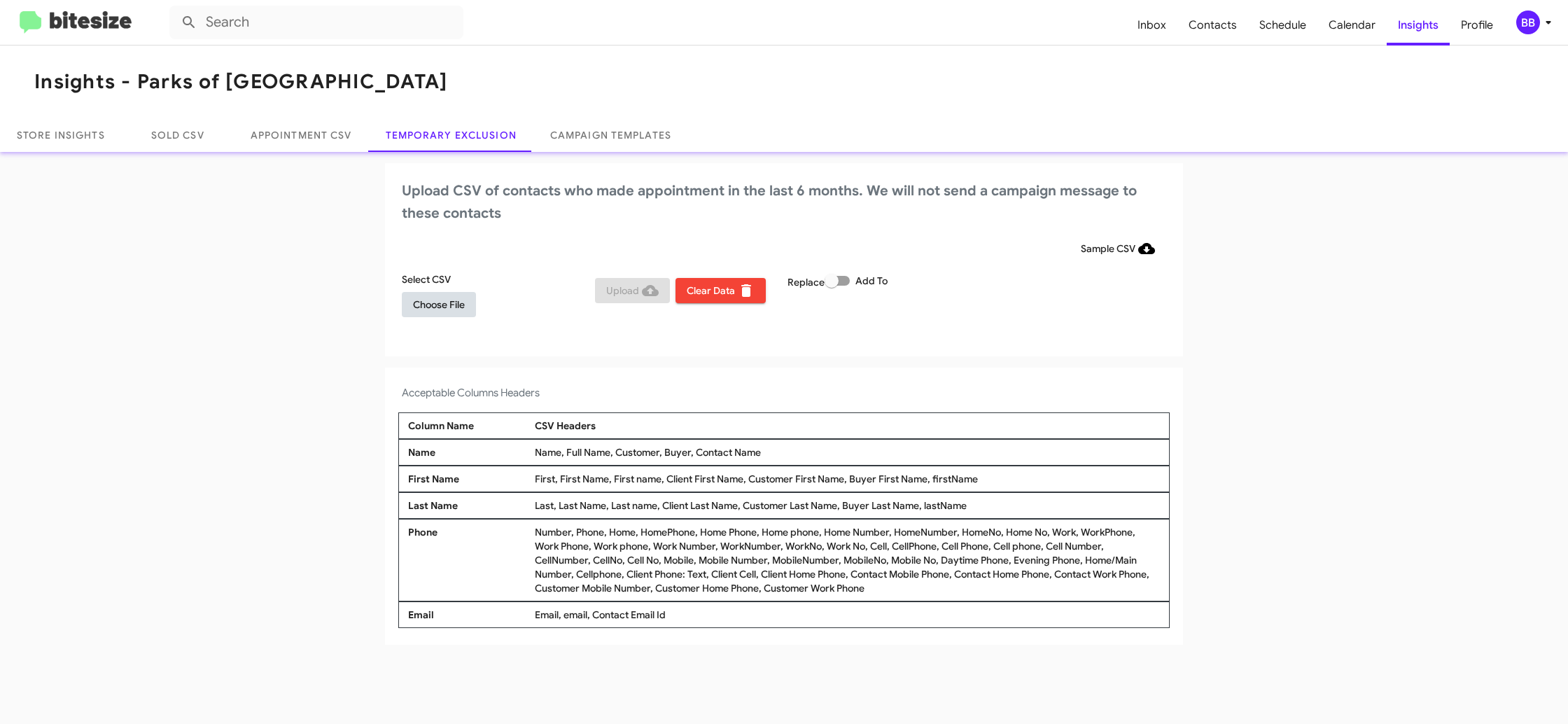
click at [458, 303] on span "Choose File" at bounding box center [438, 304] width 52 height 26
click at [1102, 357] on div "Upload CSV of contacts who made appointment in the last 6 months. We will not s…" at bounding box center [784, 261] width 798 height 196
click at [1515, 20] on span "BB" at bounding box center [1536, 22] width 42 height 24
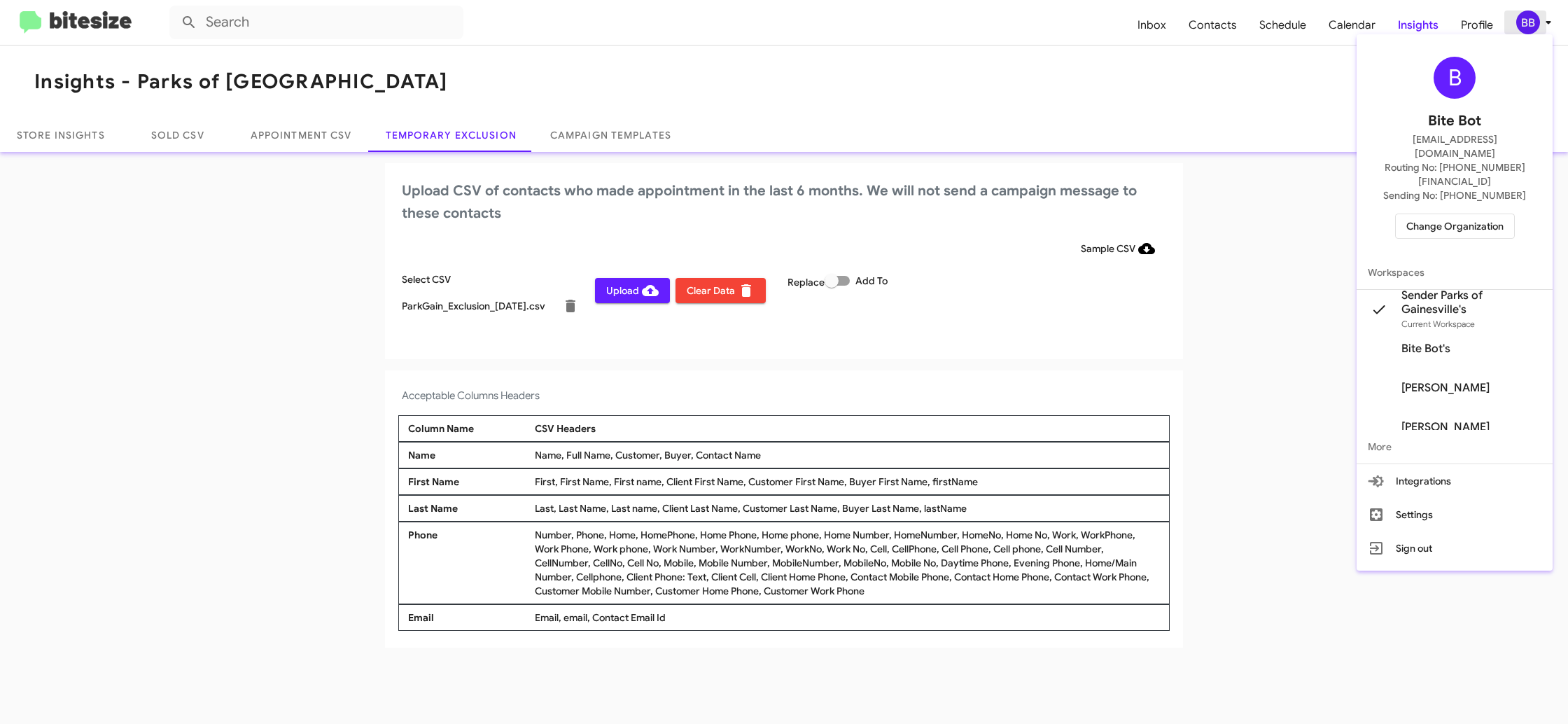
click at [1515, 20] on div at bounding box center [784, 362] width 1568 height 724
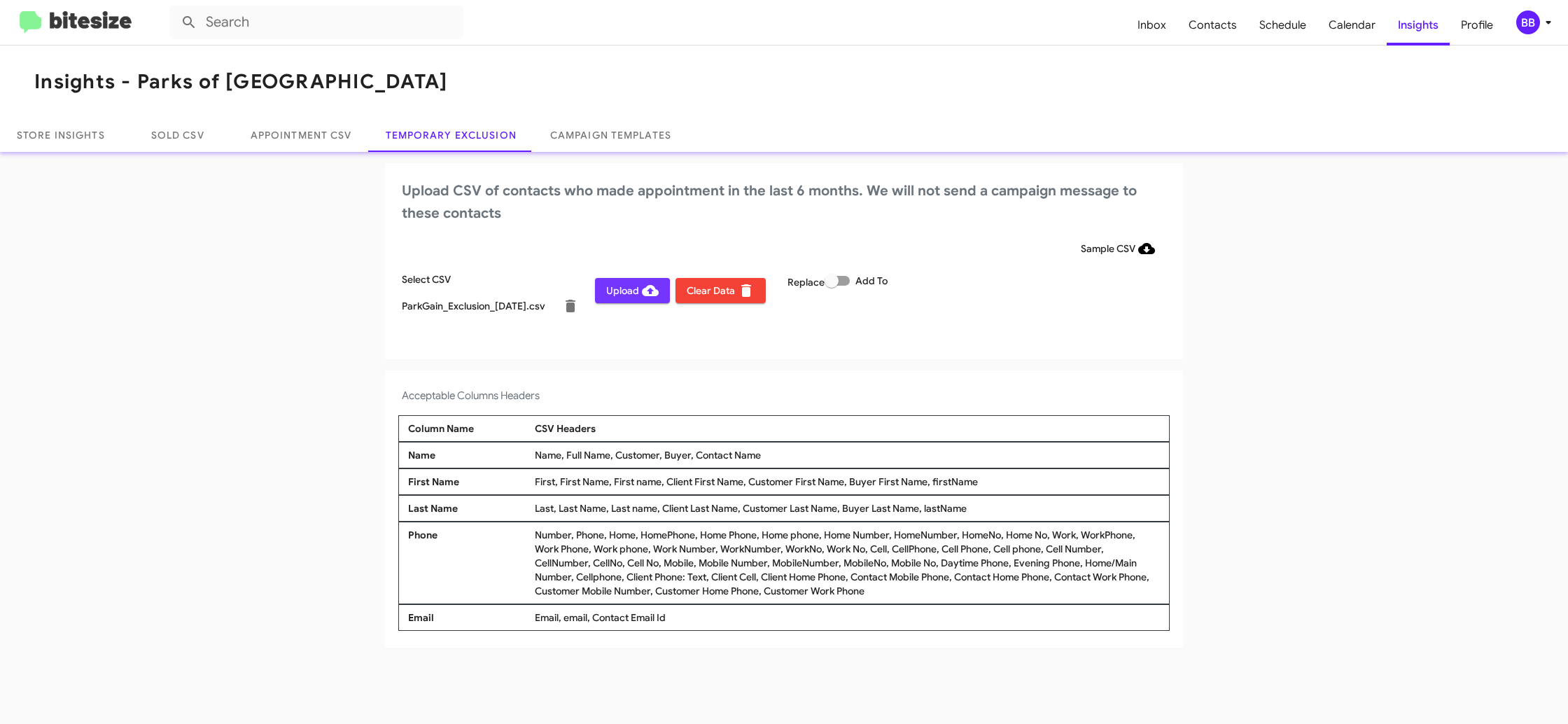
click at [604, 294] on button "Upload" at bounding box center [632, 290] width 75 height 26
click at [1528, 22] on div "BB" at bounding box center [1528, 22] width 24 height 24
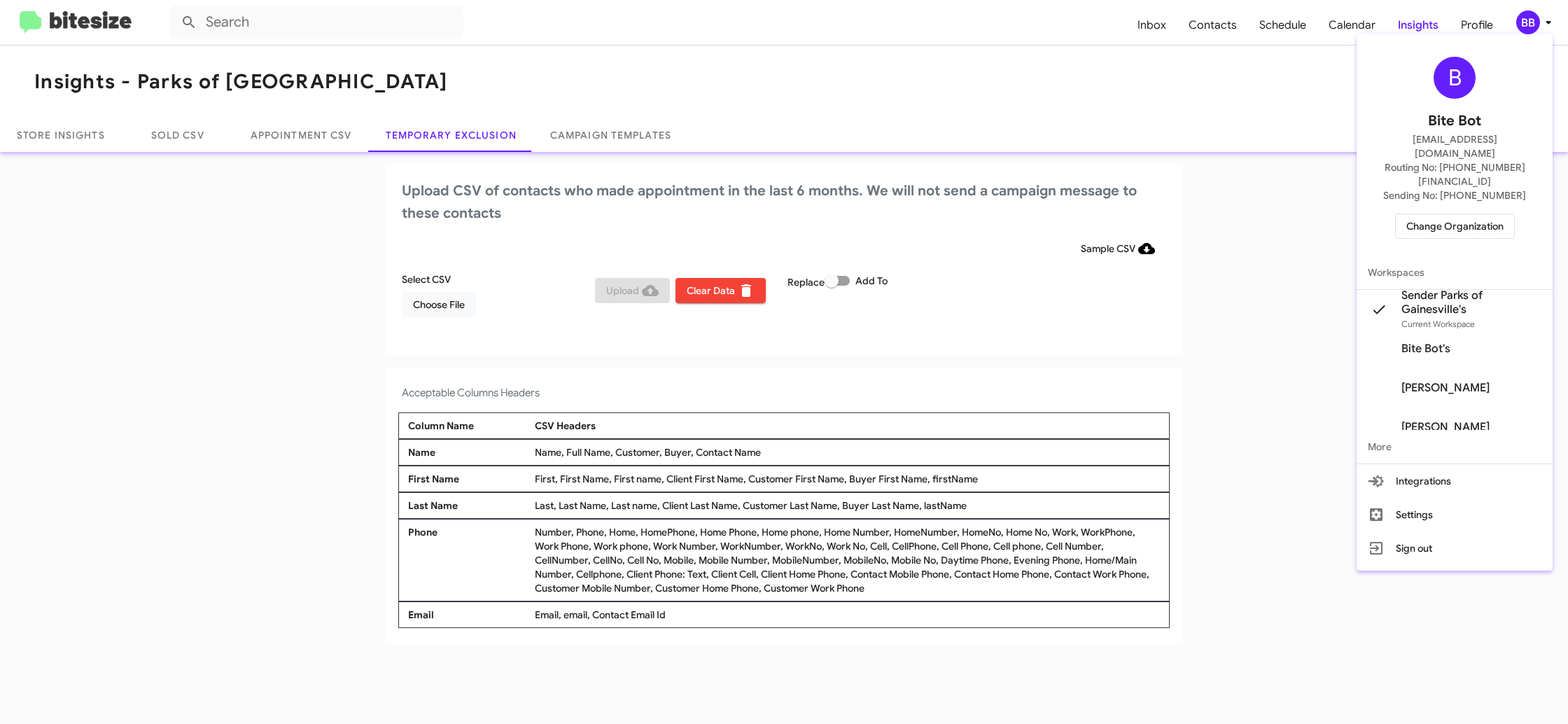
click at [1449, 214] on span "Change Organization" at bounding box center [1455, 226] width 97 height 24
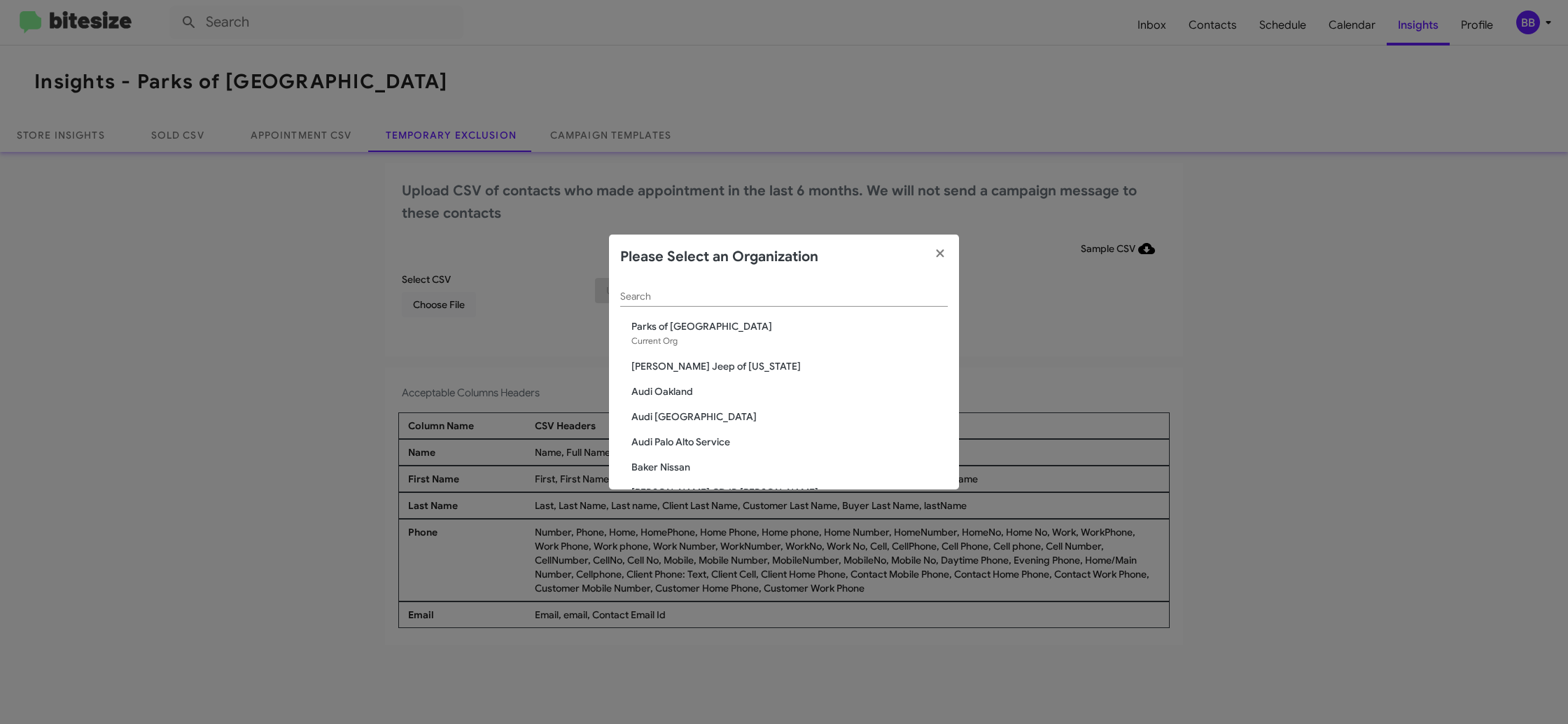
click at [683, 292] on input "Search" at bounding box center [784, 297] width 328 height 11
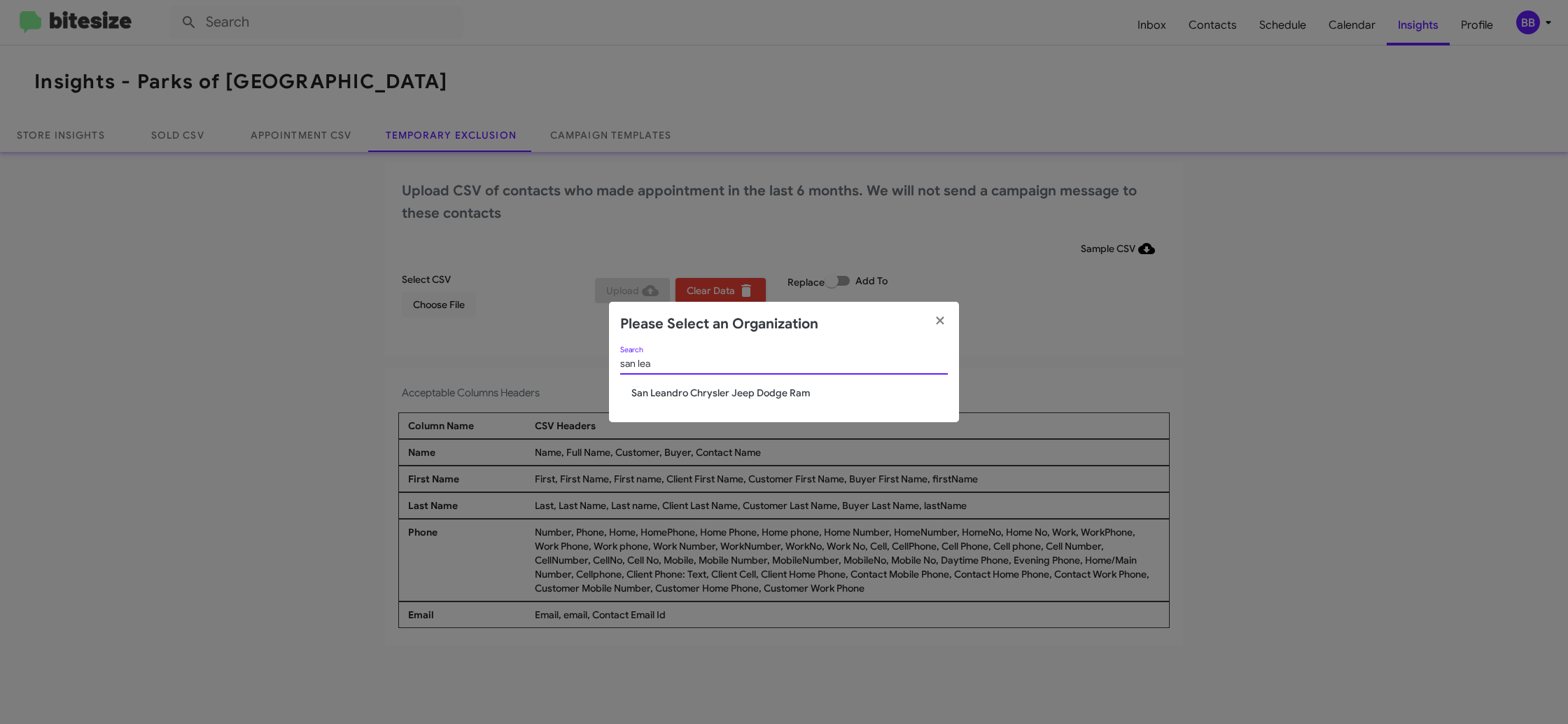
type input "san lea"
click at [736, 395] on span "San Leandro Chrysler Jeep Dodge Ram" at bounding box center [789, 393] width 316 height 14
click at [738, 390] on span "San Leandro Chrysler Jeep Dodge Ram" at bounding box center [789, 393] width 316 height 14
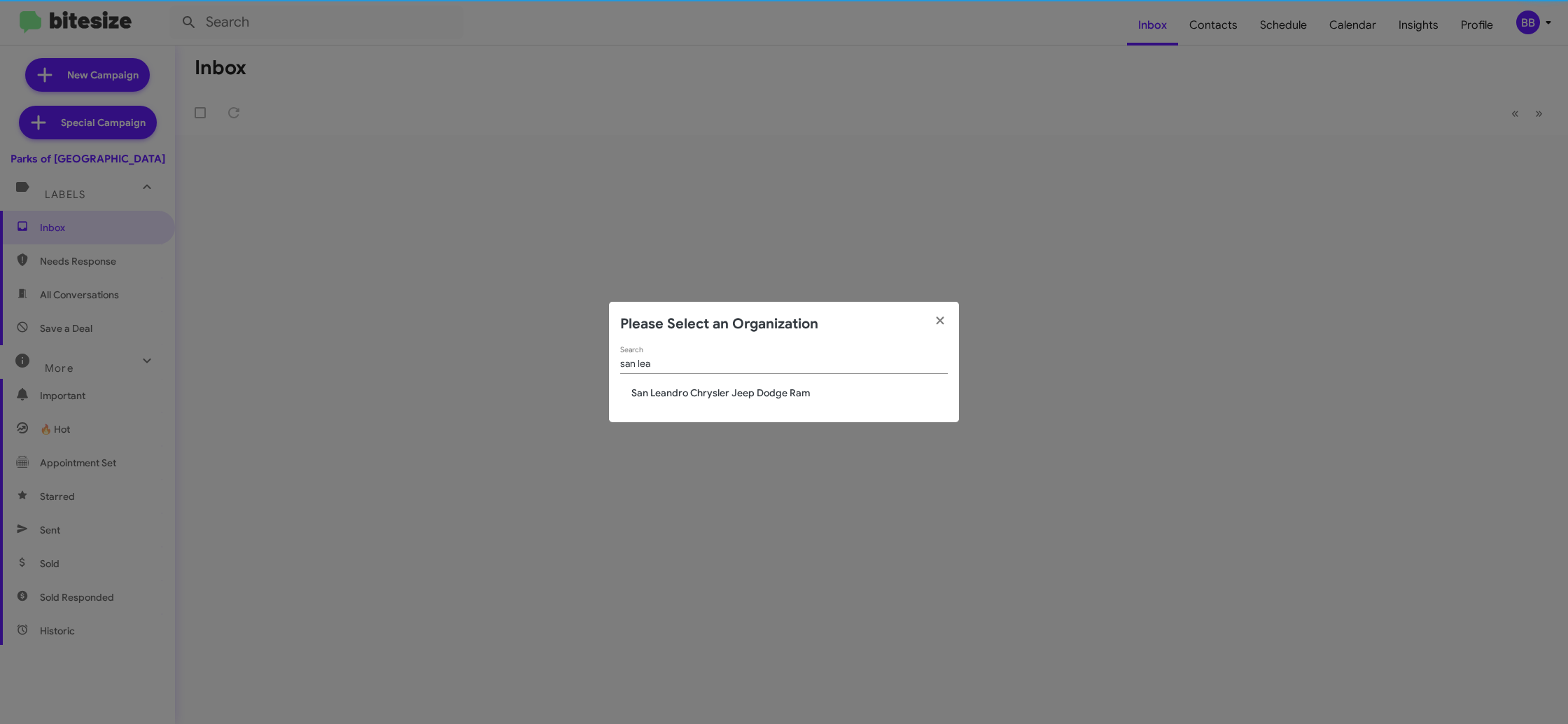
click at [738, 390] on span "San Leandro Chrysler Jeep Dodge Ram" at bounding box center [789, 393] width 316 height 14
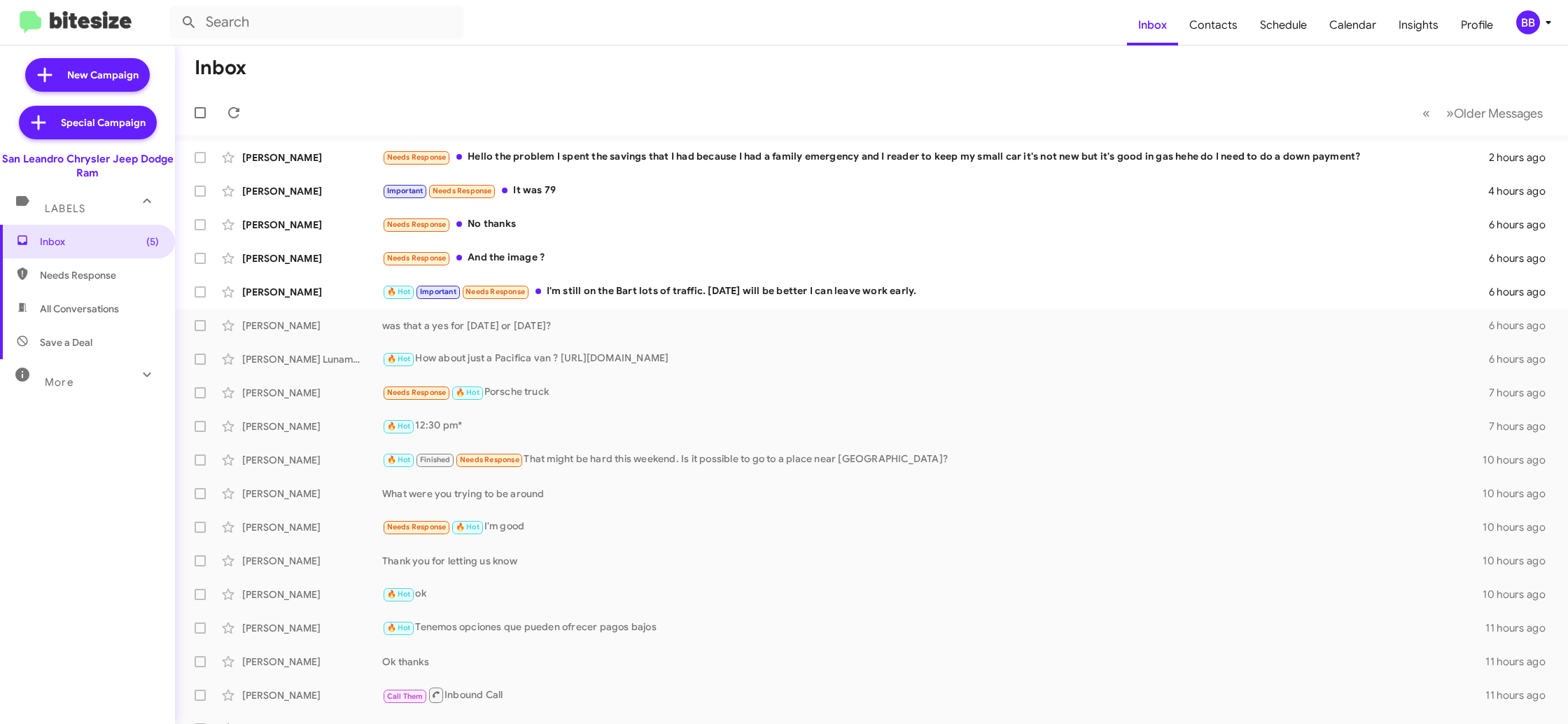
click at [1525, 19] on div "BB" at bounding box center [1528, 22] width 24 height 24
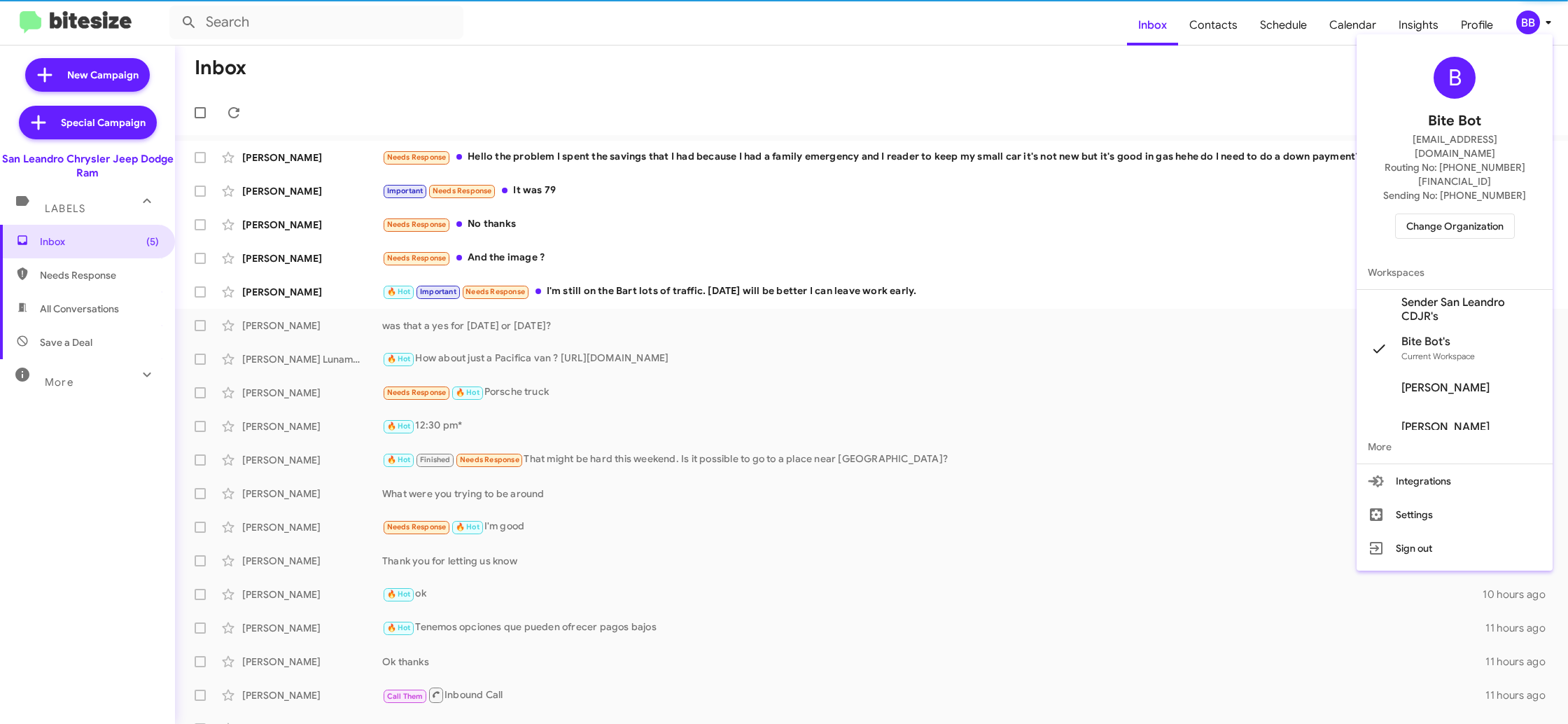
drag, startPoint x: 1441, startPoint y: 276, endPoint x: 1435, endPoint y: 166, distance: 110.2
click at [1441, 295] on span "Sender San Leandro CDJR's" at bounding box center [1471, 309] width 140 height 28
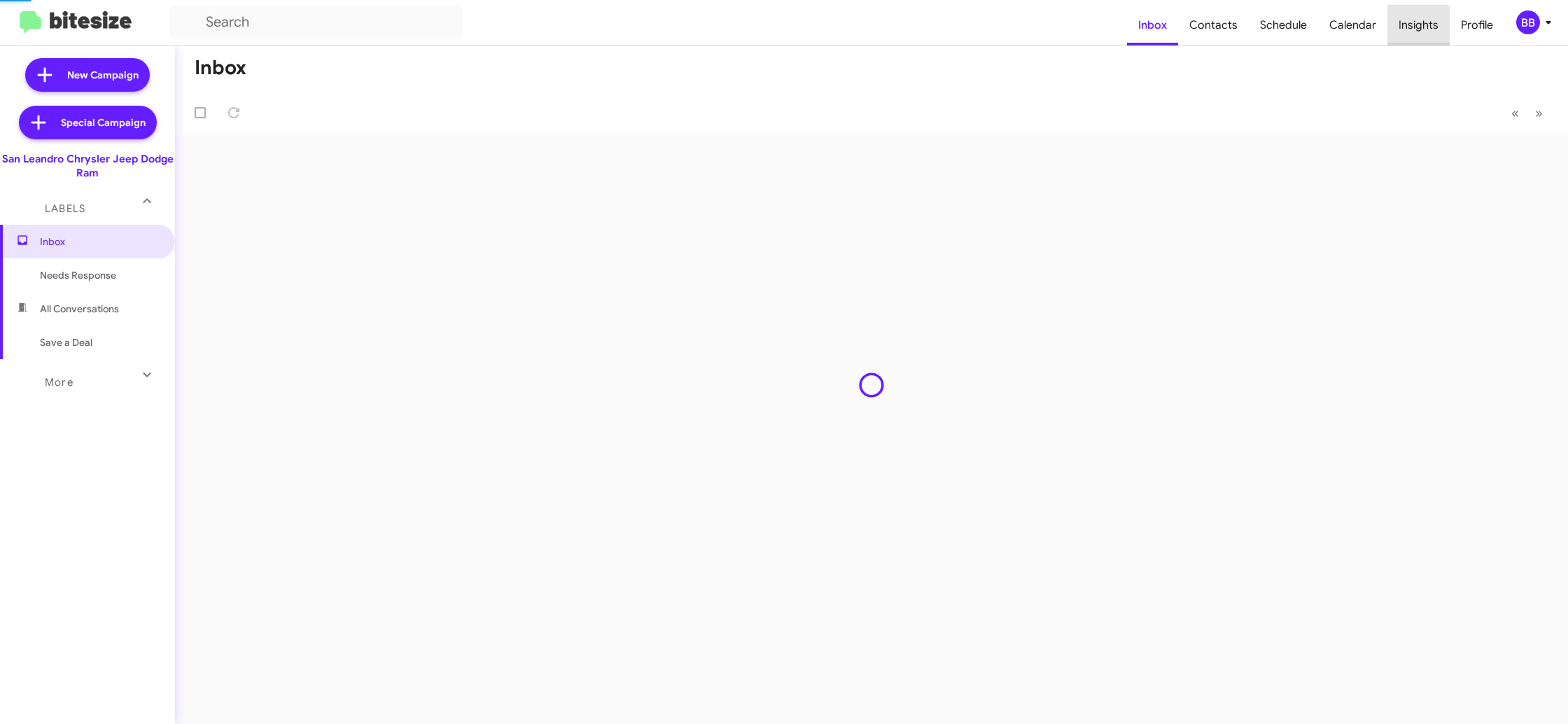
click at [1414, 33] on span "Insights" at bounding box center [1418, 25] width 63 height 41
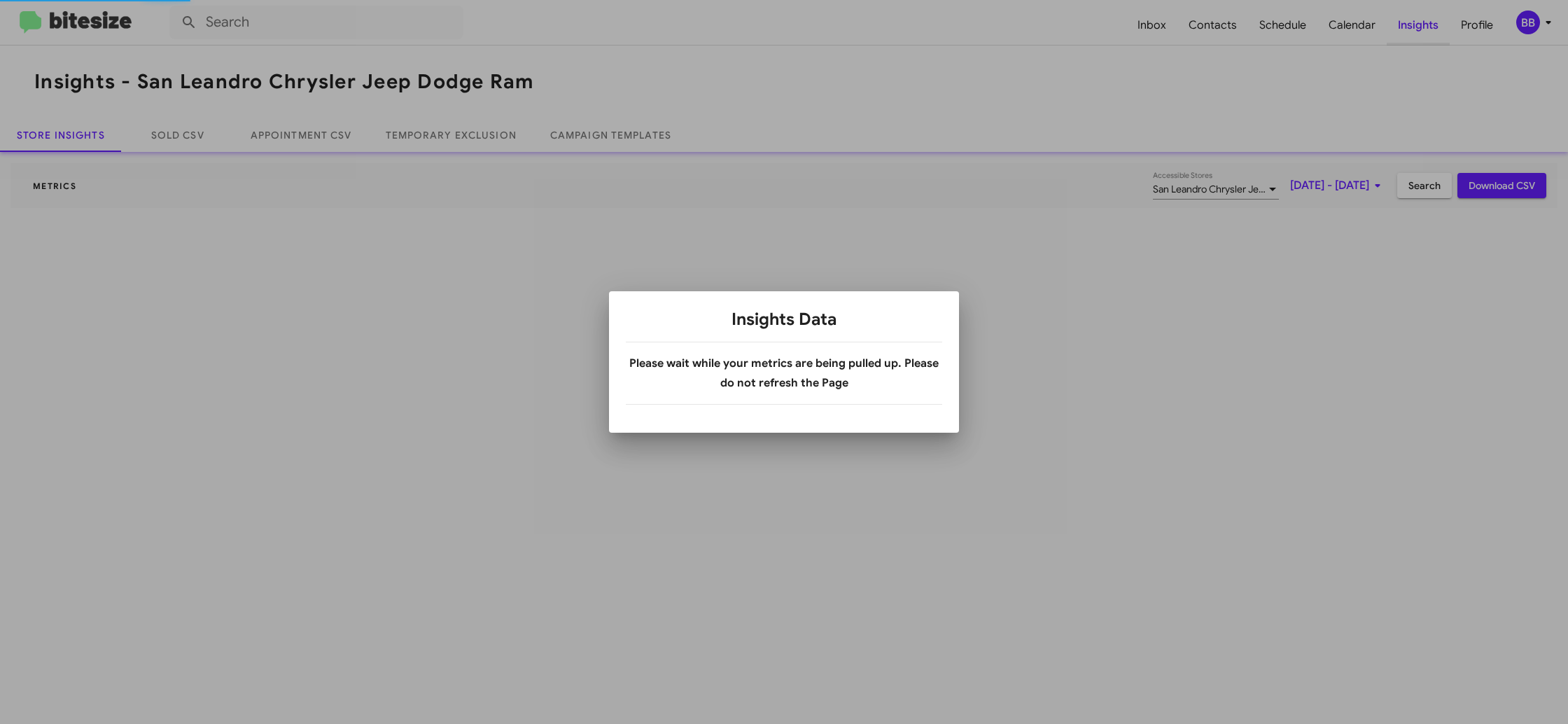
click at [1414, 33] on div at bounding box center [784, 362] width 1568 height 724
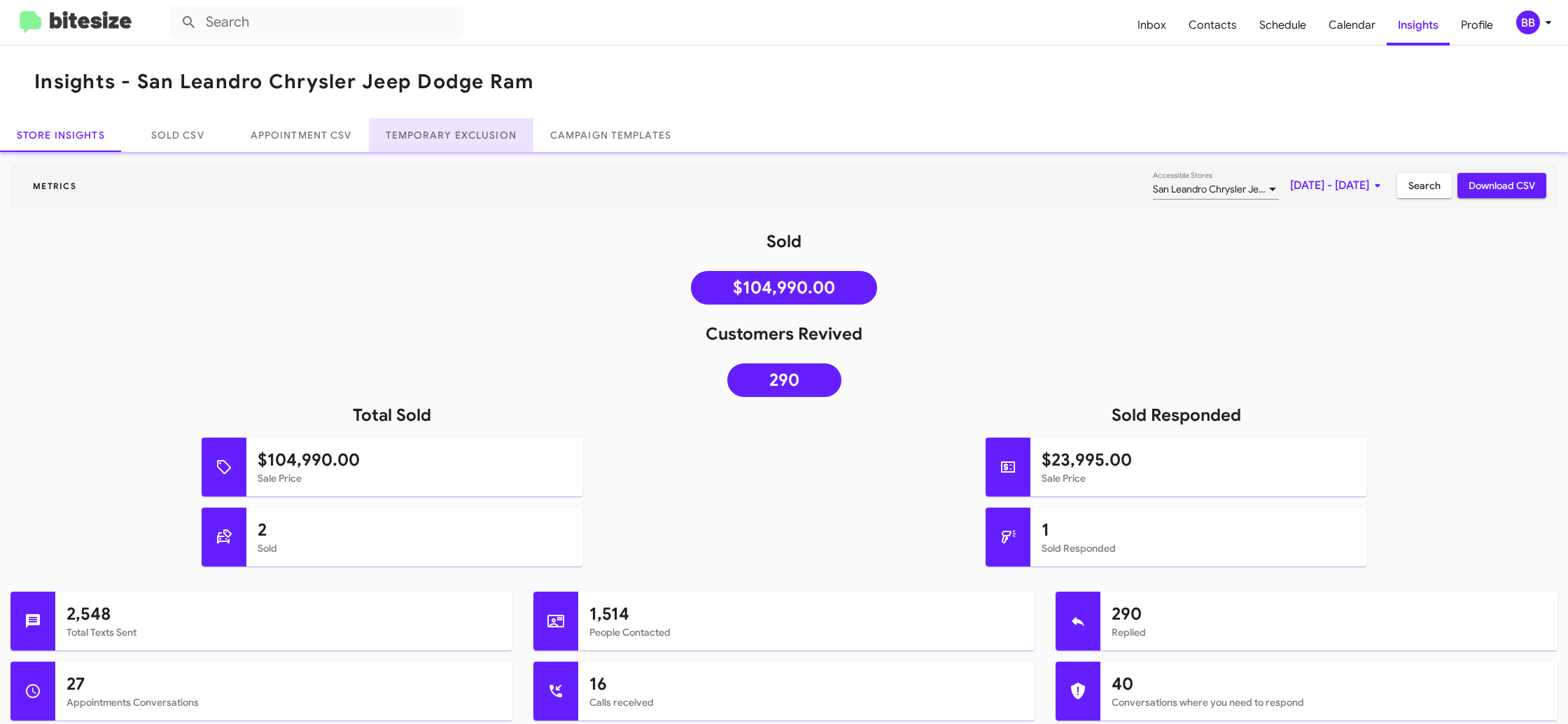
click at [511, 122] on link "Temporary Exclusion" at bounding box center [451, 135] width 165 height 33
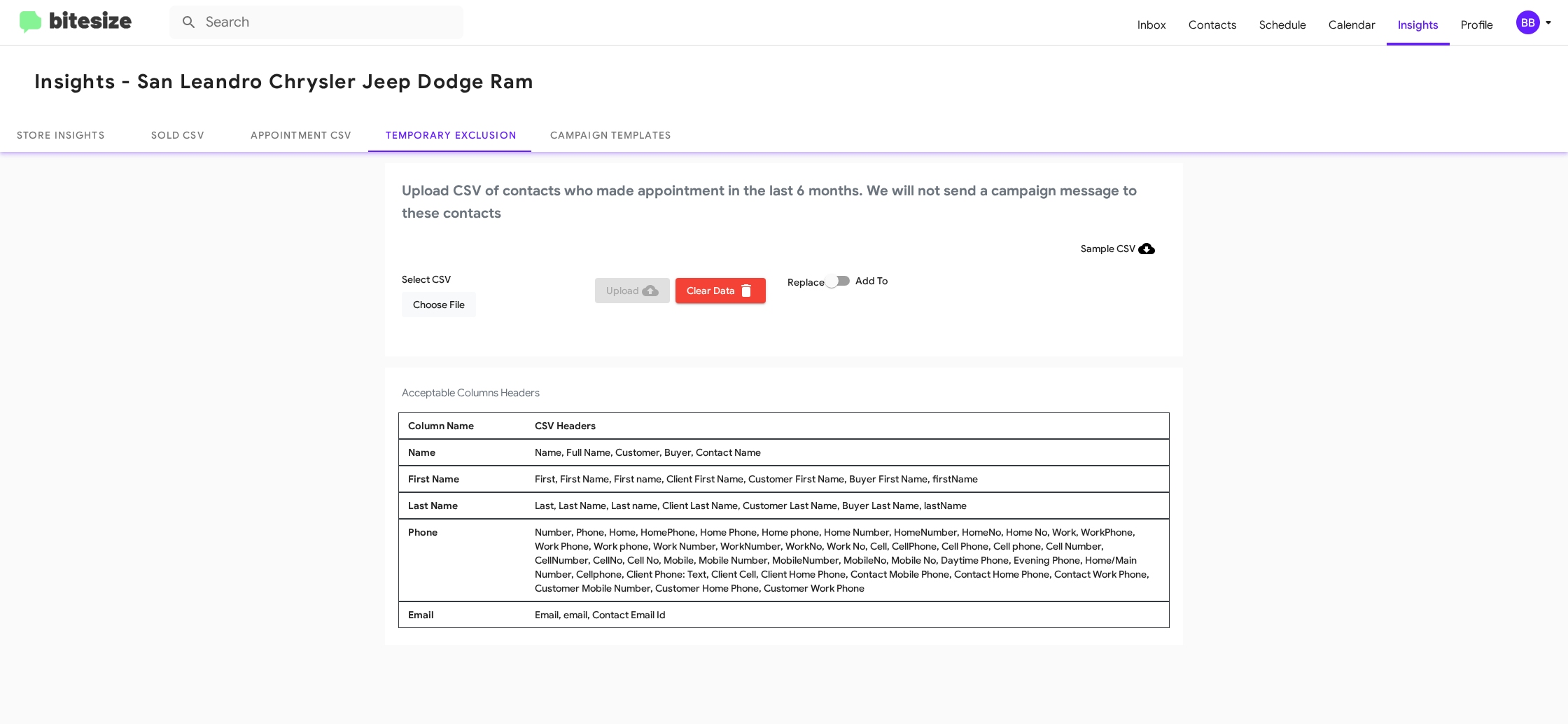
click at [1531, 16] on div "BB" at bounding box center [1528, 22] width 24 height 24
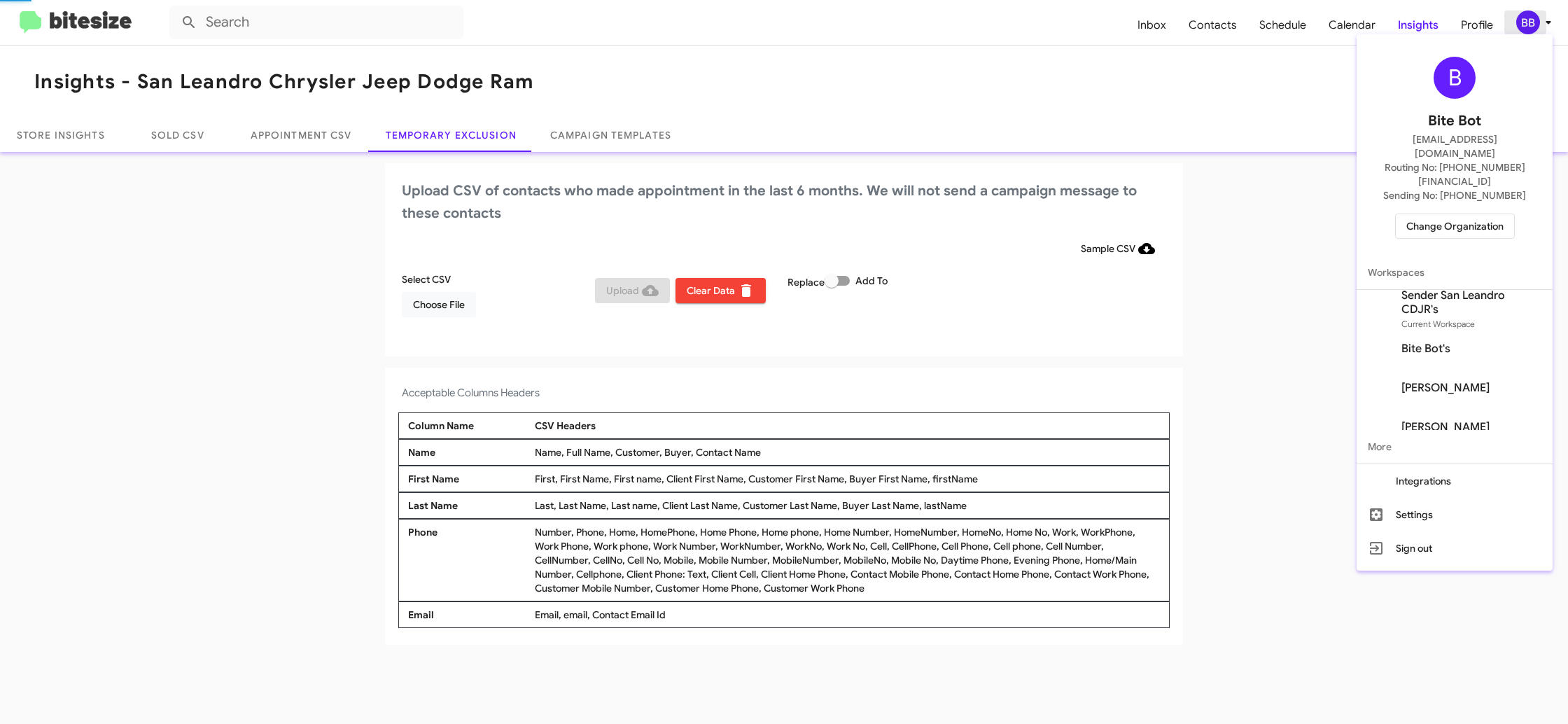
click at [1532, 17] on div at bounding box center [784, 362] width 1568 height 724
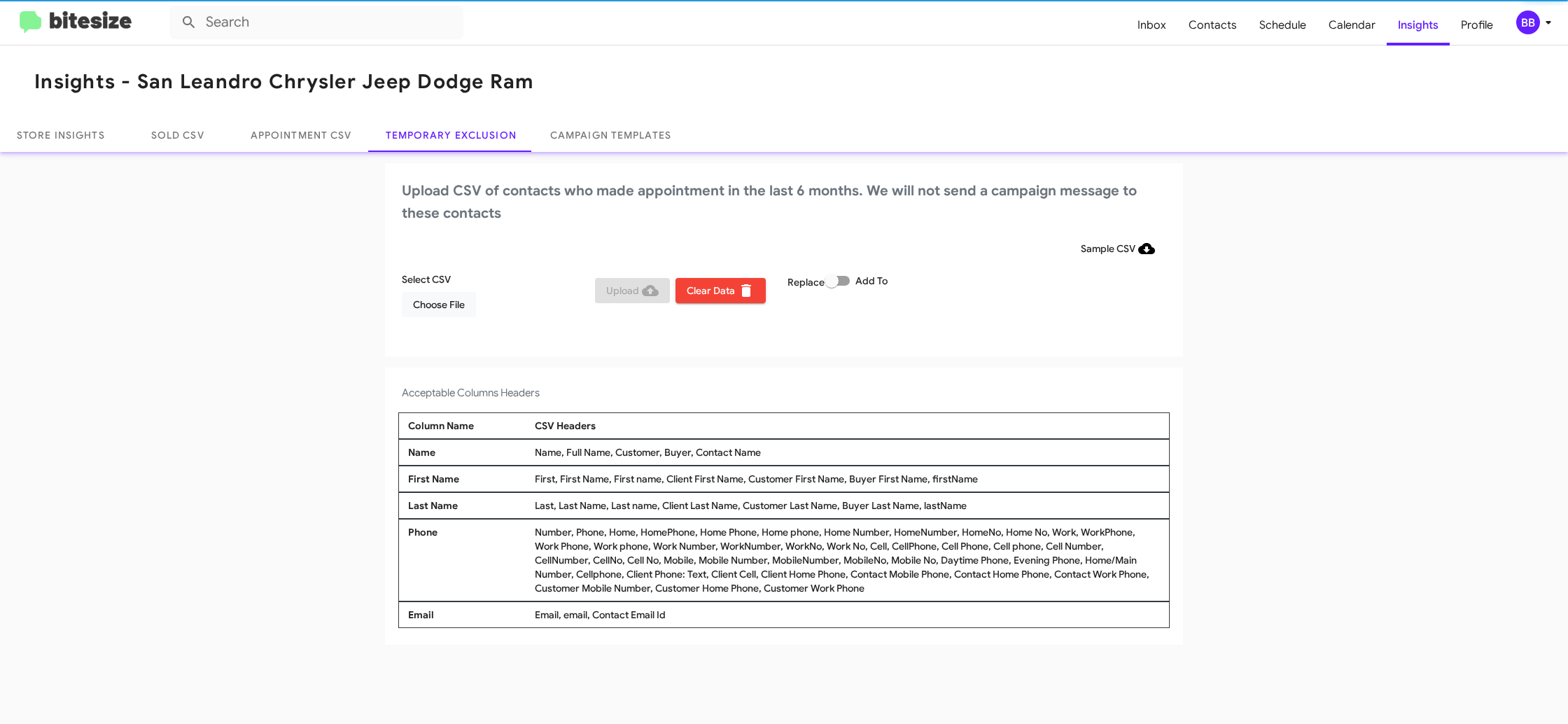
click at [1532, 18] on div "BB" at bounding box center [1528, 22] width 24 height 24
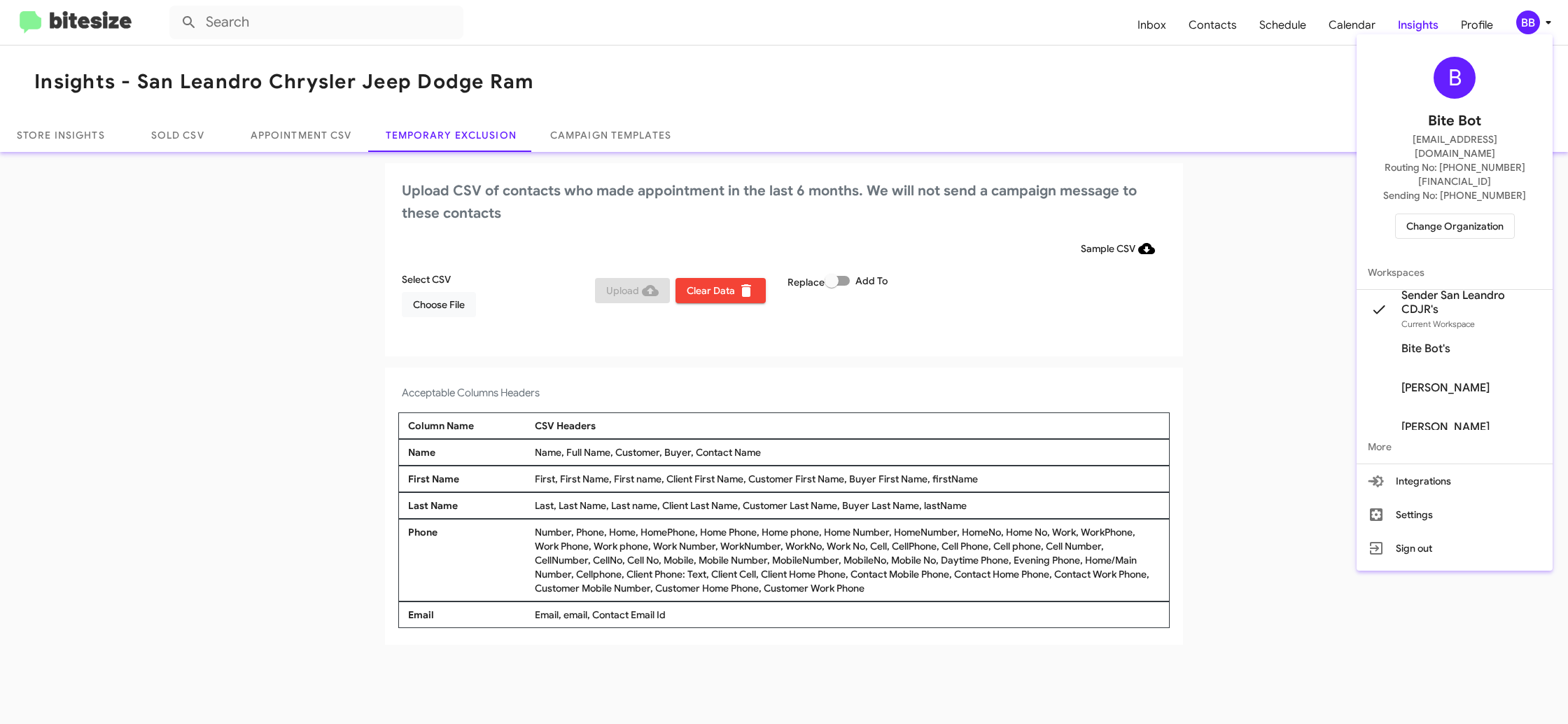
click at [1532, 16] on div at bounding box center [784, 362] width 1568 height 724
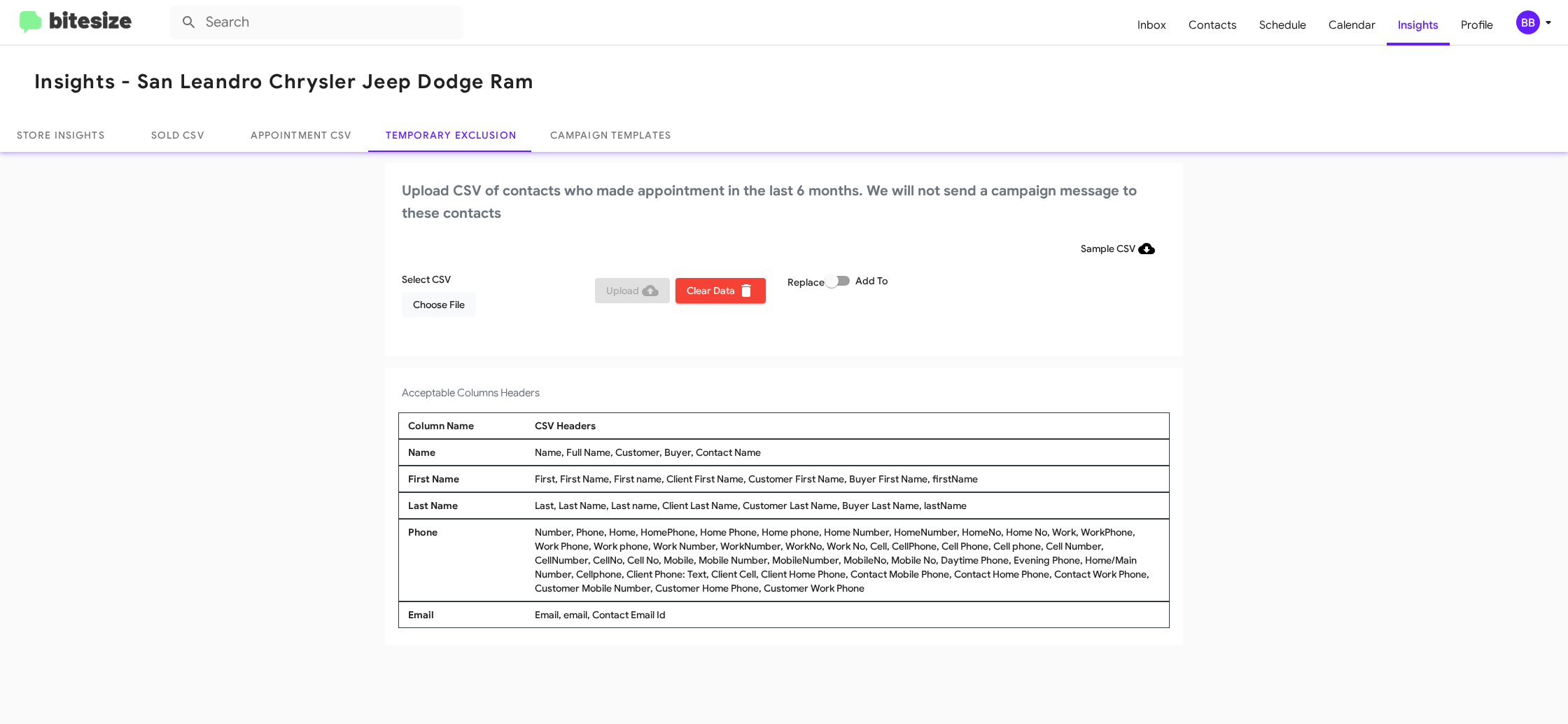
click at [1513, 27] on button "BB" at bounding box center [1528, 22] width 48 height 24
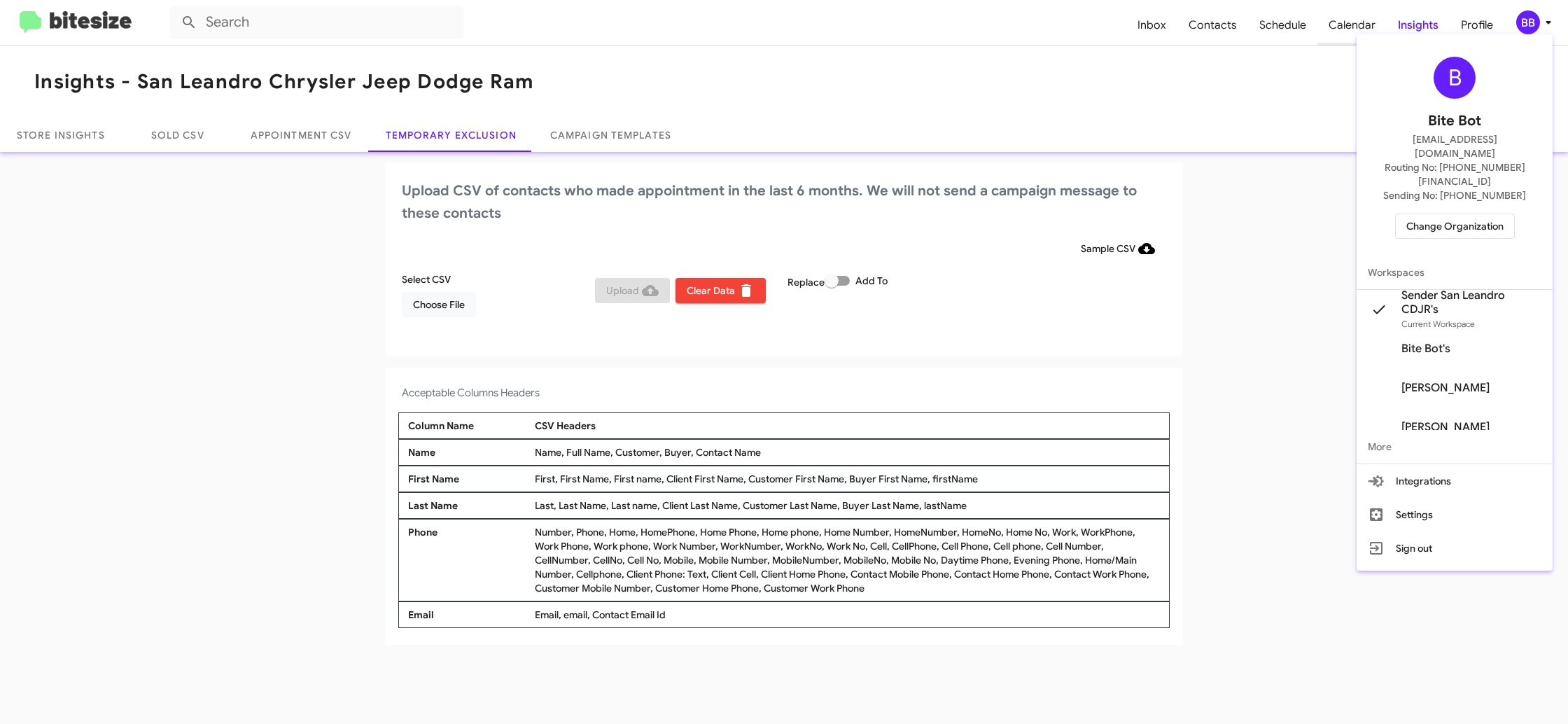
drag, startPoint x: 1517, startPoint y: 29, endPoint x: 1341, endPoint y: 39, distance: 176.3
click at [1516, 29] on div at bounding box center [784, 362] width 1568 height 724
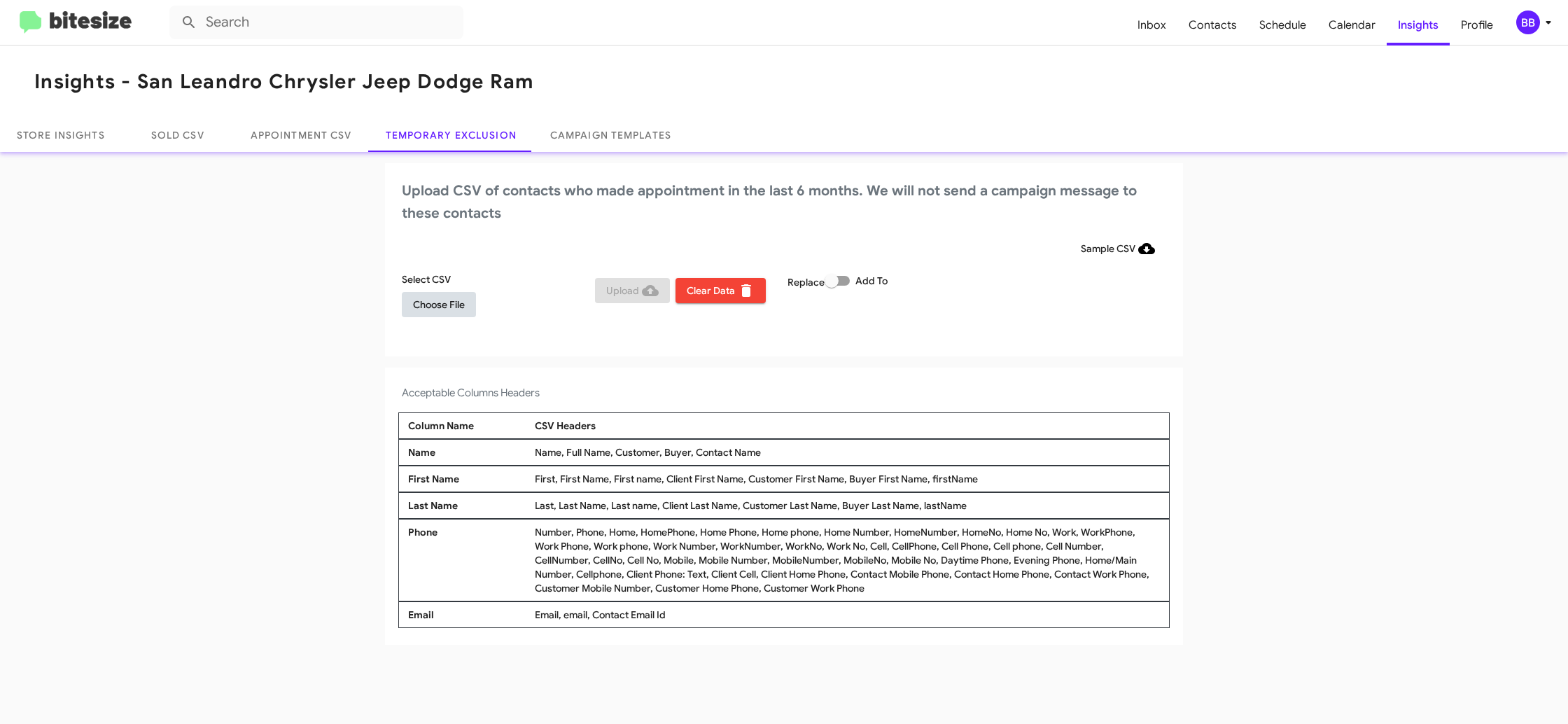
click at [471, 299] on button "Choose File" at bounding box center [439, 304] width 74 height 26
click at [1361, 275] on app-temporary-exclusion-csv "Upload CSV of contacts who made appointment in the last 6 months. We will not s…" at bounding box center [784, 405] width 1568 height 484
click at [1544, 32] on span "BB" at bounding box center [1536, 22] width 42 height 24
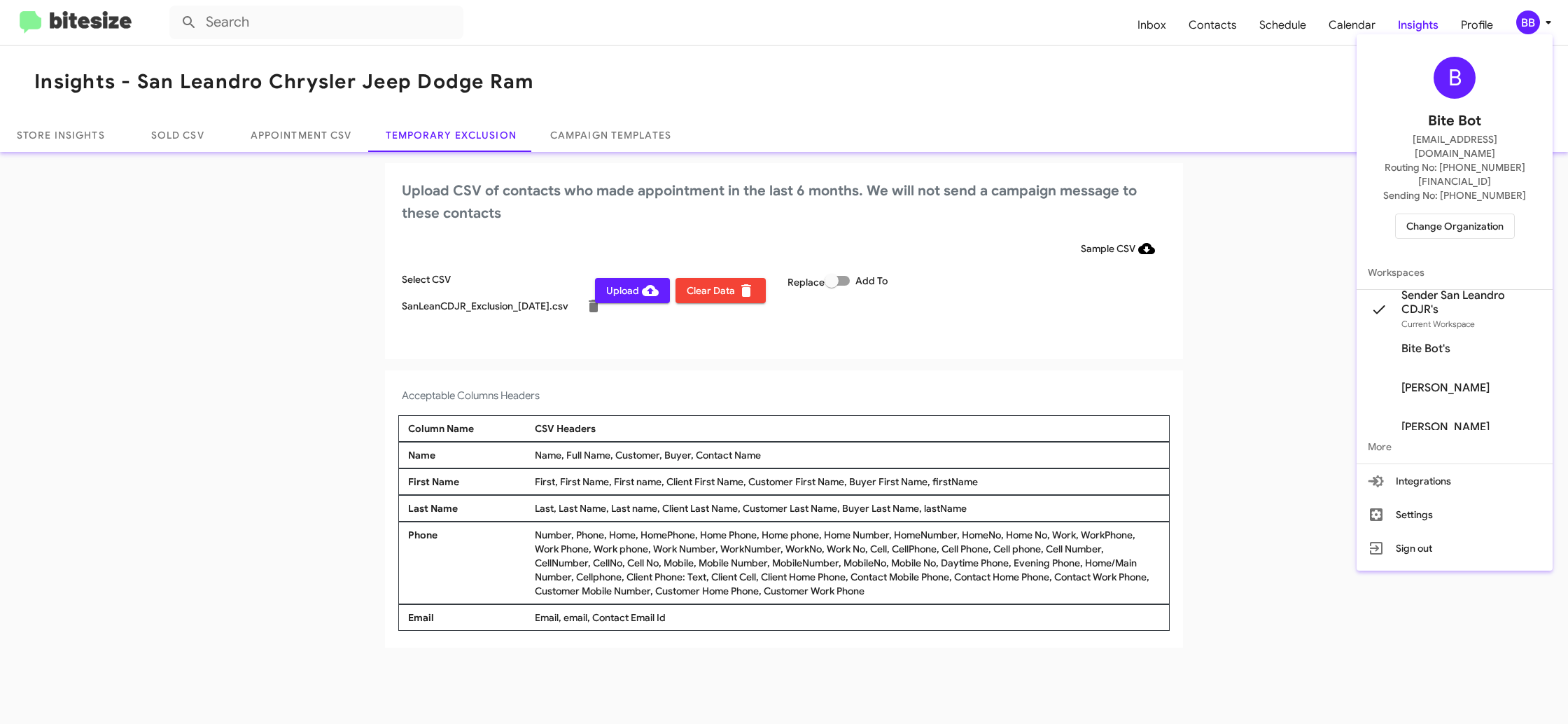
click at [1544, 32] on div at bounding box center [784, 362] width 1568 height 724
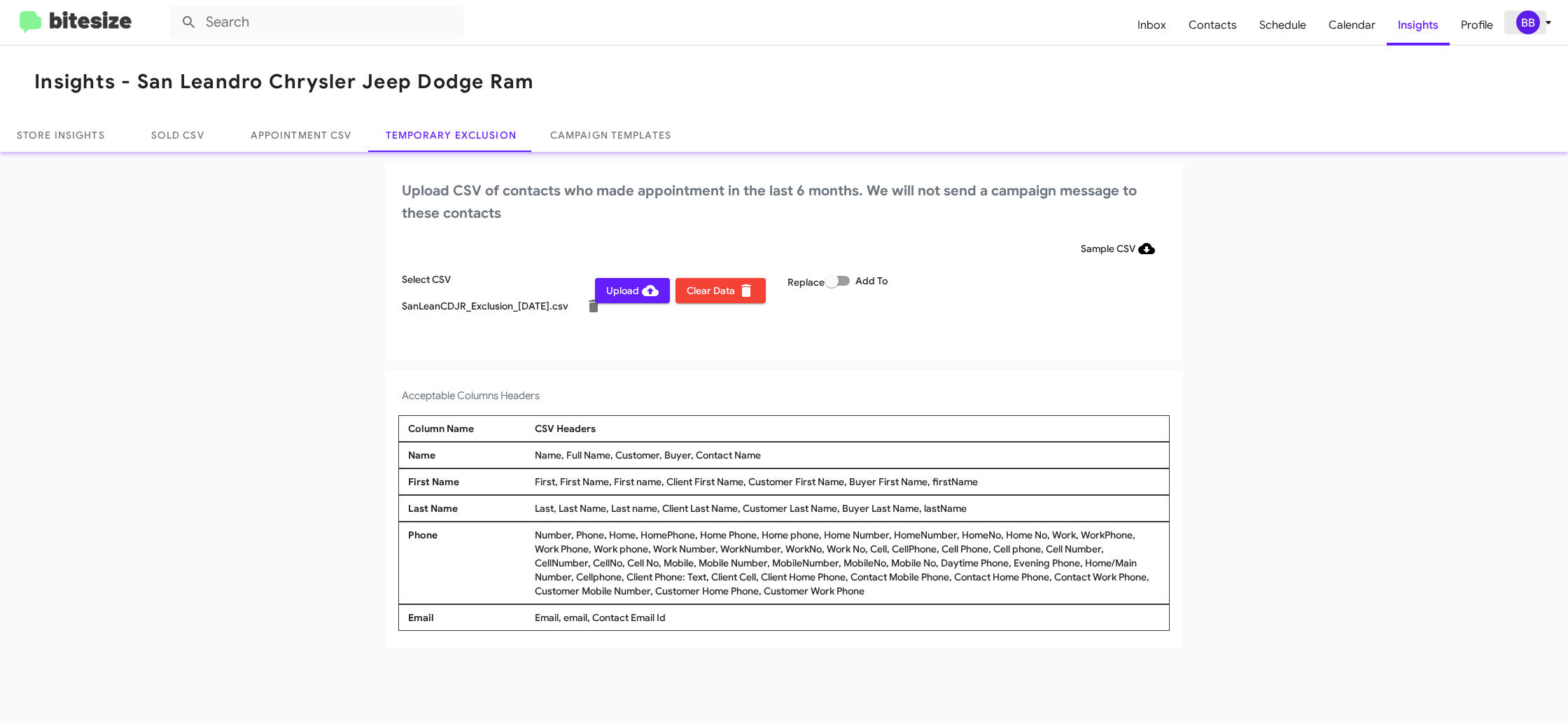
click at [1519, 15] on div "BB" at bounding box center [1528, 22] width 24 height 24
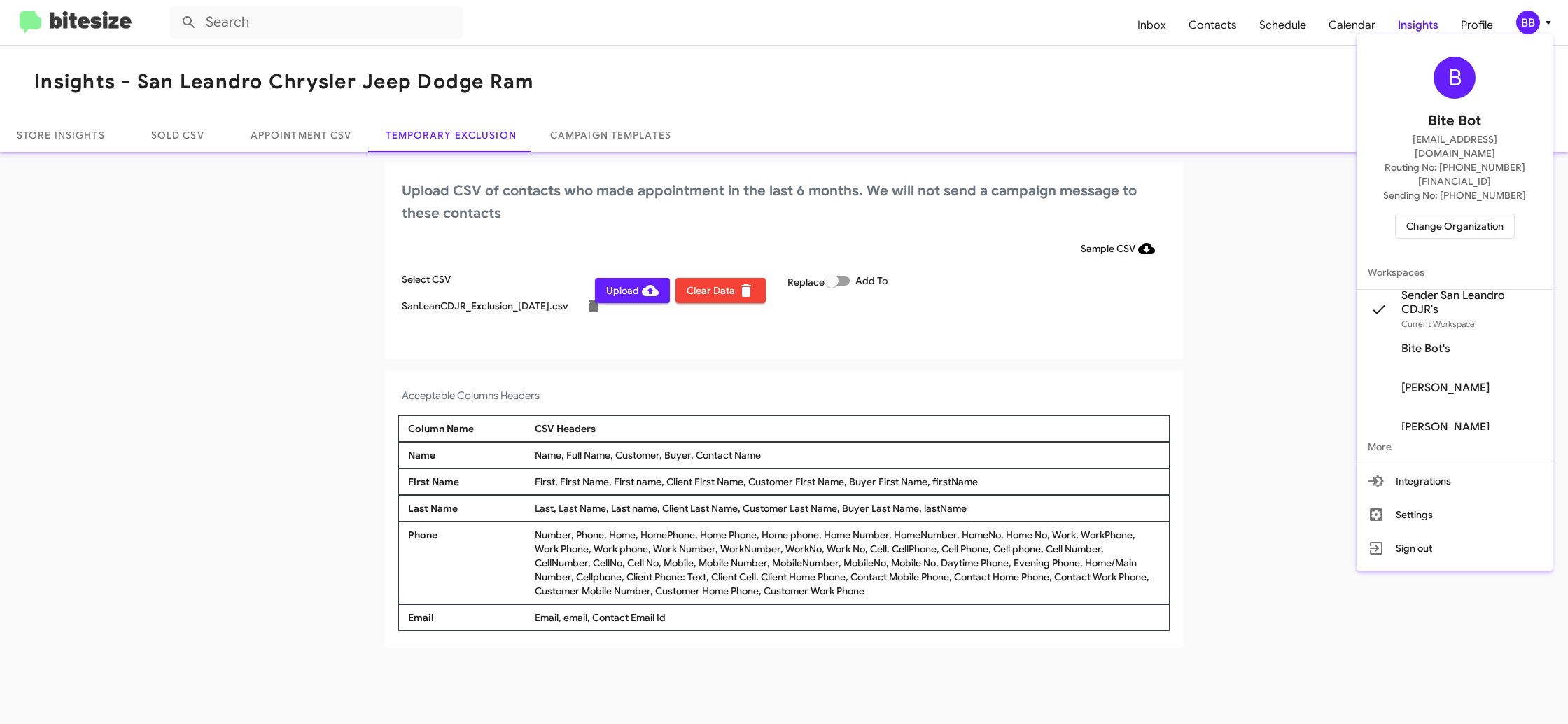
click at [1520, 15] on div at bounding box center [784, 362] width 1568 height 724
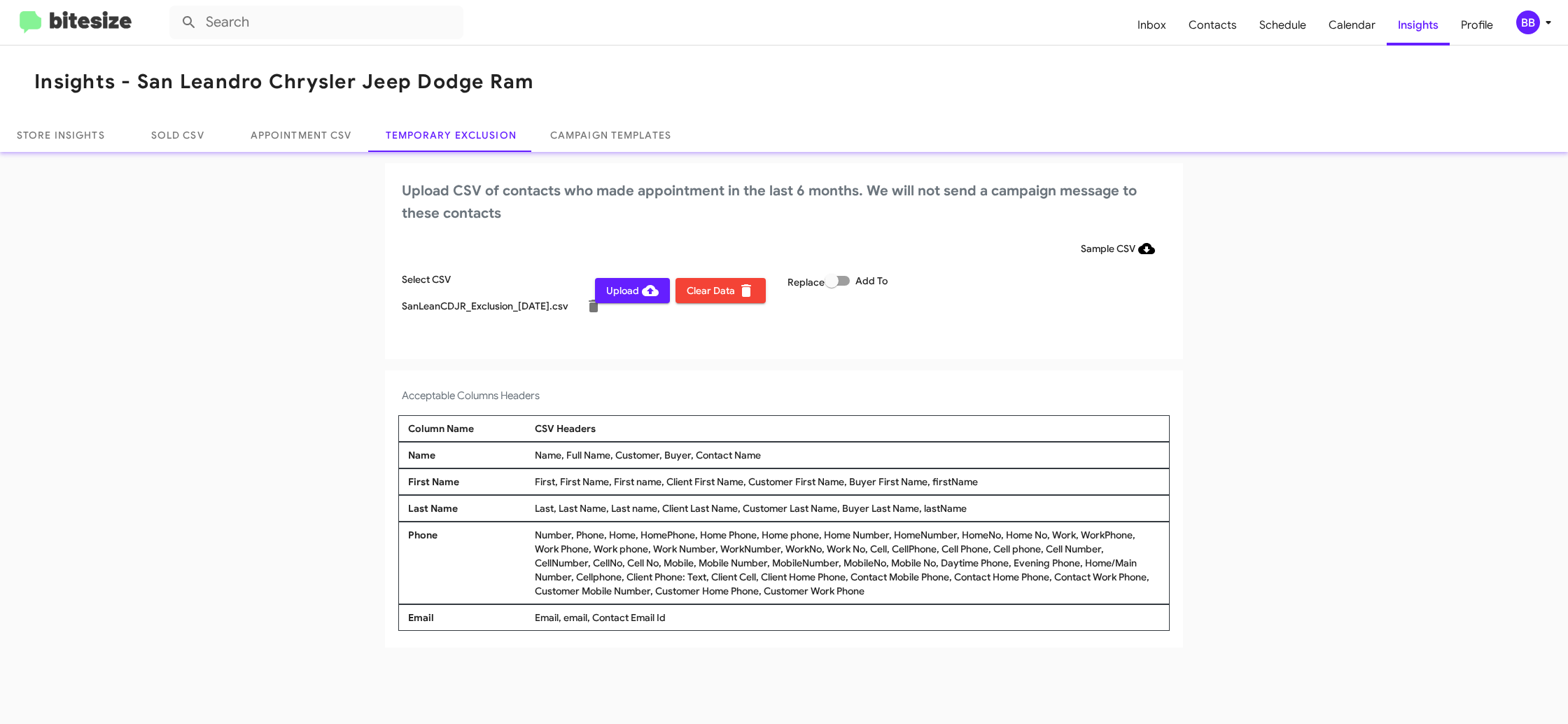
click at [634, 292] on span "Upload" at bounding box center [632, 290] width 53 height 26
click at [1518, 15] on span "BB" at bounding box center [1536, 22] width 42 height 24
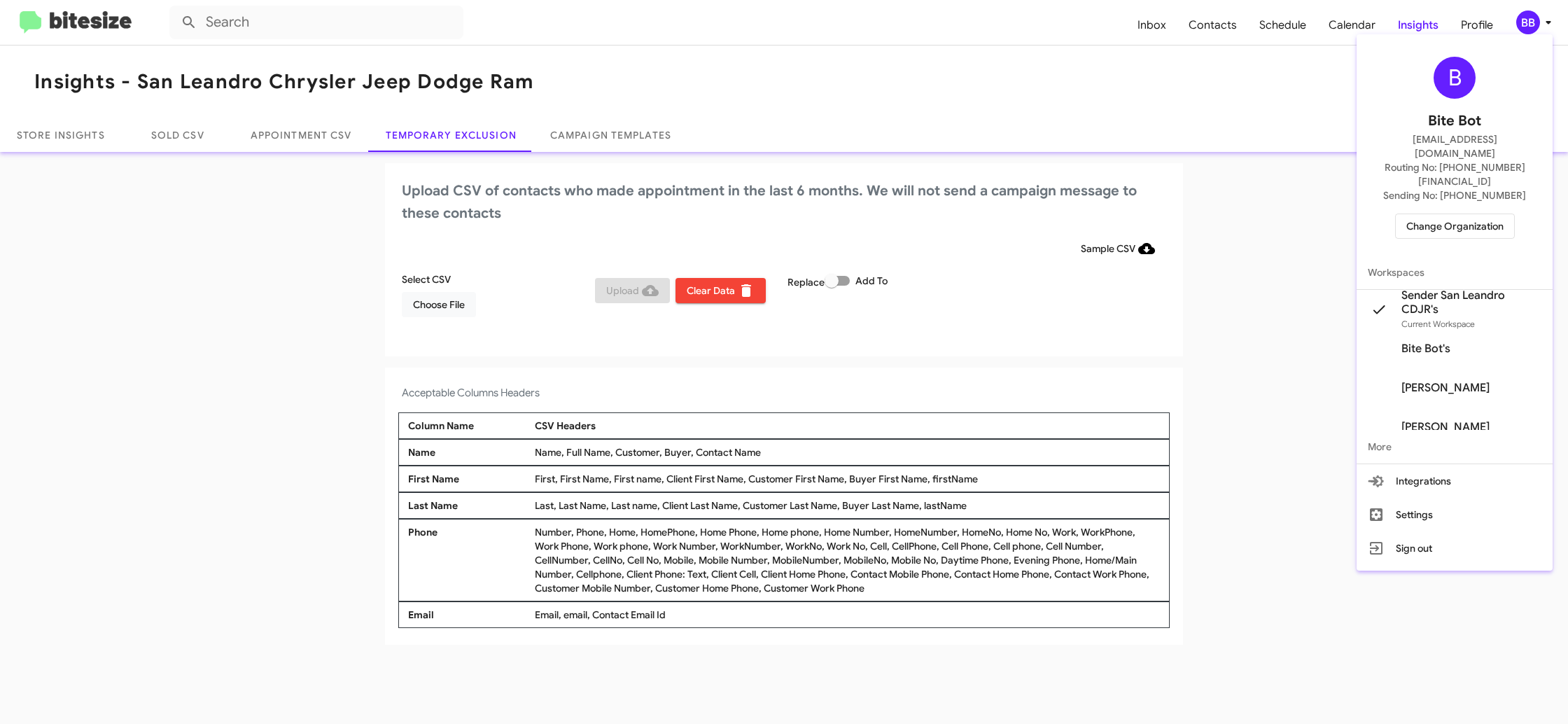
drag, startPoint x: 1450, startPoint y: 208, endPoint x: 1162, endPoint y: 266, distance: 293.8
click at [1444, 210] on div "B Bite Bot madoka+2@bitesize.co Routing No: +1 (510) 372-2905 Sending No: +1 (5…" at bounding box center [1454, 148] width 196 height 216
click at [1481, 214] on span "Change Organization" at bounding box center [1455, 226] width 97 height 24
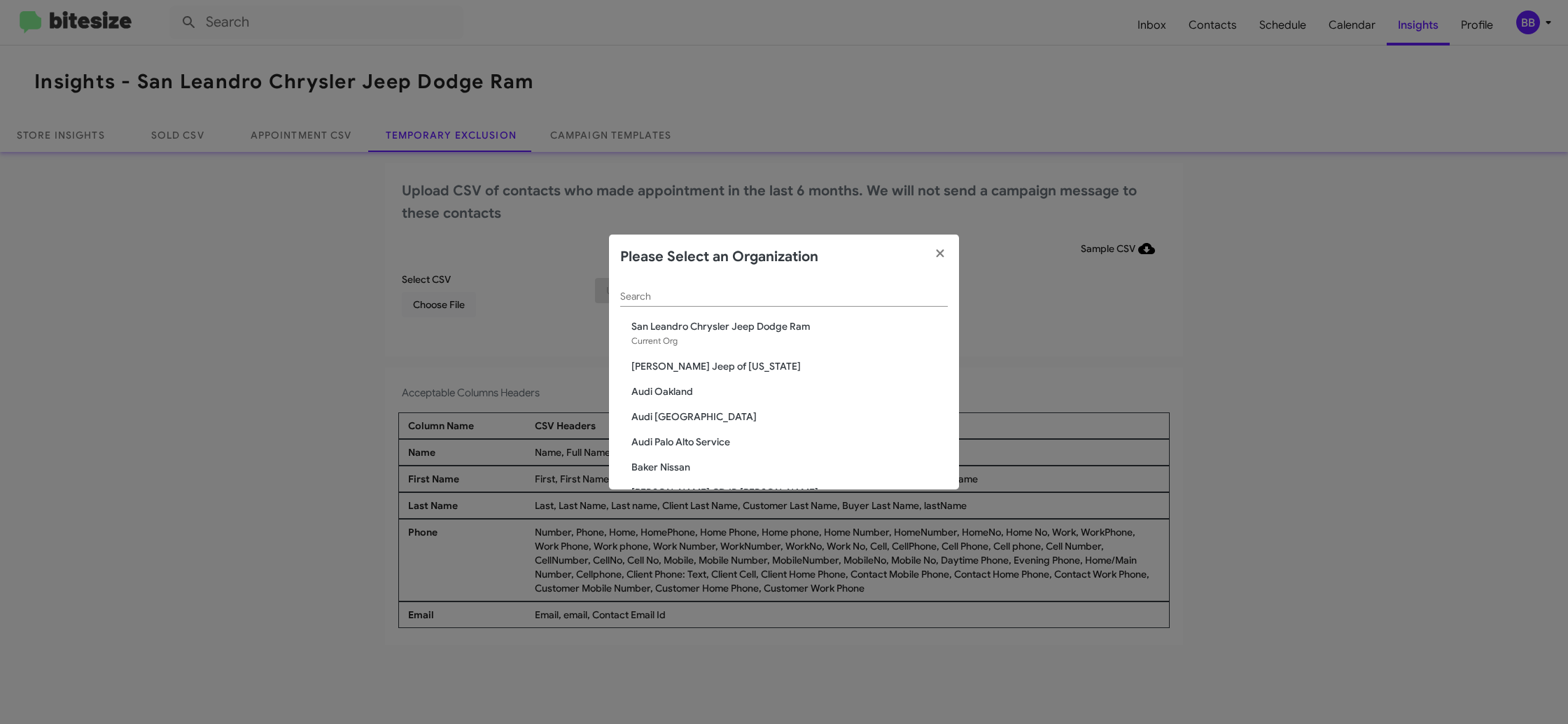
drag, startPoint x: 653, startPoint y: 301, endPoint x: 647, endPoint y: 290, distance: 12.5
click at [650, 295] on input "Search" at bounding box center [784, 297] width 328 height 11
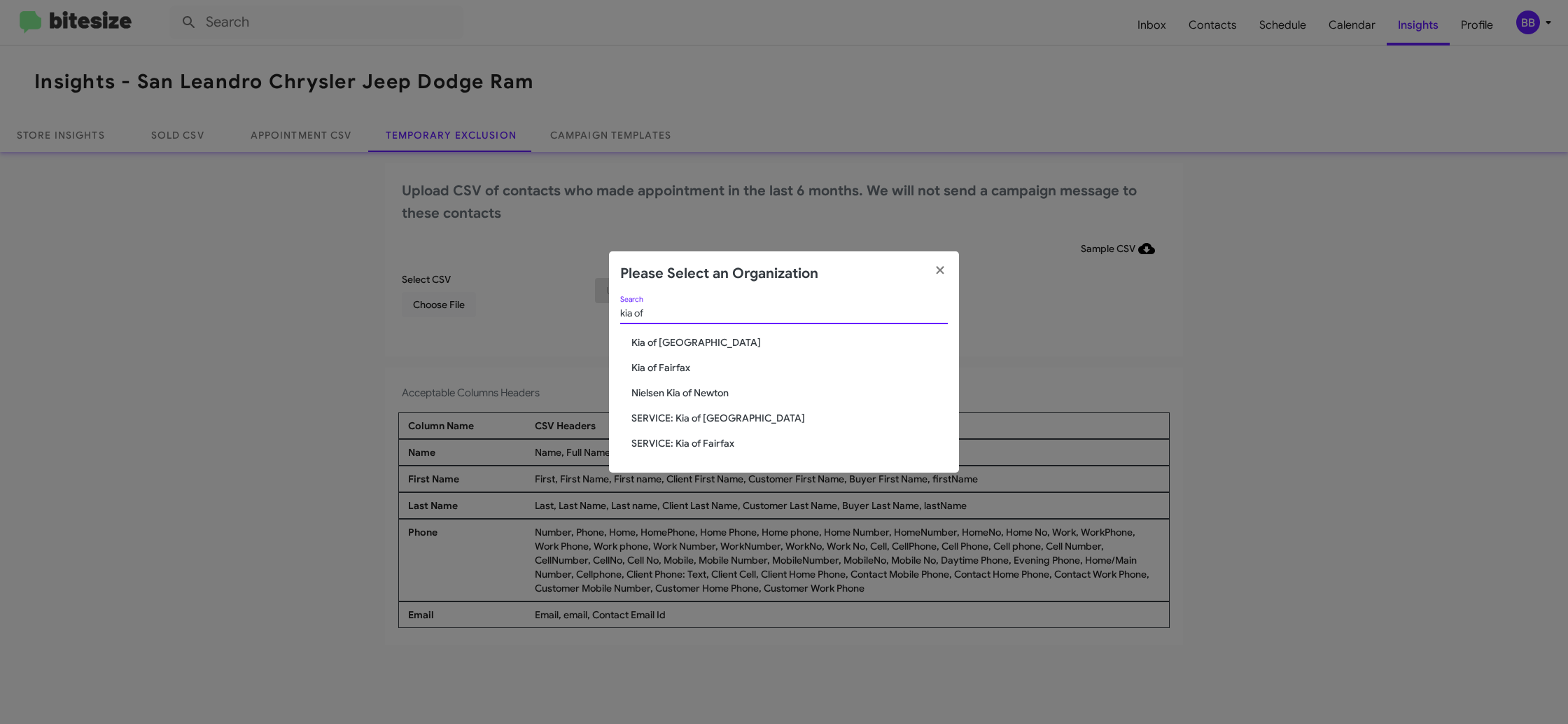
type input "kia of"
click at [681, 446] on span "SERVICE: Kia of Fairfax" at bounding box center [789, 443] width 316 height 14
drag, startPoint x: 681, startPoint y: 446, endPoint x: 753, endPoint y: 188, distance: 267.9
click at [681, 418] on div "kia of Search Kia of Catonsville Kia of Fairfax Nielsen Kia of Newton SERVICE: …" at bounding box center [784, 384] width 350 height 177
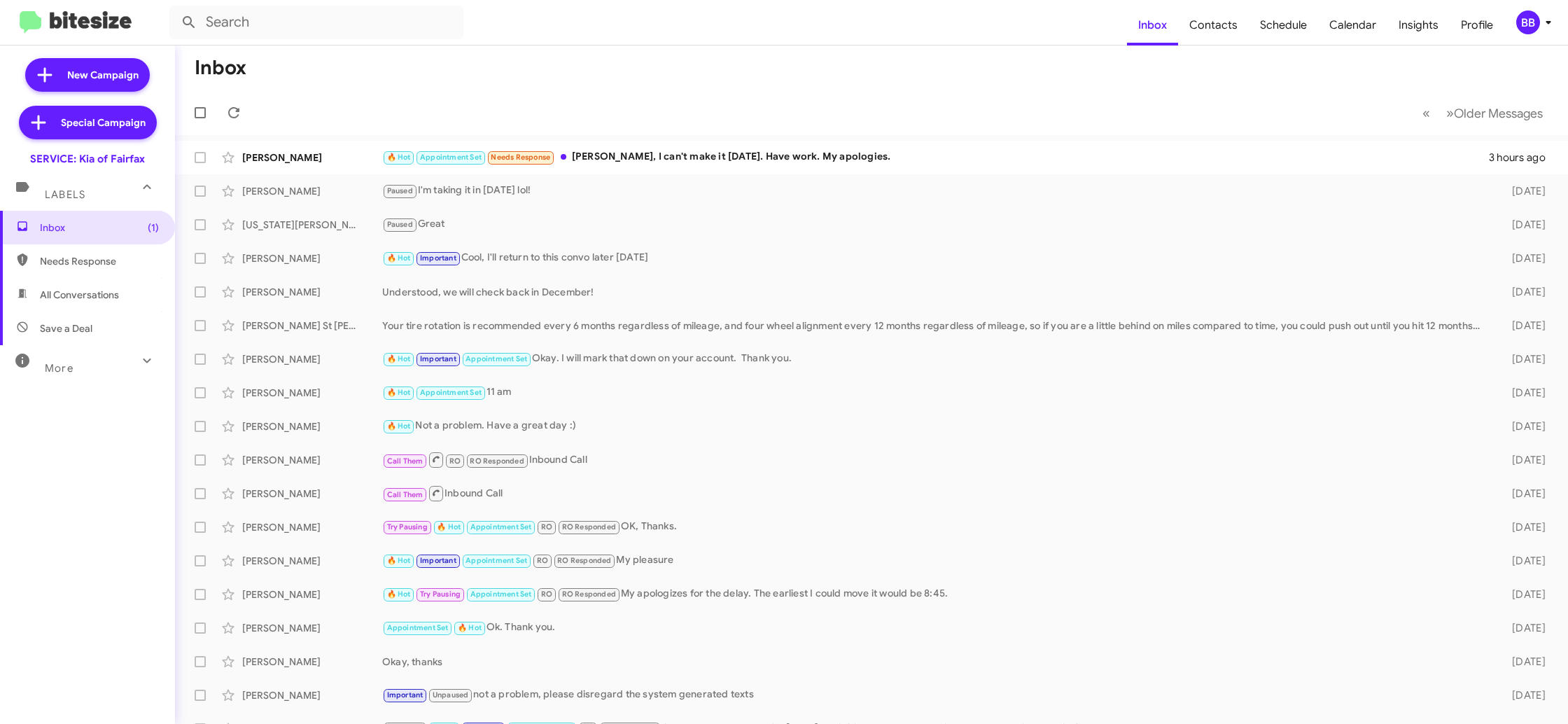
click at [1550, 34] on mat-toolbar "Inbox Contacts Schedule Calendar Insights Profile BB" at bounding box center [784, 22] width 1568 height 45
click at [1536, 31] on span "BB" at bounding box center [1536, 22] width 42 height 24
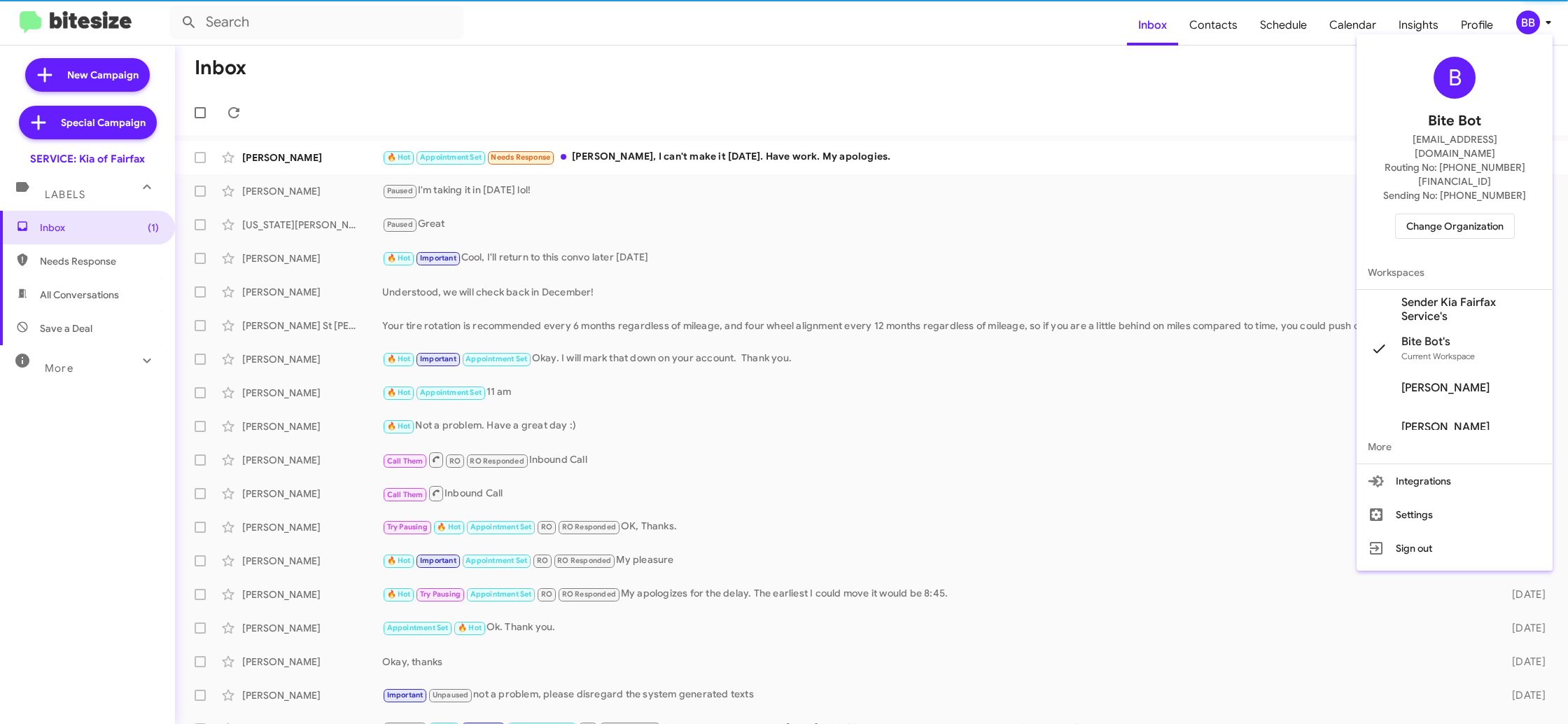
click at [1530, 22] on div at bounding box center [784, 362] width 1568 height 724
click at [1530, 22] on div "BB" at bounding box center [1528, 22] width 24 height 24
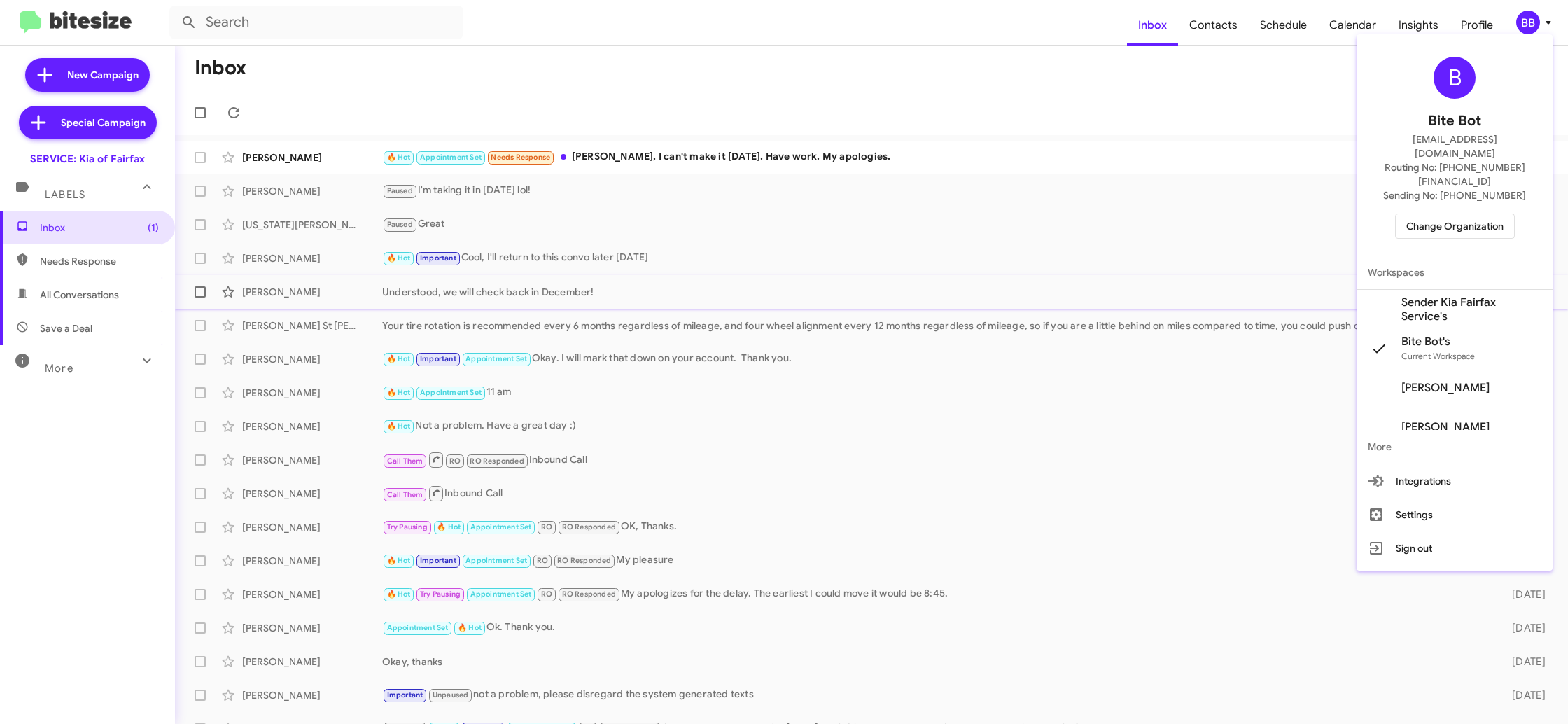
click at [1437, 295] on span "Sender Kia Fairfax Service's" at bounding box center [1471, 309] width 140 height 28
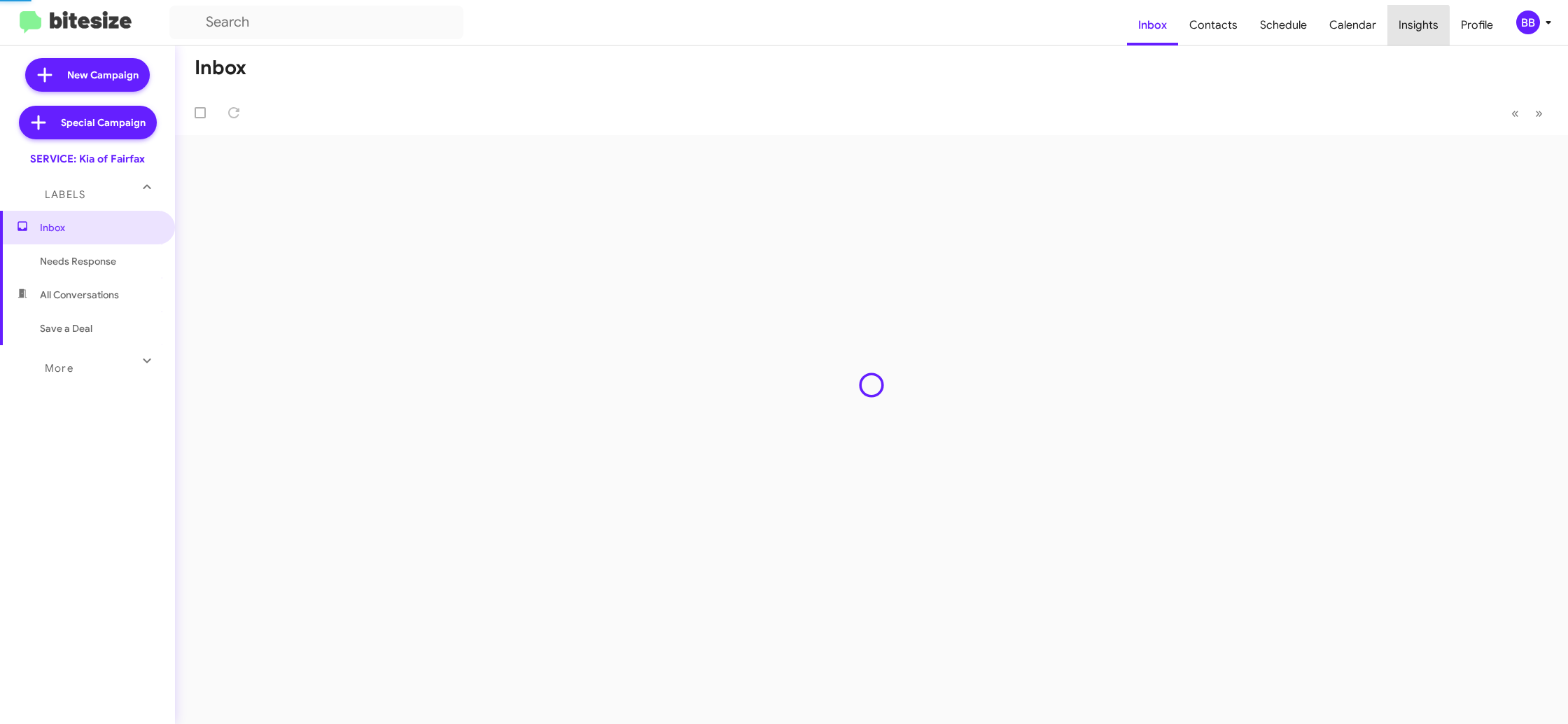
click at [1413, 29] on span "Insights" at bounding box center [1418, 25] width 63 height 41
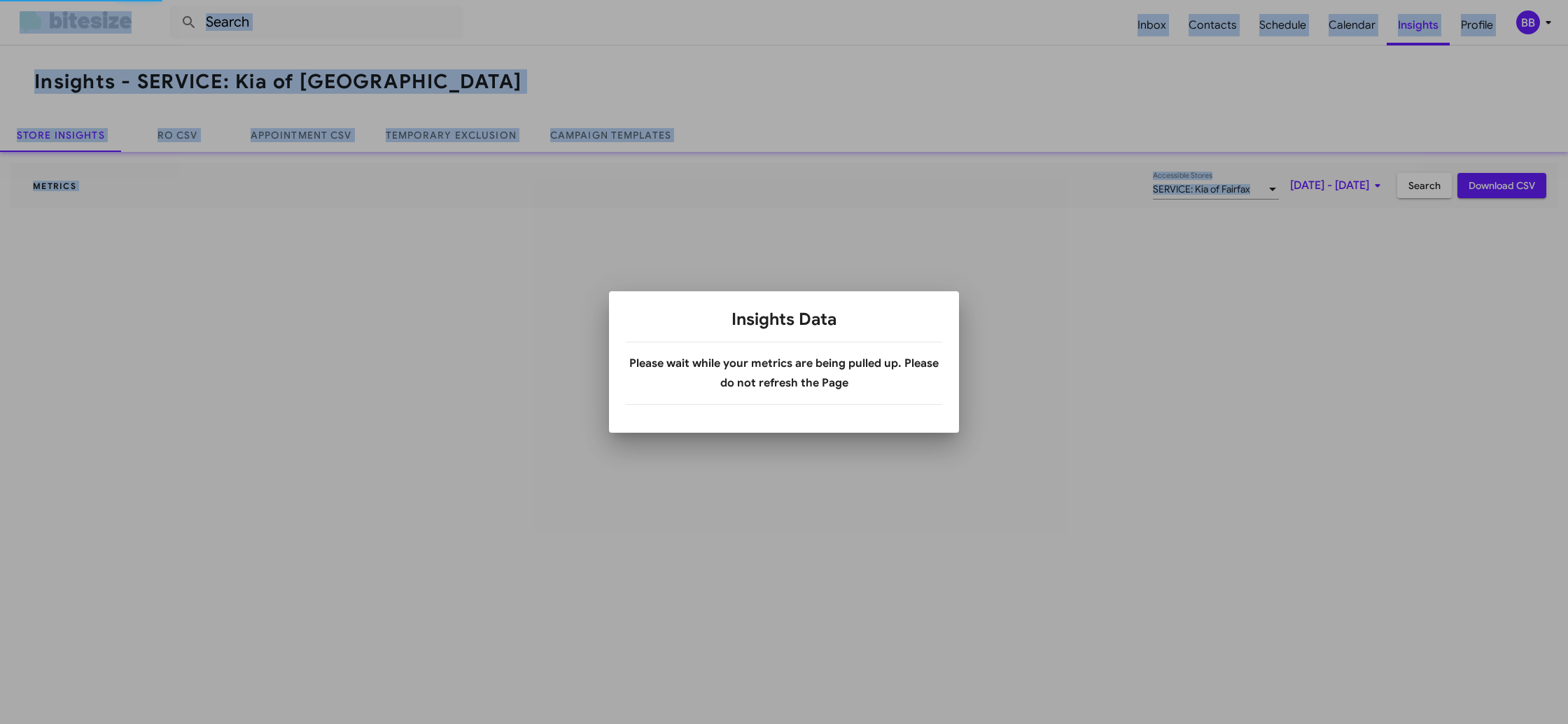
click at [1413, 29] on div at bounding box center [784, 362] width 1568 height 724
click at [476, 157] on div at bounding box center [784, 362] width 1568 height 724
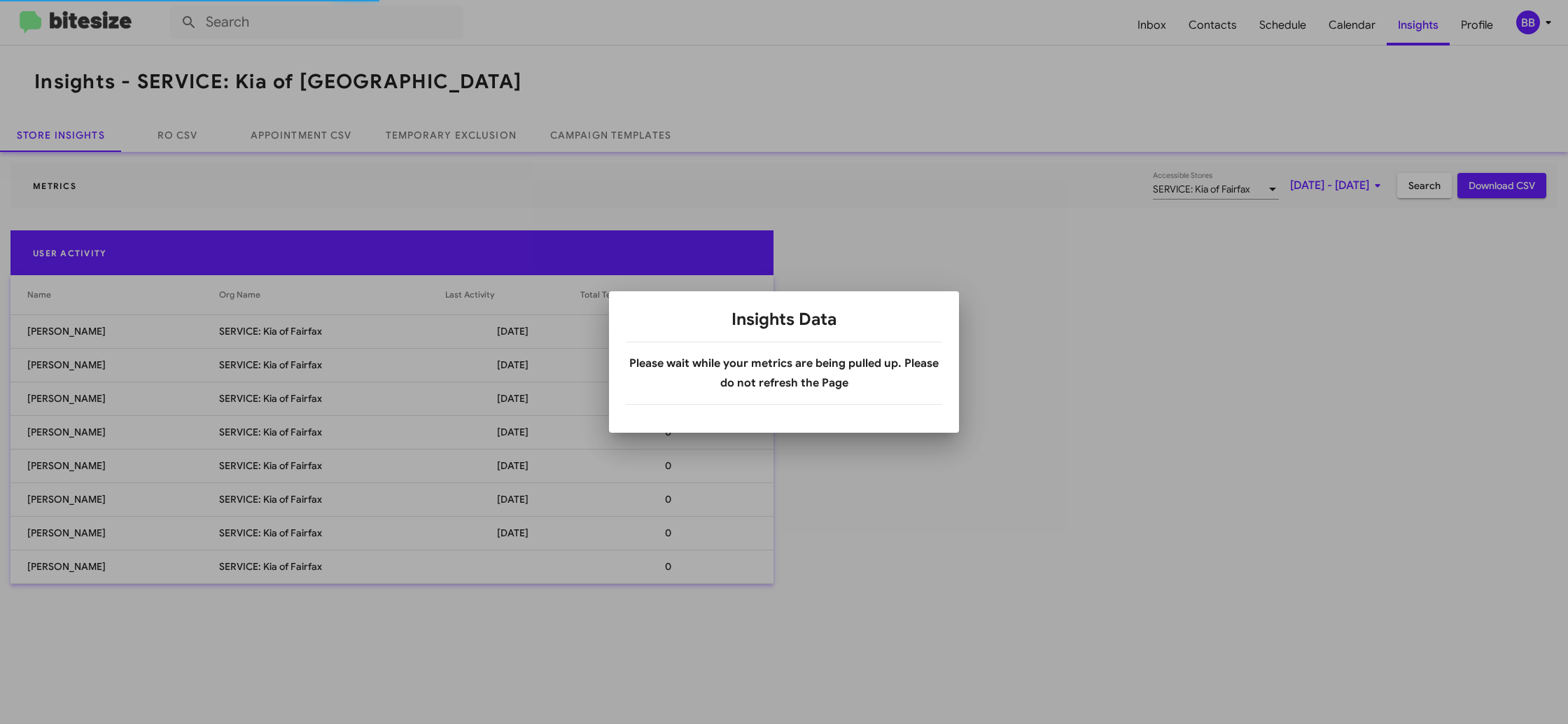
click at [479, 148] on body "Inbox Contacts Schedule Calendar Insights Profile BB Insights - SERVICE: Kia of…" at bounding box center [784, 362] width 1568 height 724
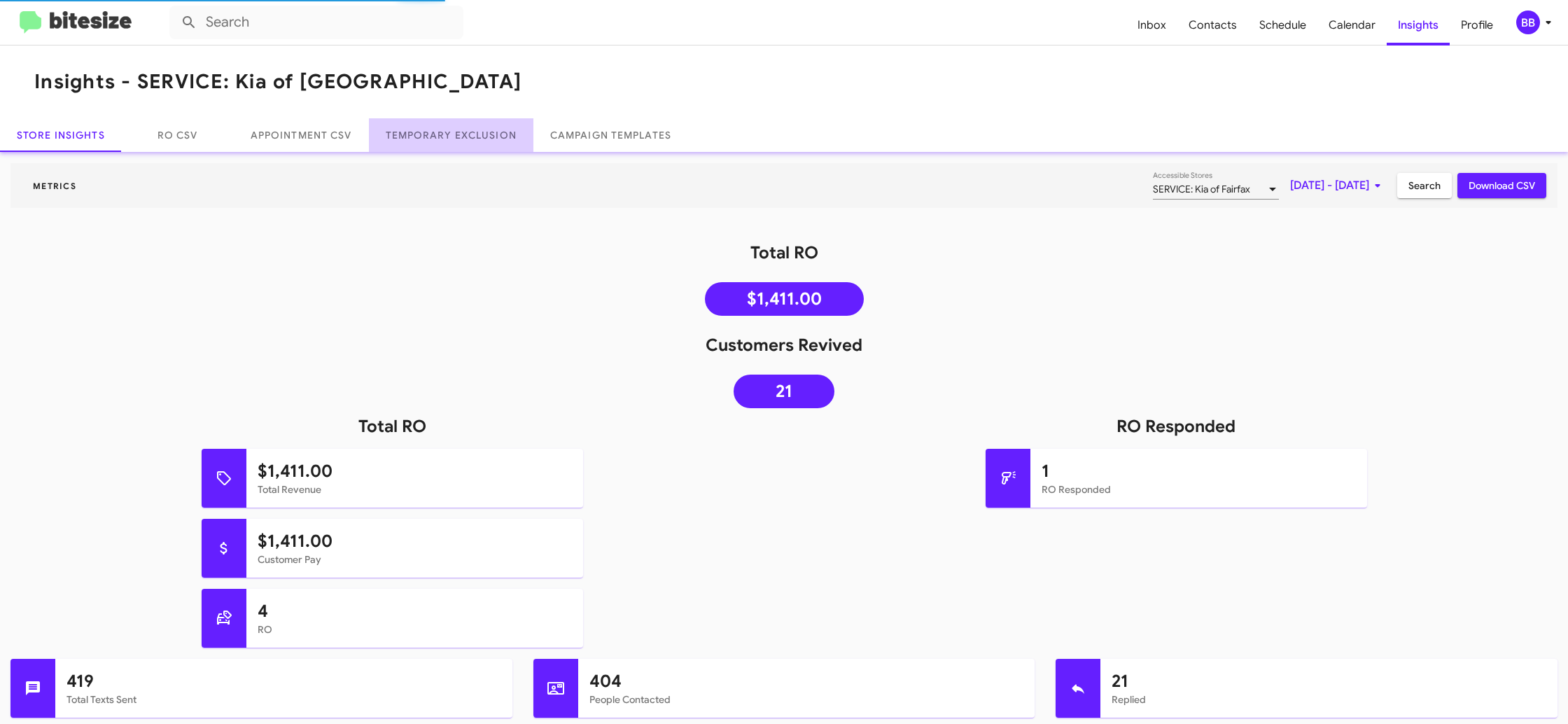
click at [479, 148] on link "Temporary Exclusion" at bounding box center [451, 135] width 165 height 33
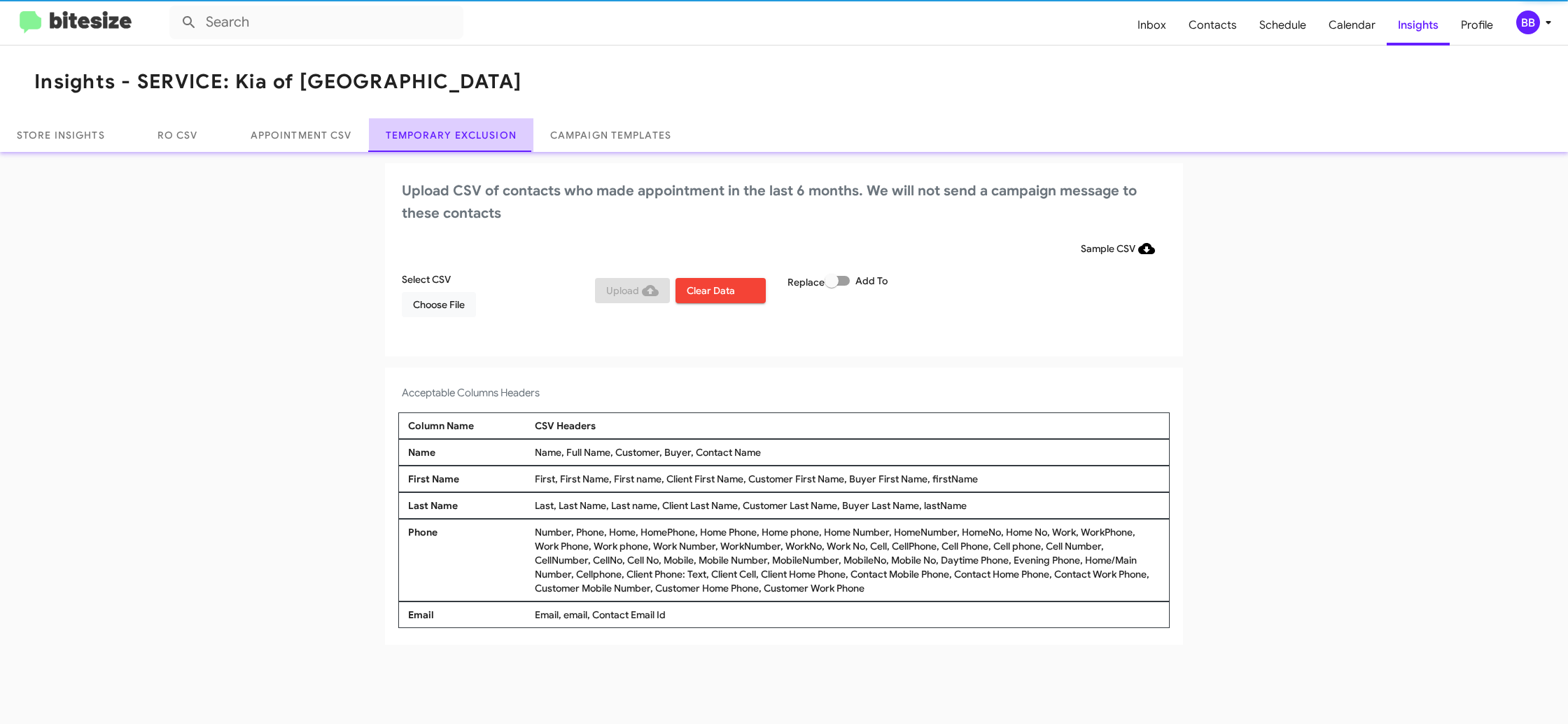
click at [479, 148] on link "Temporary Exclusion" at bounding box center [451, 135] width 165 height 33
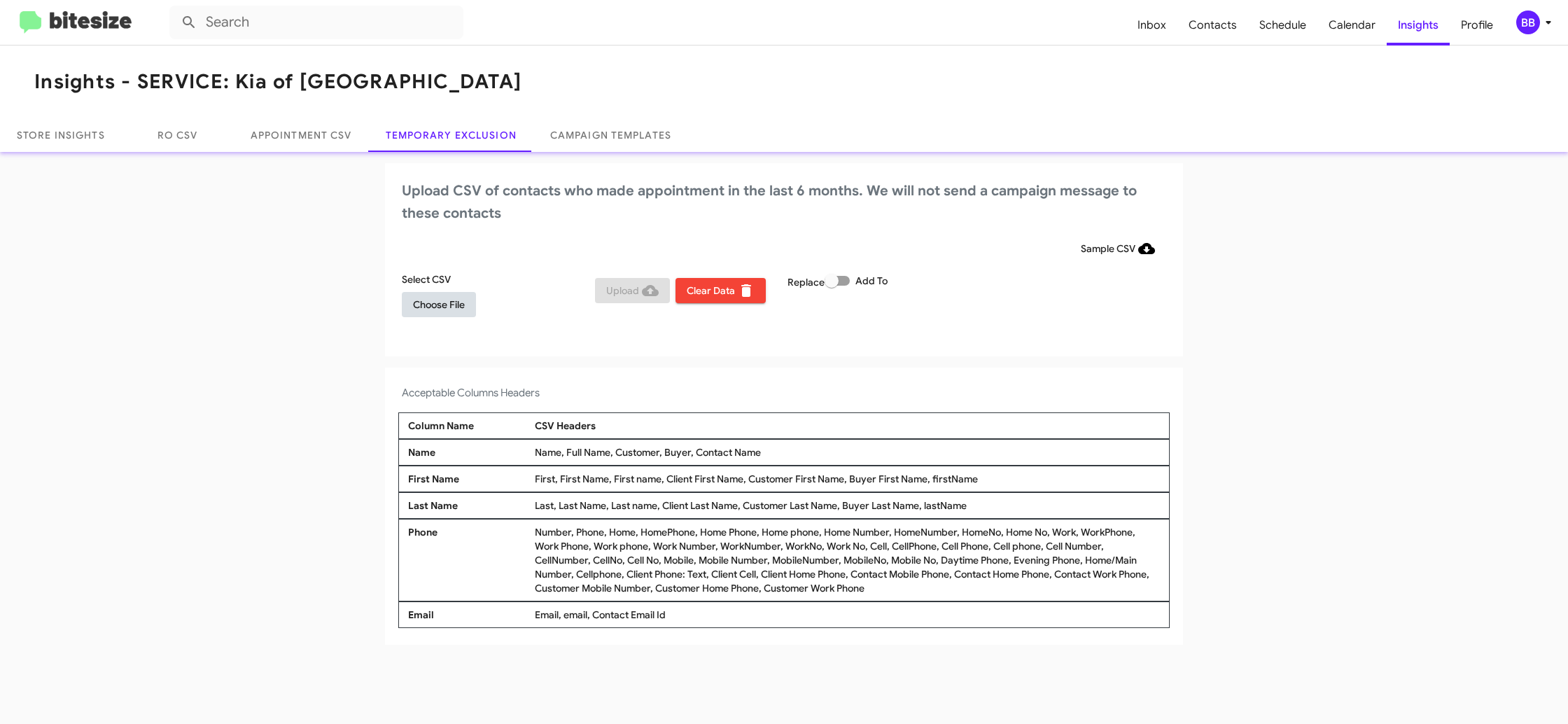
click at [467, 296] on button "Choose File" at bounding box center [439, 304] width 74 height 26
drag, startPoint x: 894, startPoint y: 395, endPoint x: 726, endPoint y: 473, distance: 185.2
click at [894, 395] on h4 "Acceptable Columns Headers" at bounding box center [784, 396] width 764 height 17
click at [1532, 25] on div "BB" at bounding box center [1528, 22] width 24 height 24
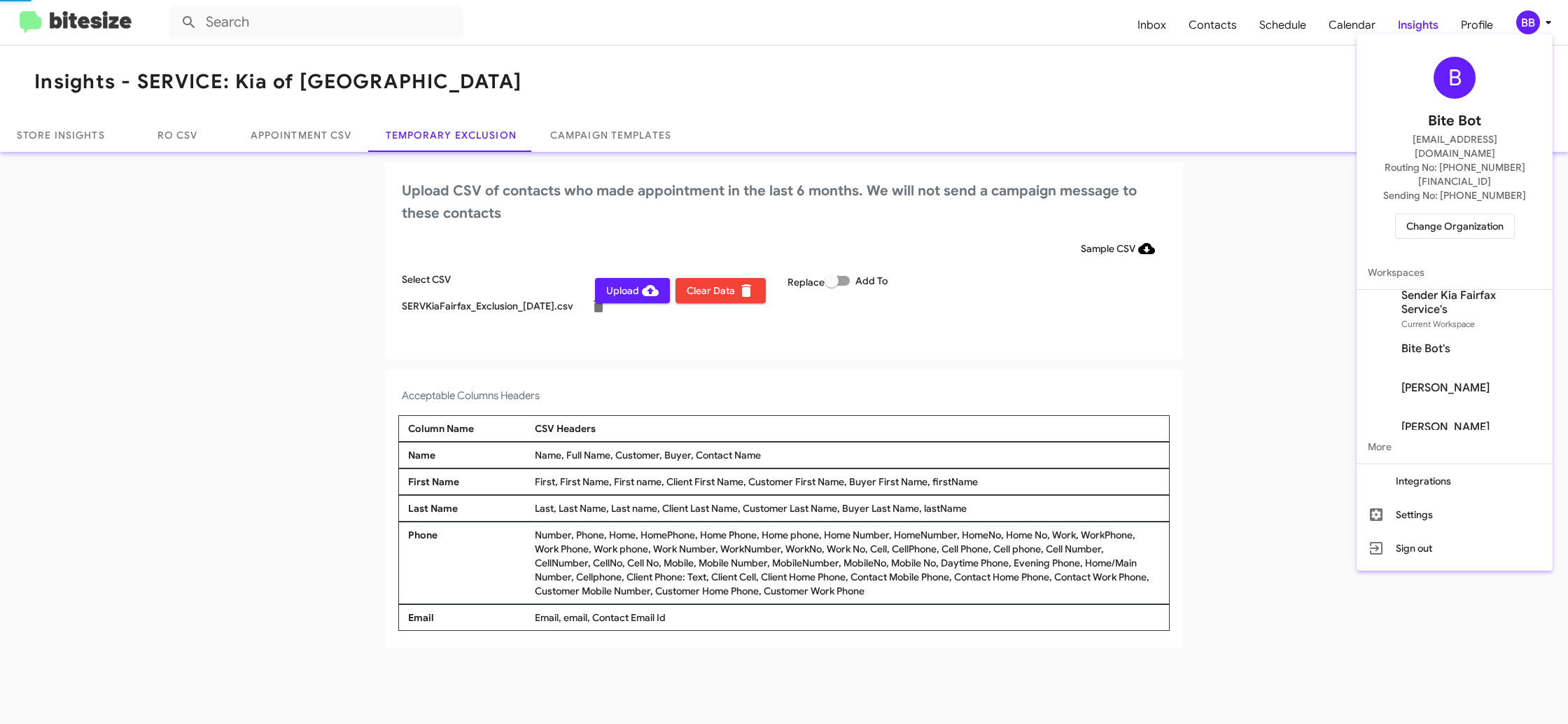
click at [1532, 25] on div at bounding box center [784, 362] width 1568 height 724
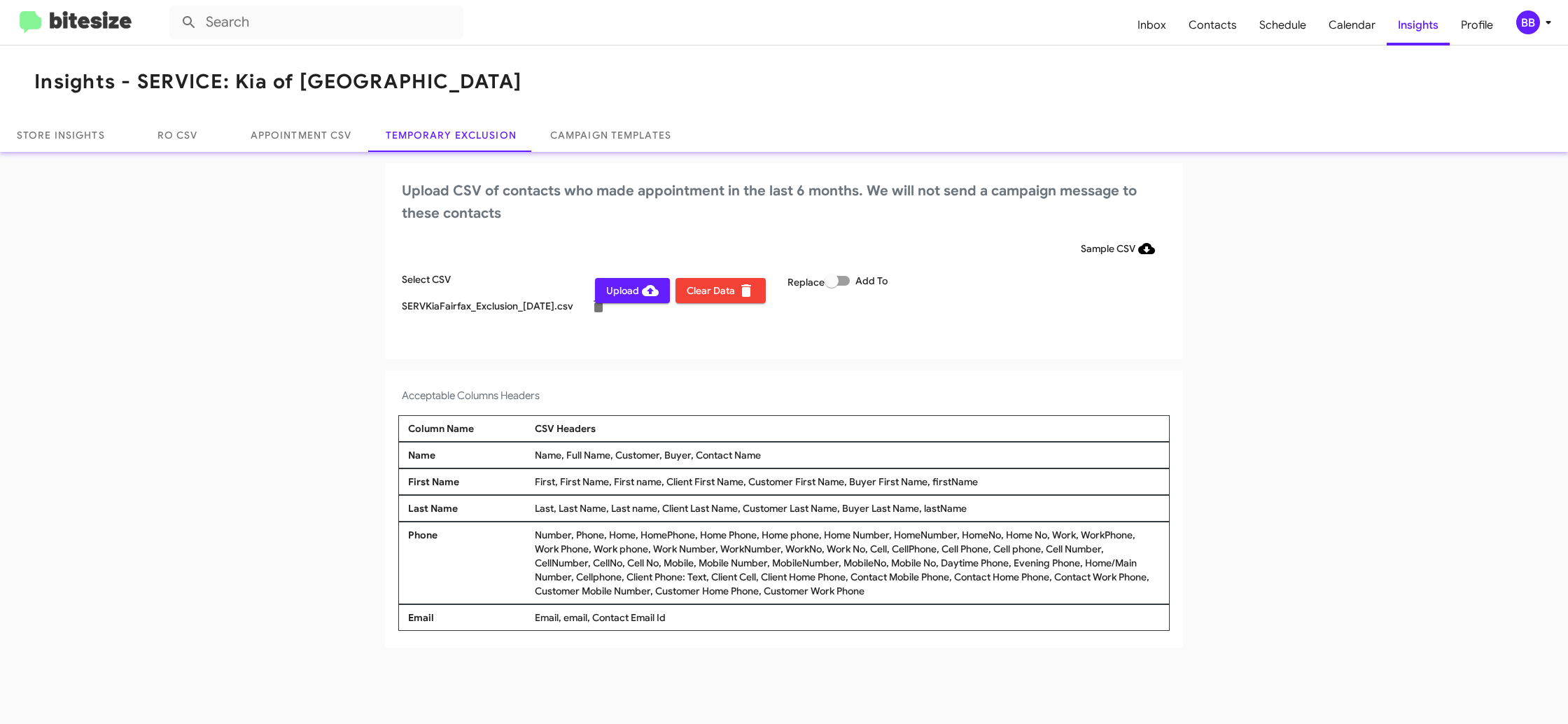
drag, startPoint x: 619, startPoint y: 292, endPoint x: 632, endPoint y: 268, distance: 27.3
click at [619, 292] on span "Upload" at bounding box center [632, 290] width 53 height 26
click at [1520, 25] on div "BB" at bounding box center [1528, 22] width 24 height 24
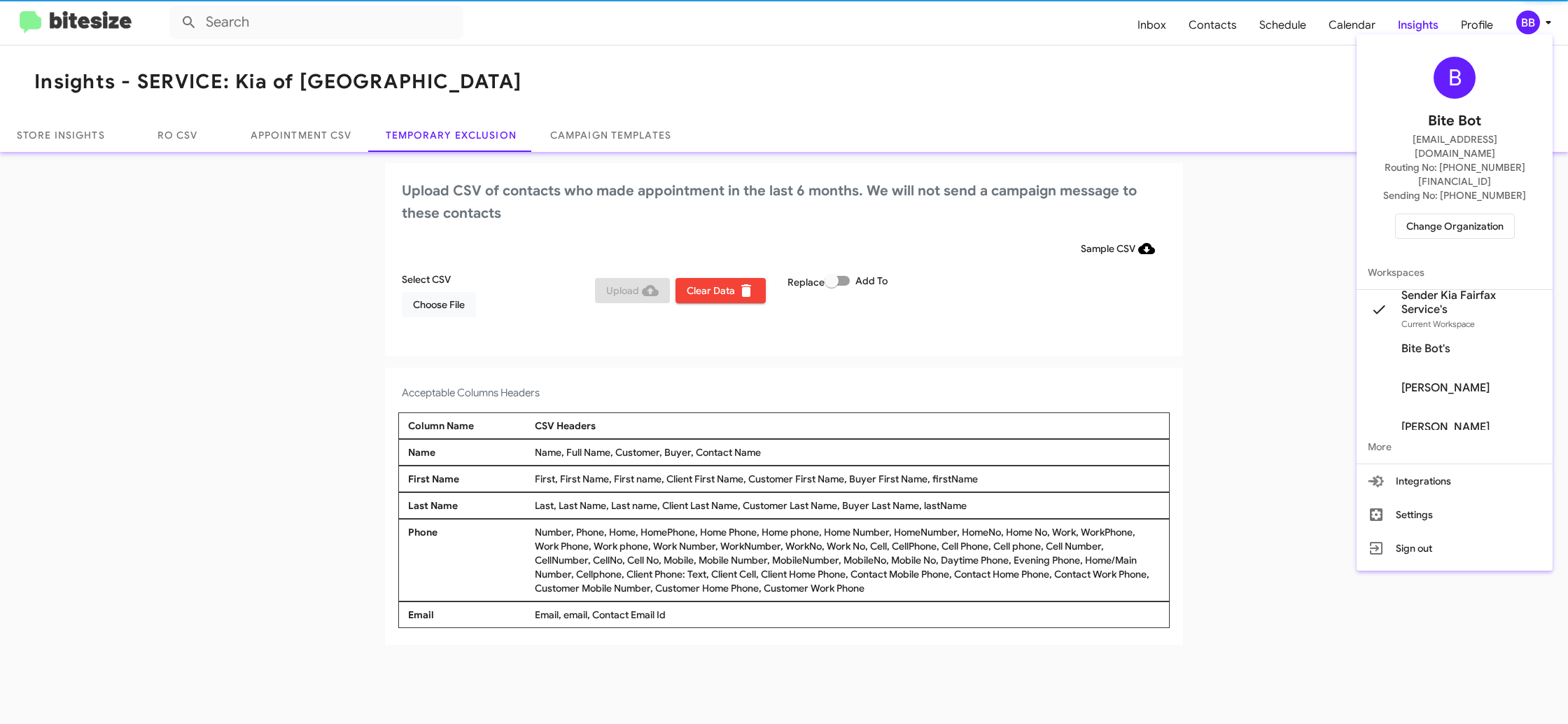
click at [1436, 214] on span "Change Organization" at bounding box center [1455, 226] width 97 height 24
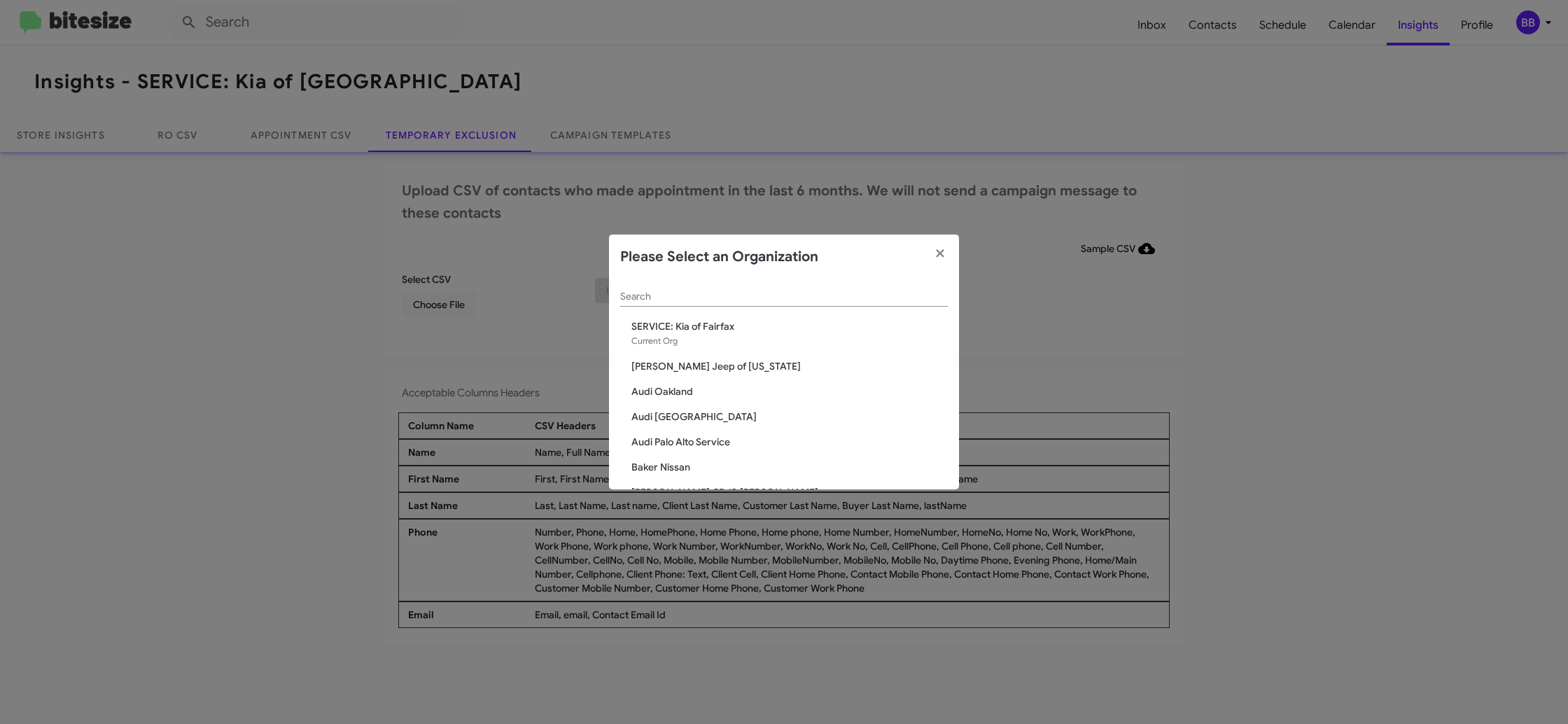
click at [639, 299] on input "Search" at bounding box center [784, 297] width 328 height 11
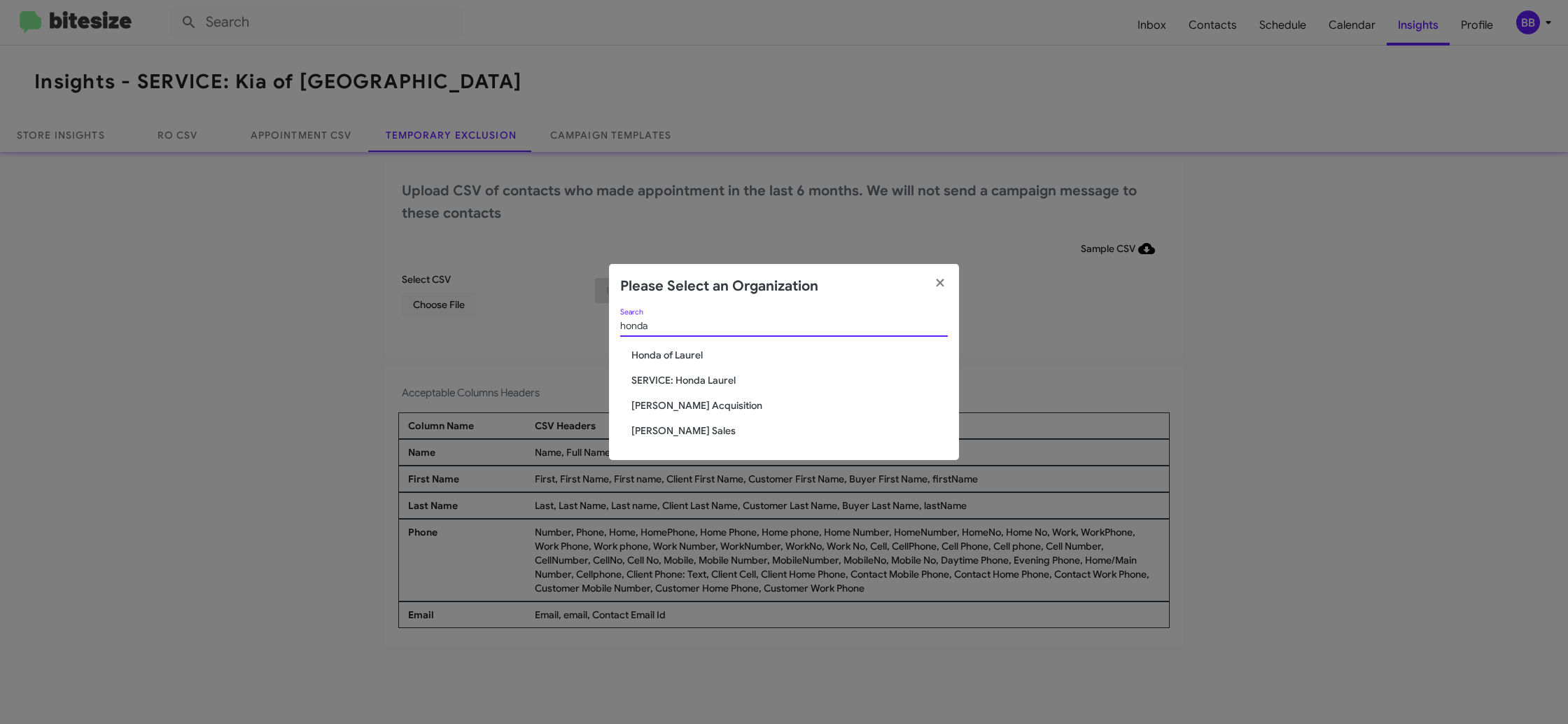
type input "honda"
click at [673, 430] on span "[PERSON_NAME] Sales" at bounding box center [789, 431] width 316 height 14
click at [673, 431] on span "[PERSON_NAME] Sales" at bounding box center [789, 431] width 316 height 14
click at [673, 430] on span "[PERSON_NAME] Sales" at bounding box center [789, 431] width 316 height 14
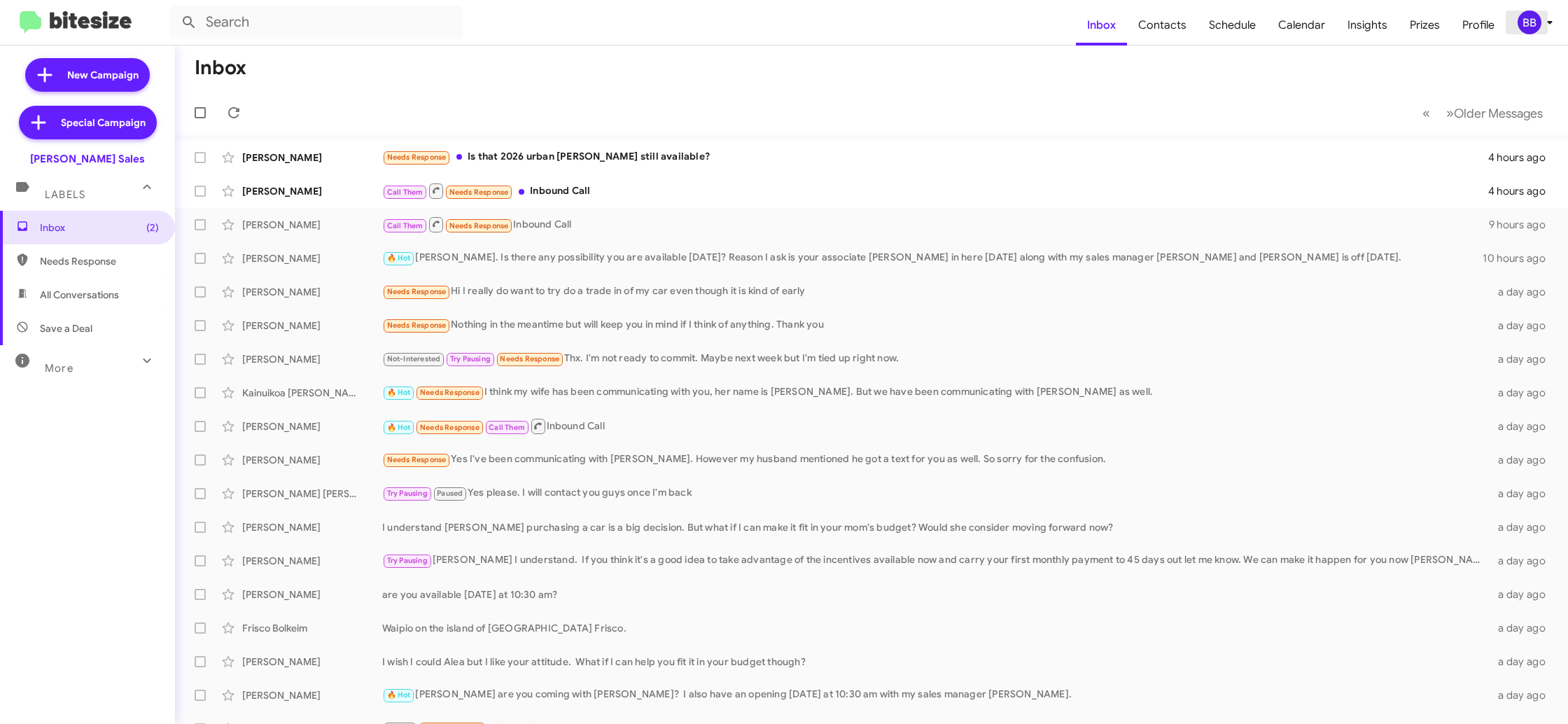
click at [1536, 22] on div "BB" at bounding box center [1529, 22] width 24 height 24
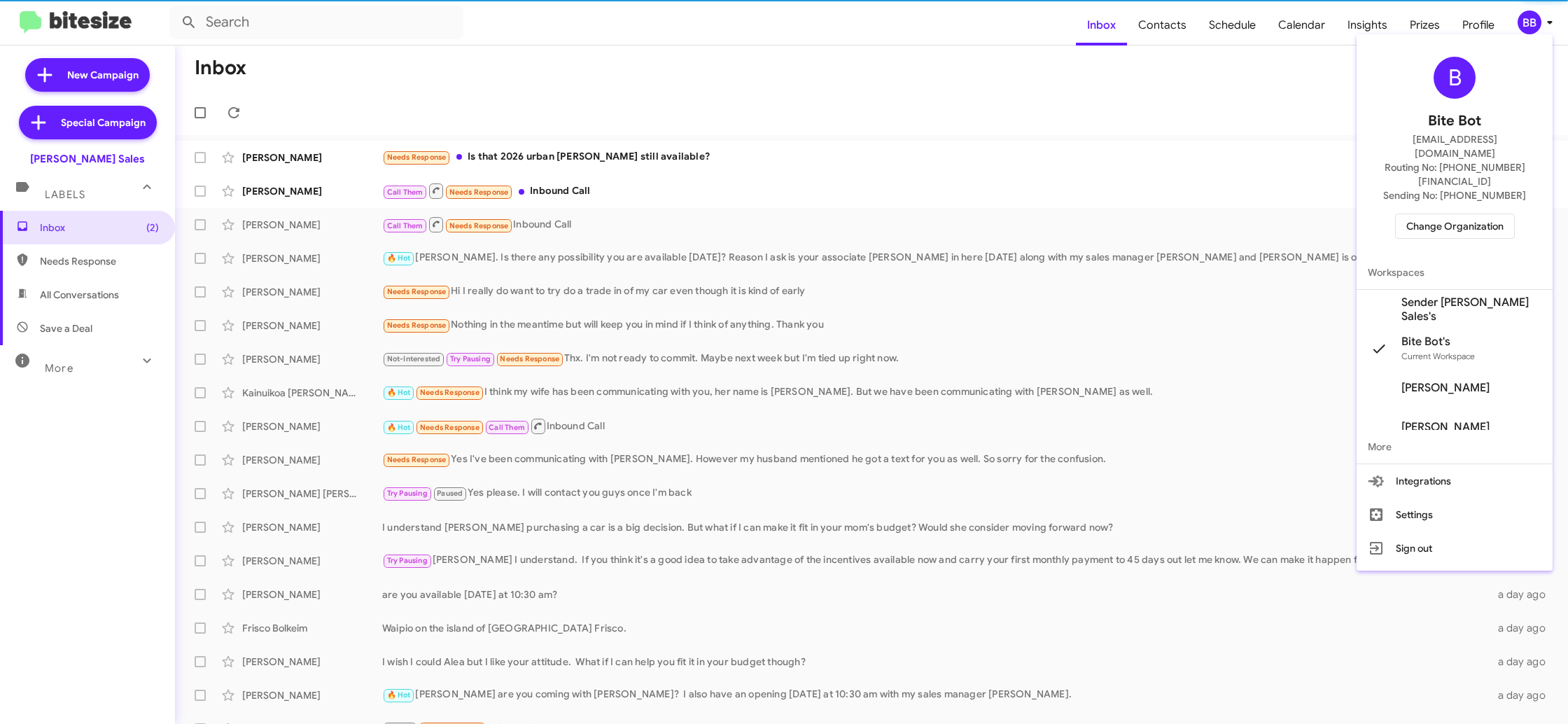
click at [1493, 295] on span "Sender [PERSON_NAME] Sales's" at bounding box center [1471, 309] width 140 height 28
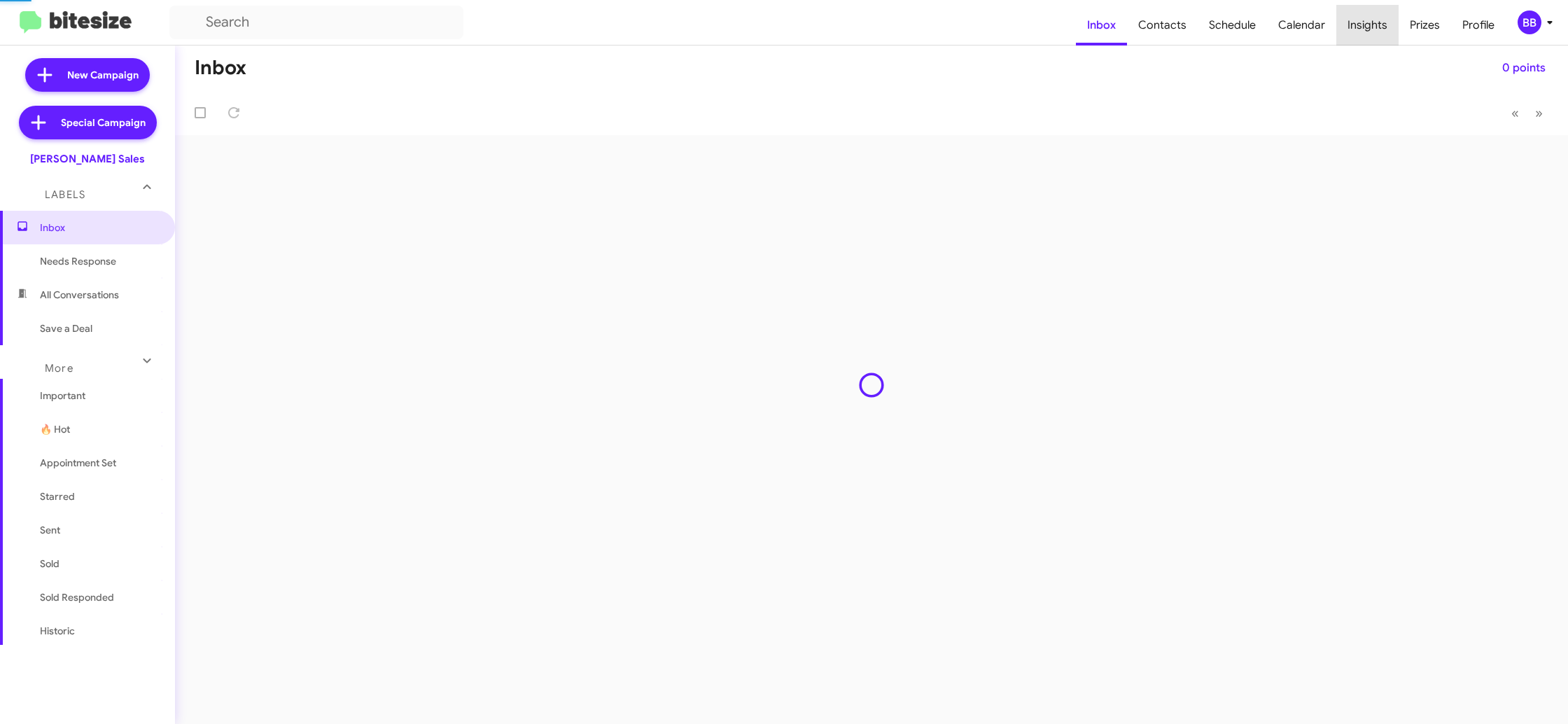
click at [1375, 33] on span "Insights" at bounding box center [1367, 25] width 63 height 41
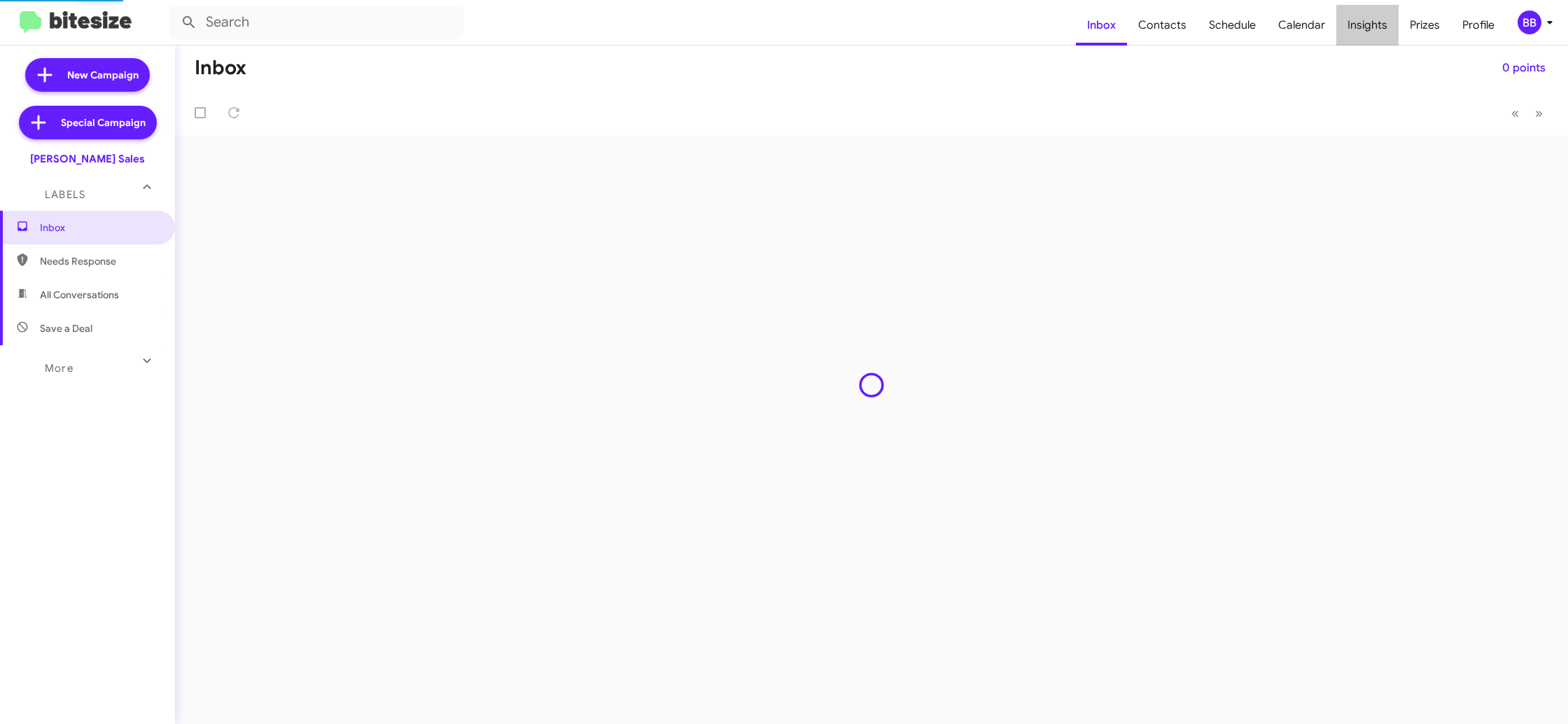
click at [1375, 33] on span "Insights" at bounding box center [1367, 25] width 63 height 41
